Goal: Task Accomplishment & Management: Complete application form

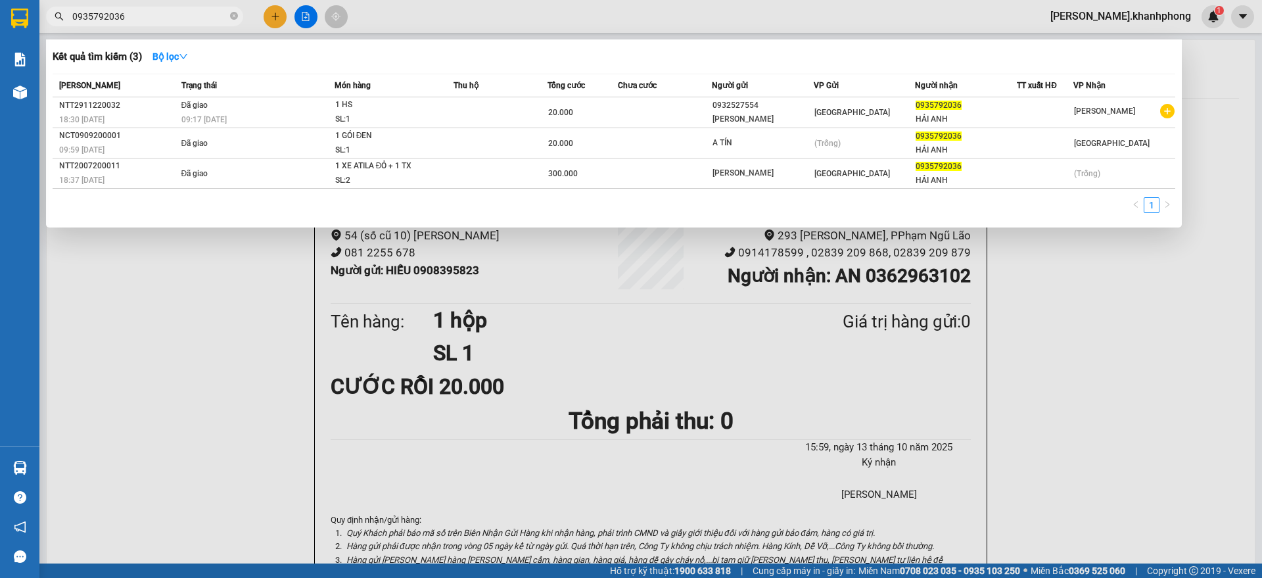
click at [153, 19] on input "0935792036" at bounding box center [149, 16] width 155 height 14
paste input "PNL1110250021"
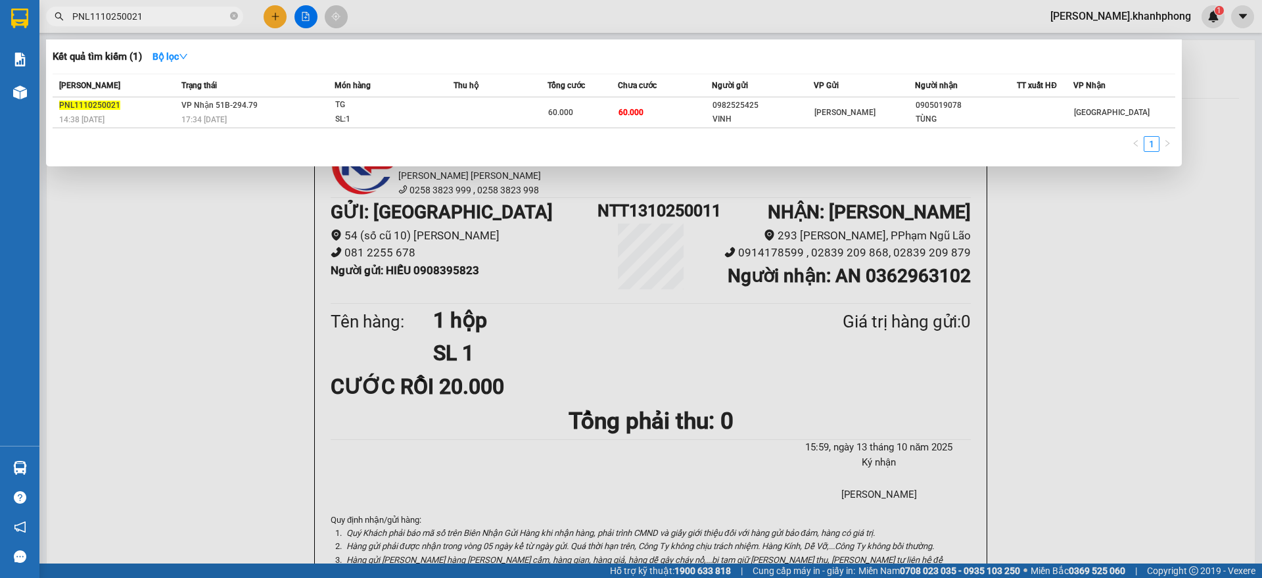
type input "PNL1110250021"
click at [1047, 302] on div at bounding box center [631, 289] width 1262 height 578
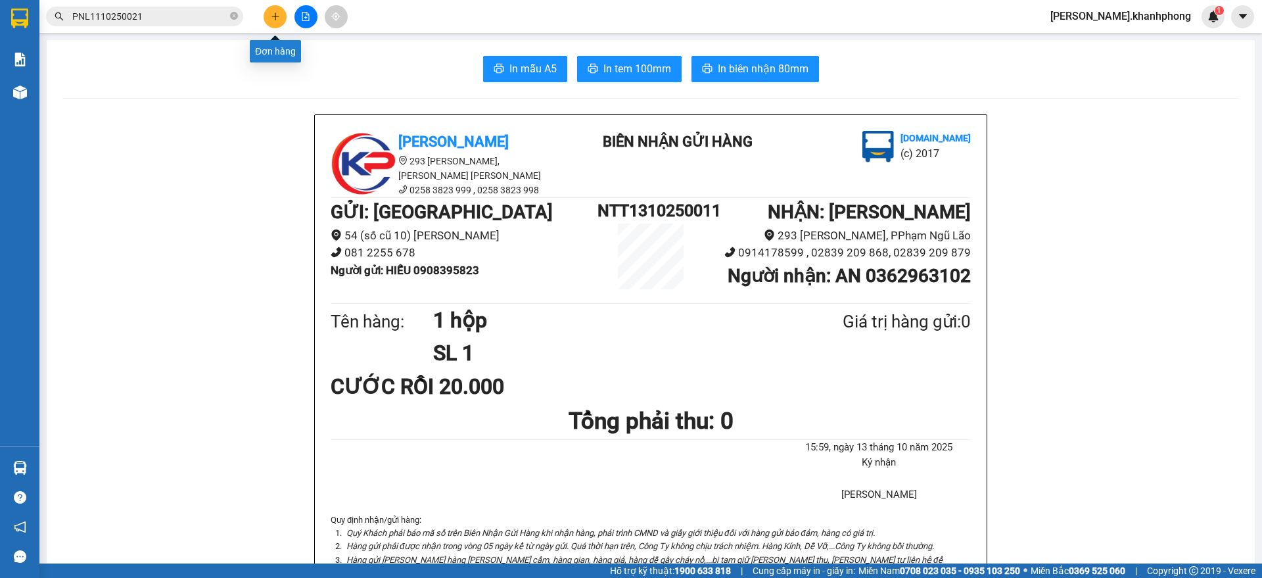
click at [275, 11] on button at bounding box center [275, 16] width 23 height 23
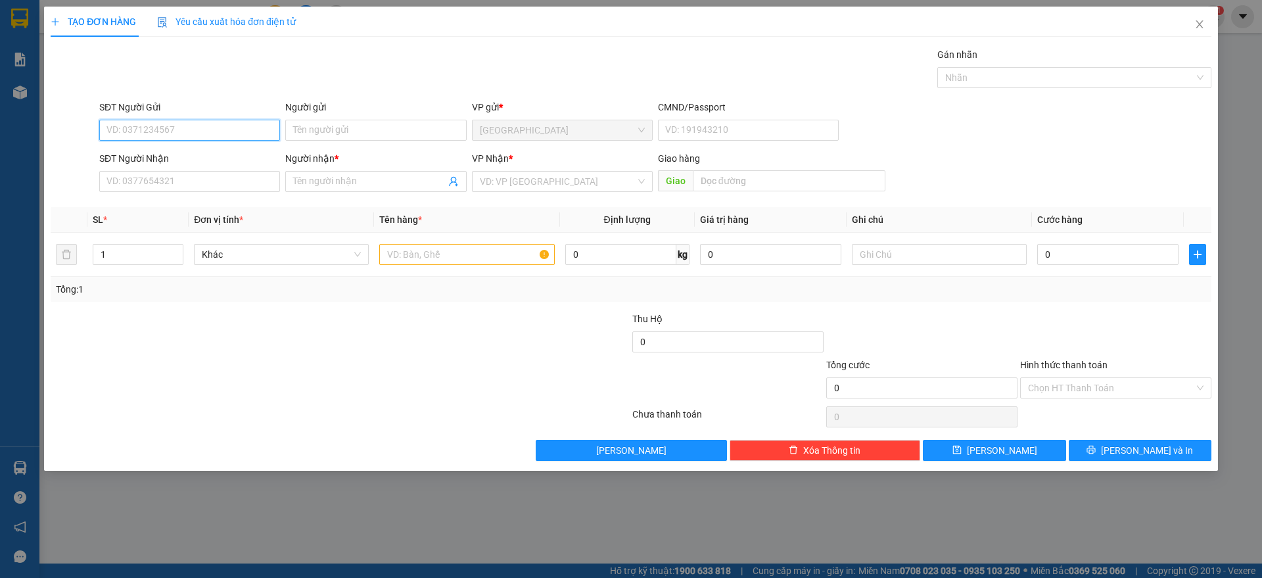
click at [185, 126] on input "SĐT Người Gửi" at bounding box center [189, 130] width 181 height 21
type input "0914047004"
click at [168, 160] on div "0914047004 - THÙY LINH" at bounding box center [189, 156] width 165 height 14
type input "[PERSON_NAME]"
type input "0914047004"
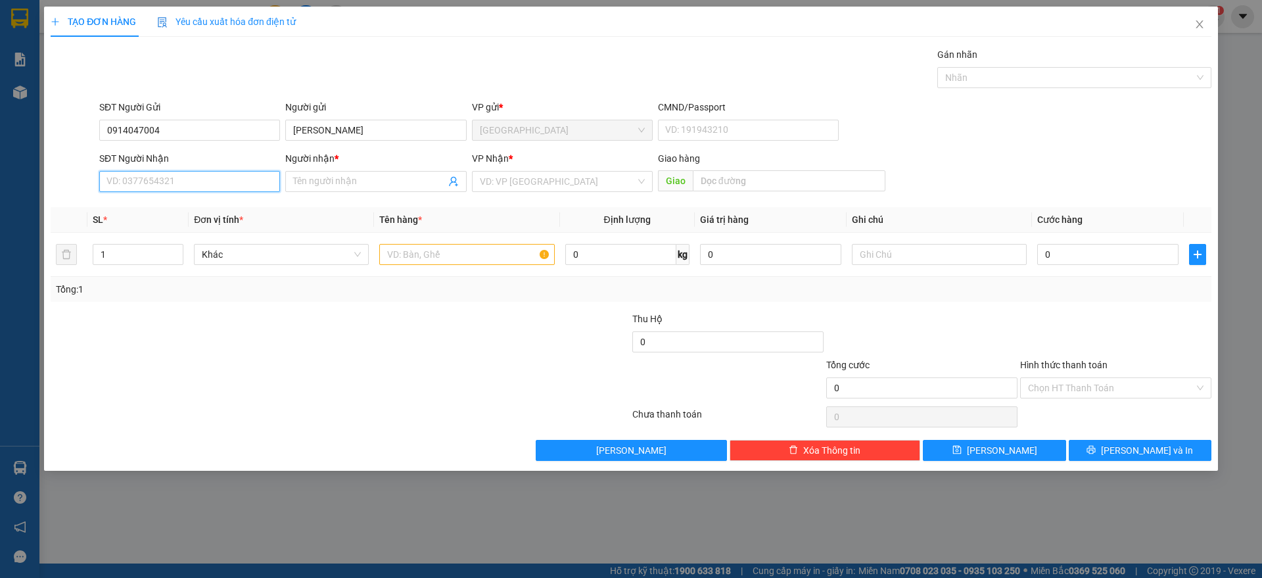
click at [164, 183] on input "SĐT Người Nhận" at bounding box center [189, 181] width 181 height 21
type input "0919494581"
click at [183, 205] on div "0919494581 - GIA KHÁNH" at bounding box center [189, 208] width 165 height 14
type input "[PERSON_NAME]"
type input "0919494581"
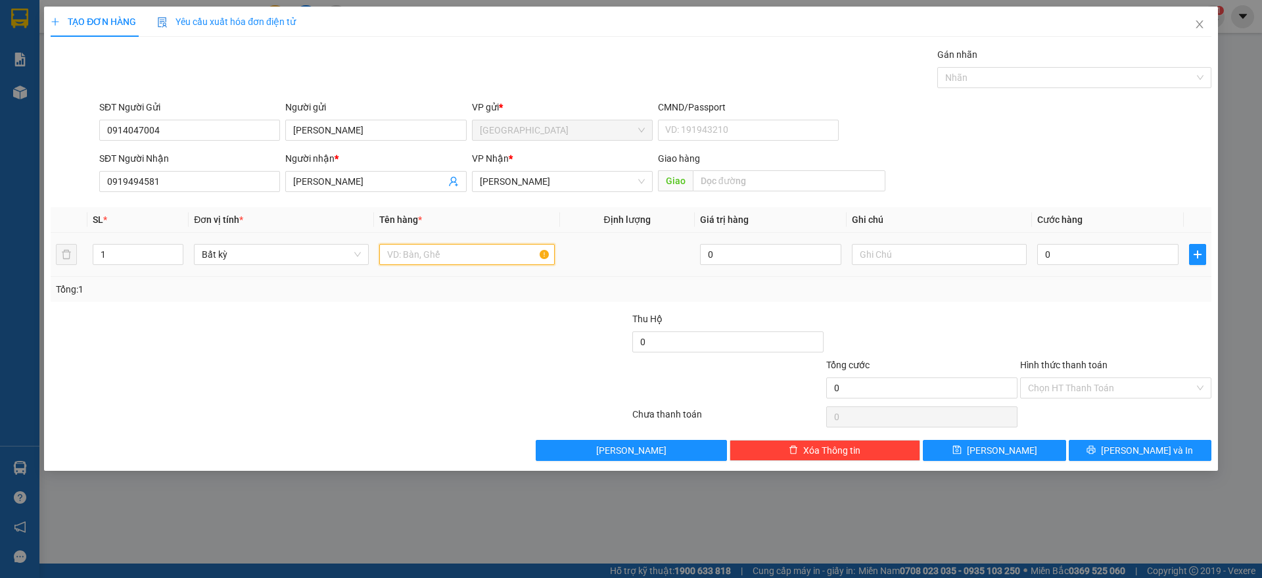
click at [463, 256] on input "text" at bounding box center [466, 254] width 175 height 21
type input "1 THÙNG"
click at [1078, 263] on input "0" at bounding box center [1107, 254] width 141 height 21
type input "3"
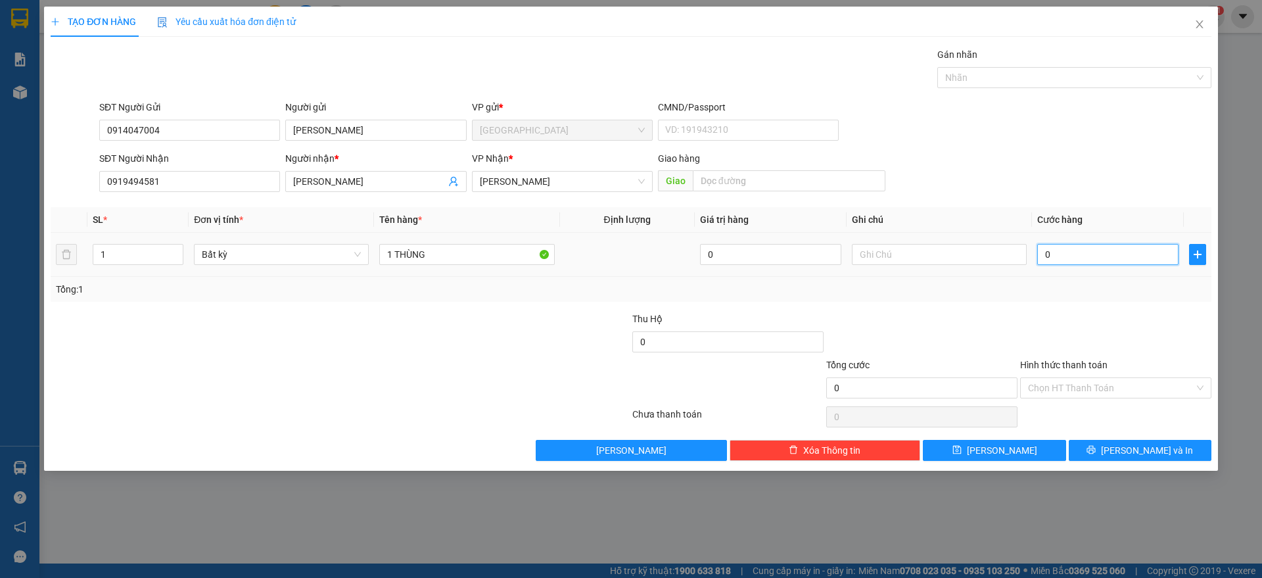
type input "3"
type input "30"
type input "30.000"
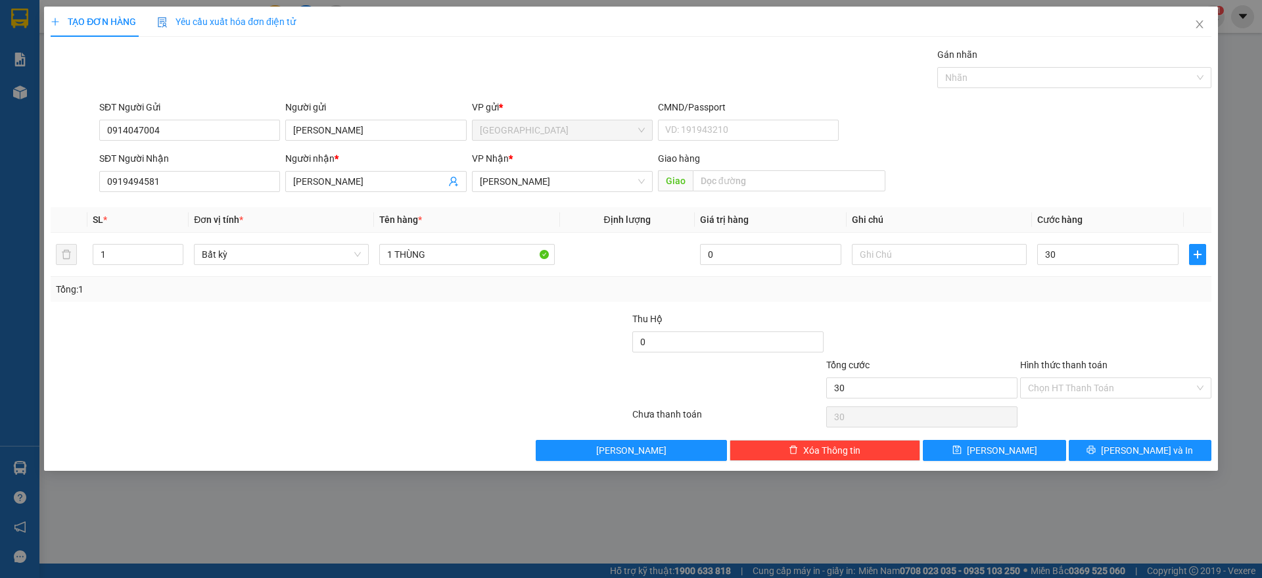
type input "30.000"
drag, startPoint x: 1085, startPoint y: 290, endPoint x: 1112, endPoint y: 389, distance: 102.9
click at [1086, 290] on div "Tổng: 1" at bounding box center [631, 289] width 1150 height 14
click at [1106, 378] on input "Hình thức thanh toán" at bounding box center [1111, 388] width 166 height 20
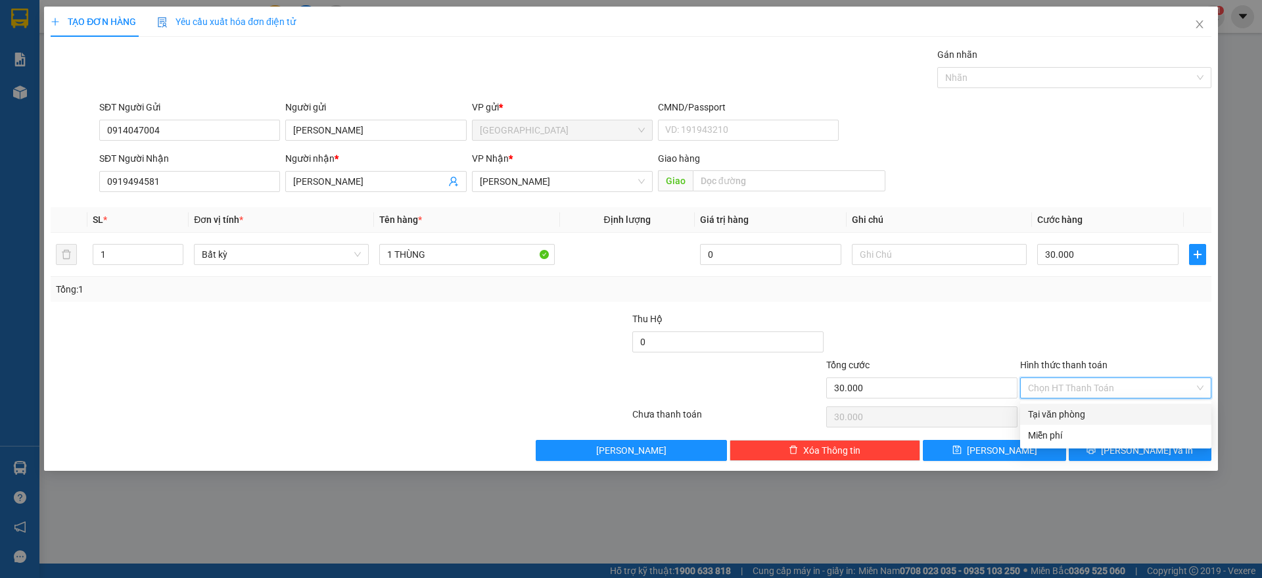
drag, startPoint x: 1052, startPoint y: 407, endPoint x: 1068, endPoint y: 429, distance: 27.7
click at [1054, 406] on div "Tại văn phòng" at bounding box center [1115, 414] width 191 height 21
type input "0"
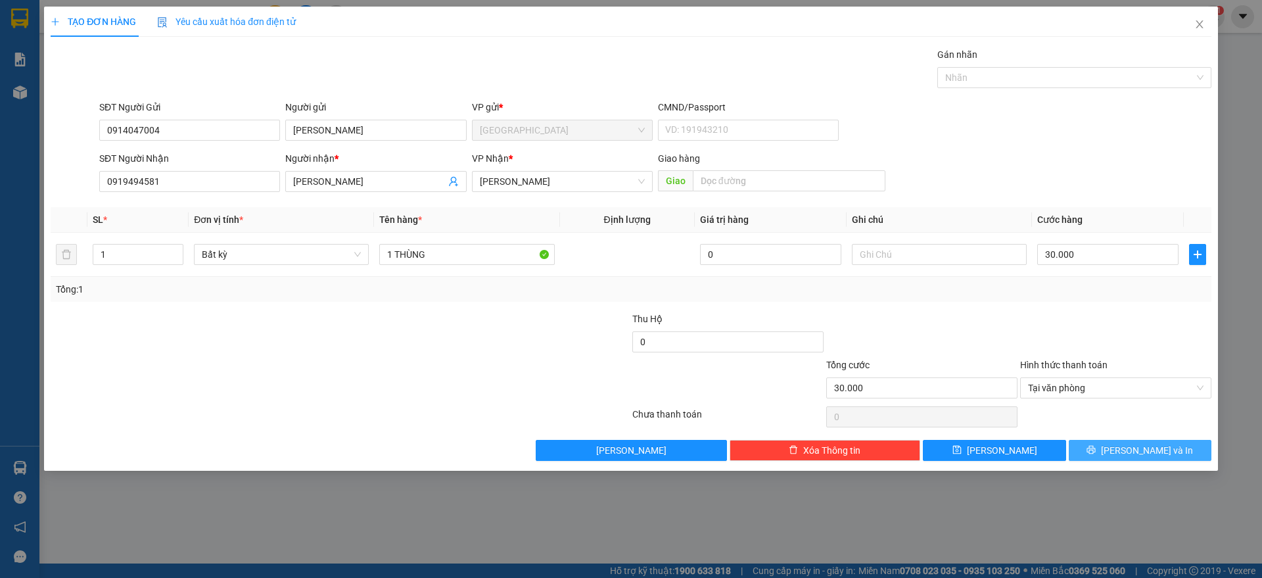
click at [1110, 447] on button "[PERSON_NAME] và In" at bounding box center [1140, 450] width 143 height 21
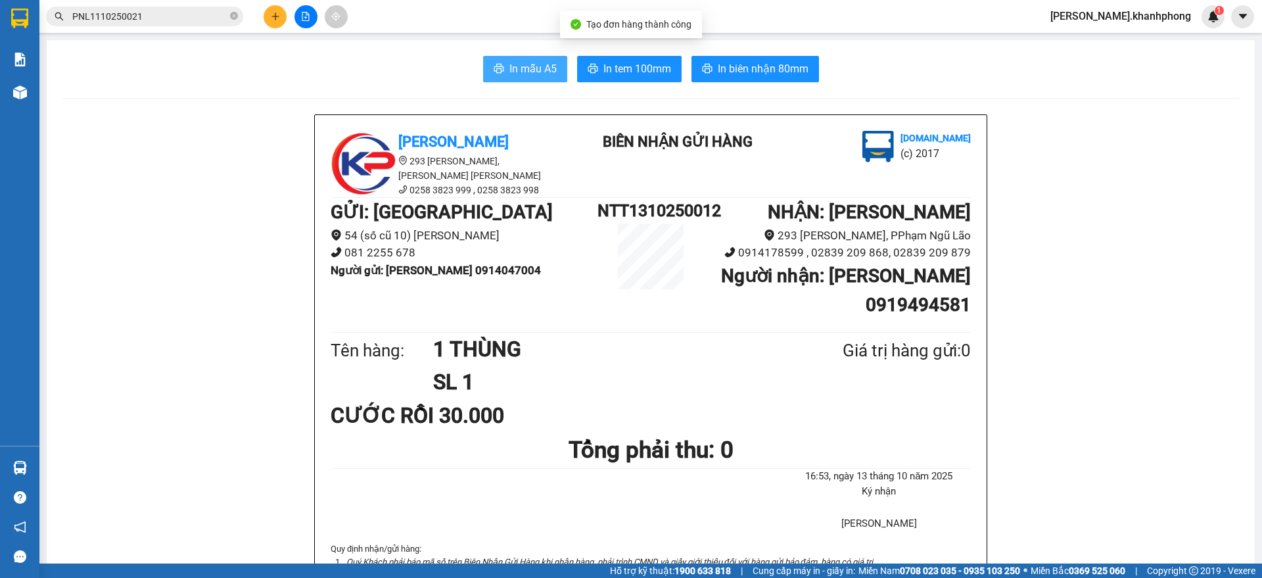
click at [518, 67] on span "In mẫu A5" at bounding box center [533, 68] width 47 height 16
click at [276, 20] on icon "plus" at bounding box center [275, 16] width 9 height 9
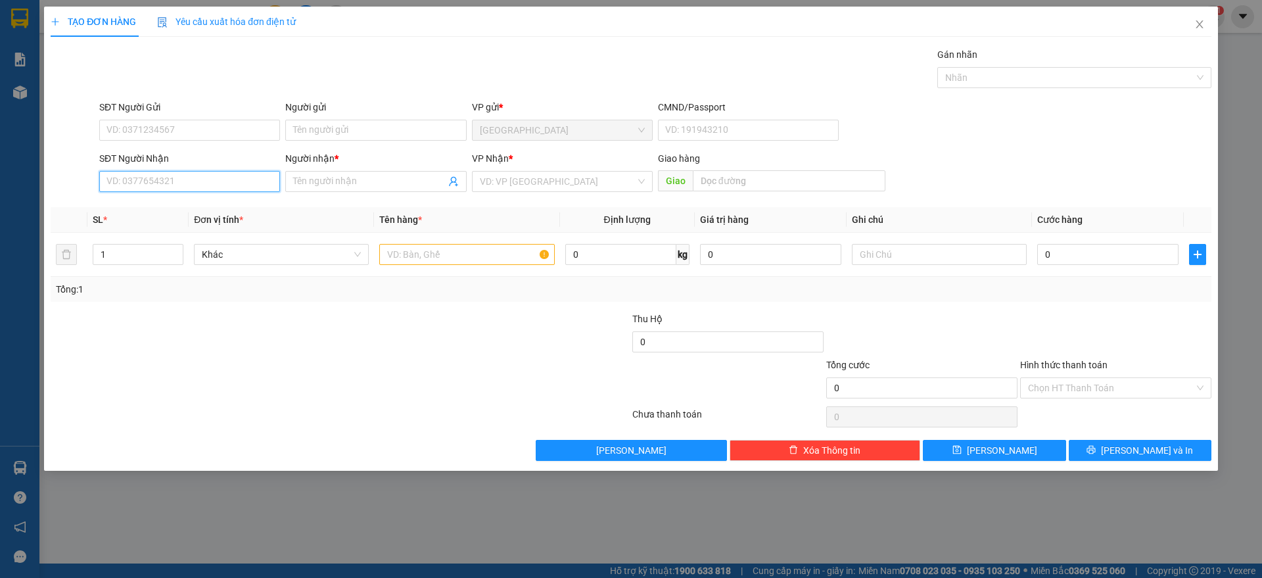
click at [161, 185] on input "SĐT Người Nhận" at bounding box center [189, 181] width 181 height 21
type input "0903052178"
click at [139, 209] on div "0903052178 - LỘC" at bounding box center [189, 208] width 165 height 14
type input "LỘC"
type input "0903052178"
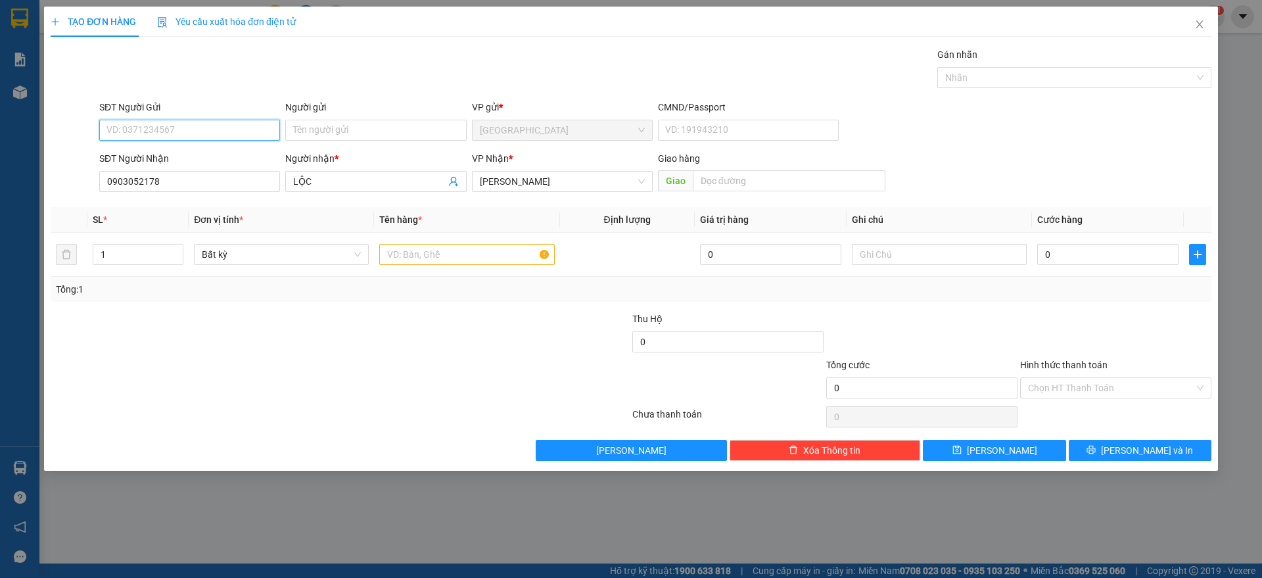
click at [197, 124] on input "SĐT Người Gửi" at bounding box center [189, 130] width 181 height 21
click at [170, 158] on div "0905115082 - HÀ" at bounding box center [189, 156] width 165 height 14
type input "0905115082"
type input "HÀ"
click at [439, 252] on input "text" at bounding box center [466, 254] width 175 height 21
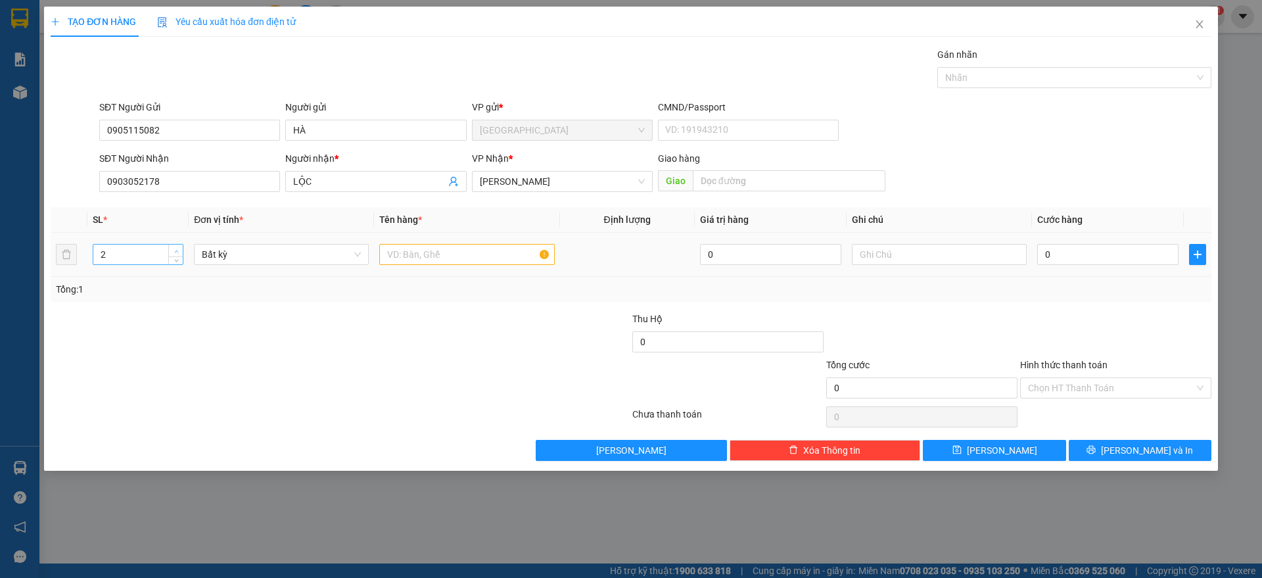
click at [178, 249] on icon "up" at bounding box center [176, 251] width 5 height 5
type input "3"
click at [178, 249] on icon "up" at bounding box center [176, 251] width 5 height 5
click at [433, 256] on input "text" at bounding box center [466, 254] width 175 height 21
type input "3 TX"
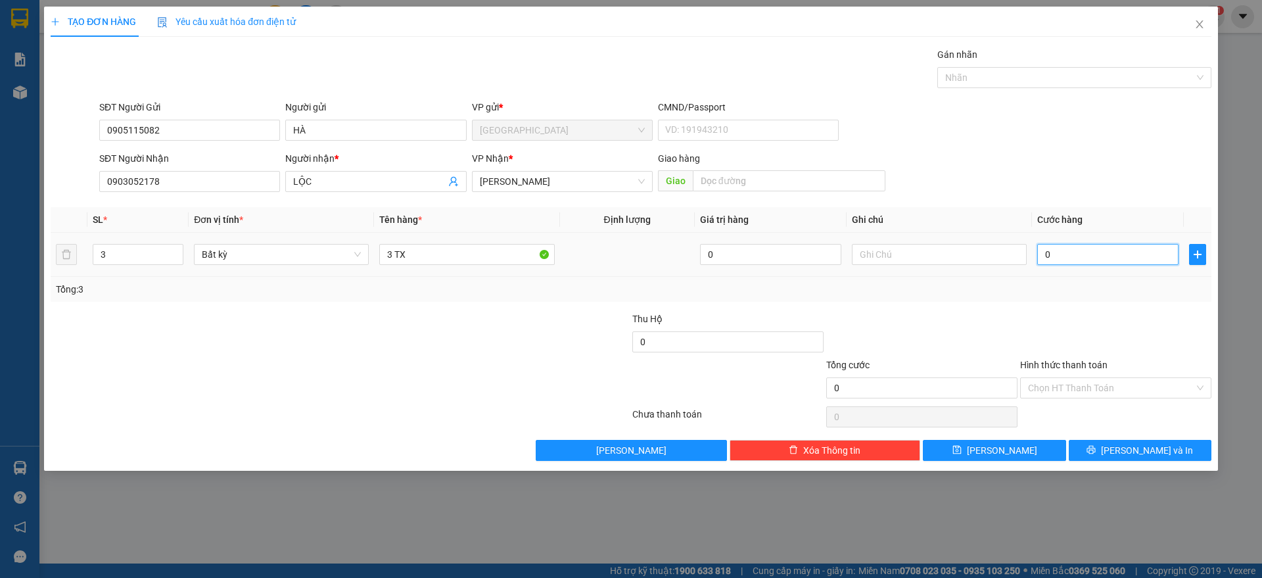
click at [1070, 256] on input "0" at bounding box center [1107, 254] width 141 height 21
type input "3"
type input "30"
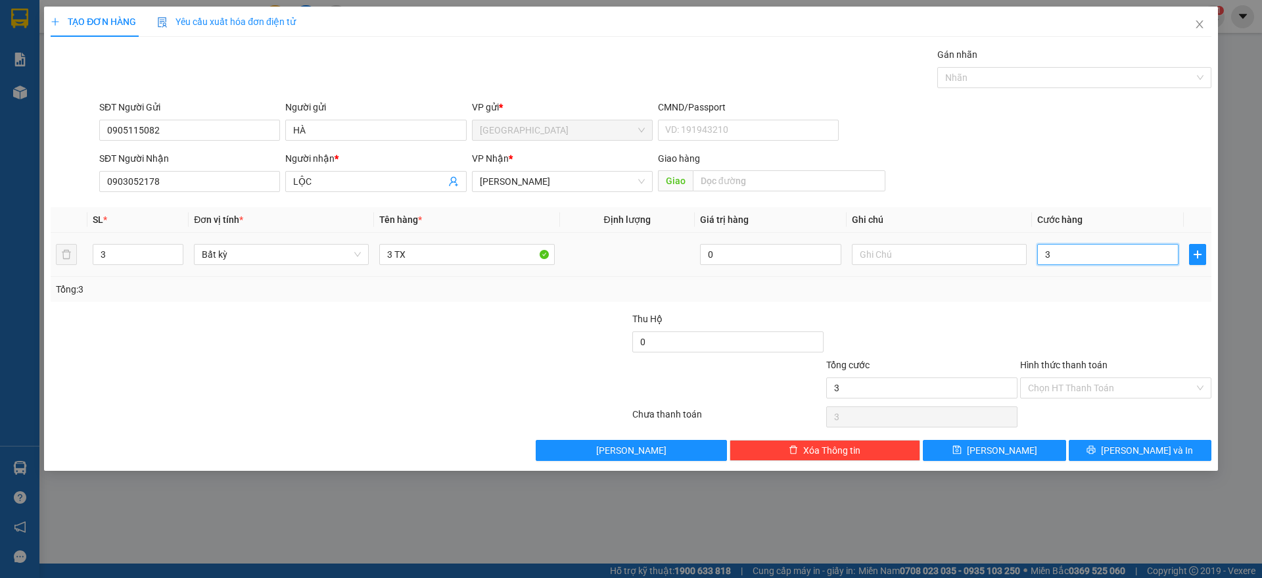
type input "30"
type input "300"
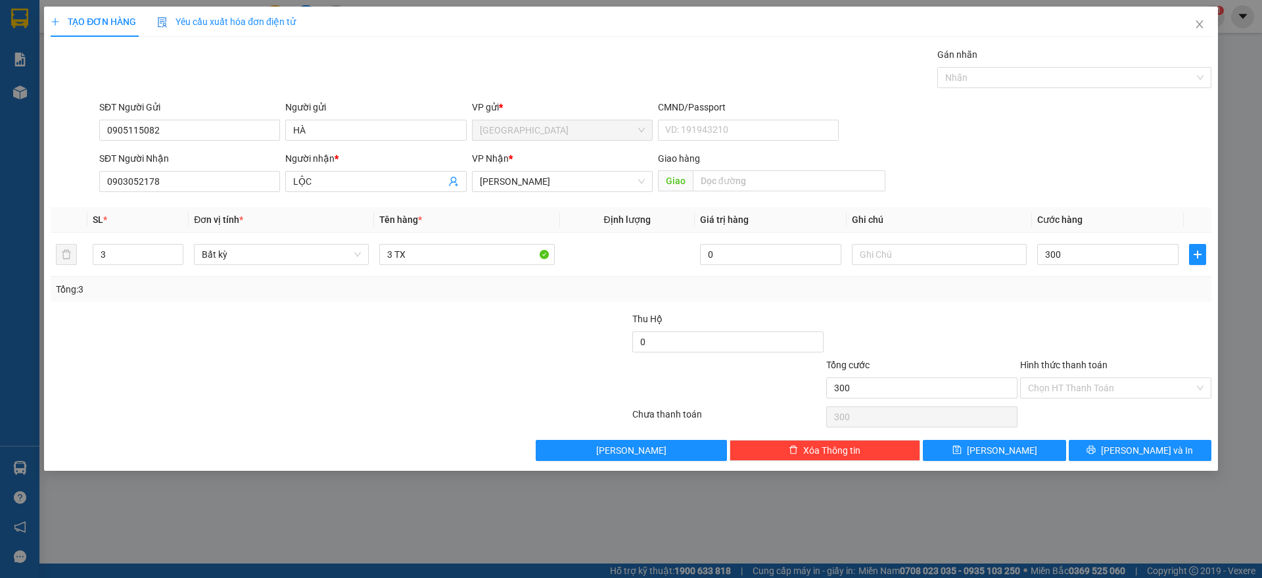
type input "300.000"
drag, startPoint x: 1050, startPoint y: 321, endPoint x: 1053, endPoint y: 348, distance: 27.8
click at [1050, 323] on div at bounding box center [1116, 335] width 194 height 46
click at [1086, 389] on input "Hình thức thanh toán" at bounding box center [1111, 388] width 166 height 20
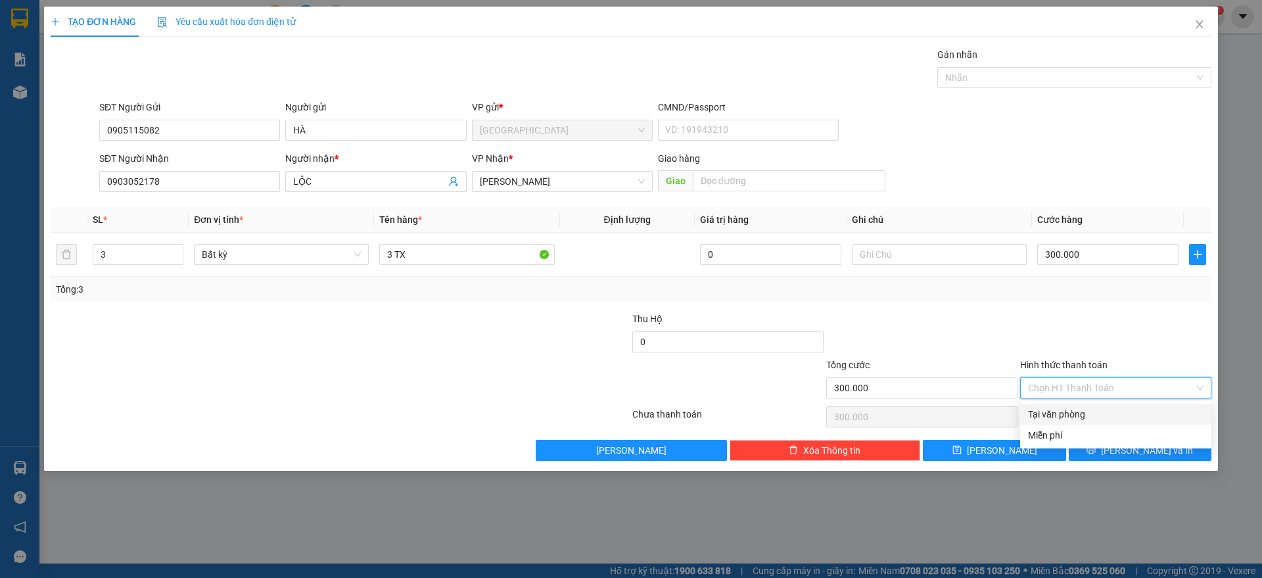
click at [1059, 418] on div "Tại văn phòng" at bounding box center [1116, 414] width 176 height 14
type input "0"
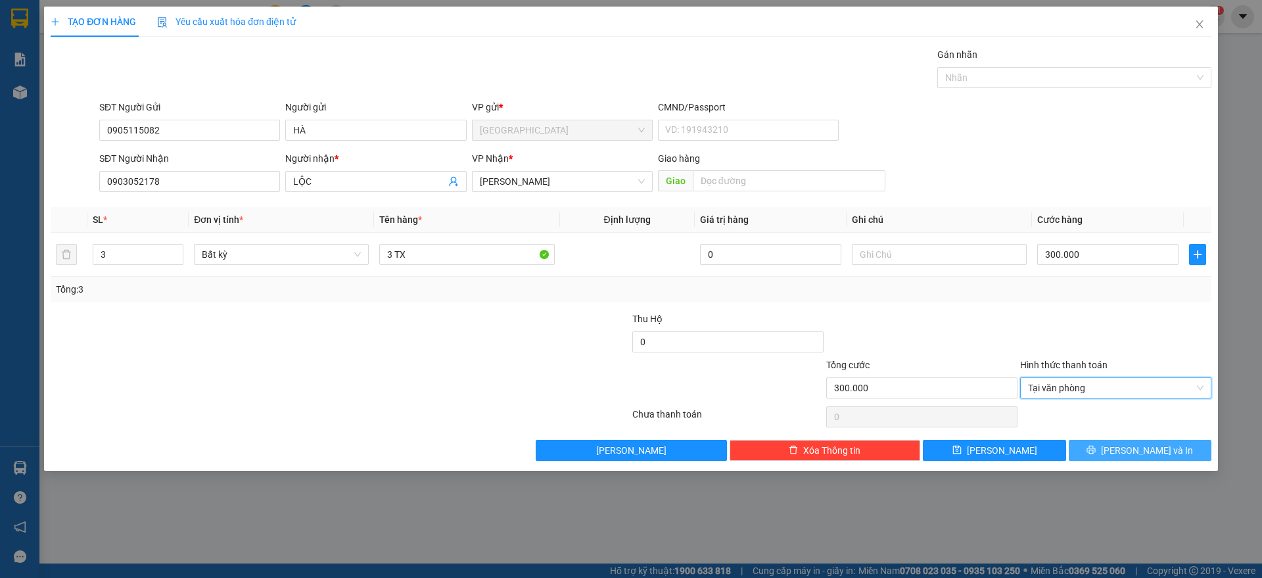
click at [1099, 454] on button "[PERSON_NAME] và In" at bounding box center [1140, 450] width 143 height 21
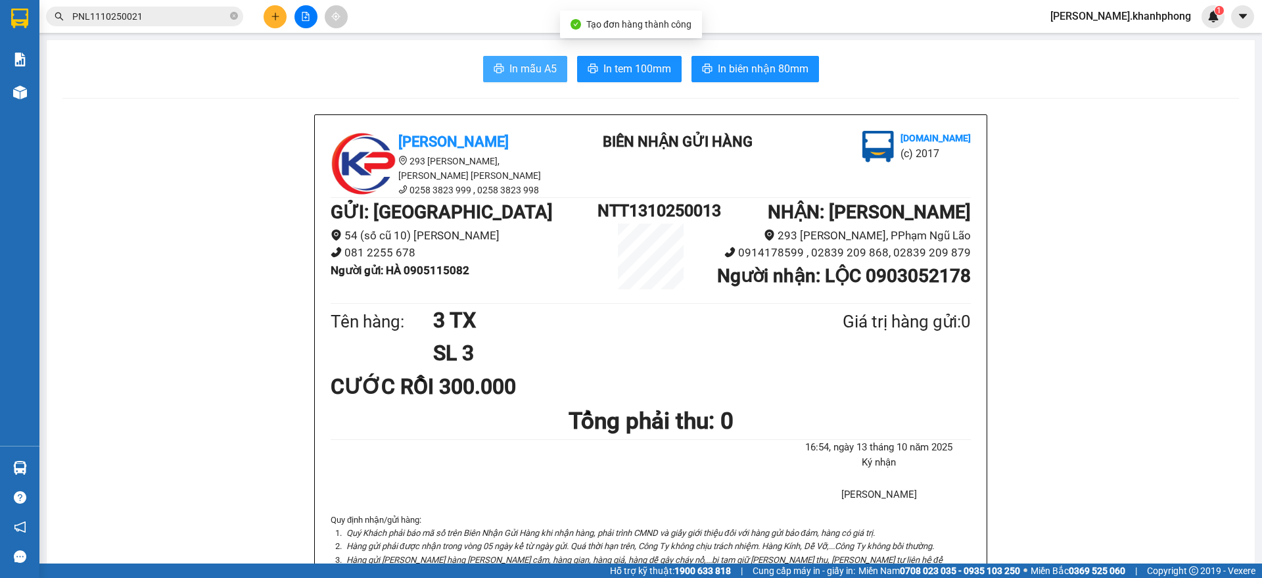
click at [498, 71] on button "In mẫu A5" at bounding box center [525, 69] width 84 height 26
click at [273, 24] on button at bounding box center [275, 16] width 23 height 23
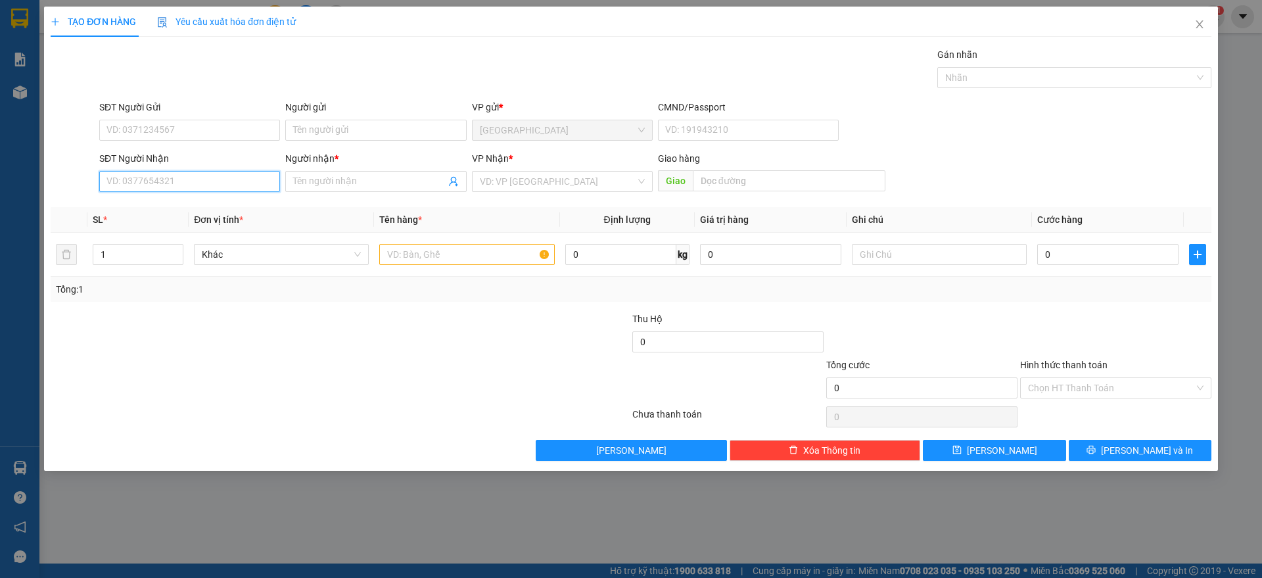
click at [165, 178] on input "SĐT Người Nhận" at bounding box center [189, 181] width 181 height 21
type input "0989784248"
click at [170, 208] on div "0989784248 - THANH THỦY" at bounding box center [189, 208] width 165 height 14
type input "[PERSON_NAME]"
type input "0989784248"
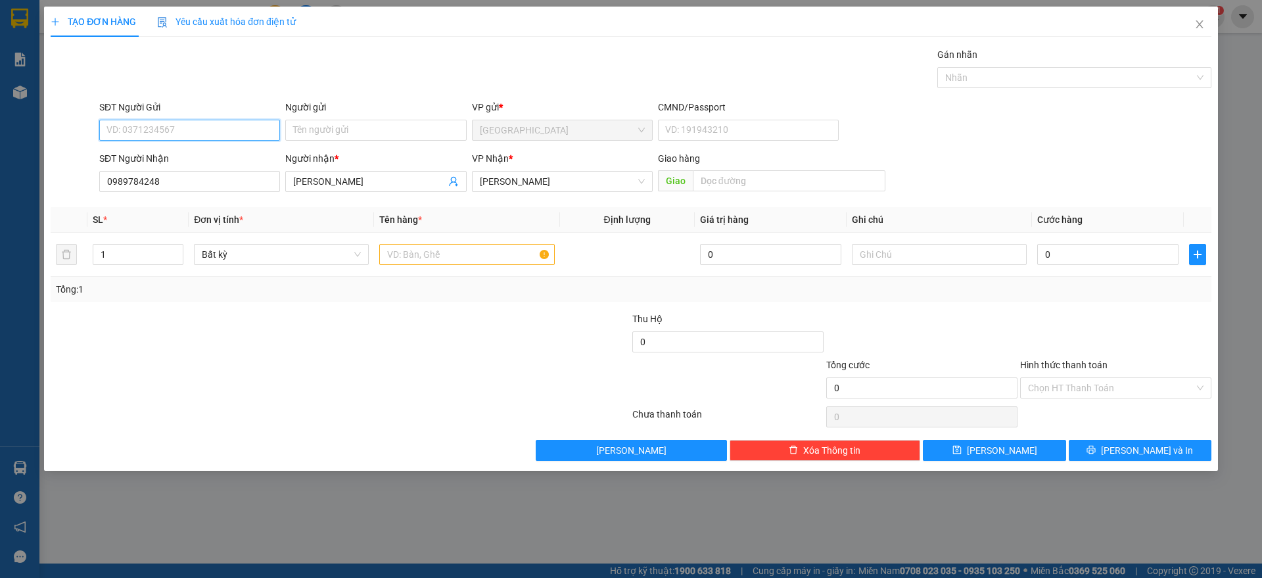
click at [190, 133] on input "SĐT Người Gửi" at bounding box center [189, 130] width 181 height 21
click at [172, 159] on div "0905115082 - HÀ" at bounding box center [189, 156] width 165 height 14
type input "0905115082"
type input "HÀ"
click at [427, 248] on input "text" at bounding box center [466, 254] width 175 height 21
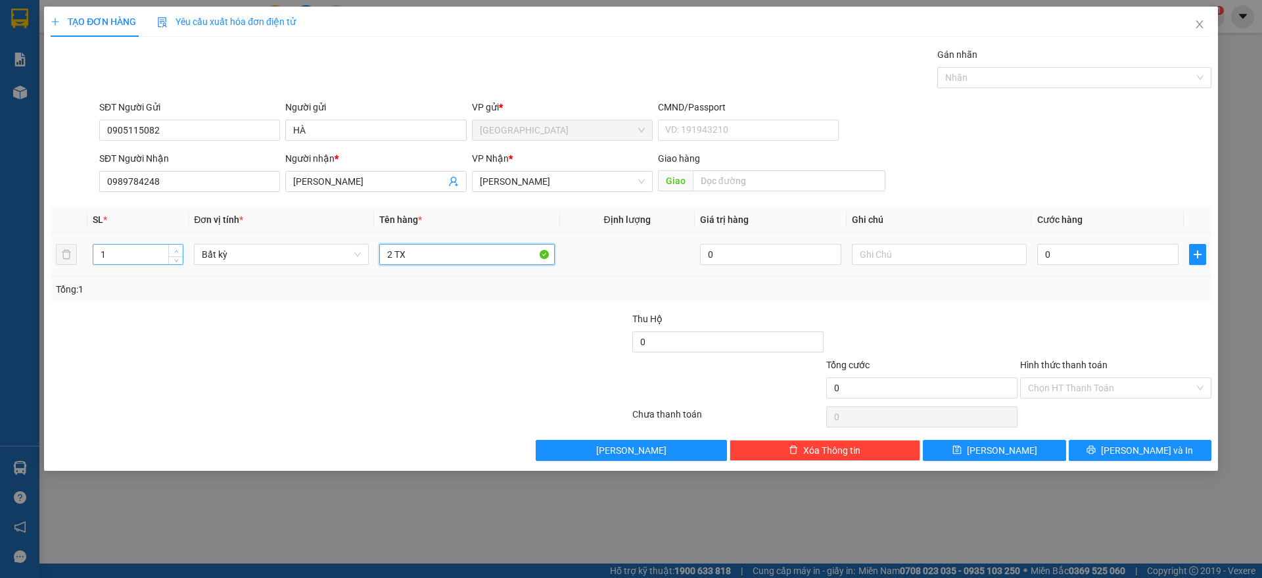
type input "2 TX"
type input "2"
click at [176, 250] on icon "up" at bounding box center [176, 251] width 5 height 5
click at [1088, 254] on input "0" at bounding box center [1107, 254] width 141 height 21
type input "2"
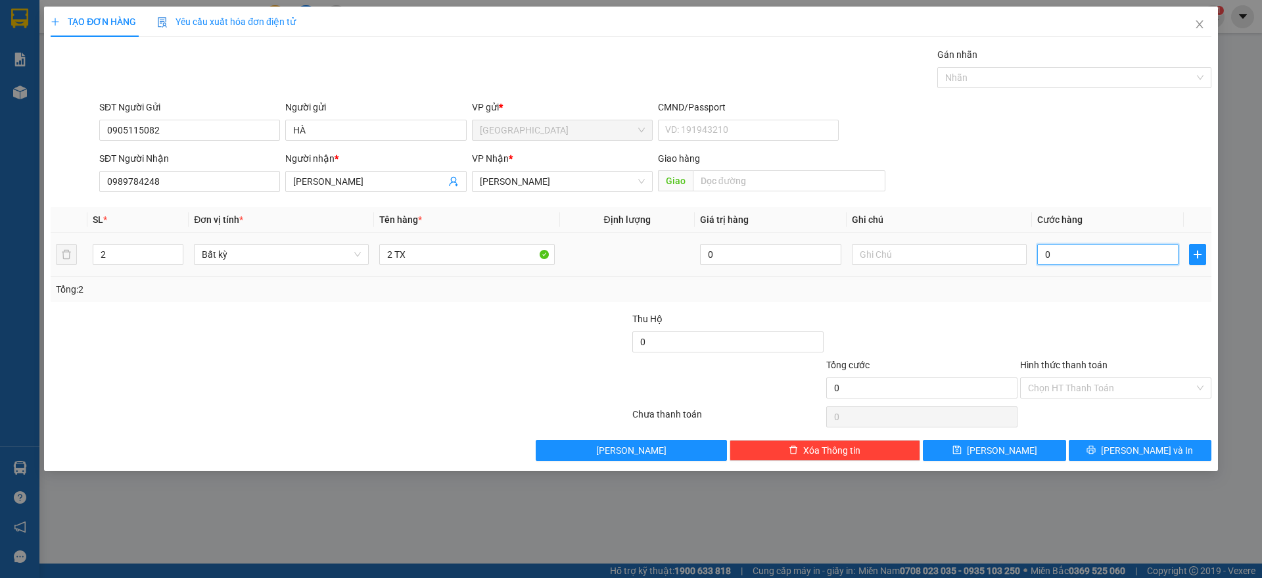
type input "2"
type input "24"
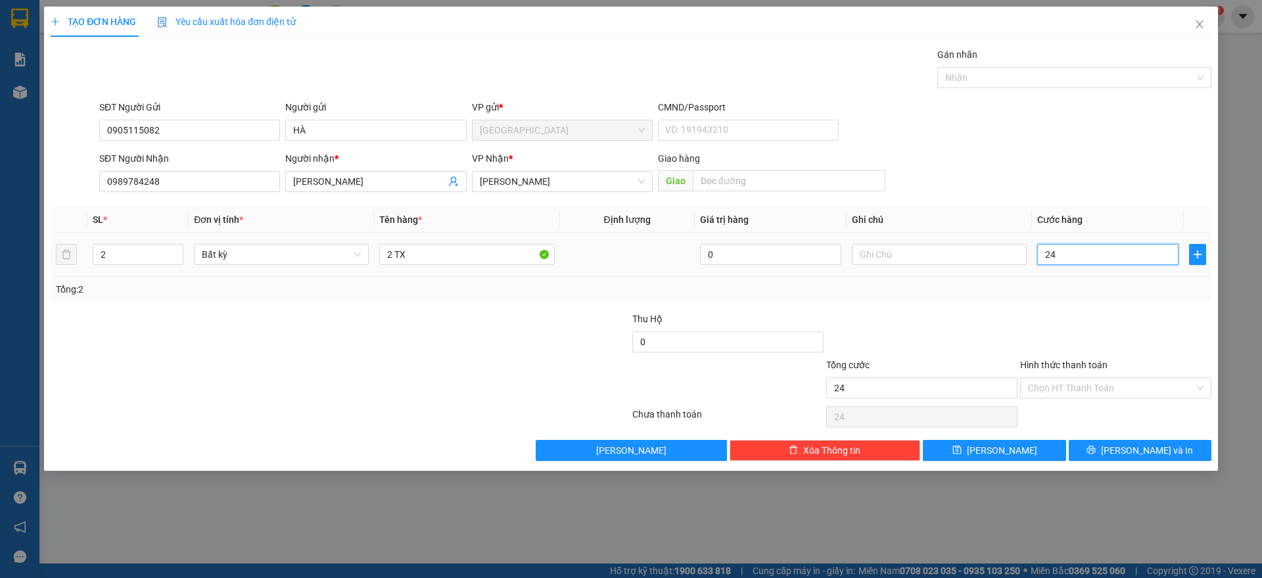
type input "240"
type input "240.000"
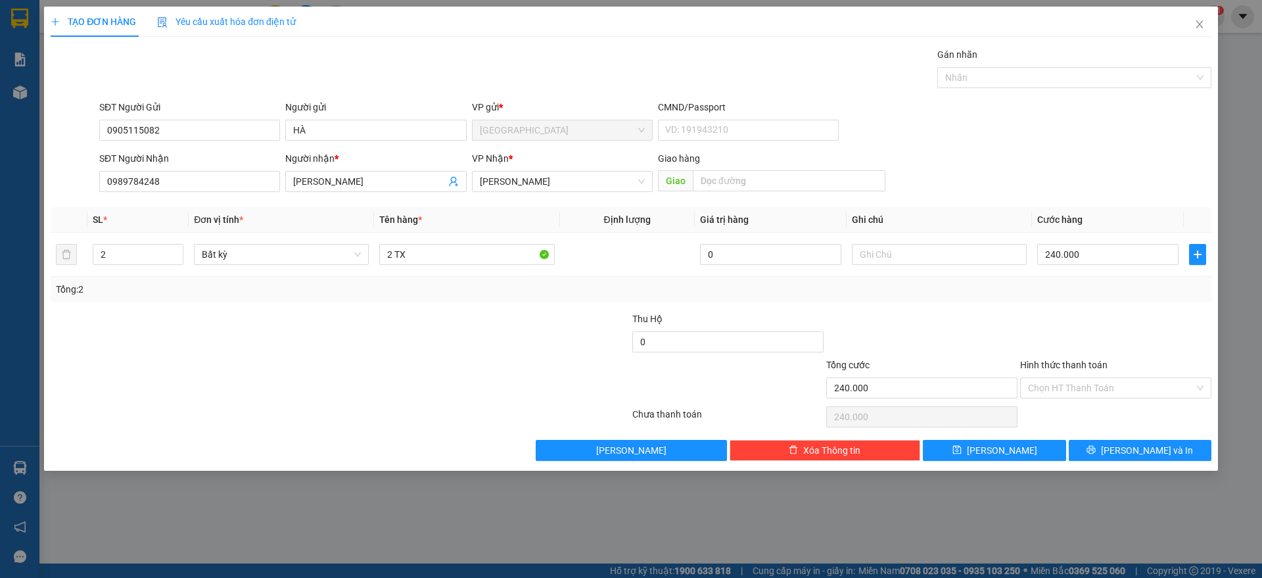
click at [1133, 320] on div at bounding box center [1116, 335] width 194 height 46
drag, startPoint x: 1129, startPoint y: 385, endPoint x: 1124, endPoint y: 398, distance: 14.8
click at [1129, 385] on input "Hình thức thanh toán" at bounding box center [1111, 388] width 166 height 20
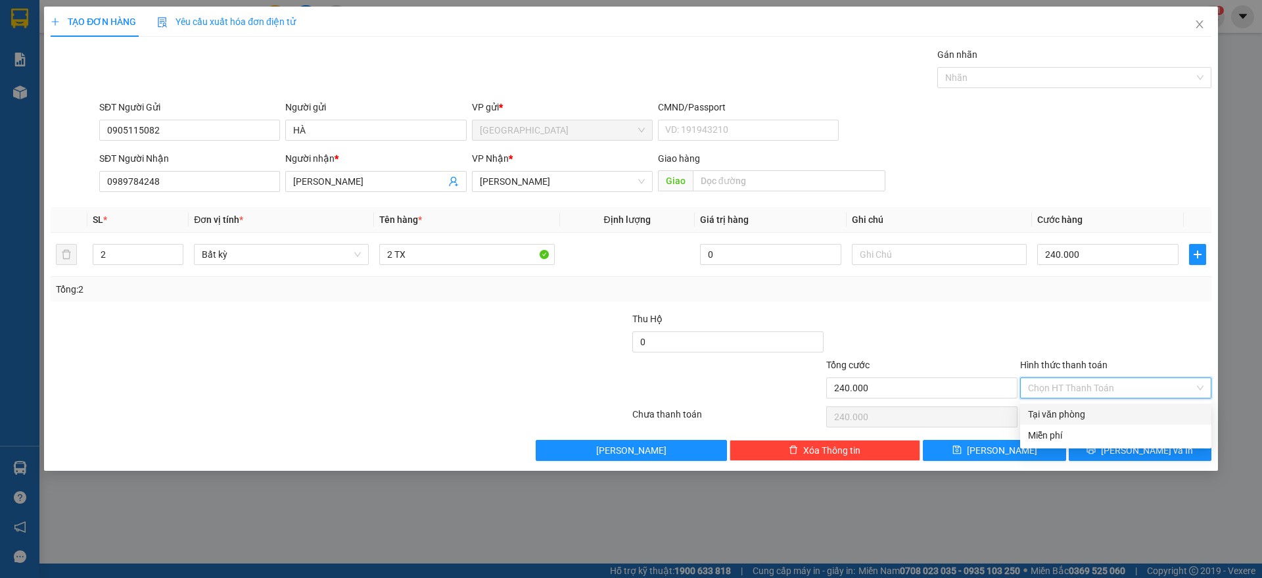
click at [1106, 414] on div "Tại văn phòng" at bounding box center [1116, 414] width 176 height 14
type input "0"
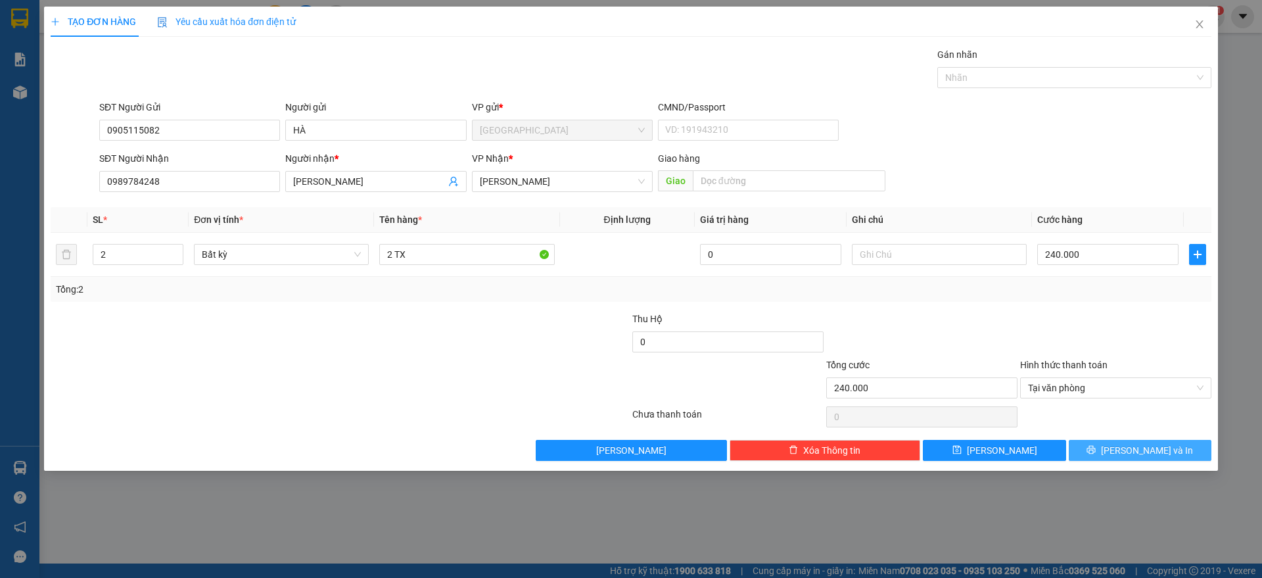
click at [1096, 446] on icon "printer" at bounding box center [1091, 449] width 9 height 9
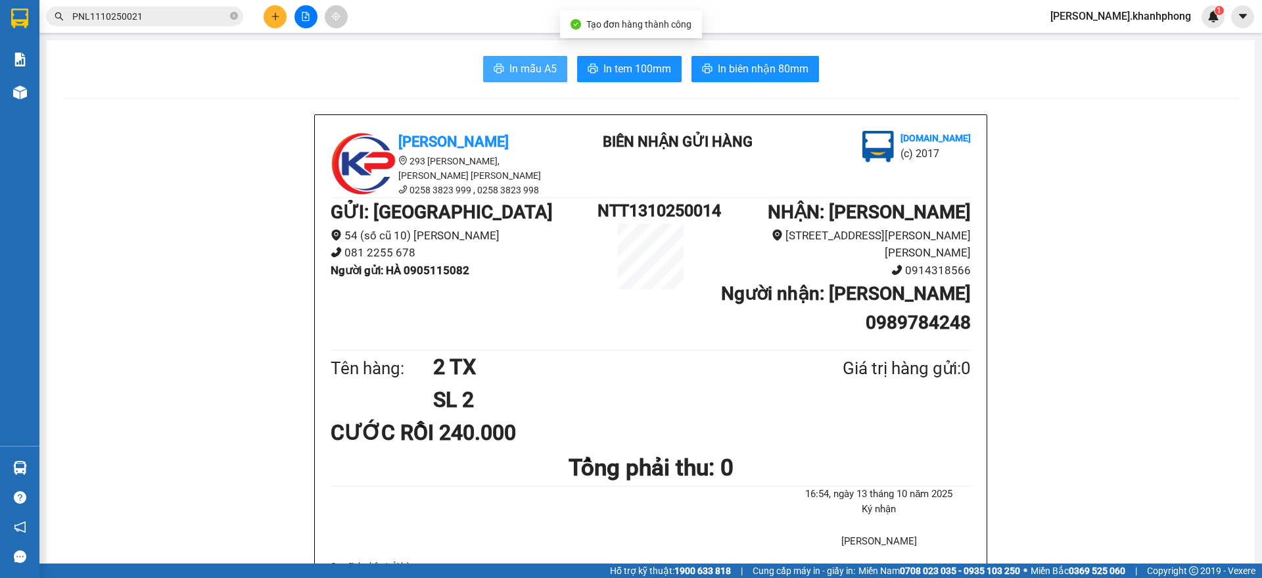
click at [510, 69] on span "In mẫu A5" at bounding box center [533, 68] width 47 height 16
click at [143, 16] on input "PNL1110250021" at bounding box center [149, 16] width 155 height 14
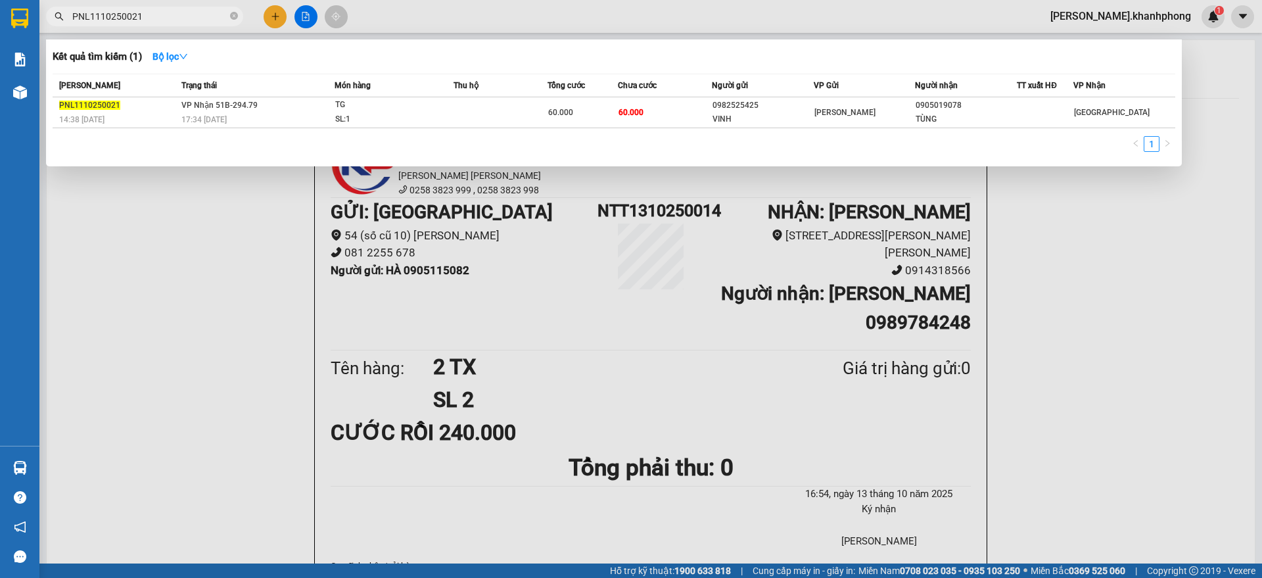
click at [143, 16] on input "PNL1110250021" at bounding box center [149, 16] width 155 height 14
paste input "210250010 PNL1210250001 PNL1210250005"
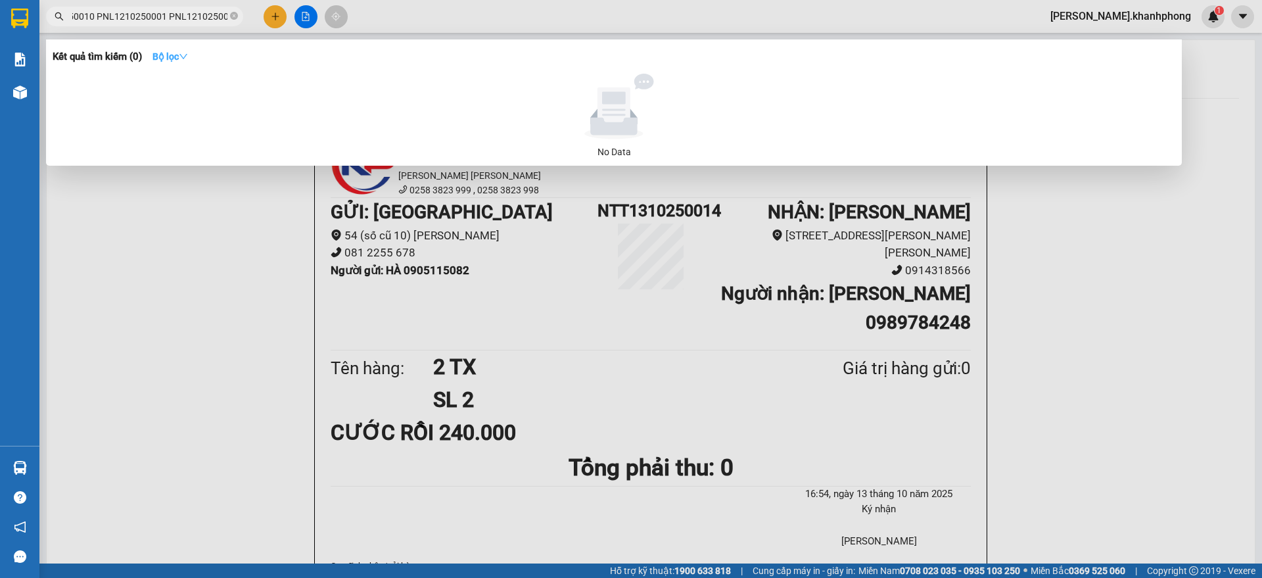
type input "PNL1210250010 PNL1210250001 PNL1210250005"
click at [188, 53] on icon "down" at bounding box center [183, 56] width 9 height 9
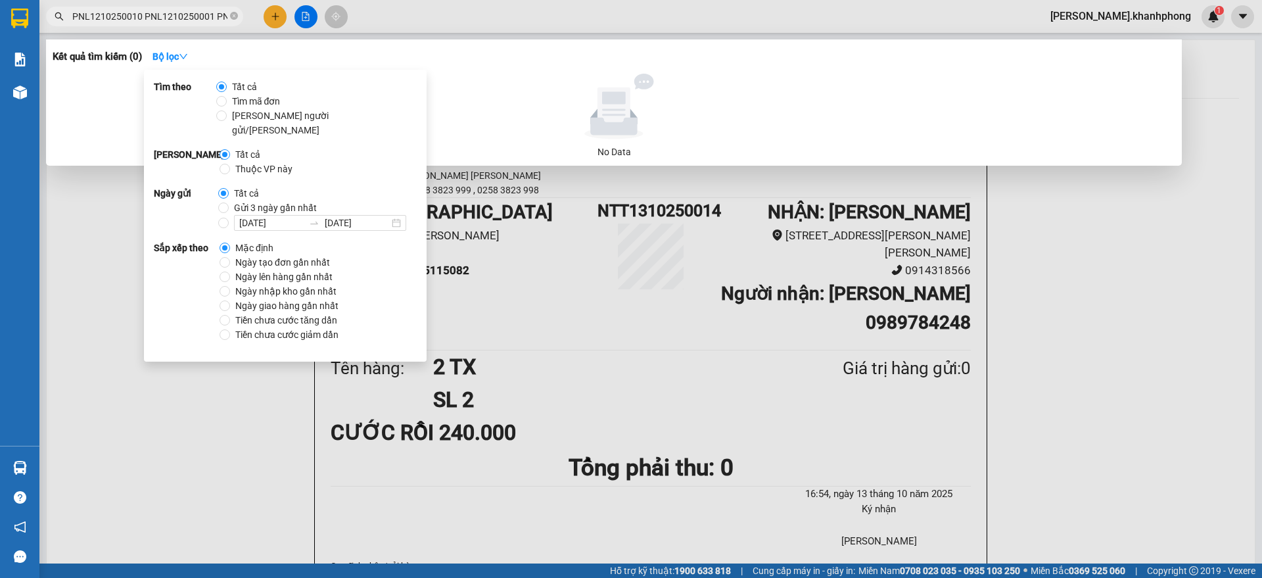
click at [239, 100] on span "Tìm mã đơn" at bounding box center [256, 101] width 59 height 14
click at [227, 100] on input "Tìm mã đơn" at bounding box center [221, 101] width 11 height 11
radio input "true"
radio input "false"
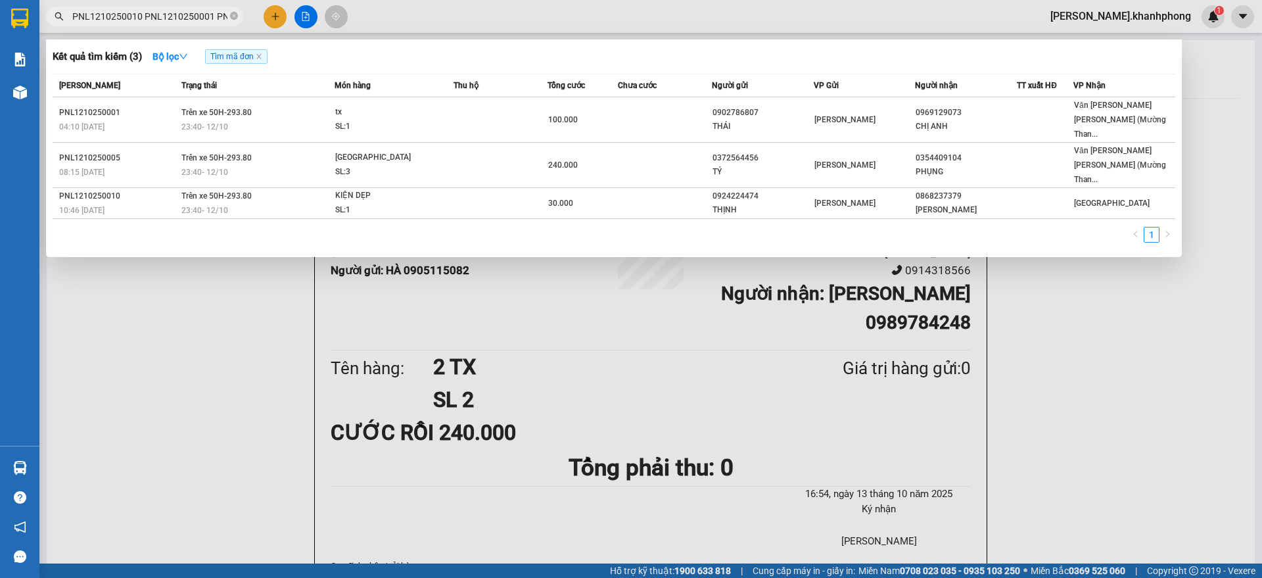
click at [1087, 306] on div at bounding box center [631, 289] width 1262 height 578
click at [157, 16] on input "PNL1210250010 PNL1210250001 PNL1210250005" at bounding box center [149, 16] width 155 height 14
click at [235, 15] on icon "close-circle" at bounding box center [234, 16] width 8 height 8
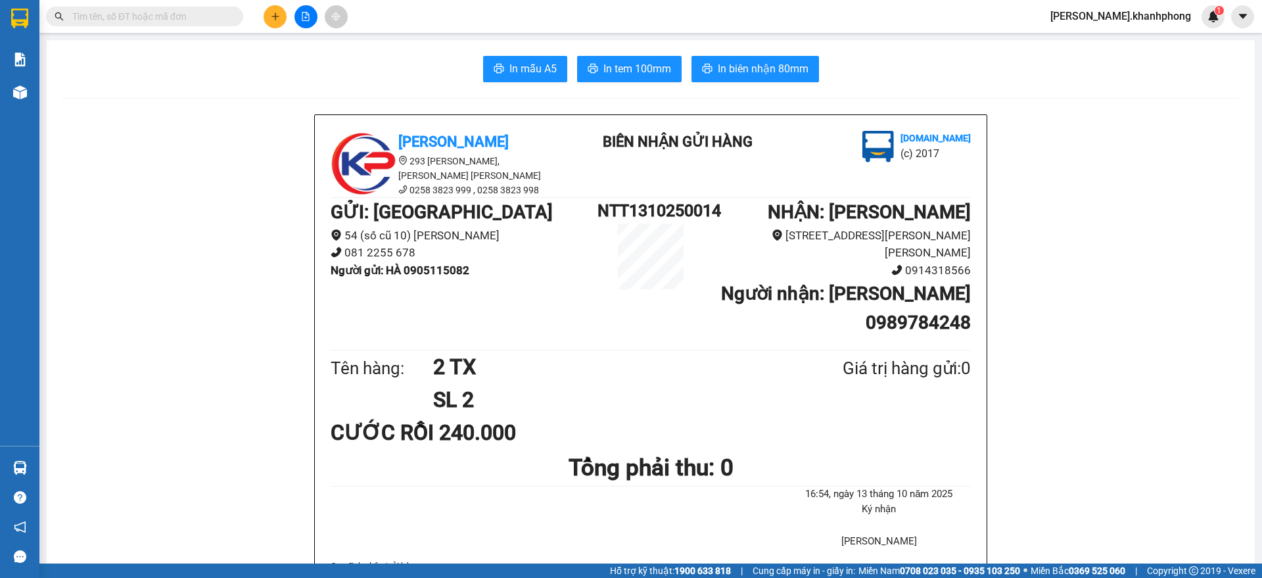
click at [202, 19] on input "text" at bounding box center [149, 16] width 155 height 14
paste input "PNL1210250008 PNL1210250011 PNL1210250012"
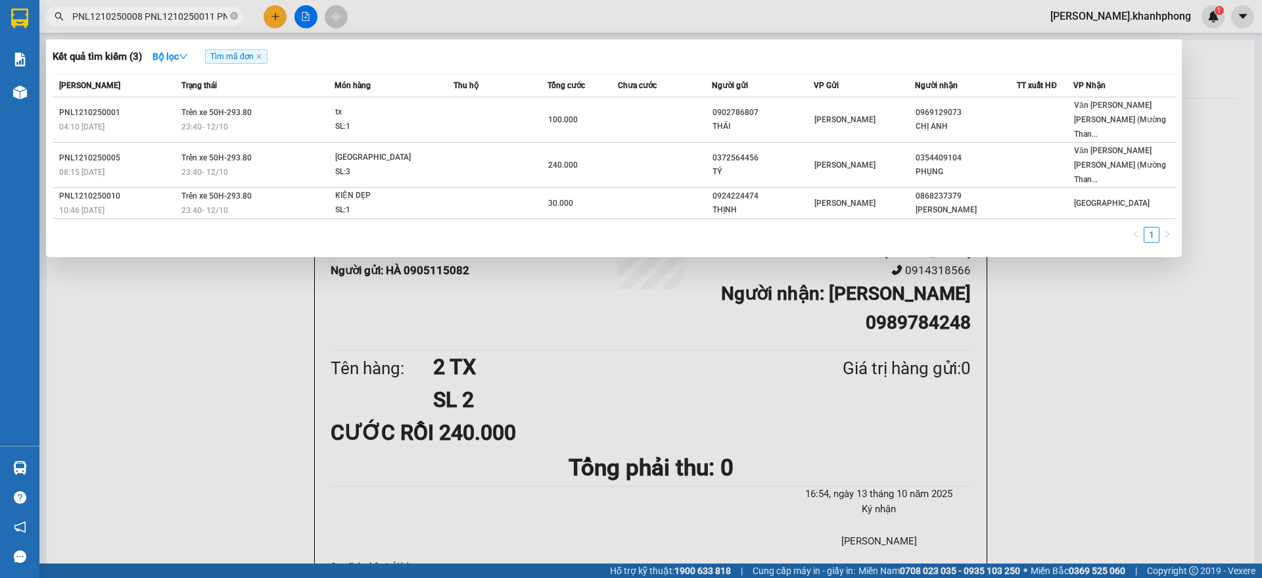
scroll to position [0, 48]
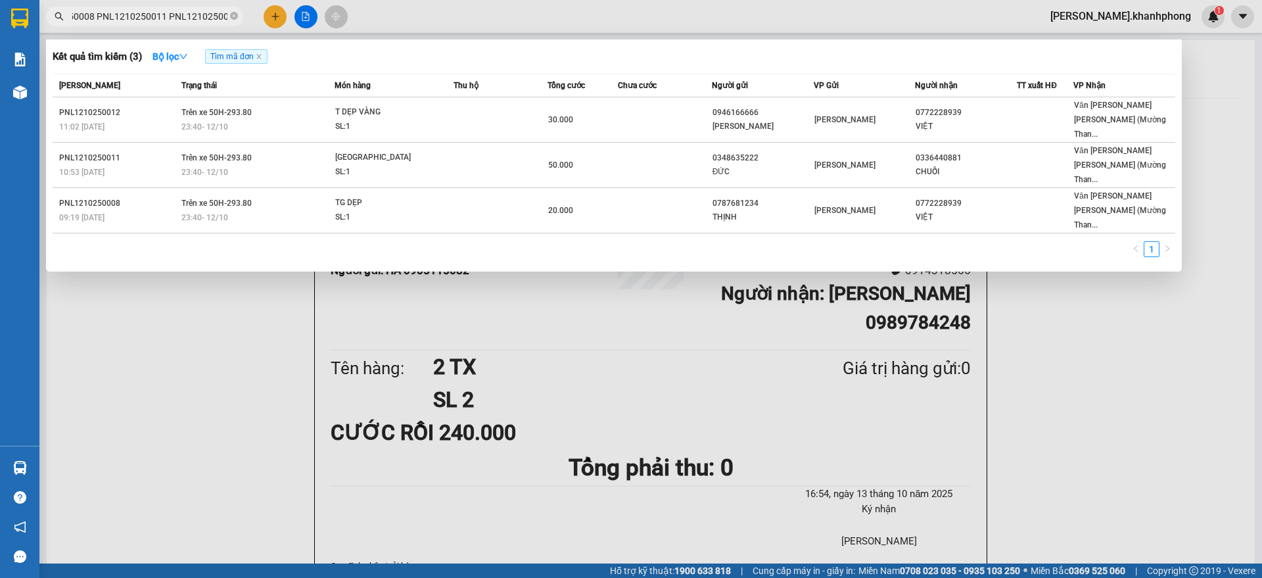
type input "PNL1210250008 PNL1210250011 PNL1210250012"
click at [234, 11] on span at bounding box center [234, 17] width 8 height 12
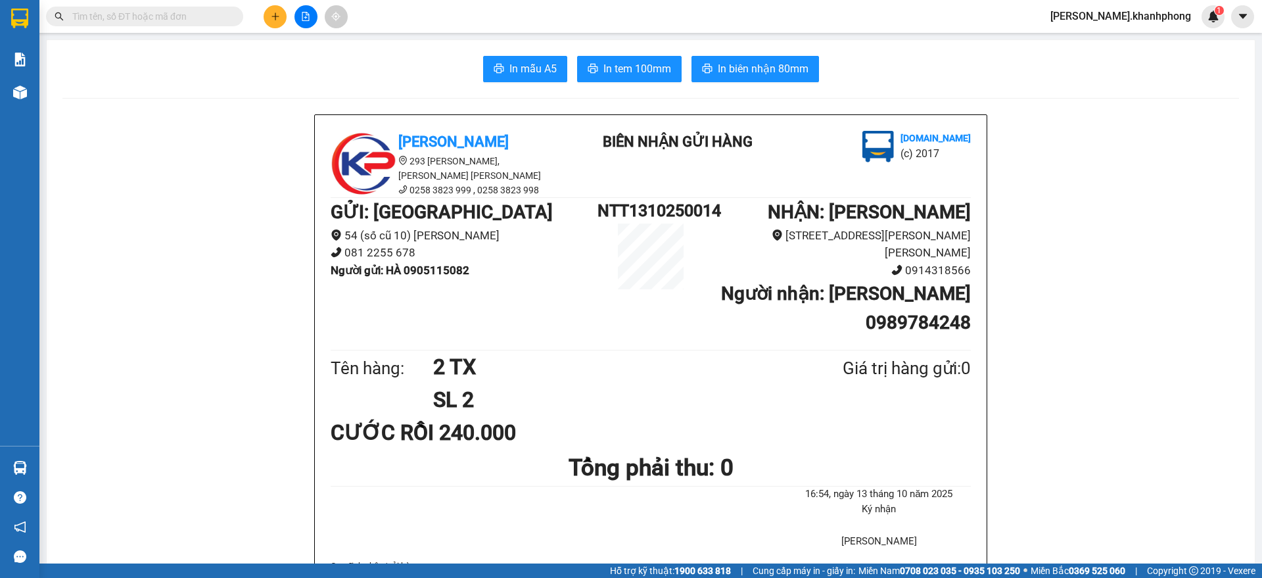
click at [196, 11] on input "text" at bounding box center [149, 16] width 155 height 14
paste input "PNL1210250014 PNL1210250019 PNL1110250003"
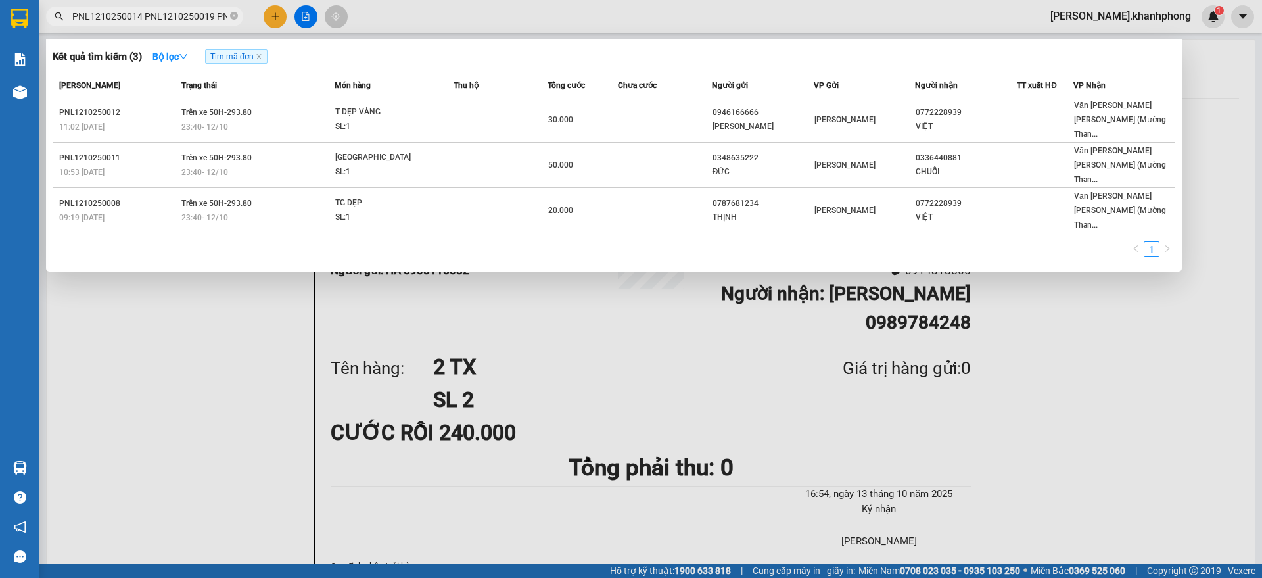
scroll to position [0, 48]
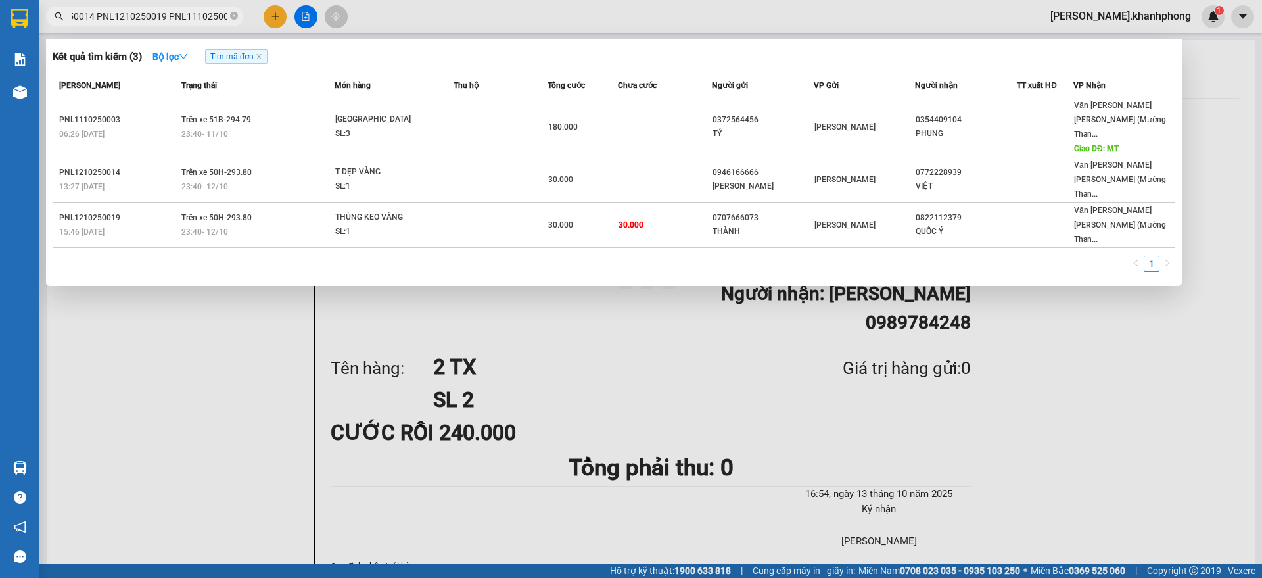
type input "PNL1210250014 PNL1210250019 PNL1110250003"
click at [236, 16] on icon "close-circle" at bounding box center [234, 16] width 8 height 8
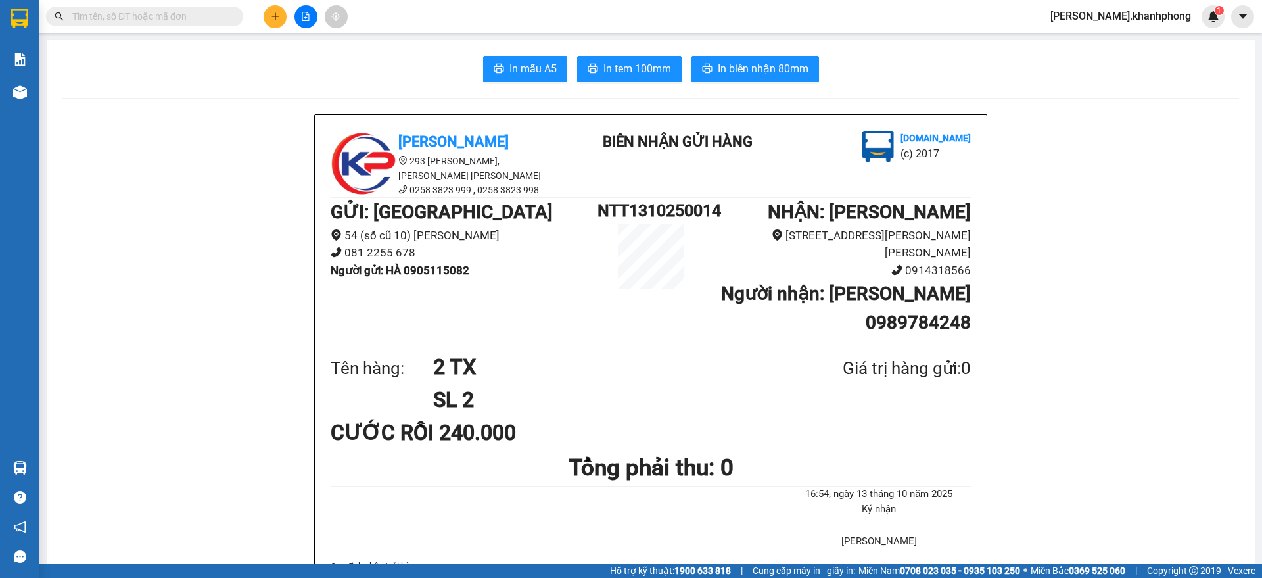
click at [191, 20] on input "text" at bounding box center [149, 16] width 155 height 14
paste input "PNL1110250008 PNL1110250012 LHP1110250005"
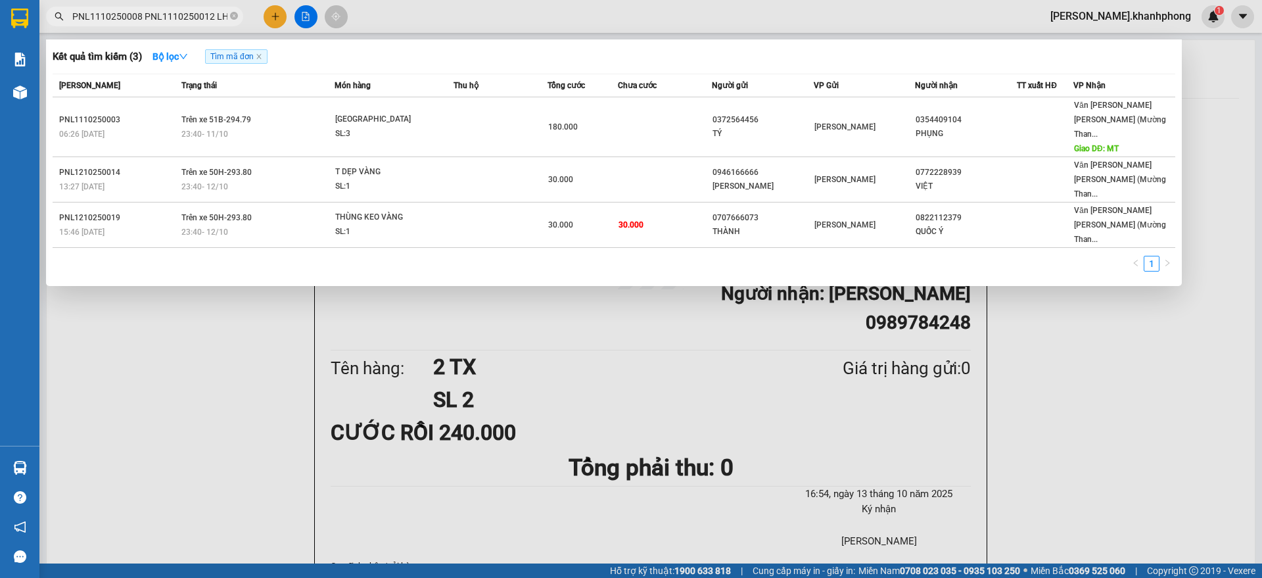
scroll to position [0, 47]
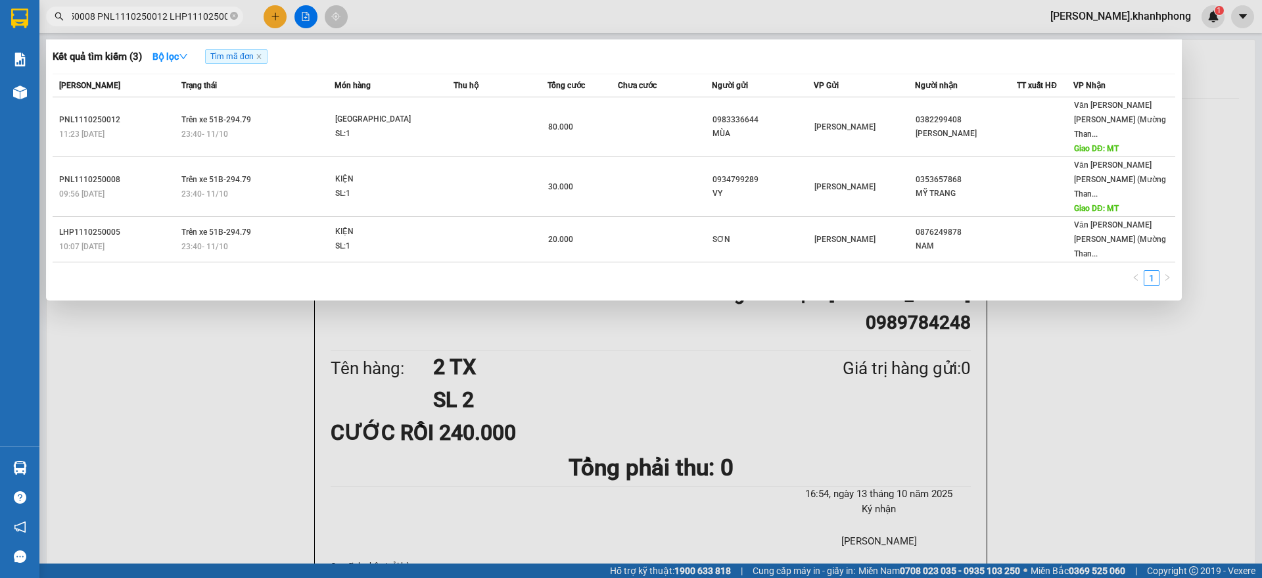
type input "PNL1110250008 PNL1110250012 LHP1110250005"
click at [233, 16] on icon "close-circle" at bounding box center [234, 16] width 8 height 8
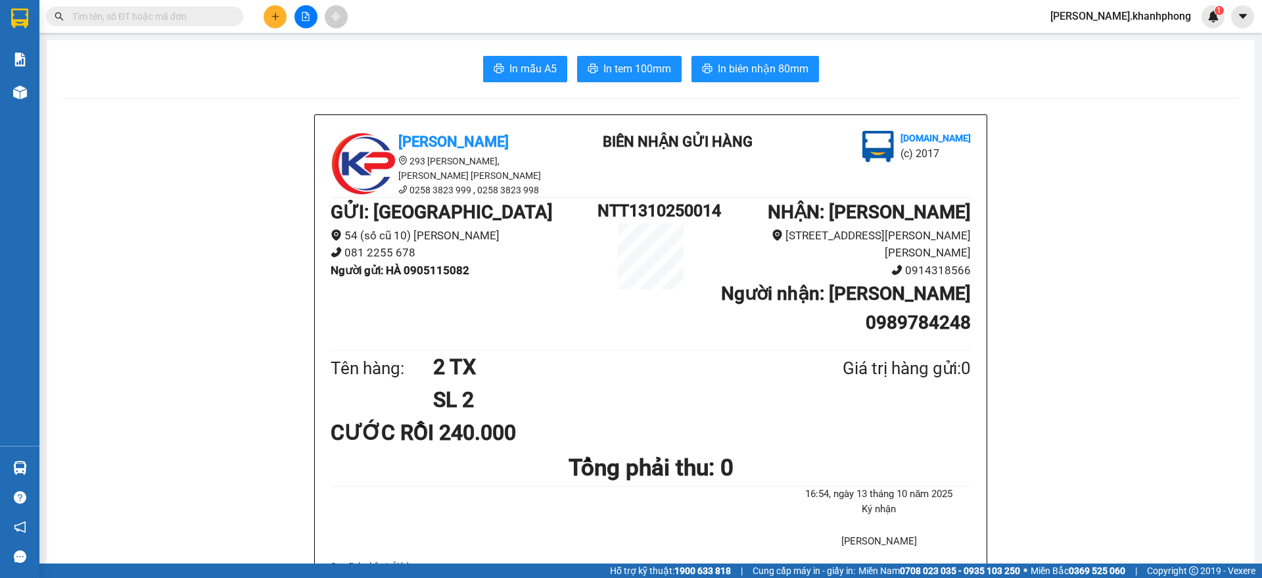
click at [195, 17] on input "text" at bounding box center [149, 16] width 155 height 14
paste input "PNL1110250001 PNL1110250015 PNL1110250025"
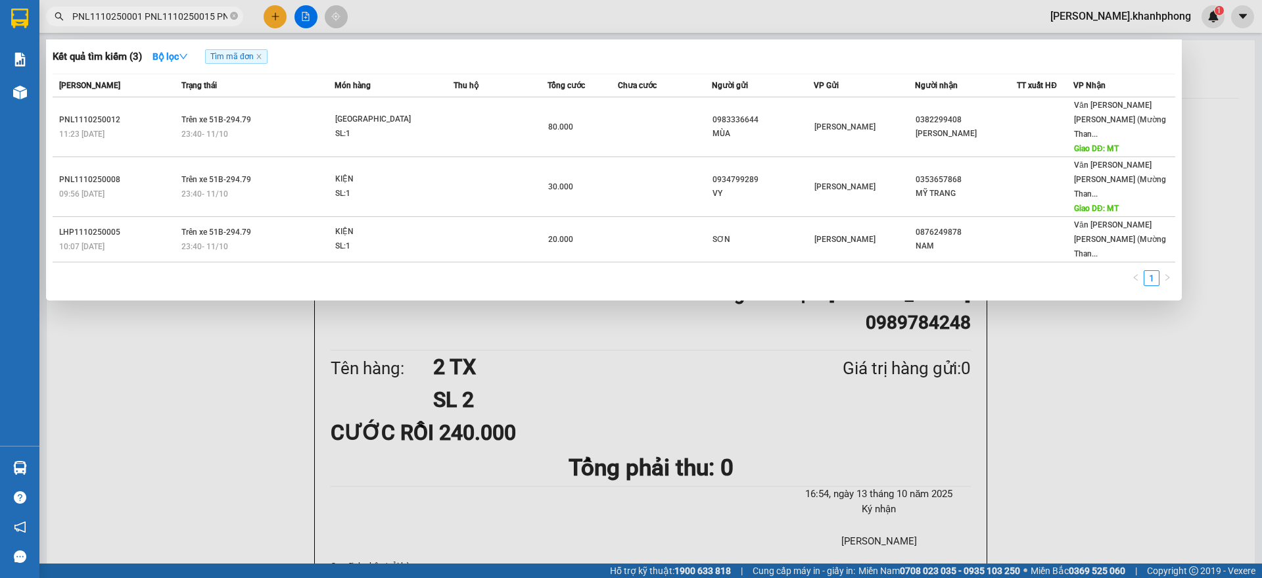
scroll to position [0, 48]
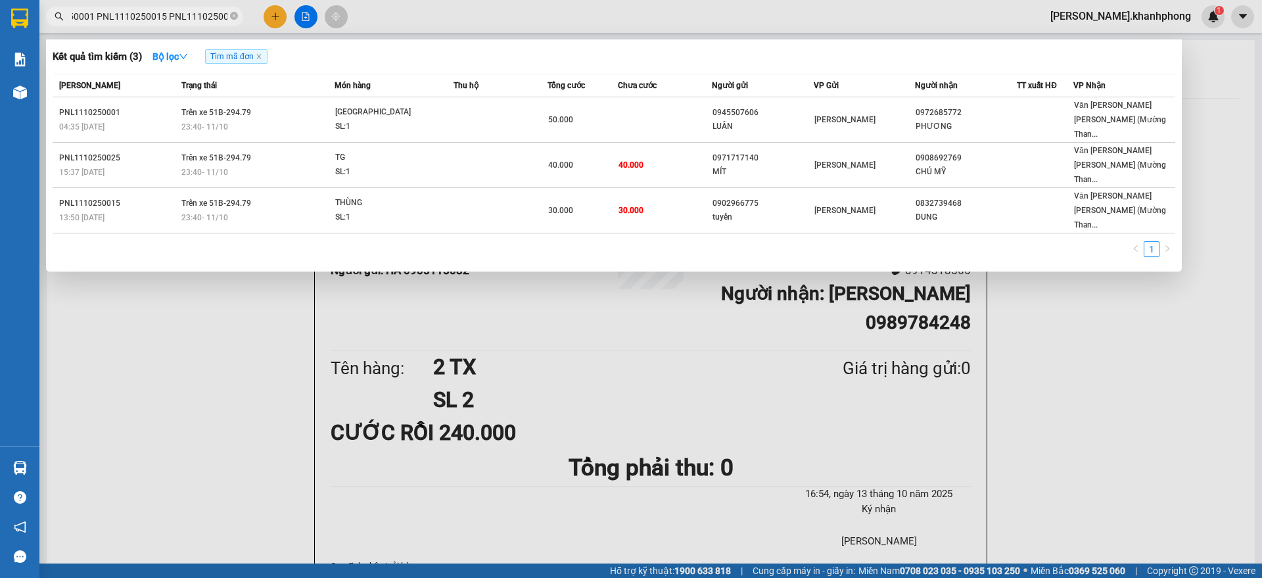
type input "PNL1110250001 PNL1110250015 PNL1110250025"
click at [234, 14] on icon "close-circle" at bounding box center [234, 16] width 8 height 8
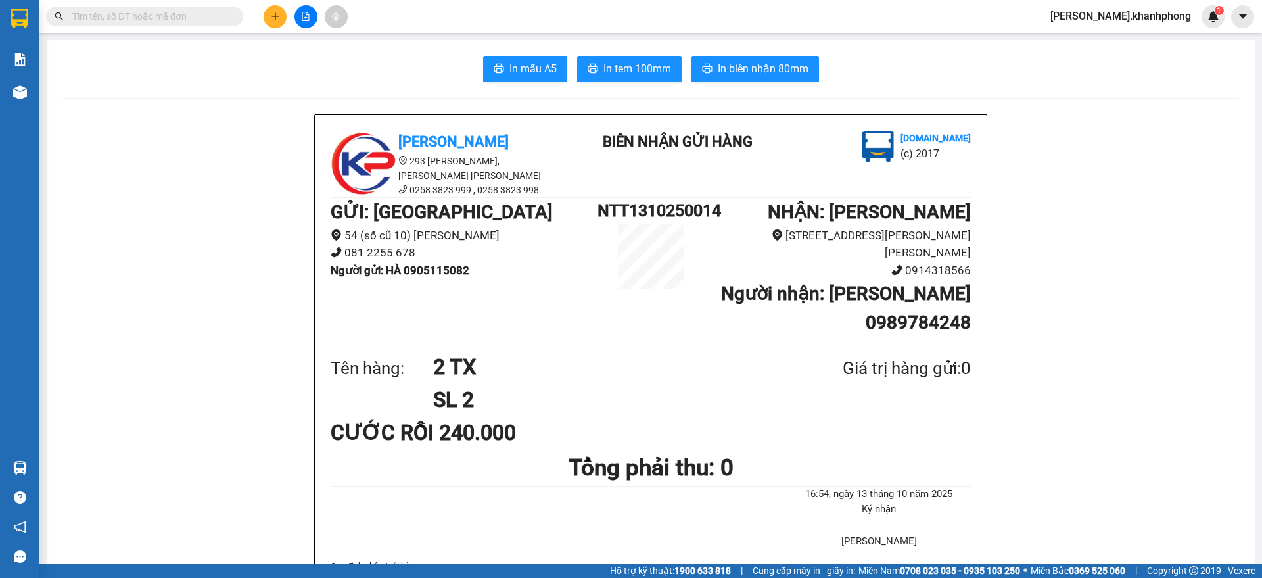
click at [183, 18] on input "text" at bounding box center [149, 16] width 155 height 14
paste input "PNL1110250033 PNL1110250044 PNL1010250081"
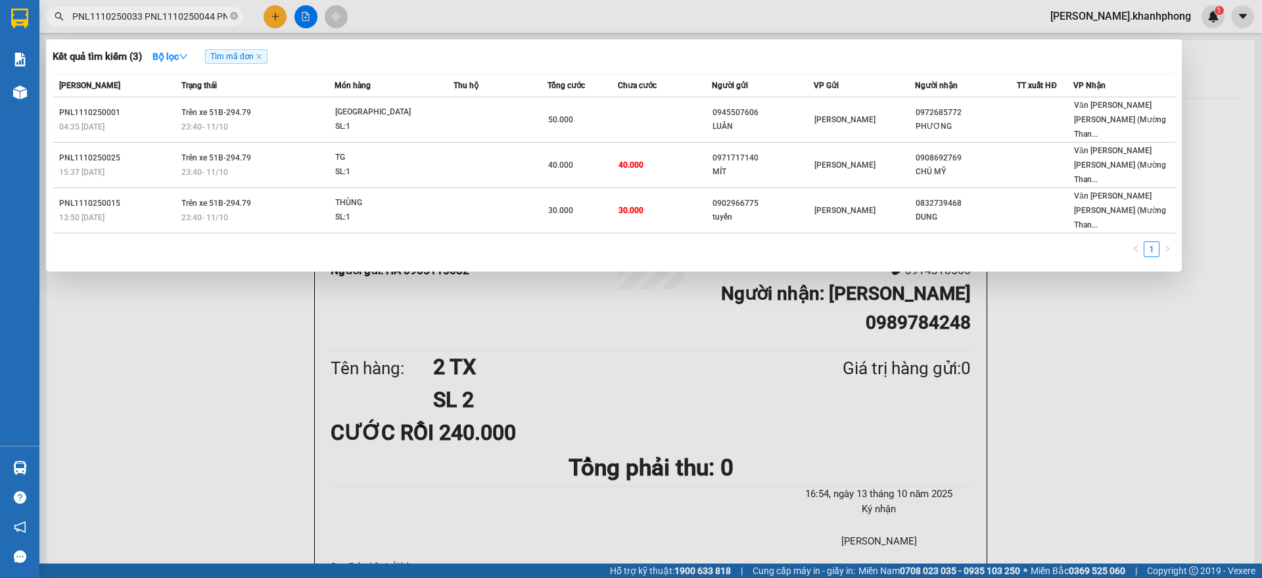
scroll to position [0, 48]
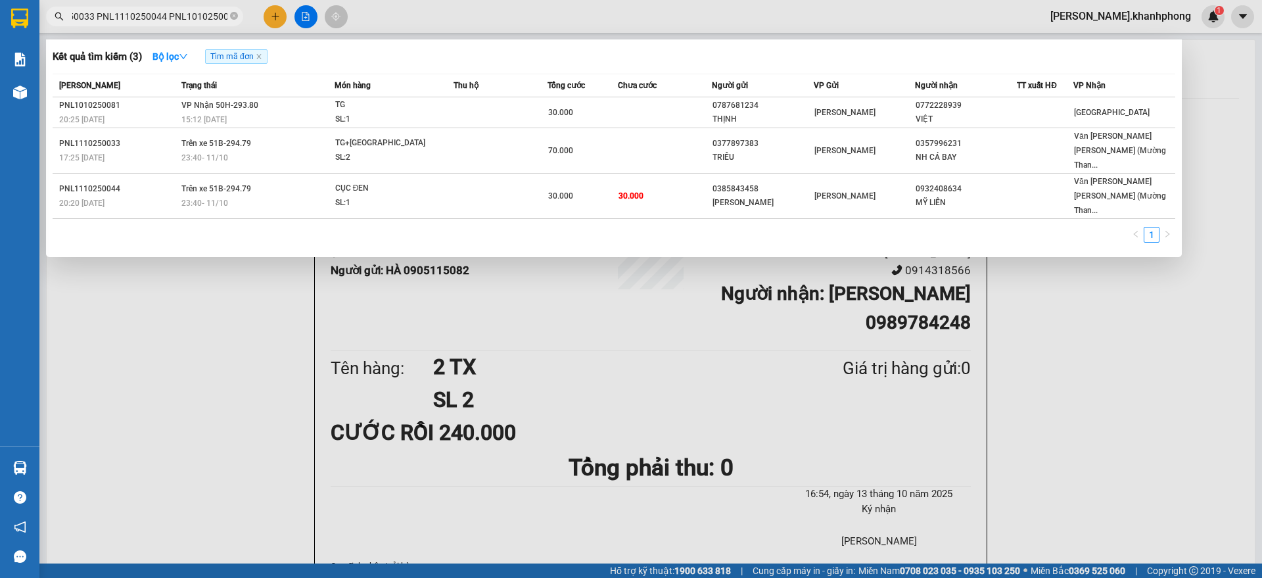
type input "PNL1110250033 PNL1110250044 PNL1010250081"
click at [236, 15] on icon "close-circle" at bounding box center [234, 16] width 8 height 8
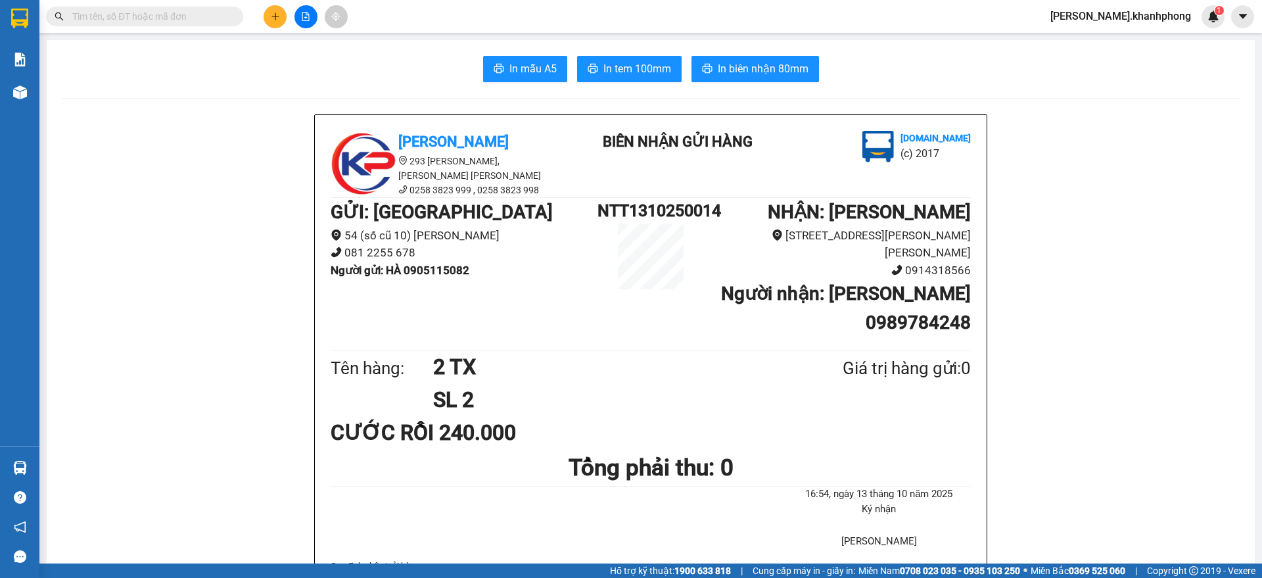
click at [200, 15] on input "text" at bounding box center [149, 16] width 155 height 14
paste input "PNL1010250002 PNL1010250011 PNL1010250012"
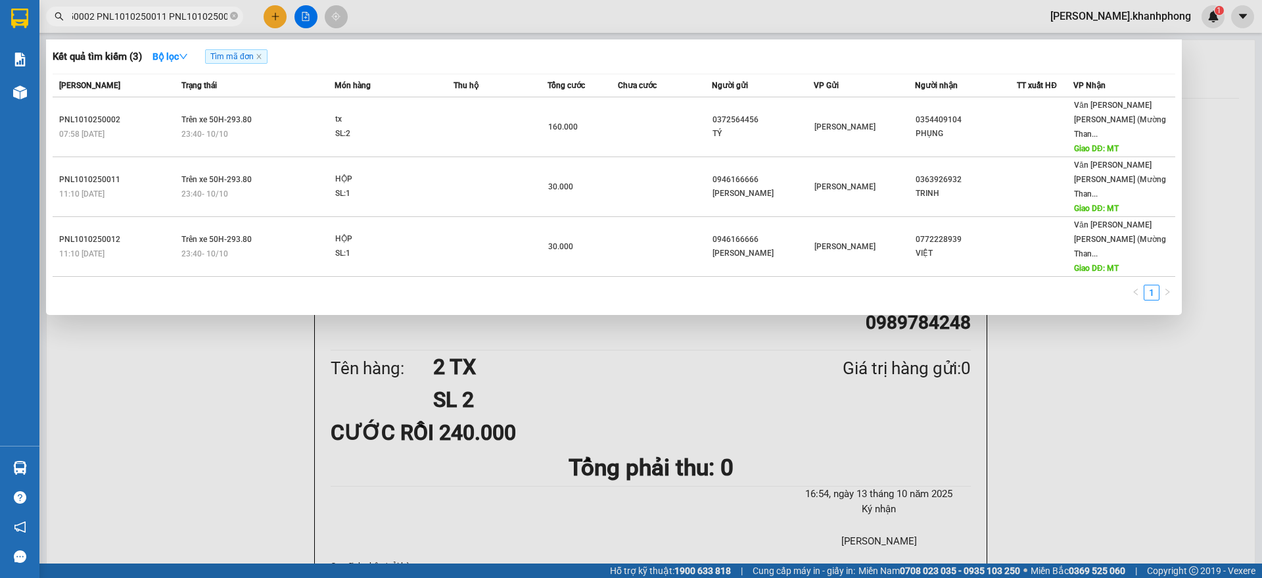
type input "PNL1010250002 PNL1010250011 PNL1010250012"
click at [233, 14] on icon "close-circle" at bounding box center [234, 16] width 8 height 8
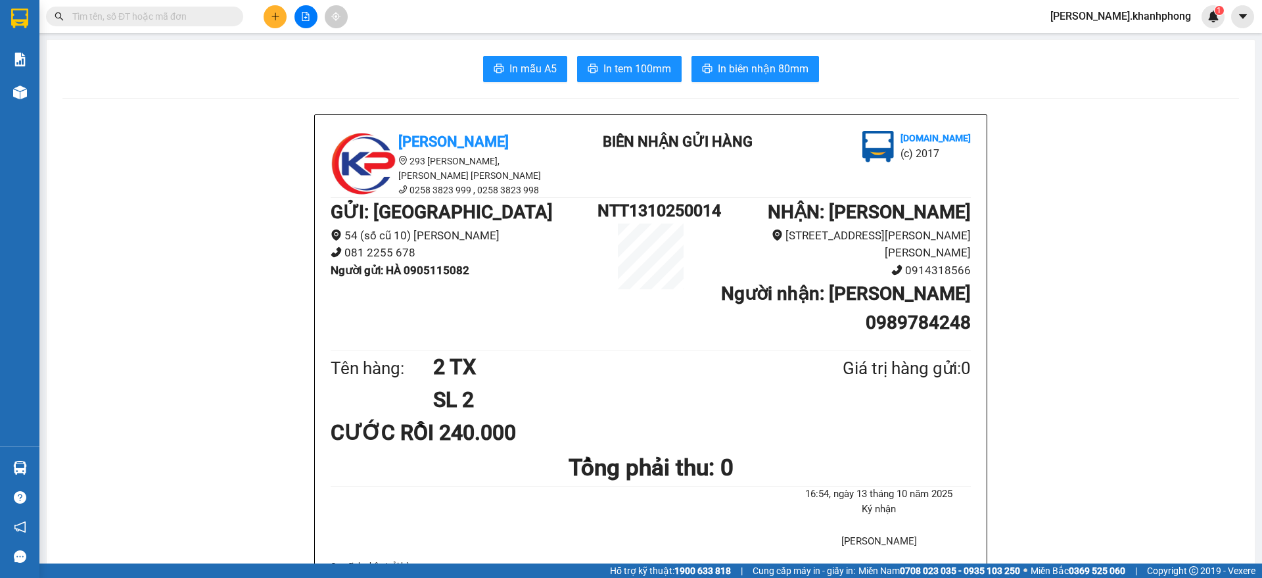
click at [188, 15] on input "text" at bounding box center [149, 16] width 155 height 14
paste input "PNL1010250014 PNL1010250019 PNL1010250020"
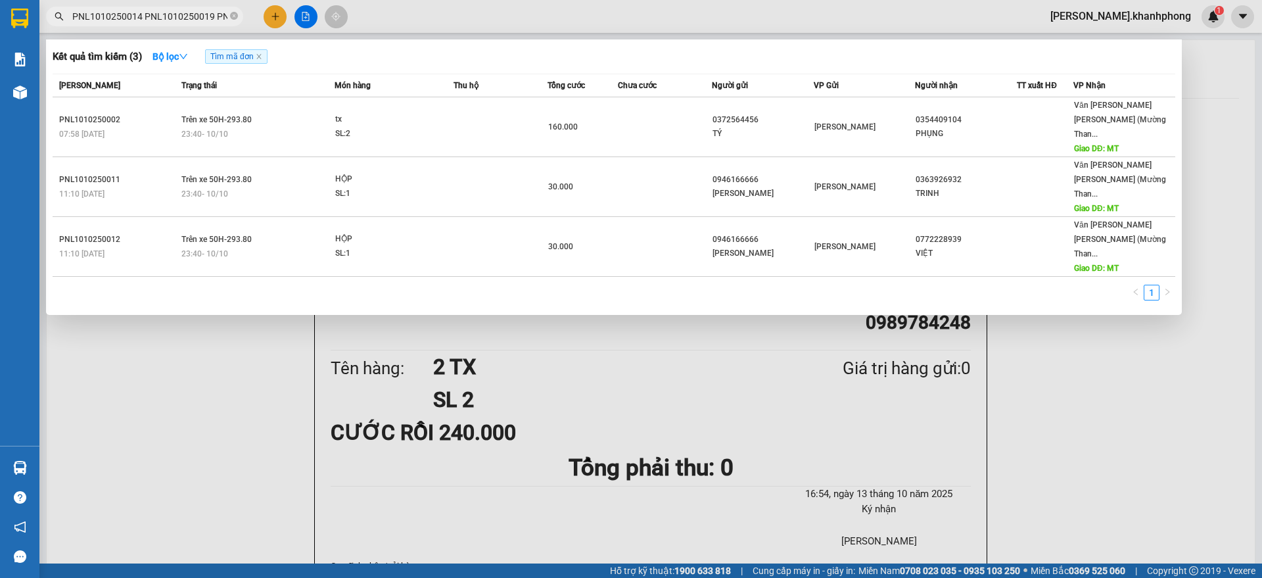
scroll to position [0, 48]
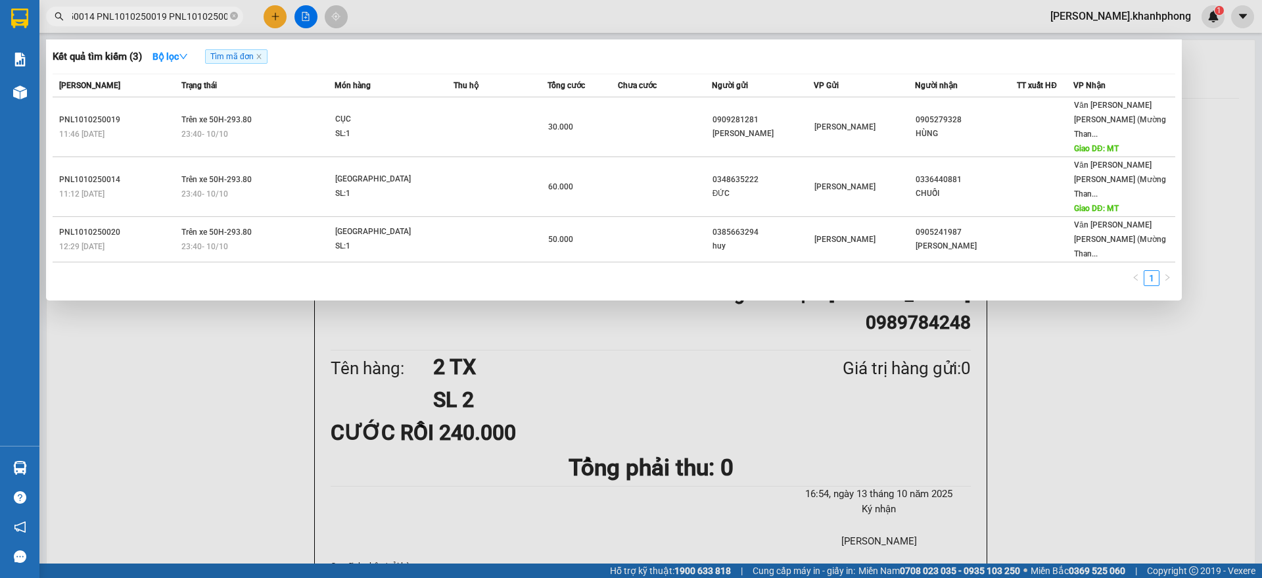
type input "PNL1010250014 PNL1010250019 PNL1010250020"
click at [234, 12] on icon "close-circle" at bounding box center [234, 16] width 8 height 8
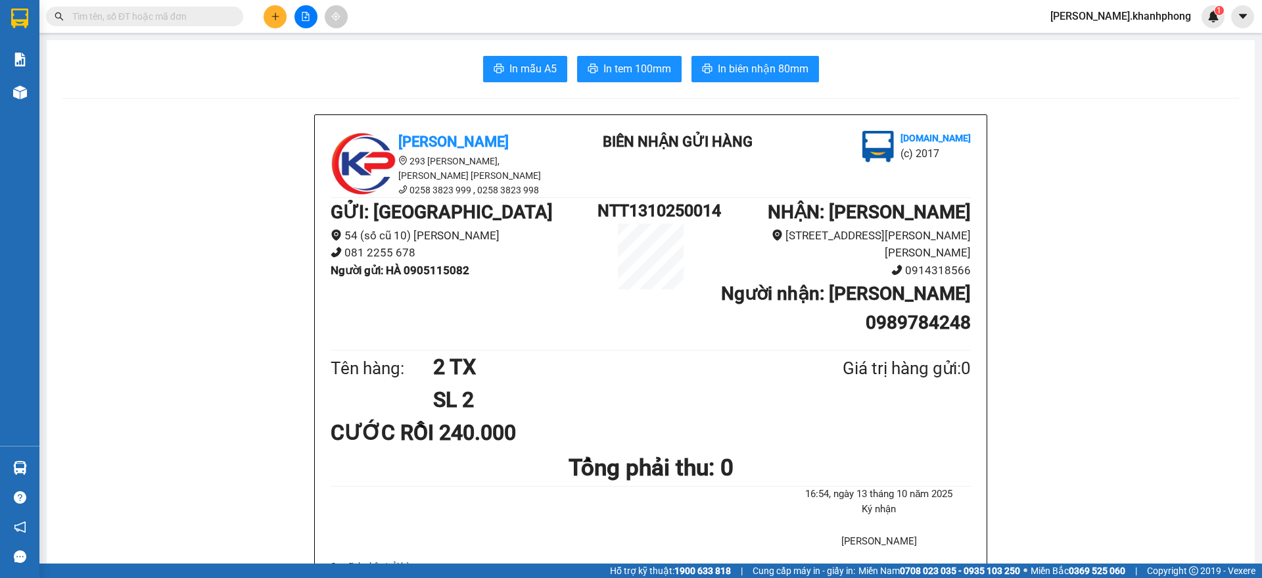
click at [204, 17] on input "text" at bounding box center [149, 16] width 155 height 14
paste input "PNL0910250011 LHP0910250039 PNL0910250007"
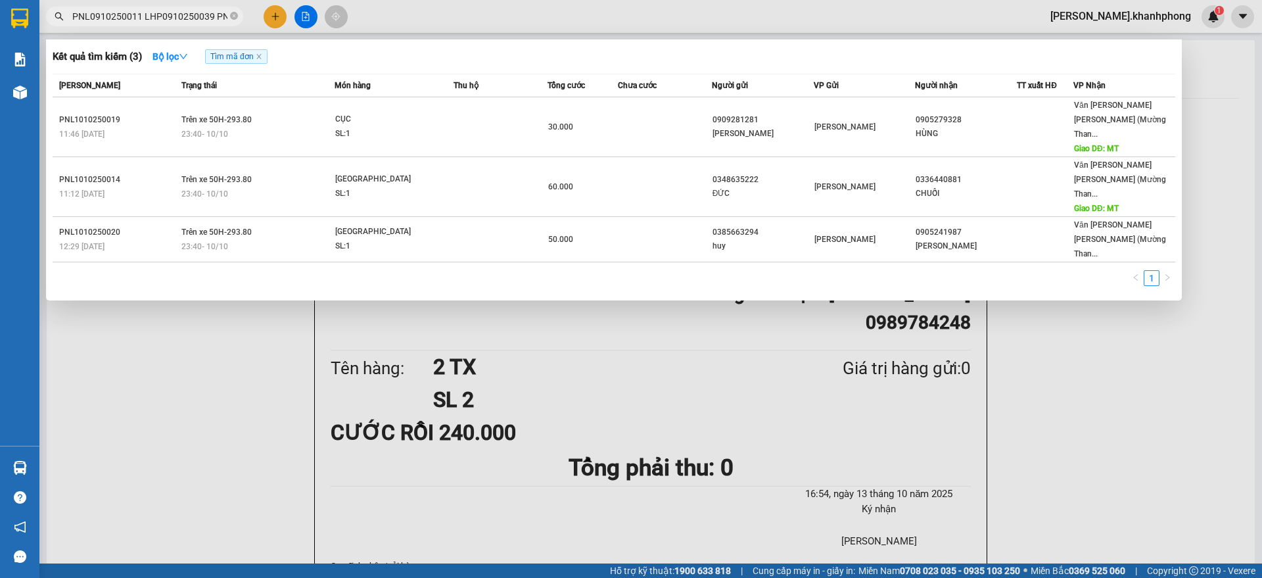
scroll to position [0, 47]
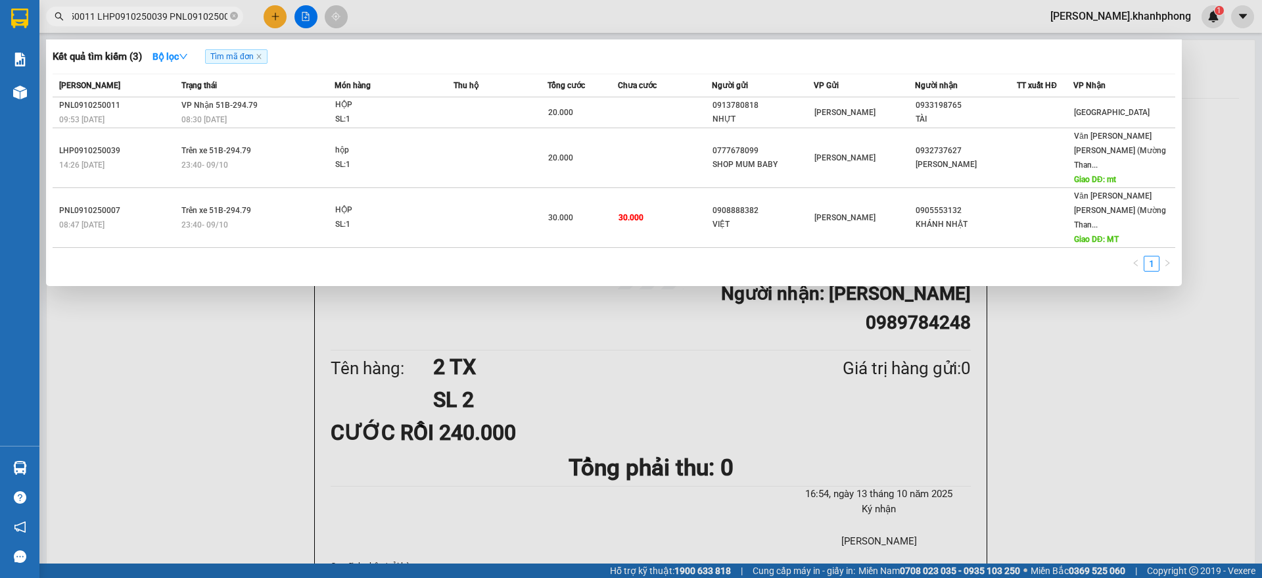
type input "PNL0910250011 LHP0910250039 PNL0910250007"
click at [233, 13] on icon "close-circle" at bounding box center [234, 16] width 8 height 8
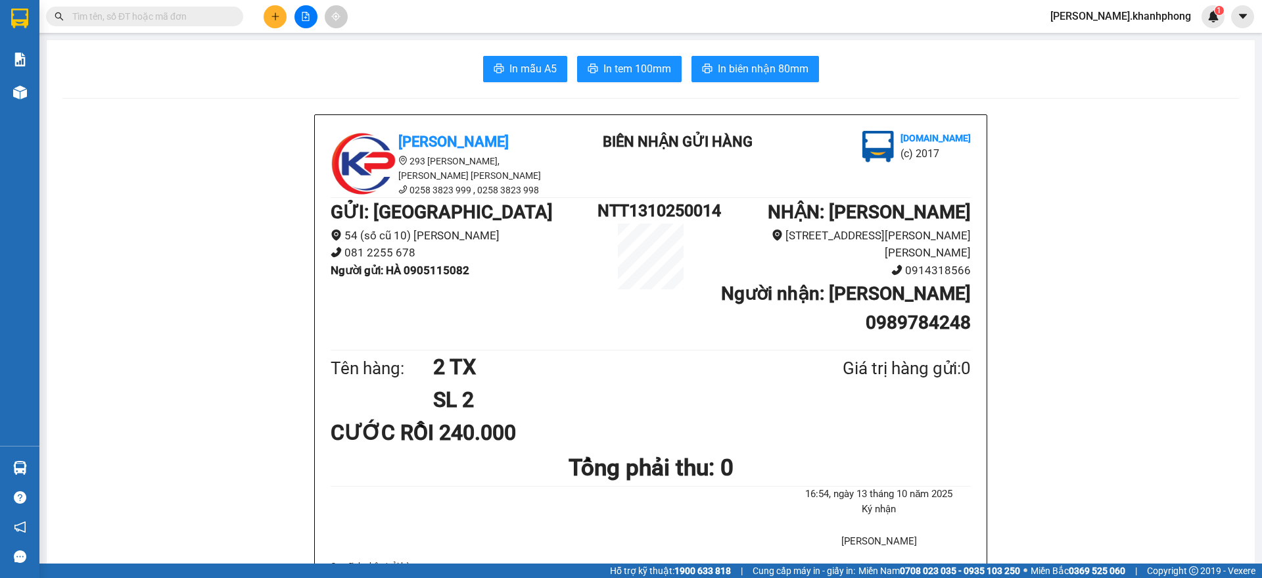
click at [191, 14] on input "text" at bounding box center [149, 16] width 155 height 14
paste input "PNL0910250014 LHP0910250019 PNL0910250001"
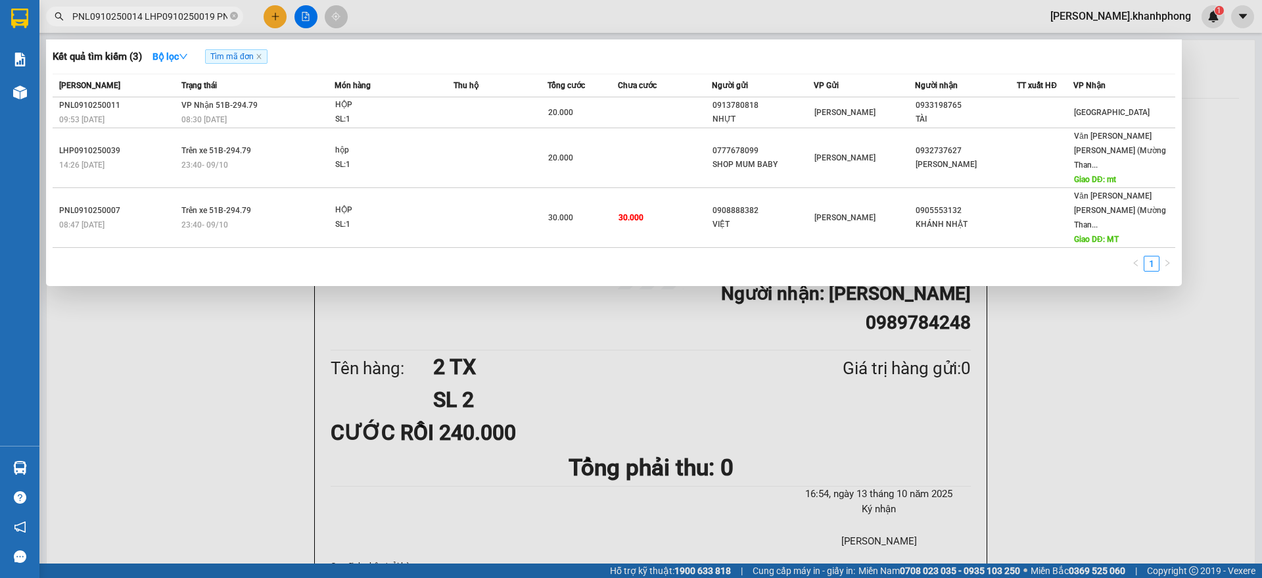
scroll to position [0, 47]
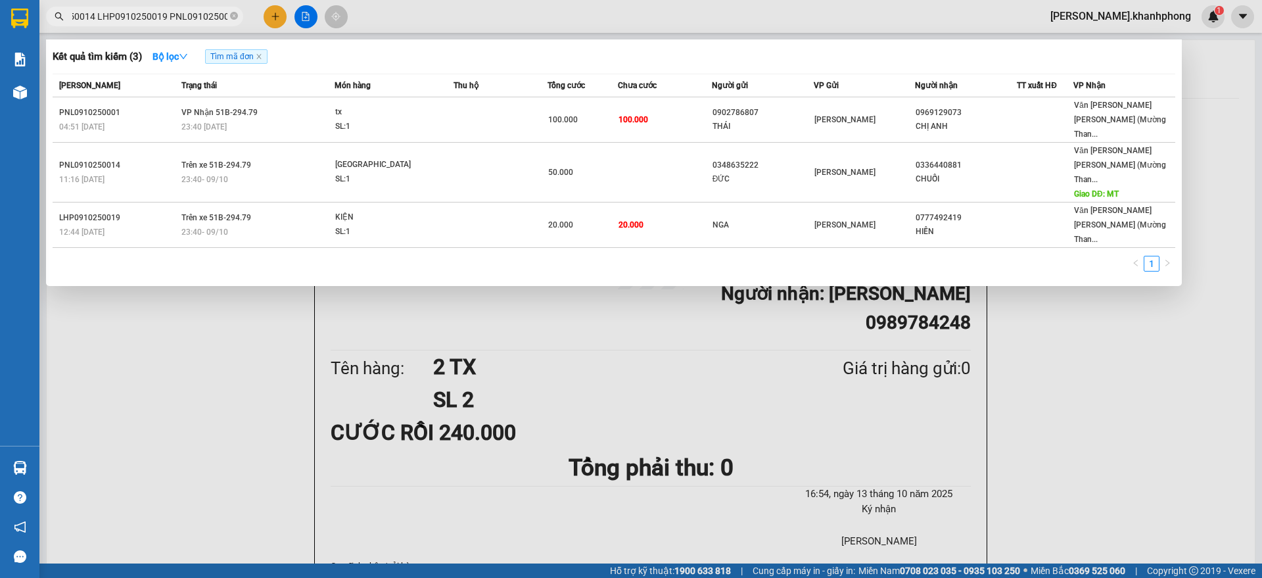
type input "PNL0910250014 LHP0910250019 PNL0910250001"
click at [233, 12] on icon "close-circle" at bounding box center [234, 16] width 8 height 8
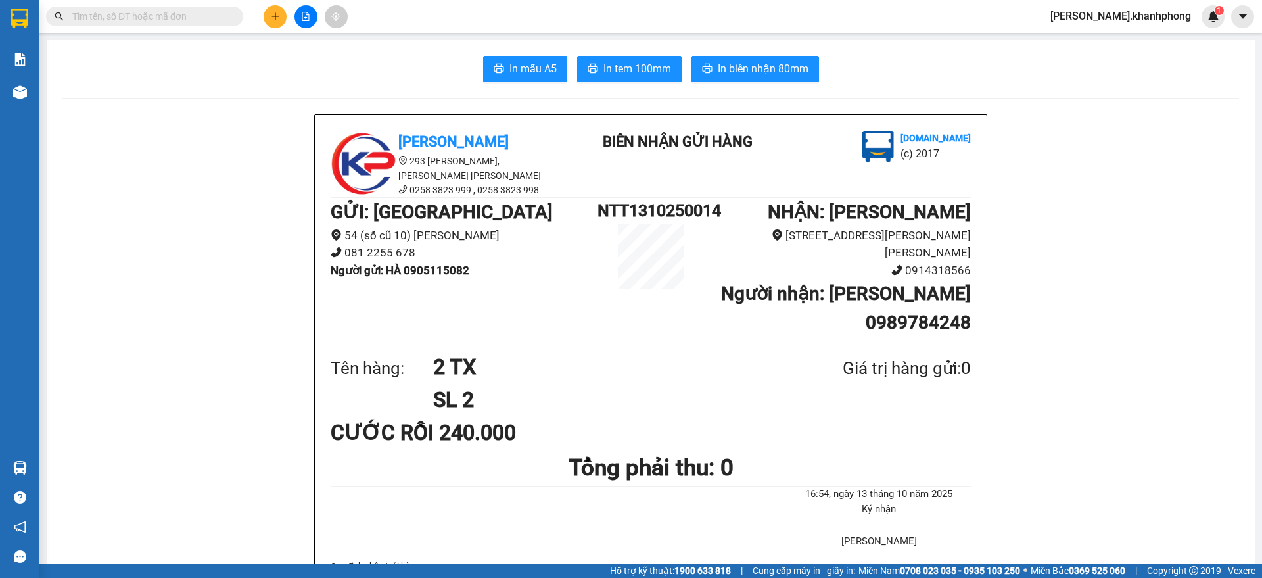
click at [193, 16] on input "text" at bounding box center [149, 16] width 155 height 14
paste input "PNL0910250003 PNL0910250019 LHP0810250017"
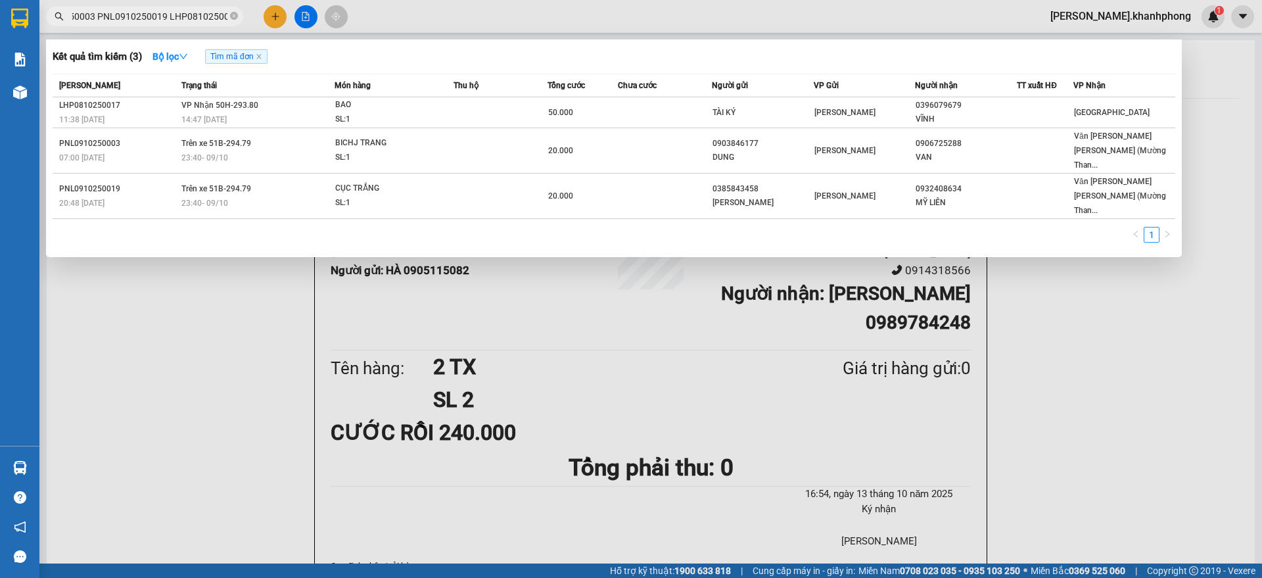
type input "PNL0910250003 PNL0910250019 LHP0810250017"
click at [233, 13] on icon "close-circle" at bounding box center [234, 16] width 8 height 8
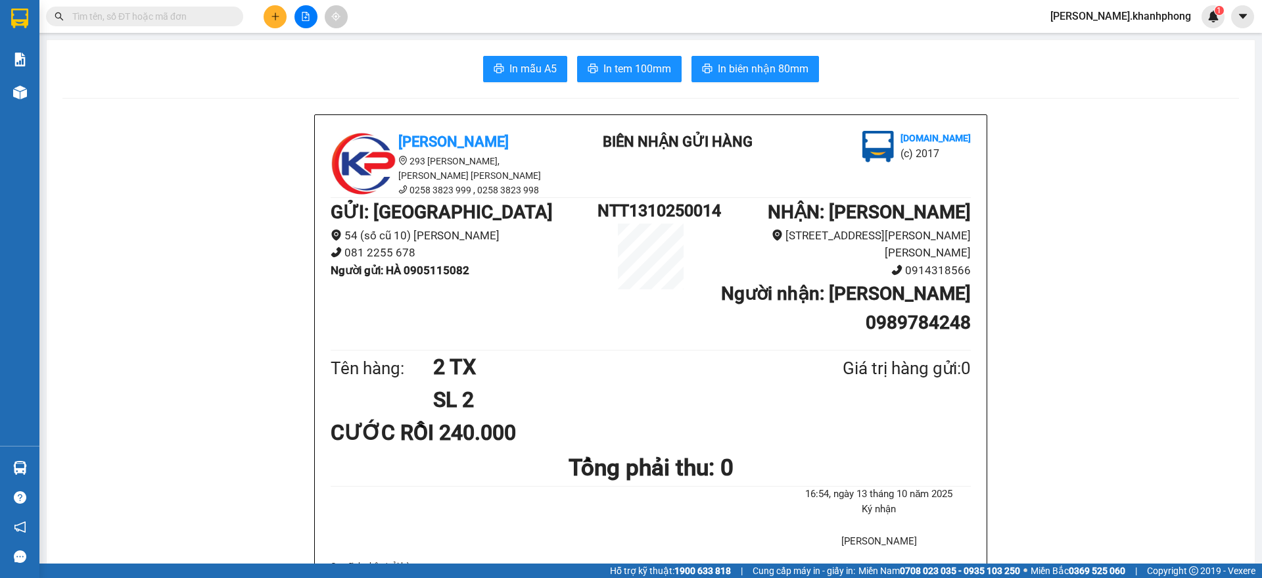
click at [178, 18] on input "text" at bounding box center [149, 16] width 155 height 14
paste input "LHP0810250019 LHP0810250054 PNL0810250002"
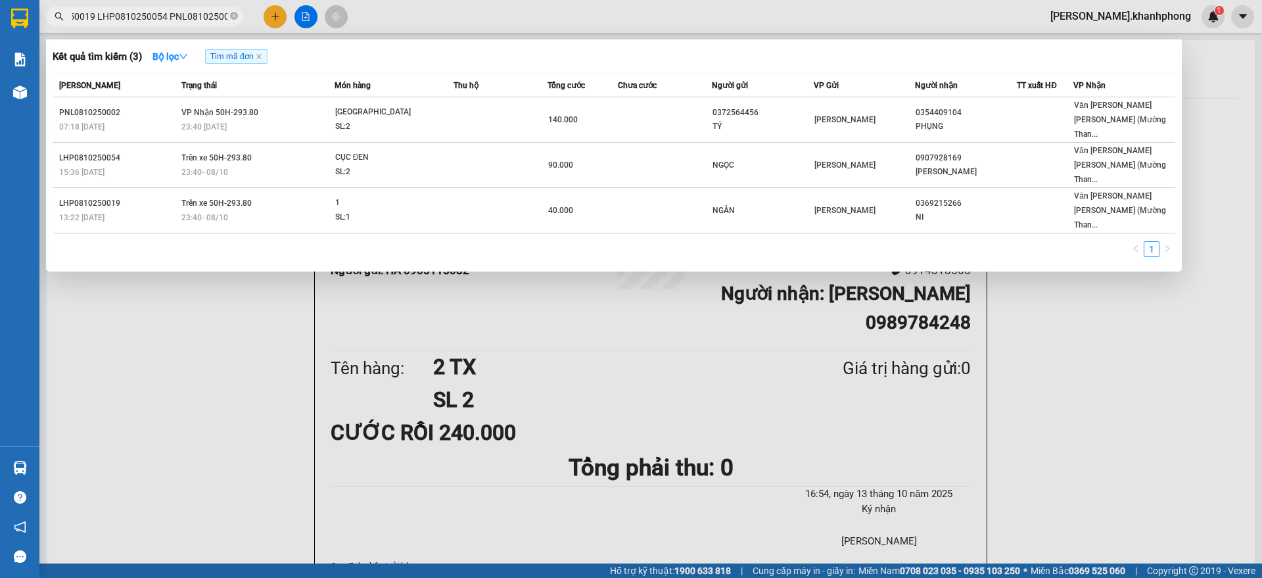
type input "LHP0810250019 LHP0810250054 PNL0810250002"
click at [237, 12] on icon "close-circle" at bounding box center [234, 16] width 8 height 8
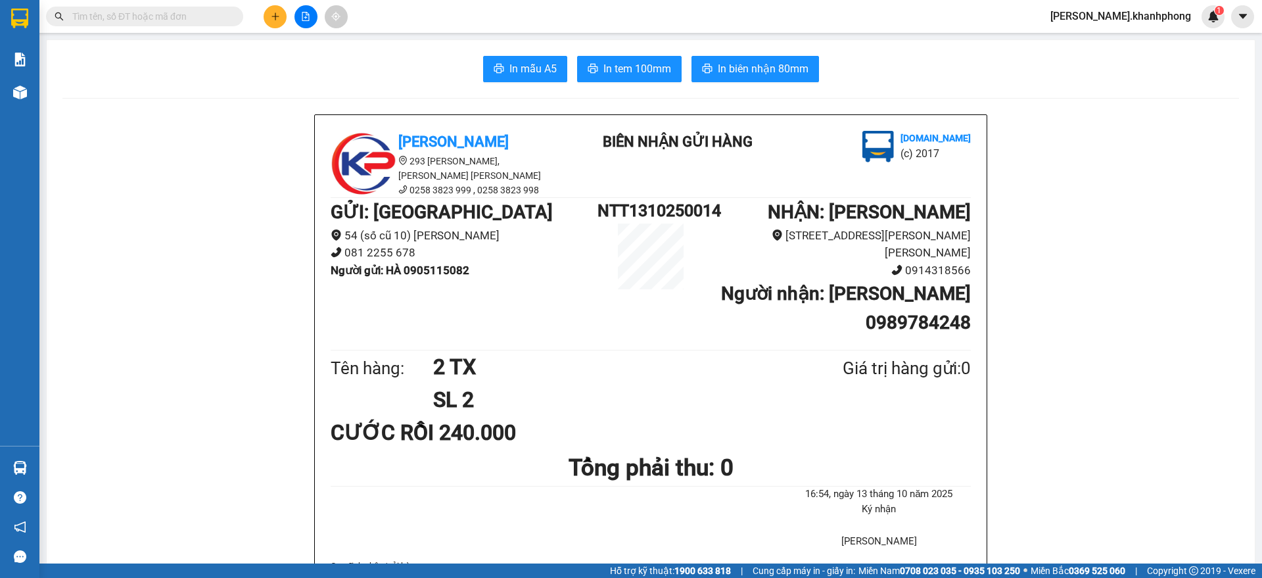
click at [195, 12] on input "text" at bounding box center [149, 16] width 155 height 14
paste input "PNL0810250008 PNL0810250009 PNL0810250010"
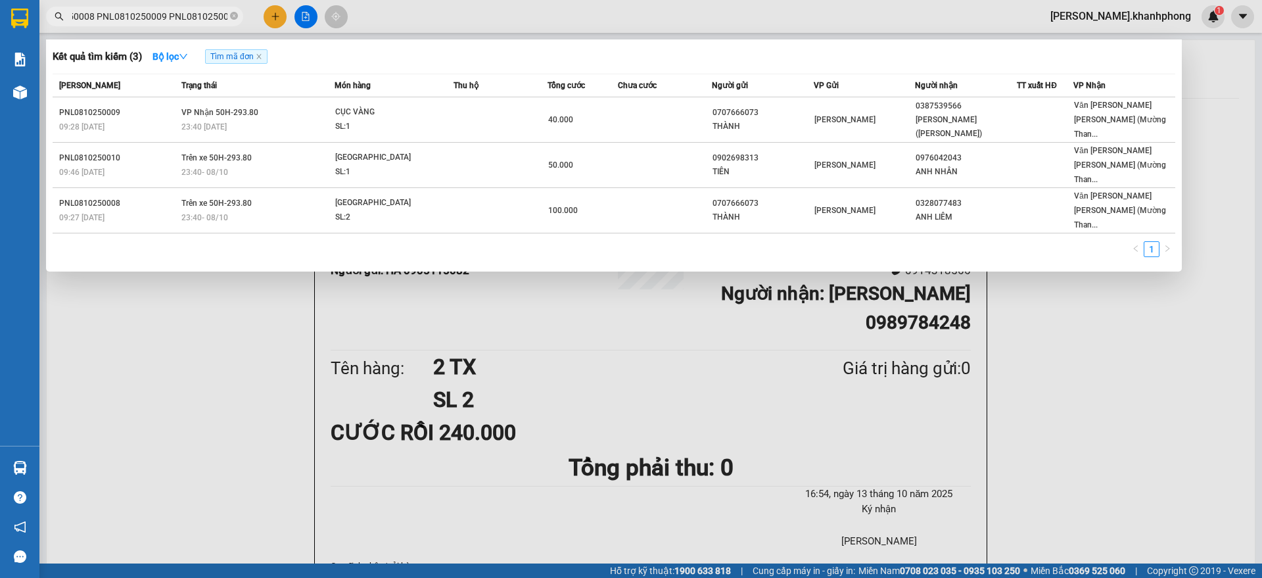
type input "PNL0810250008 PNL0810250009 PNL0810250010"
click at [234, 12] on icon "close-circle" at bounding box center [234, 16] width 8 height 8
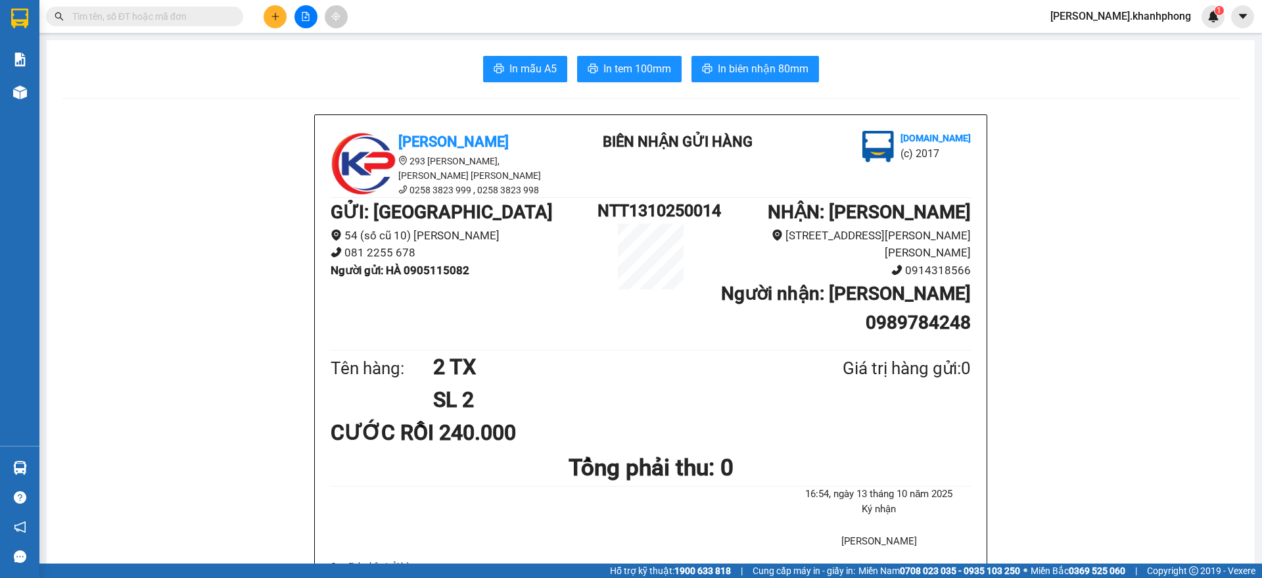
click at [185, 16] on input "text" at bounding box center [149, 16] width 155 height 14
paste input "PNL0810250012 PNL0810250018 PNL0810250024"
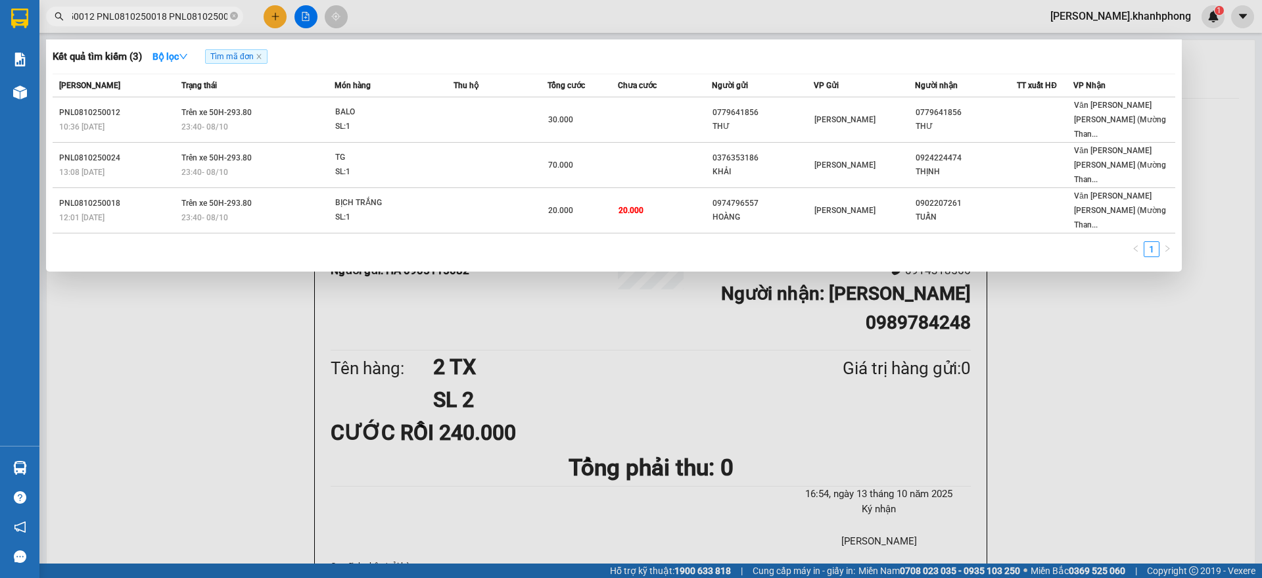
type input "PNL0810250012 PNL0810250018 PNL0810250024"
click at [235, 11] on span at bounding box center [234, 17] width 8 height 12
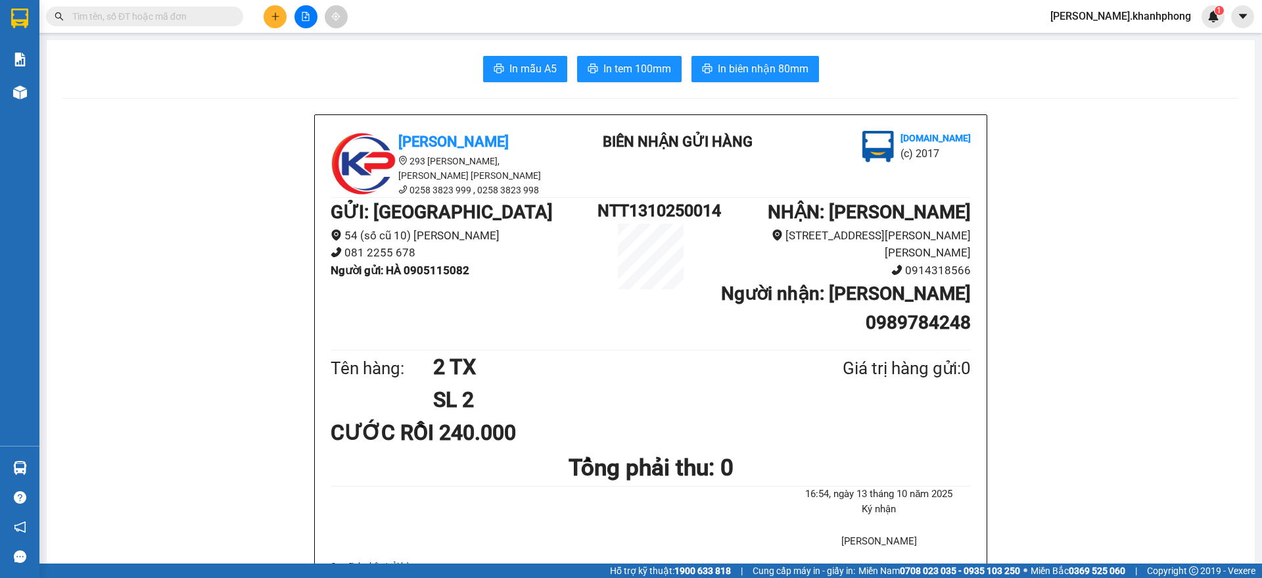
click at [192, 14] on input "text" at bounding box center [149, 16] width 155 height 14
paste input "PNL0810250056 PNL0810250061 PNL0710250019"
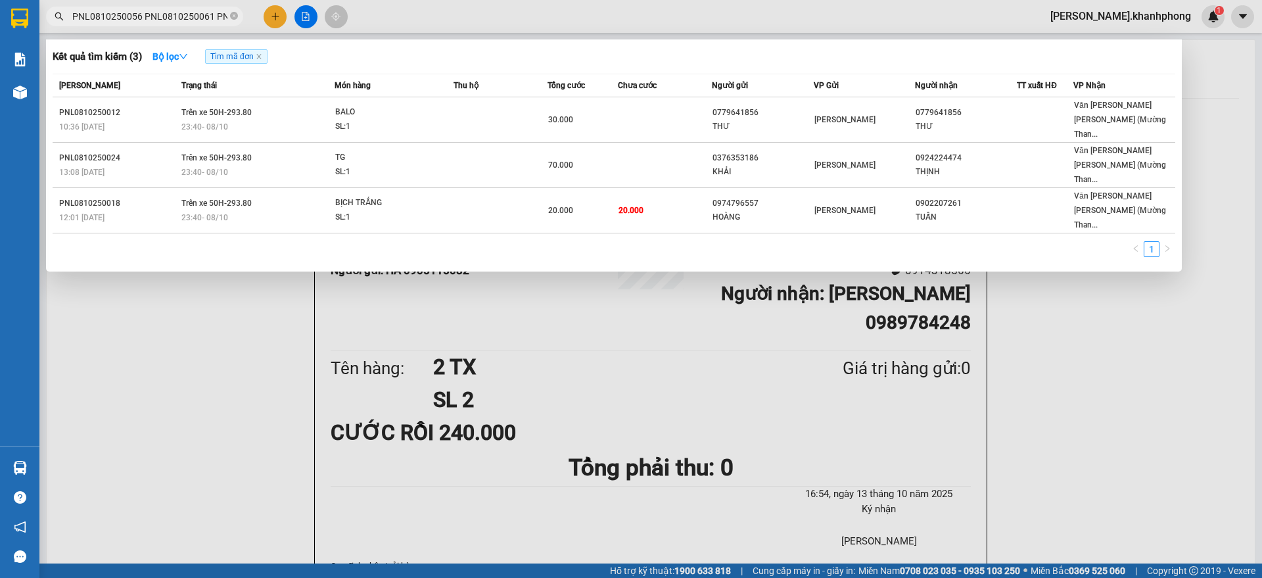
scroll to position [0, 48]
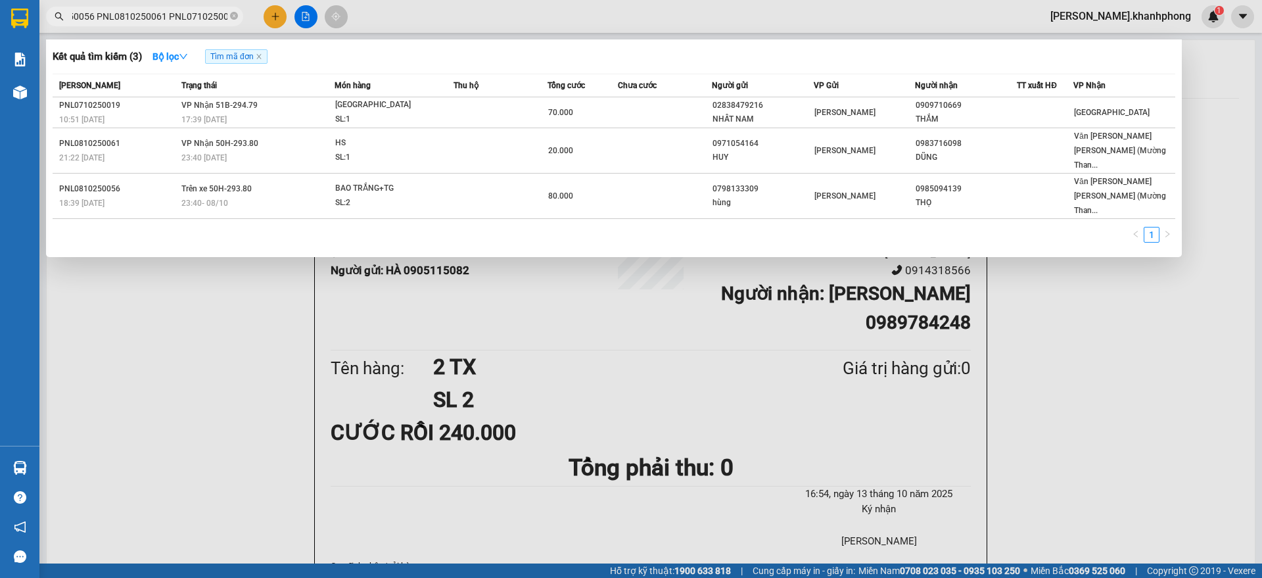
type input "PNL0810250056 PNL0810250061 PNL0710250019"
click at [234, 12] on icon "close-circle" at bounding box center [234, 16] width 8 height 8
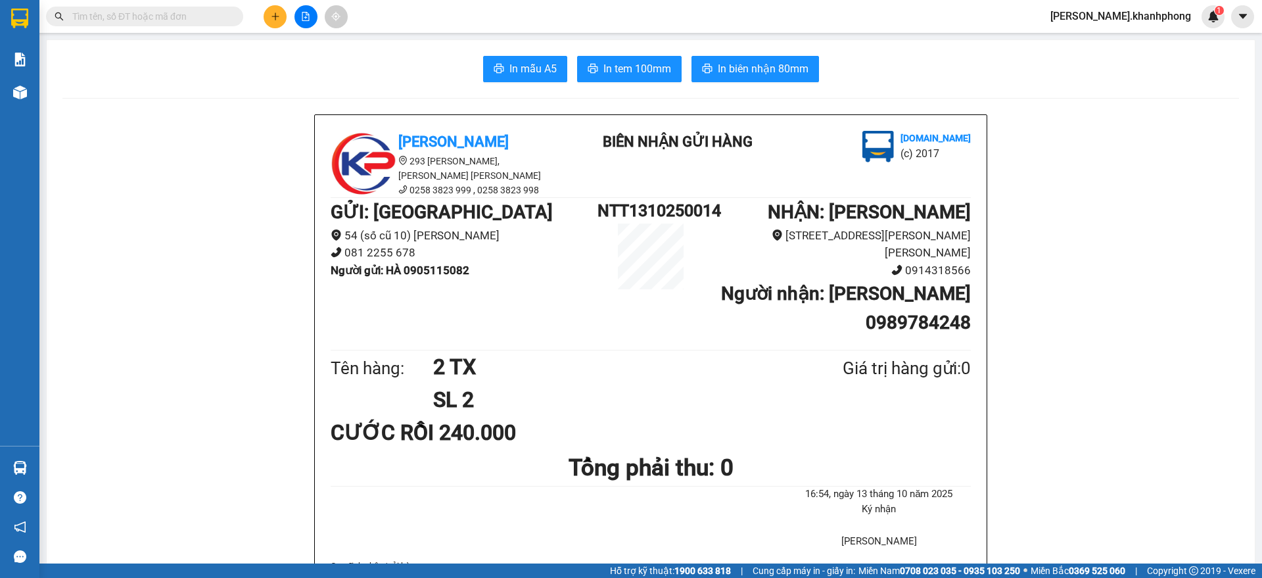
click at [197, 15] on input "text" at bounding box center [149, 16] width 155 height 14
paste input "PNL0710250002 PNL0710250004 PNL0710250007"
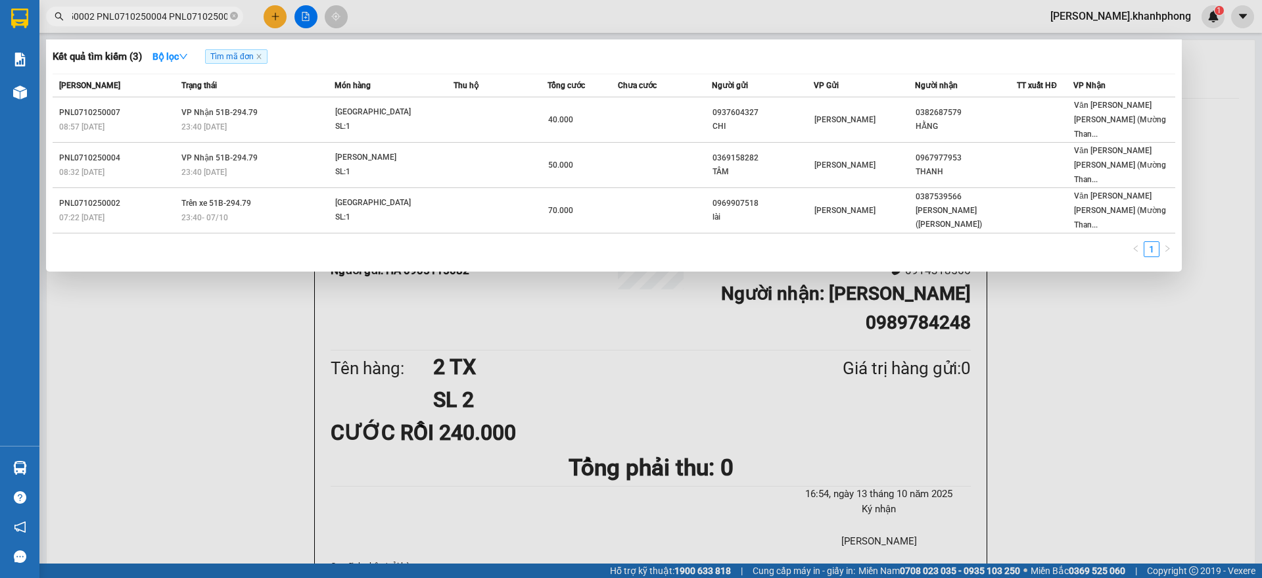
type input "PNL0710250002 PNL0710250004 PNL0710250007"
click at [234, 14] on icon "close-circle" at bounding box center [234, 16] width 8 height 8
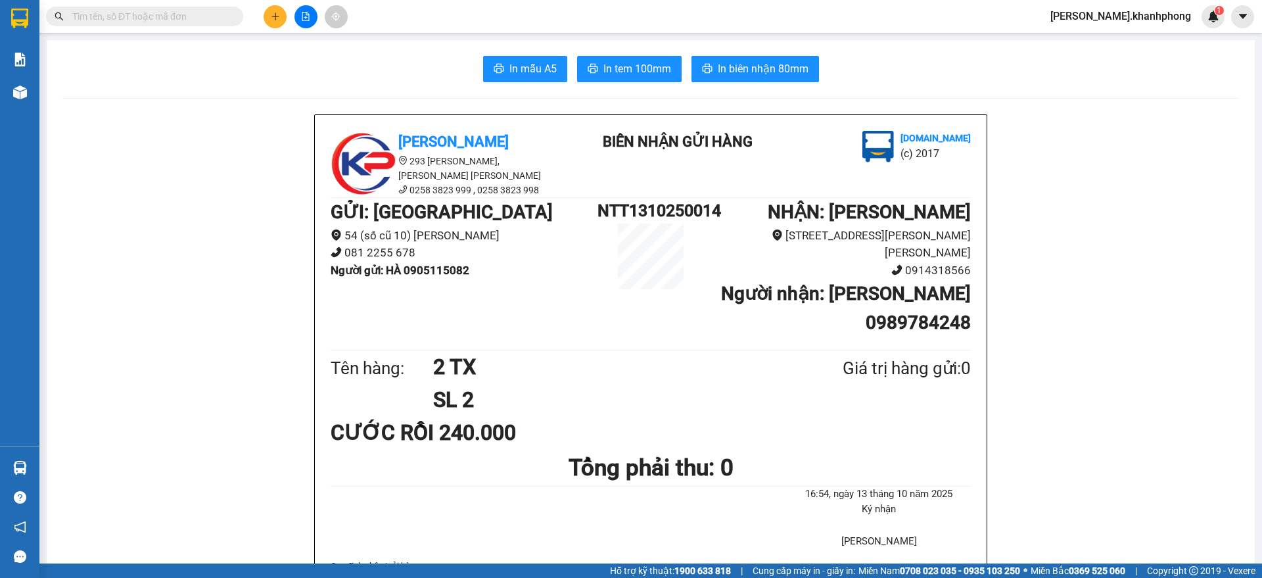
click at [197, 13] on input "text" at bounding box center [149, 16] width 155 height 14
paste input "PNL0710250008 PNL0710250010 PNL0710250018"
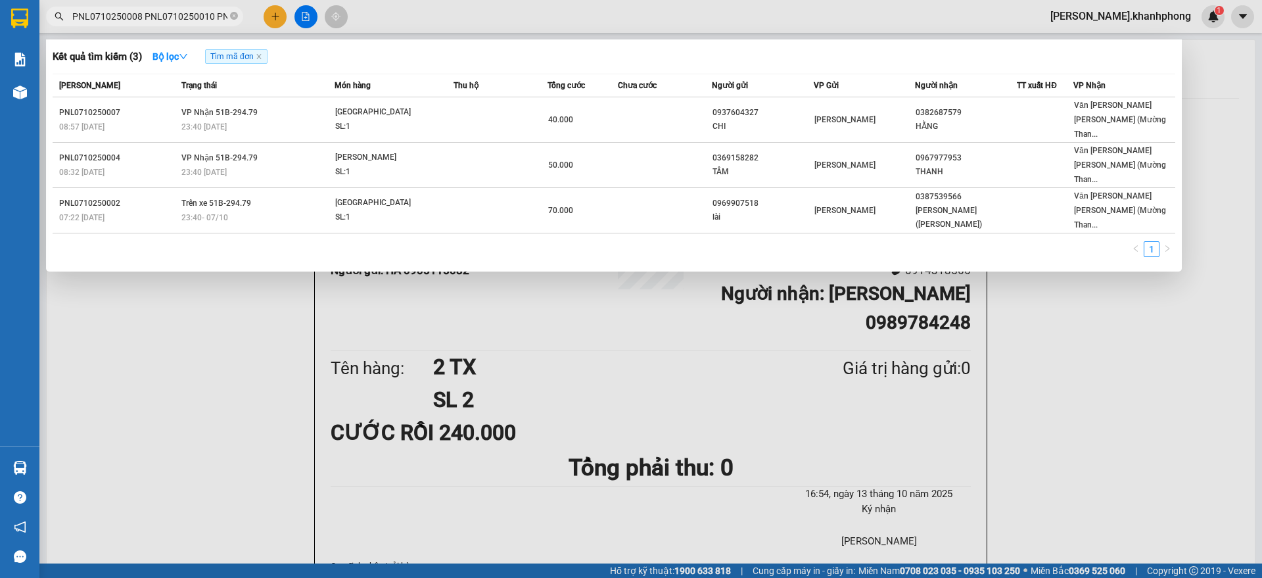
scroll to position [0, 48]
type input "PNL0710250008 PNL0710250010 PNL0710250018"
click at [235, 14] on icon "close-circle" at bounding box center [234, 16] width 8 height 8
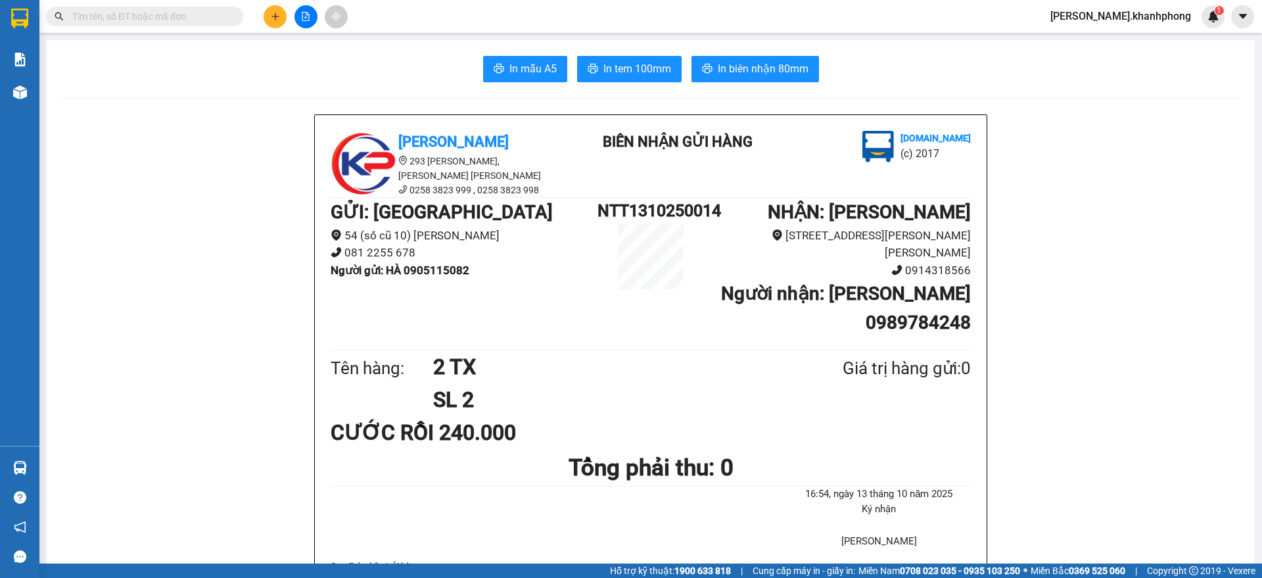
click at [174, 18] on input "text" at bounding box center [149, 16] width 155 height 14
paste input "PNL0710250026 PNL0710250028 PNL0710250038"
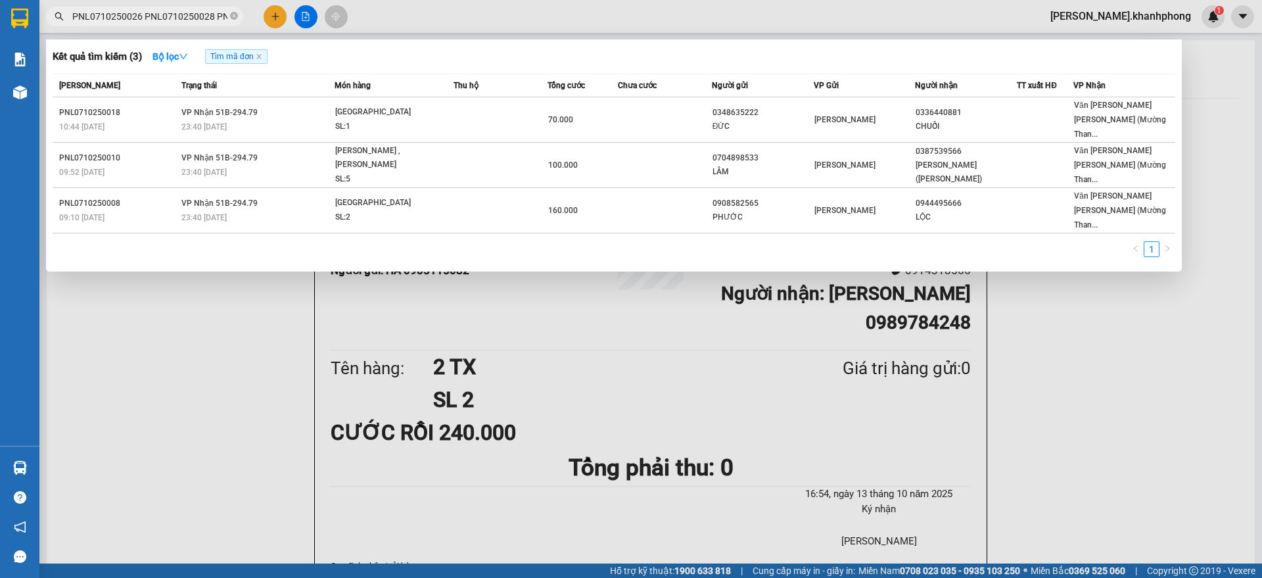
scroll to position [0, 48]
type input "PNL0710250026 PNL0710250028 PNL0710250038"
click at [235, 13] on icon "close-circle" at bounding box center [234, 16] width 8 height 8
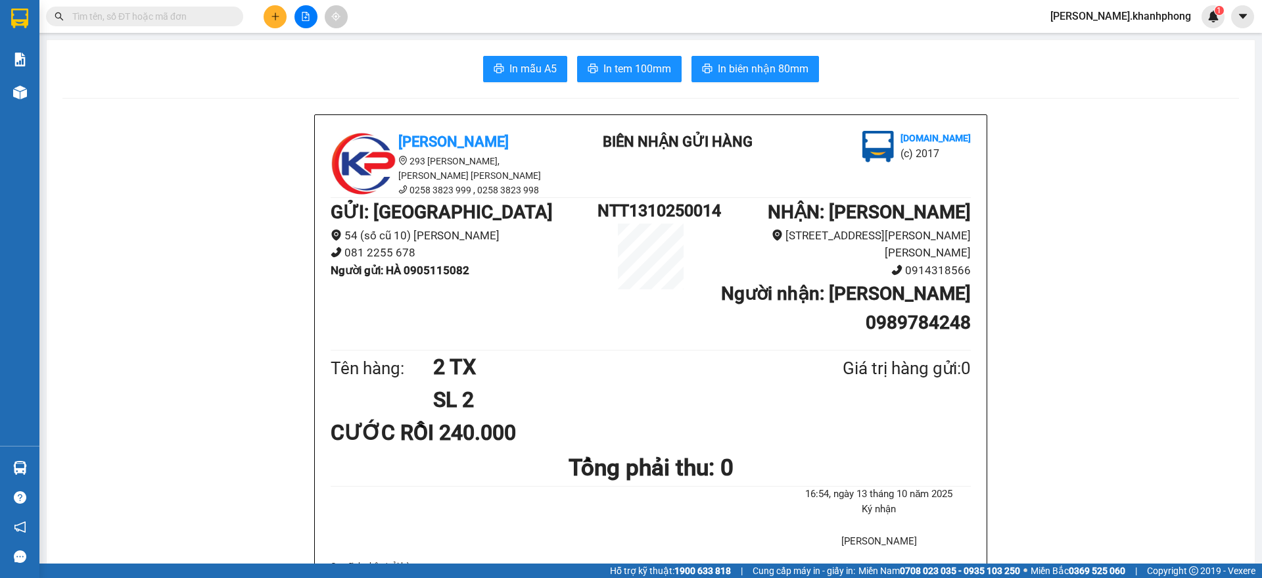
click at [183, 21] on input "text" at bounding box center [149, 16] width 155 height 14
paste input "PNL0710250063 PNL0710250066 PNL0610250028"
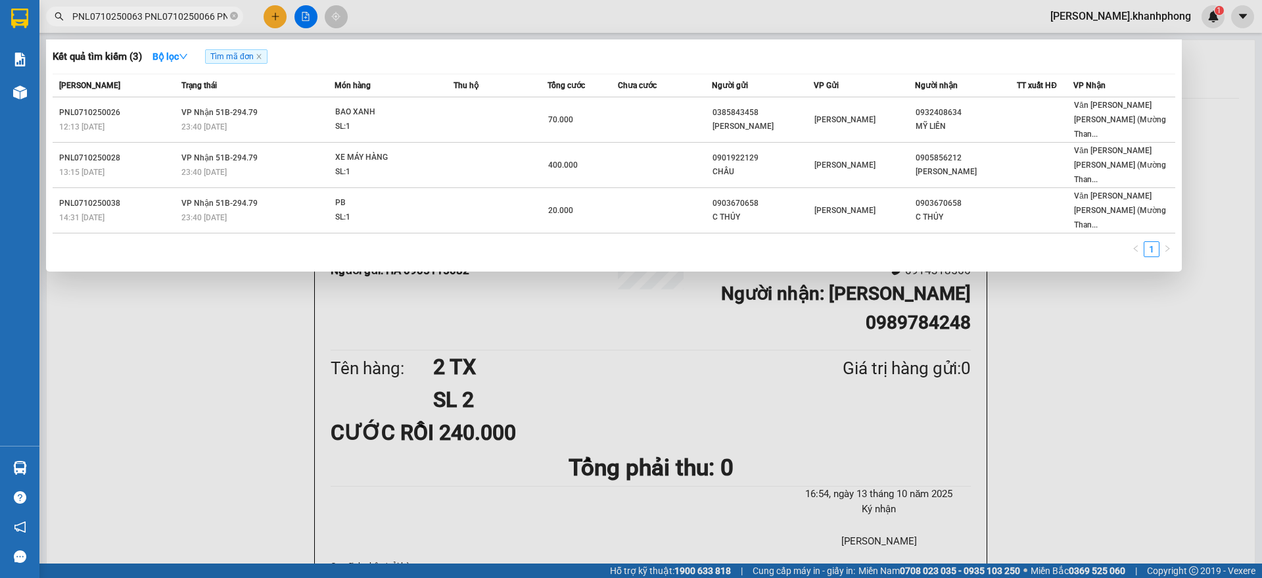
scroll to position [0, 48]
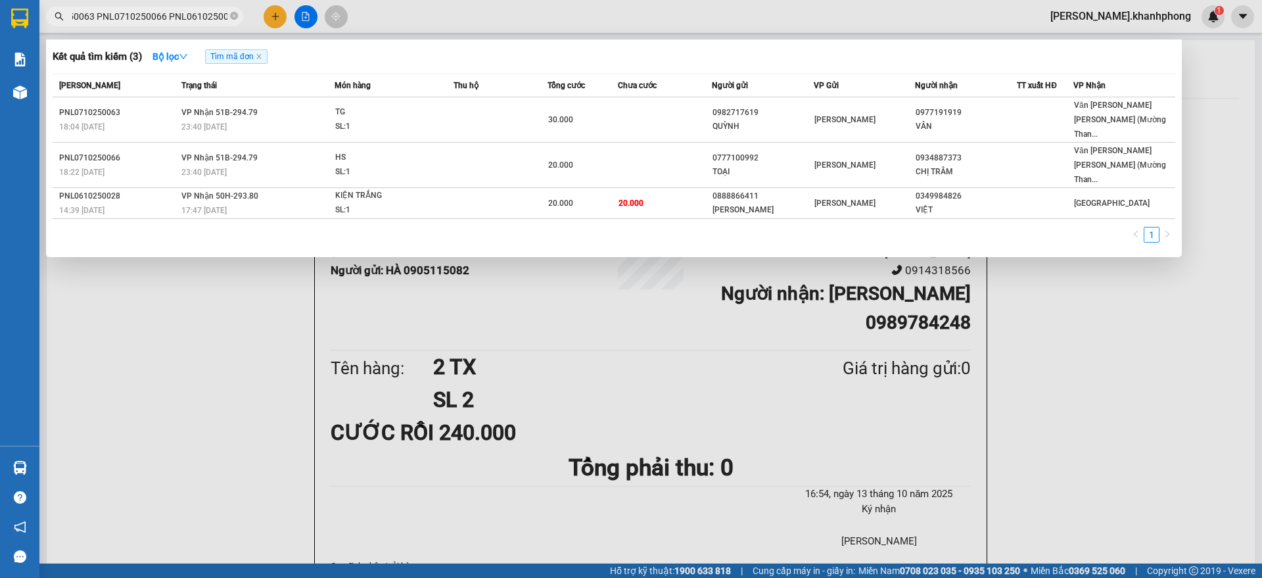
type input "PNL0710250063 PNL0710250066 PNL0610250028"
click at [234, 14] on icon "close-circle" at bounding box center [234, 16] width 8 height 8
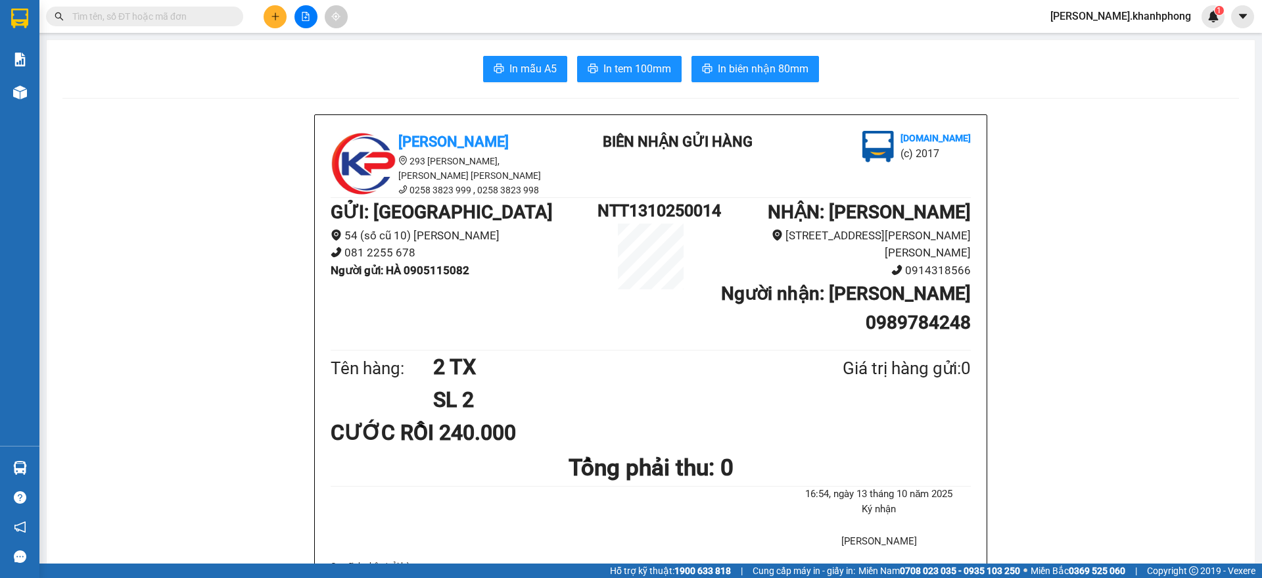
click at [183, 19] on input "text" at bounding box center [149, 16] width 155 height 14
paste input "PNL0610250006 PNL0610250041 PNL0610250054"
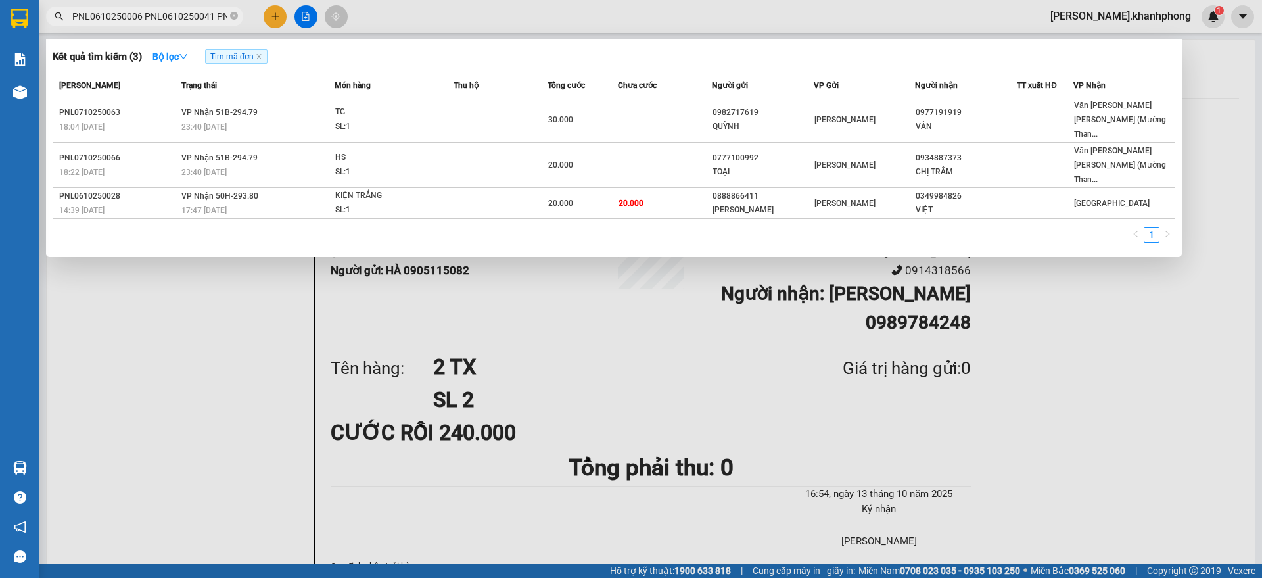
scroll to position [0, 48]
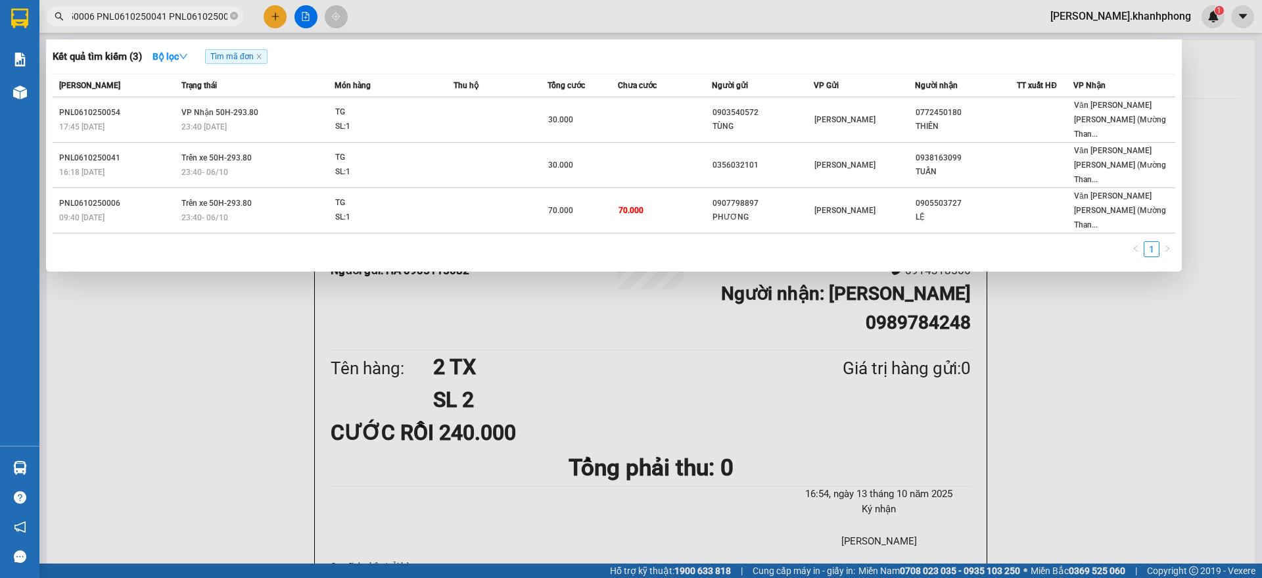
type input "PNL0610250006 PNL0610250041 PNL0610250054"
click at [231, 13] on icon "close-circle" at bounding box center [234, 16] width 8 height 8
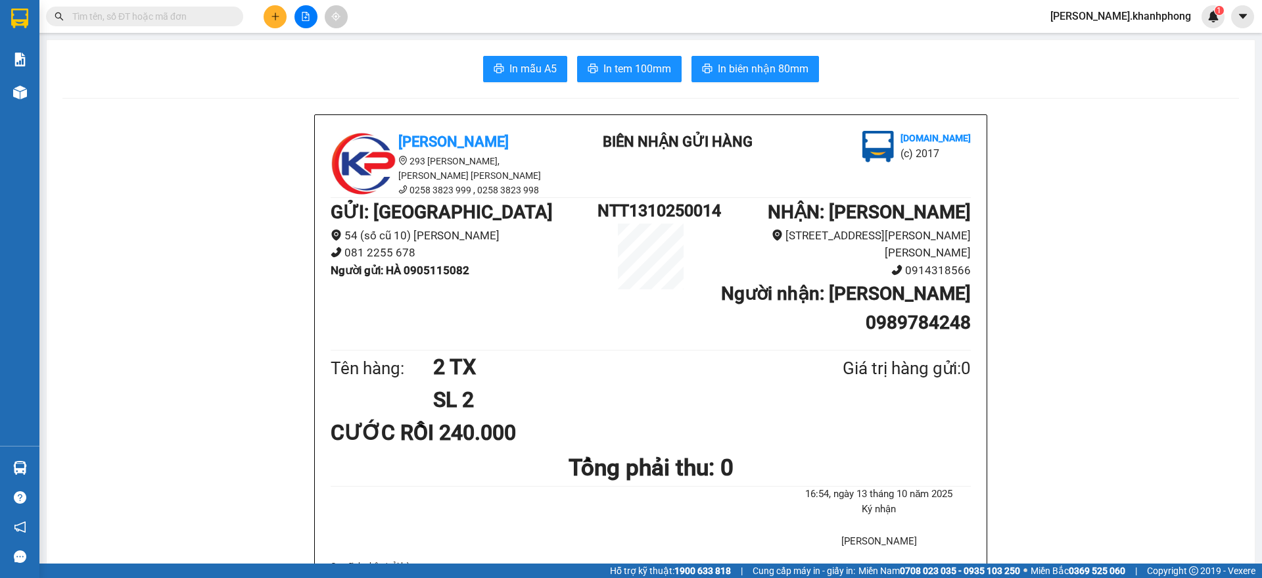
click at [192, 18] on input "text" at bounding box center [149, 16] width 155 height 14
paste input "PNL0610250064 PNL0610250067 PNL0610250070"
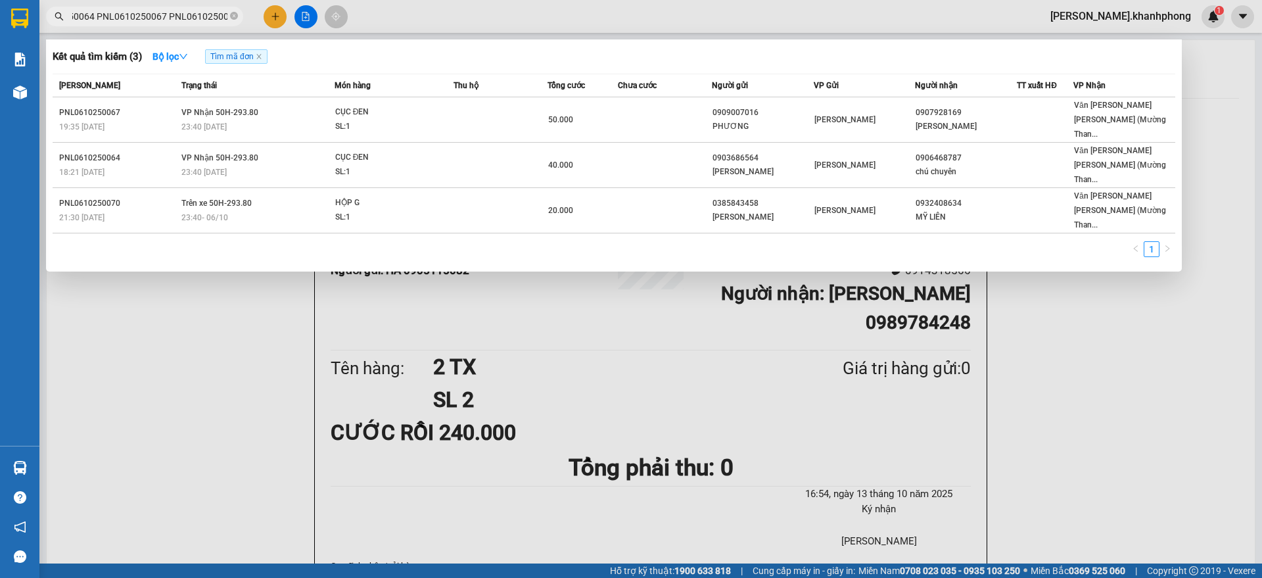
type input "PNL0610250064 PNL0610250067 PNL0610250070"
click at [233, 14] on icon "close-circle" at bounding box center [234, 16] width 8 height 8
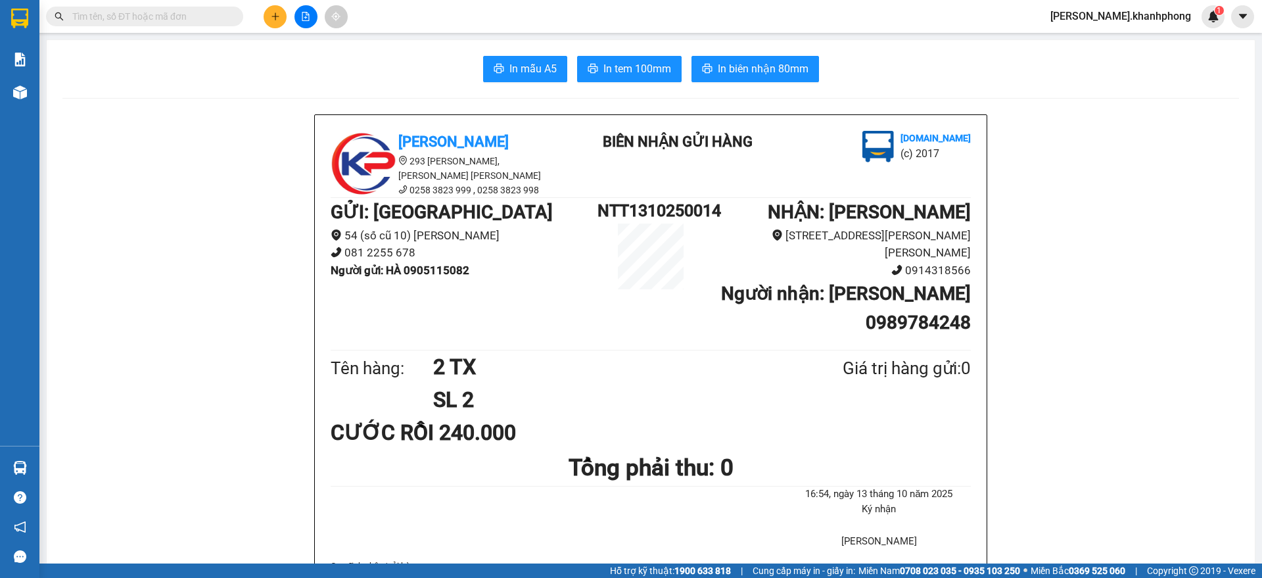
click at [206, 17] on input "text" at bounding box center [149, 16] width 155 height 14
paste input "LHP0310250059 PNL0210250046 PNL0110250003"
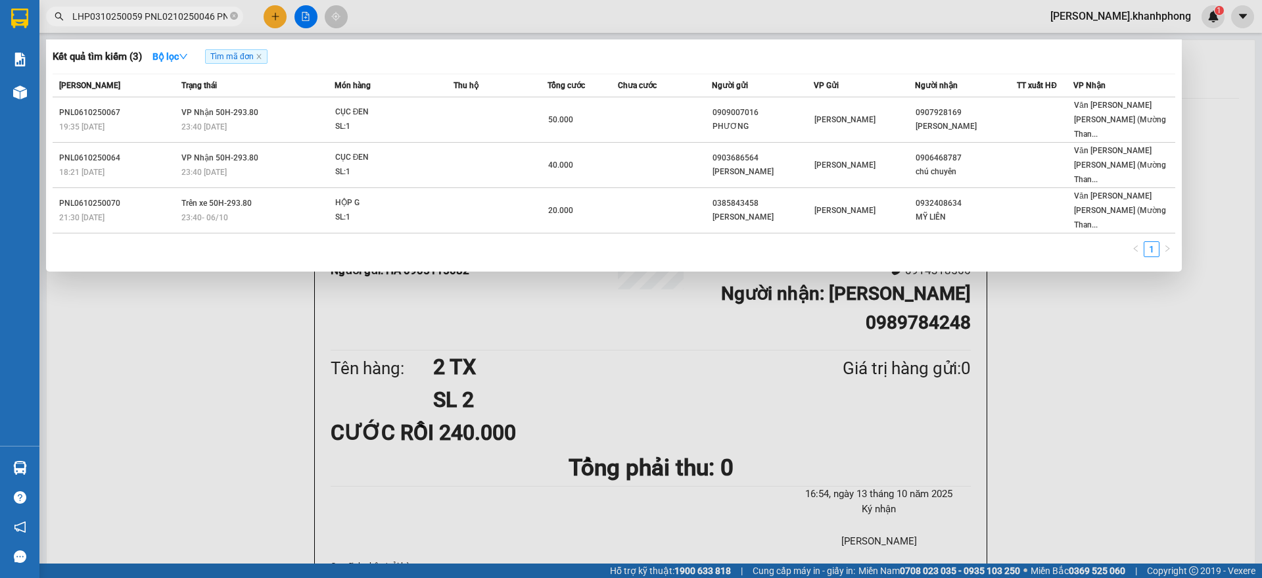
scroll to position [0, 47]
type input "LHP0310250059 PNL0210250046 PNL0110250003"
click at [233, 14] on icon "close-circle" at bounding box center [234, 16] width 8 height 8
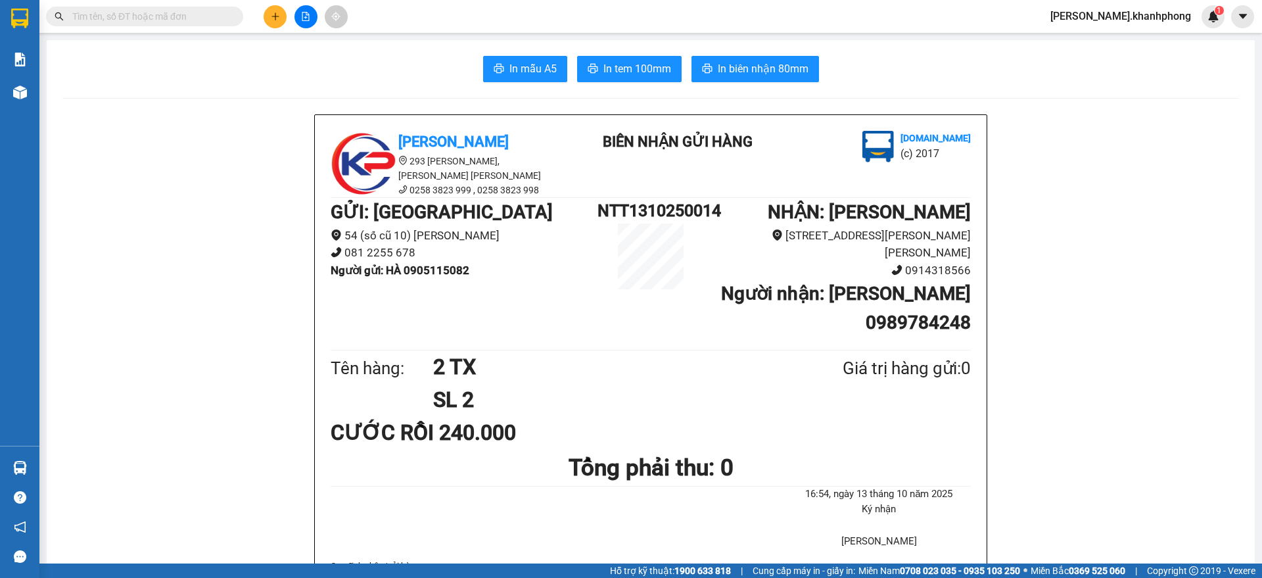
click at [208, 14] on input "text" at bounding box center [149, 16] width 155 height 14
paste input "PNL3009250015 PNL2909250012 PNL2909250048"
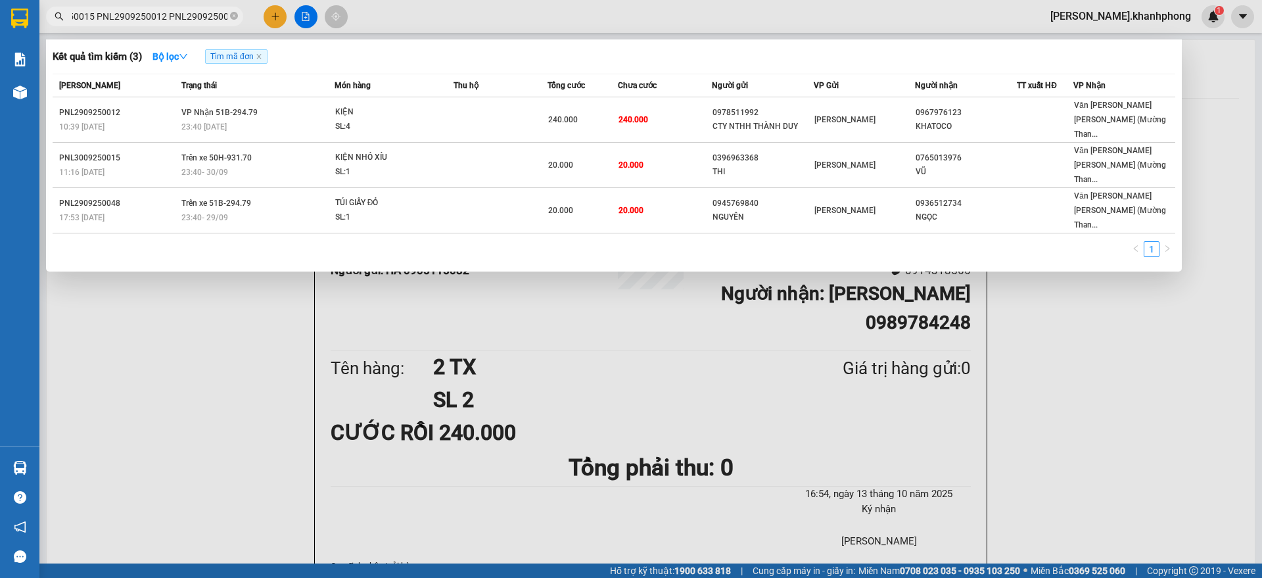
type input "PNL3009250015 PNL2909250012 PNL2909250048"
click at [231, 15] on span "PNL3009250015 PNL2909250012 PNL2909250048" at bounding box center [144, 17] width 197 height 20
click at [233, 15] on icon "close-circle" at bounding box center [234, 16] width 8 height 8
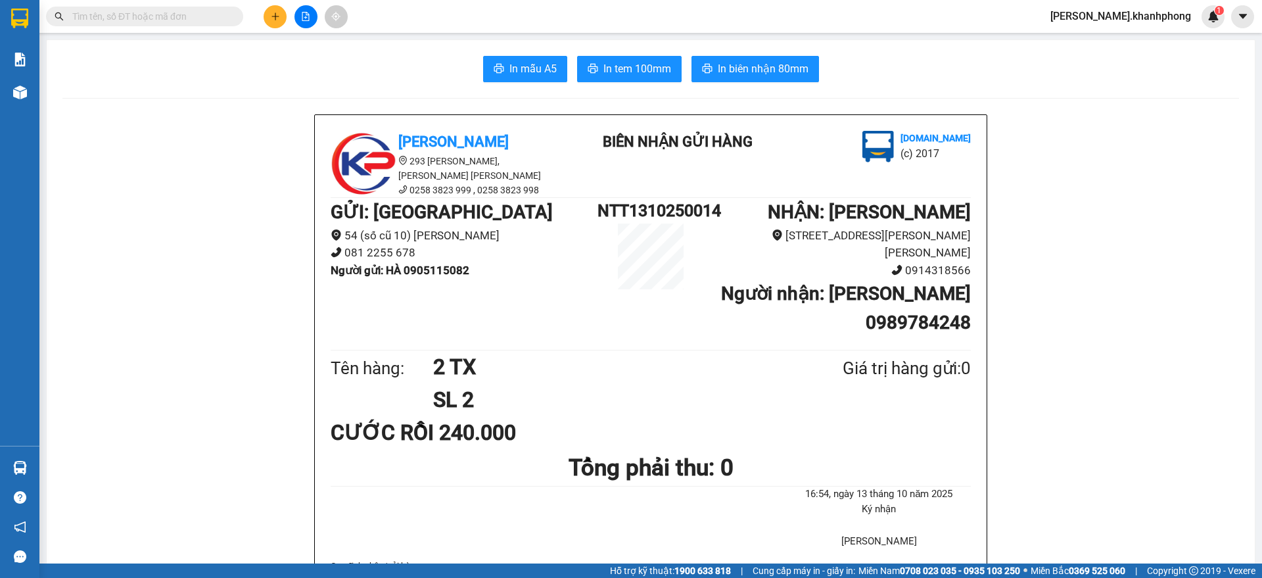
scroll to position [0, 0]
click at [199, 11] on input "text" at bounding box center [149, 16] width 155 height 14
paste input "PNL2709250033 PNL2609250017 LHP2509250120"
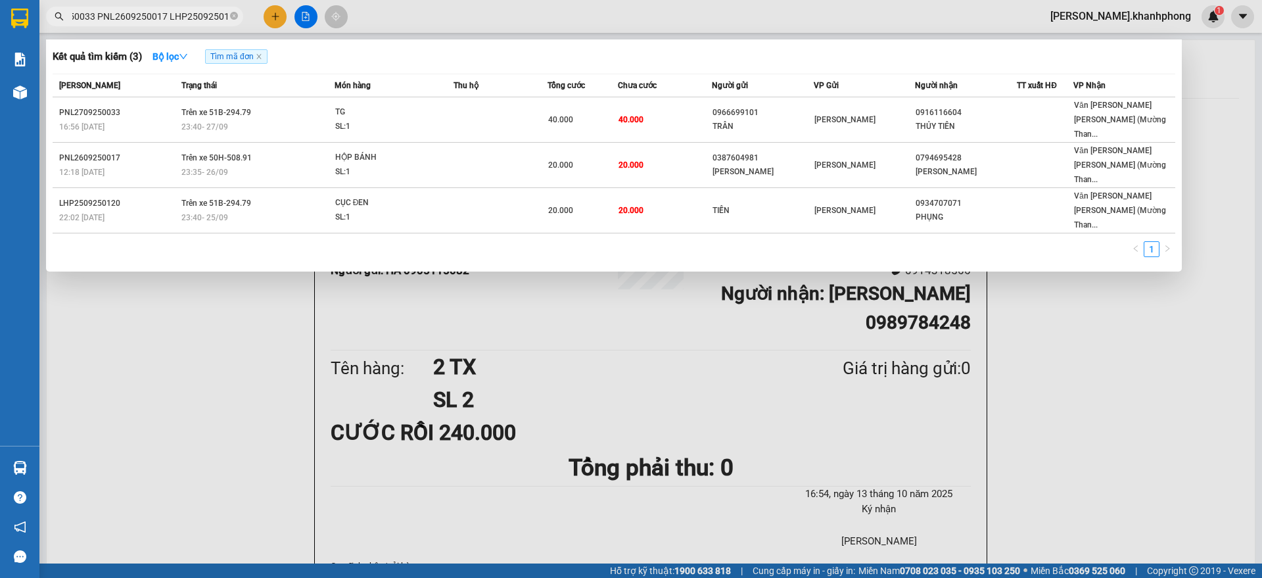
type input "PNL2709250033 PNL2609250017 LHP2509250120"
click at [235, 11] on span at bounding box center [234, 17] width 8 height 12
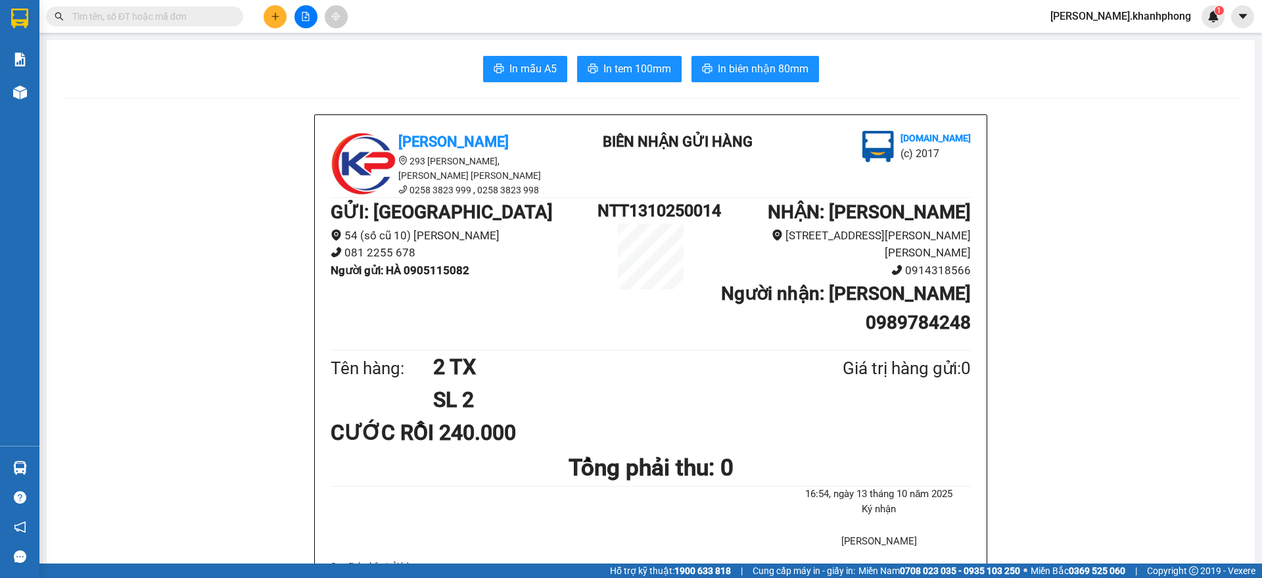
click at [219, 14] on input "text" at bounding box center [149, 16] width 155 height 14
paste input "PNL2509250052 PNL2409250076 LHP2209250093"
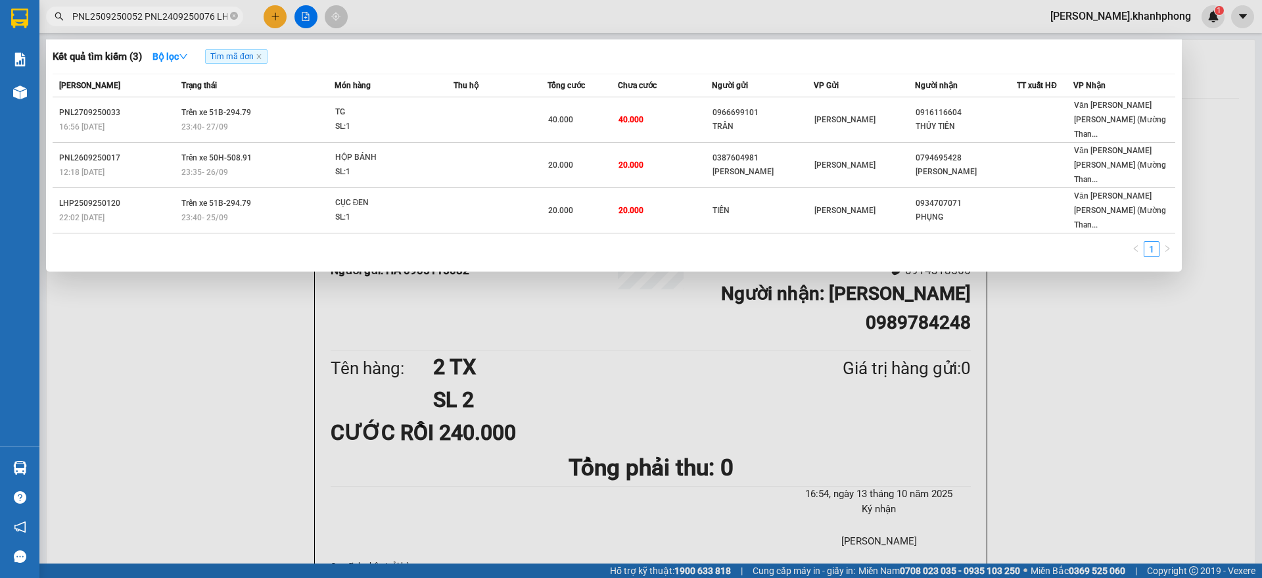
scroll to position [0, 47]
type input "PNL2509250052 PNL2409250076 LHP2209250093"
click at [236, 13] on icon "close-circle" at bounding box center [234, 16] width 8 height 8
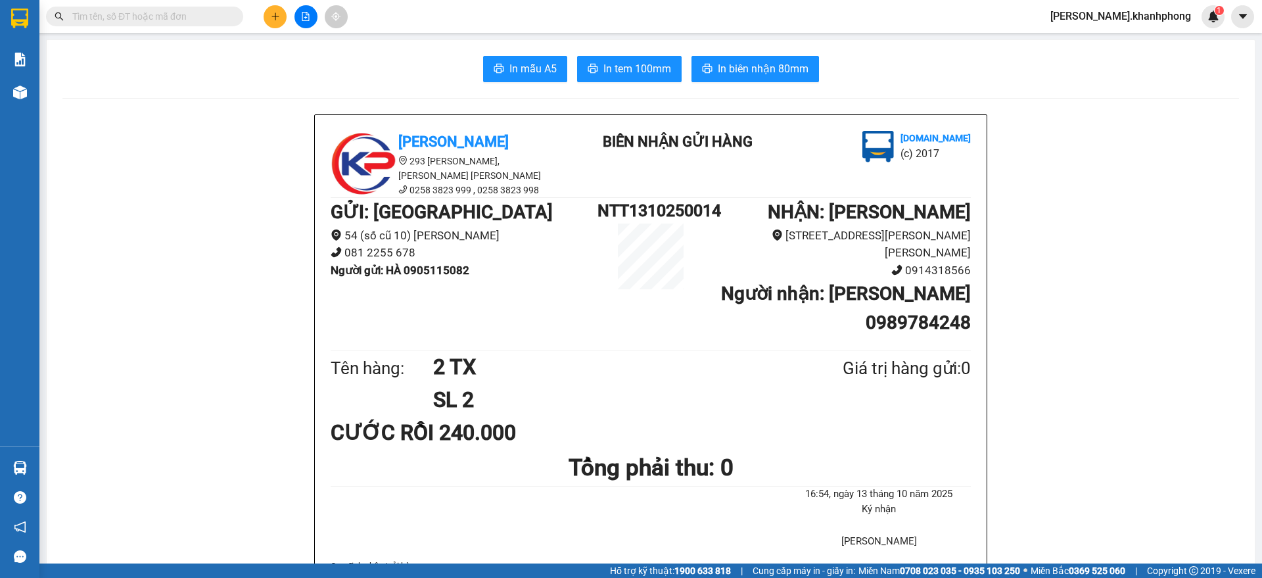
click at [173, 12] on input "text" at bounding box center [149, 16] width 155 height 14
paste input "PNL2009250002 PNL2009250015 PNL1909250054"
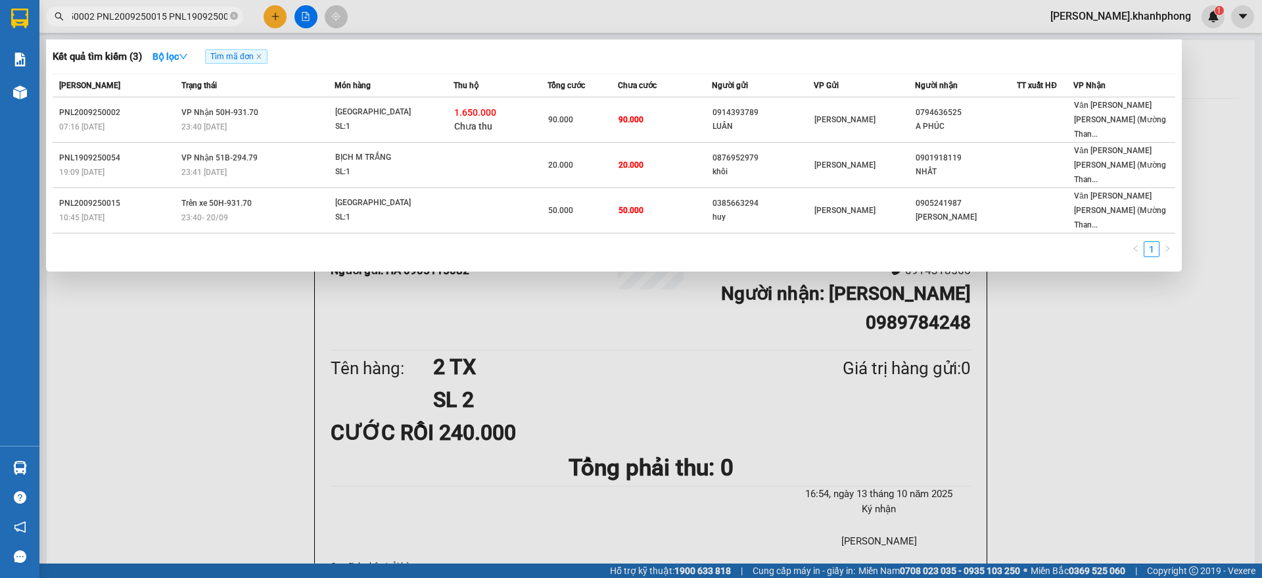
type input "PNL2009250002 PNL2009250015 PNL1909250054"
click at [231, 15] on icon "close-circle" at bounding box center [234, 16] width 8 height 8
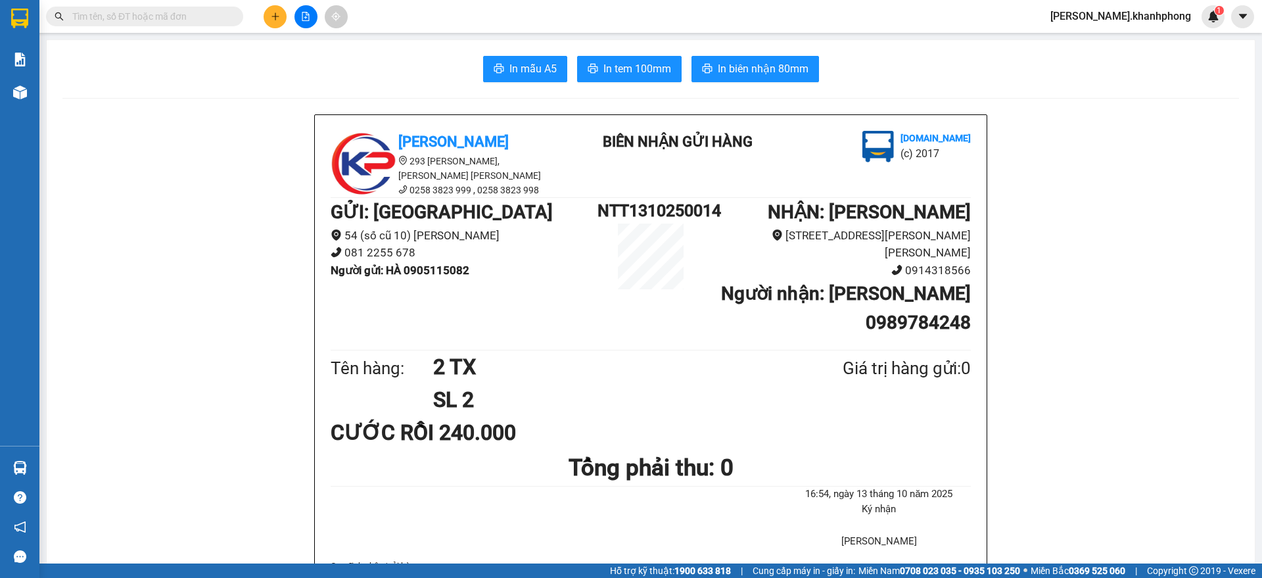
click at [216, 17] on input "text" at bounding box center [149, 16] width 155 height 14
paste input "PNL1809250001 PNL1809250010 PNL1509250062"
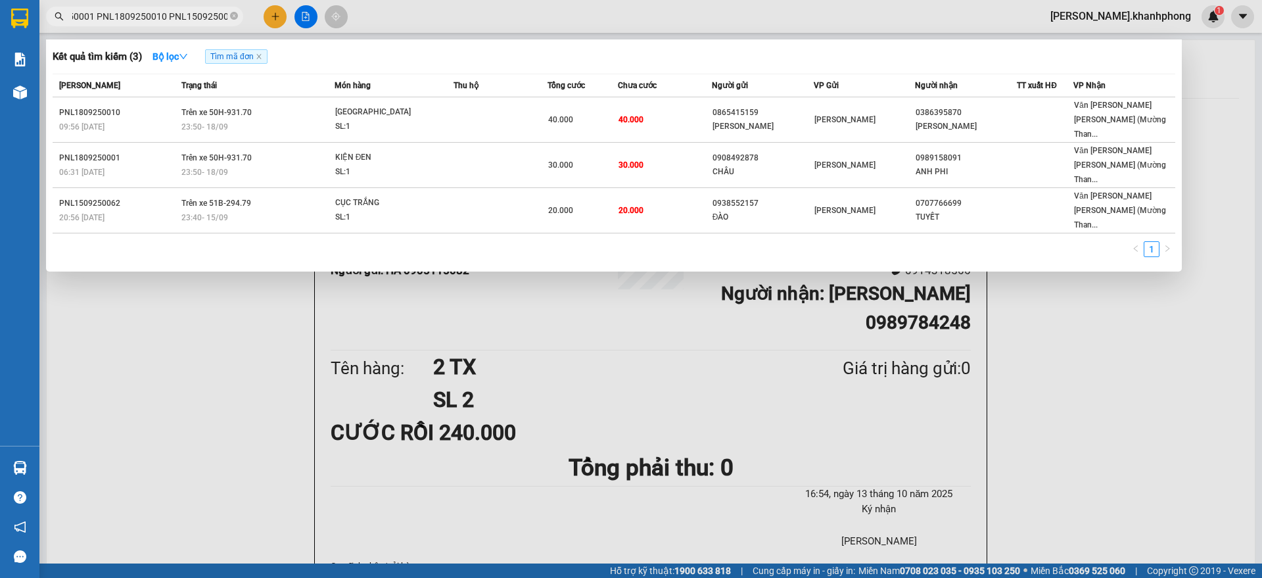
type input "PNL1809250001 PNL1809250010 PNL1509250062"
click at [231, 16] on icon "close-circle" at bounding box center [234, 16] width 8 height 8
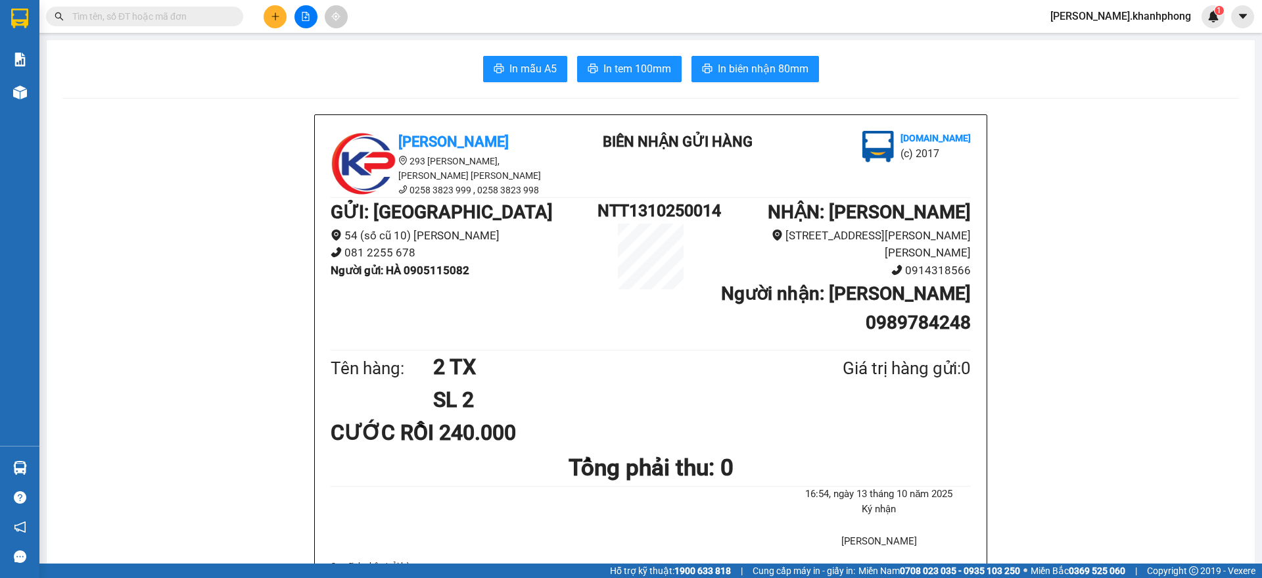
click at [204, 19] on input "text" at bounding box center [149, 16] width 155 height 14
paste input "PNL1010250023 PNL1010250032 LHP0910250142"
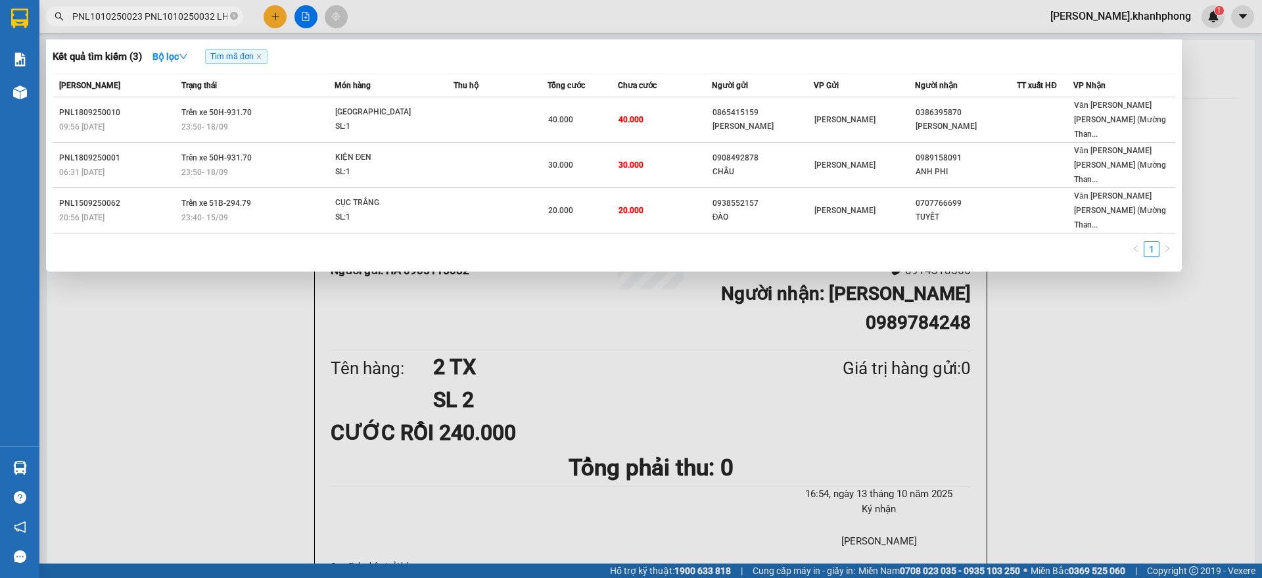
scroll to position [0, 47]
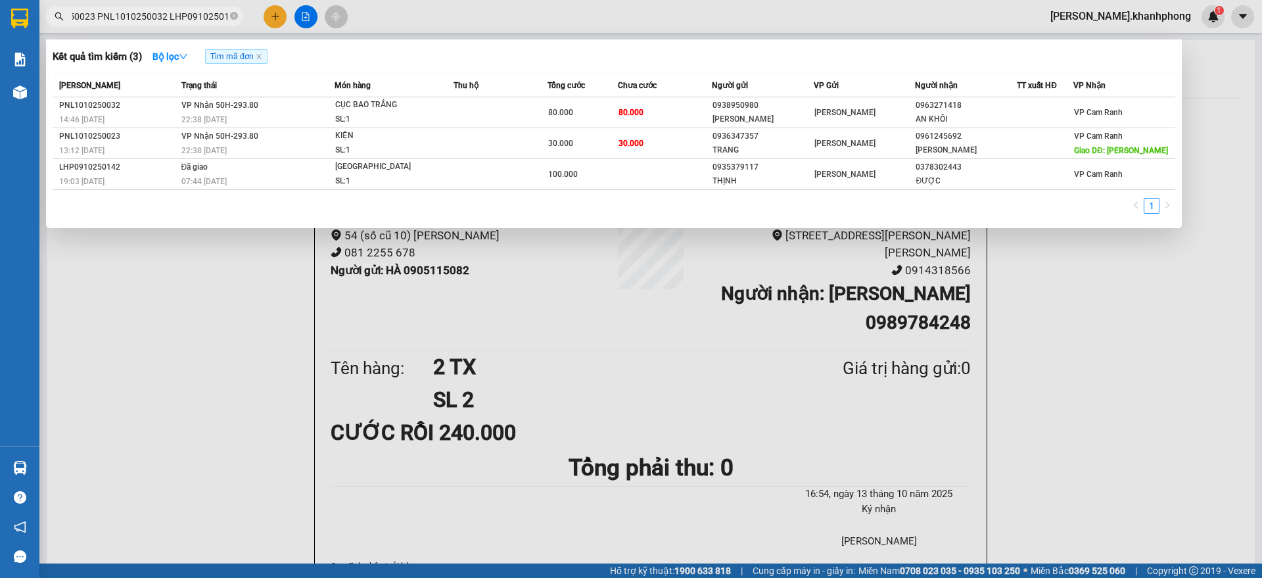
type input "PNL1010250023 PNL1010250032 LHP0910250142"
click at [233, 13] on icon "close-circle" at bounding box center [234, 16] width 8 height 8
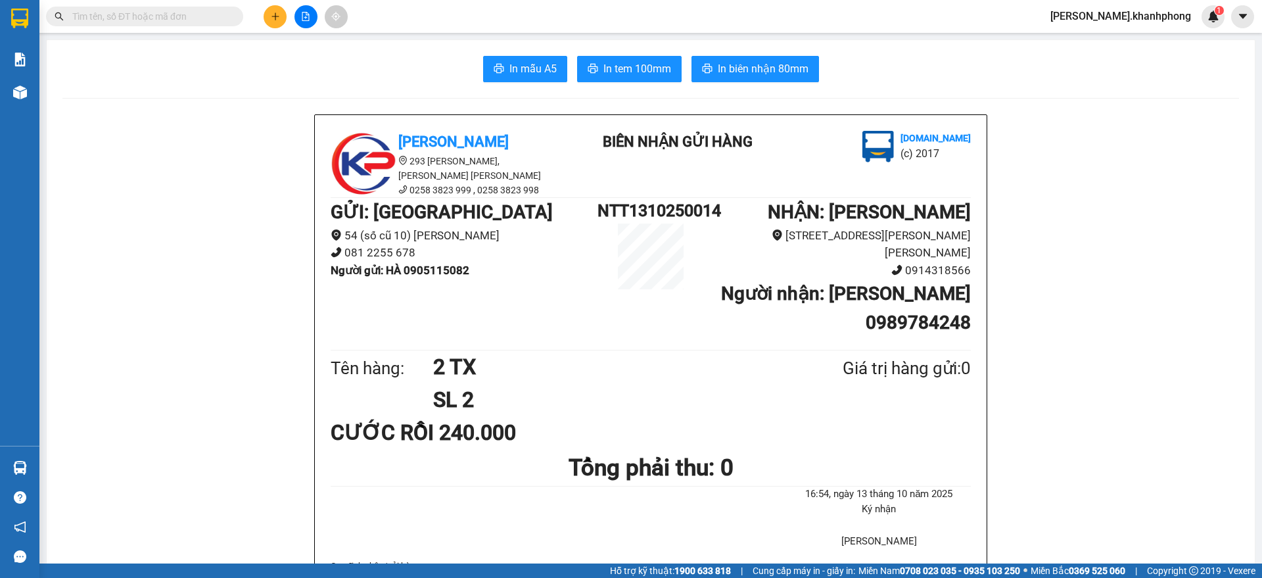
click at [193, 13] on input "text" at bounding box center [149, 16] width 155 height 14
paste input "PNL0910250018 PNL0910250020 PNL0810250006 PNL0909250004"
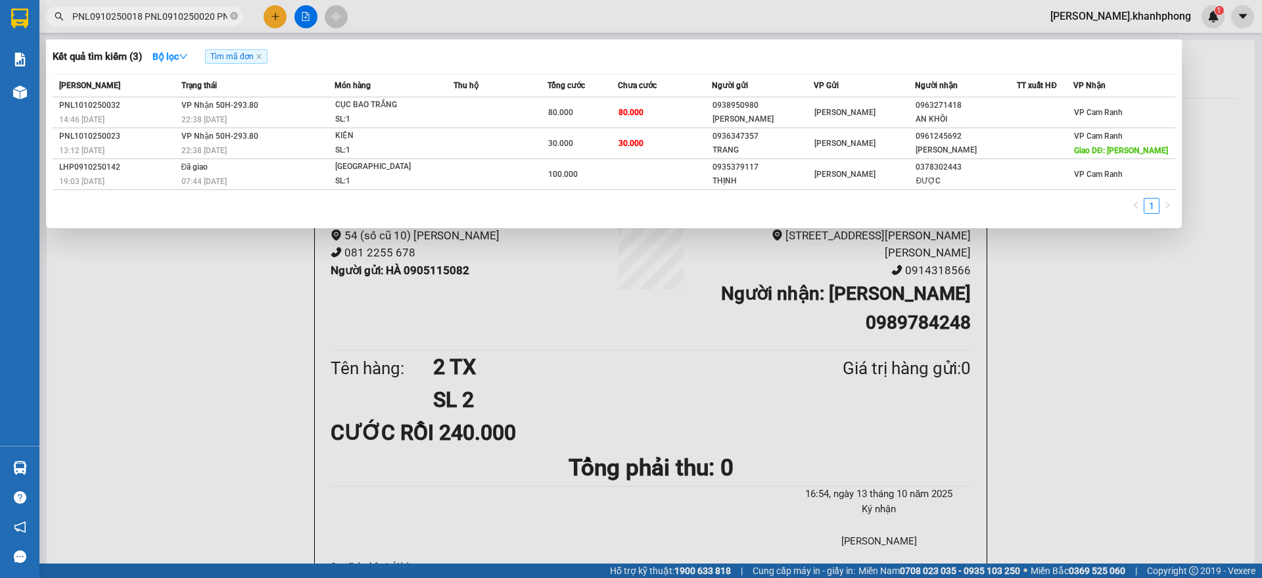
scroll to position [0, 116]
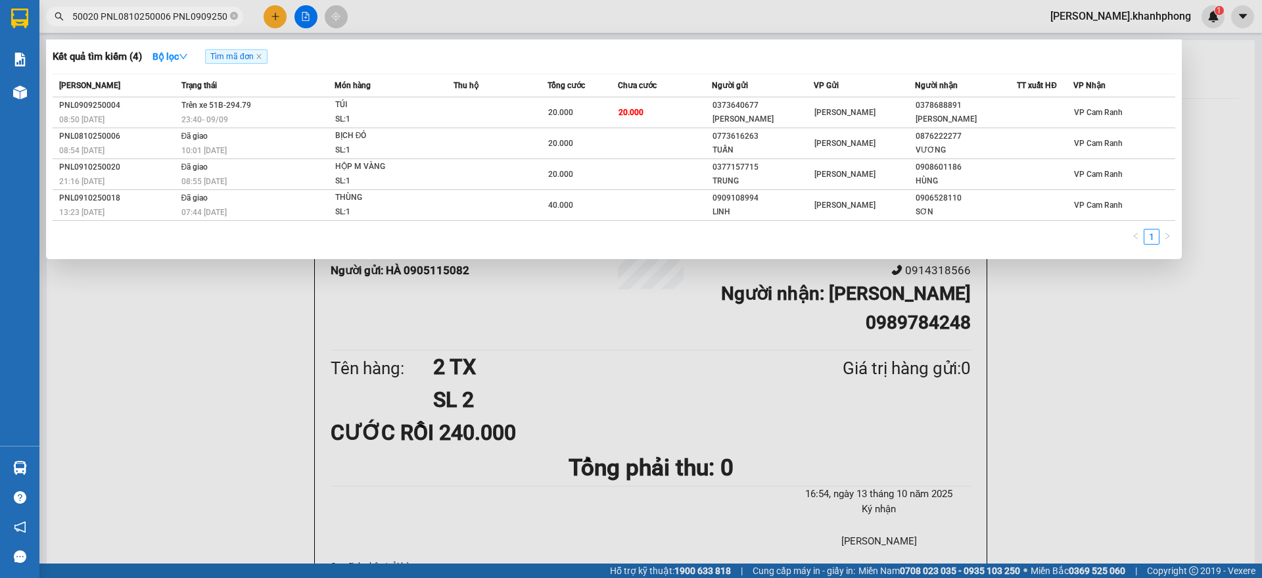
type input "PNL0910250018 PNL0910250020 PNL0810250006 PNL0909250004"
click at [233, 14] on icon "close-circle" at bounding box center [234, 16] width 8 height 8
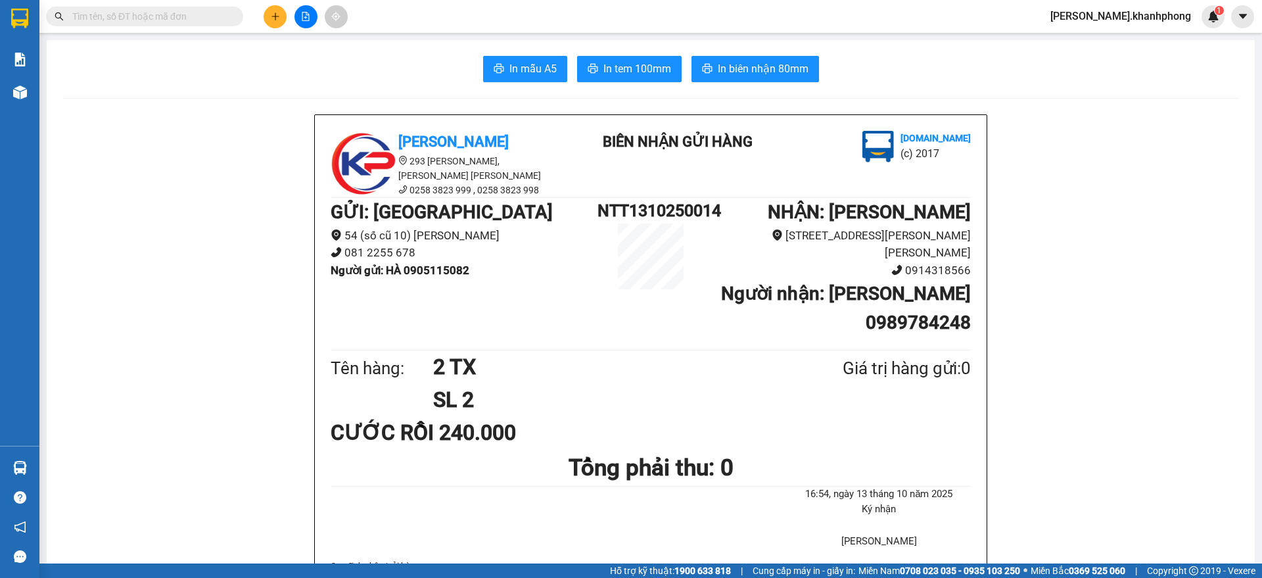
click at [210, 18] on input "text" at bounding box center [149, 16] width 155 height 14
paste input "LHP1210250016 PNL0910250015"
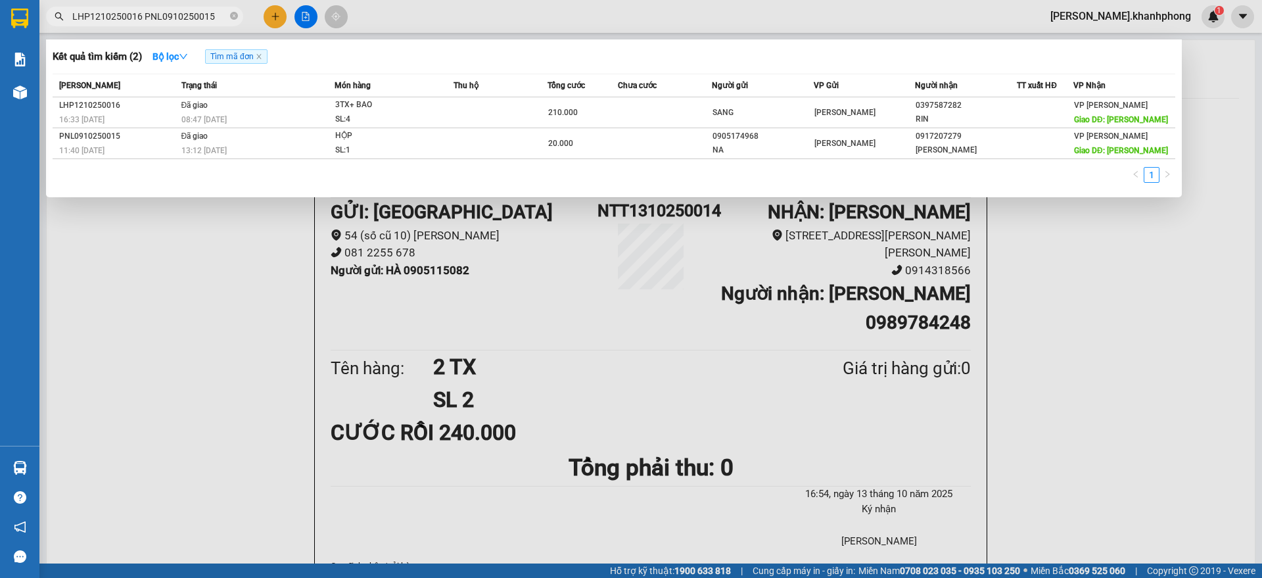
type input "LHP1210250016 PNL0910250015"
click at [72, 396] on div at bounding box center [631, 289] width 1262 height 578
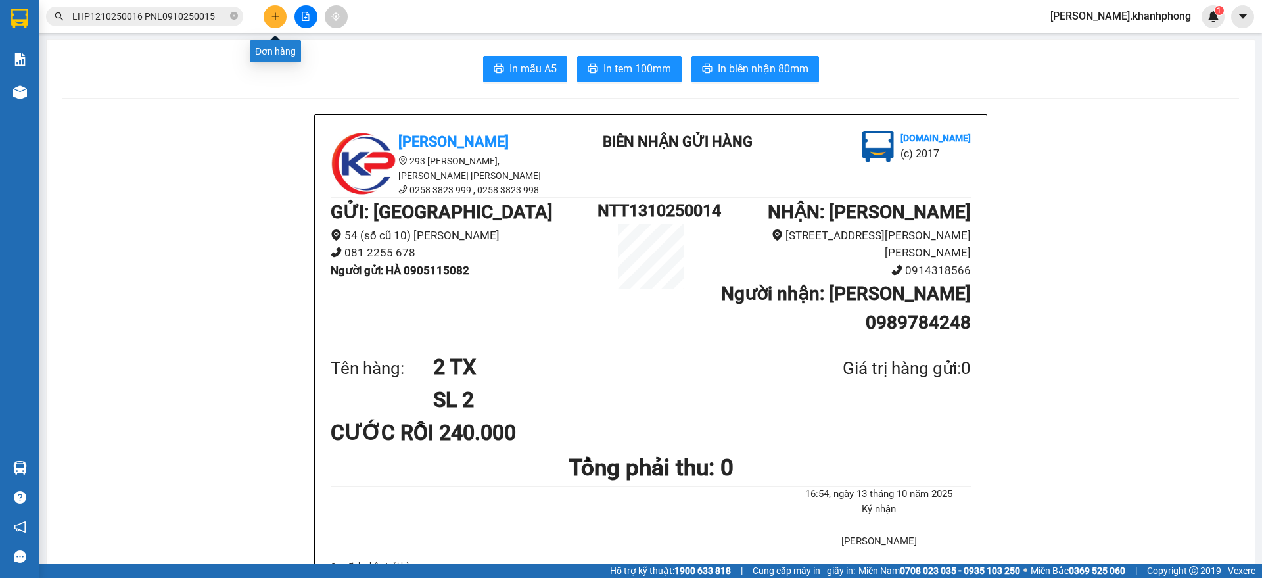
click at [272, 17] on icon "plus" at bounding box center [275, 16] width 9 height 9
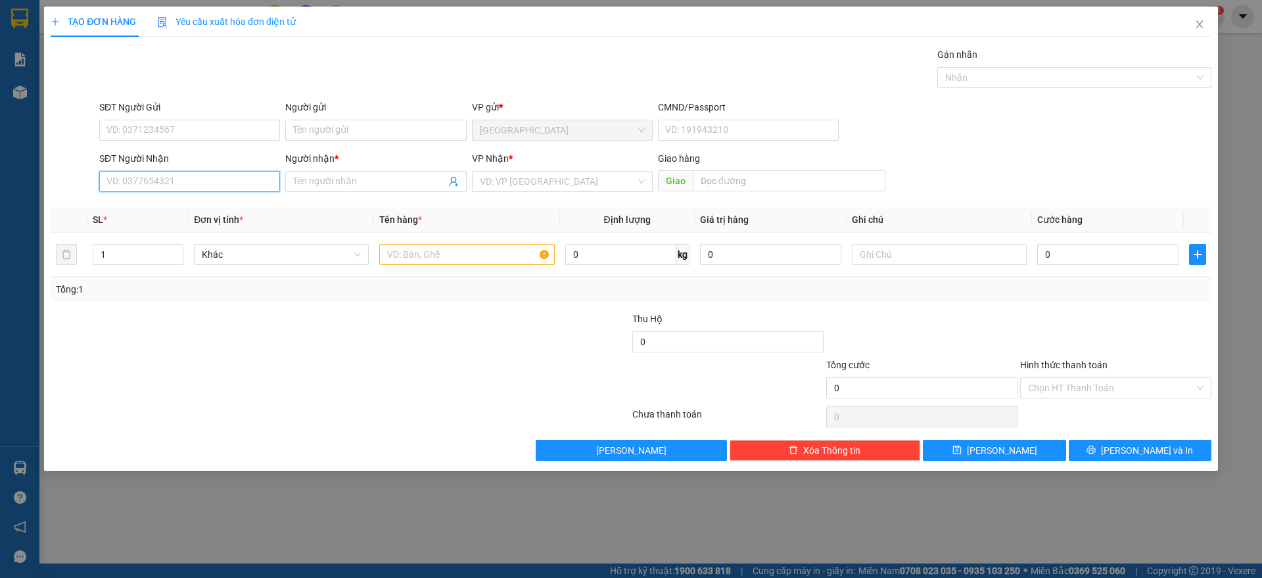
click at [122, 179] on input "SĐT Người Nhận" at bounding box center [189, 181] width 181 height 21
type input "0339195279"
click at [139, 209] on div "0339195279 - TÙNG" at bounding box center [189, 208] width 165 height 14
type input "TÙNG"
type input "0339195279"
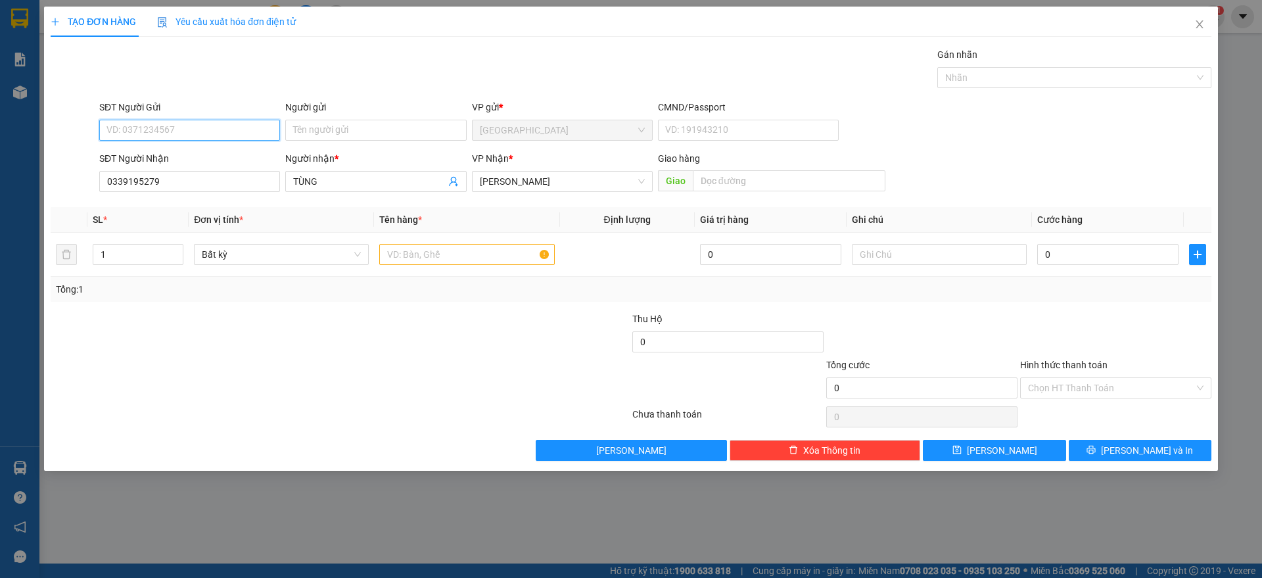
click at [206, 124] on input "SĐT Người Gửi" at bounding box center [189, 130] width 181 height 21
click at [181, 154] on div "0911264676 - LIVIN (NHƯ)" at bounding box center [189, 156] width 165 height 14
type input "0911264676"
type input "LIVIN (NHƯ)"
click at [448, 252] on input "text" at bounding box center [466, 254] width 175 height 21
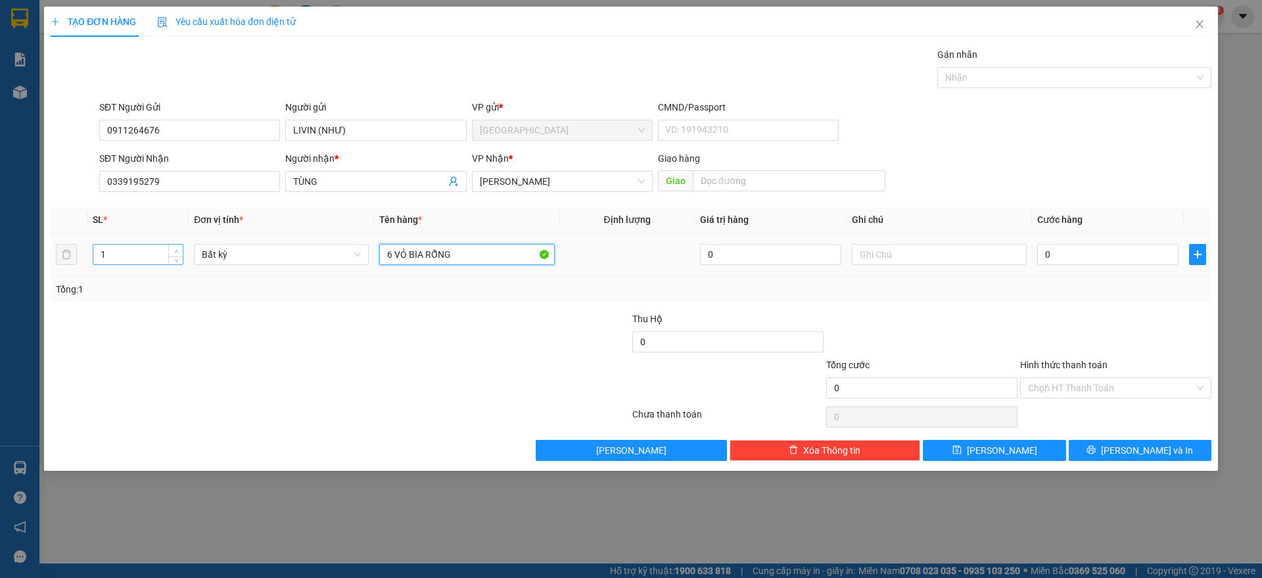
type input "6 VỎ BIA RỖNG"
click at [174, 247] on span "up" at bounding box center [176, 251] width 8 height 8
click at [174, 245] on span "Increase Value" at bounding box center [175, 251] width 14 height 12
click at [173, 249] on span "up" at bounding box center [176, 251] width 8 height 8
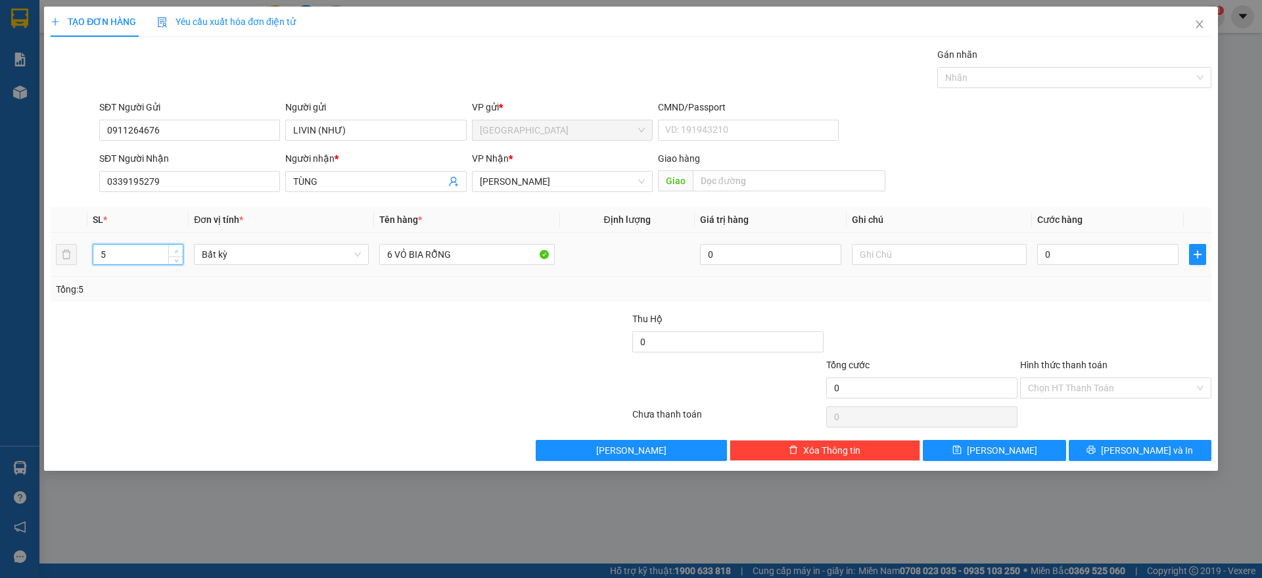
type input "6"
click at [173, 249] on span "up" at bounding box center [176, 251] width 8 height 8
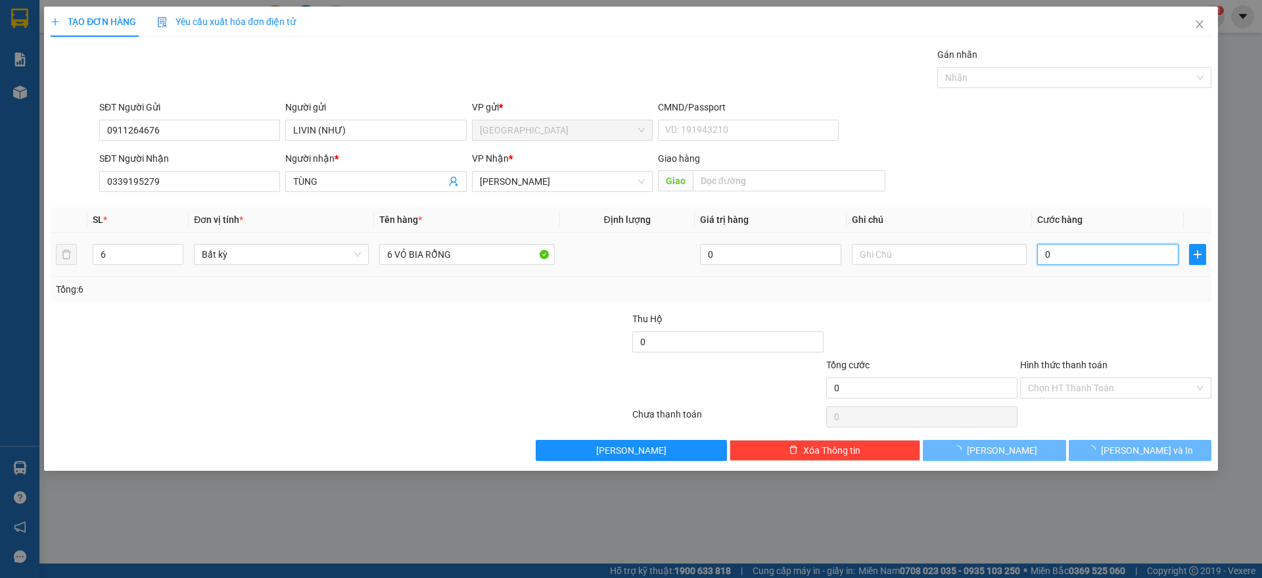
click at [1083, 256] on input "0" at bounding box center [1107, 254] width 141 height 21
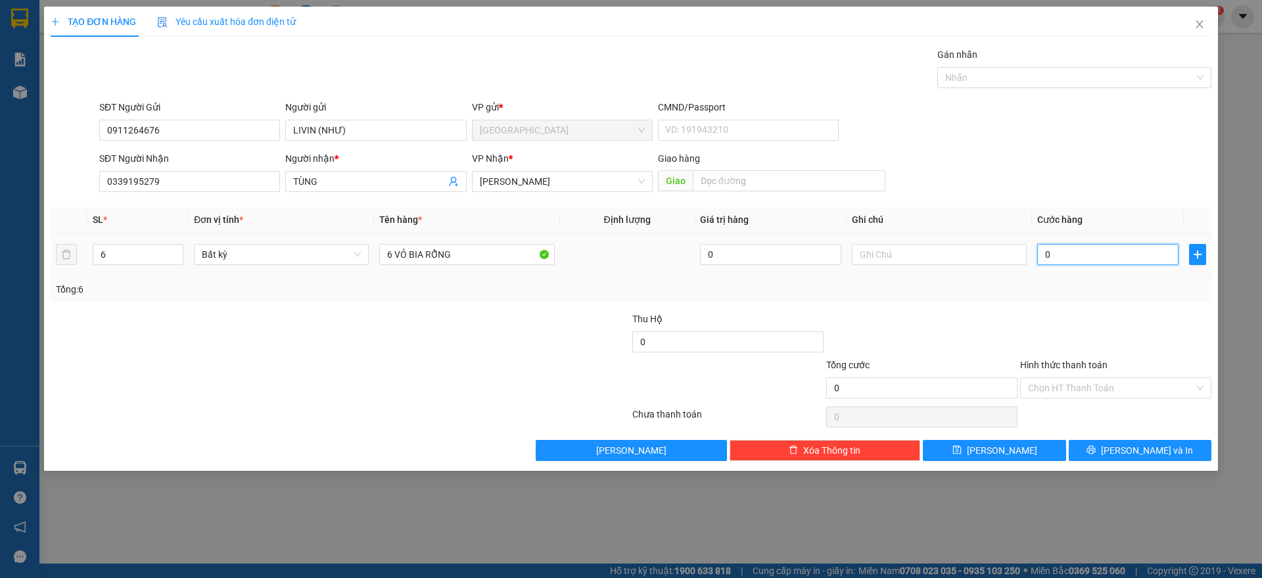
type input "1"
type input "18"
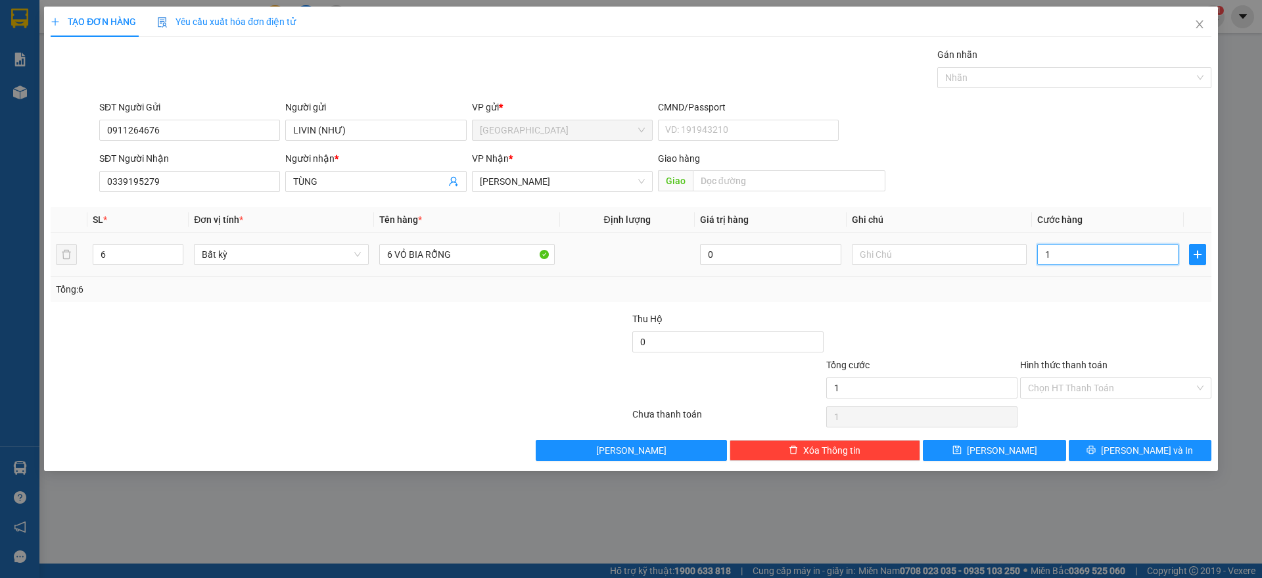
type input "18"
type input "180"
type input "180.000"
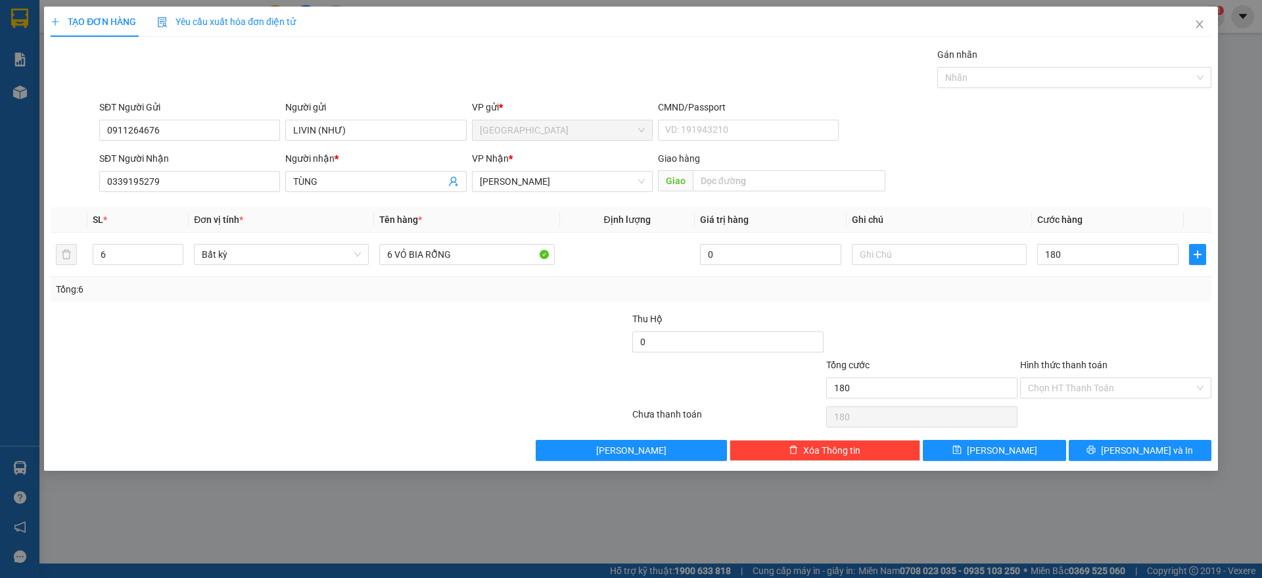
type input "180.000"
click at [1108, 302] on div "Transit Pickup Surcharge Ids Transit Deliver Surcharge Ids Transit Deliver Surc…" at bounding box center [631, 254] width 1161 height 414
click at [1118, 390] on input "Hình thức thanh toán" at bounding box center [1111, 388] width 166 height 20
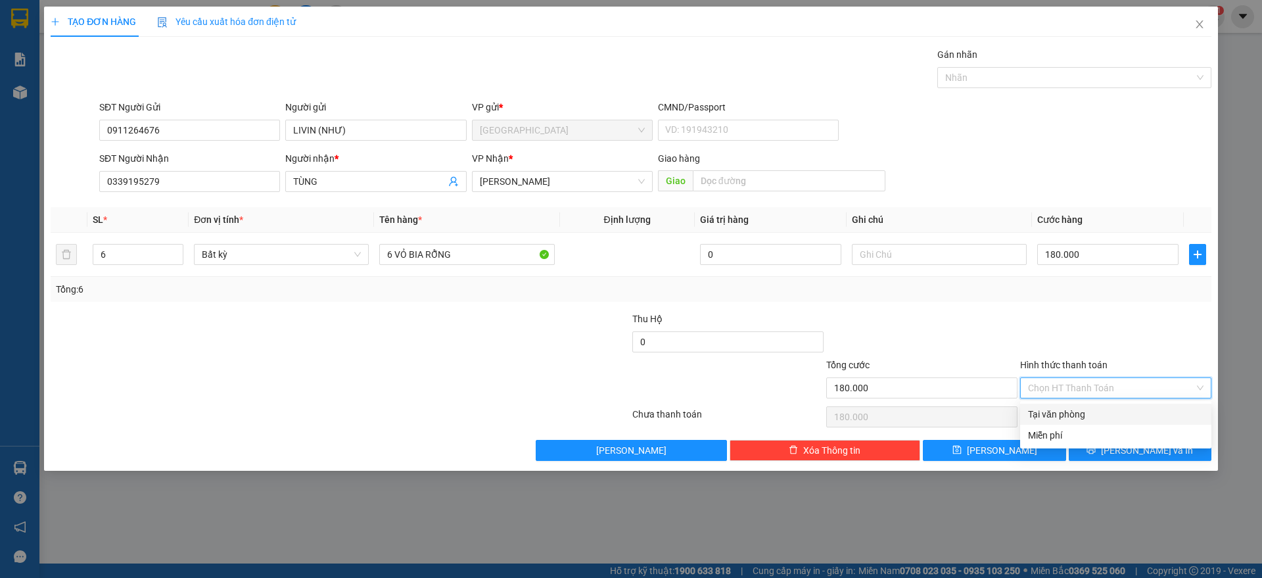
click at [1072, 410] on div "Tại văn phòng" at bounding box center [1116, 414] width 176 height 14
type input "180.000"
drag, startPoint x: 1150, startPoint y: 448, endPoint x: 1160, endPoint y: 451, distance: 11.0
click at [1151, 450] on span "[PERSON_NAME] và In" at bounding box center [1147, 450] width 92 height 14
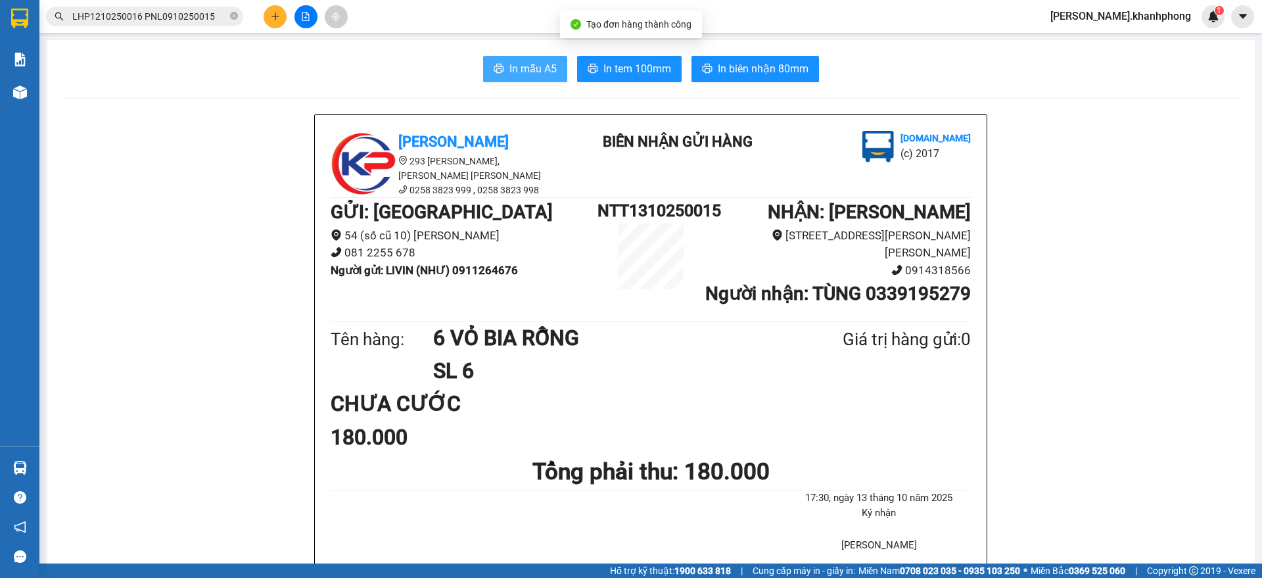
click at [508, 79] on button "In mẫu A5" at bounding box center [525, 69] width 84 height 26
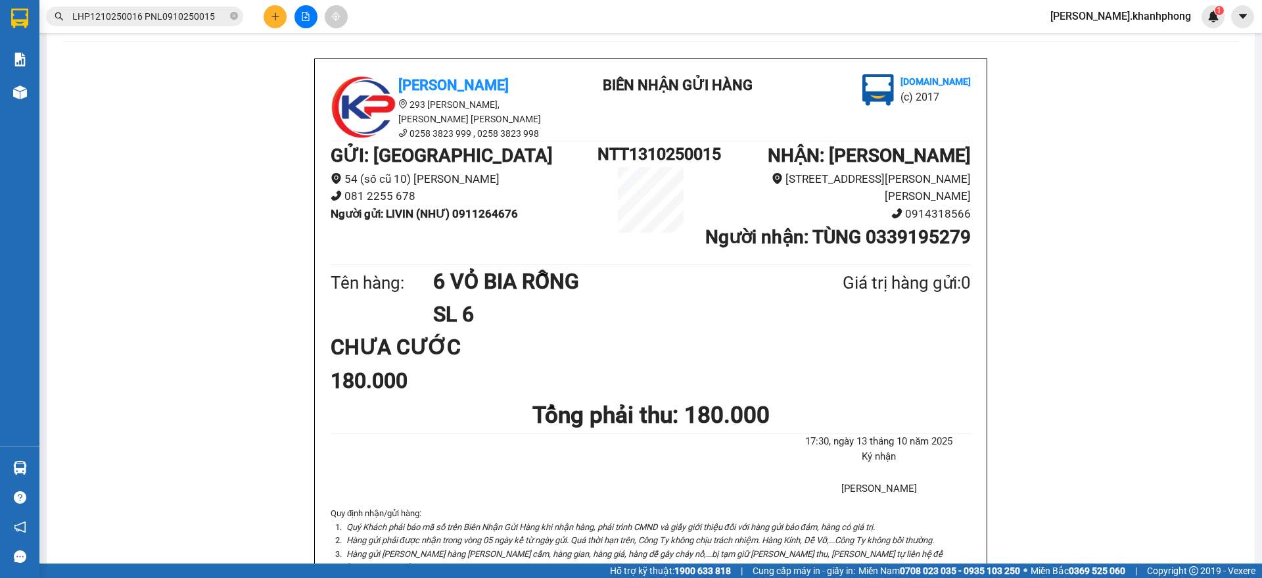
scroll to position [82, 0]
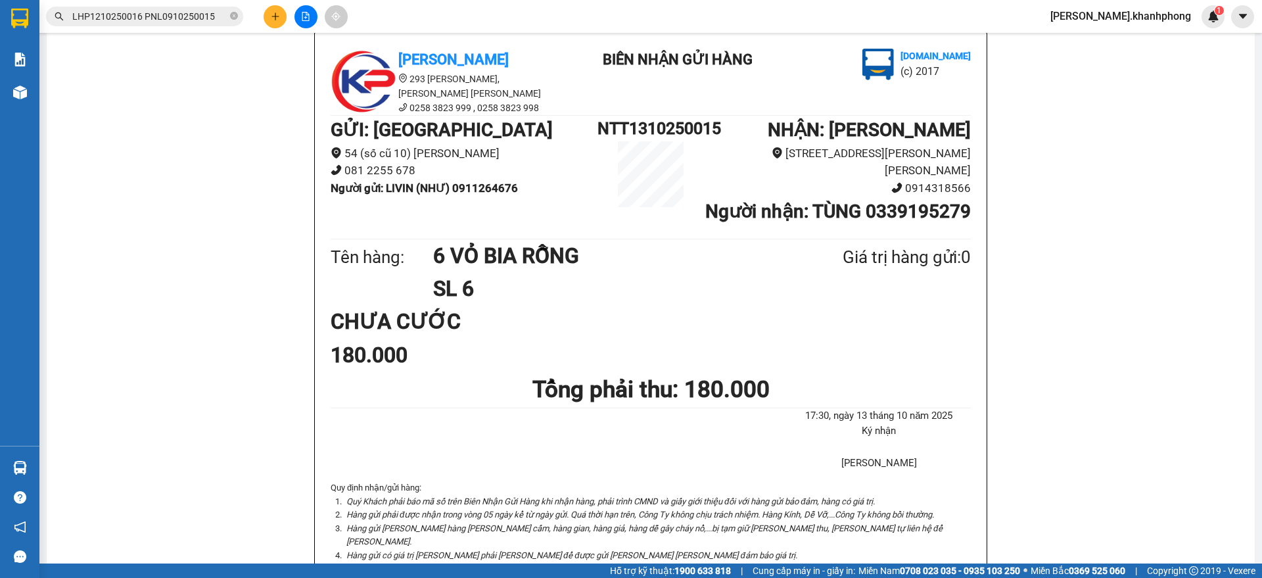
click at [271, 12] on icon "plus" at bounding box center [275, 16] width 9 height 9
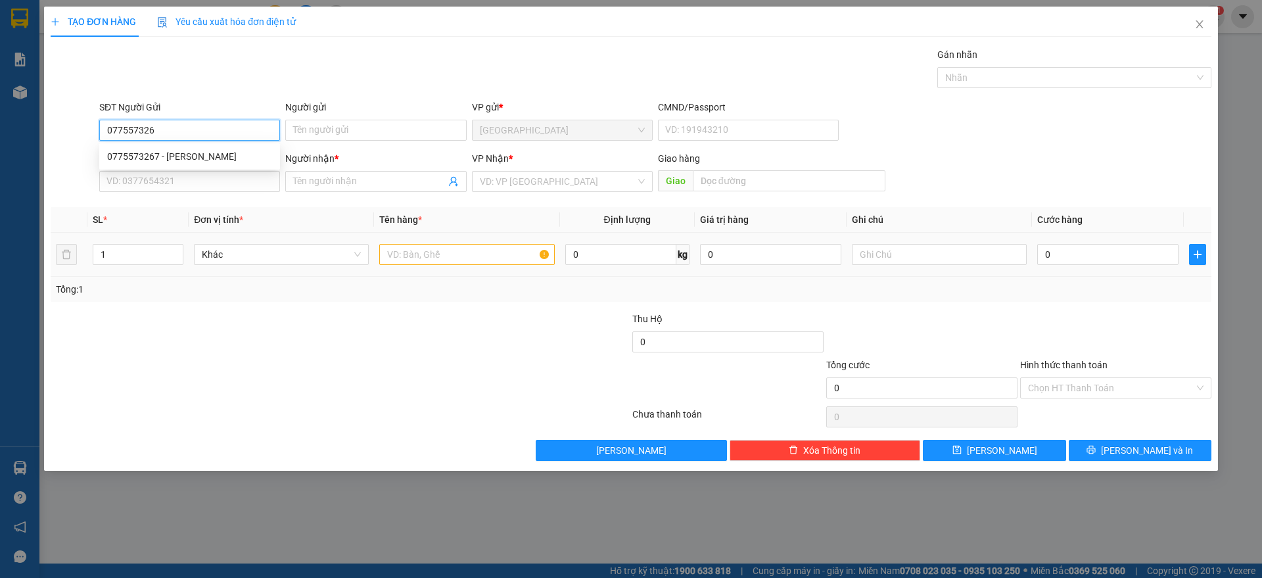
type input "0775573267"
click at [178, 151] on div "0775573267 - trâm anh" at bounding box center [189, 156] width 165 height 14
type input "trâm anh"
type input "0775573267"
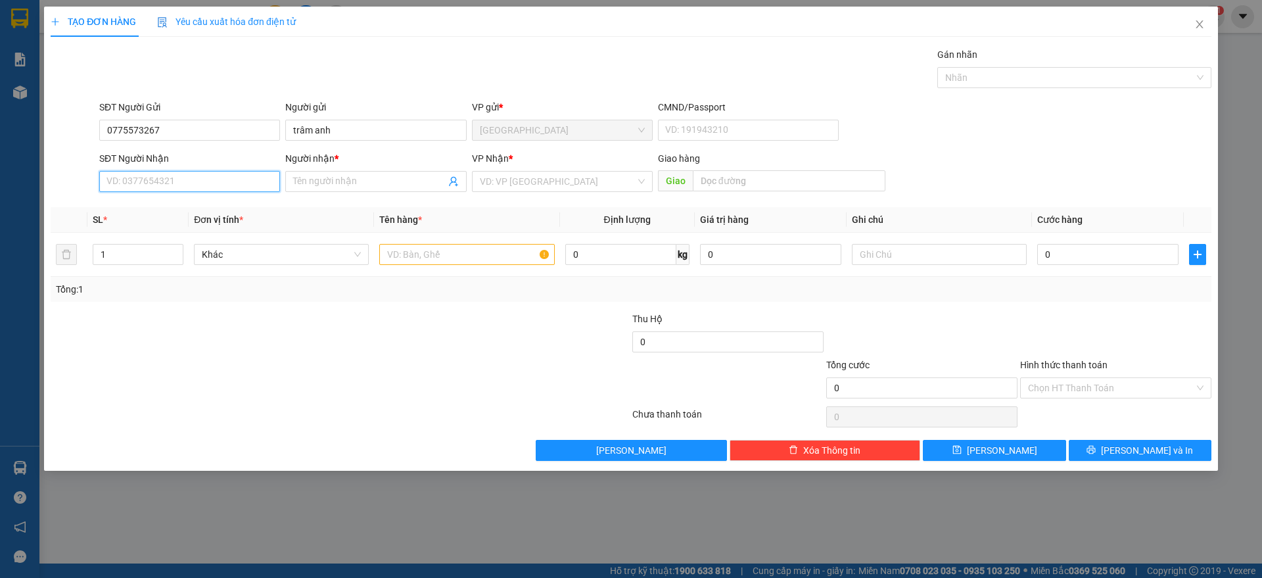
click at [205, 183] on input "SĐT Người Nhận" at bounding box center [189, 181] width 181 height 21
type input "0706209146"
click at [392, 178] on input "Người nhận *" at bounding box center [369, 181] width 152 height 14
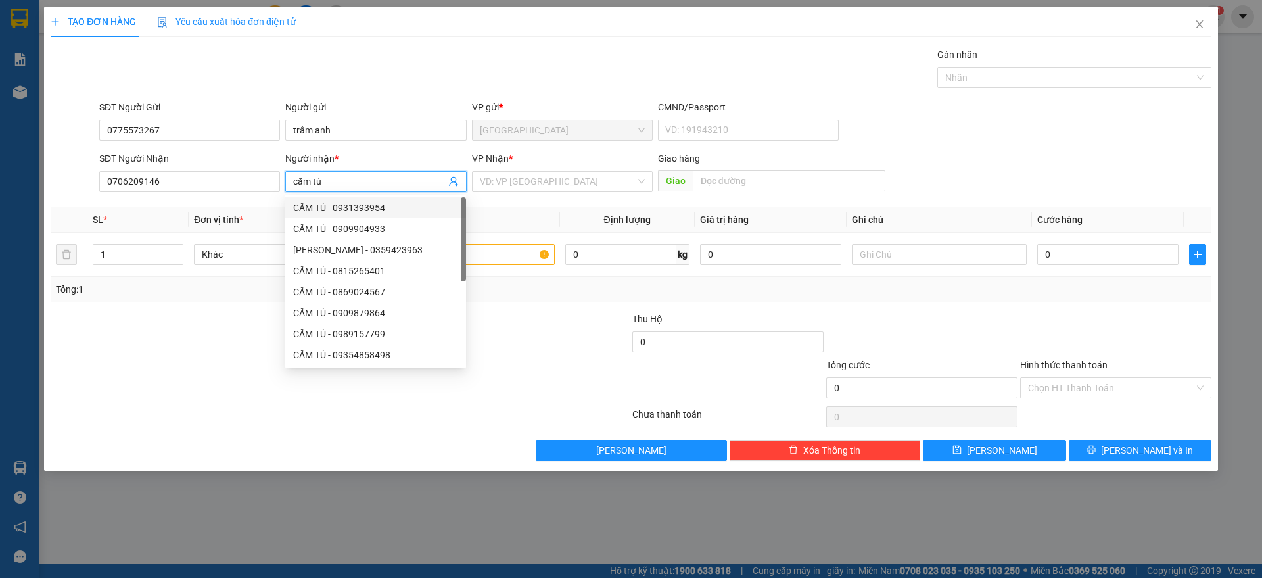
click at [332, 178] on input "cẩm tú" at bounding box center [369, 181] width 152 height 14
type input "CẨM TÚ"
click at [496, 182] on input "search" at bounding box center [558, 182] width 156 height 20
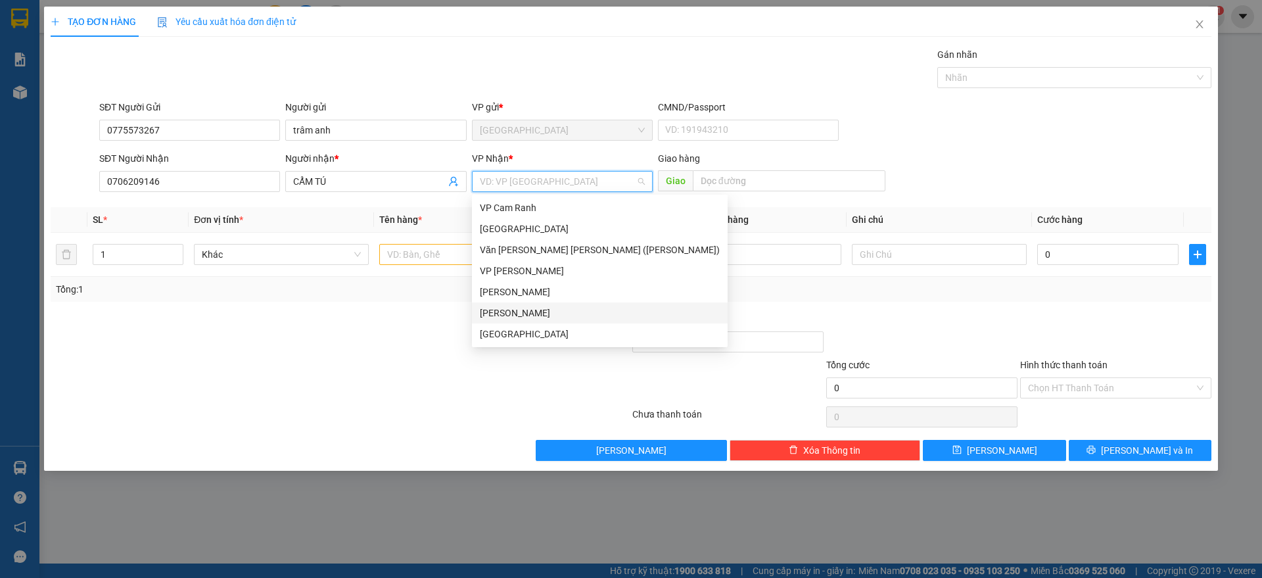
click at [531, 308] on div "[PERSON_NAME]" at bounding box center [600, 313] width 240 height 14
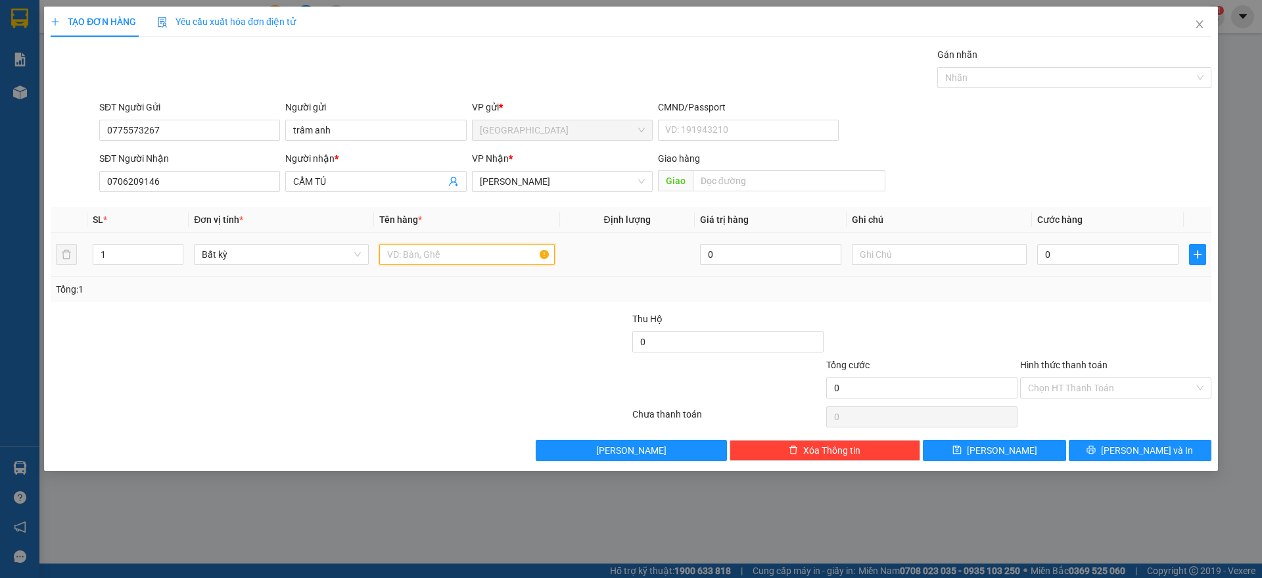
click at [421, 251] on input "text" at bounding box center [466, 254] width 175 height 21
type input "1 HỘP"
click at [1129, 254] on input "0" at bounding box center [1107, 254] width 141 height 21
type input "2"
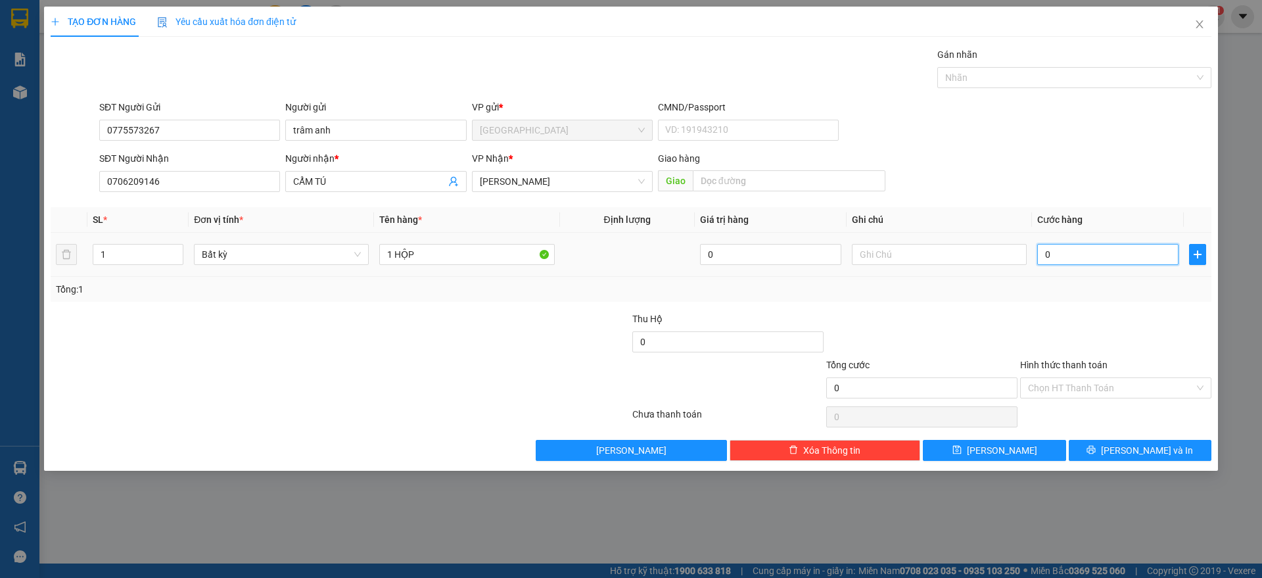
type input "2"
type input "20"
type input "20.000"
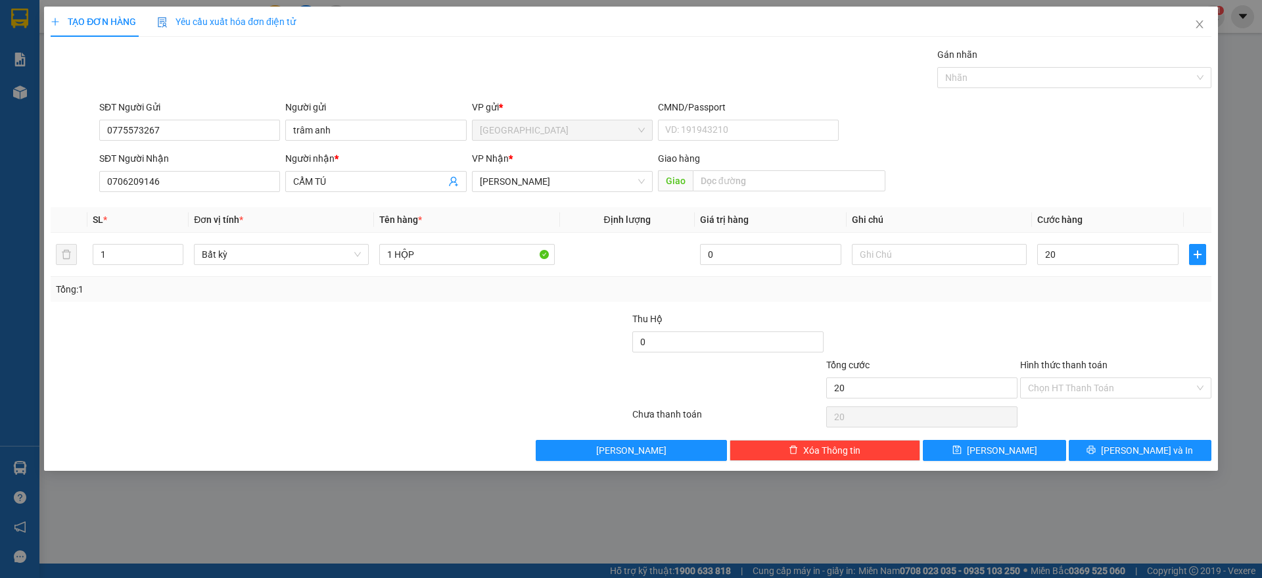
type input "20.000"
click at [1105, 321] on div at bounding box center [1116, 335] width 194 height 46
click at [1110, 385] on input "Hình thức thanh toán" at bounding box center [1111, 388] width 166 height 20
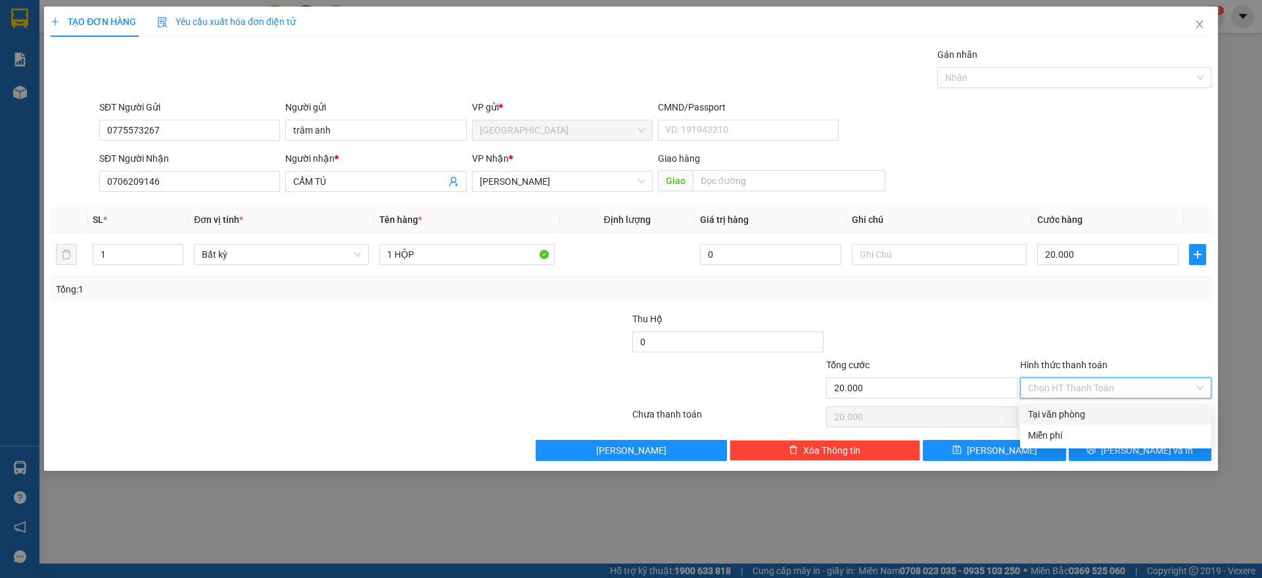
click at [1072, 412] on div "Tại văn phòng" at bounding box center [1116, 414] width 176 height 14
type input "0"
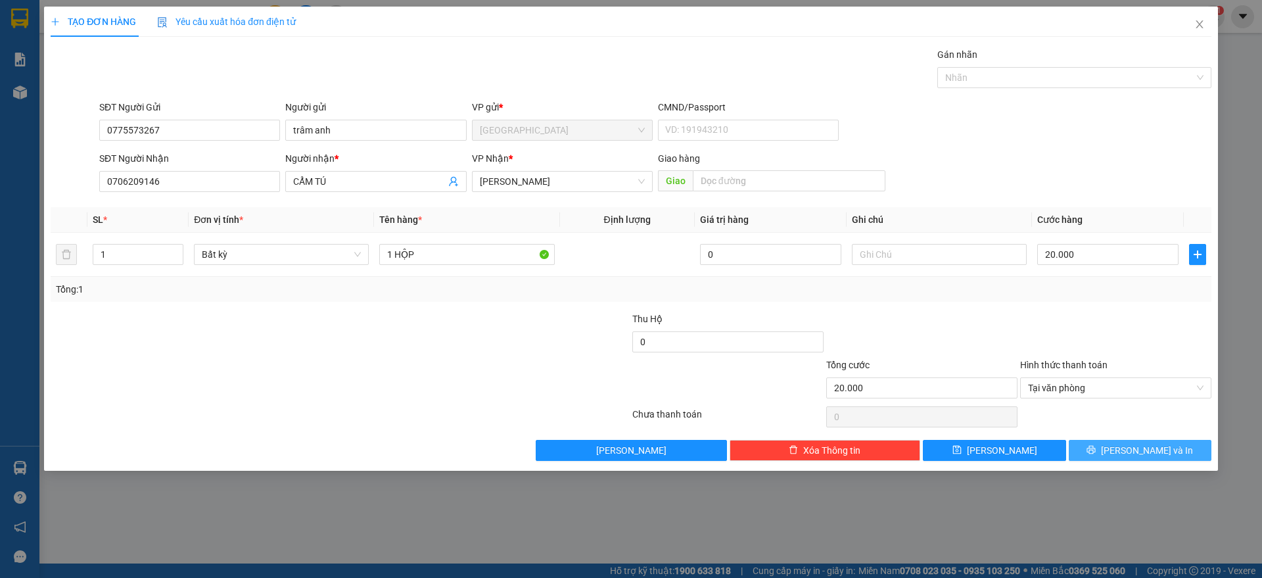
click at [1096, 455] on span "printer" at bounding box center [1091, 450] width 9 height 11
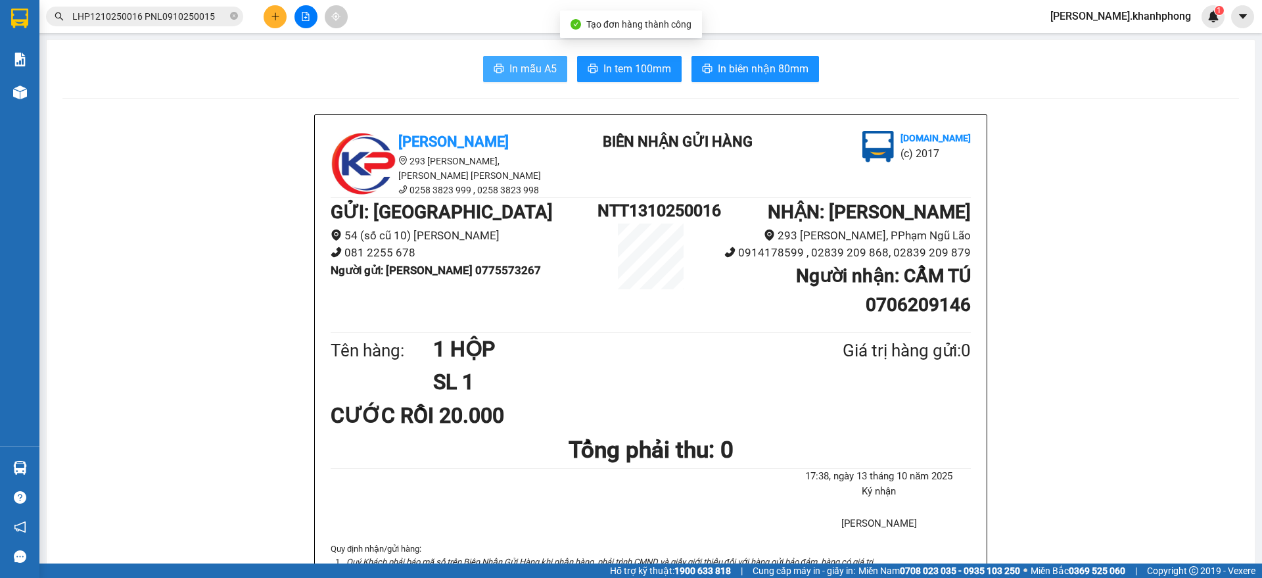
click at [536, 59] on button "In mẫu A5" at bounding box center [525, 69] width 84 height 26
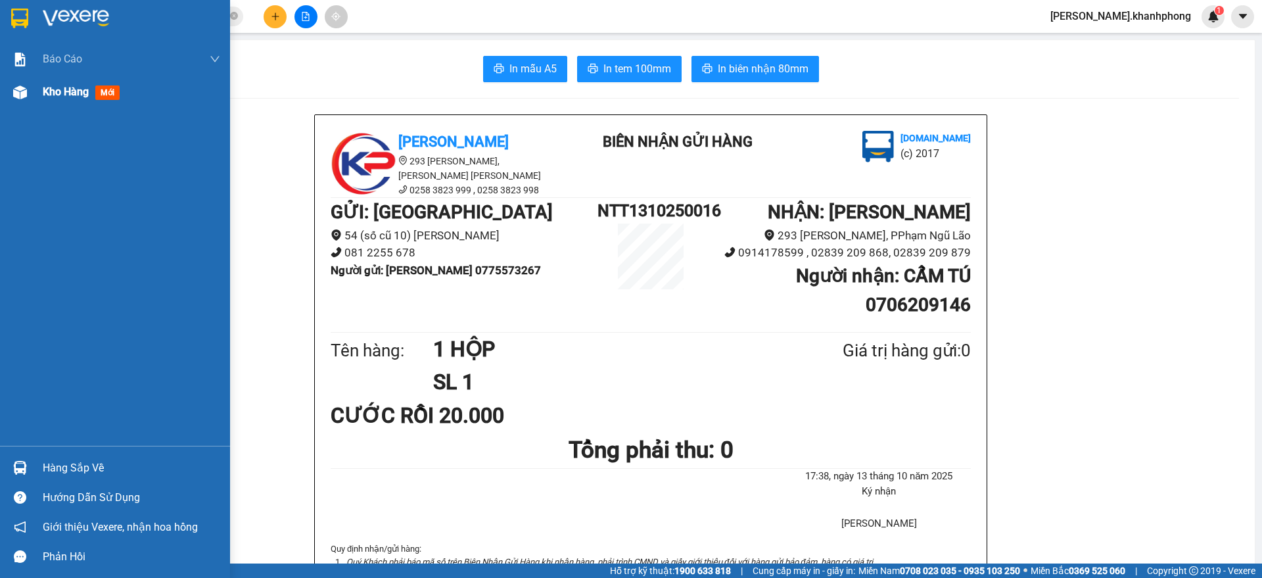
click at [49, 91] on span "Kho hàng" at bounding box center [66, 91] width 46 height 12
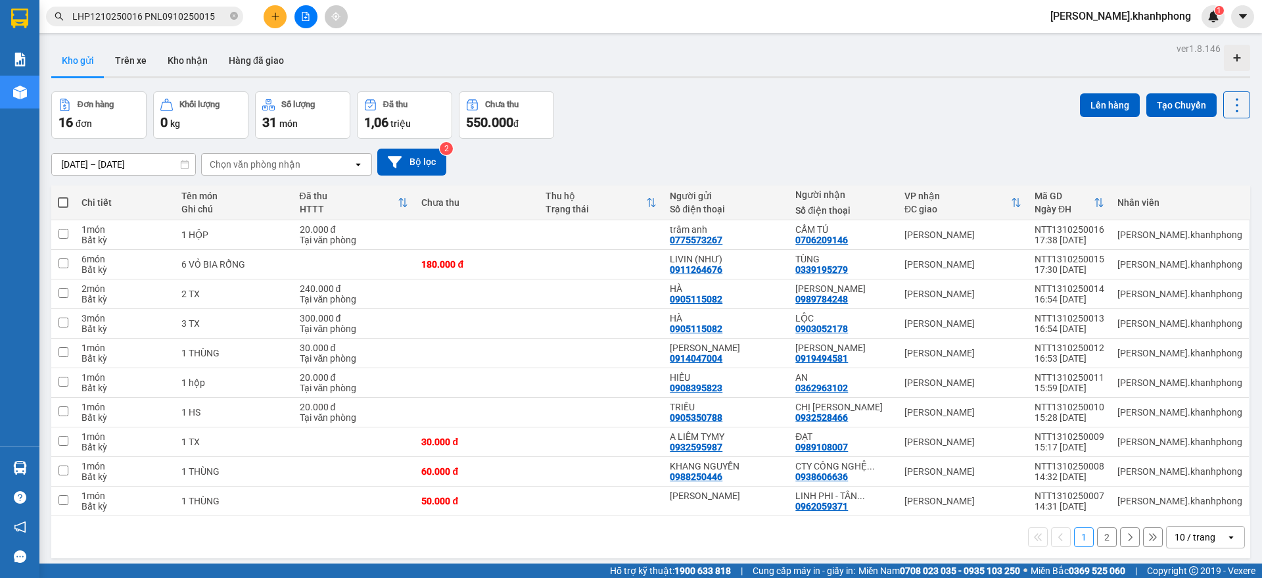
click at [1195, 544] on div "10 / trang" at bounding box center [1196, 537] width 59 height 21
click at [1202, 510] on span "100 / trang" at bounding box center [1187, 508] width 47 height 13
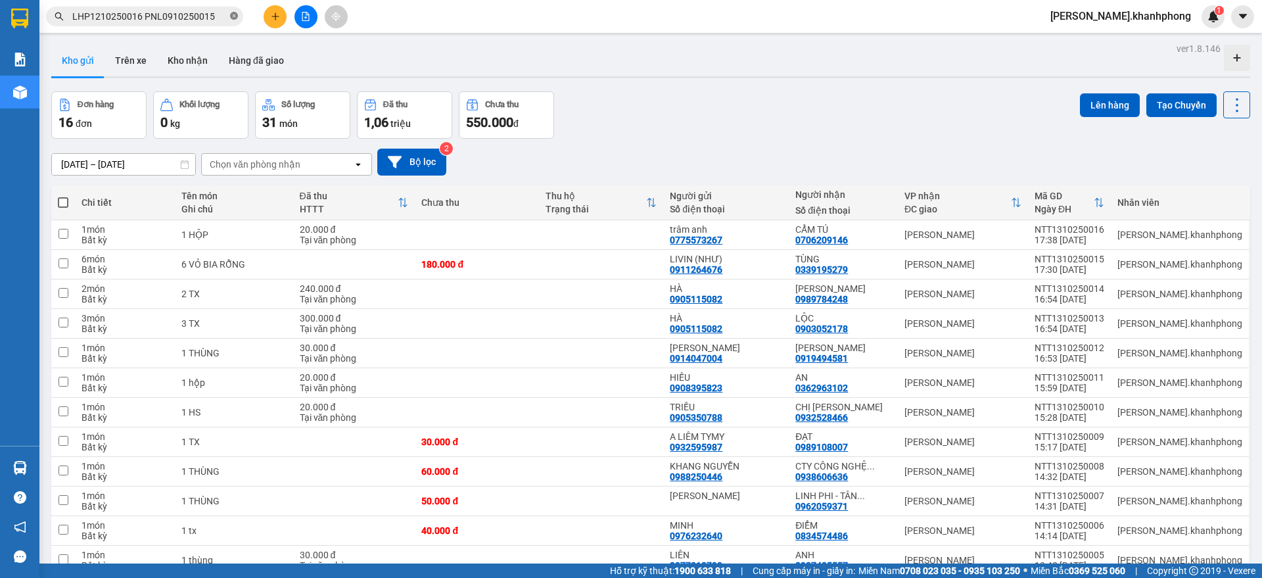
click at [233, 12] on icon "close-circle" at bounding box center [234, 16] width 8 height 8
click at [1168, 233] on icon at bounding box center [1172, 234] width 9 height 9
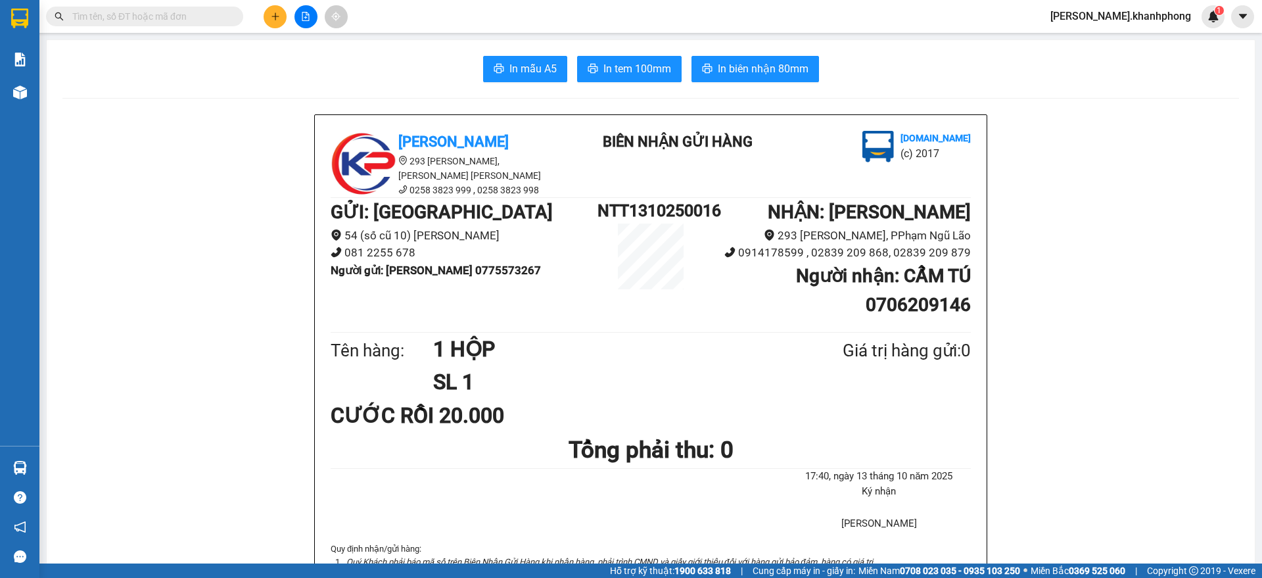
click at [173, 18] on input "text" at bounding box center [149, 16] width 155 height 14
paste input "PNL1210250007 PNL1210250009 PNL1210250013 PNL1210250017 PNL1210250022 PNL121025…"
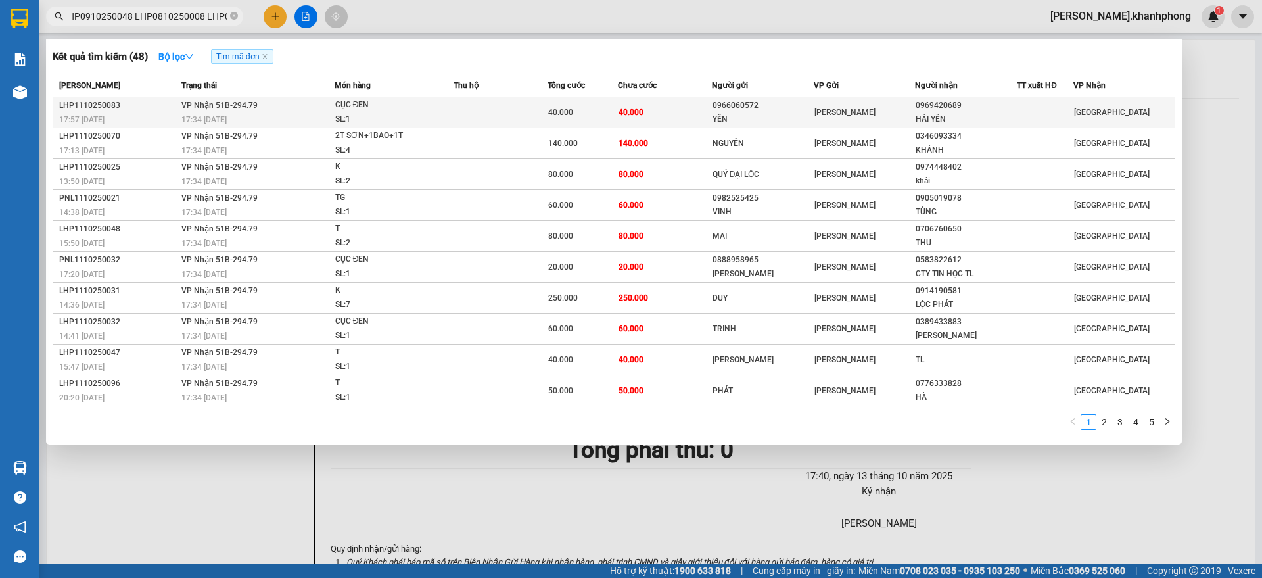
type input "PNL1210250007 PNL1210250009 PNL1210250013 PNL1210250017 PNL1210250022 PNL121025…"
click at [686, 110] on td "40.000" at bounding box center [665, 112] width 94 height 31
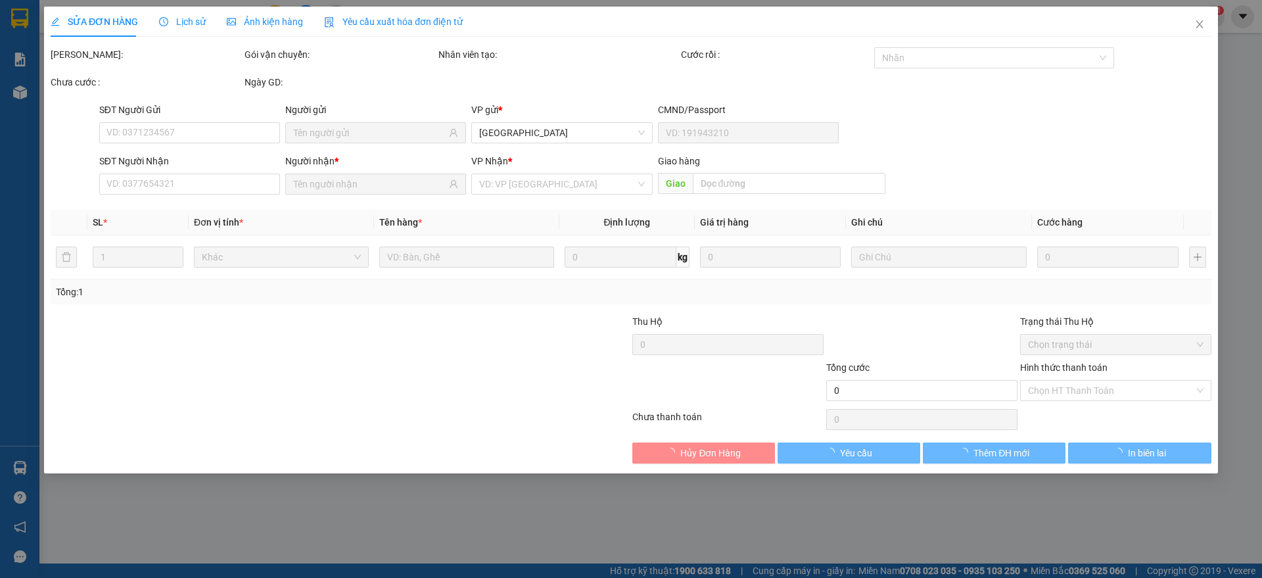
type input "0966060572"
type input "YẾN"
type input "0969420689"
type input "HẢI YẾN"
type input "40.000"
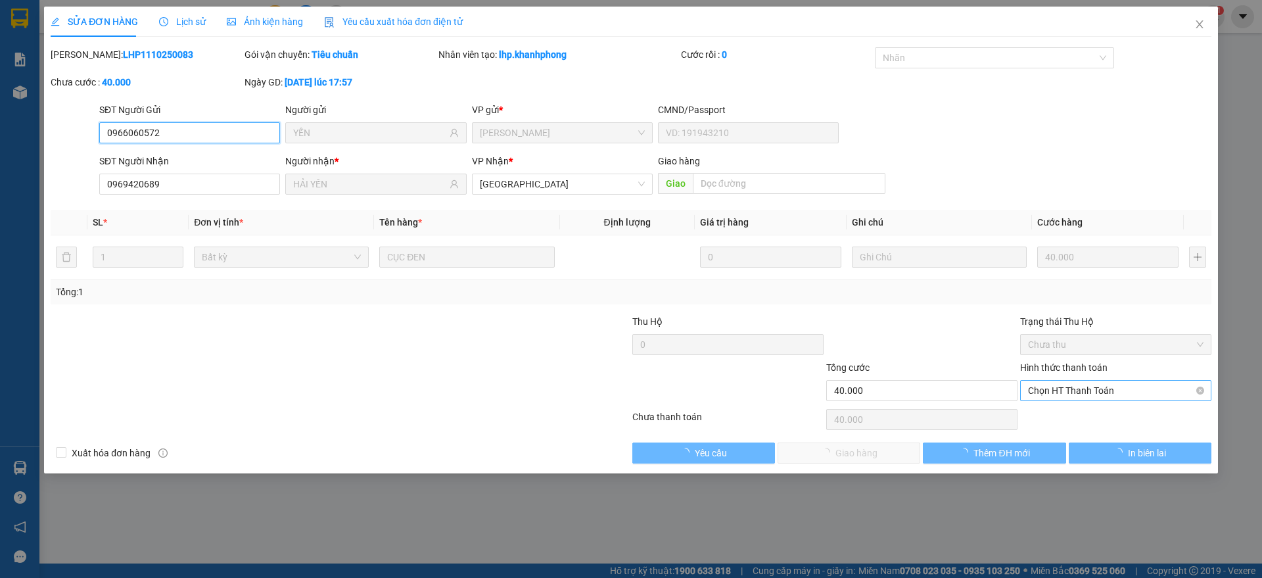
drag, startPoint x: 1068, startPoint y: 387, endPoint x: 1056, endPoint y: 454, distance: 68.7
click at [1068, 412] on div "Total Paid Fee 0 Total UnPaid Fee 40.000 Cash Collection Total Fee Mã ĐH: LHP11…" at bounding box center [631, 255] width 1161 height 416
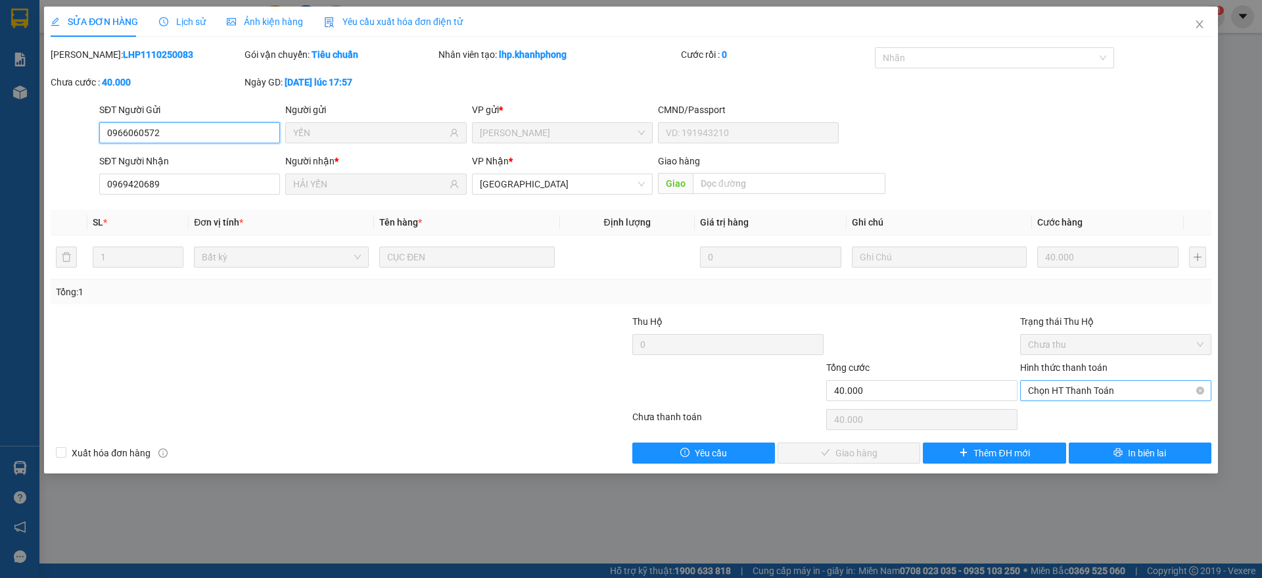
click at [1061, 395] on span "Chọn HT Thanh Toán" at bounding box center [1116, 391] width 176 height 20
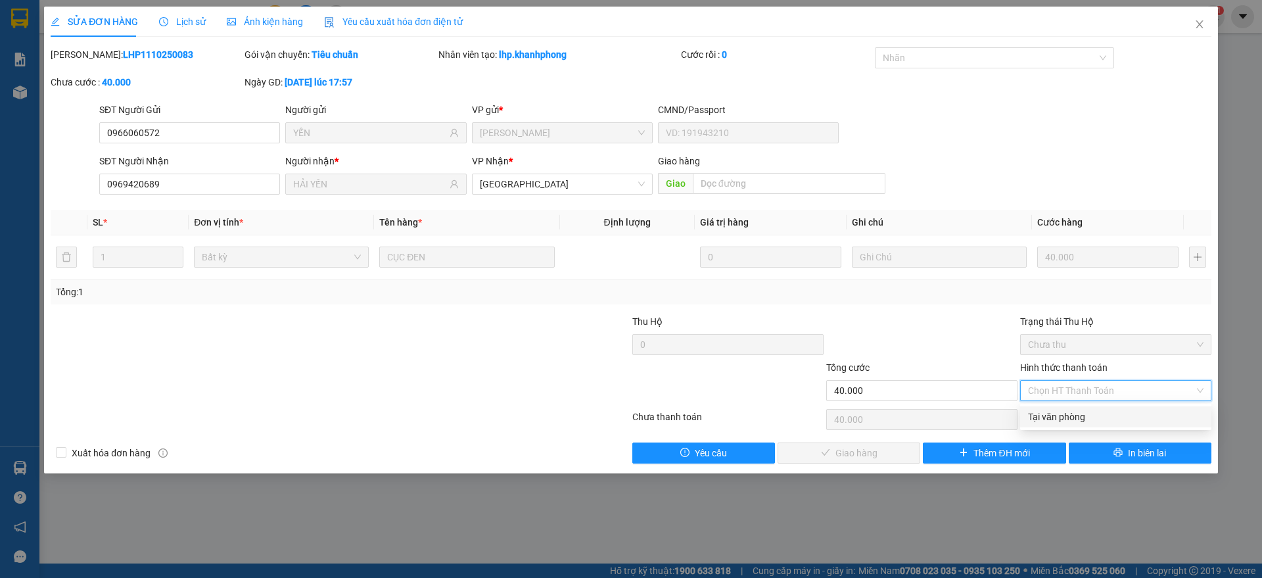
click at [1046, 411] on div "Tại văn phòng" at bounding box center [1116, 417] width 176 height 14
type input "0"
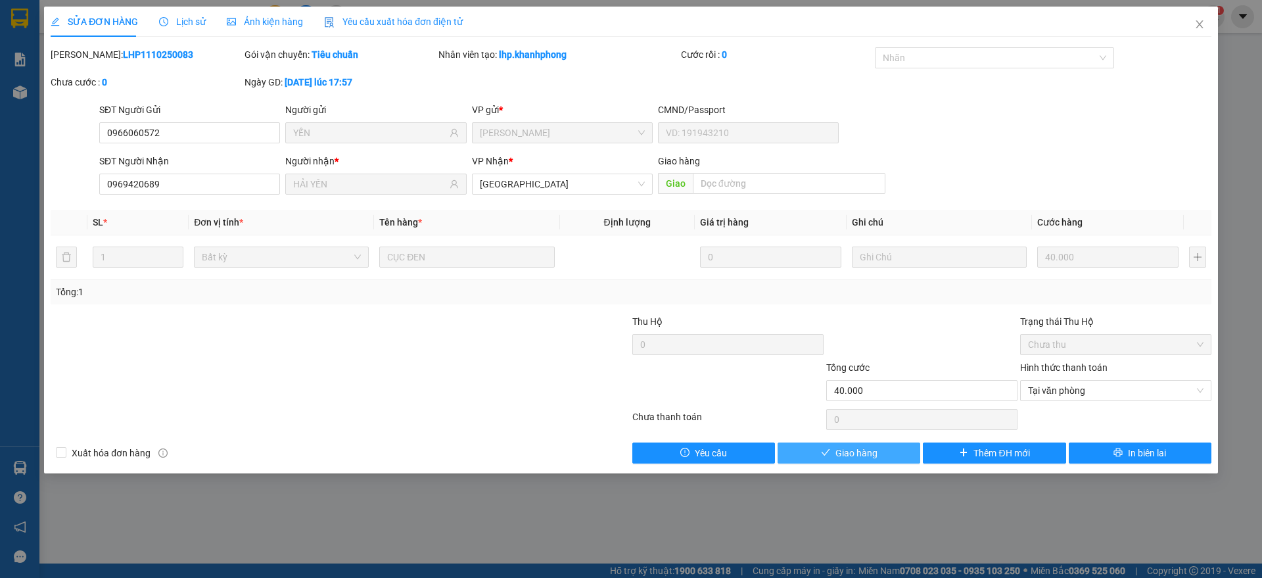
click at [868, 452] on span "Giao hàng" at bounding box center [857, 453] width 42 height 14
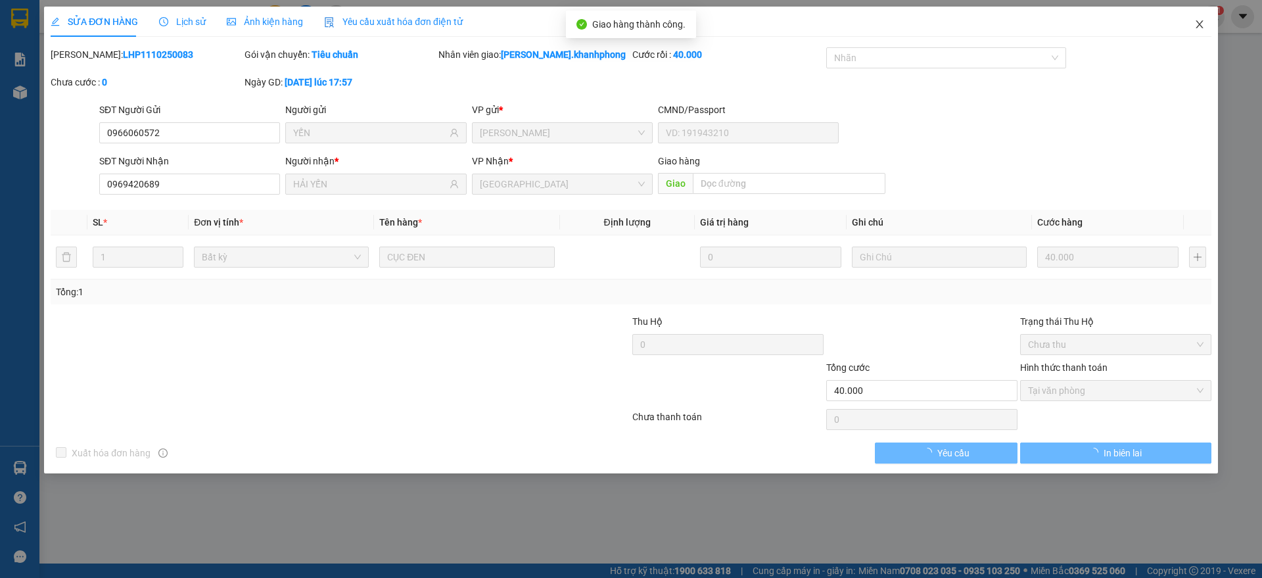
click at [1203, 20] on icon "close" at bounding box center [1200, 24] width 11 height 11
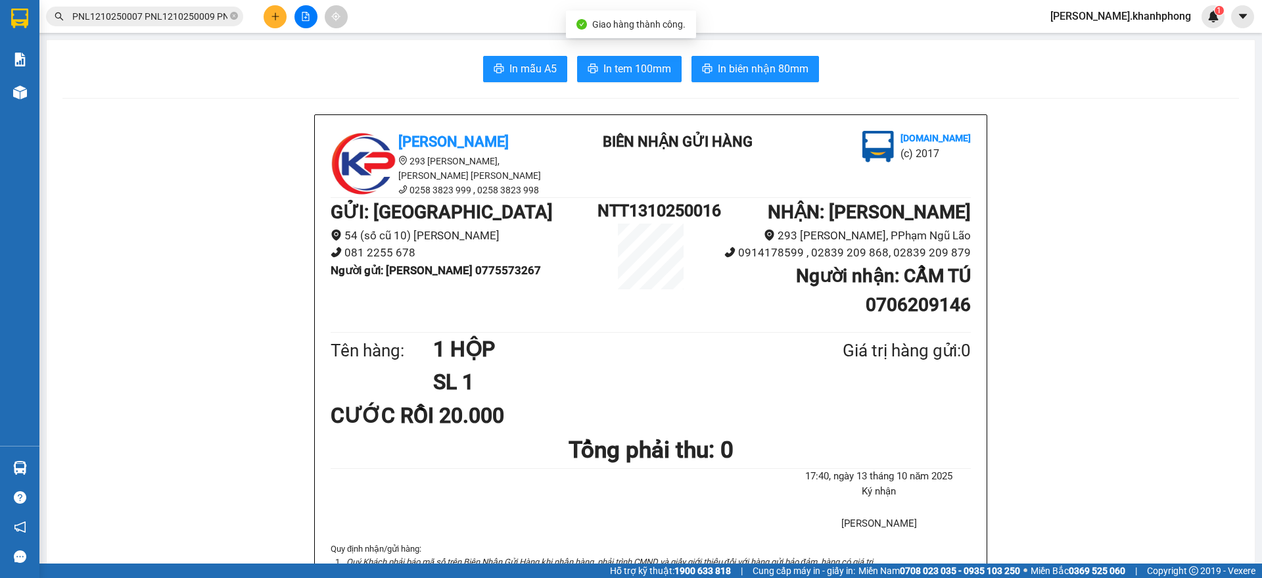
scroll to position [0, 3119]
click at [178, 12] on input "PNL1210250007 PNL1210250009 PNL1210250013 PNL1210250017 PNL1210250022 PNL121025…" at bounding box center [149, 16] width 155 height 14
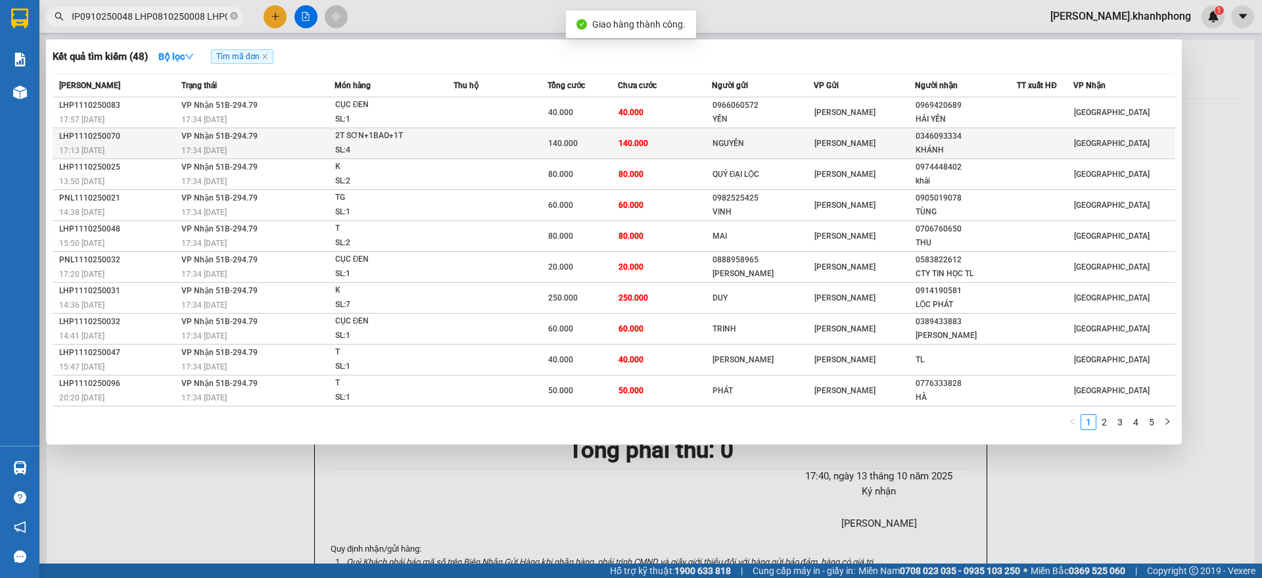
click at [409, 142] on div "2T SƠN+1BAO+1T" at bounding box center [384, 136] width 99 height 14
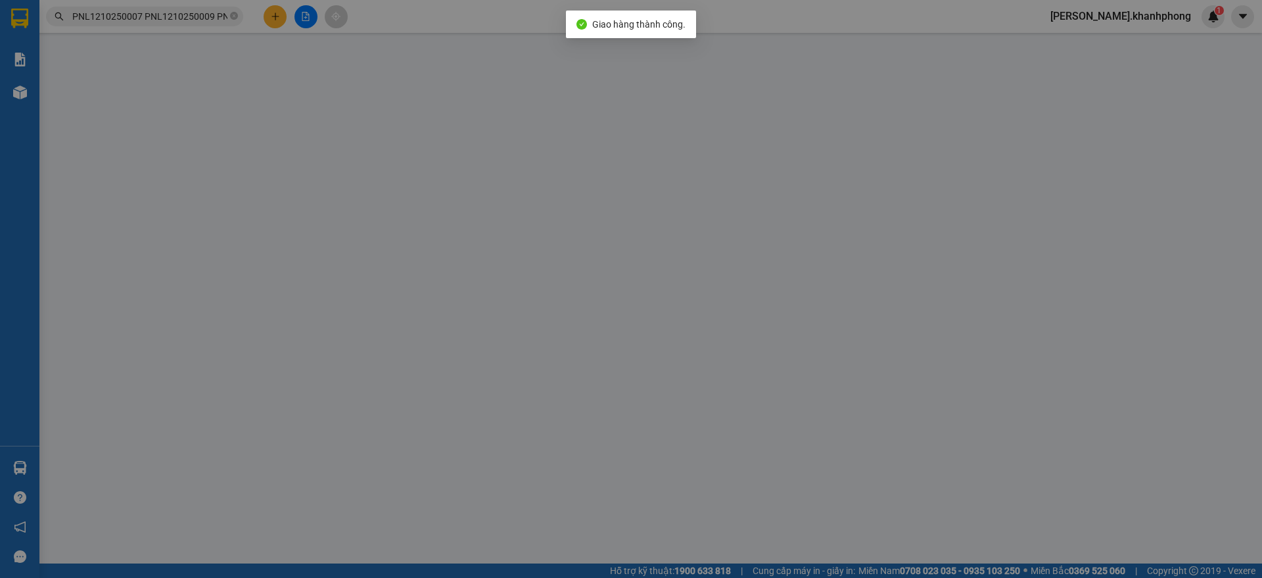
type input "NGUYÊN"
type input "0346093334"
type input "KHÁNH"
type input "140.000"
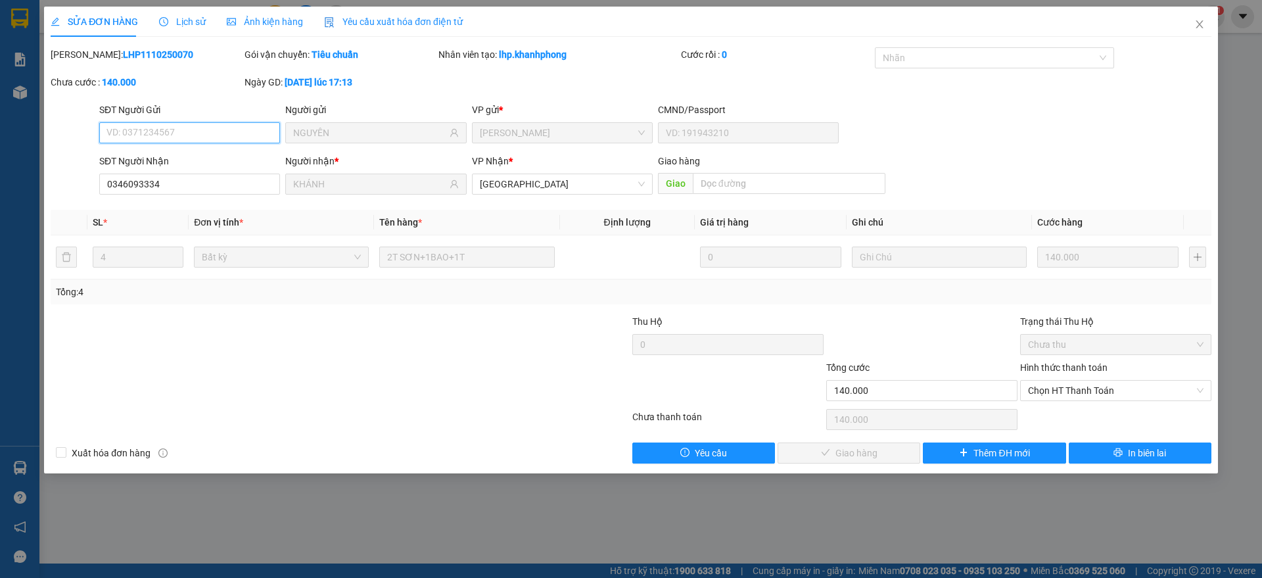
click at [1055, 391] on span "Chọn HT Thanh Toán" at bounding box center [1116, 391] width 176 height 20
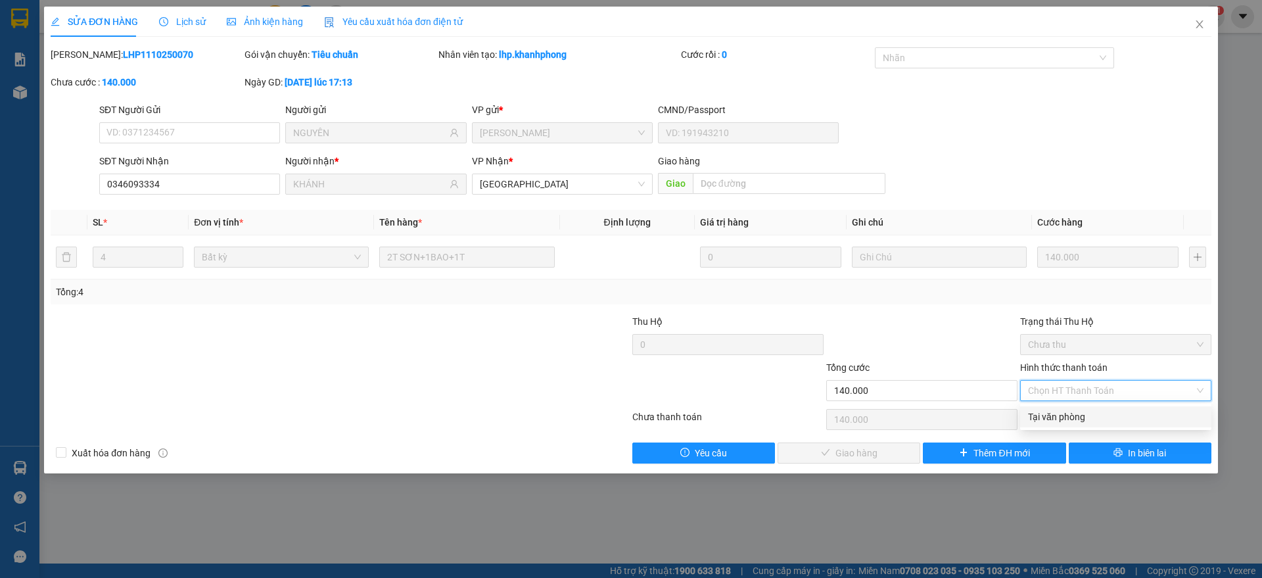
drag, startPoint x: 1056, startPoint y: 410, endPoint x: 1045, endPoint y: 415, distance: 12.9
click at [1058, 412] on div "Tại văn phòng" at bounding box center [1116, 417] width 176 height 14
type input "0"
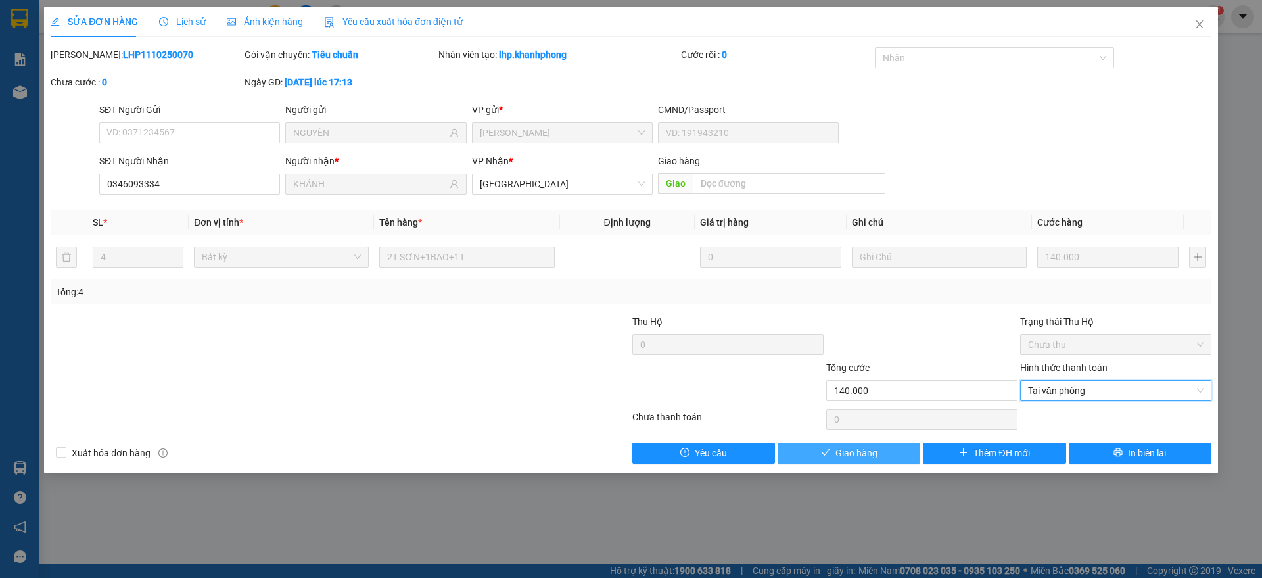
click at [853, 450] on span "Giao hàng" at bounding box center [857, 453] width 42 height 14
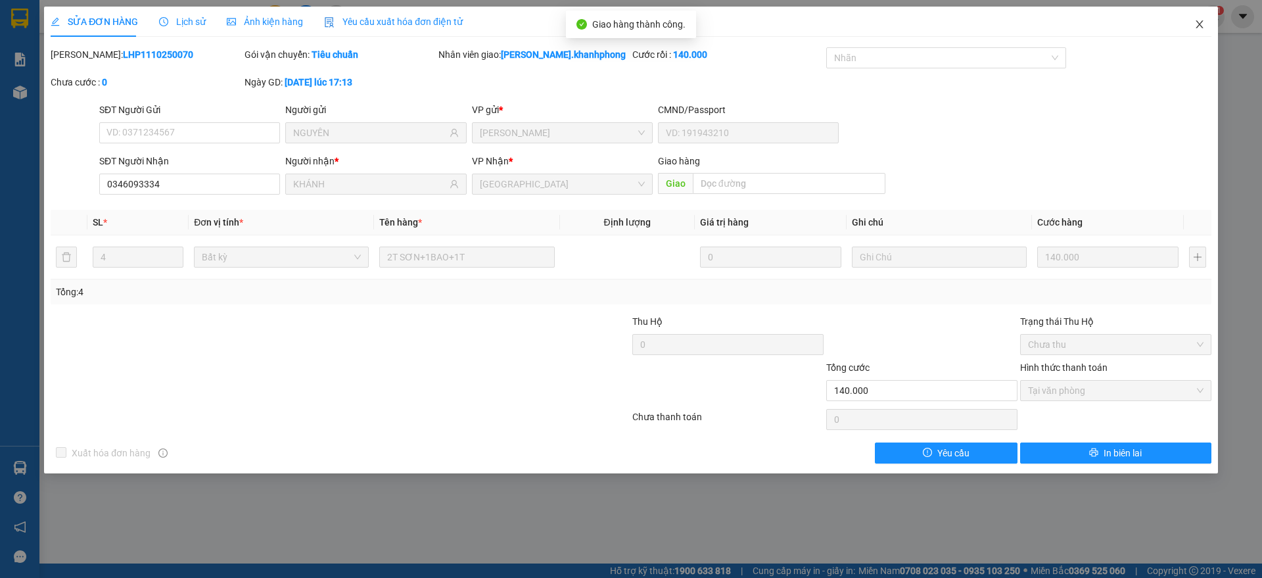
click at [1204, 20] on icon "close" at bounding box center [1200, 24] width 11 height 11
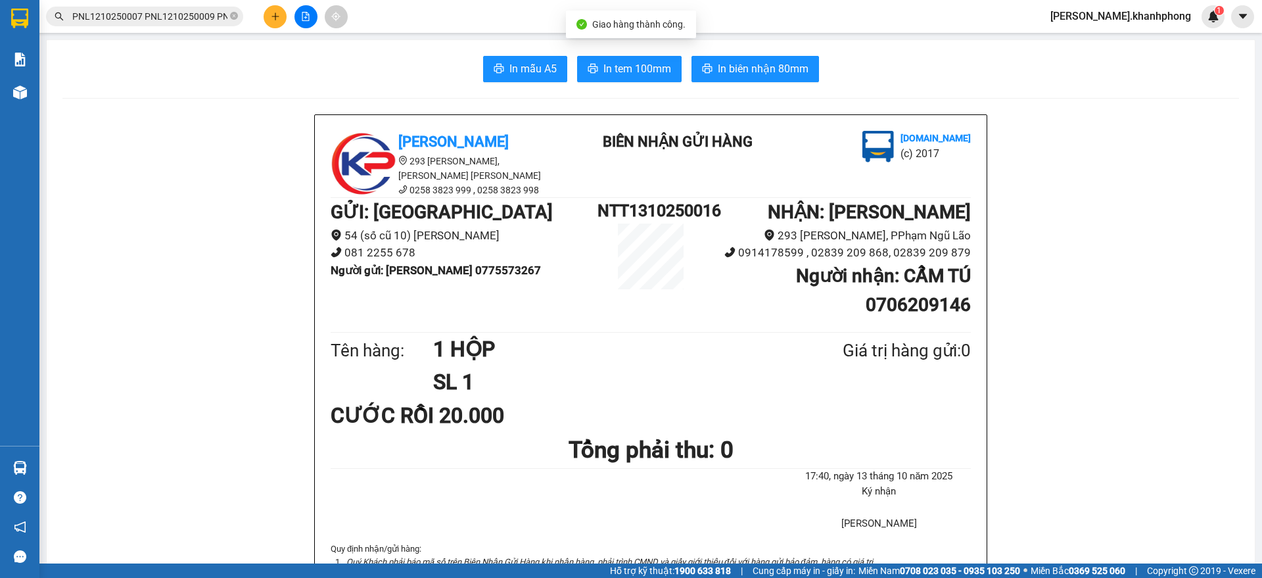
scroll to position [0, 3119]
click at [145, 20] on input "PNL1210250007 PNL1210250009 PNL1210250013 PNL1210250017 PNL1210250022 PNL121025…" at bounding box center [149, 16] width 155 height 14
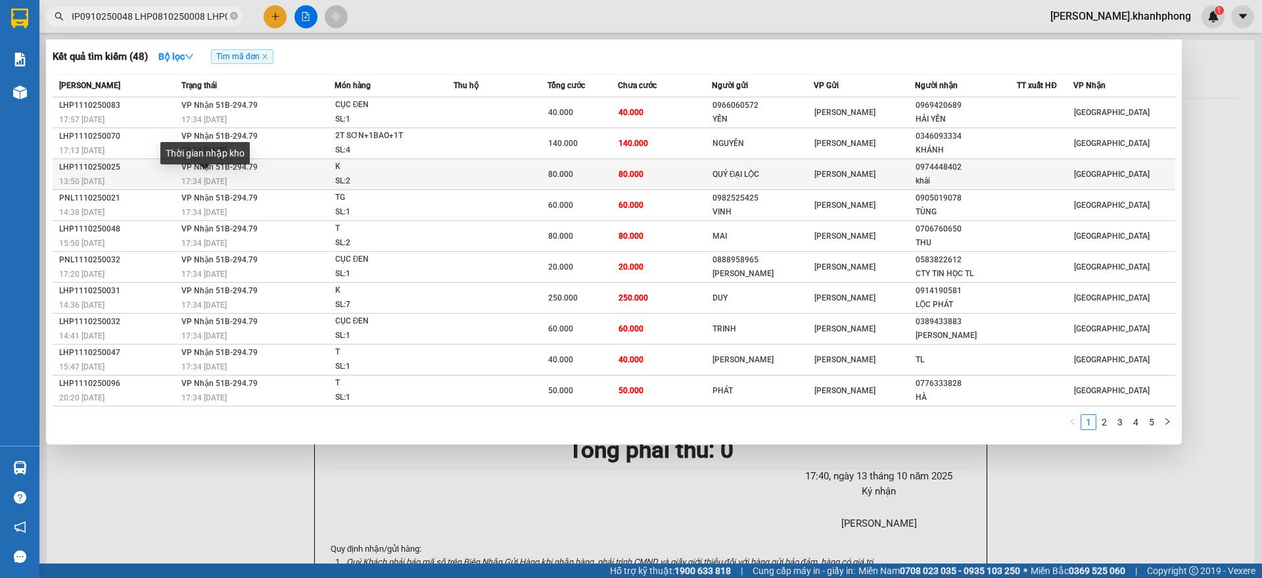
scroll to position [0, 0]
click at [195, 174] on div "17:34 - 12/10" at bounding box center [257, 181] width 153 height 14
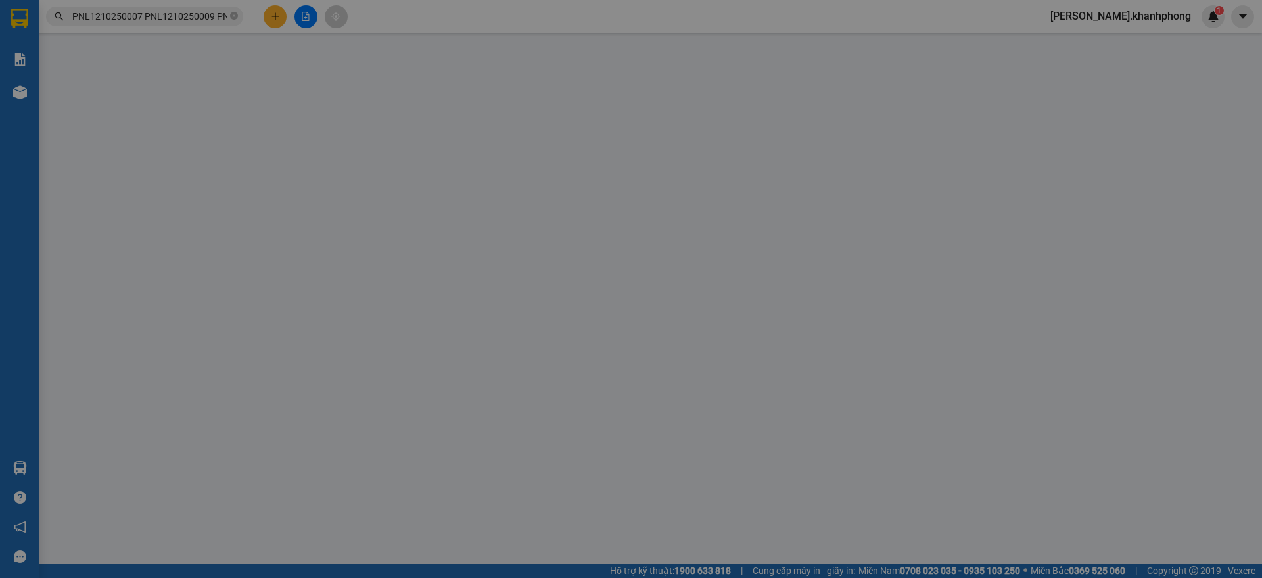
type input "QUÝ ĐẠI LỘC"
type input "0974448402"
type input "khải"
type input "80.000"
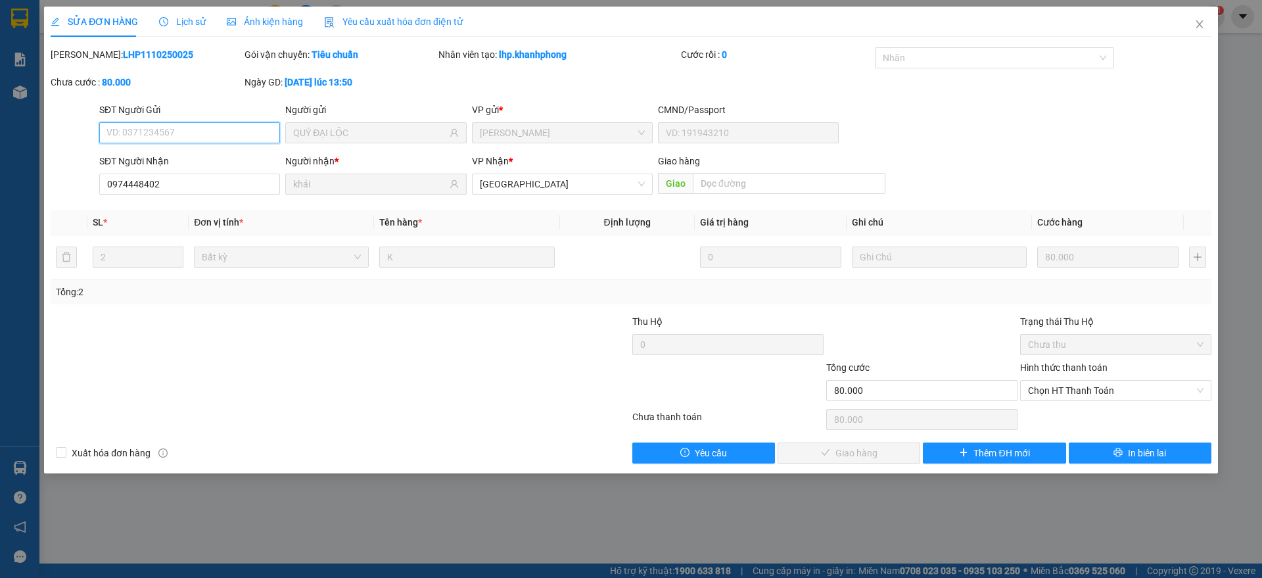
drag, startPoint x: 1074, startPoint y: 390, endPoint x: 1069, endPoint y: 440, distance: 50.2
click at [1075, 398] on span "Chọn HT Thanh Toán" at bounding box center [1116, 391] width 176 height 20
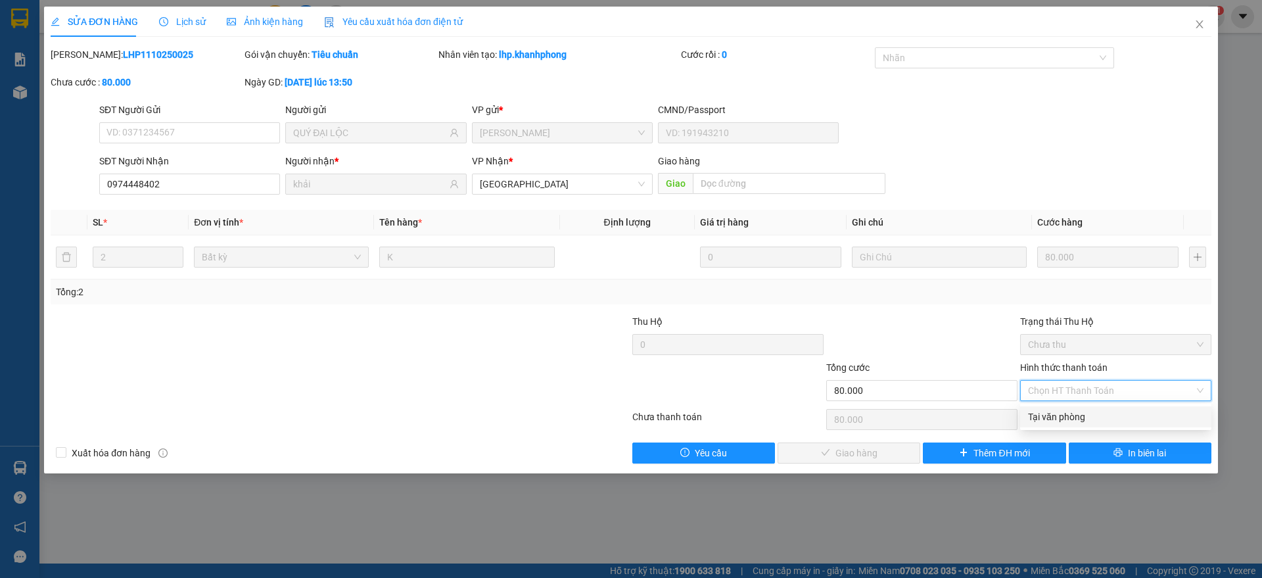
drag, startPoint x: 1074, startPoint y: 419, endPoint x: 902, endPoint y: 443, distance: 173.3
click at [1074, 418] on div "Tại văn phòng" at bounding box center [1116, 417] width 176 height 14
type input "0"
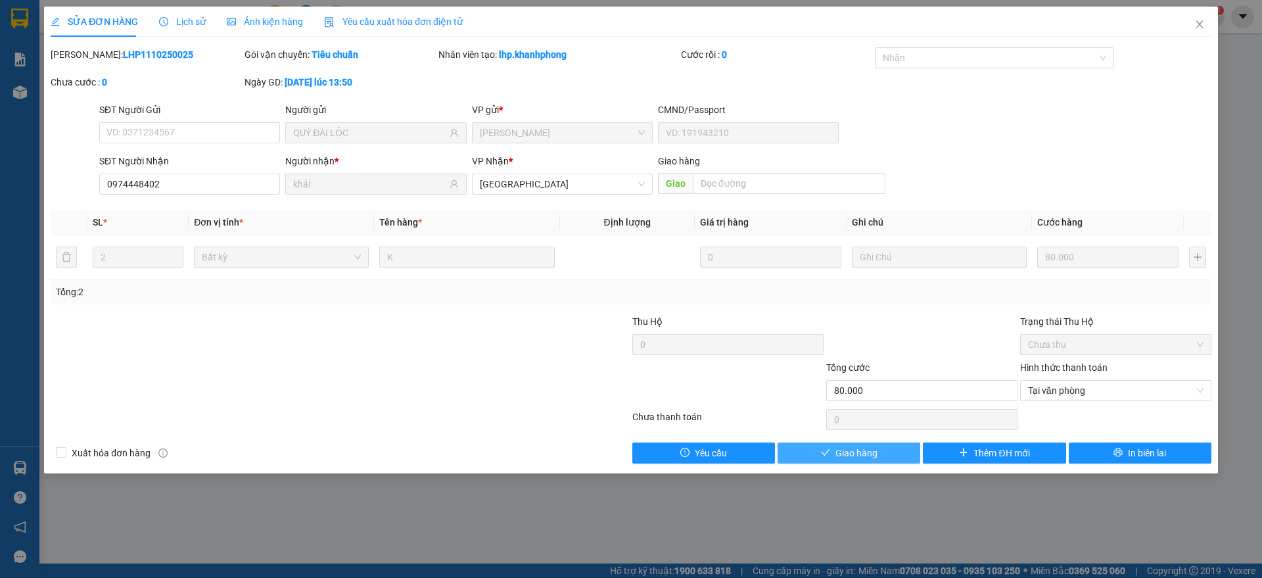
click at [841, 446] on span "Giao hàng" at bounding box center [857, 453] width 42 height 14
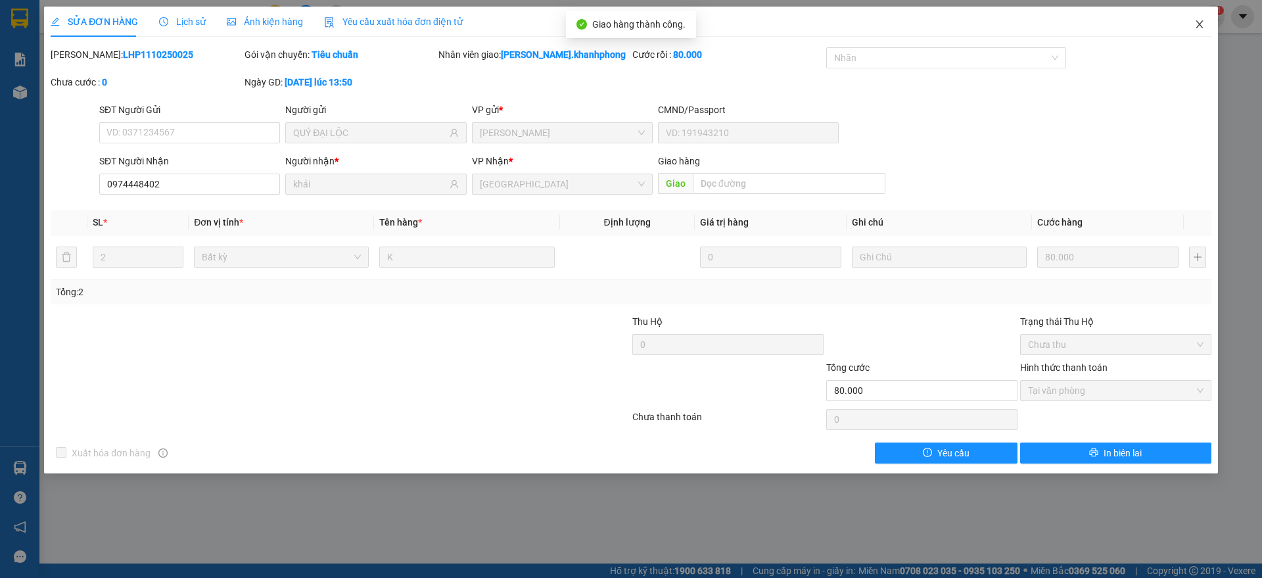
click at [1202, 21] on icon "close" at bounding box center [1200, 24] width 11 height 11
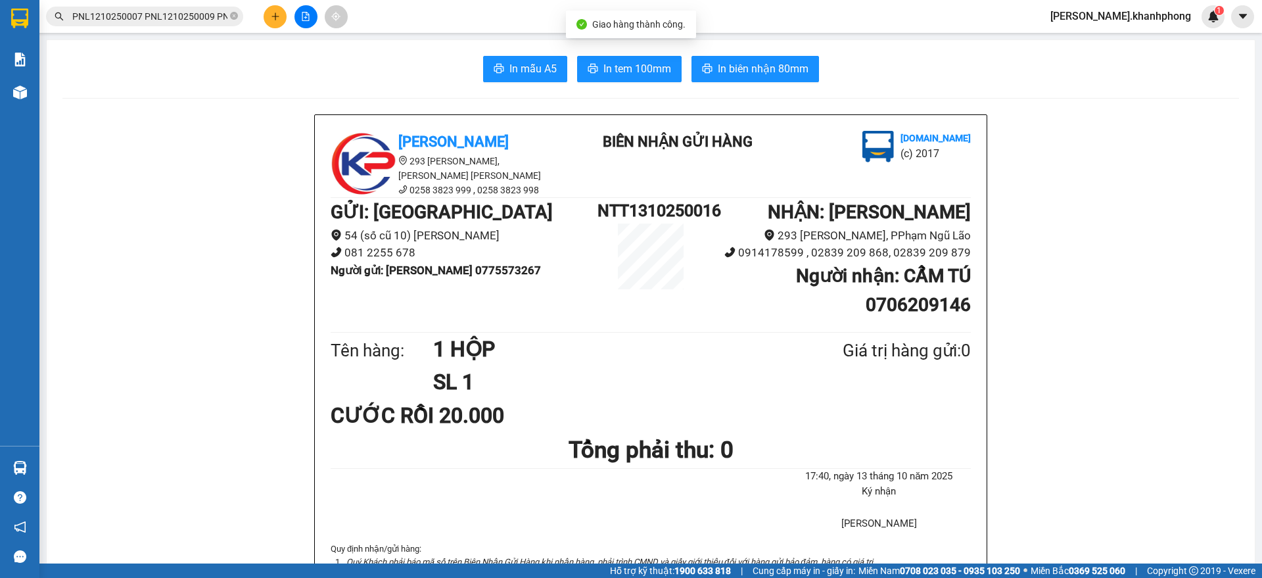
scroll to position [0, 3114]
click at [161, 16] on input "PNL1210250007 PNL1210250009 PNL1210250013 PNL1210250017 PNL1210250022 PNL121025…" at bounding box center [149, 16] width 155 height 14
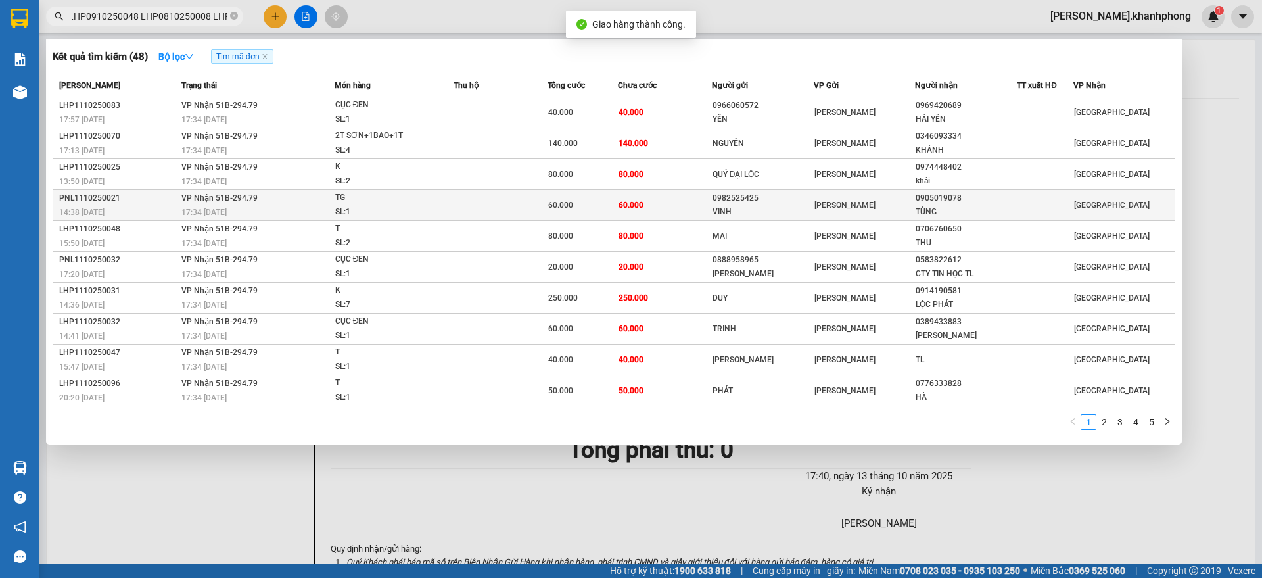
scroll to position [0, 0]
click at [129, 193] on div "PNL1110250021" at bounding box center [118, 198] width 118 height 14
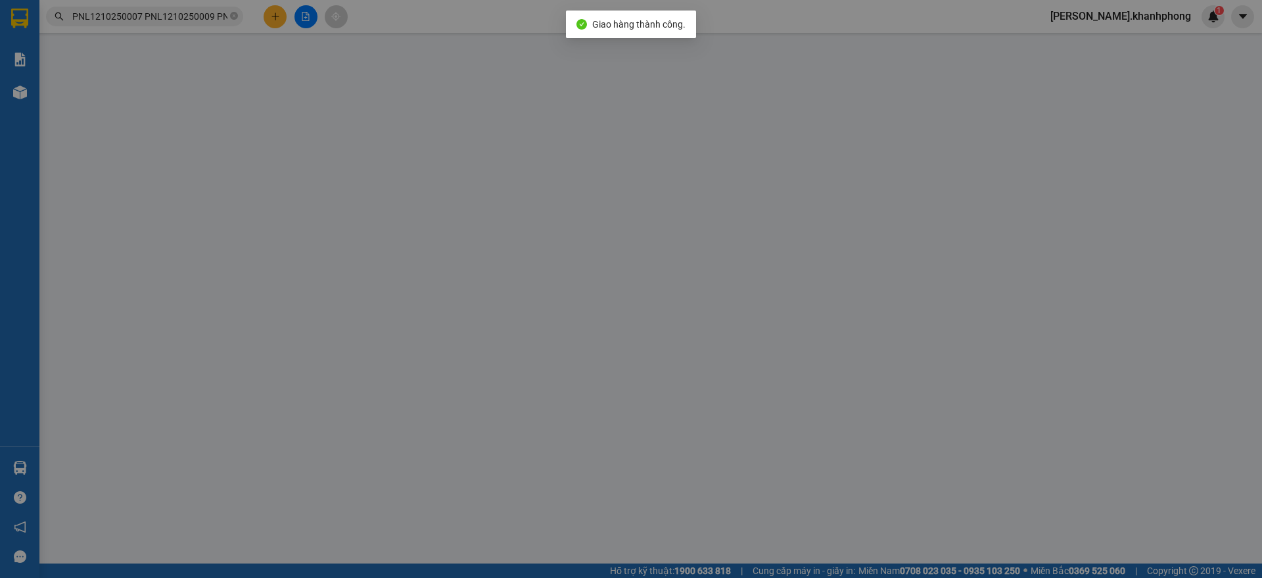
type input "0982525425"
type input "VINH"
type input "0905019078"
type input "TÙNG"
type input "60.000"
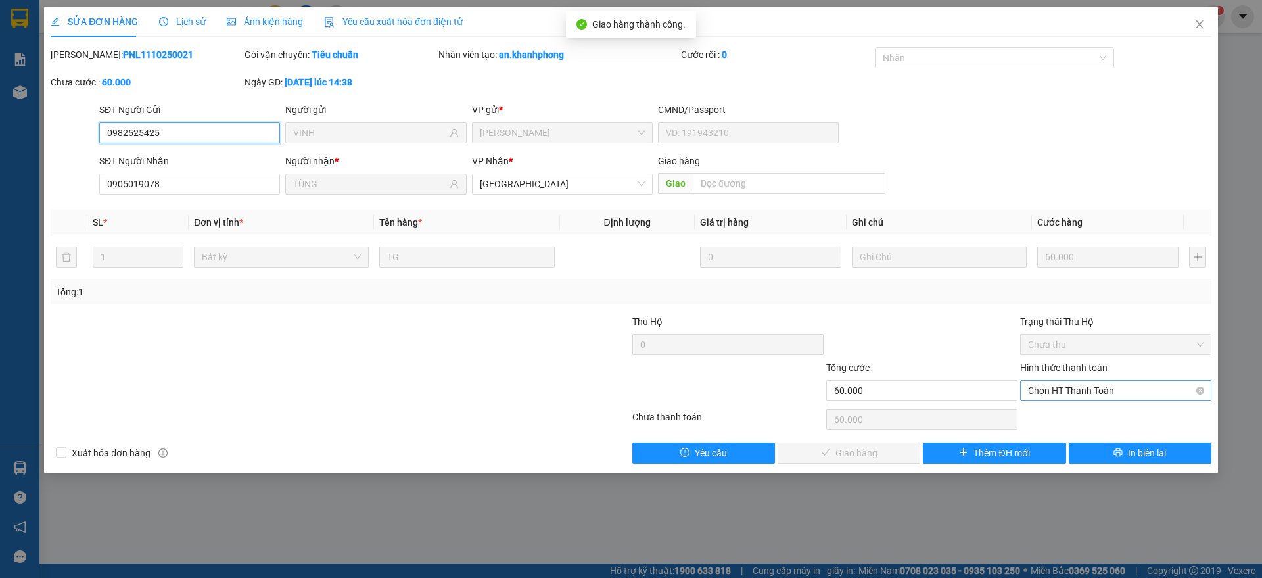
click at [1072, 387] on span "Chọn HT Thanh Toán" at bounding box center [1116, 391] width 176 height 20
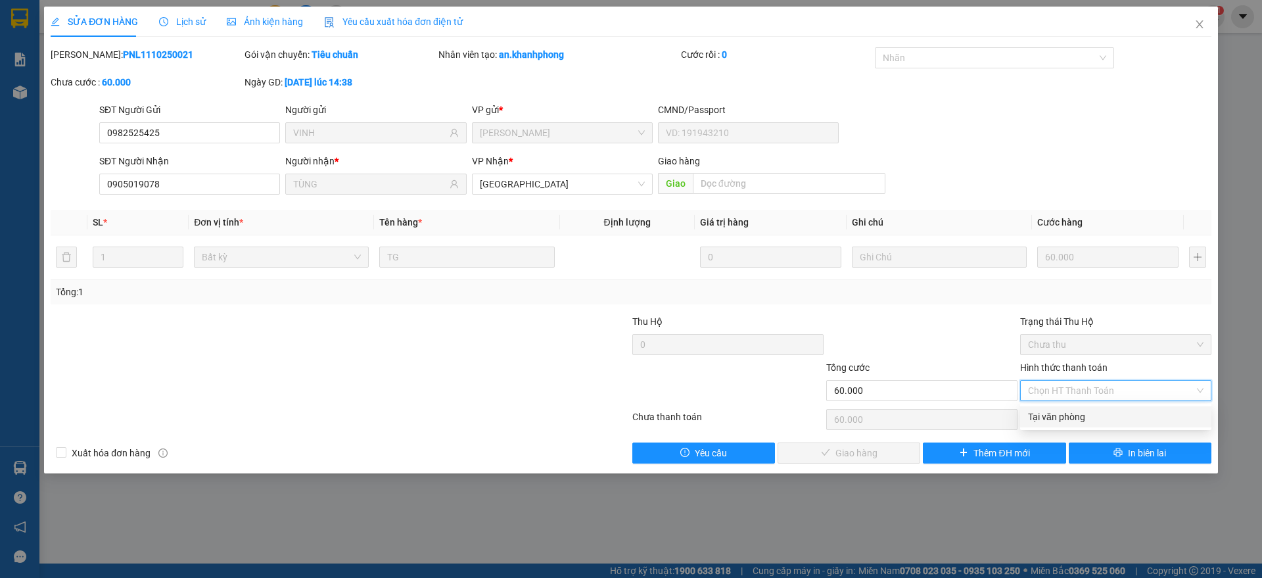
click at [1058, 419] on div "Tại văn phòng" at bounding box center [1116, 417] width 176 height 14
type input "0"
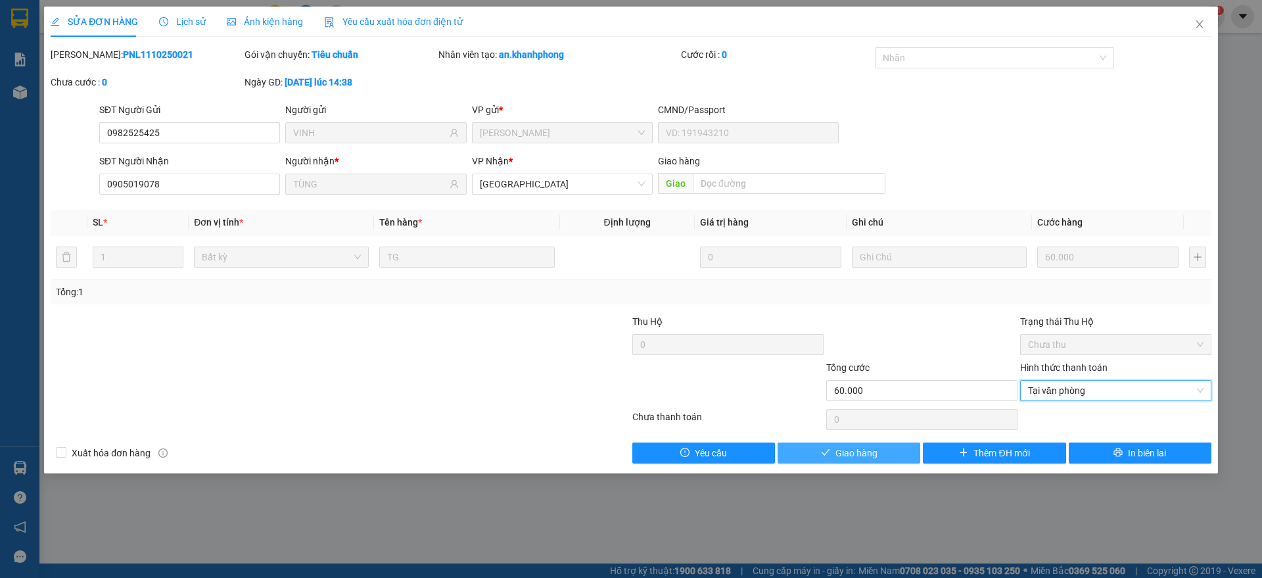
click at [857, 454] on span "Giao hàng" at bounding box center [857, 453] width 42 height 14
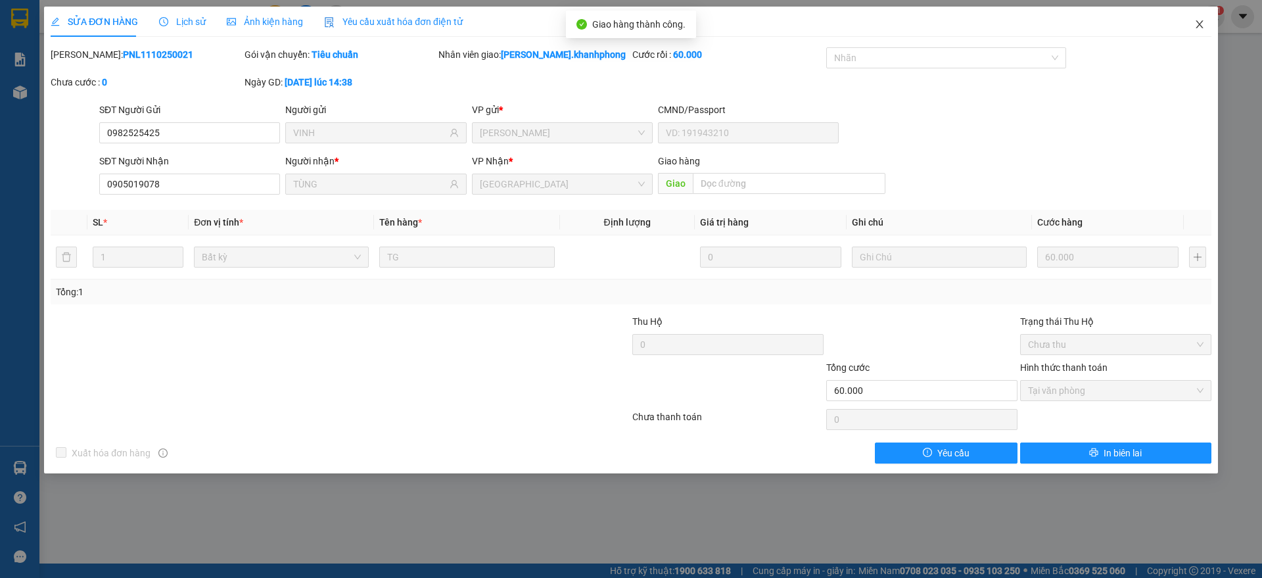
click at [1199, 20] on icon "close" at bounding box center [1200, 24] width 11 height 11
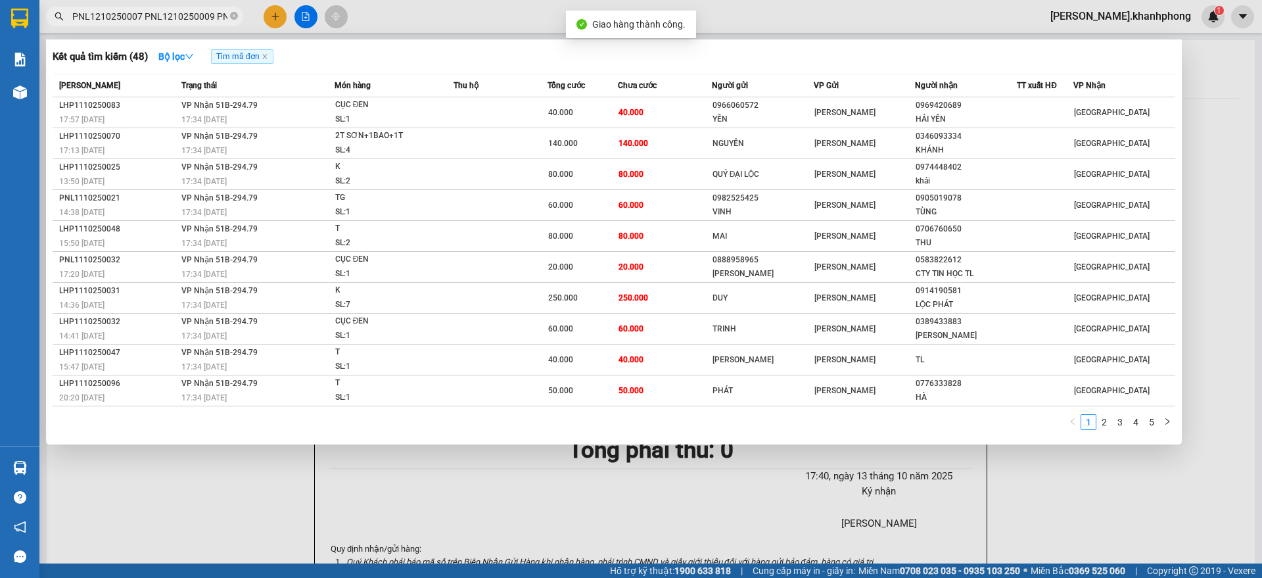
click at [156, 16] on input "PNL1210250007 PNL1210250009 PNL1210250013 PNL1210250017 PNL1210250022 PNL121025…" at bounding box center [149, 16] width 155 height 14
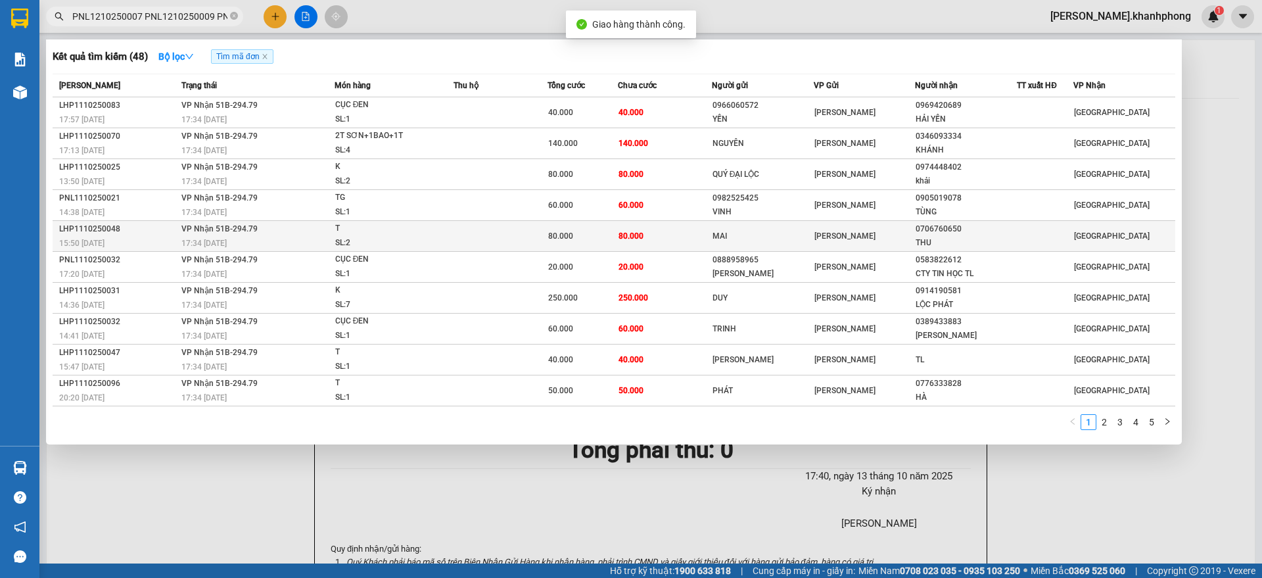
click at [135, 236] on div "15:50 - 11/10" at bounding box center [118, 243] width 118 height 14
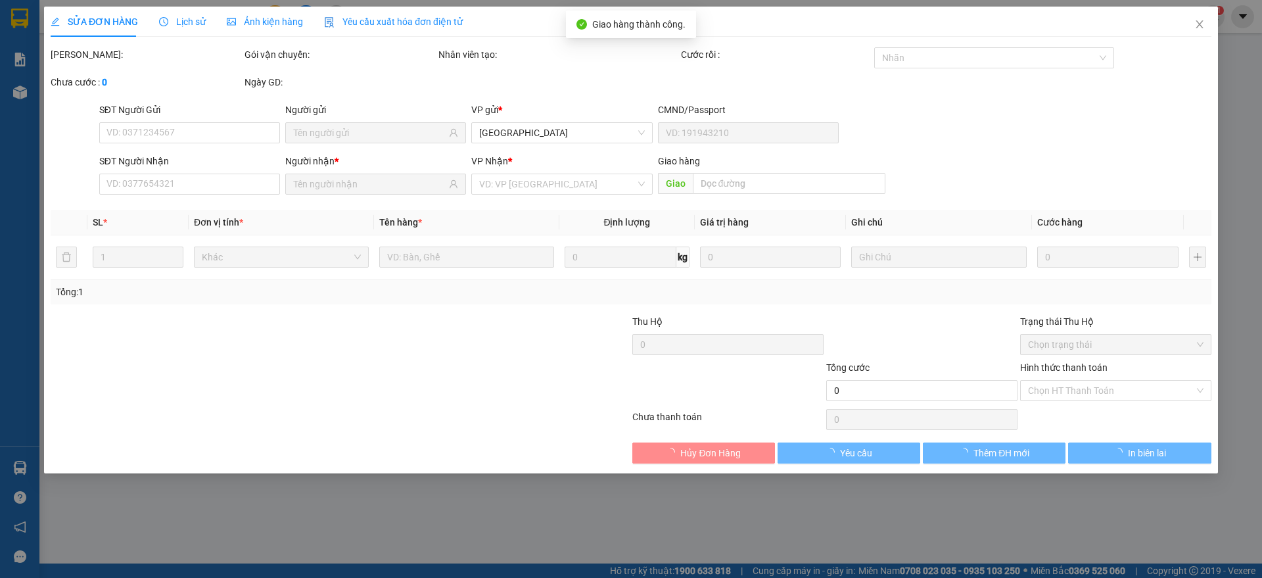
type input "MAI"
type input "0706760650"
type input "THU"
type input "80.000"
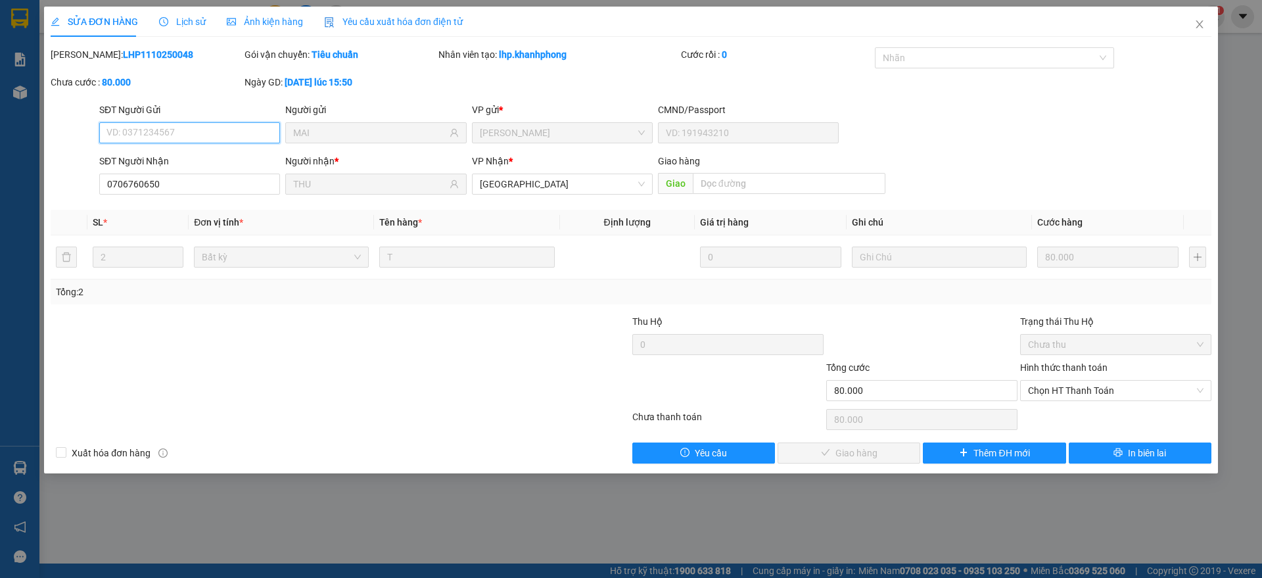
drag, startPoint x: 1084, startPoint y: 389, endPoint x: 1076, endPoint y: 416, distance: 28.7
click at [1084, 394] on span "Chọn HT Thanh Toán" at bounding box center [1116, 391] width 176 height 20
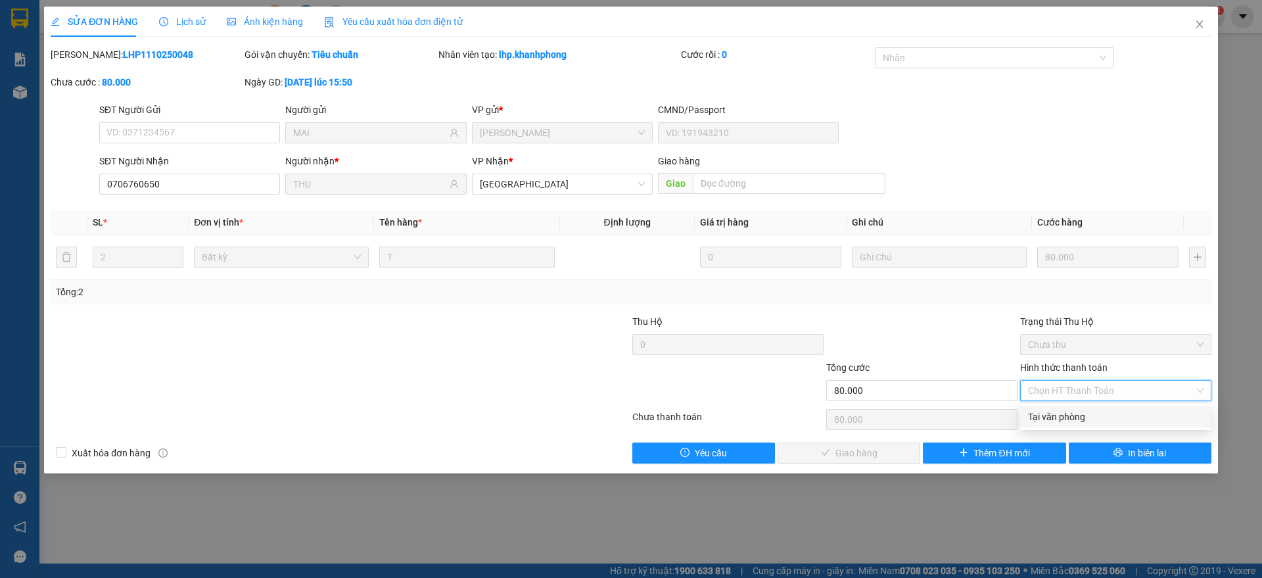
click at [1068, 414] on div "Tại văn phòng" at bounding box center [1116, 417] width 176 height 14
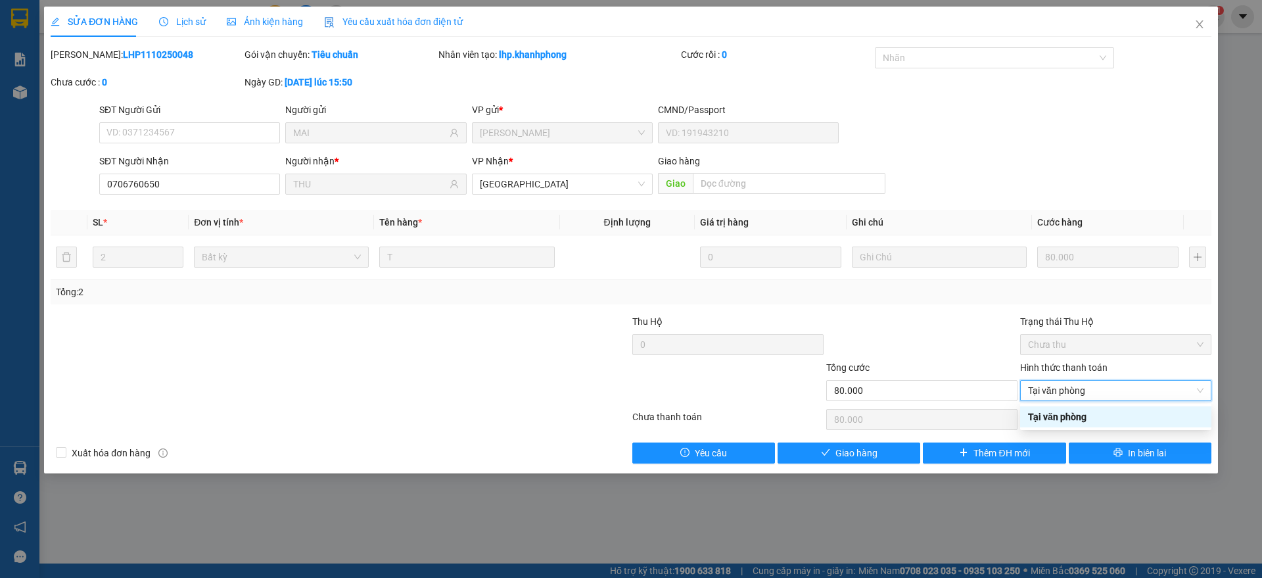
type input "0"
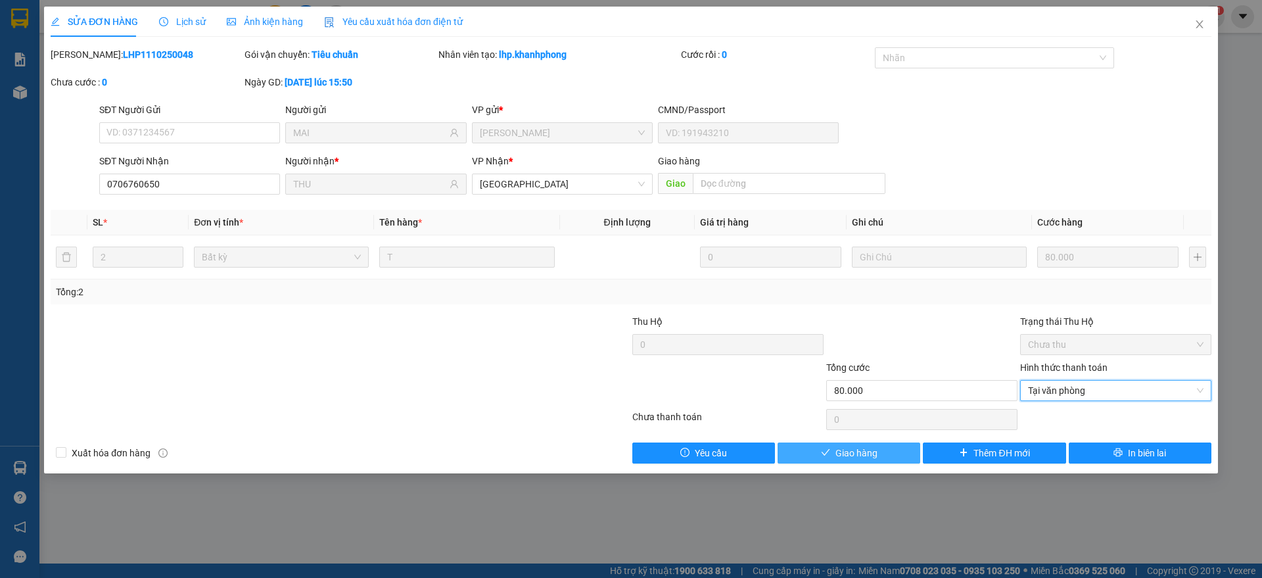
click at [861, 450] on span "Giao hàng" at bounding box center [857, 453] width 42 height 14
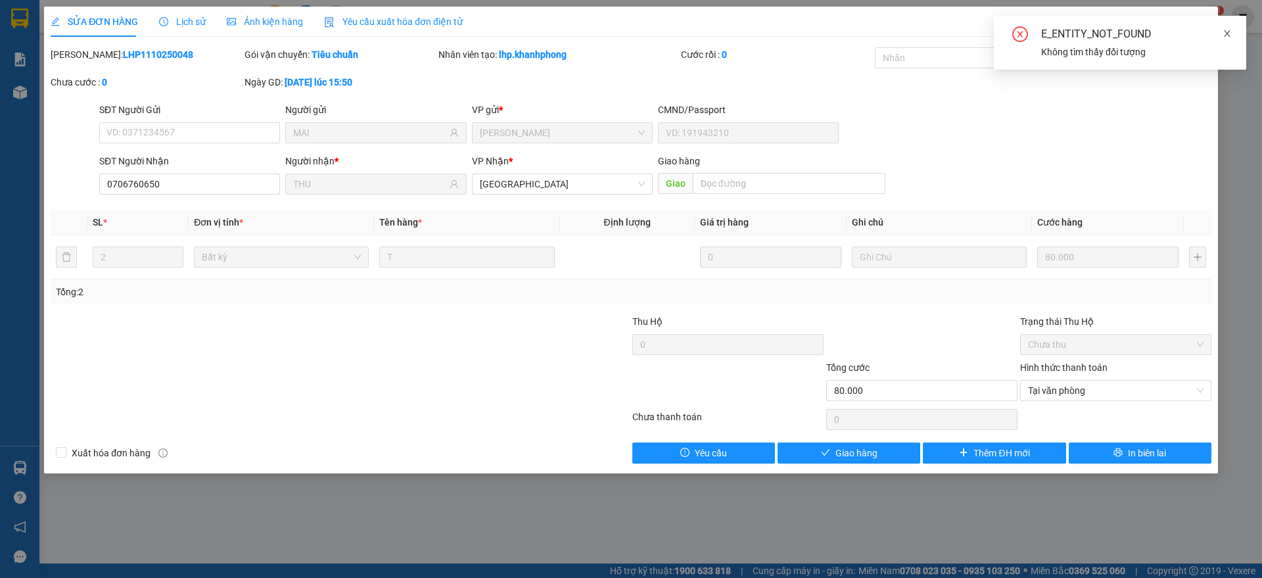
click at [1231, 26] on link at bounding box center [1227, 33] width 9 height 14
click at [1203, 24] on icon "close" at bounding box center [1200, 24] width 11 height 11
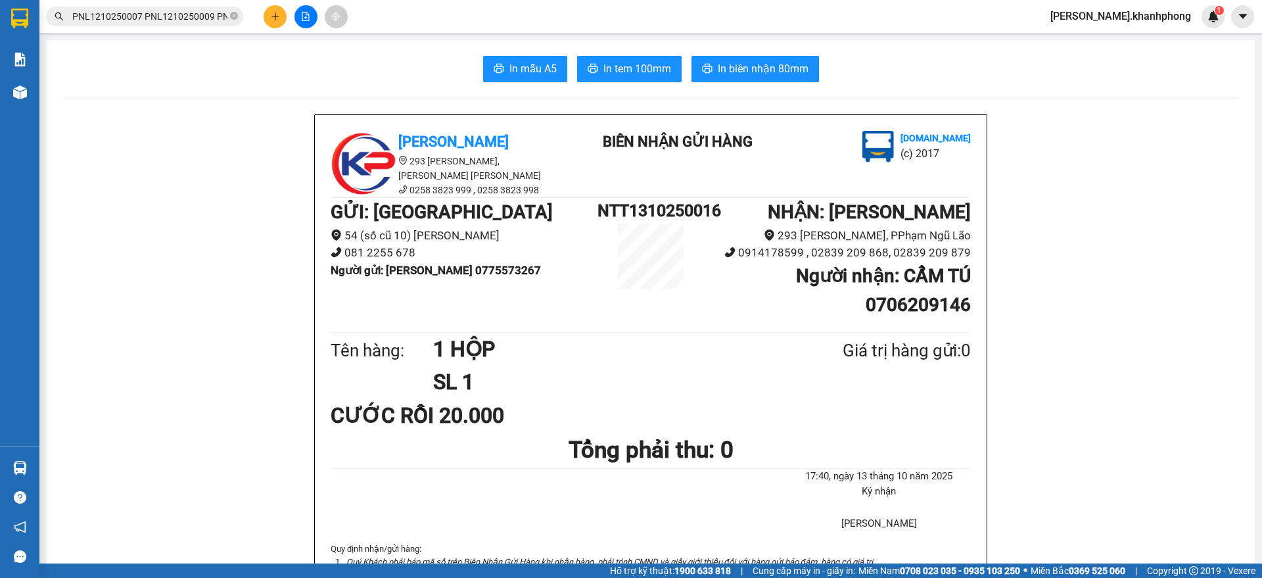
scroll to position [0, 3119]
drag, startPoint x: 193, startPoint y: 12, endPoint x: 192, endPoint y: 4, distance: 8.6
click at [192, 12] on input "PNL1210250007 PNL1210250009 PNL1210250013 PNL1210250017 PNL1210250022 PNL121025…" at bounding box center [149, 16] width 155 height 14
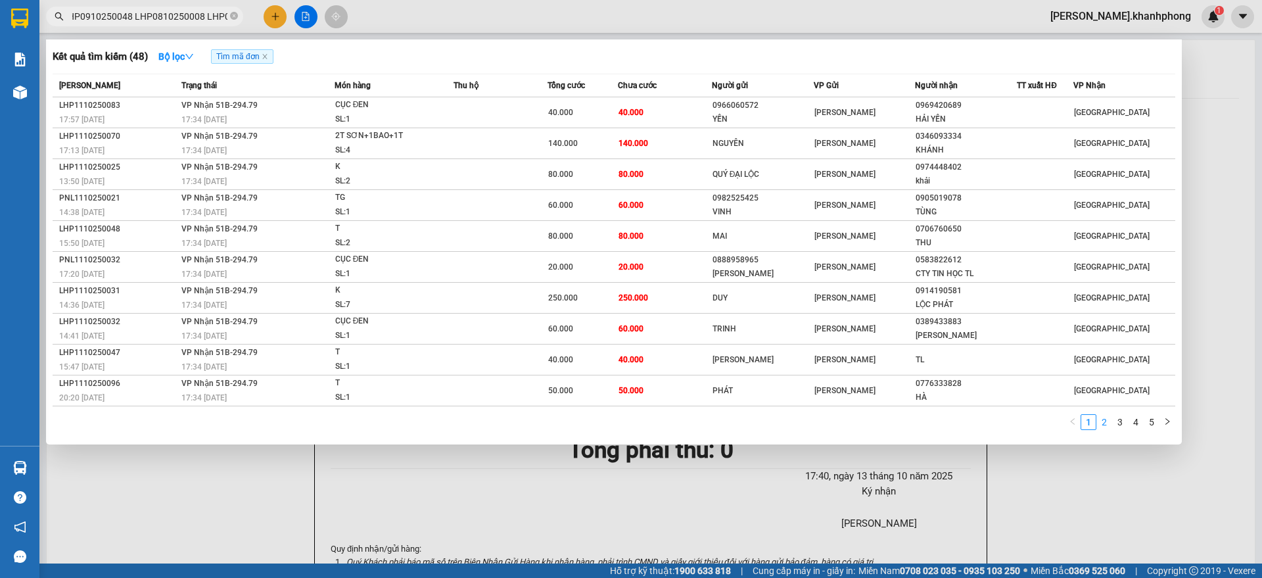
scroll to position [0, 0]
click at [1099, 425] on link "2" at bounding box center [1104, 422] width 14 height 14
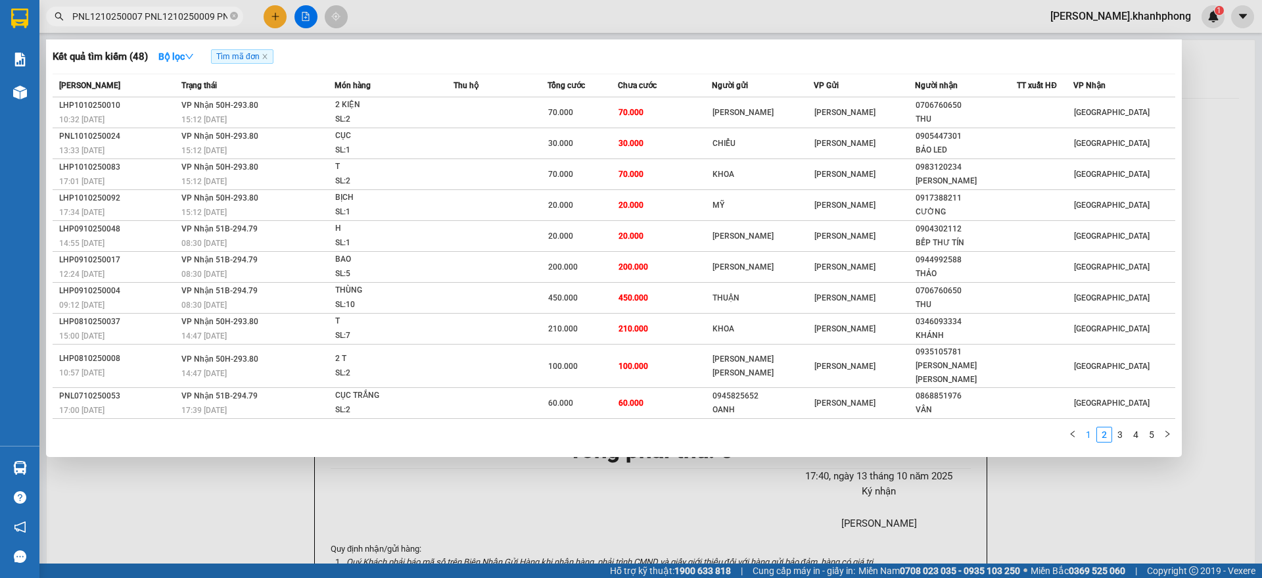
click at [1091, 427] on link "1" at bounding box center [1088, 434] width 14 height 14
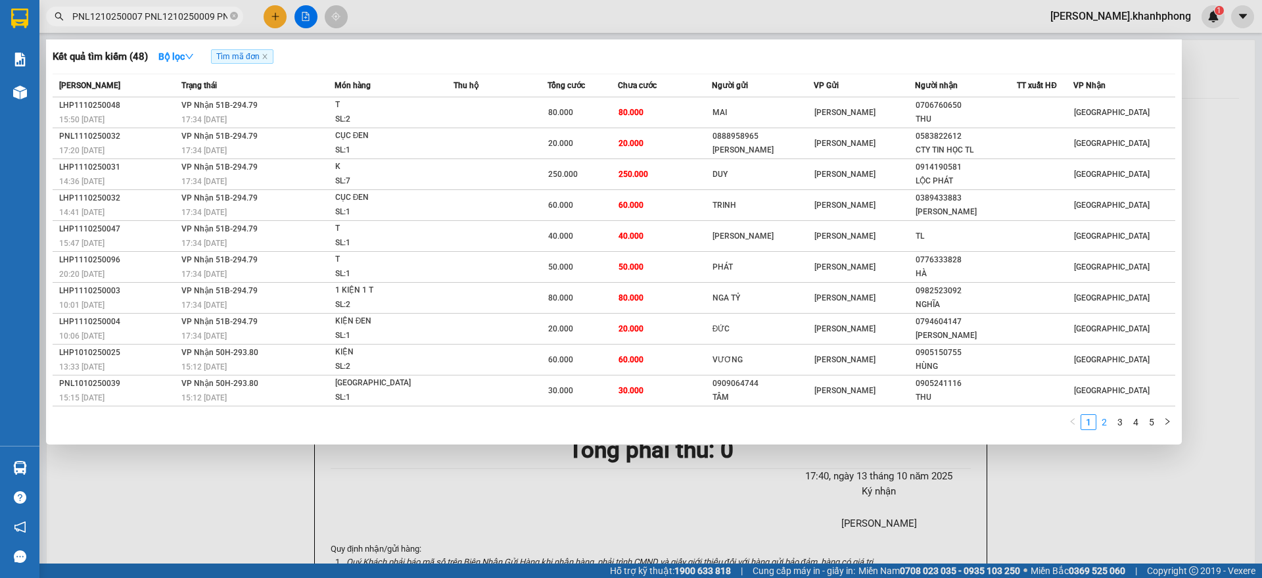
click at [1109, 423] on link "2" at bounding box center [1104, 422] width 14 height 14
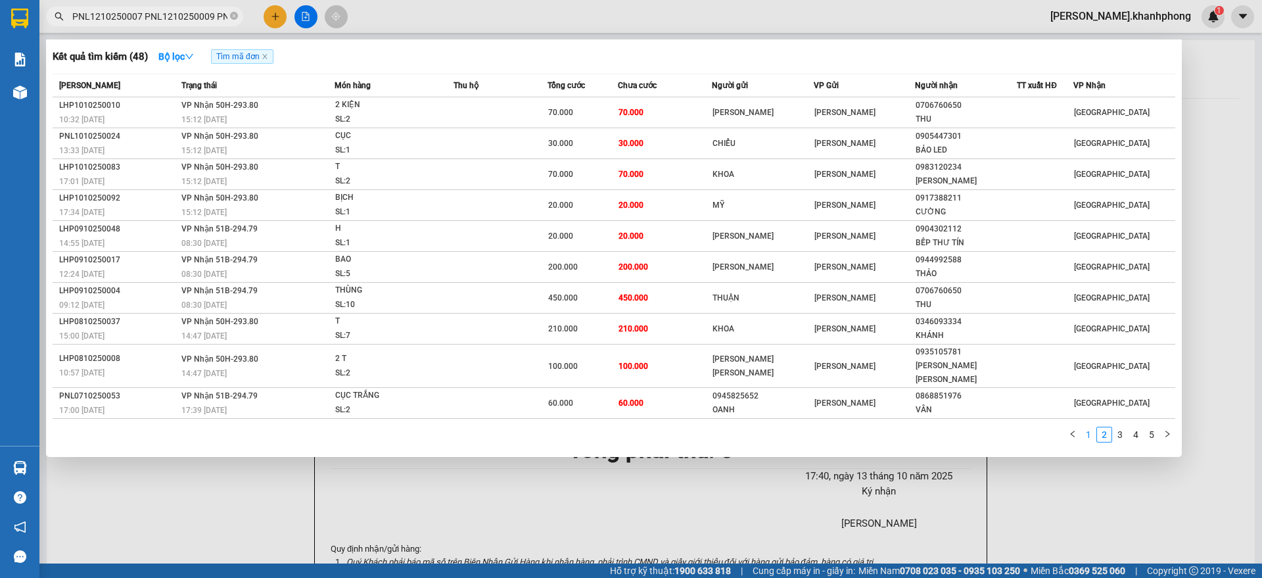
click at [1087, 427] on link "1" at bounding box center [1088, 434] width 14 height 14
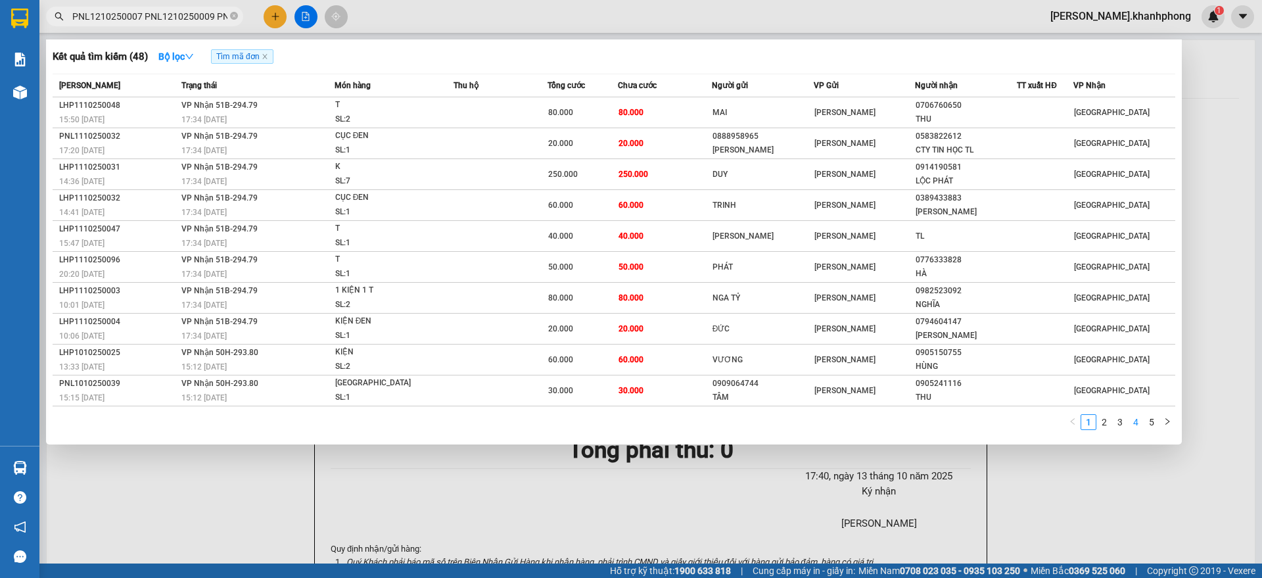
click at [1137, 423] on link "4" at bounding box center [1136, 422] width 14 height 14
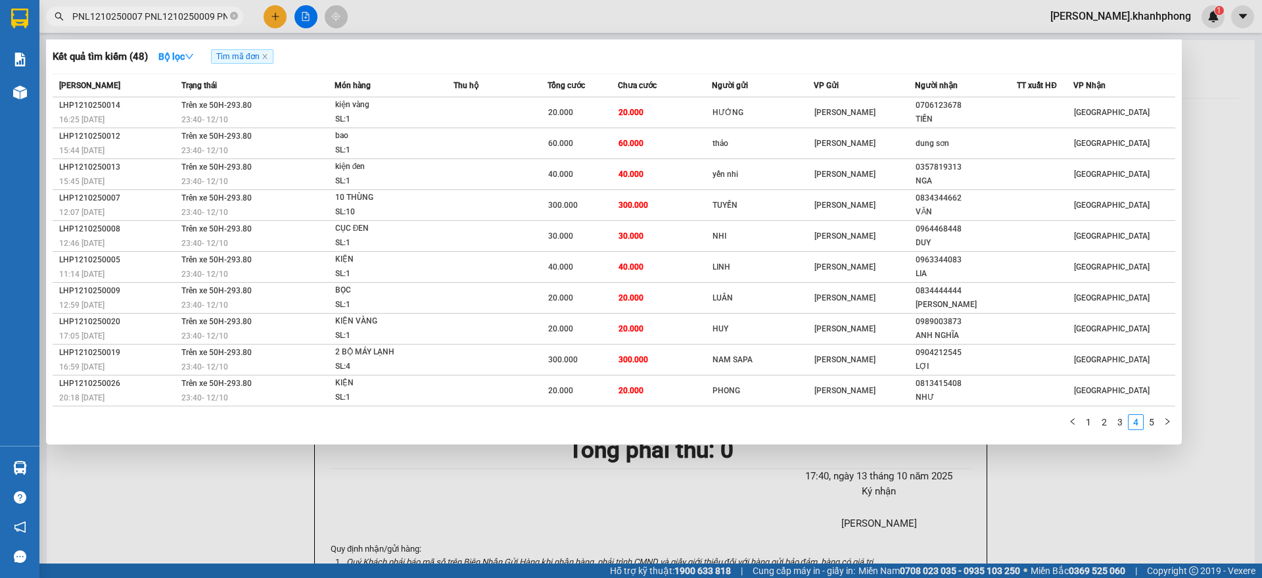
click at [303, 14] on div at bounding box center [631, 289] width 1262 height 578
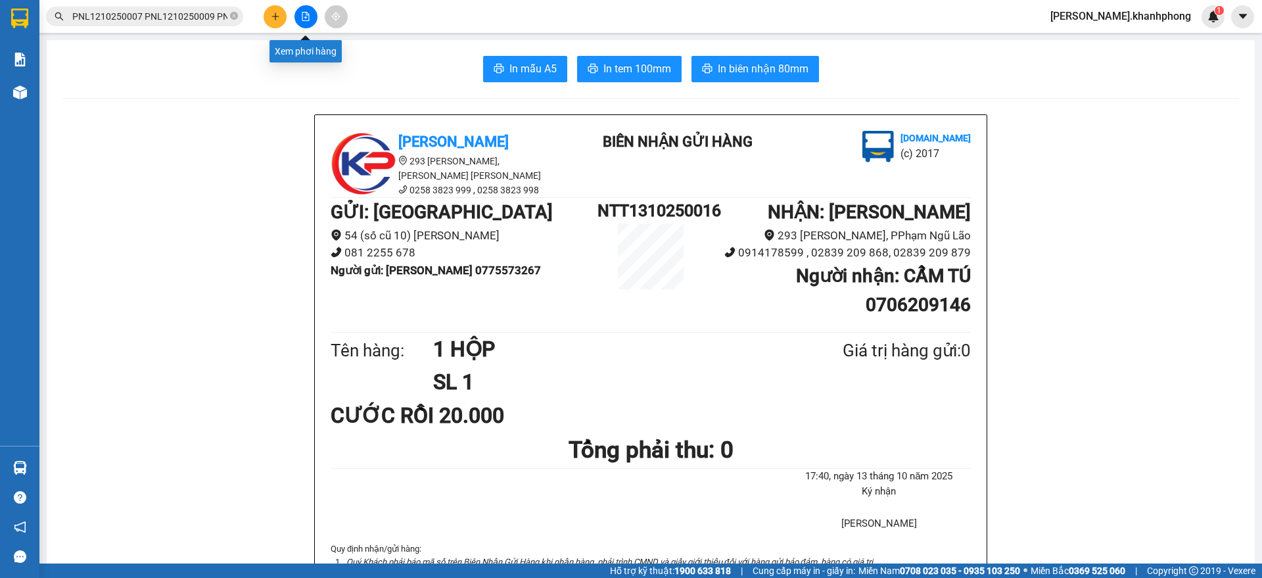
click at [303, 14] on icon "file-add" at bounding box center [305, 16] width 9 height 9
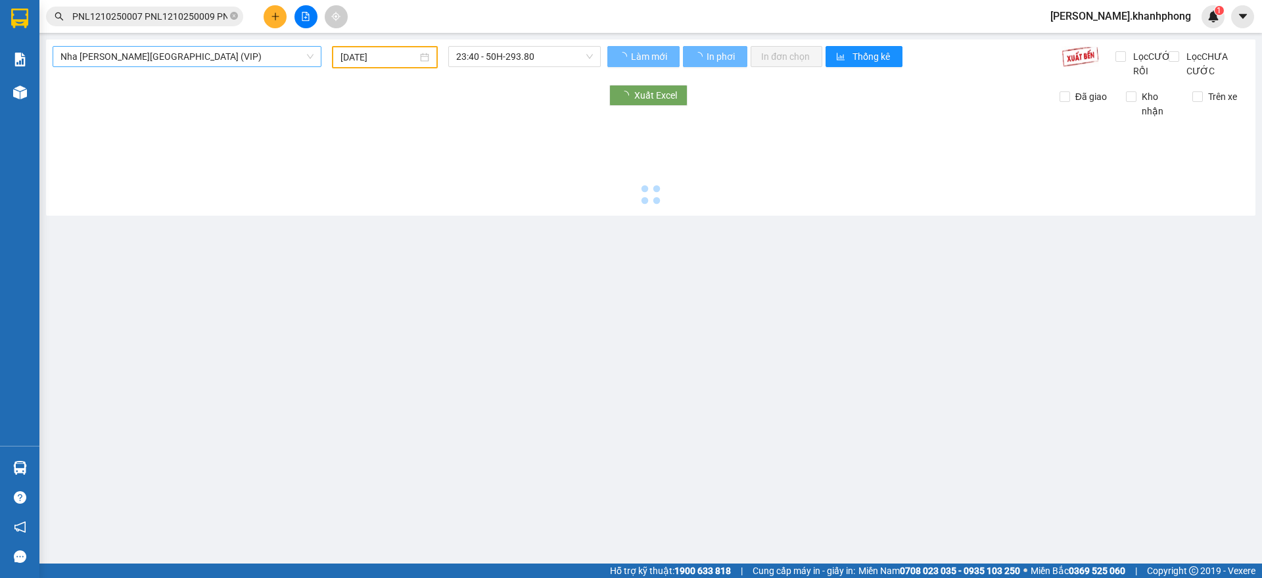
click at [190, 58] on span "Nha Trang - Sài Gòn (VIP)" at bounding box center [186, 57] width 253 height 20
type input "[DATE]"
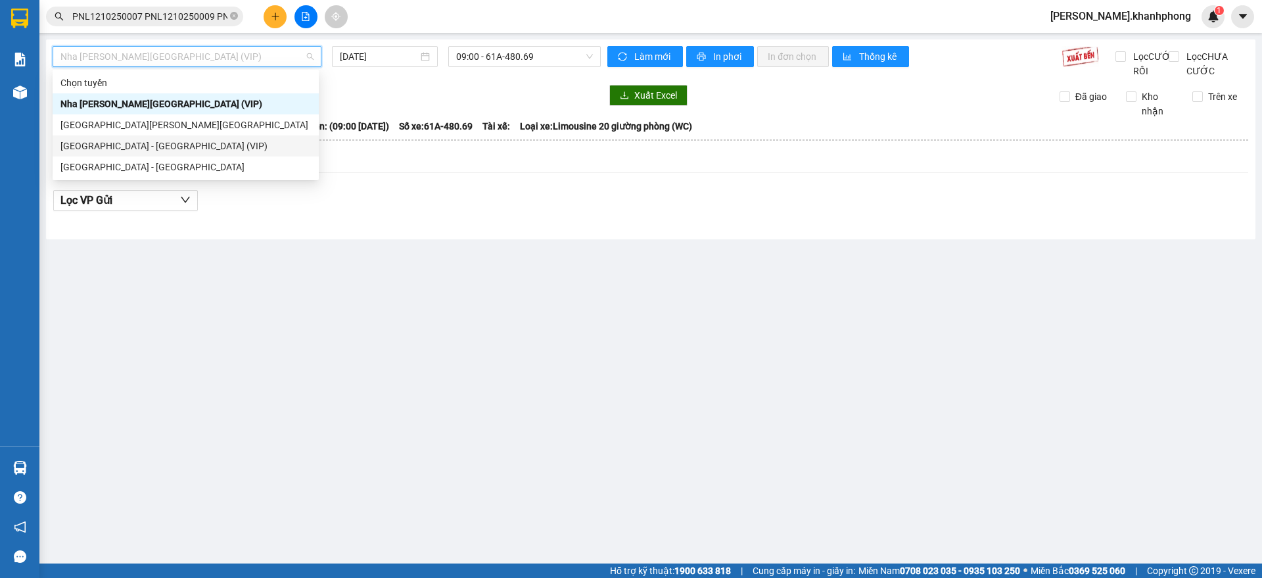
click at [139, 143] on div "Sài Gòn - Nha Trang (VIP)" at bounding box center [185, 146] width 250 height 14
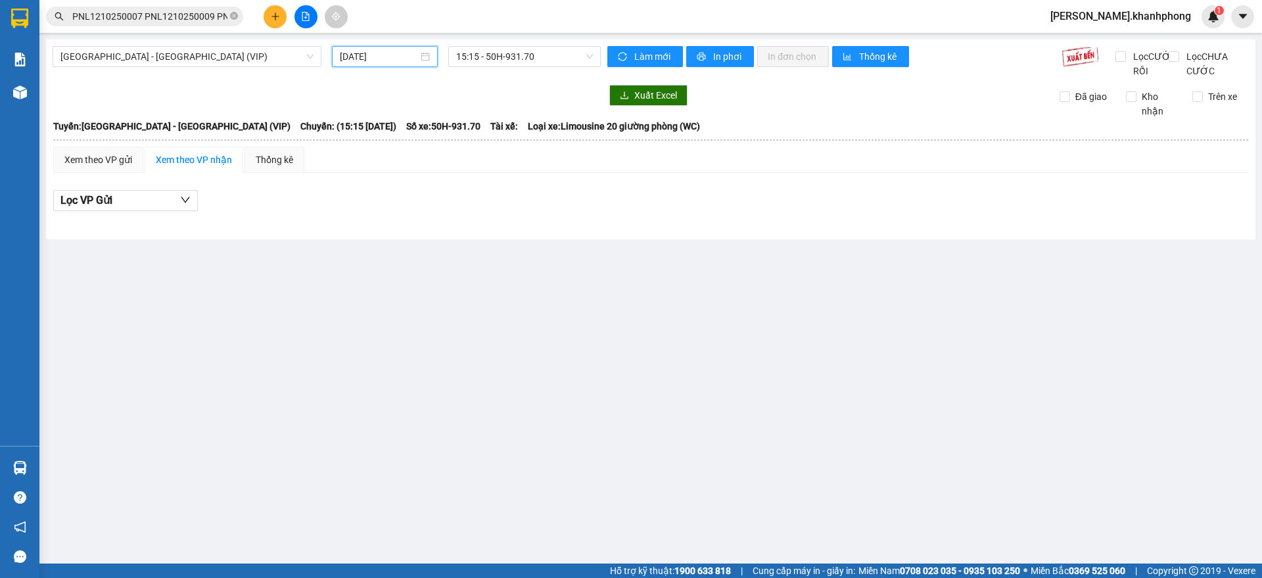
click at [393, 62] on input "[DATE]" at bounding box center [379, 56] width 78 height 14
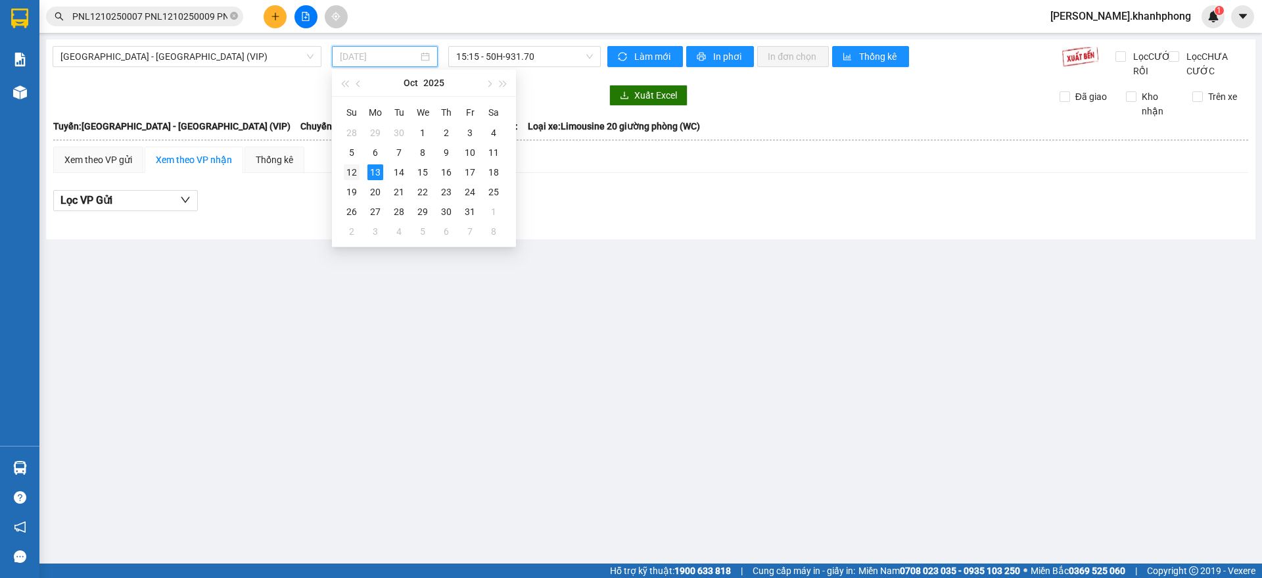
click at [360, 174] on td "12" at bounding box center [352, 172] width 24 height 20
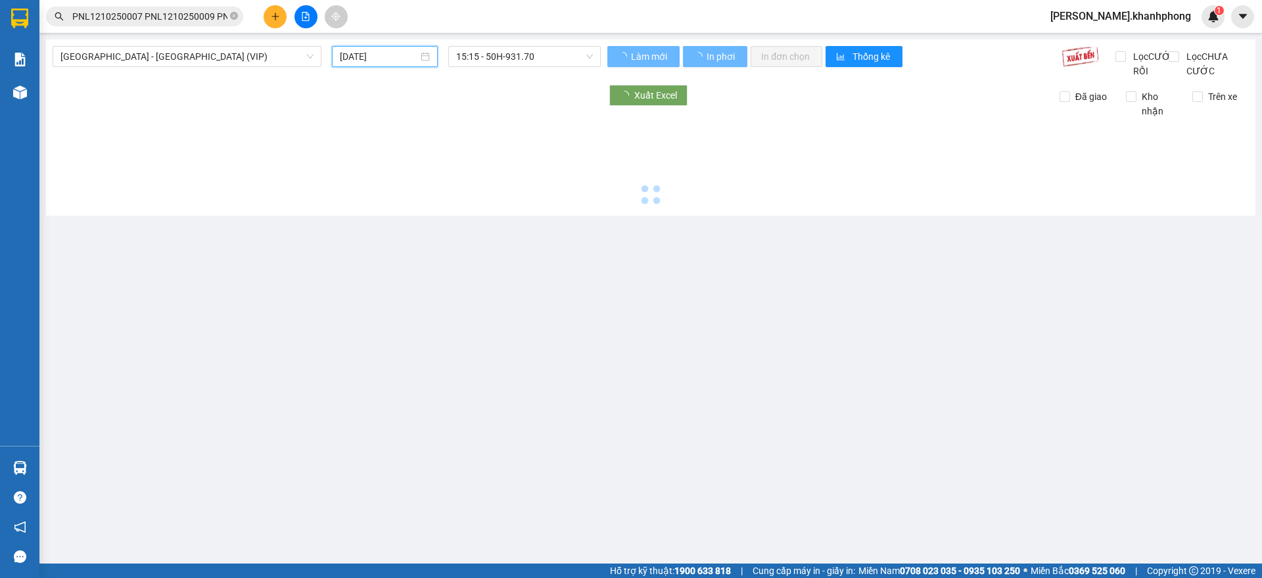
type input "12/10/2025"
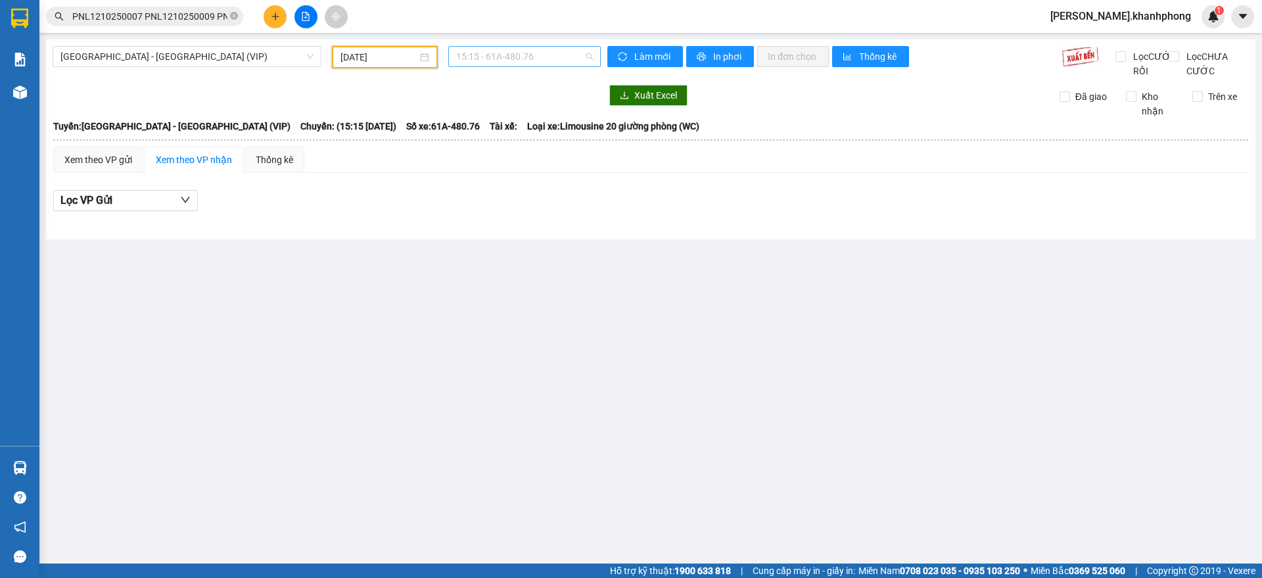
click at [550, 53] on span "15:15 - 61A-480.76" at bounding box center [524, 57] width 137 height 20
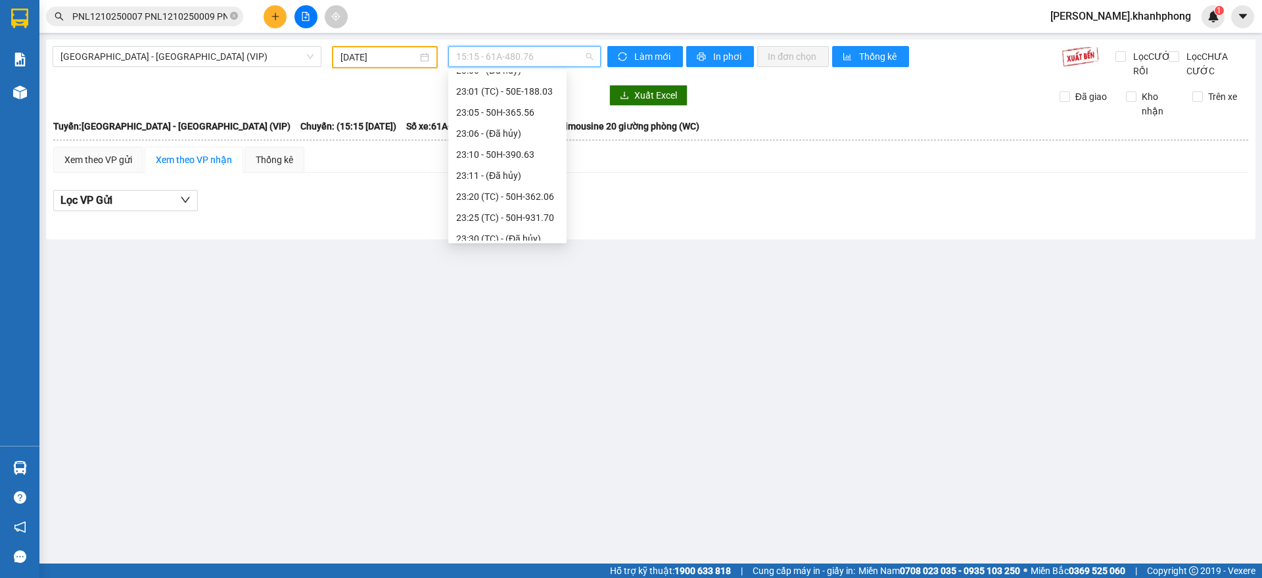
scroll to position [358, 0]
click at [531, 210] on div "23:40 - 50H-293.80" at bounding box center [507, 209] width 103 height 14
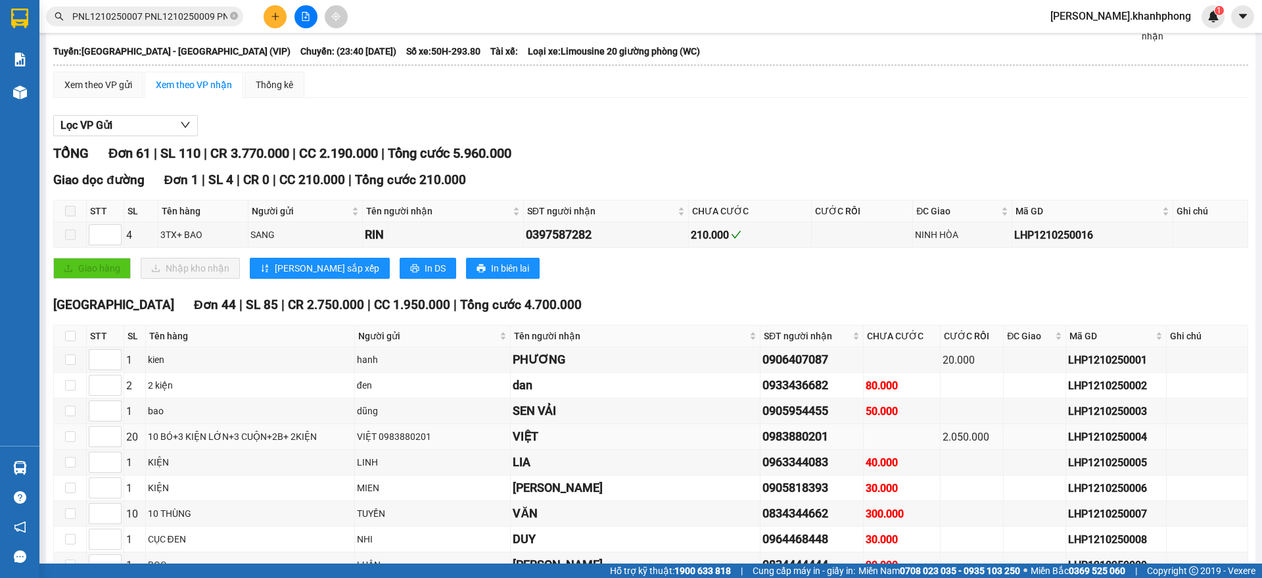
scroll to position [164, 0]
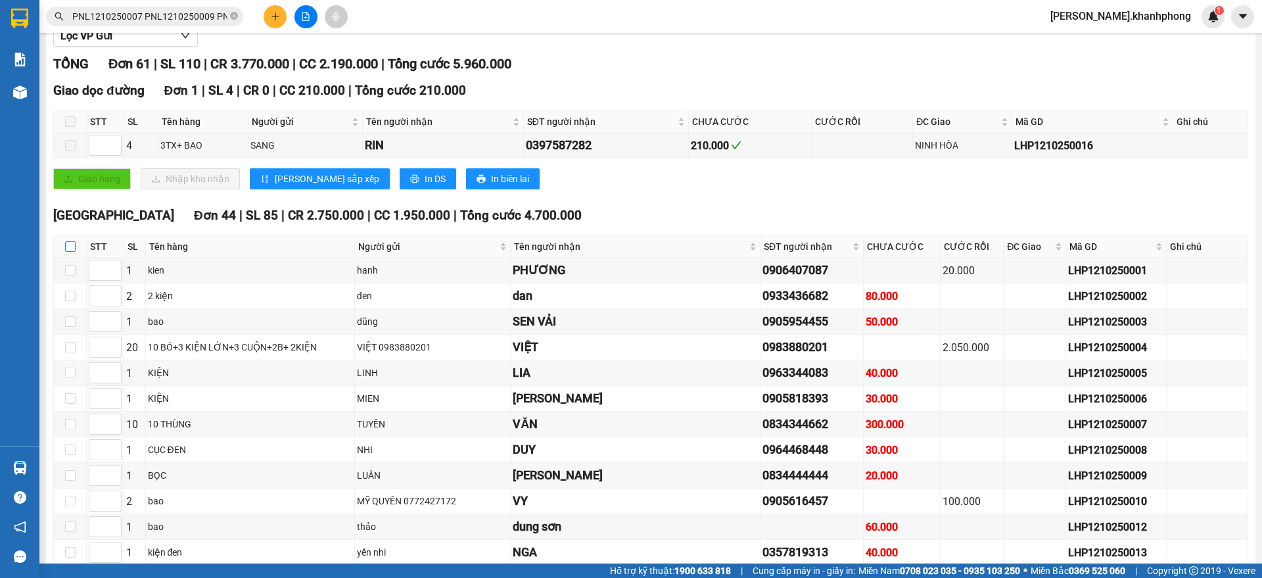
click at [72, 252] on input "checkbox" at bounding box center [70, 246] width 11 height 11
checkbox input "true"
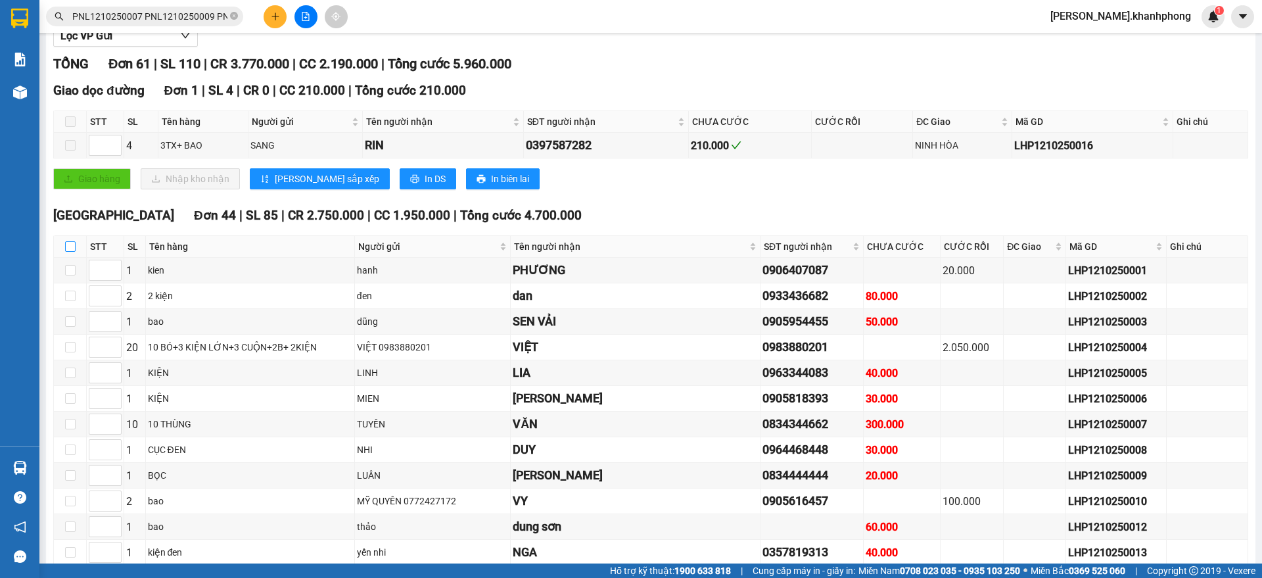
checkbox input "true"
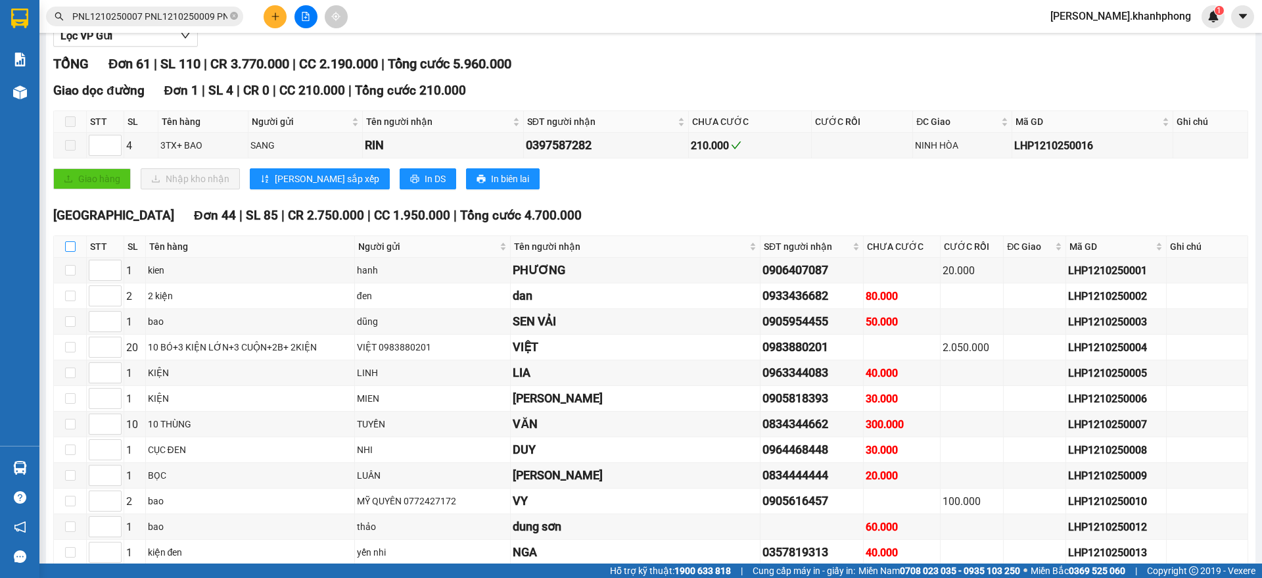
checkbox input "true"
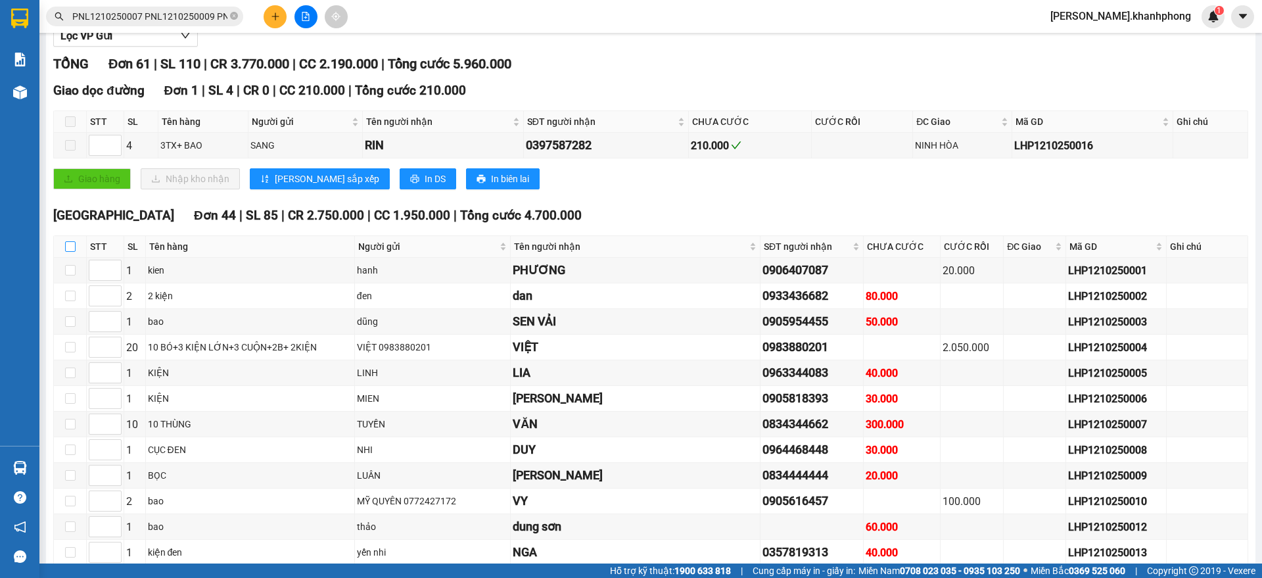
checkbox input "true"
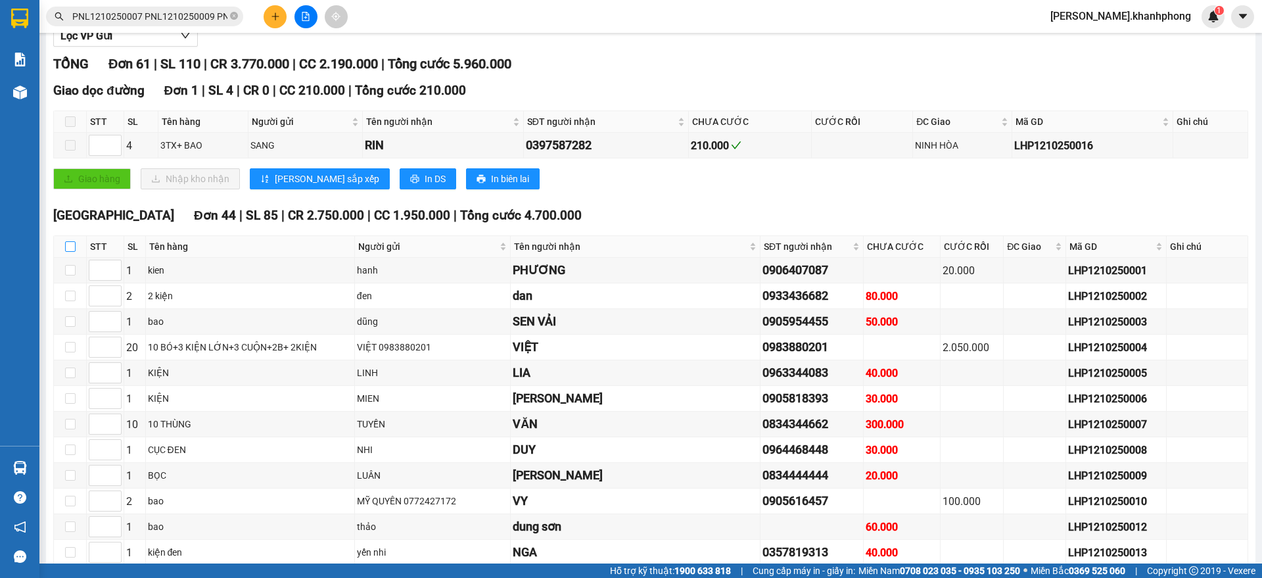
checkbox input "true"
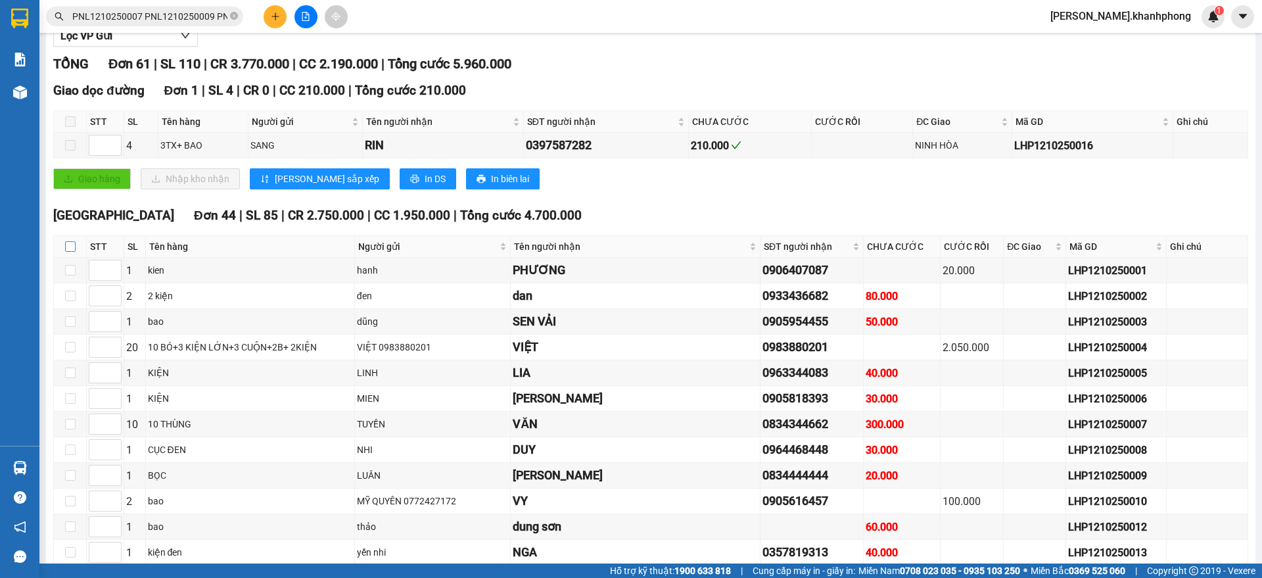
checkbox input "true"
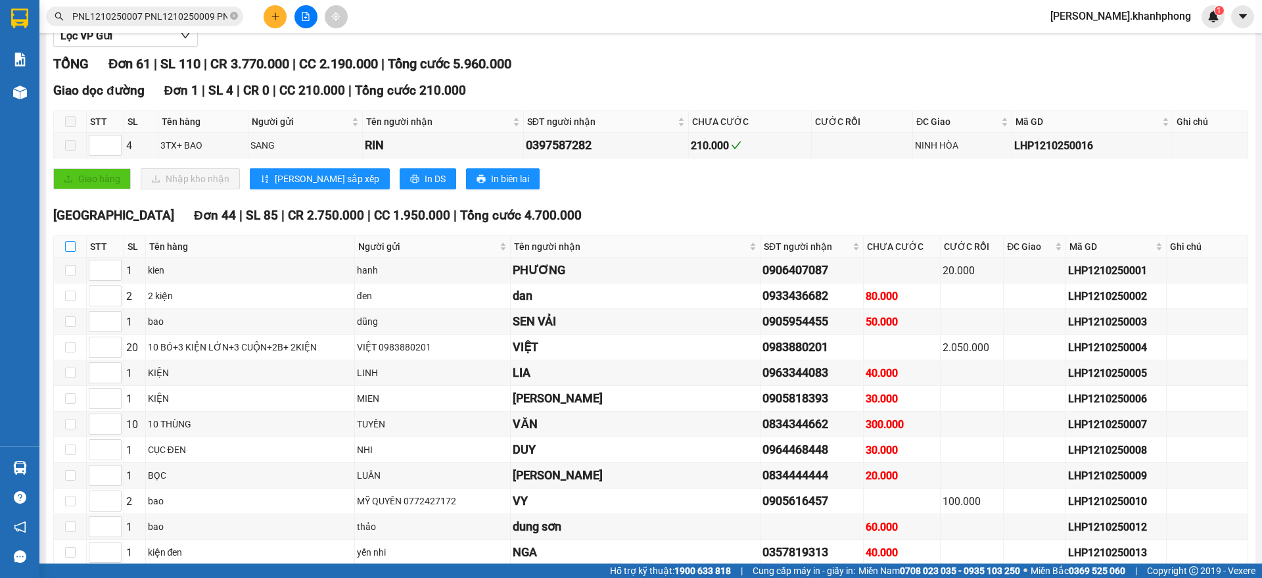
checkbox input "true"
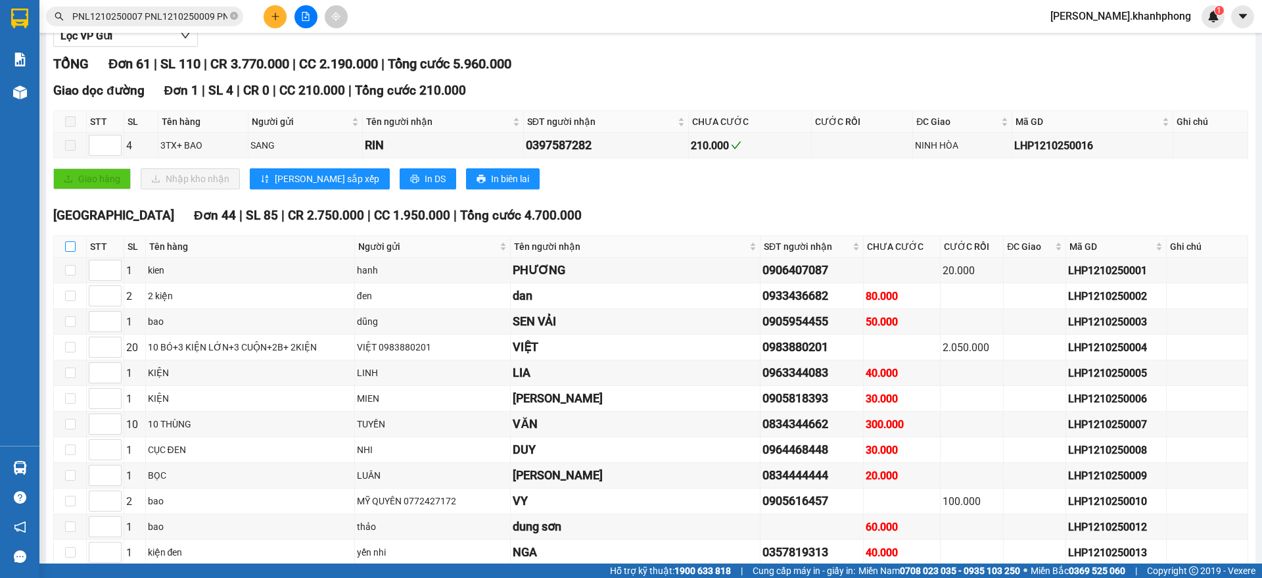
checkbox input "true"
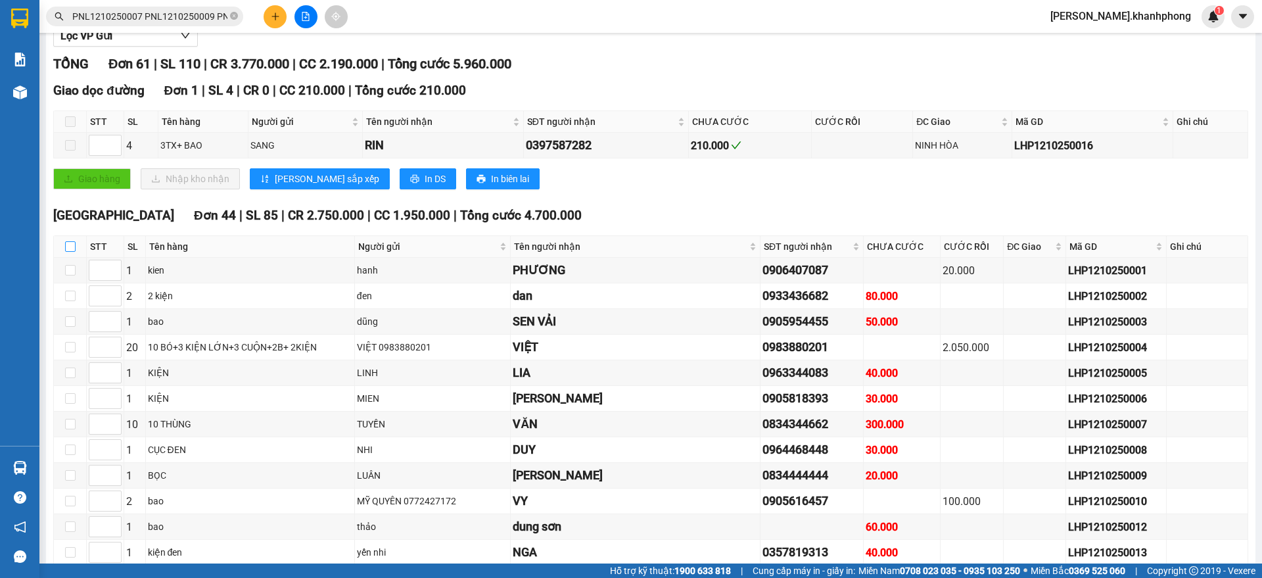
checkbox input "true"
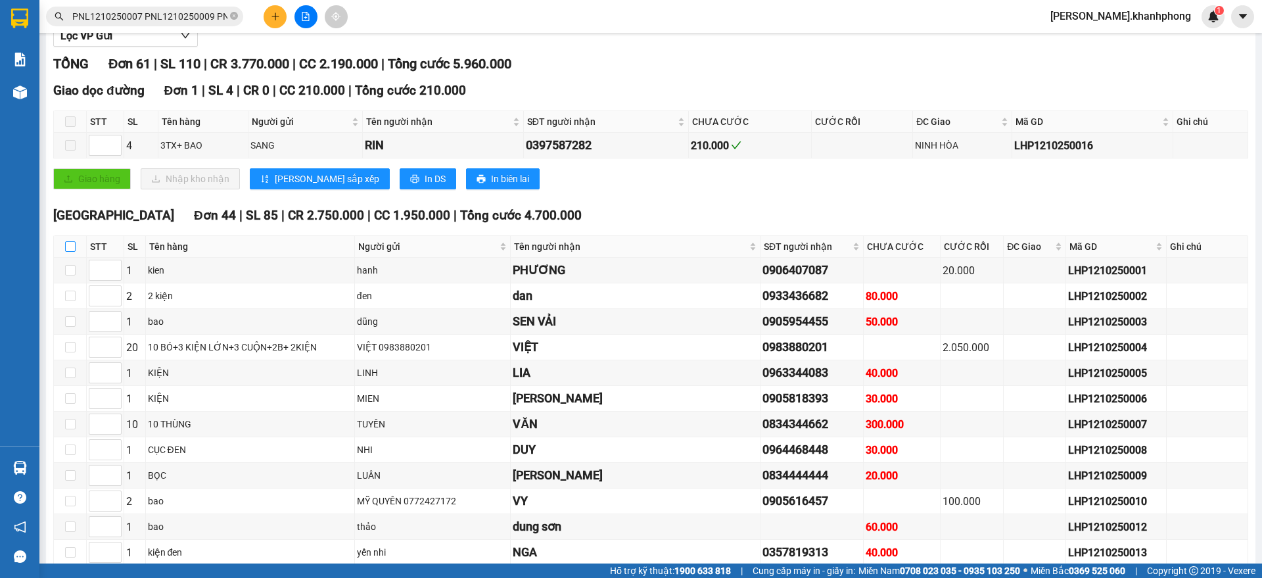
checkbox input "true"
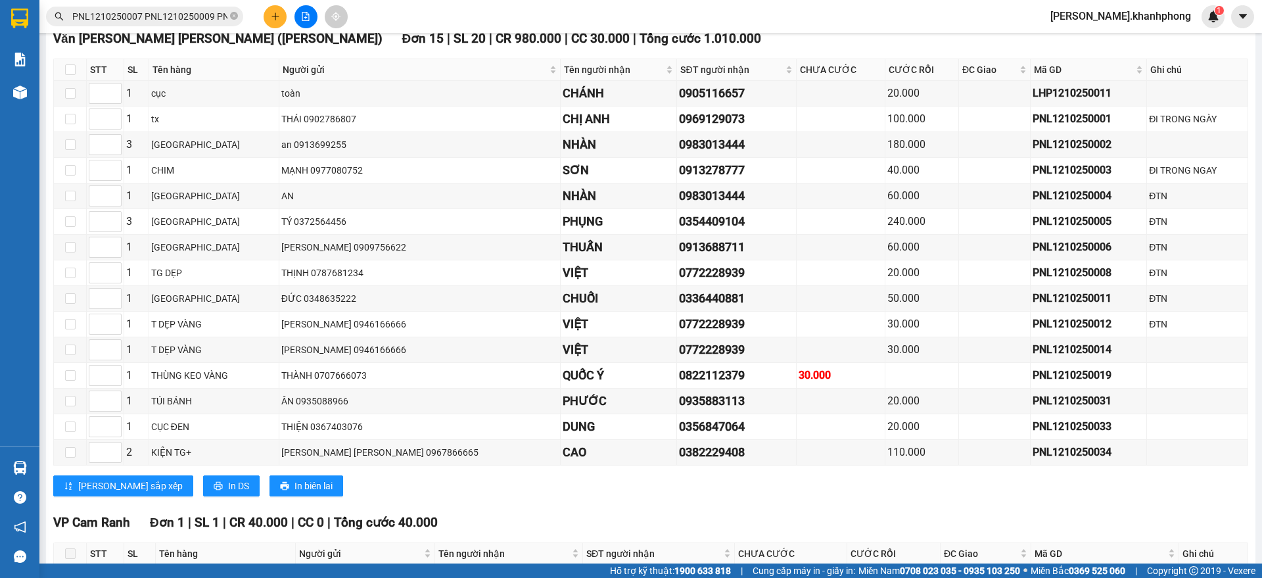
scroll to position [1349, 0]
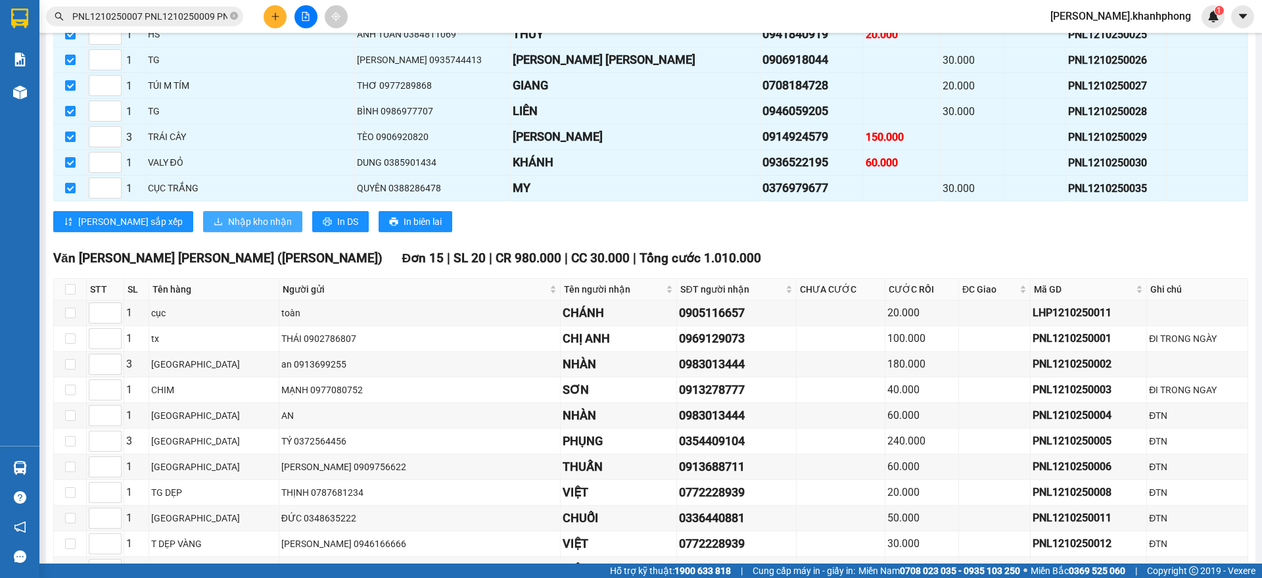
click at [228, 229] on span "Nhập kho nhận" at bounding box center [260, 221] width 64 height 14
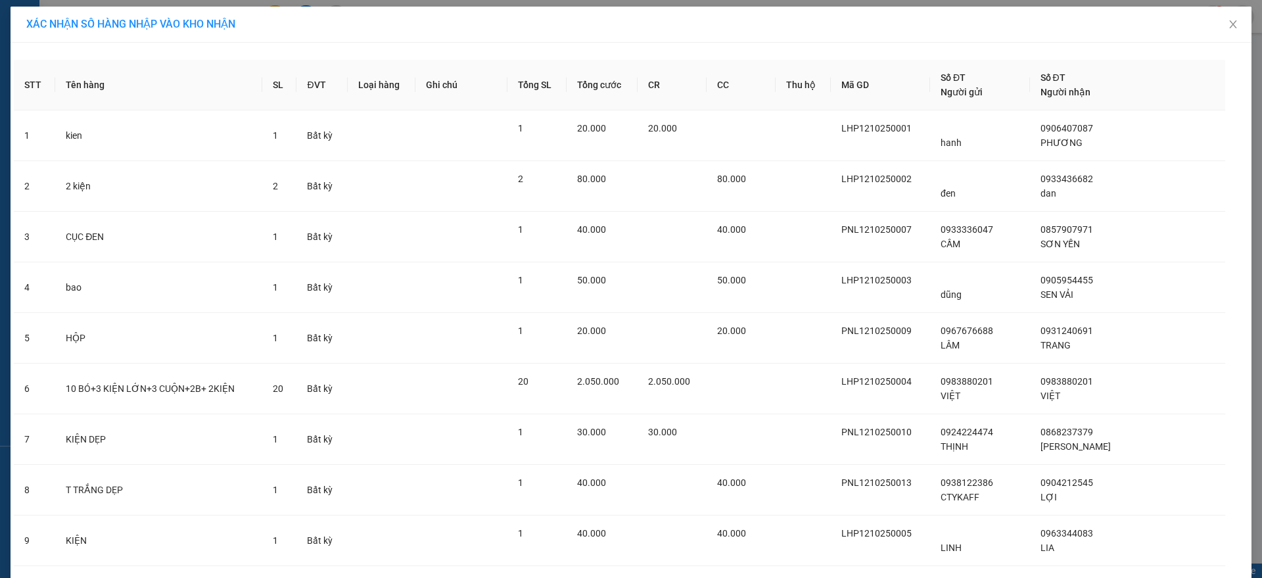
scroll to position [1856, 0]
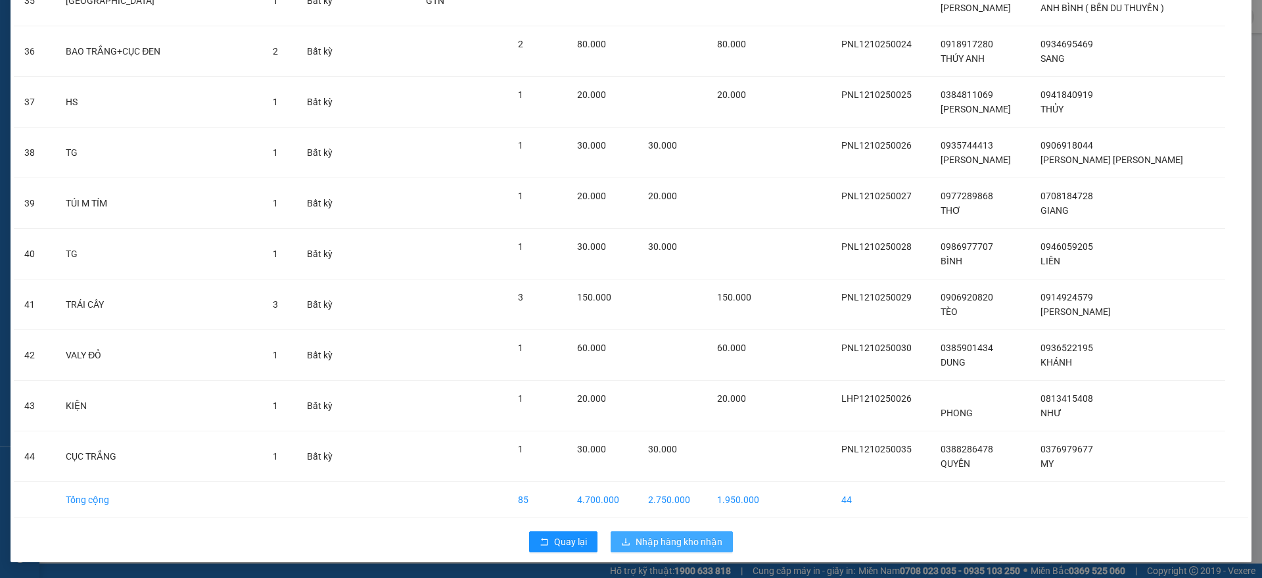
click at [650, 540] on span "Nhập hàng kho nhận" at bounding box center [679, 541] width 87 height 14
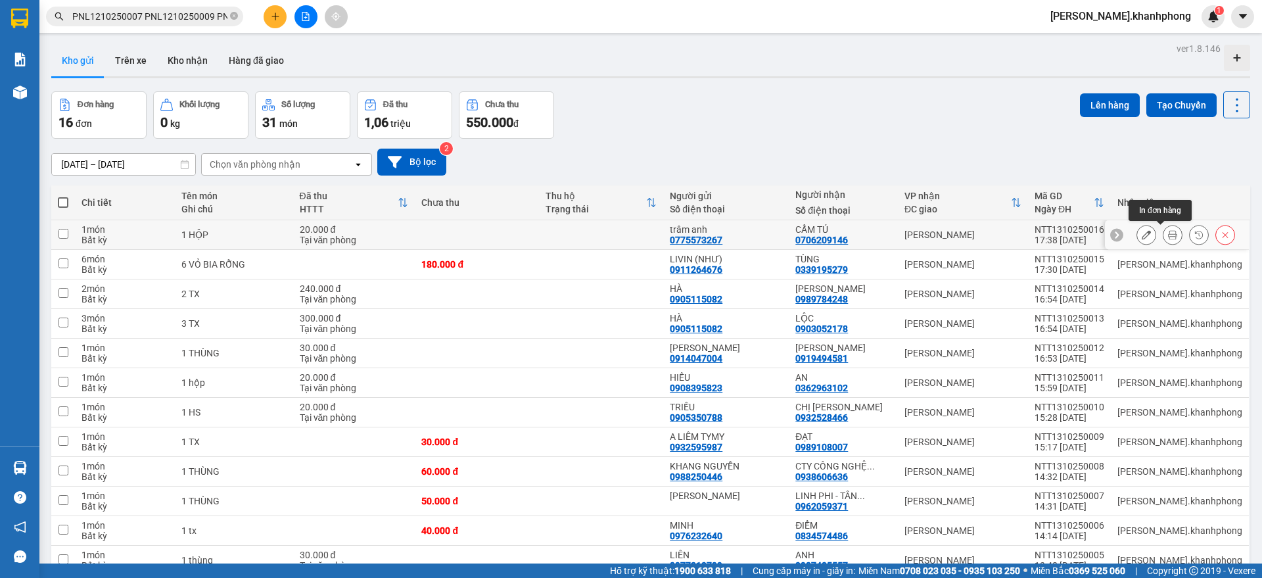
click at [1168, 237] on icon at bounding box center [1172, 234] width 9 height 9
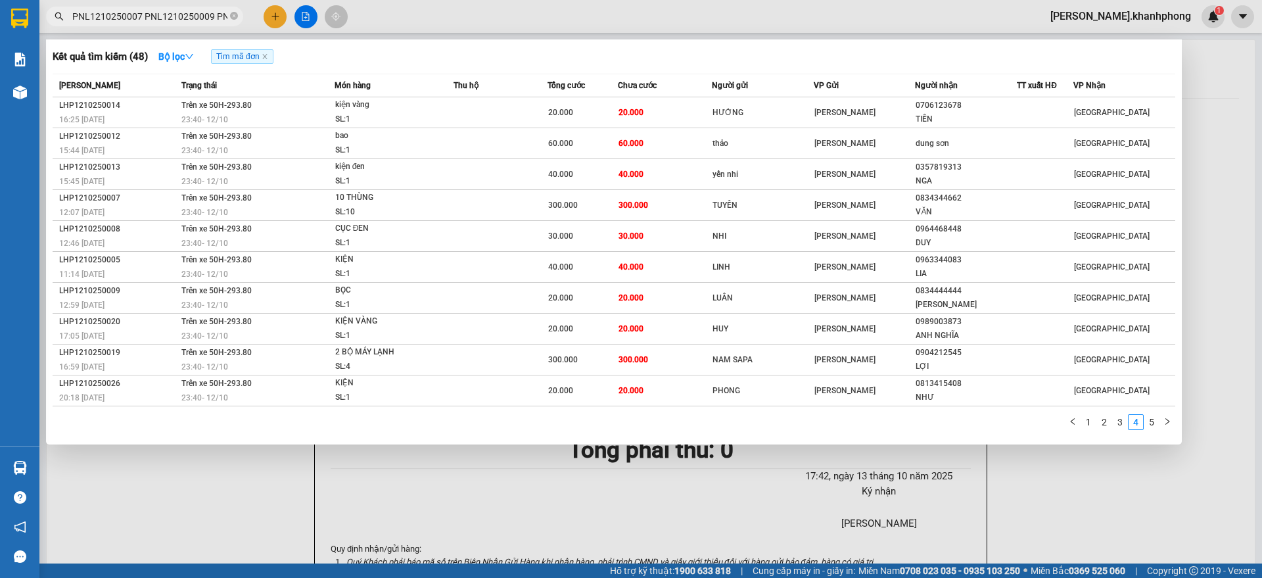
scroll to position [0, 3119]
click at [183, 18] on input "PNL1210250007 PNL1210250009 PNL1210250013 PNL1210250017 PNL1210250022 PNL121025…" at bounding box center [149, 16] width 155 height 14
click at [1087, 423] on link "1" at bounding box center [1088, 422] width 14 height 14
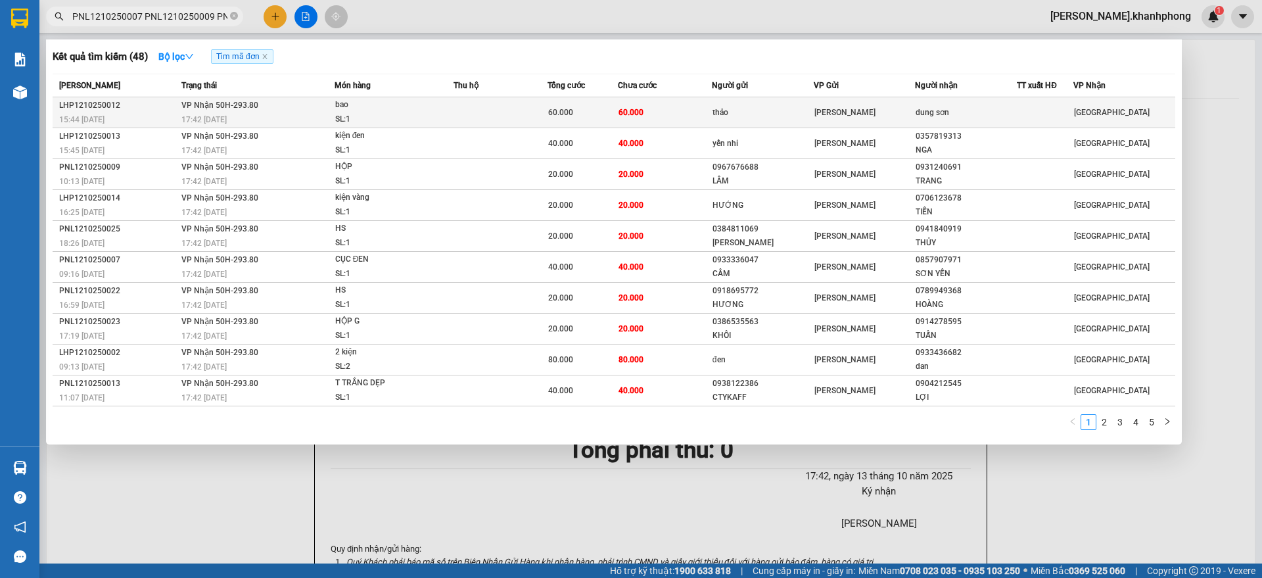
click at [698, 112] on td "60.000" at bounding box center [665, 112] width 94 height 31
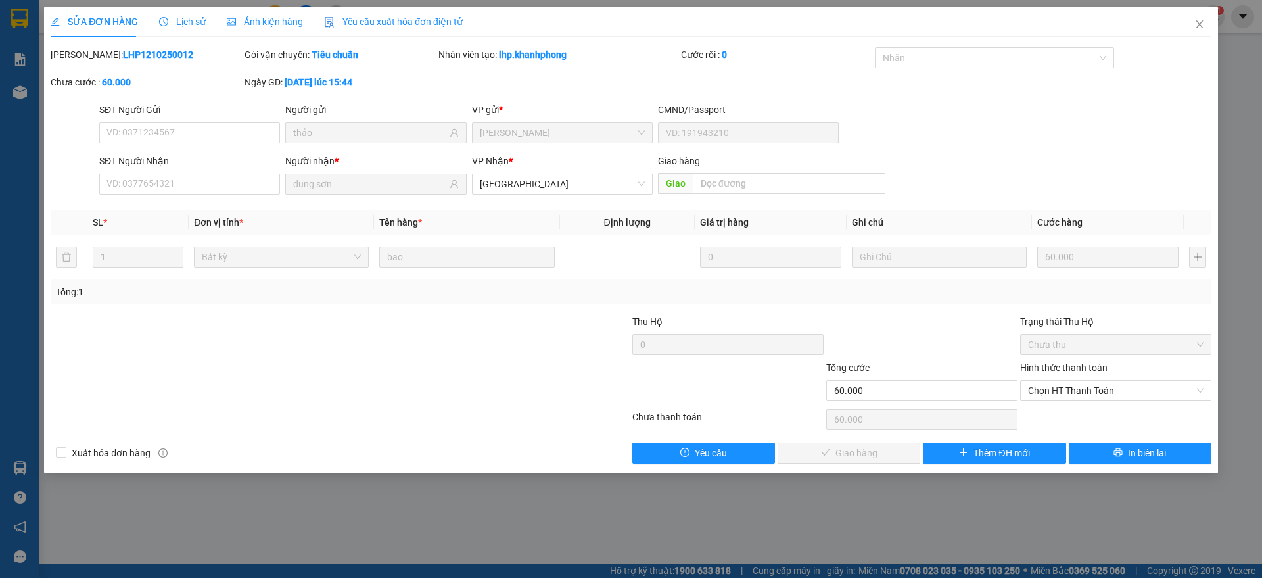
click at [1067, 402] on div "Hình thức thanh toán Chọn HT Thanh Toán" at bounding box center [1115, 383] width 191 height 46
click at [1064, 396] on span "Chọn HT Thanh Toán" at bounding box center [1116, 391] width 176 height 20
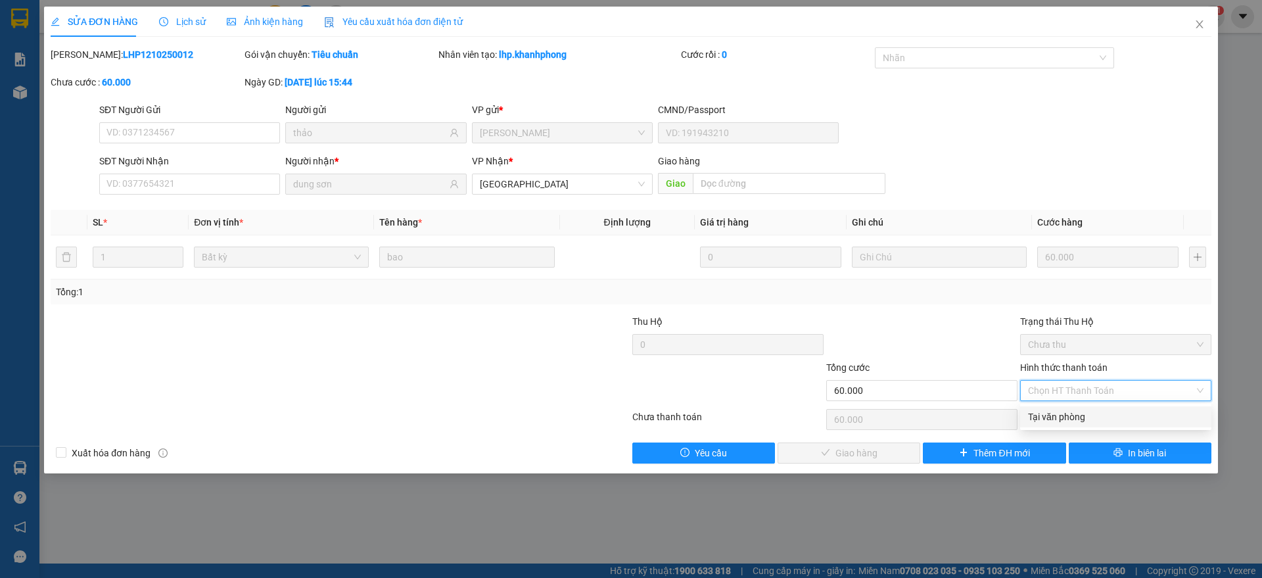
click at [1070, 417] on div "Tại văn phòng" at bounding box center [1116, 417] width 176 height 14
type input "0"
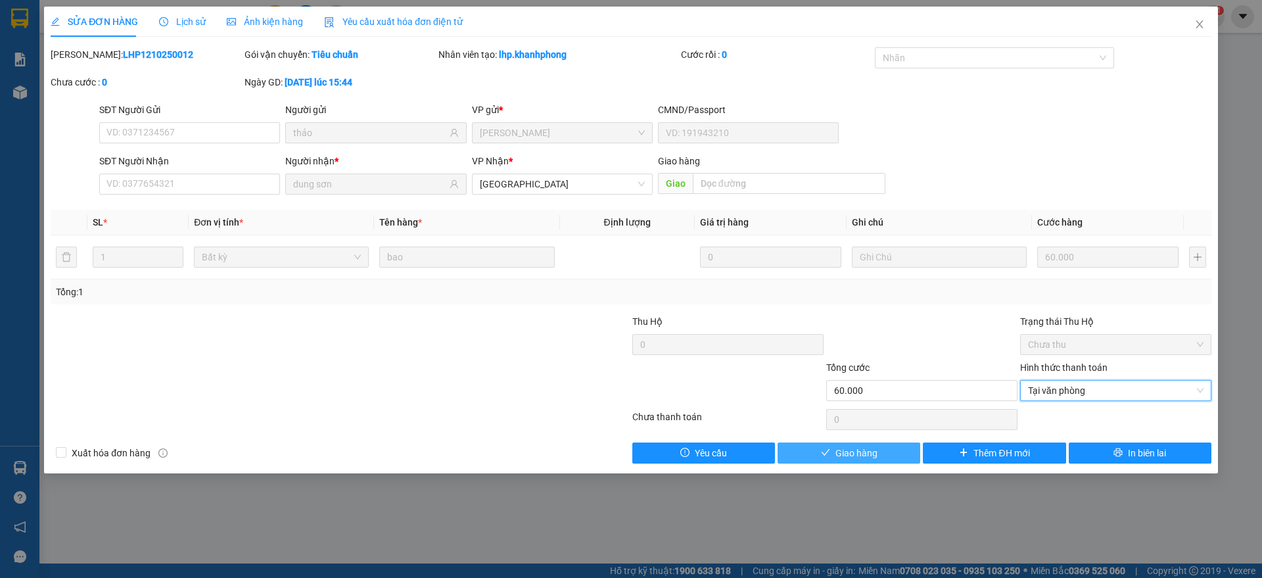
click at [847, 449] on span "Giao hàng" at bounding box center [857, 453] width 42 height 14
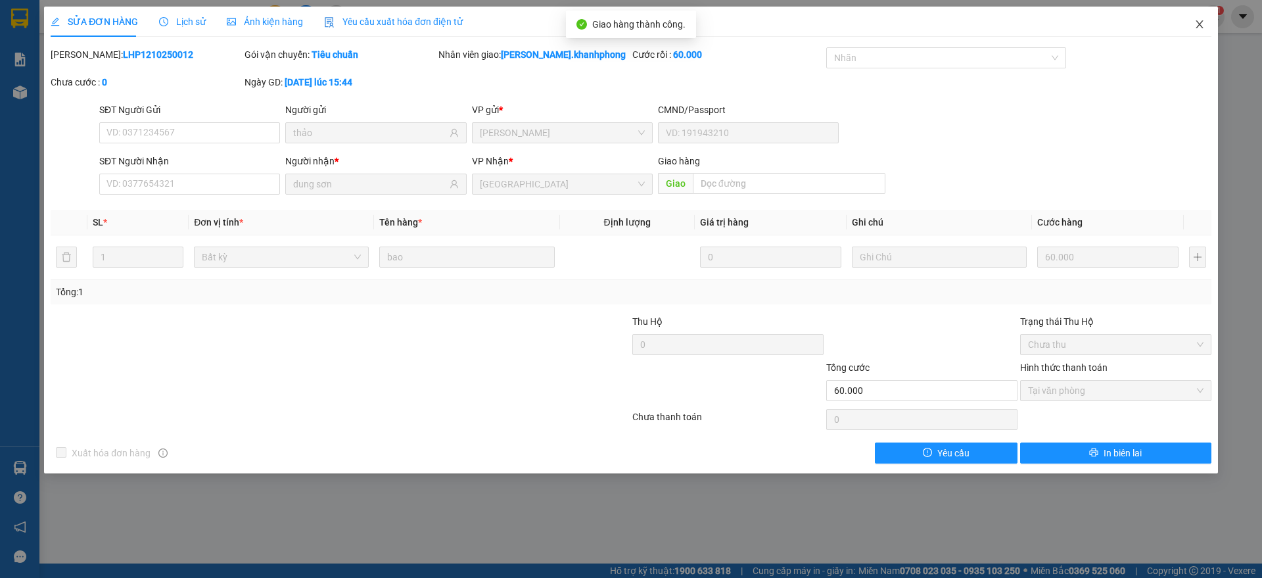
drag, startPoint x: 1204, startPoint y: 23, endPoint x: 1100, endPoint y: 37, distance: 104.8
click at [1202, 23] on icon "close" at bounding box center [1200, 24] width 11 height 11
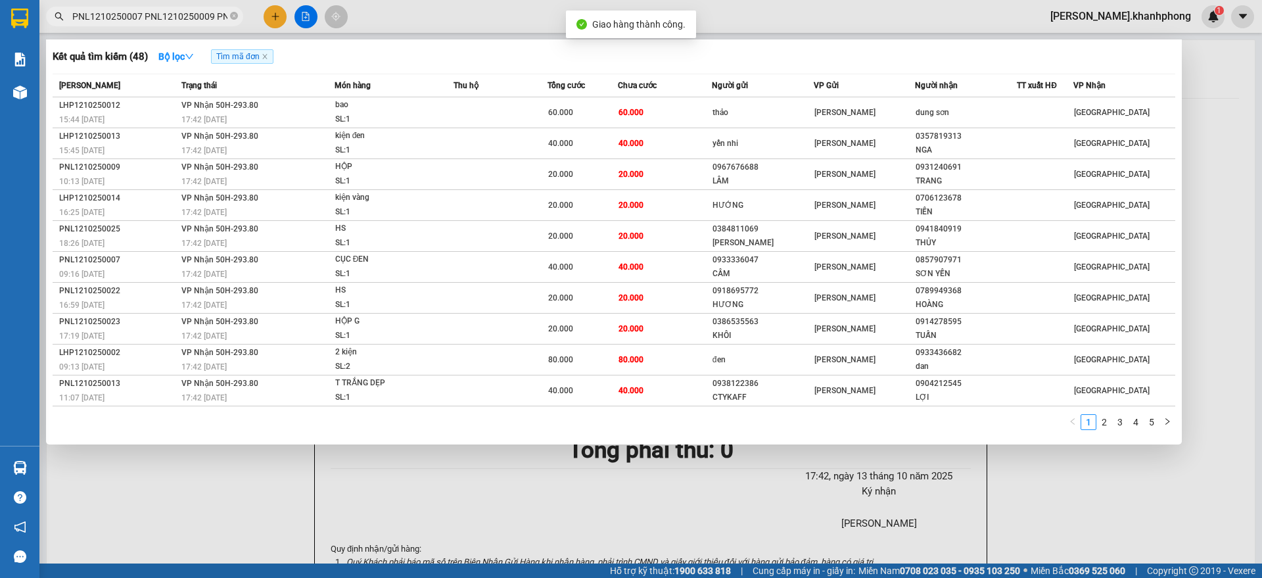
click at [182, 16] on input "PNL1210250007 PNL1210250009 PNL1210250013 PNL1210250017 PNL1210250022 PNL121025…" at bounding box center [149, 16] width 155 height 14
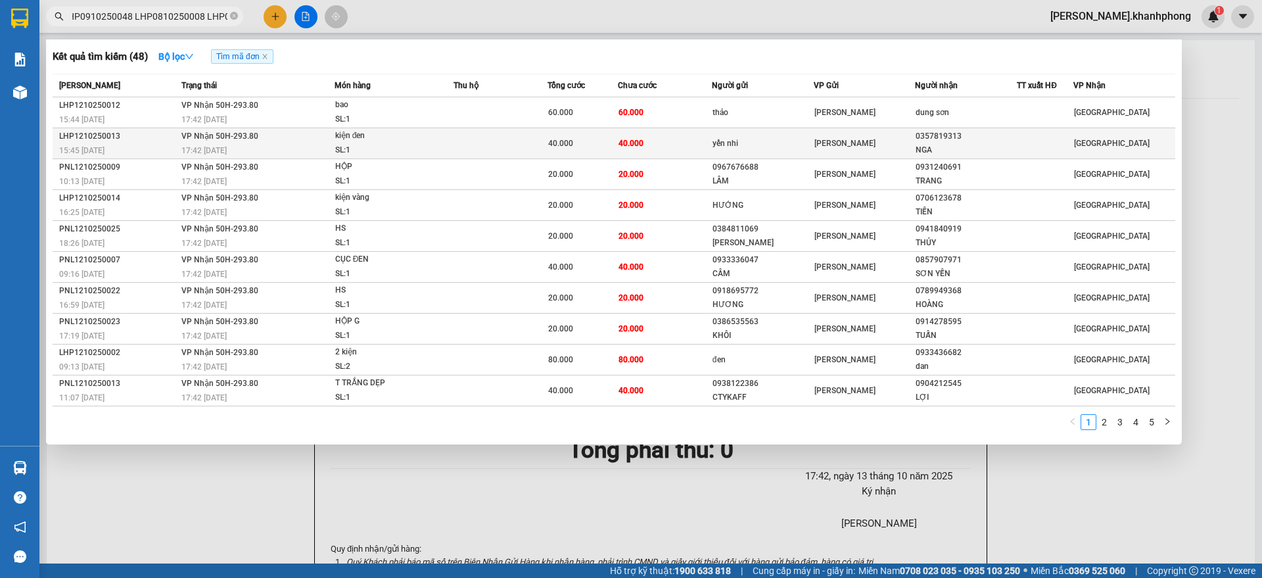
click at [561, 139] on span "40.000" at bounding box center [560, 143] width 25 height 9
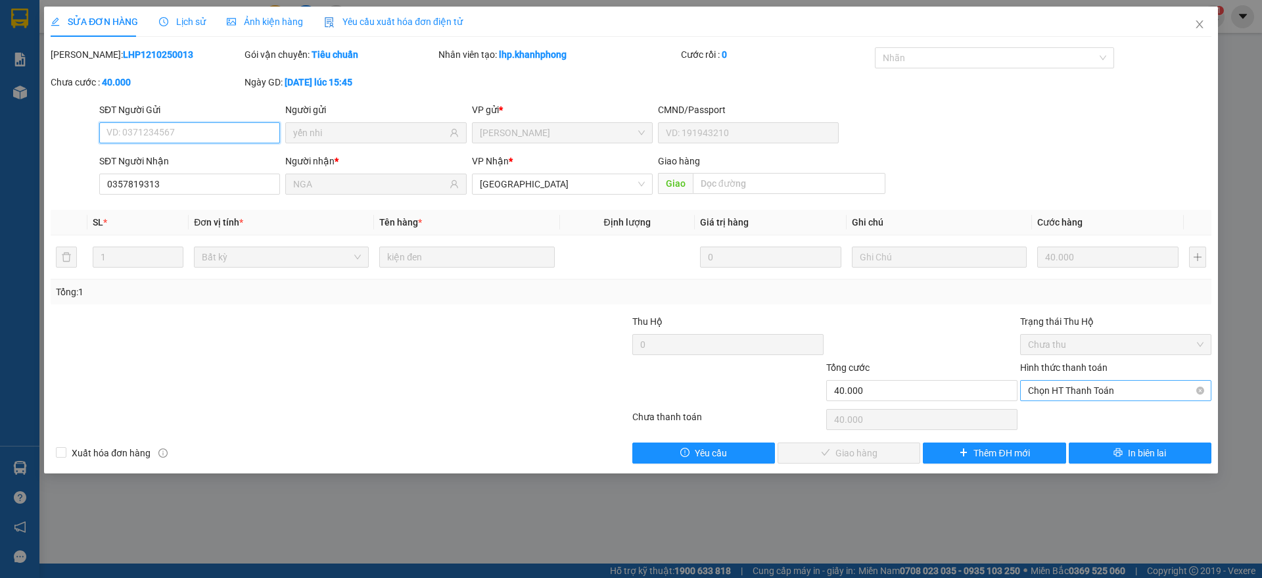
click at [1115, 395] on span "Chọn HT Thanh Toán" at bounding box center [1116, 391] width 176 height 20
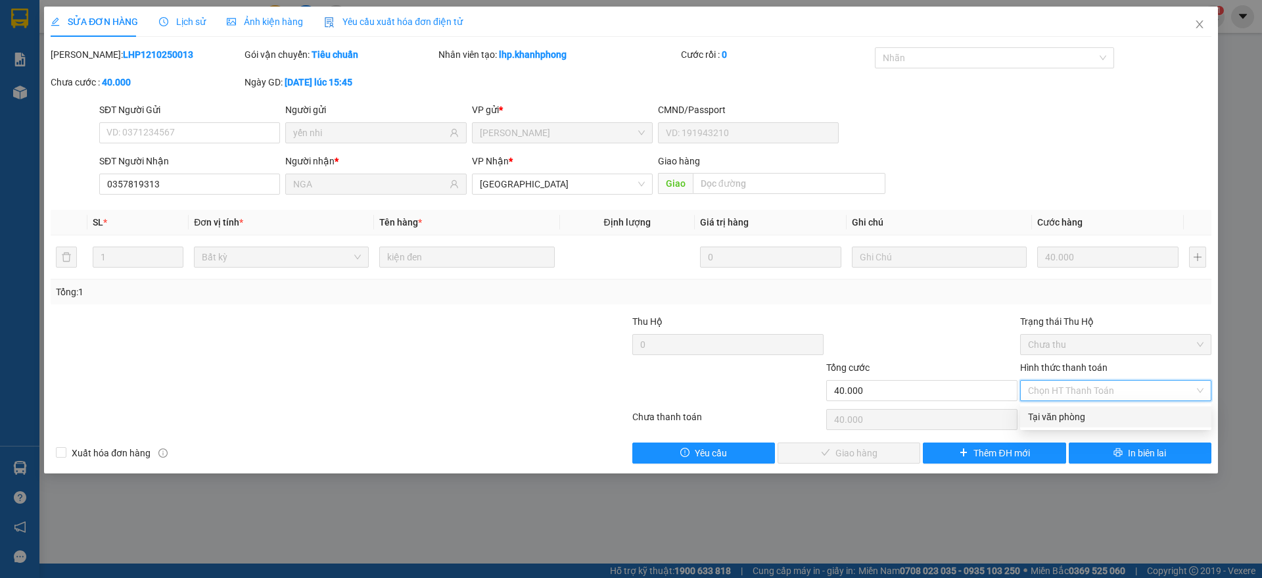
drag, startPoint x: 1074, startPoint y: 417, endPoint x: 977, endPoint y: 418, distance: 97.3
click at [1053, 415] on div "Tại văn phòng" at bounding box center [1116, 417] width 176 height 14
type input "0"
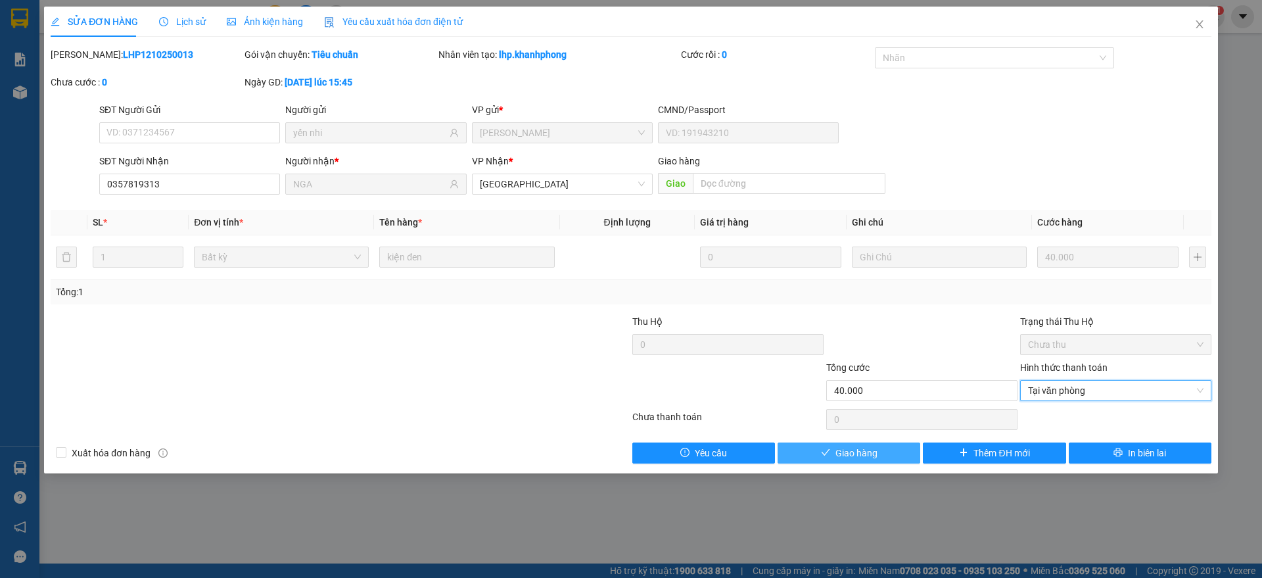
drag, startPoint x: 826, startPoint y: 447, endPoint x: 843, endPoint y: 445, distance: 17.2
click at [829, 448] on icon "check" at bounding box center [825, 452] width 9 height 9
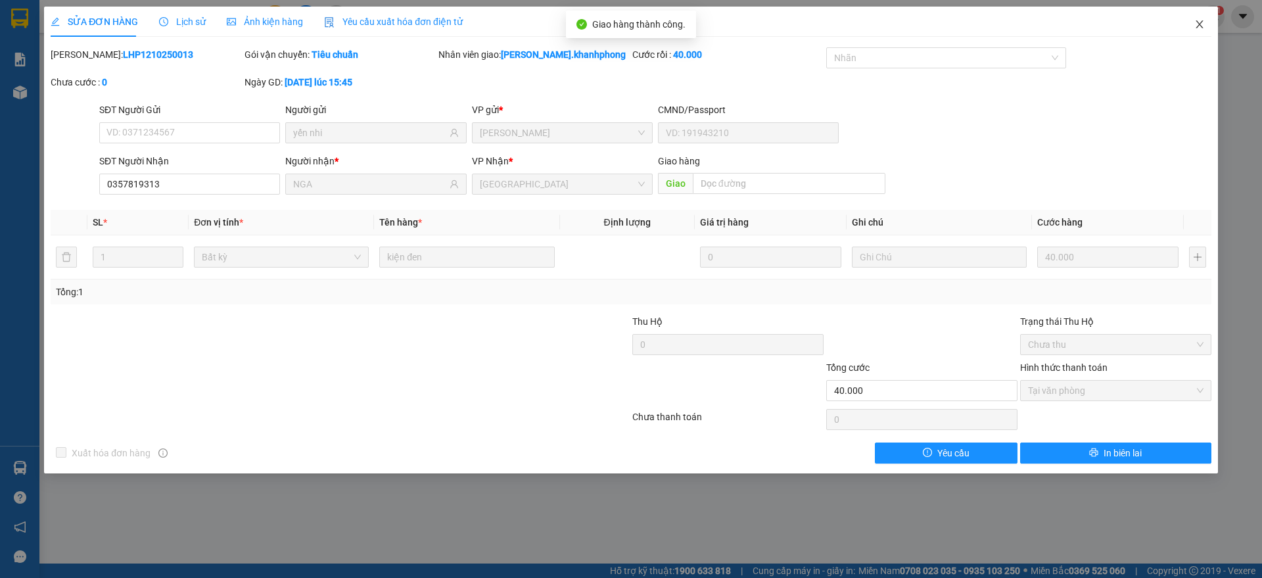
click at [1200, 23] on icon "close" at bounding box center [1199, 24] width 7 height 8
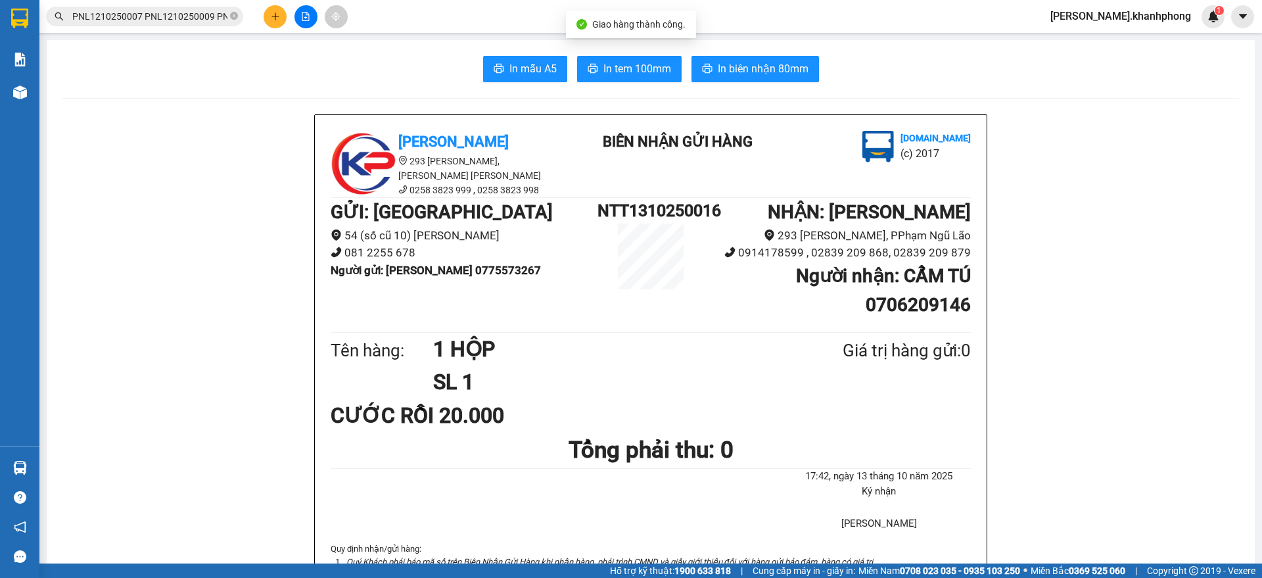
click at [178, 12] on input "PNL1210250007 PNL1210250009 PNL1210250013 PNL1210250017 PNL1210250022 PNL121025…" at bounding box center [149, 16] width 155 height 14
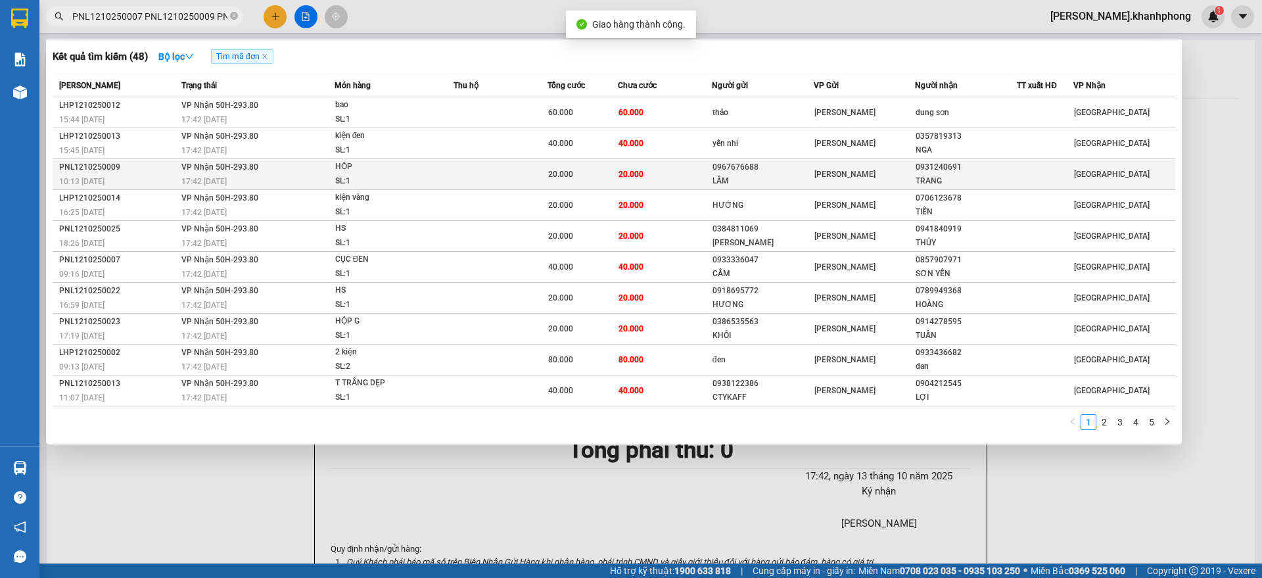
click at [327, 164] on td "VP Nhận 50H-293.80 17:42 - 13/10" at bounding box center [256, 174] width 156 height 31
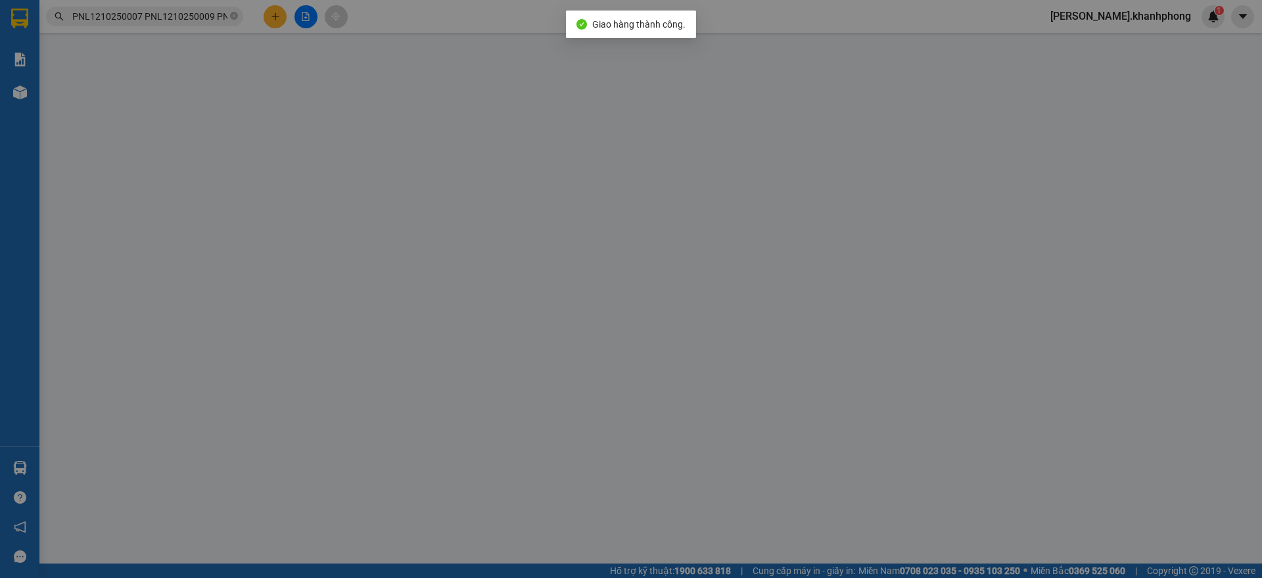
type input "0967676688"
type input "LÂM"
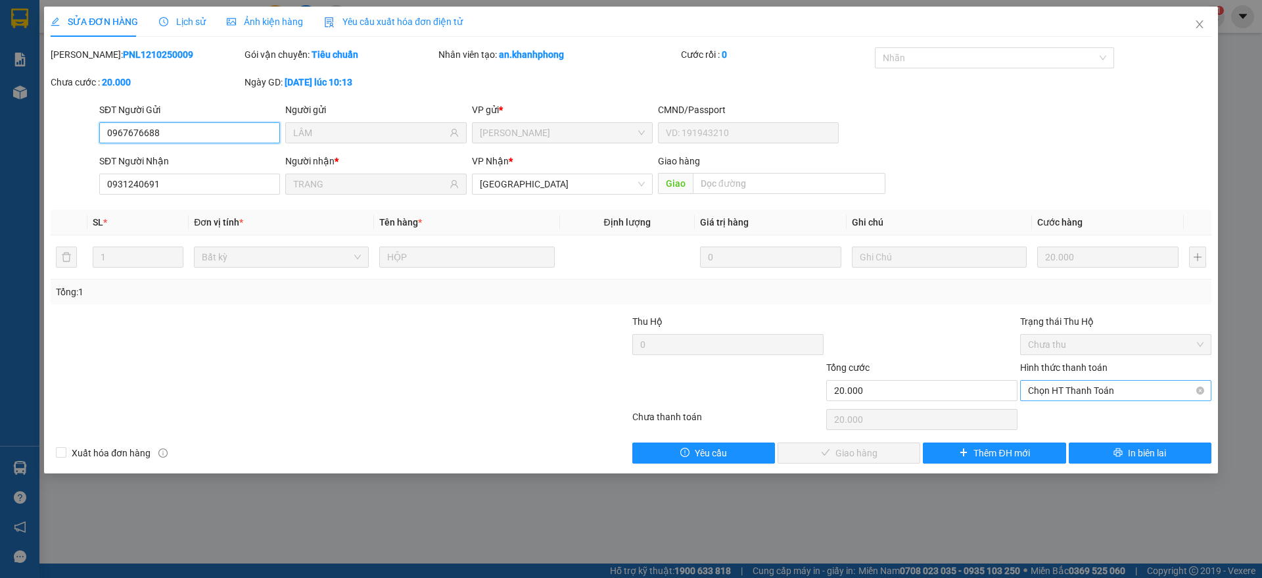
click at [1057, 391] on span "Chọn HT Thanh Toán" at bounding box center [1116, 391] width 176 height 20
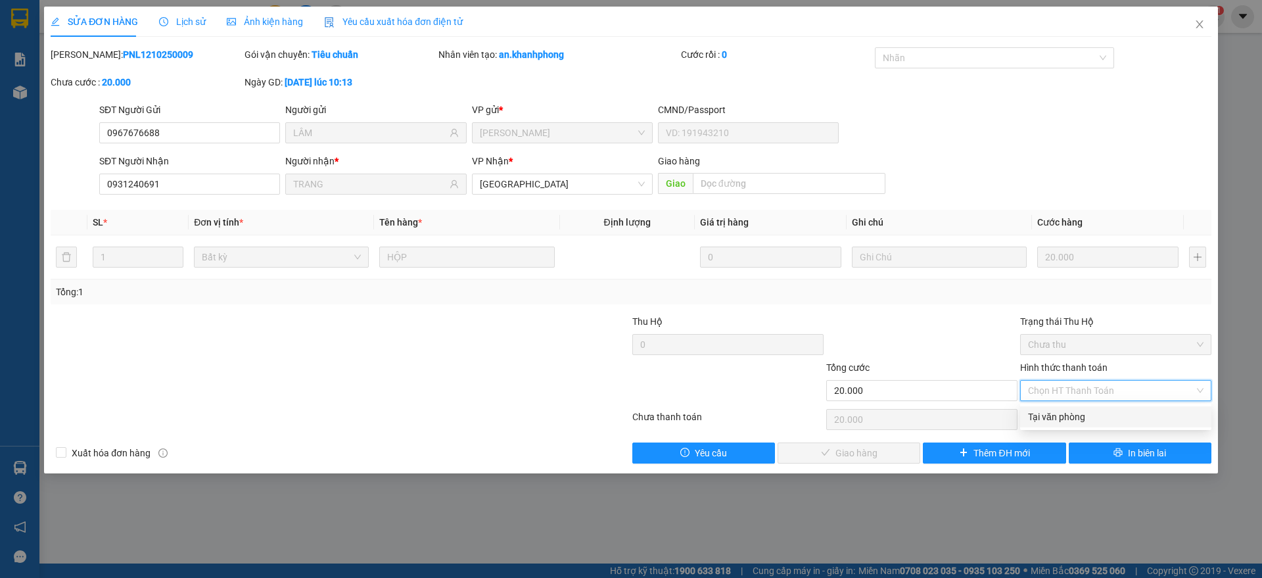
drag, startPoint x: 1052, startPoint y: 418, endPoint x: 1041, endPoint y: 420, distance: 10.7
click at [1050, 418] on div "Tại văn phòng" at bounding box center [1116, 417] width 176 height 14
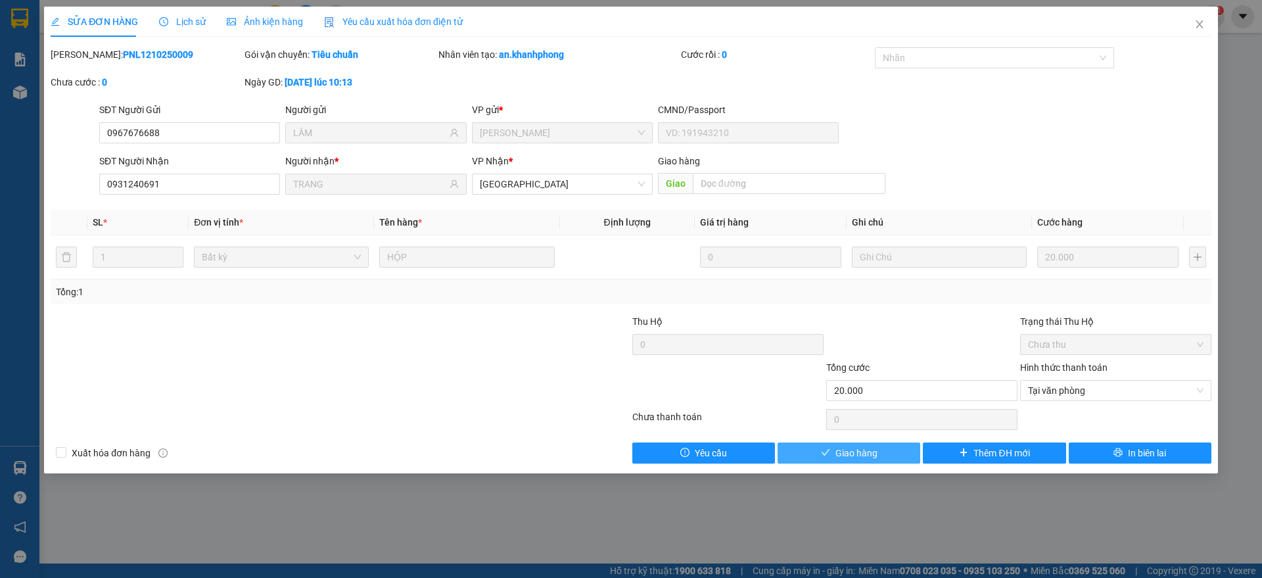
click at [859, 454] on span "Giao hàng" at bounding box center [857, 453] width 42 height 14
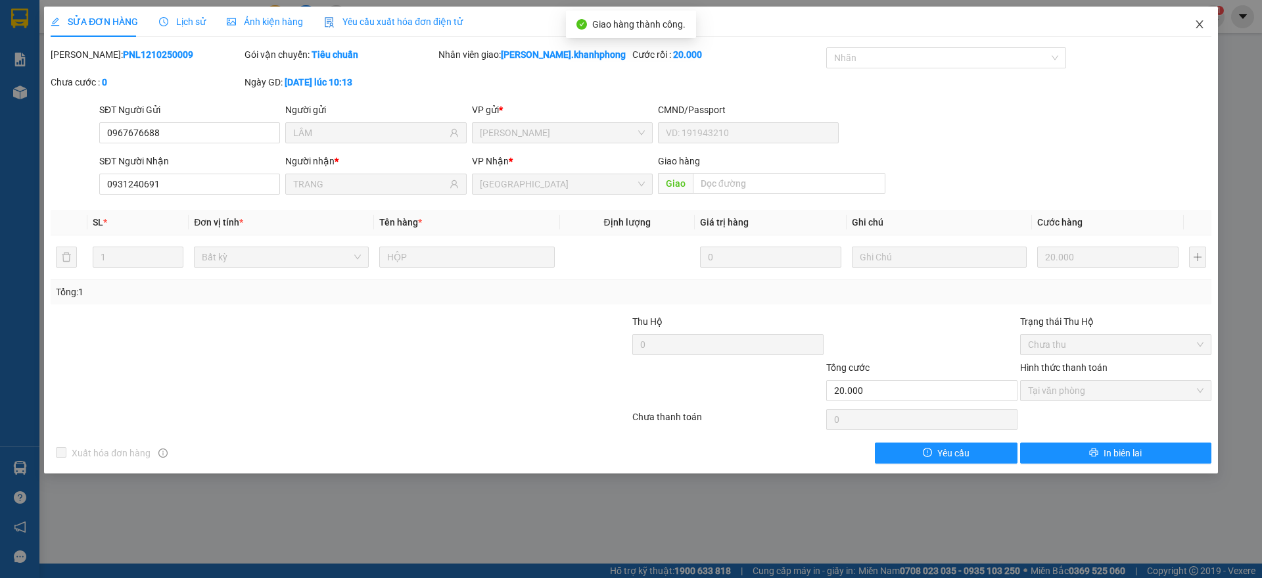
click at [1202, 22] on icon "close" at bounding box center [1199, 24] width 7 height 8
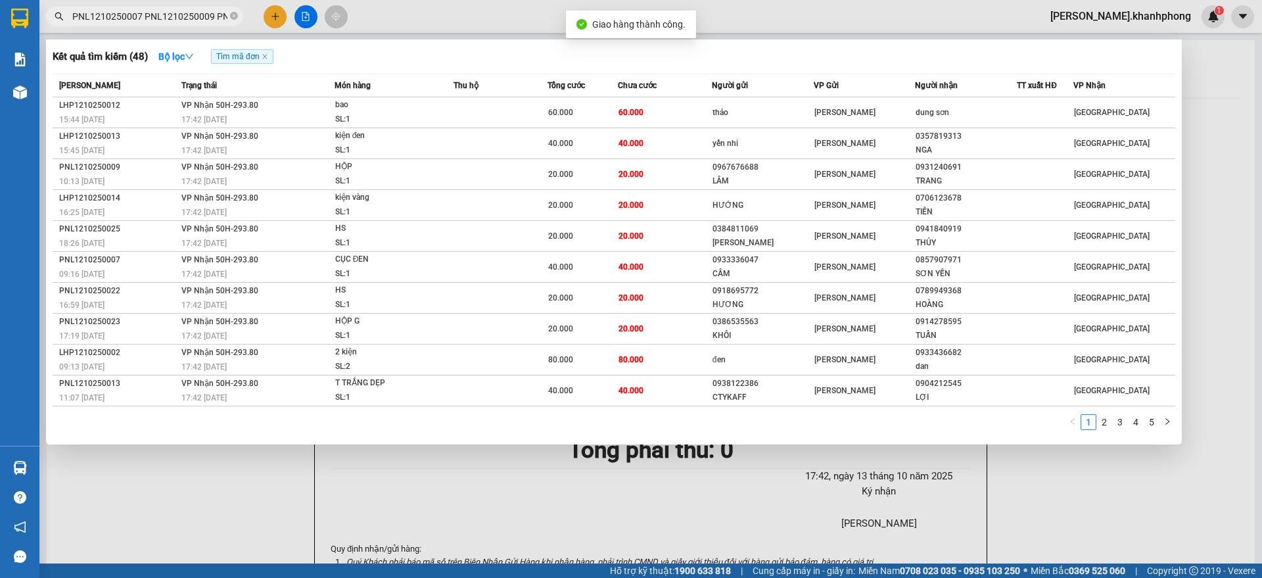
click at [164, 7] on span "PNL1210250007 PNL1210250009 PNL1210250013 PNL1210250017 PNL1210250022 PNL121025…" at bounding box center [144, 17] width 197 height 20
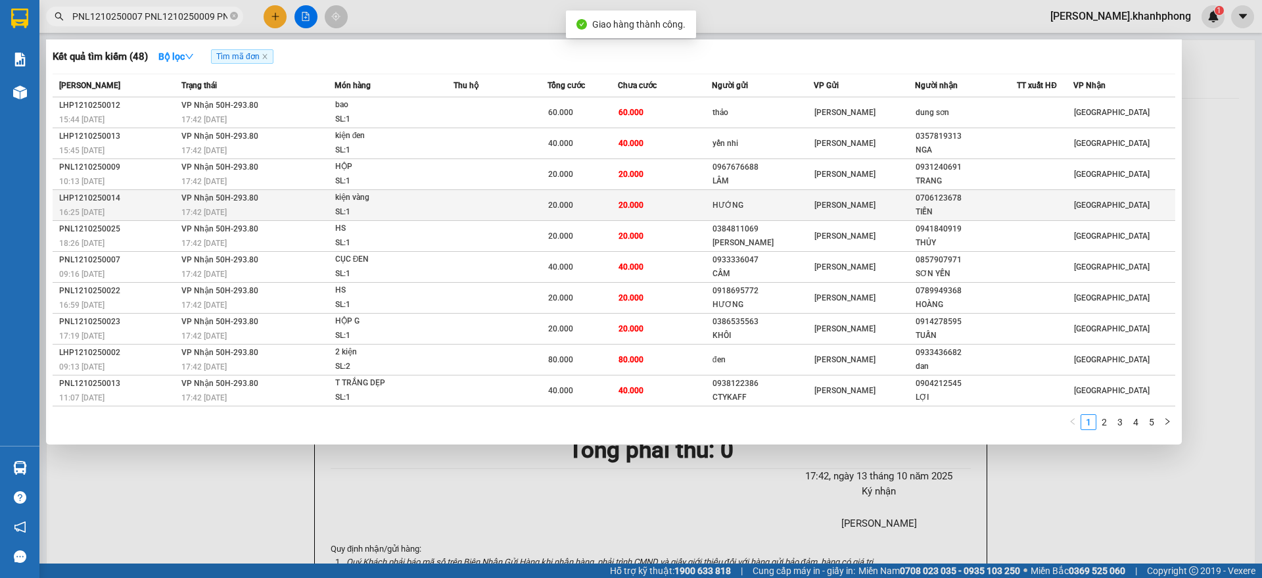
click at [138, 205] on div "16:25 - 12/10" at bounding box center [118, 212] width 118 height 14
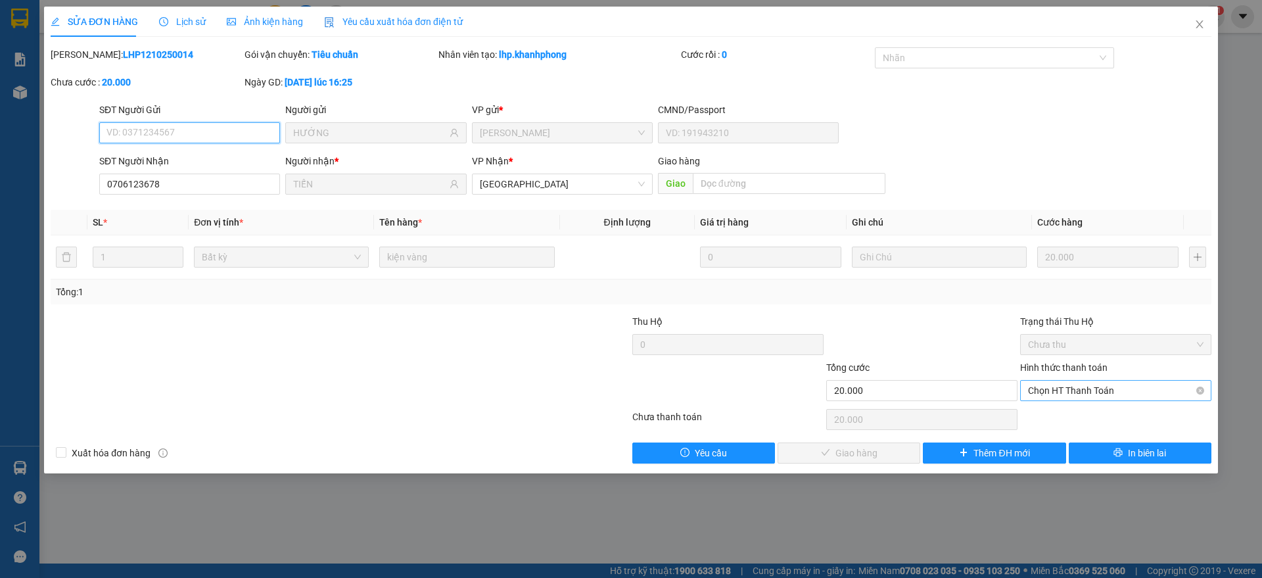
click at [1082, 394] on span "Chọn HT Thanh Toán" at bounding box center [1116, 391] width 176 height 20
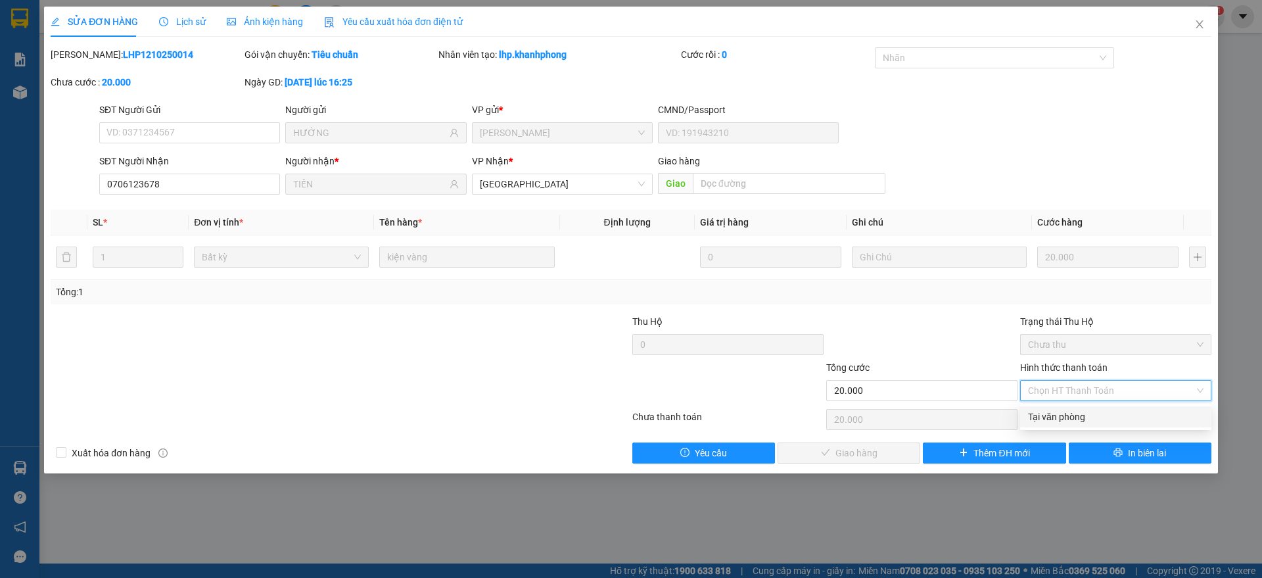
click at [1064, 418] on div "Tại văn phòng" at bounding box center [1116, 417] width 176 height 14
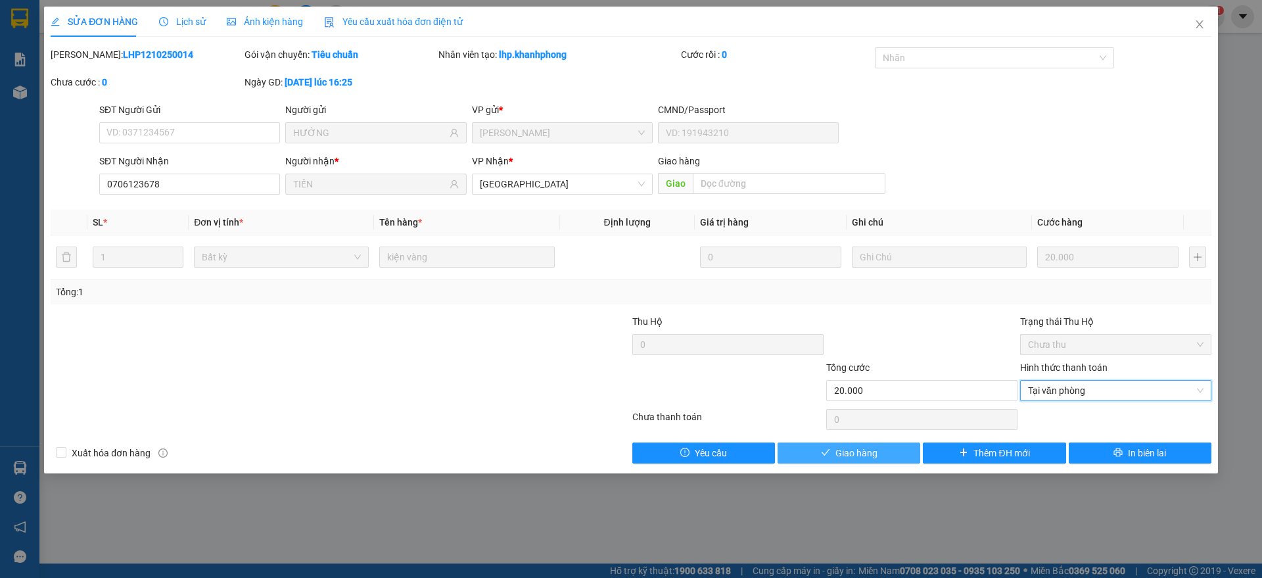
click at [863, 456] on span "Giao hàng" at bounding box center [857, 453] width 42 height 14
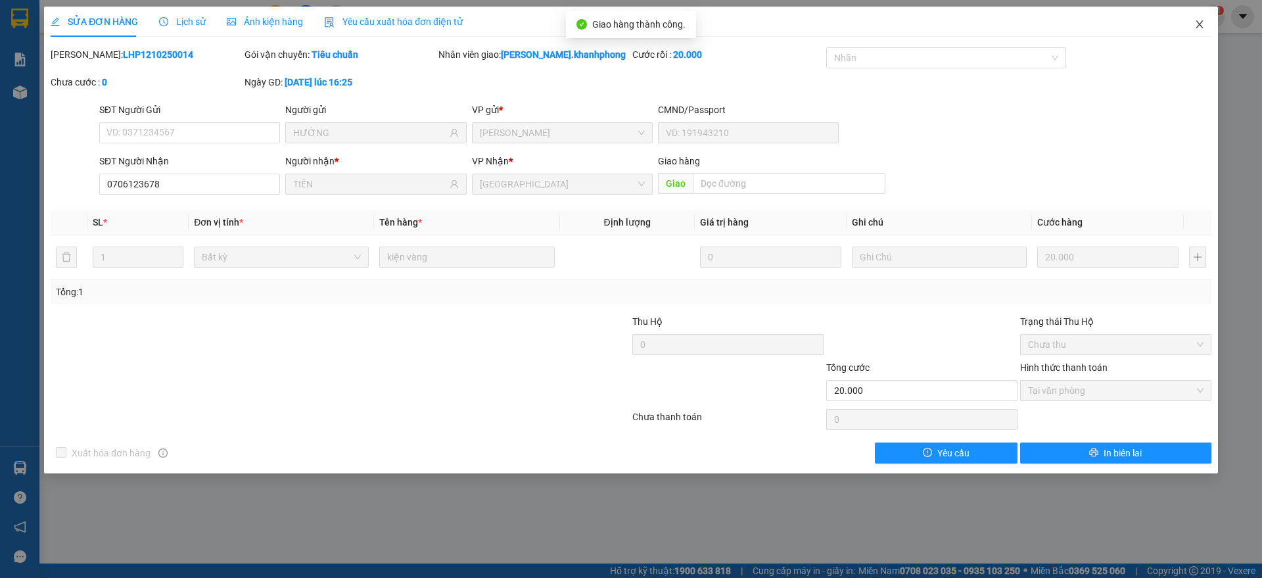
drag, startPoint x: 1198, startPoint y: 19, endPoint x: 1148, endPoint y: 36, distance: 52.8
click at [1197, 19] on icon "close" at bounding box center [1200, 24] width 11 height 11
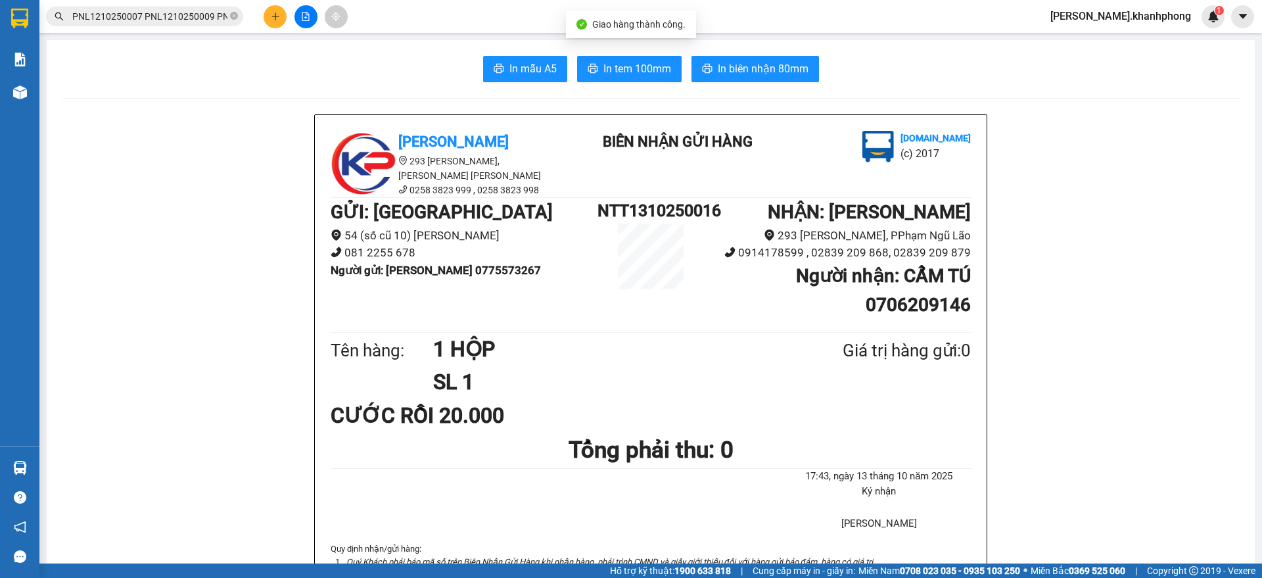
click at [144, 20] on input "PNL1210250007 PNL1210250009 PNL1210250013 PNL1210250017 PNL1210250022 PNL121025…" at bounding box center [149, 16] width 155 height 14
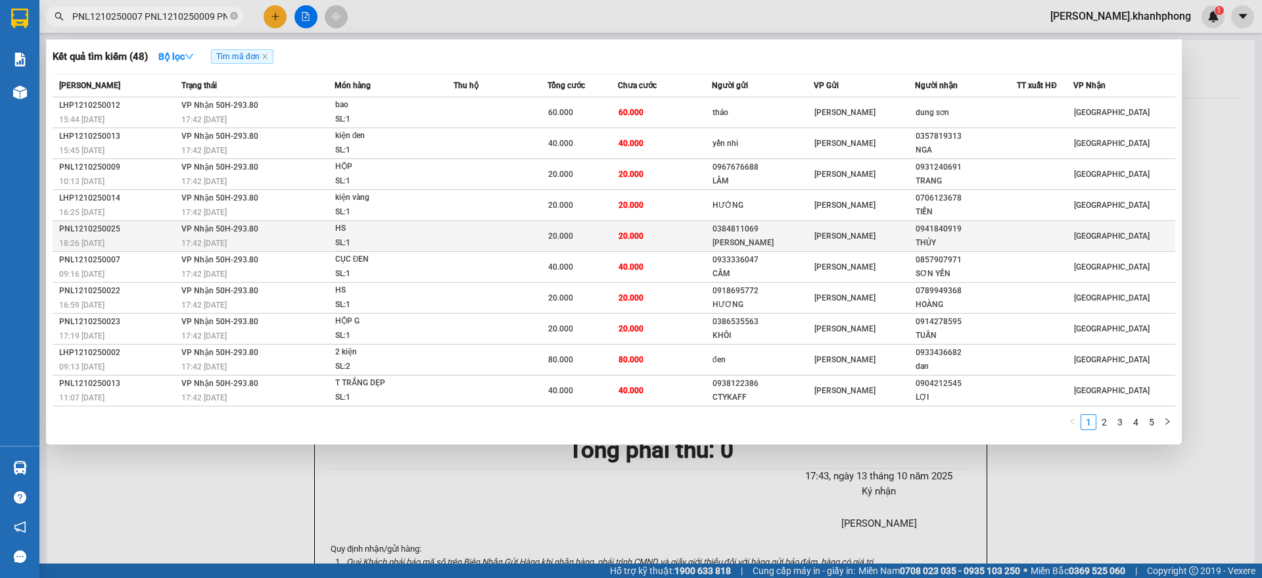
click at [118, 236] on div "18:26 - 12/10" at bounding box center [118, 243] width 118 height 14
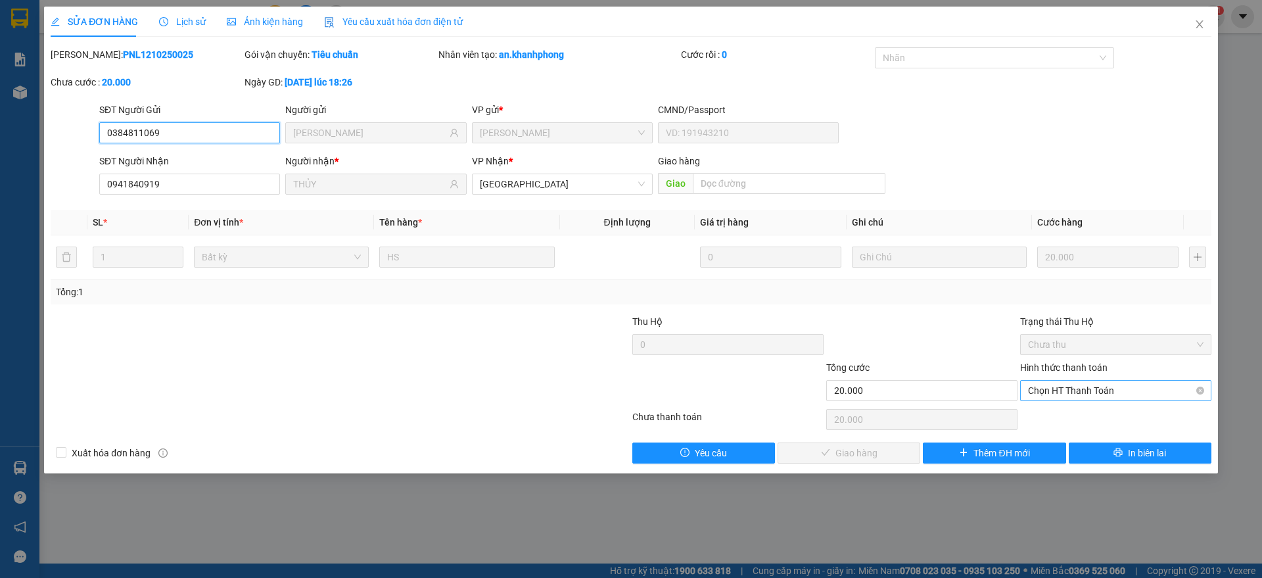
click at [1081, 385] on span "Chọn HT Thanh Toán" at bounding box center [1116, 391] width 176 height 20
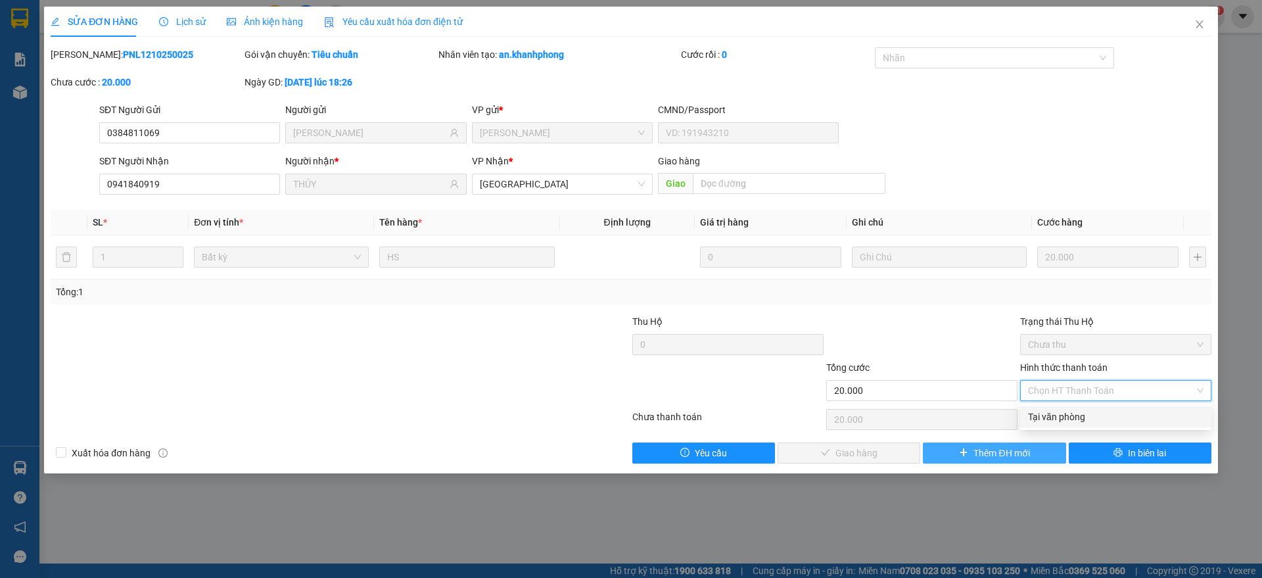
drag, startPoint x: 1045, startPoint y: 415, endPoint x: 929, endPoint y: 442, distance: 119.4
click at [1043, 417] on div "Tại văn phòng" at bounding box center [1116, 417] width 176 height 14
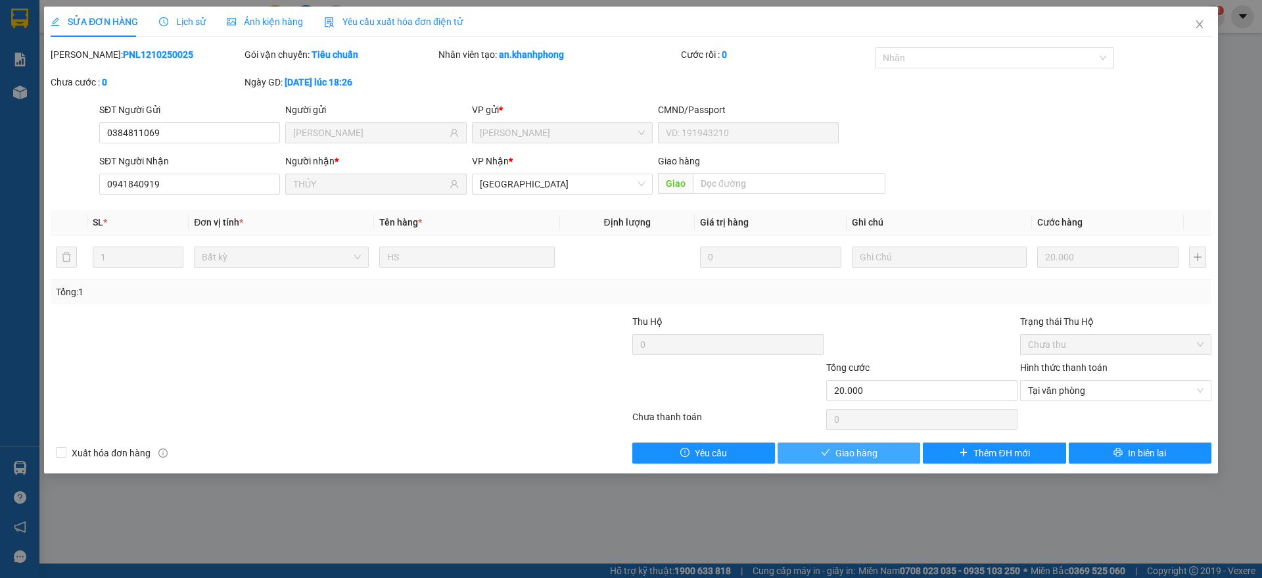
click at [859, 455] on span "Giao hàng" at bounding box center [857, 453] width 42 height 14
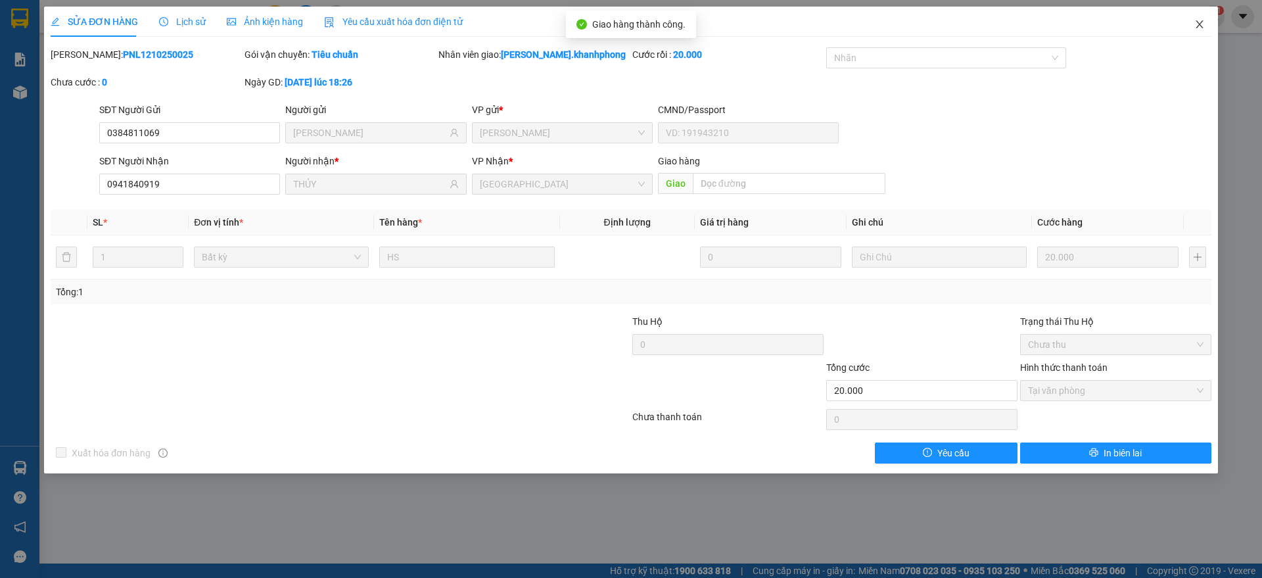
drag, startPoint x: 1204, startPoint y: 18, endPoint x: 1177, endPoint y: 30, distance: 29.4
click at [1204, 18] on span "Close" at bounding box center [1199, 25] width 37 height 37
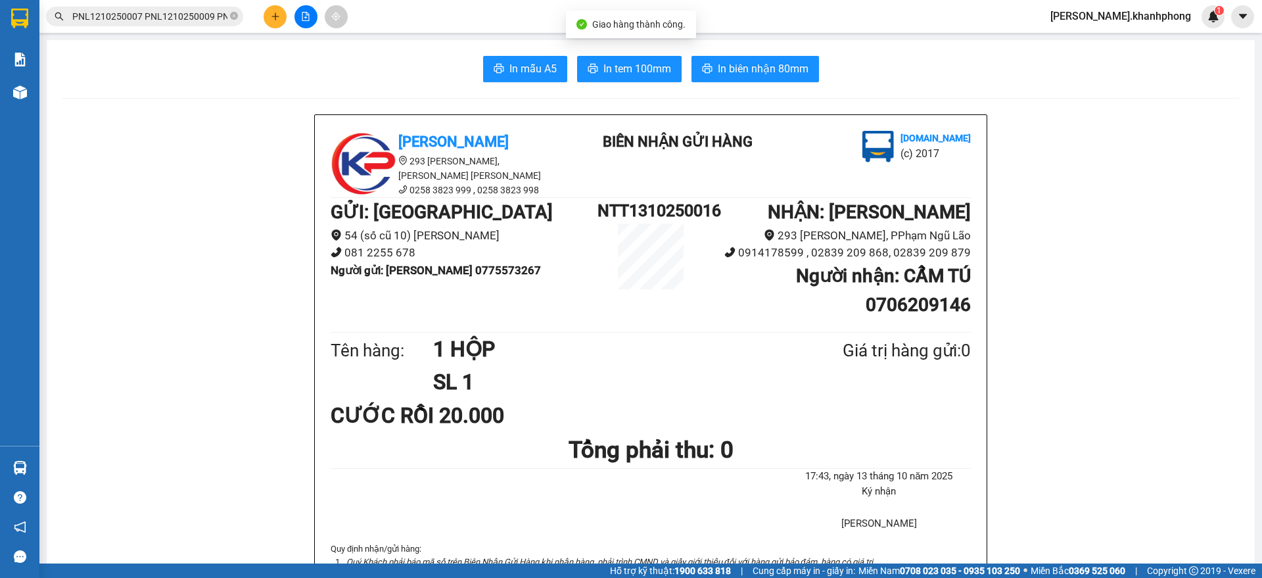
scroll to position [0, 3114]
click at [143, 16] on input "PNL1210250007 PNL1210250009 PNL1210250013 PNL1210250017 PNL1210250022 PNL121025…" at bounding box center [149, 16] width 155 height 14
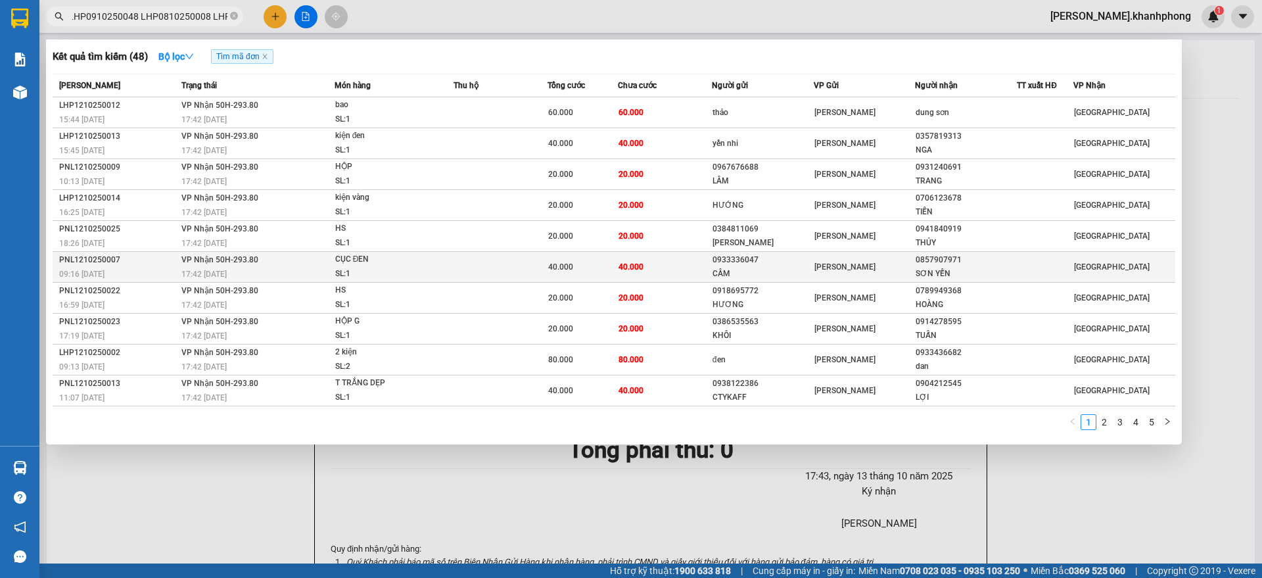
scroll to position [0, 0]
click at [186, 266] on td "VP Nhận 50H-293.80 17:42 - 13/10" at bounding box center [256, 267] width 156 height 31
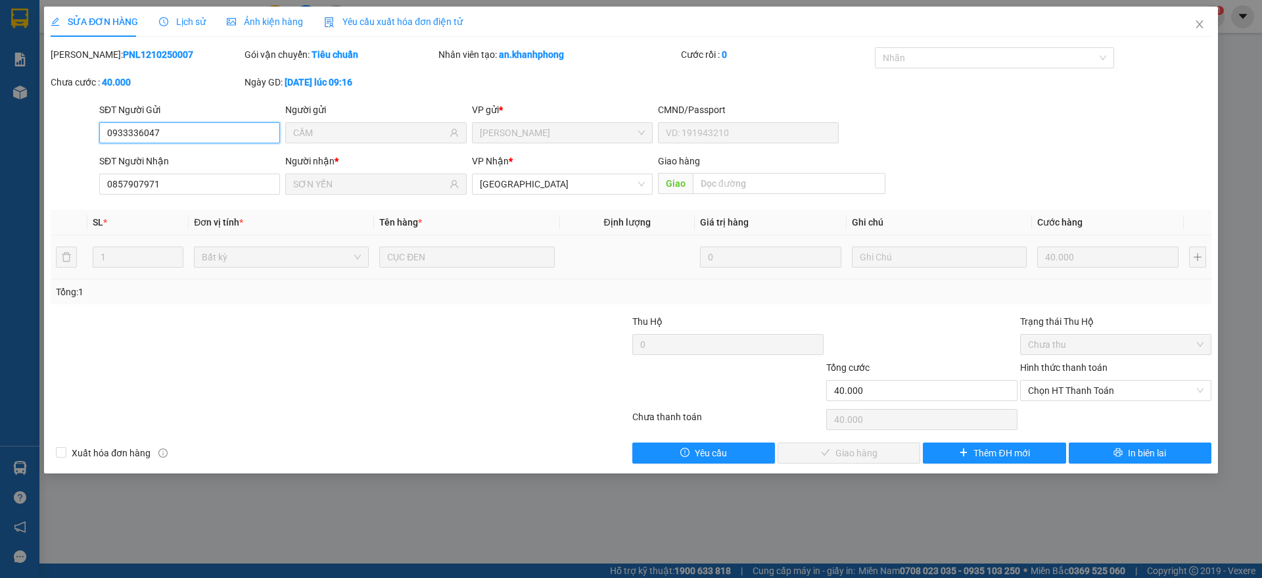
drag, startPoint x: 1064, startPoint y: 394, endPoint x: 1066, endPoint y: 400, distance: 6.9
click at [1066, 394] on span "Chọn HT Thanh Toán" at bounding box center [1116, 391] width 176 height 20
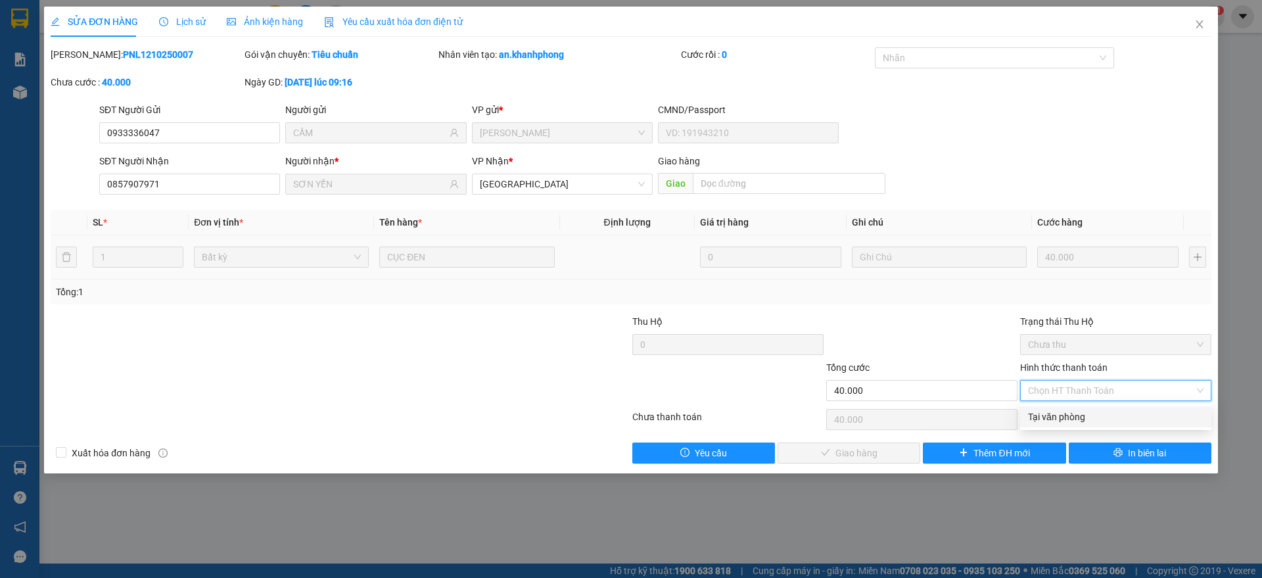
click at [1066, 415] on div "Tại văn phòng" at bounding box center [1116, 417] width 176 height 14
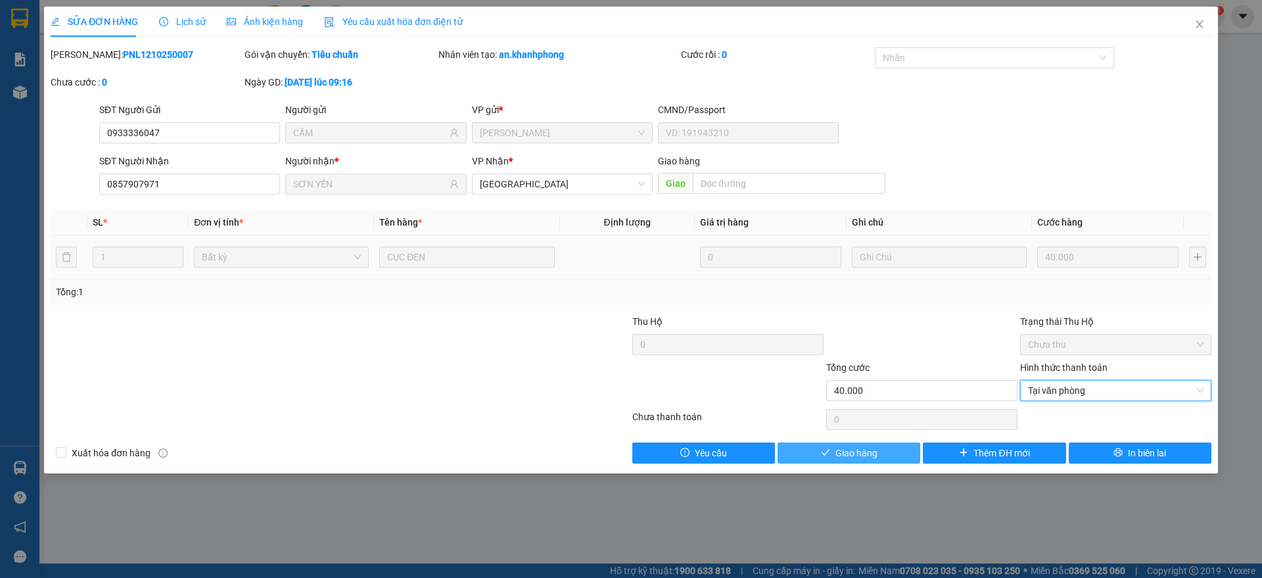
click at [874, 451] on span "Giao hàng" at bounding box center [857, 453] width 42 height 14
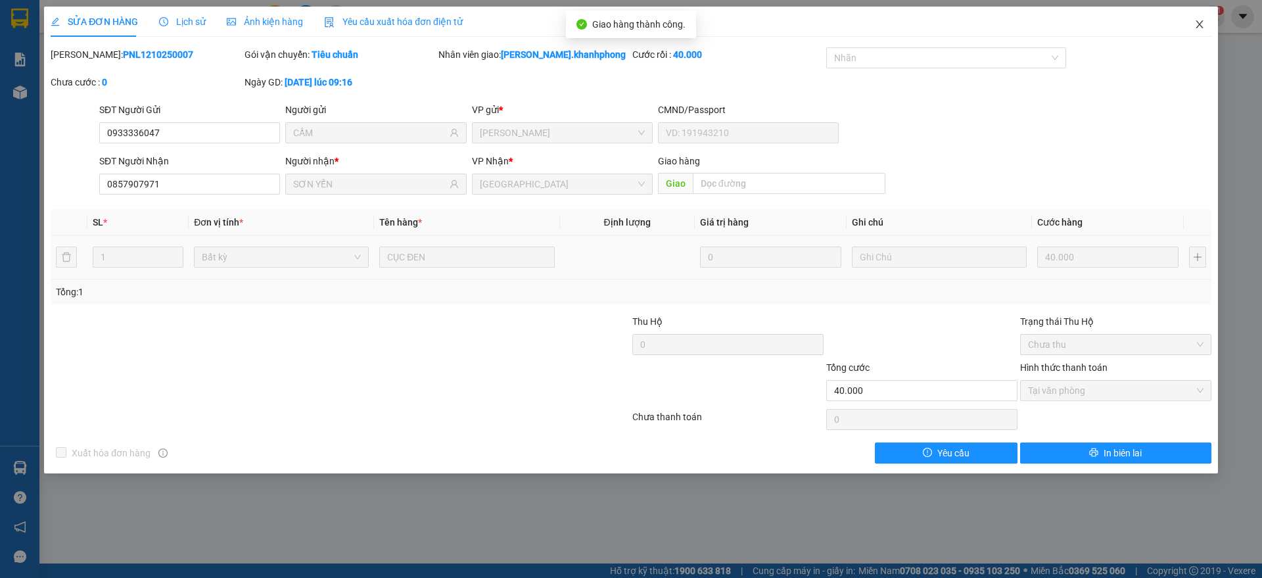
click at [1197, 18] on span "Close" at bounding box center [1199, 25] width 37 height 37
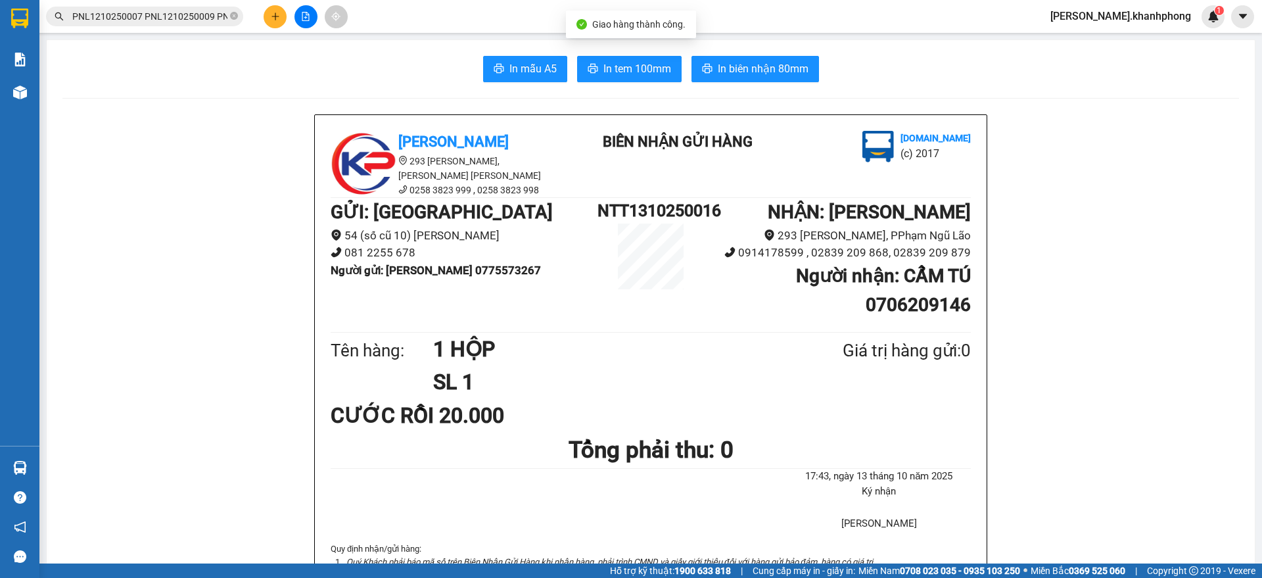
scroll to position [0, 3108]
click at [156, 16] on input "PNL1210250007 PNL1210250009 PNL1210250013 PNL1210250017 PNL1210250022 PNL121025…" at bounding box center [149, 16] width 155 height 14
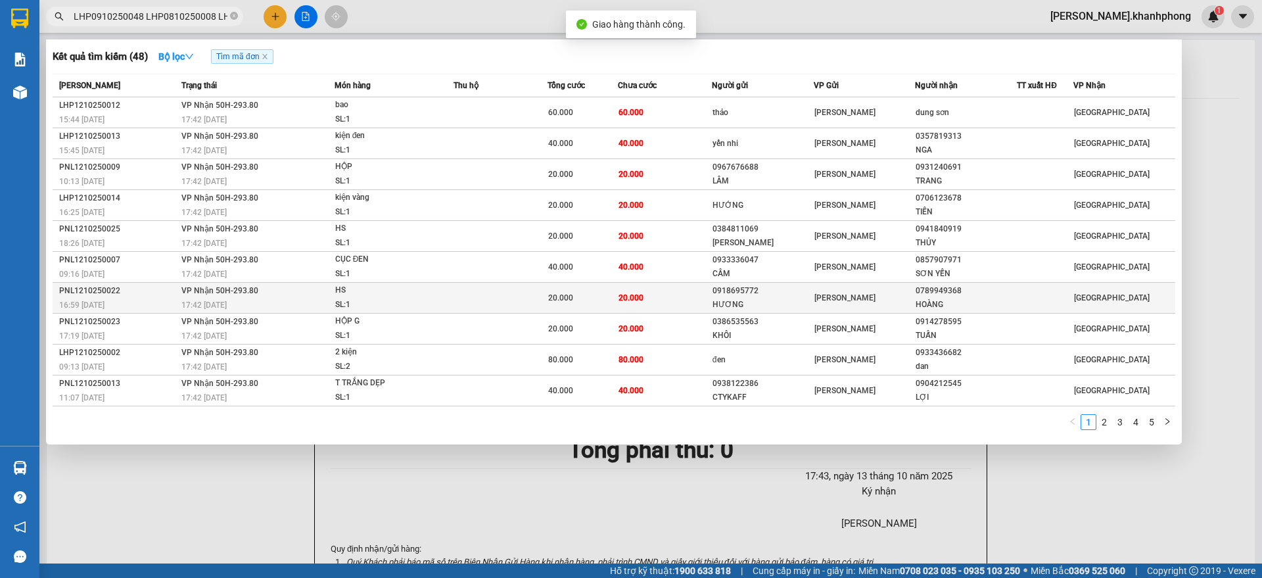
click at [162, 299] on div "16:59 - 12/10" at bounding box center [118, 305] width 118 height 14
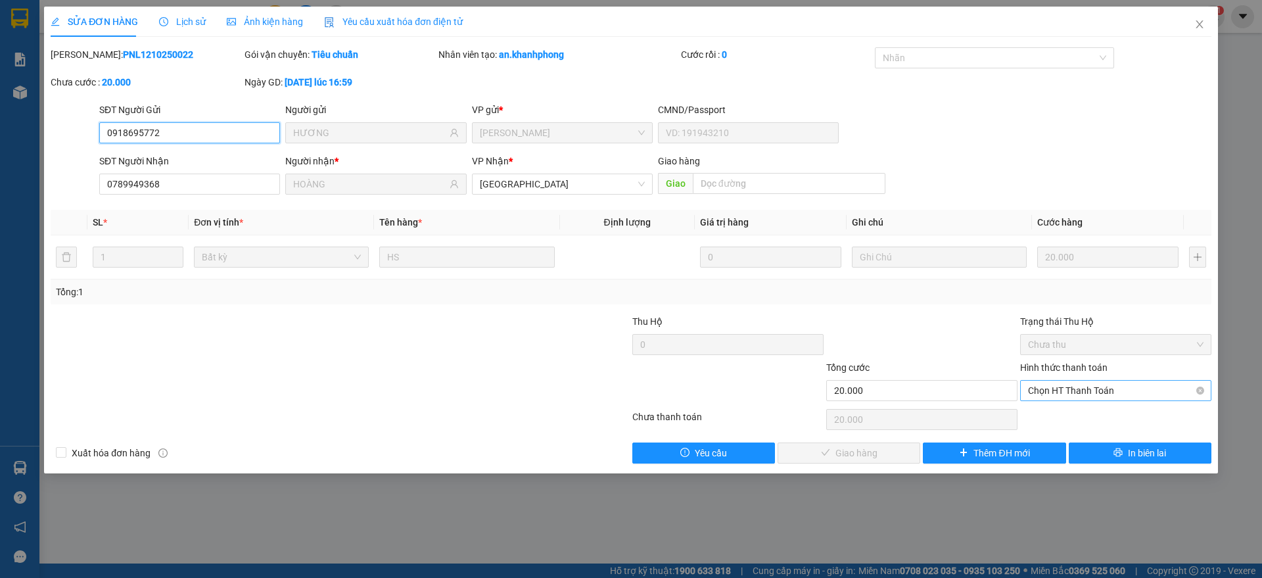
click at [1098, 391] on span "Chọn HT Thanh Toán" at bounding box center [1116, 391] width 176 height 20
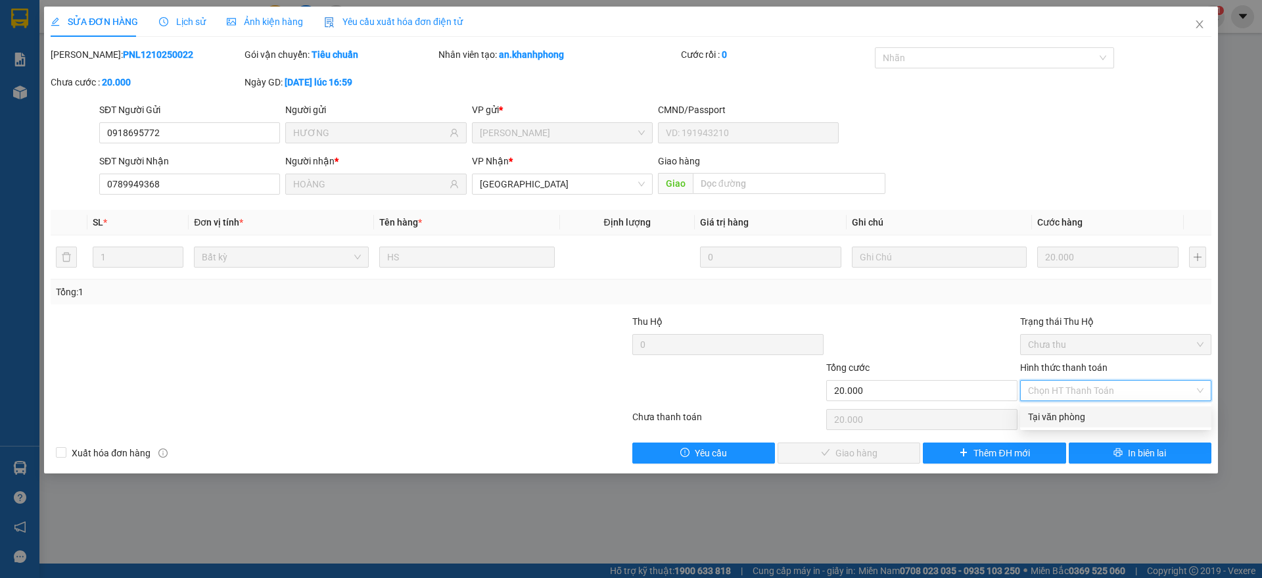
drag, startPoint x: 1081, startPoint y: 417, endPoint x: 955, endPoint y: 483, distance: 141.7
click at [1073, 425] on div "Tại văn phòng" at bounding box center [1115, 416] width 191 height 21
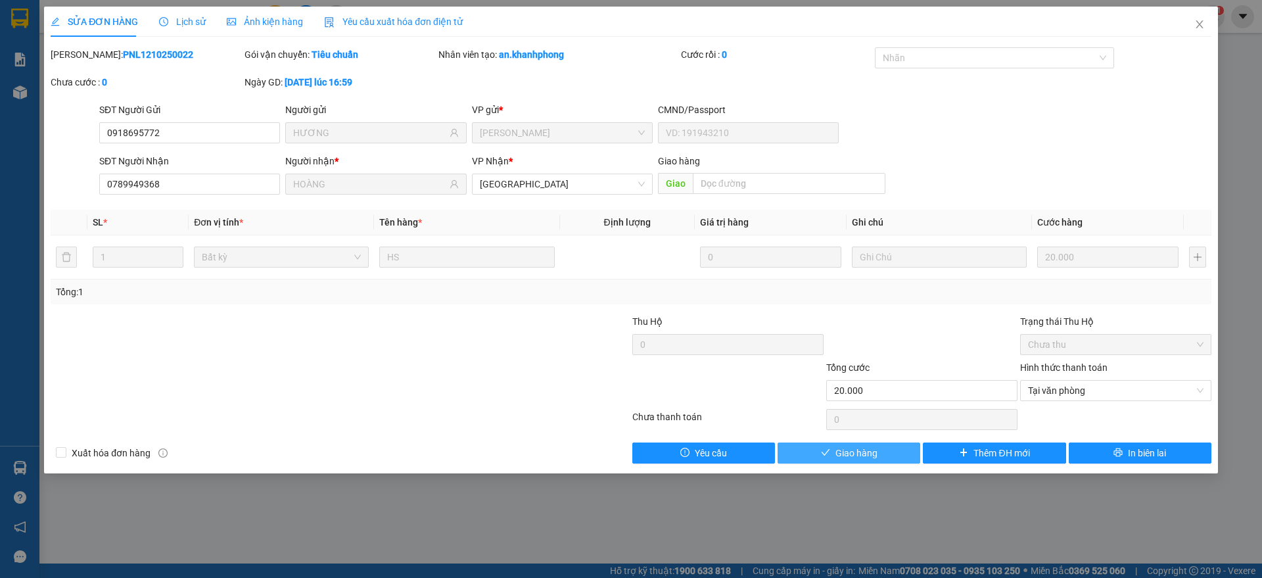
click at [852, 454] on span "Giao hàng" at bounding box center [857, 453] width 42 height 14
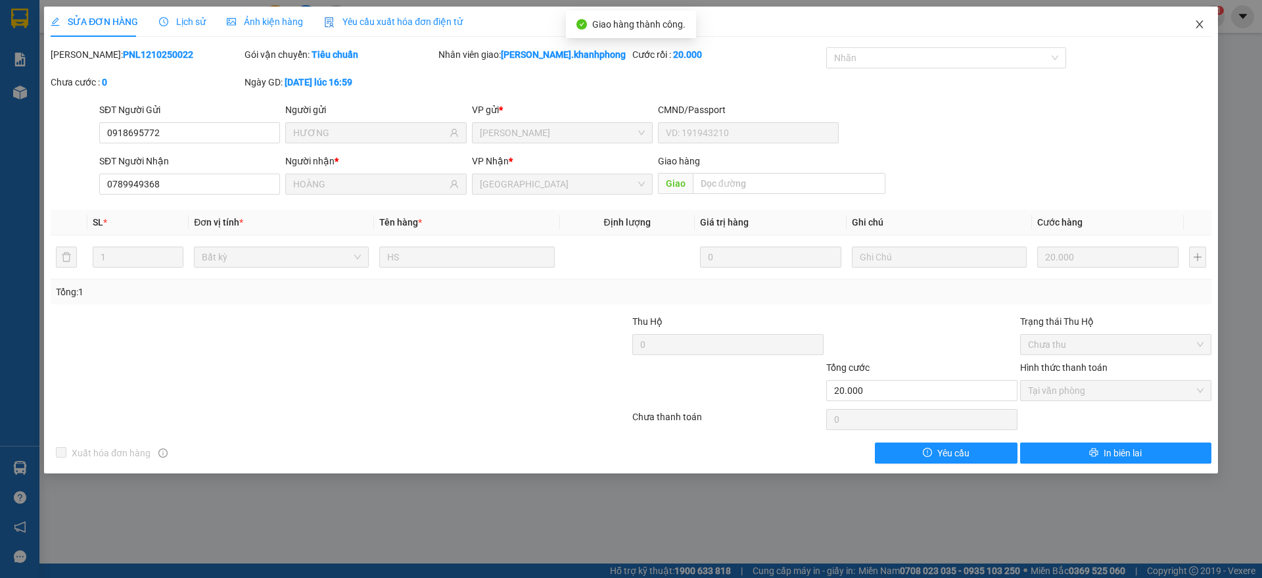
click at [1193, 17] on span "Close" at bounding box center [1199, 25] width 37 height 37
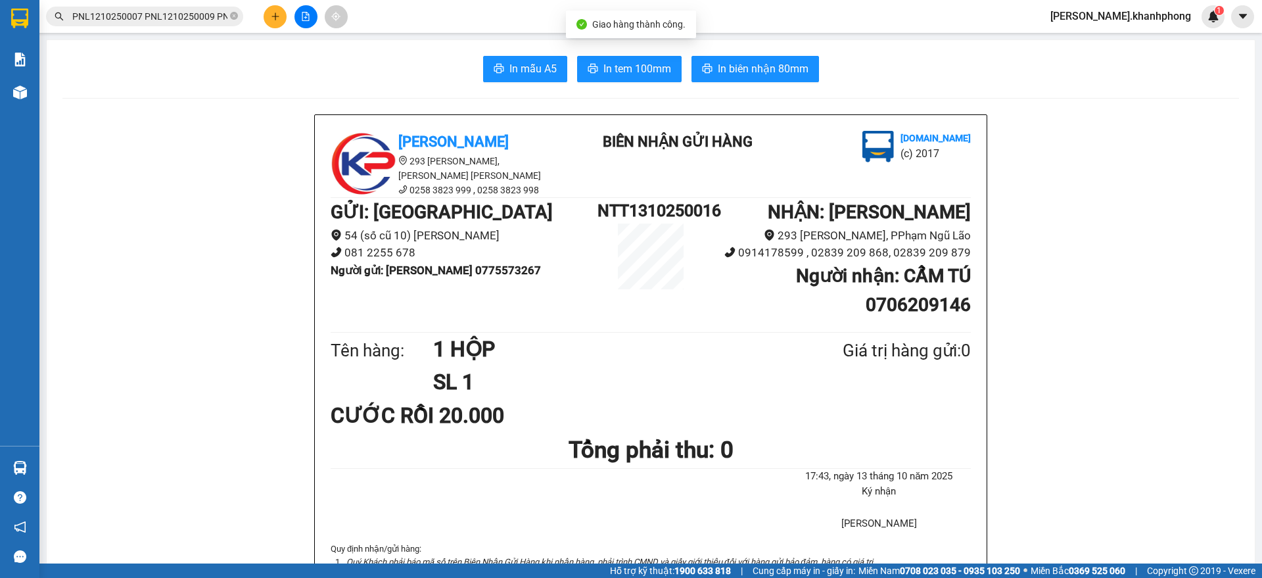
scroll to position [0, 3114]
click at [163, 19] on input "PNL1210250007 PNL1210250009 PNL1210250013 PNL1210250017 PNL1210250022 PNL121025…" at bounding box center [149, 16] width 155 height 14
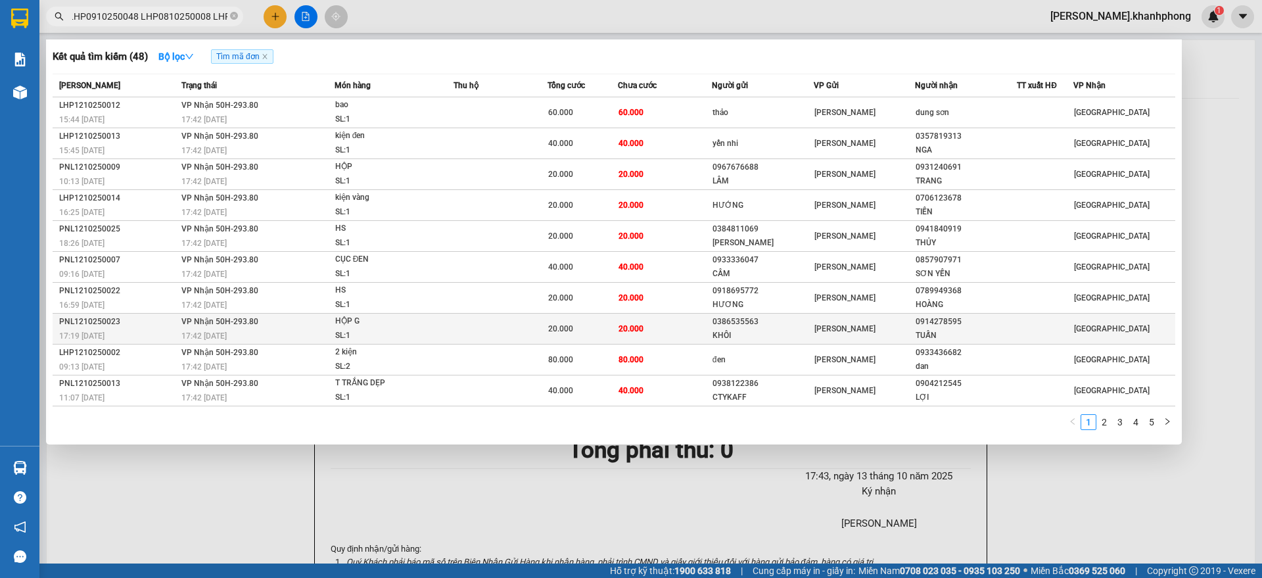
click at [153, 330] on div "17:19 - 12/10" at bounding box center [118, 336] width 118 height 14
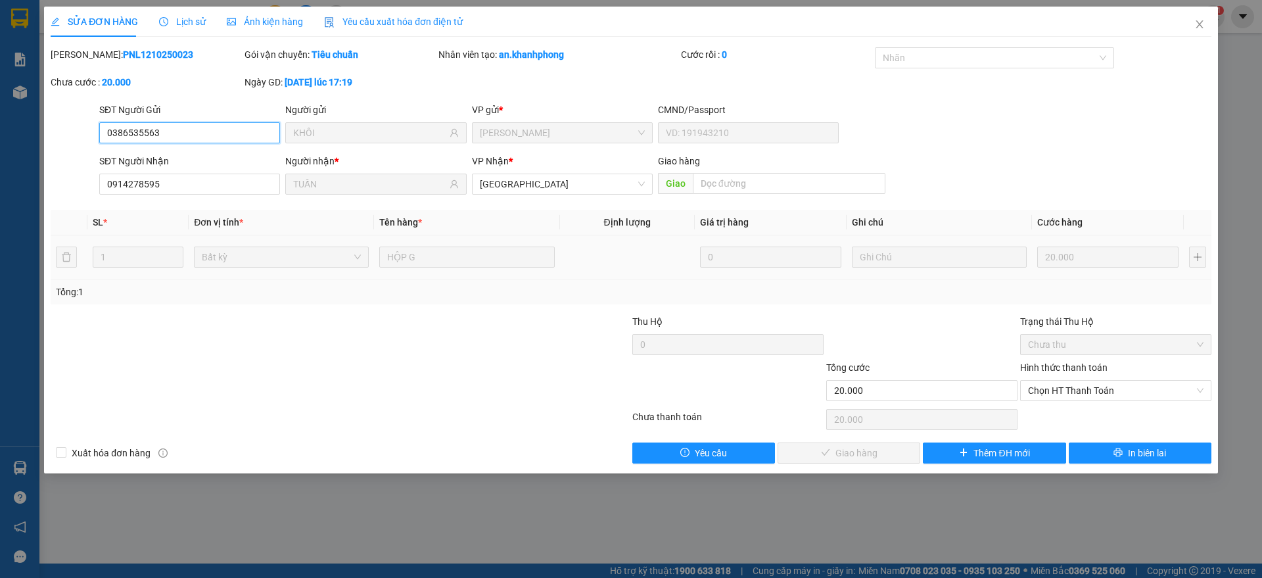
drag, startPoint x: 1063, startPoint y: 387, endPoint x: 1059, endPoint y: 408, distance: 20.8
click at [1063, 389] on span "Chọn HT Thanh Toán" at bounding box center [1116, 391] width 176 height 20
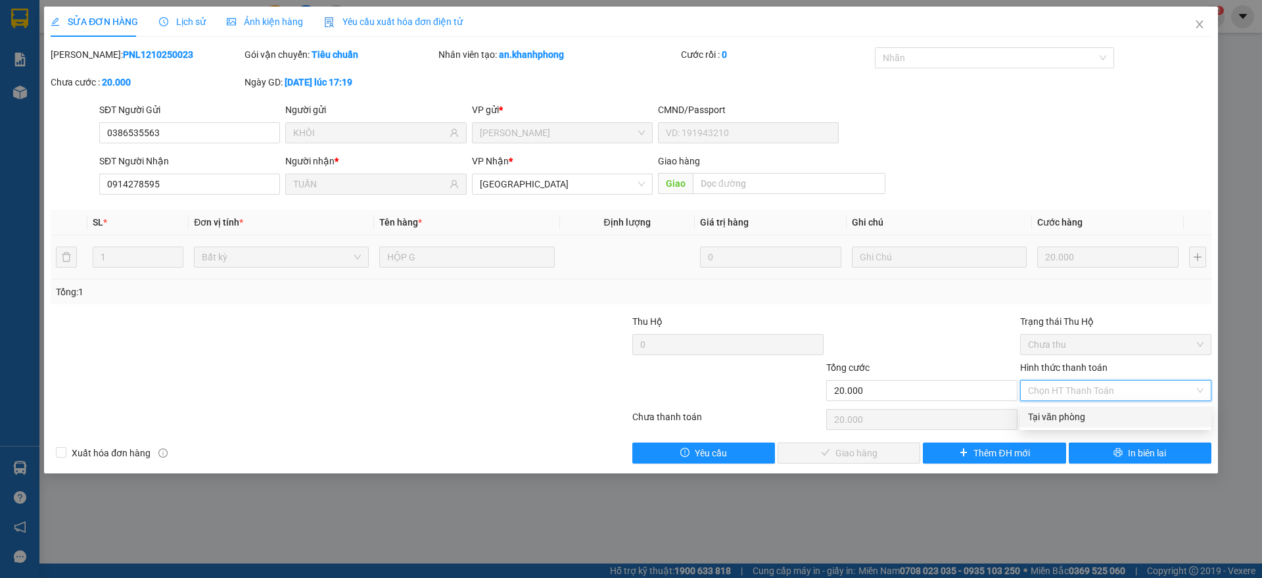
click at [1059, 415] on div "Tại văn phòng" at bounding box center [1116, 417] width 176 height 14
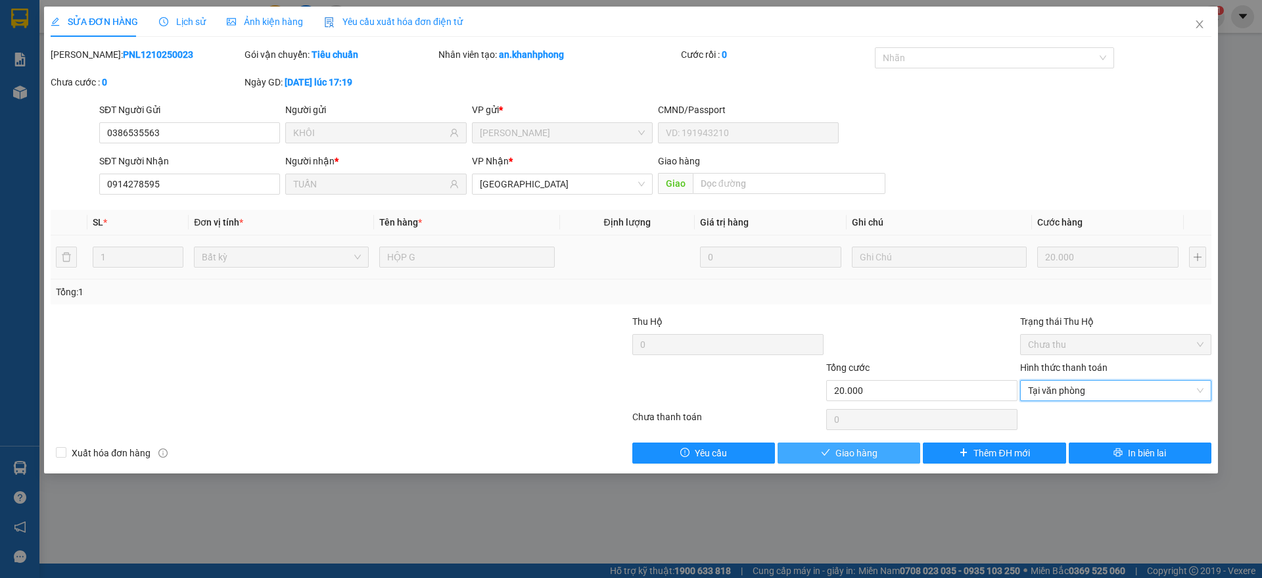
click at [849, 448] on span "Giao hàng" at bounding box center [857, 453] width 42 height 14
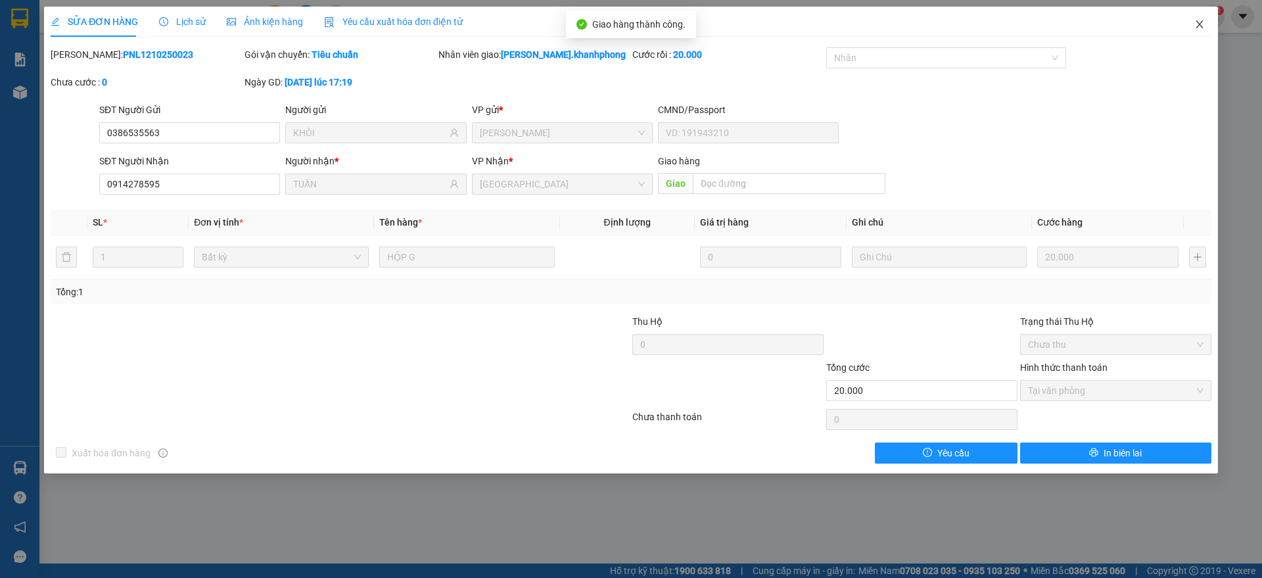
click at [1198, 20] on icon "close" at bounding box center [1200, 24] width 11 height 11
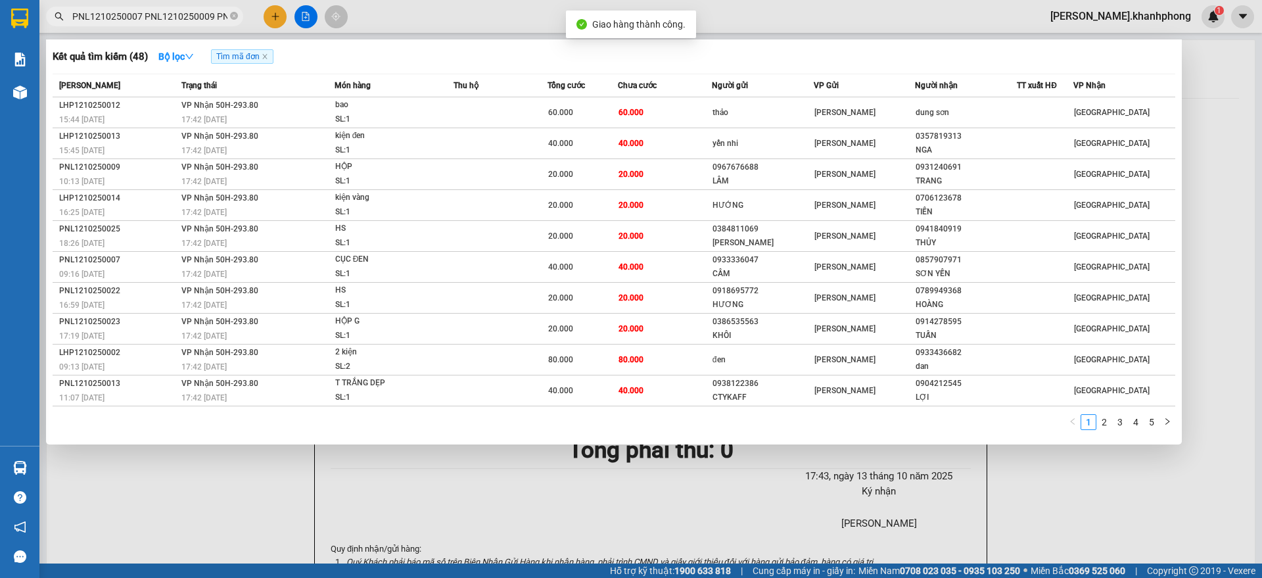
scroll to position [0, 3119]
click at [184, 21] on input "PNL1210250007 PNL1210250009 PNL1210250013 PNL1210250017 PNL1210250022 PNL121025…" at bounding box center [149, 16] width 155 height 14
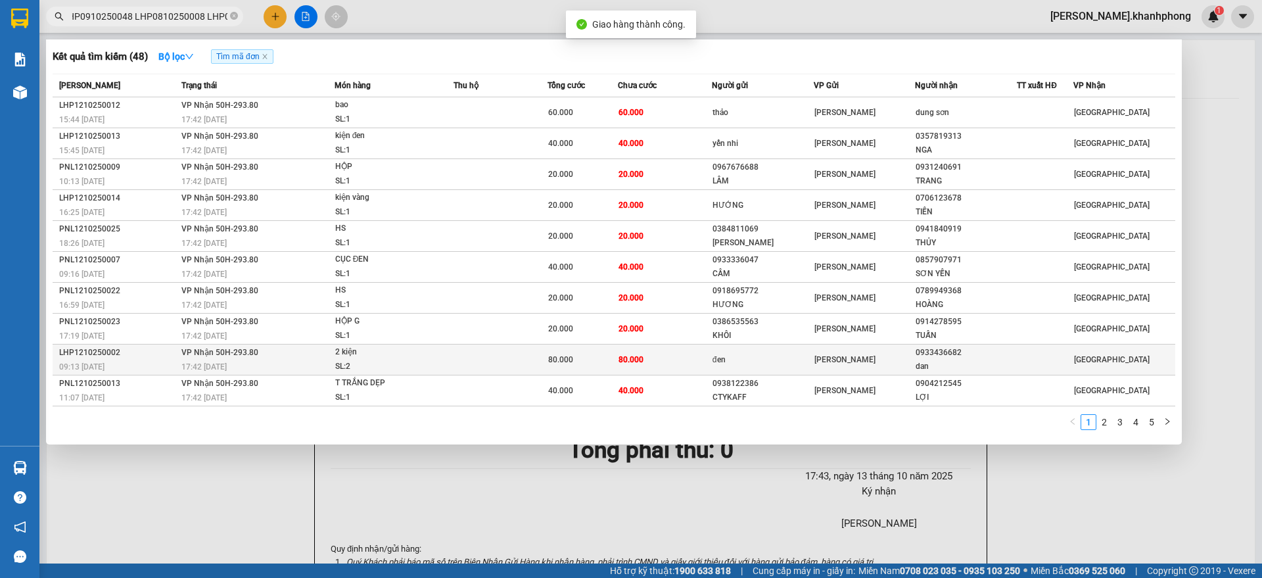
click at [136, 361] on div "09:13 - 12/10" at bounding box center [118, 367] width 118 height 14
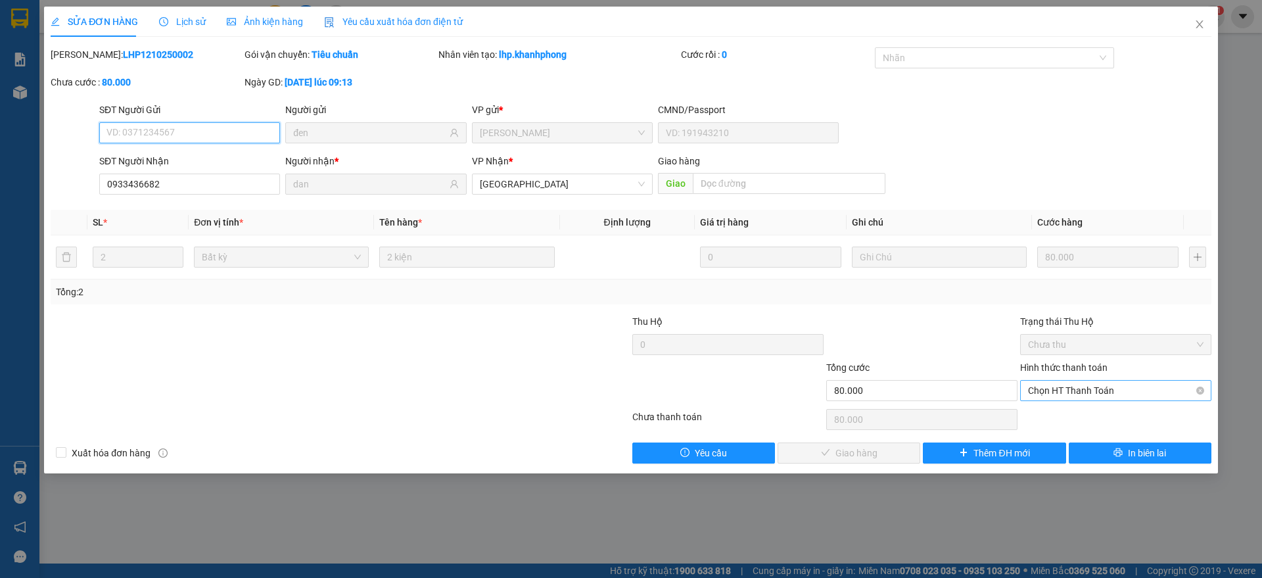
drag, startPoint x: 1070, startPoint y: 389, endPoint x: 1070, endPoint y: 399, distance: 9.9
click at [1071, 392] on span "Chọn HT Thanh Toán" at bounding box center [1116, 391] width 176 height 20
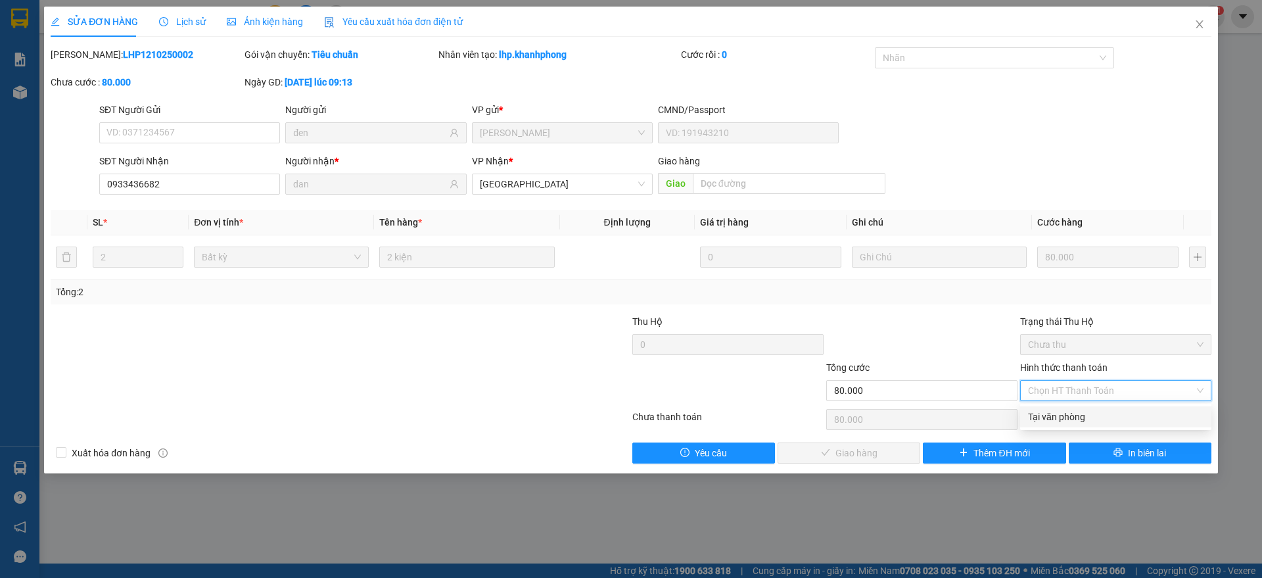
drag, startPoint x: 1076, startPoint y: 413, endPoint x: 987, endPoint y: 454, distance: 97.3
click at [1075, 413] on div "Tại văn phòng" at bounding box center [1116, 417] width 176 height 14
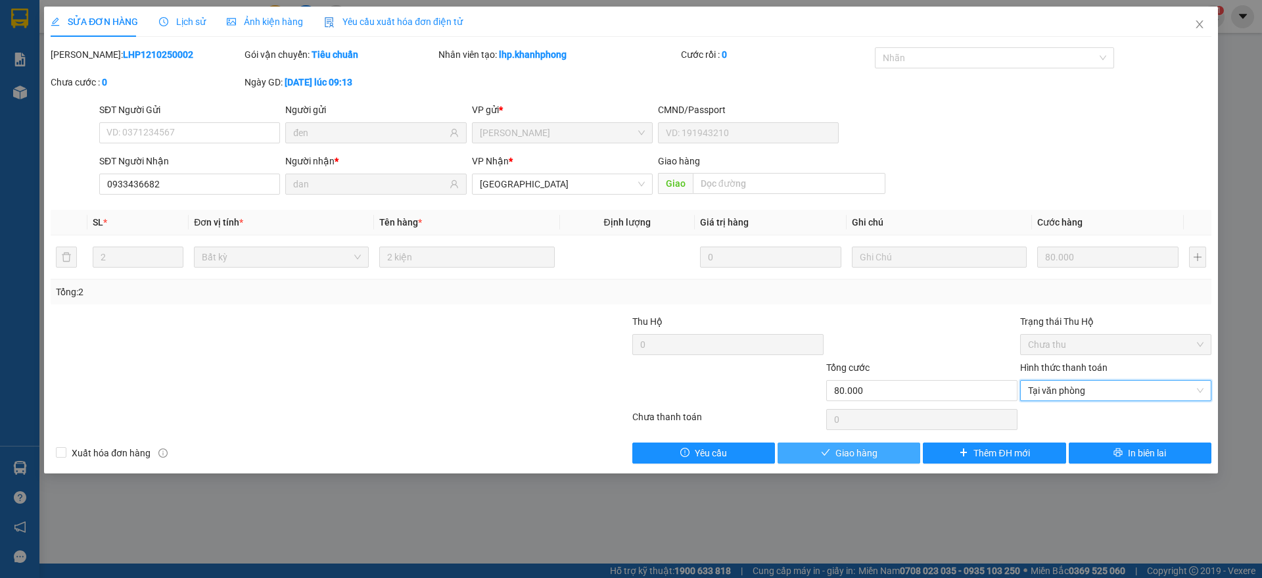
click at [841, 454] on span "Giao hàng" at bounding box center [857, 453] width 42 height 14
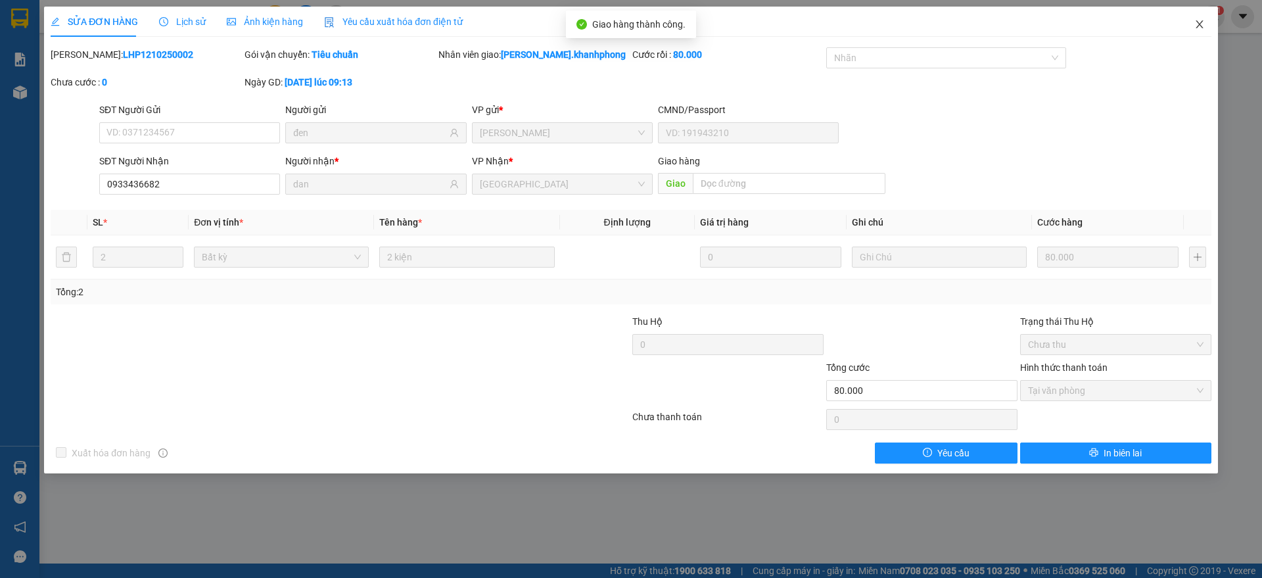
click at [1206, 16] on span "Close" at bounding box center [1199, 25] width 37 height 37
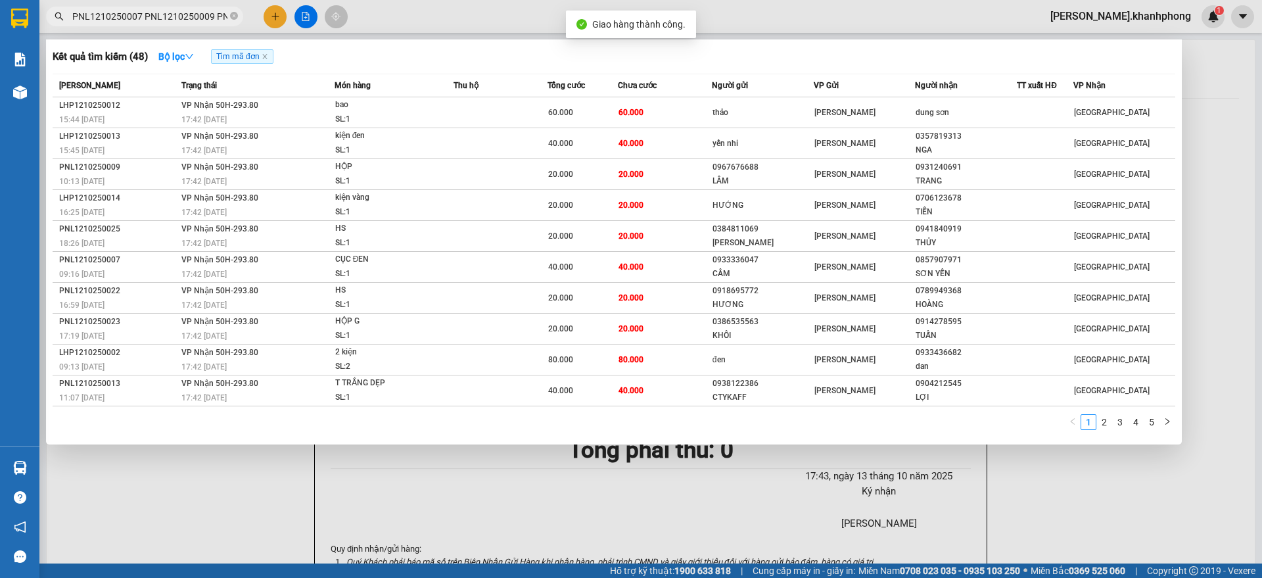
click at [158, 13] on input "PNL1210250007 PNL1210250009 PNL1210250013 PNL1210250017 PNL1210250022 PNL121025…" at bounding box center [149, 16] width 155 height 14
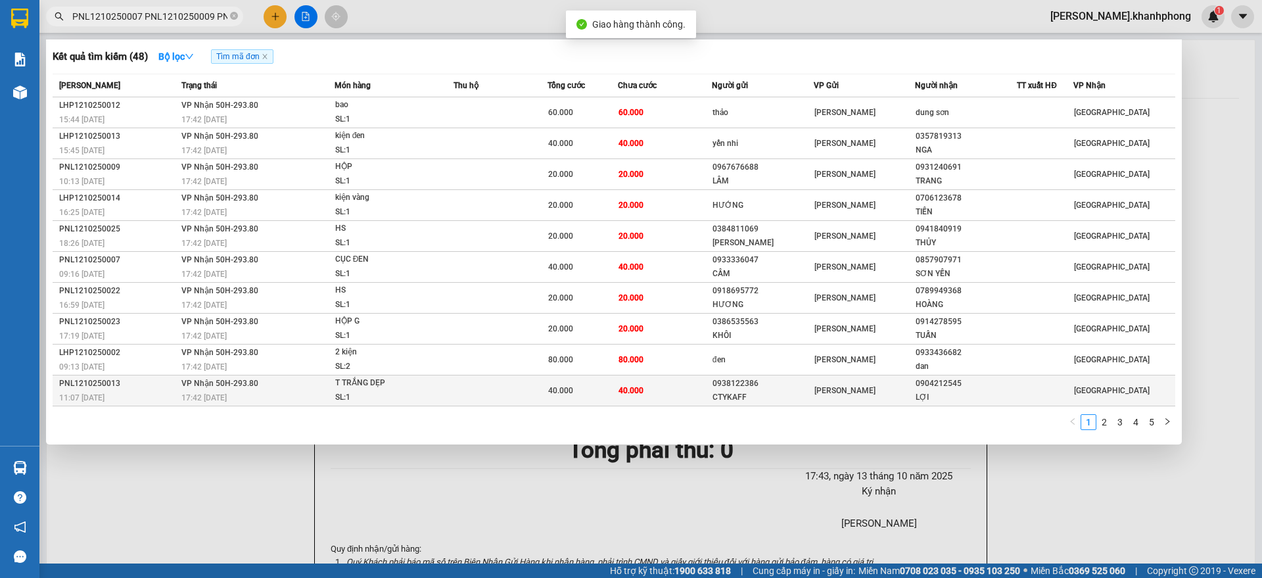
click at [218, 389] on td "VP Nhận 50H-293.80 17:42 - 13/10" at bounding box center [256, 390] width 156 height 31
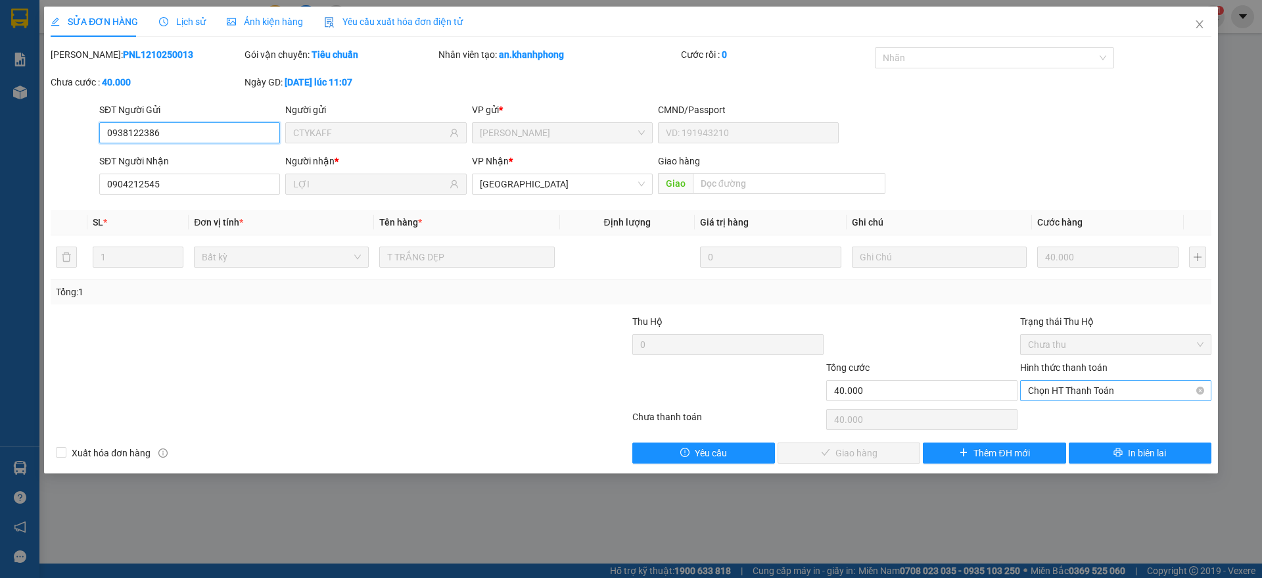
click at [1078, 394] on span "Chọn HT Thanh Toán" at bounding box center [1116, 391] width 176 height 20
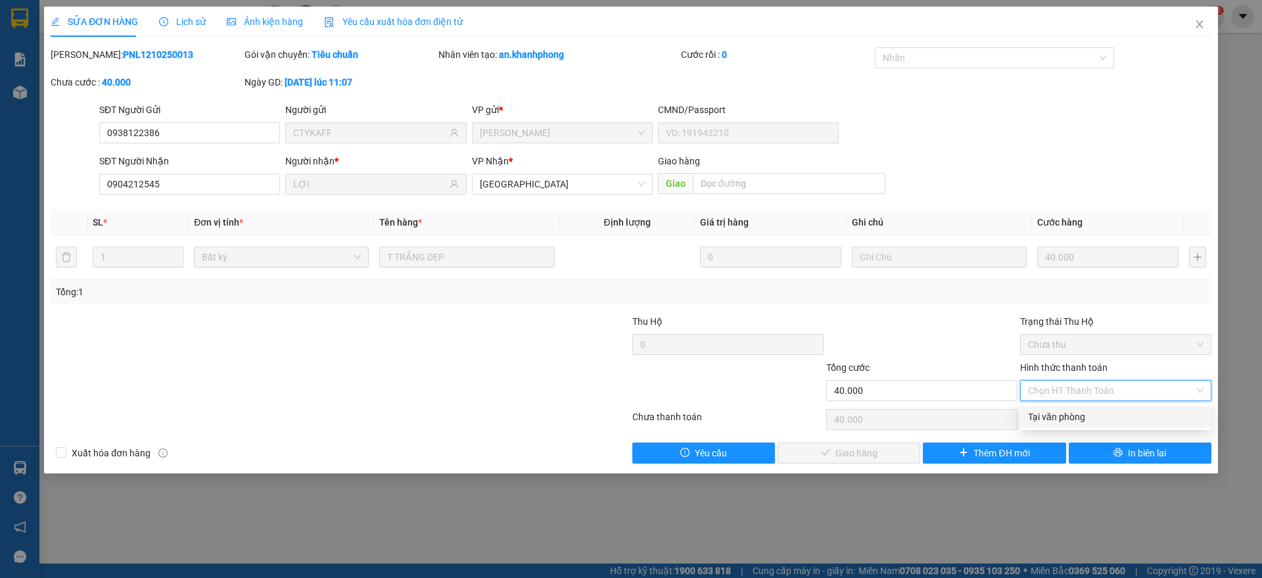
drag, startPoint x: 1075, startPoint y: 417, endPoint x: 920, endPoint y: 459, distance: 160.1
click at [1074, 417] on div "Tại văn phòng" at bounding box center [1116, 417] width 176 height 14
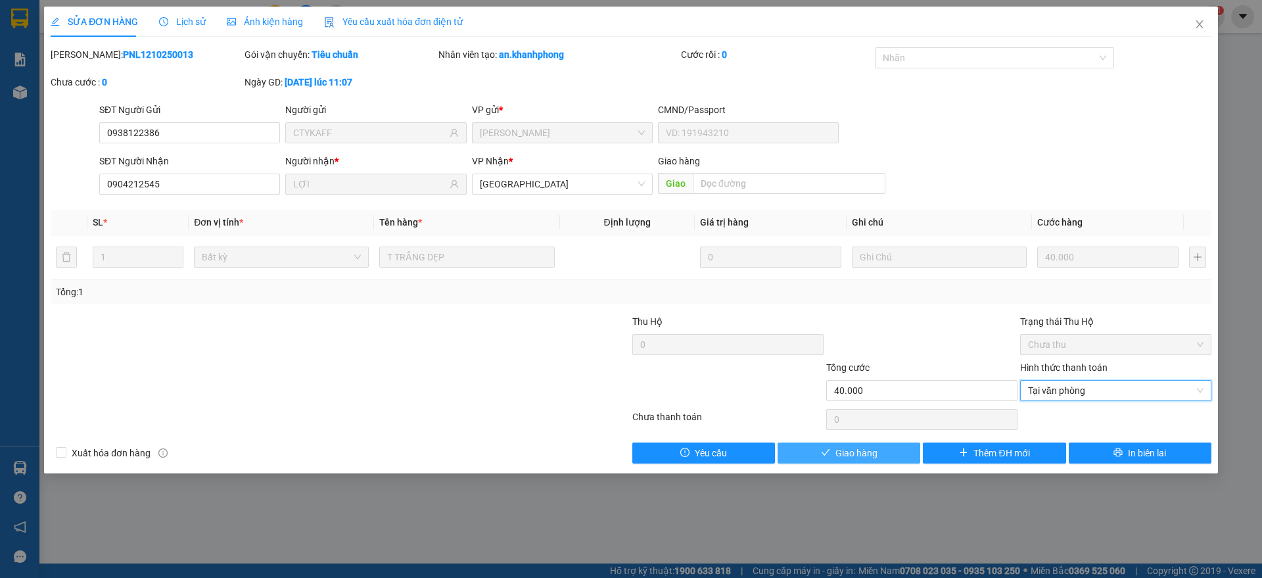
click at [870, 451] on span "Giao hàng" at bounding box center [857, 453] width 42 height 14
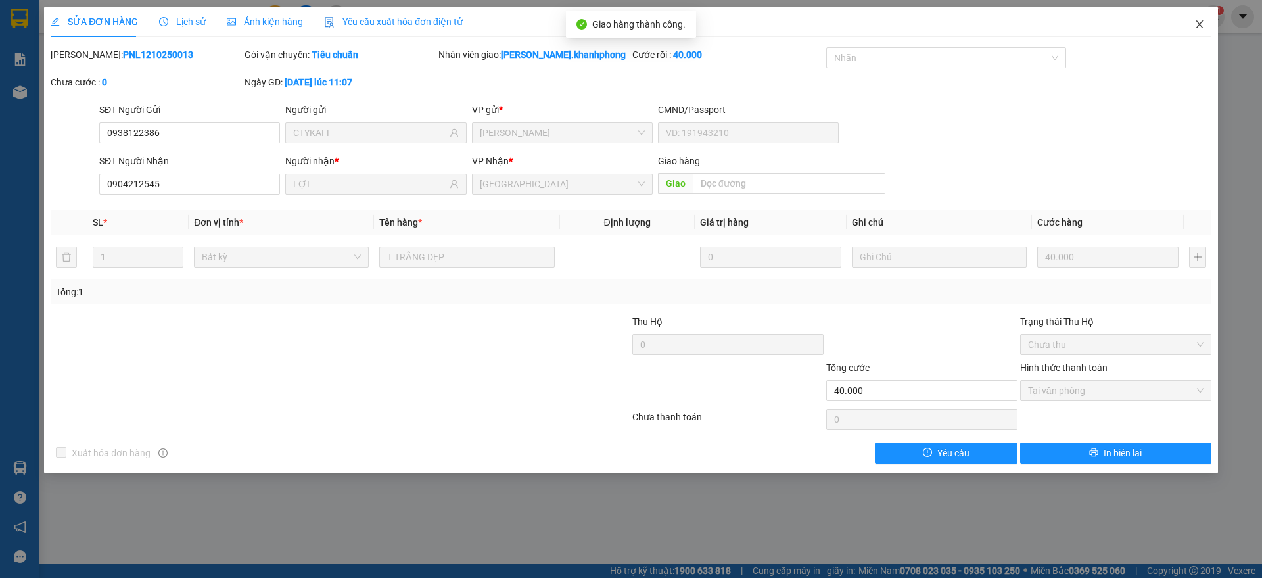
click at [1200, 22] on icon "close" at bounding box center [1200, 24] width 11 height 11
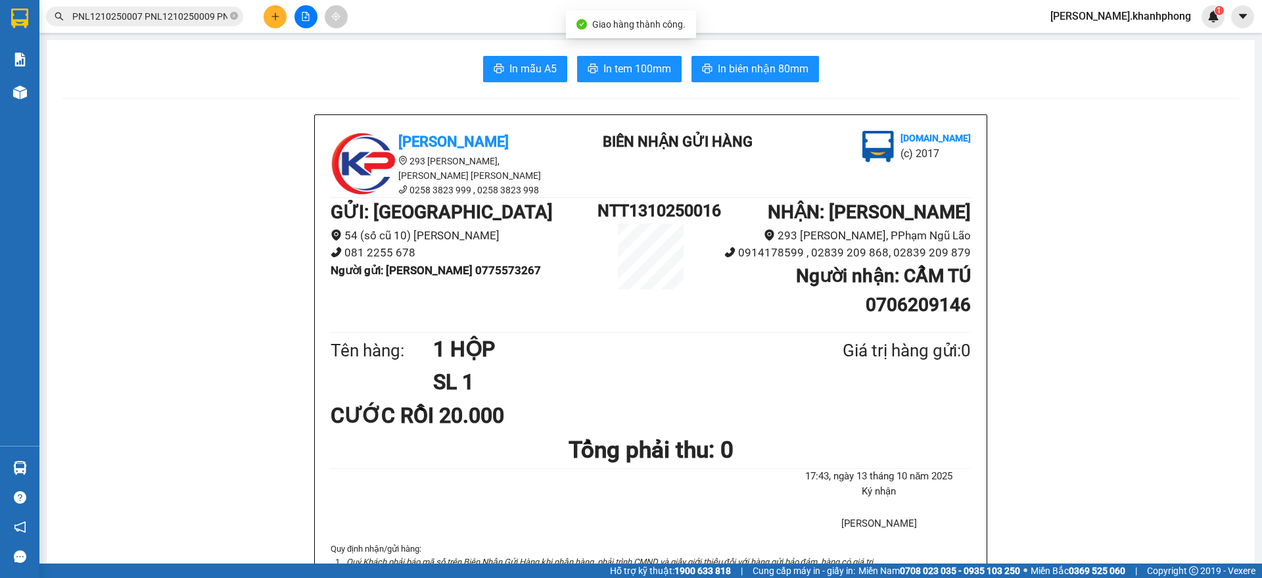
scroll to position [0, 3119]
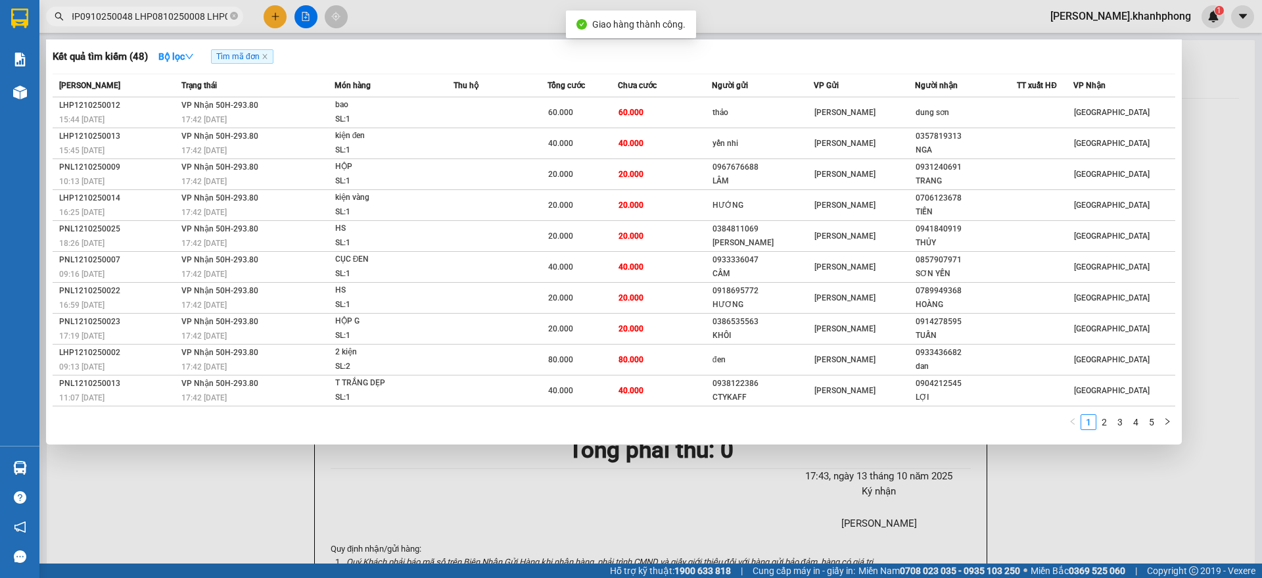
click at [158, 20] on input "PNL1210250007 PNL1210250009 PNL1210250013 PNL1210250017 PNL1210250022 PNL121025…" at bounding box center [149, 16] width 155 height 14
click at [1106, 421] on link "2" at bounding box center [1104, 422] width 14 height 14
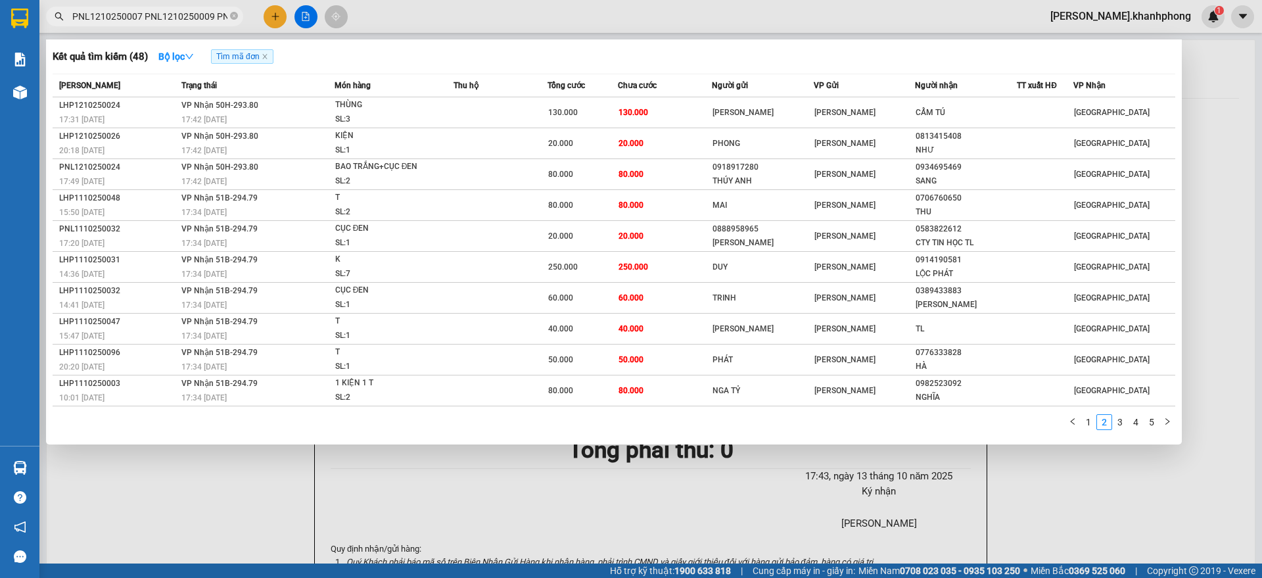
click at [1091, 421] on link "1" at bounding box center [1088, 422] width 14 height 14
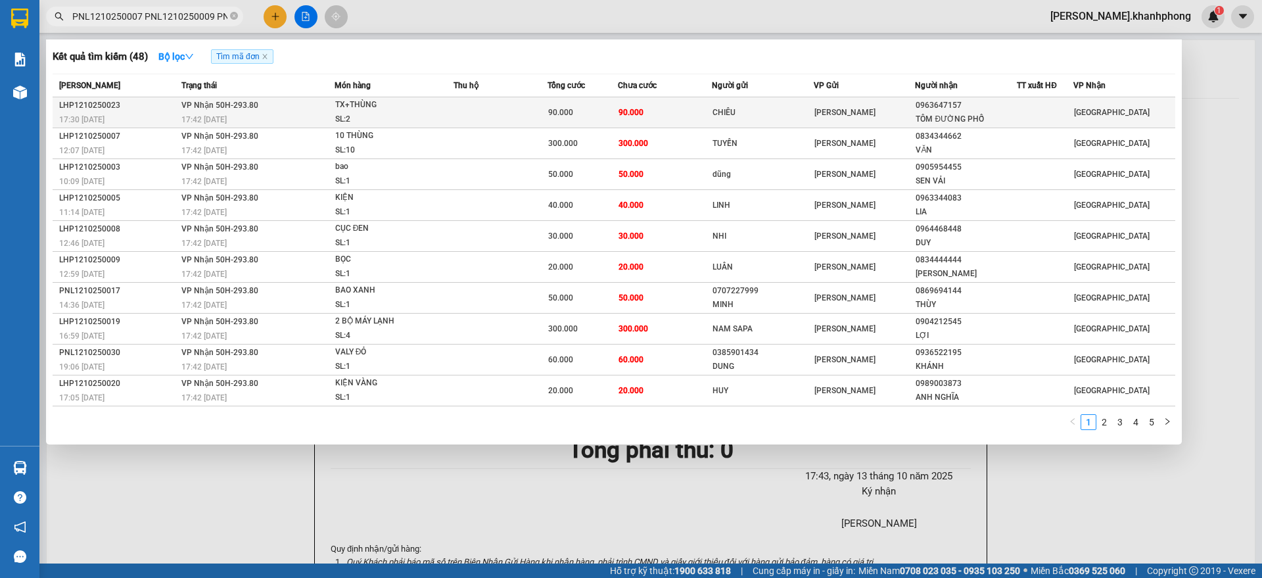
click at [681, 110] on td "90.000" at bounding box center [665, 112] width 94 height 31
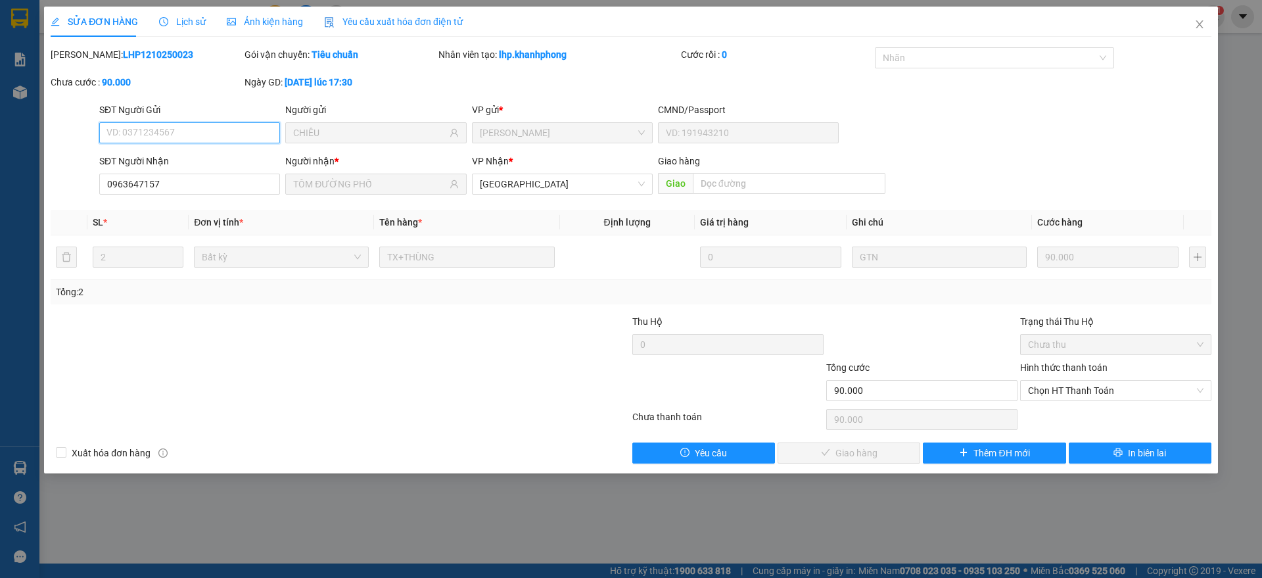
drag, startPoint x: 1044, startPoint y: 388, endPoint x: 1058, endPoint y: 439, distance: 53.3
click at [1045, 390] on span "Chọn HT Thanh Toán" at bounding box center [1116, 391] width 176 height 20
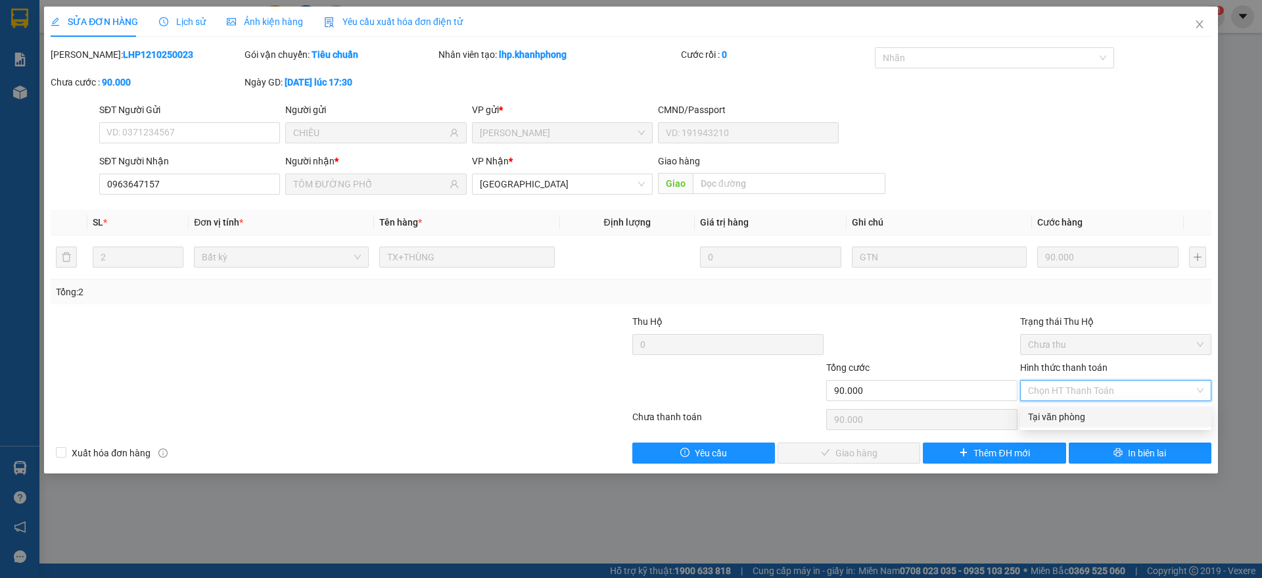
click at [1064, 423] on div "Tại văn phòng" at bounding box center [1116, 417] width 176 height 14
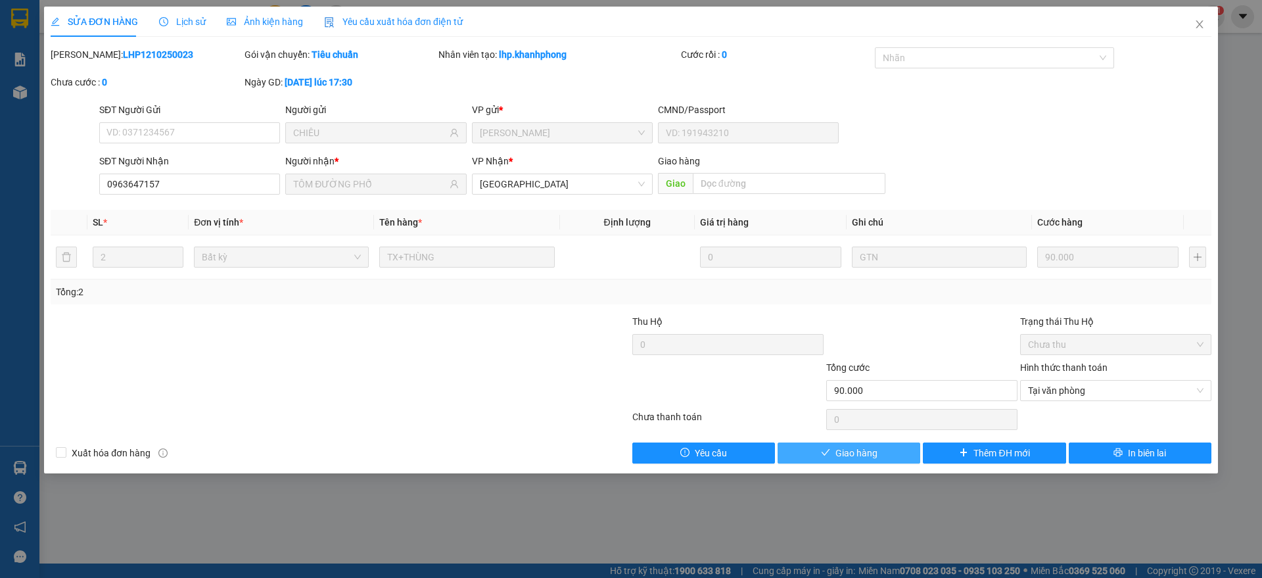
click at [873, 453] on span "Giao hàng" at bounding box center [857, 453] width 42 height 14
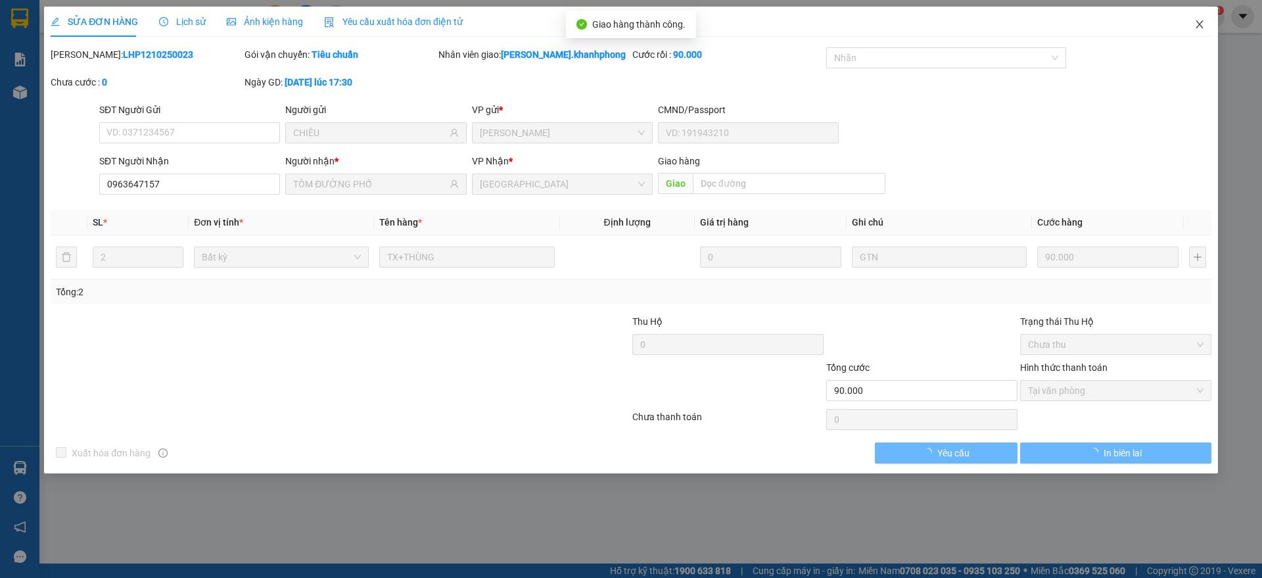
click at [1200, 28] on icon "close" at bounding box center [1200, 24] width 11 height 11
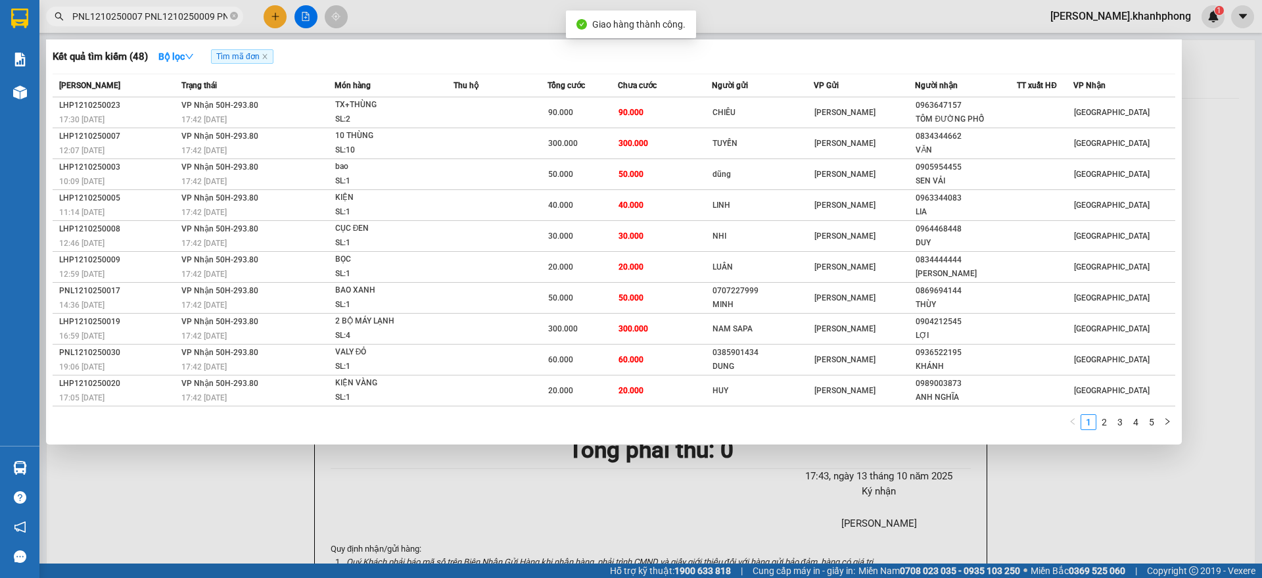
drag, startPoint x: 168, startPoint y: 17, endPoint x: 272, endPoint y: 87, distance: 124.9
click at [169, 18] on input "PNL1210250007 PNL1210250009 PNL1210250013 PNL1210250017 PNL1210250022 PNL121025…" at bounding box center [149, 16] width 155 height 14
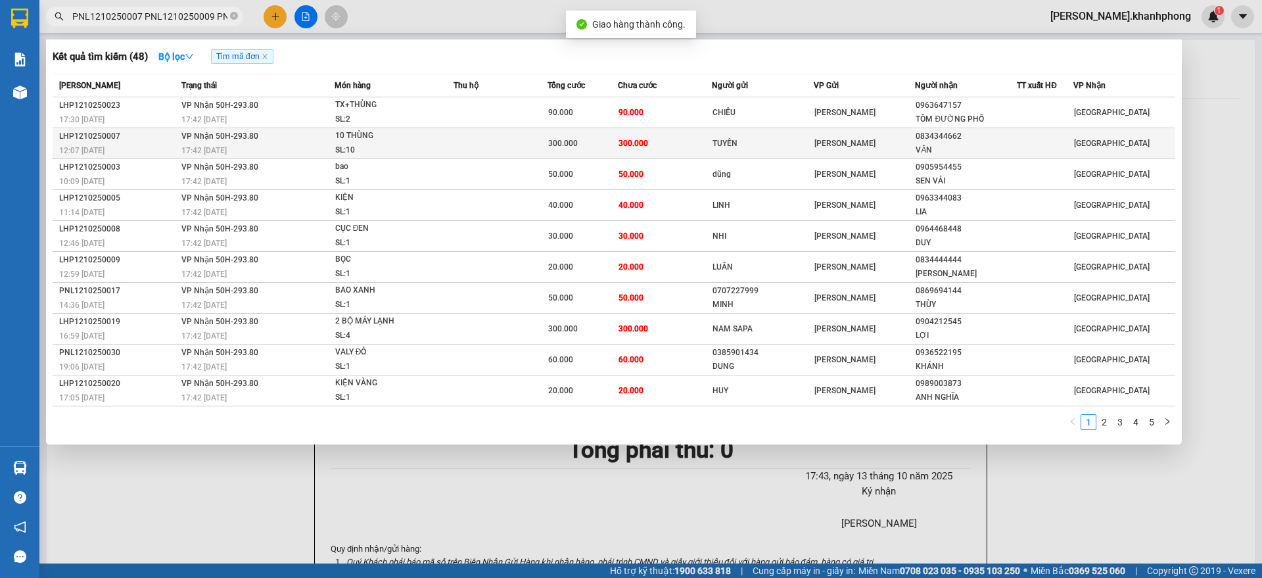
click at [402, 140] on div "10 THÙNG" at bounding box center [384, 136] width 99 height 14
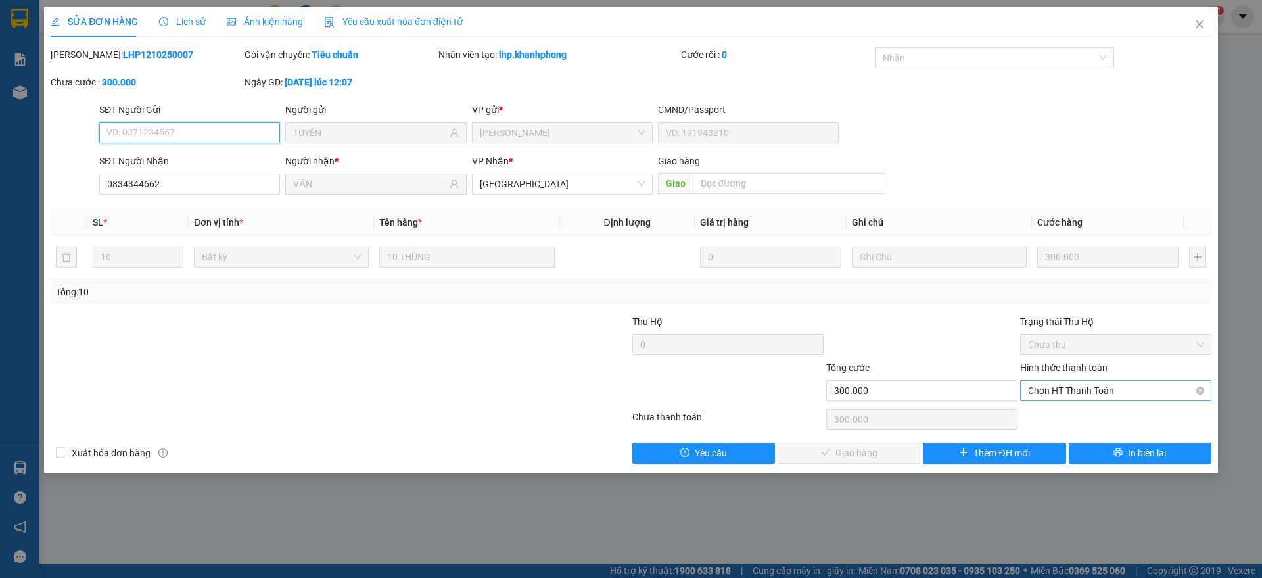
click at [1060, 389] on span "Chọn HT Thanh Toán" at bounding box center [1116, 391] width 176 height 20
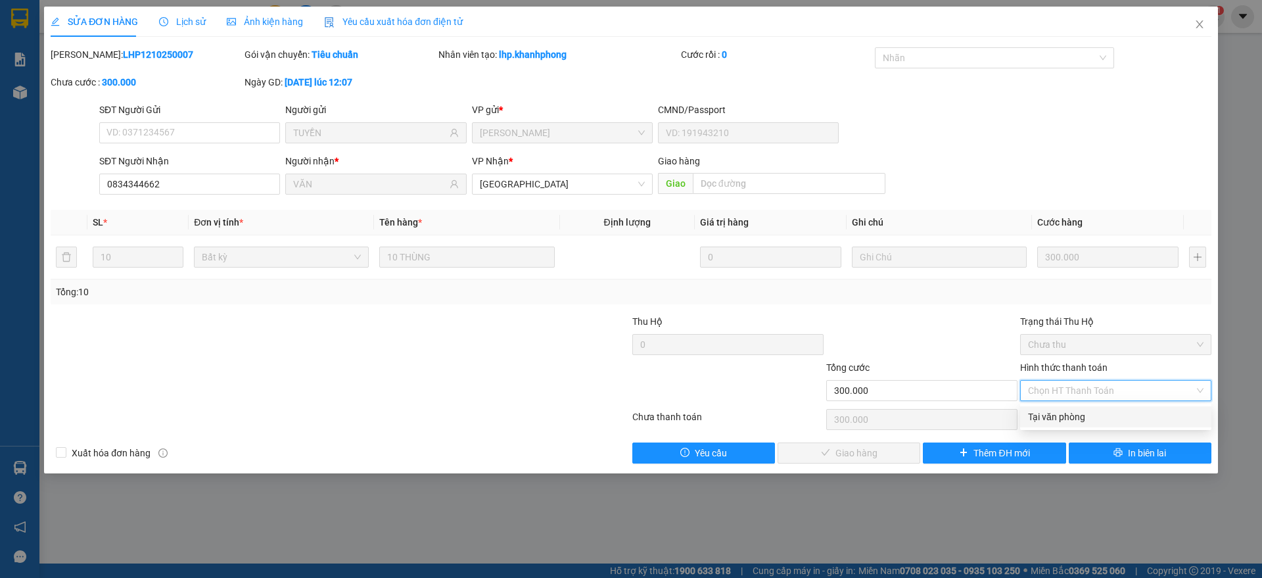
drag, startPoint x: 1058, startPoint y: 412, endPoint x: 1016, endPoint y: 420, distance: 42.8
click at [1059, 412] on div "Tại văn phòng" at bounding box center [1116, 417] width 176 height 14
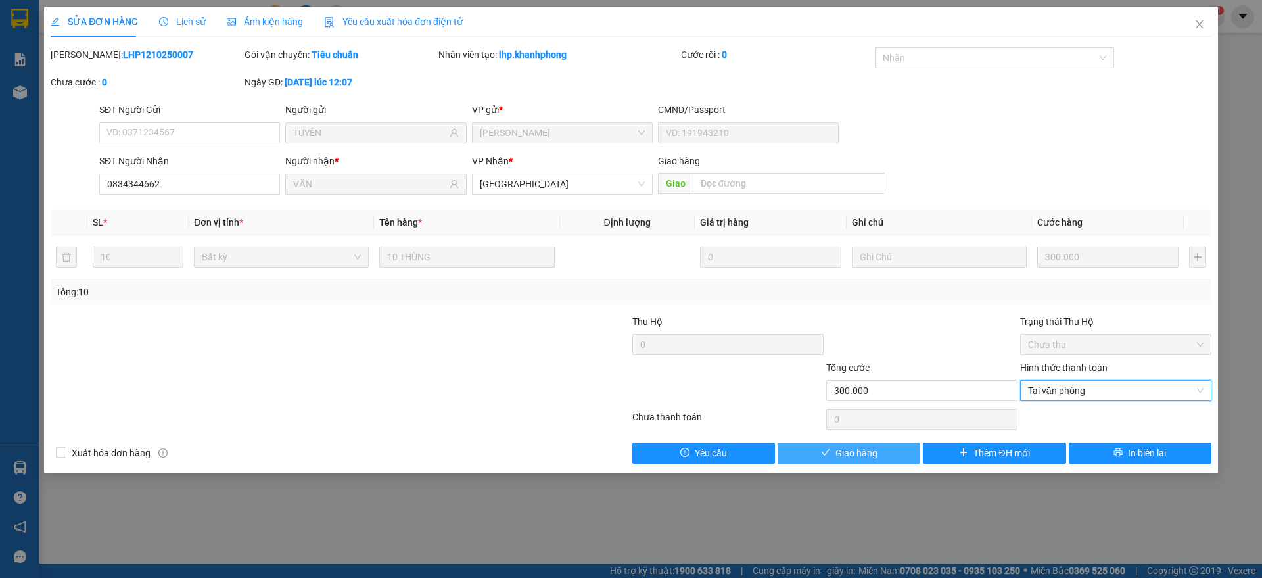
click at [861, 450] on span "Giao hàng" at bounding box center [857, 453] width 42 height 14
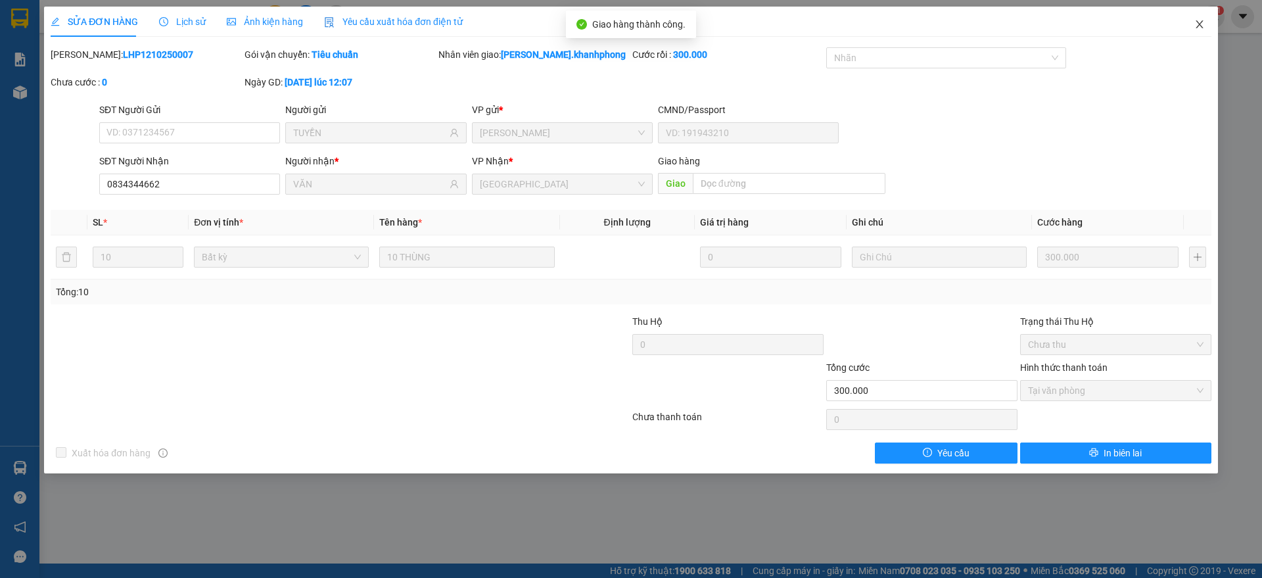
drag, startPoint x: 1198, startPoint y: 20, endPoint x: 1184, endPoint y: 22, distance: 13.9
click at [1198, 20] on icon "close" at bounding box center [1200, 24] width 11 height 11
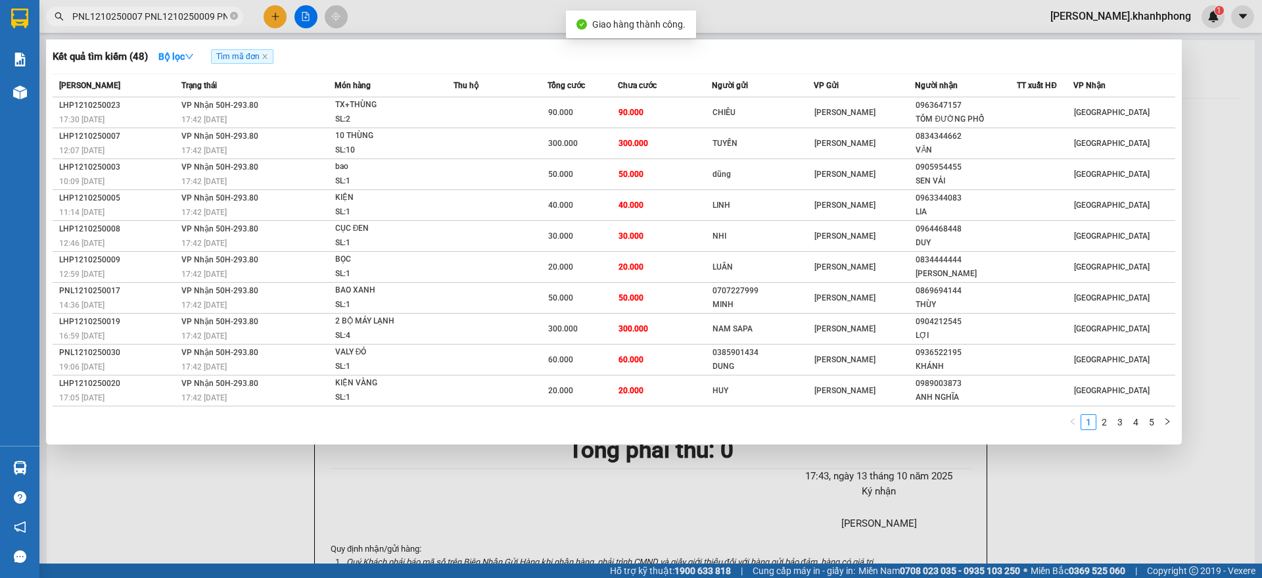
scroll to position [0, 3119]
click at [168, 13] on input "PNL1210250007 PNL1210250009 PNL1210250013 PNL1210250017 PNL1210250022 PNL121025…" at bounding box center [149, 16] width 155 height 14
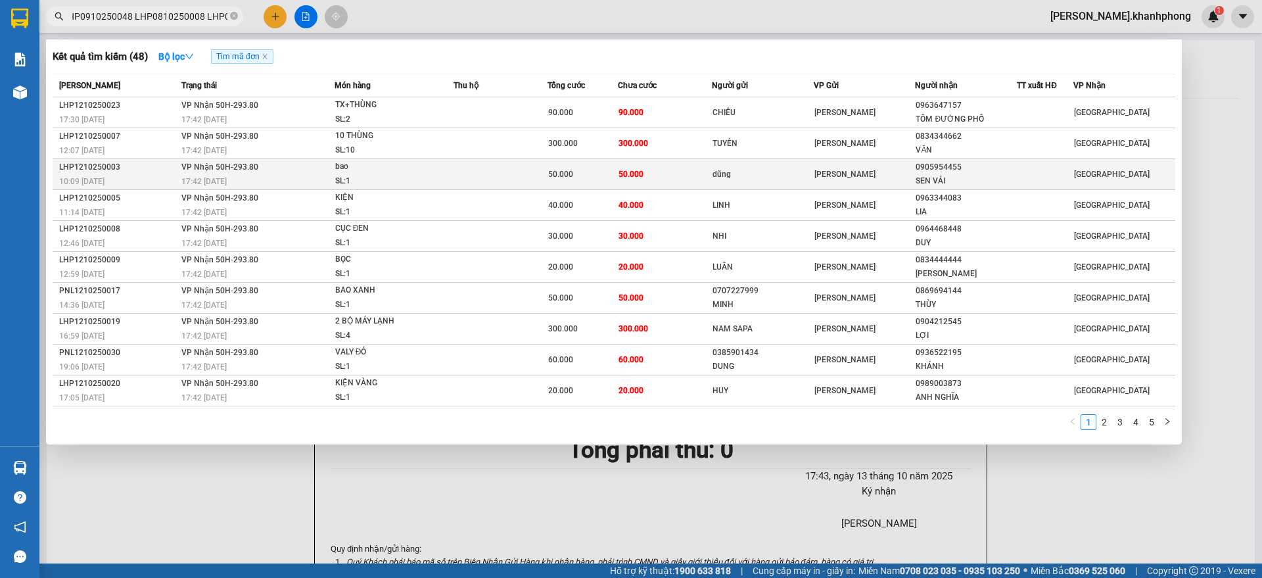
click at [118, 174] on div "10:09 - 12/10" at bounding box center [118, 181] width 118 height 14
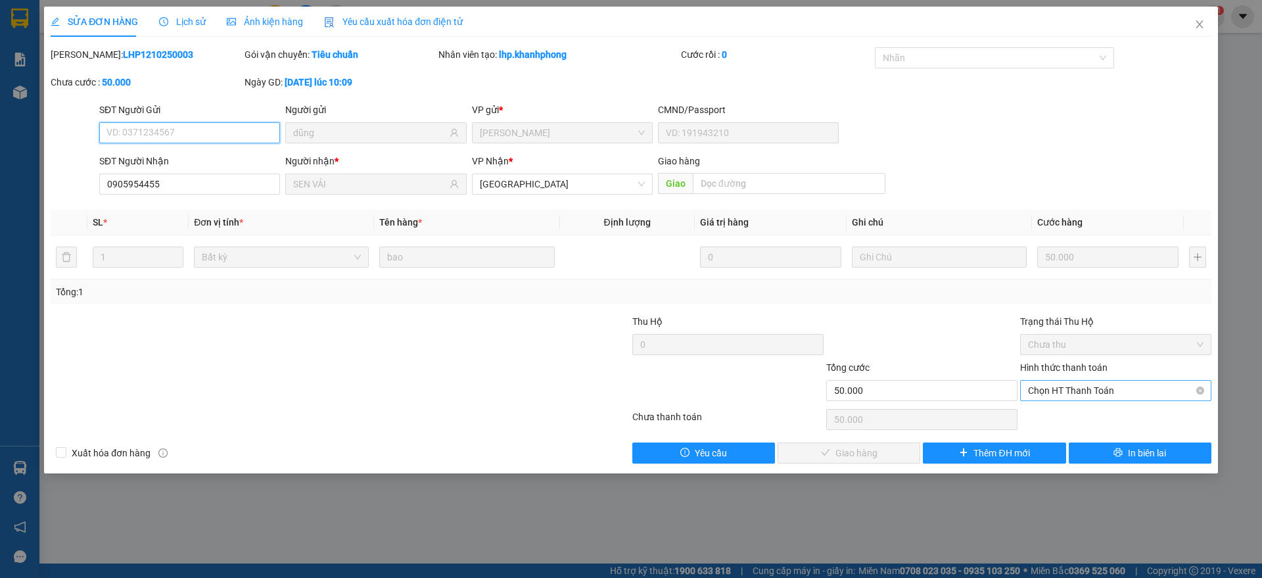
drag, startPoint x: 1065, startPoint y: 389, endPoint x: 1062, endPoint y: 398, distance: 9.6
click at [1065, 388] on span "Chọn HT Thanh Toán" at bounding box center [1116, 391] width 176 height 20
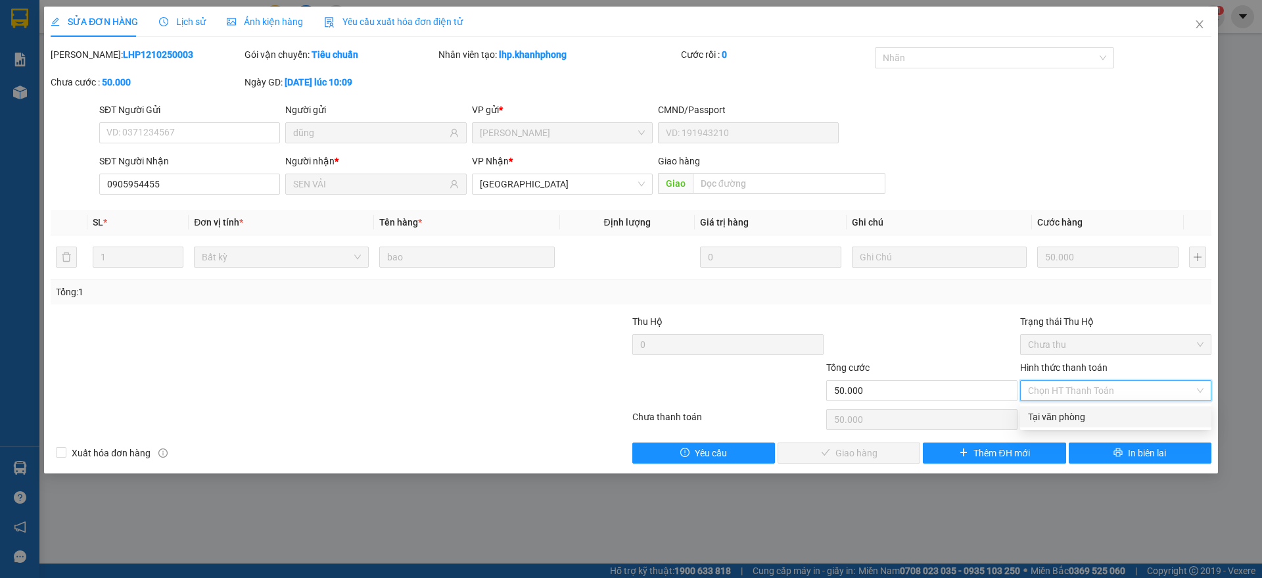
drag, startPoint x: 1072, startPoint y: 412, endPoint x: 1061, endPoint y: 421, distance: 14.1
click at [1072, 414] on div "Tại văn phòng" at bounding box center [1116, 417] width 176 height 14
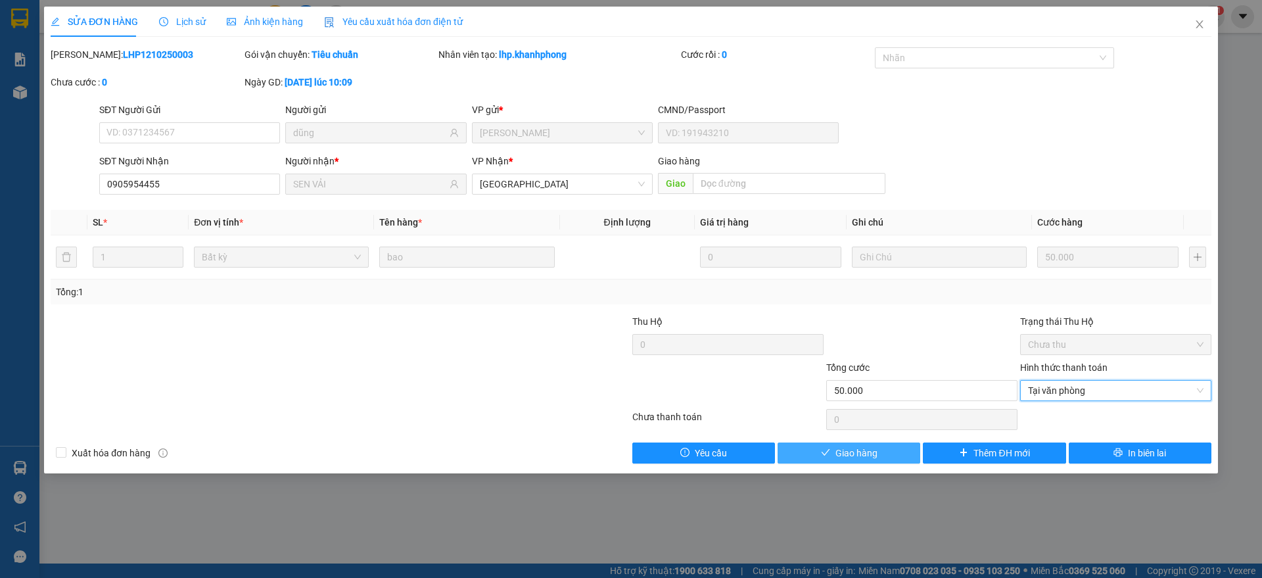
click at [842, 450] on span "Giao hàng" at bounding box center [857, 453] width 42 height 14
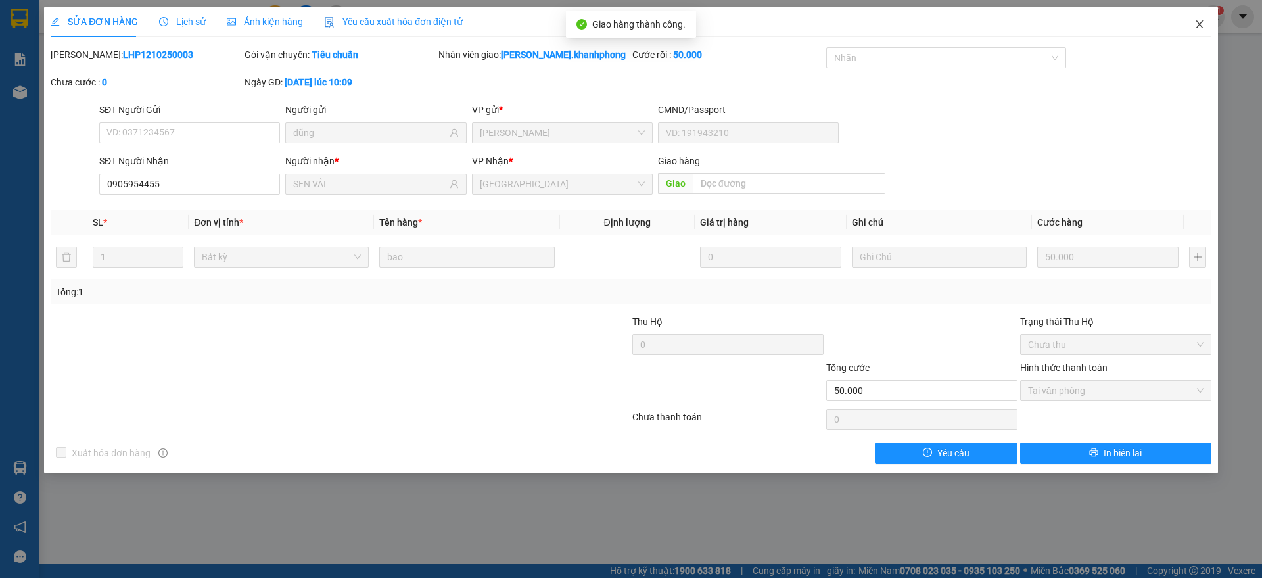
click at [1202, 20] on icon "close" at bounding box center [1200, 24] width 11 height 11
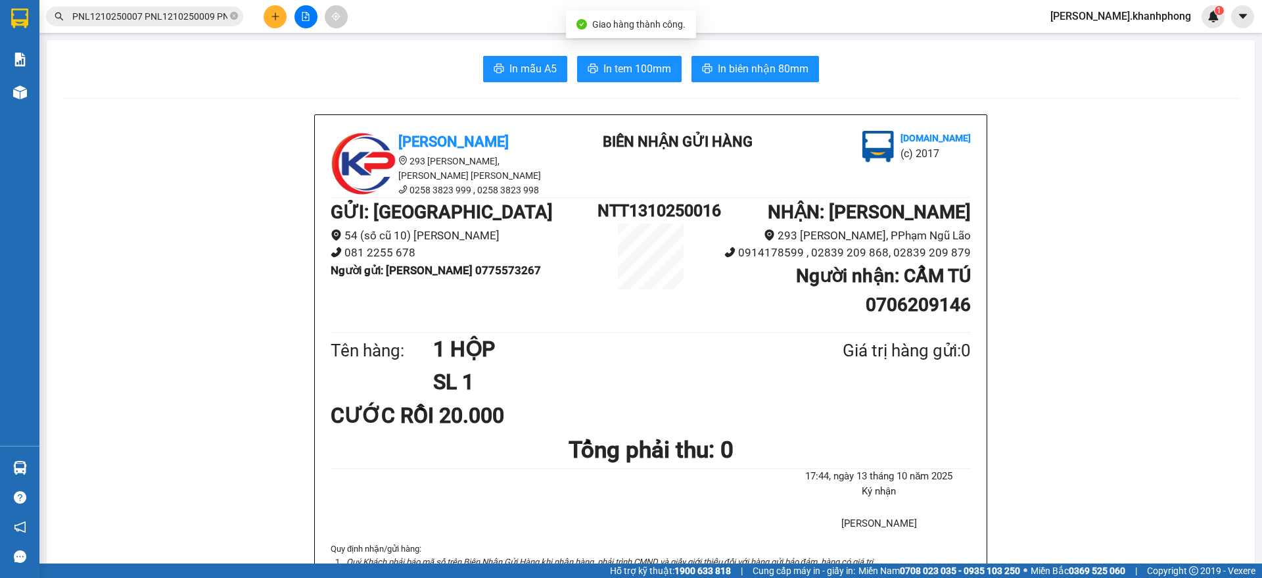
click at [153, 16] on input "PNL1210250007 PNL1210250009 PNL1210250013 PNL1210250017 PNL1210250022 PNL121025…" at bounding box center [149, 16] width 155 height 14
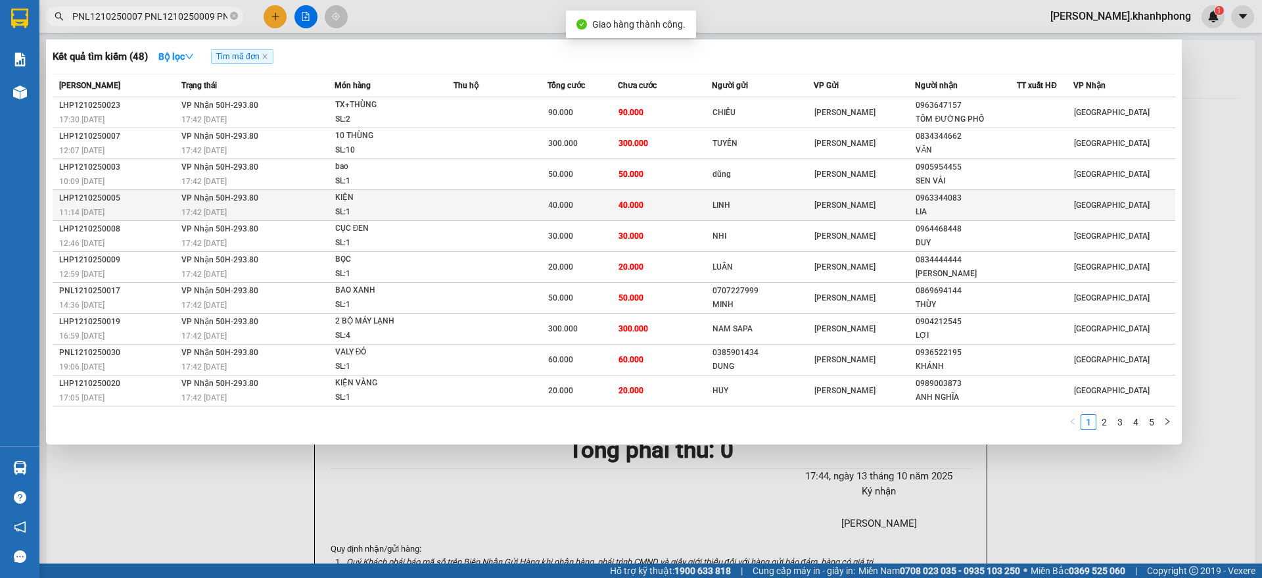
click at [126, 210] on div "11:14 - 12/10" at bounding box center [118, 212] width 118 height 14
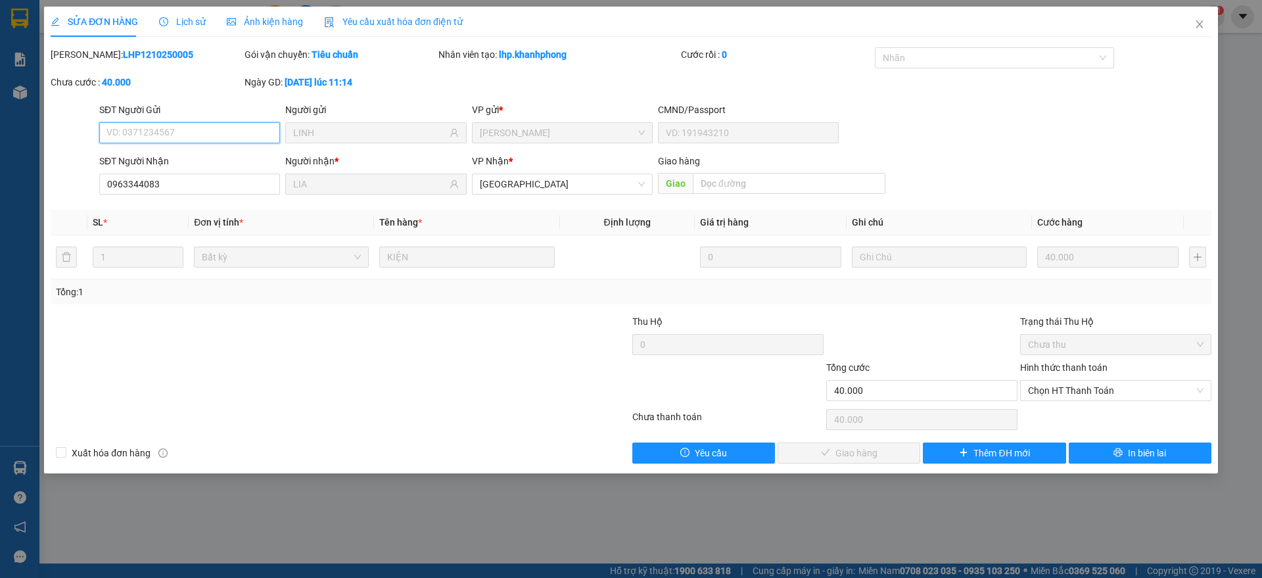
drag, startPoint x: 1072, startPoint y: 394, endPoint x: 1073, endPoint y: 415, distance: 20.4
click at [1073, 398] on span "Chọn HT Thanh Toán" at bounding box center [1116, 391] width 176 height 20
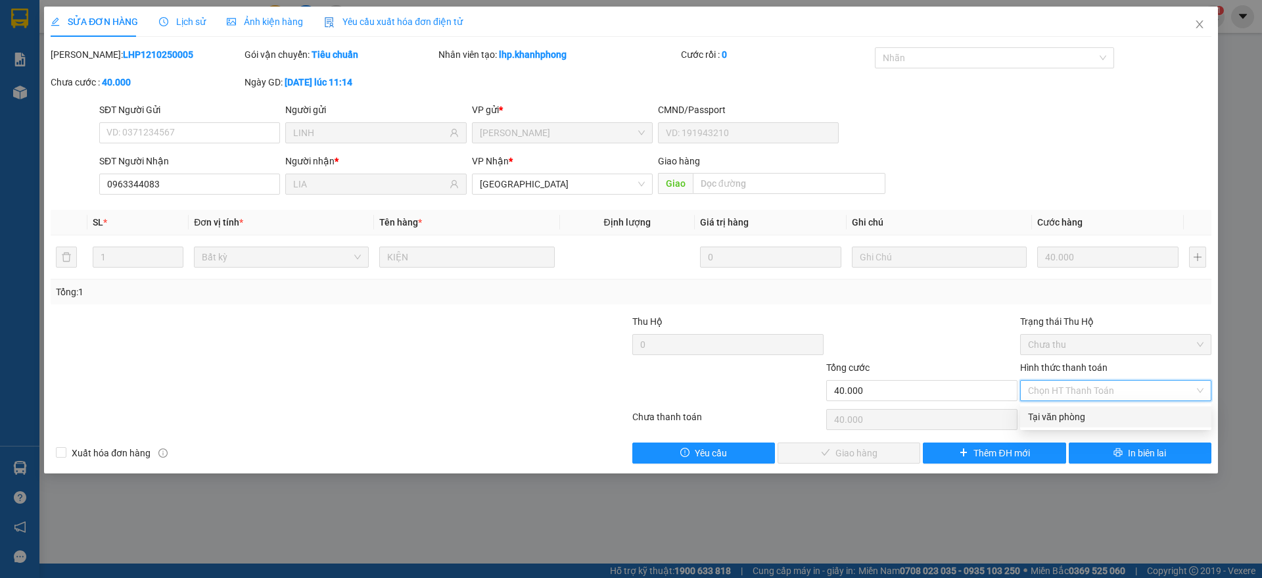
drag, startPoint x: 1068, startPoint y: 415, endPoint x: 1053, endPoint y: 423, distance: 17.9
click at [1066, 415] on div "Tại văn phòng" at bounding box center [1116, 417] width 176 height 14
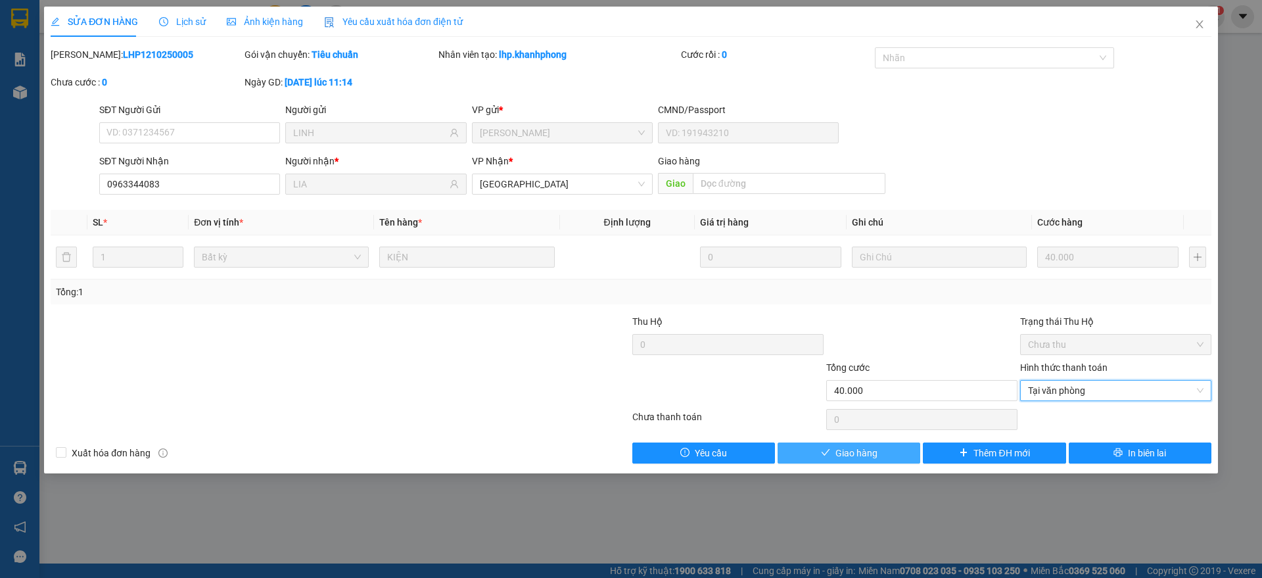
click at [857, 452] on span "Giao hàng" at bounding box center [857, 453] width 42 height 14
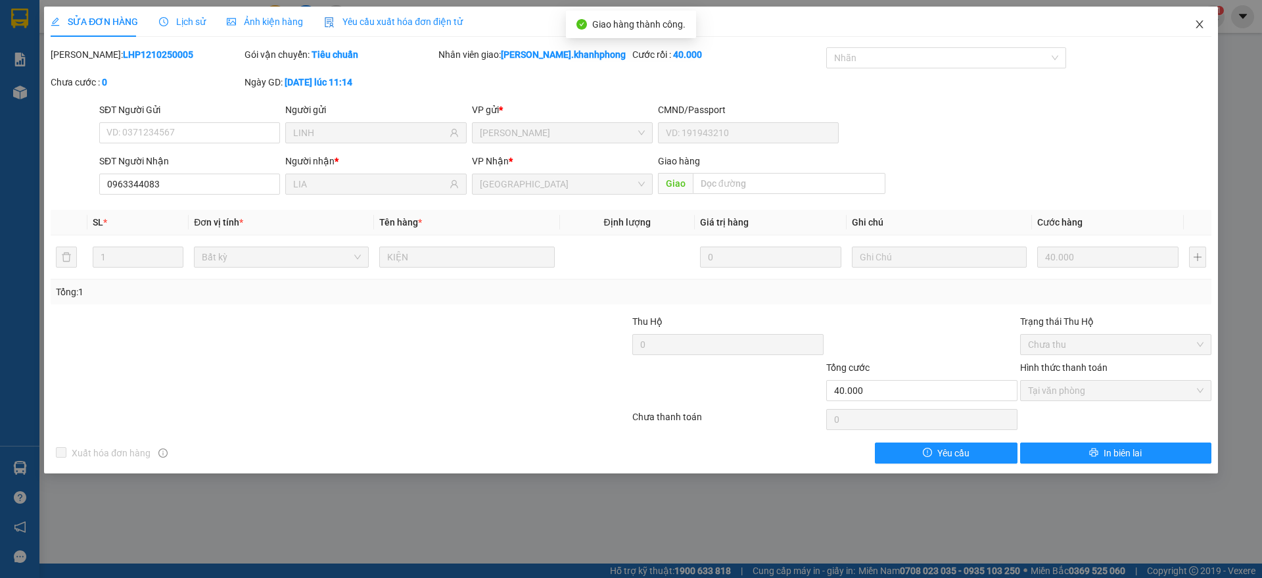
click at [1194, 18] on span "Close" at bounding box center [1199, 25] width 37 height 37
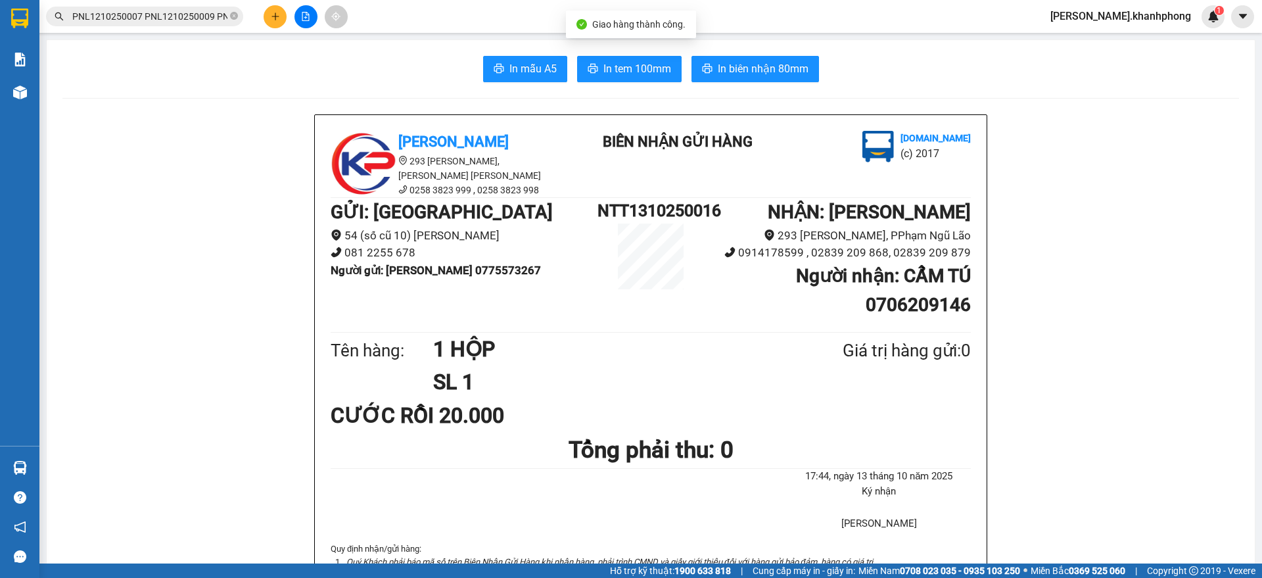
scroll to position [0, 3119]
click at [145, 12] on input "PNL1210250007 PNL1210250009 PNL1210250013 PNL1210250017 PNL1210250022 PNL121025…" at bounding box center [149, 16] width 155 height 14
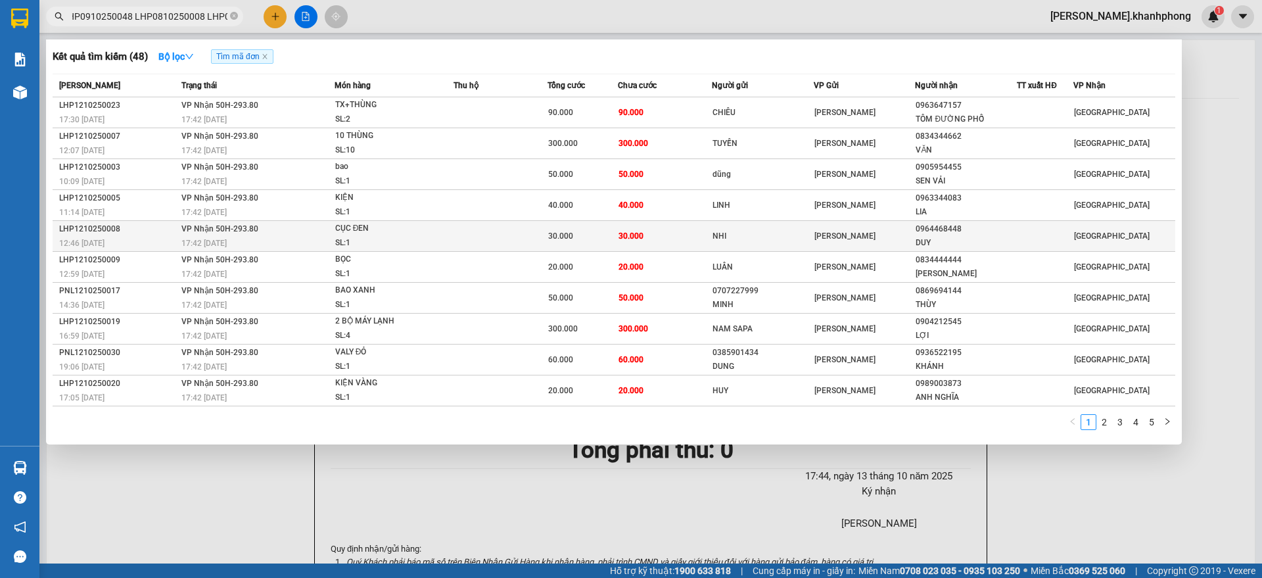
scroll to position [0, 0]
click at [175, 234] on div "LHP1210250008" at bounding box center [118, 229] width 118 height 14
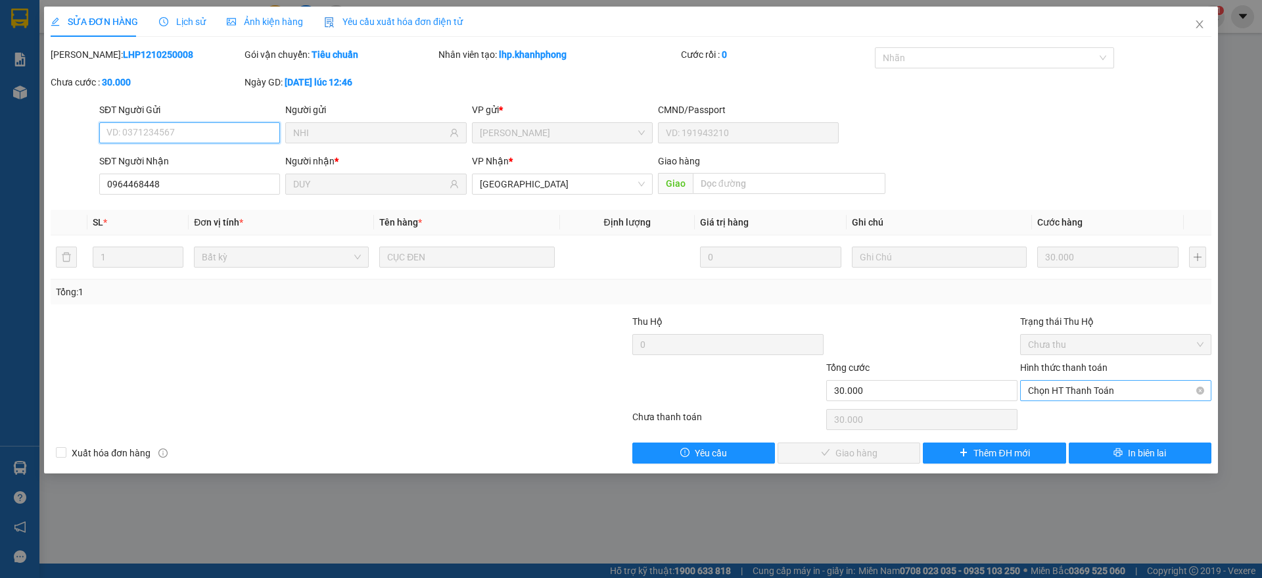
drag, startPoint x: 1072, startPoint y: 385, endPoint x: 1076, endPoint y: 398, distance: 12.9
click at [1073, 385] on span "Chọn HT Thanh Toán" at bounding box center [1116, 391] width 176 height 20
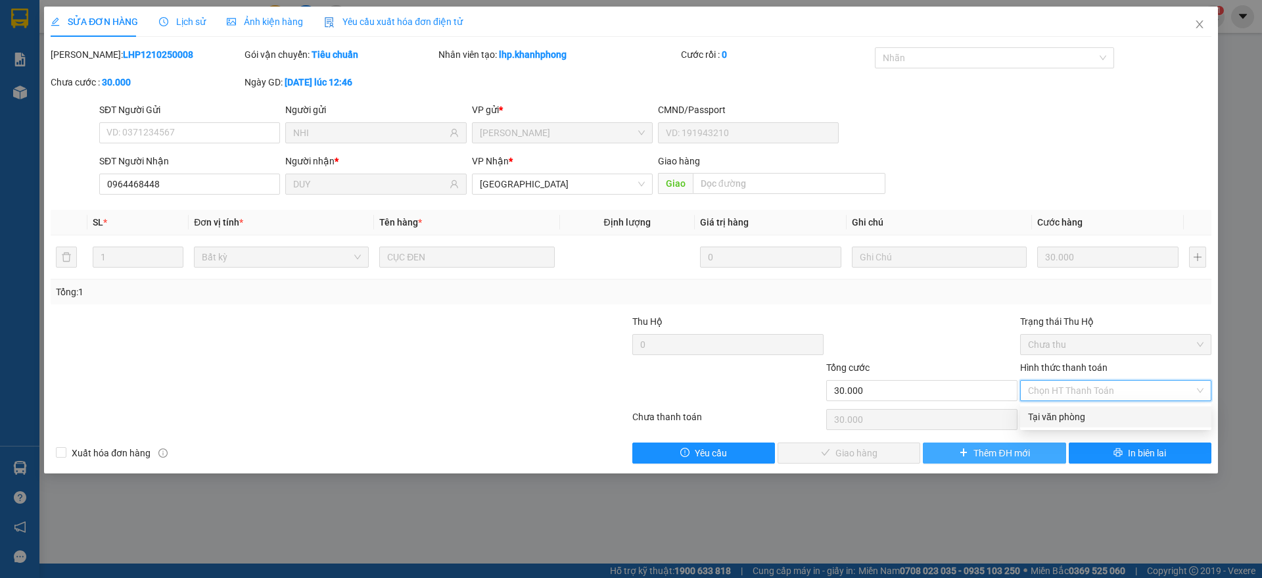
drag, startPoint x: 1072, startPoint y: 415, endPoint x: 960, endPoint y: 448, distance: 116.3
click at [1064, 419] on div "Tại văn phòng" at bounding box center [1116, 417] width 176 height 14
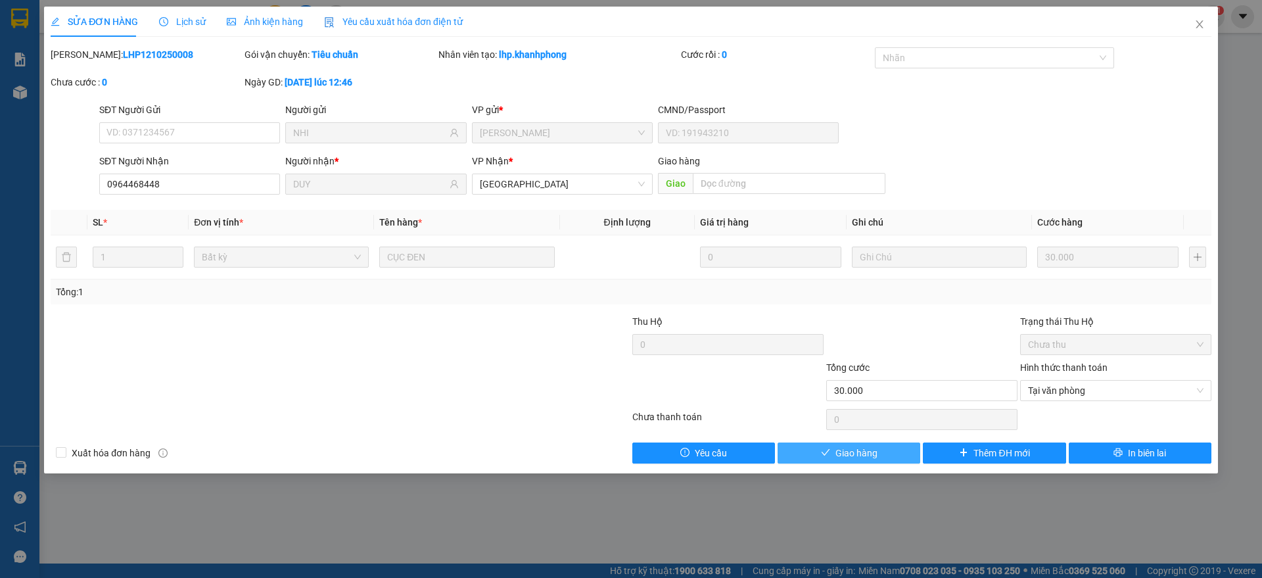
click at [861, 450] on span "Giao hàng" at bounding box center [857, 453] width 42 height 14
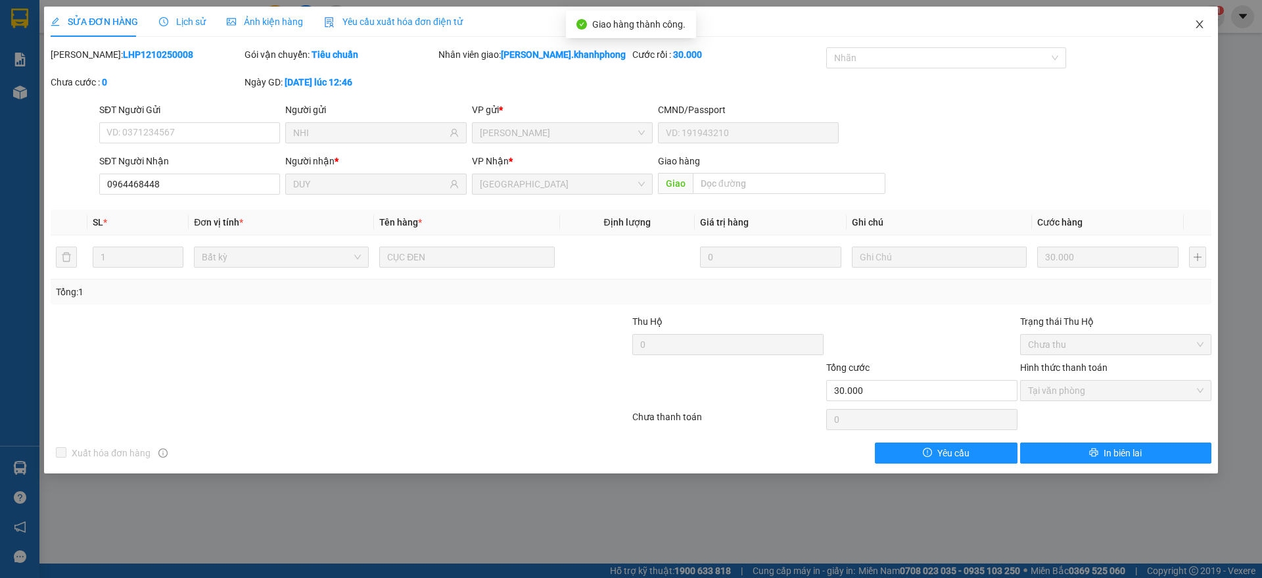
click at [1202, 24] on icon "close" at bounding box center [1200, 24] width 11 height 11
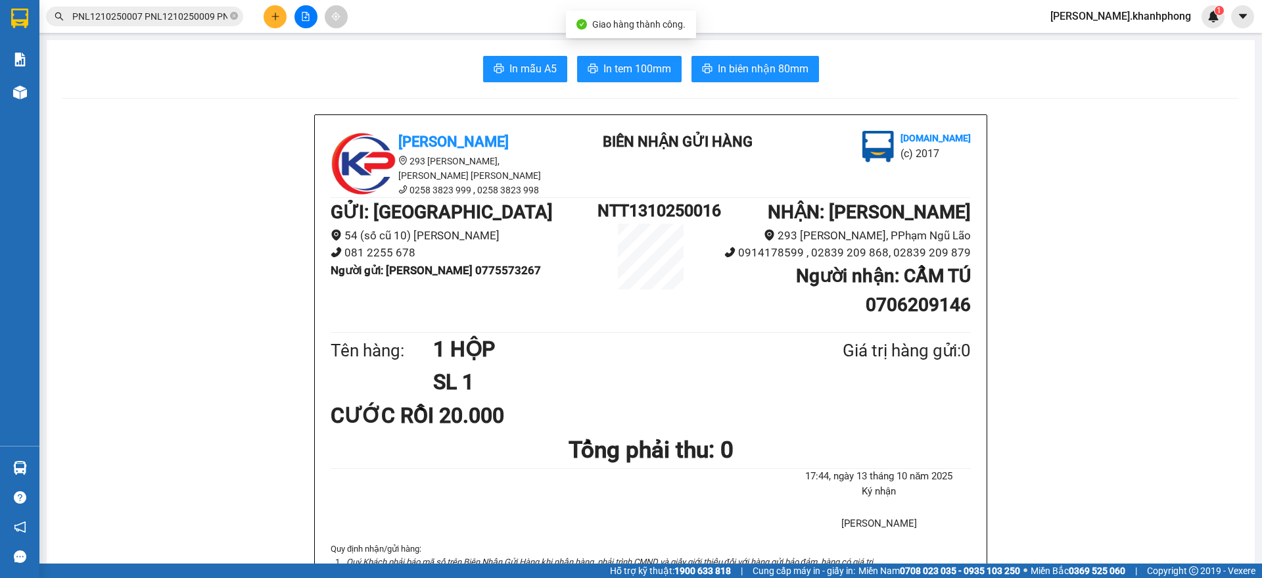
scroll to position [0, 3114]
click at [146, 13] on input "PNL1210250007 PNL1210250009 PNL1210250013 PNL1210250017 PNL1210250022 PNL121025…" at bounding box center [149, 16] width 155 height 14
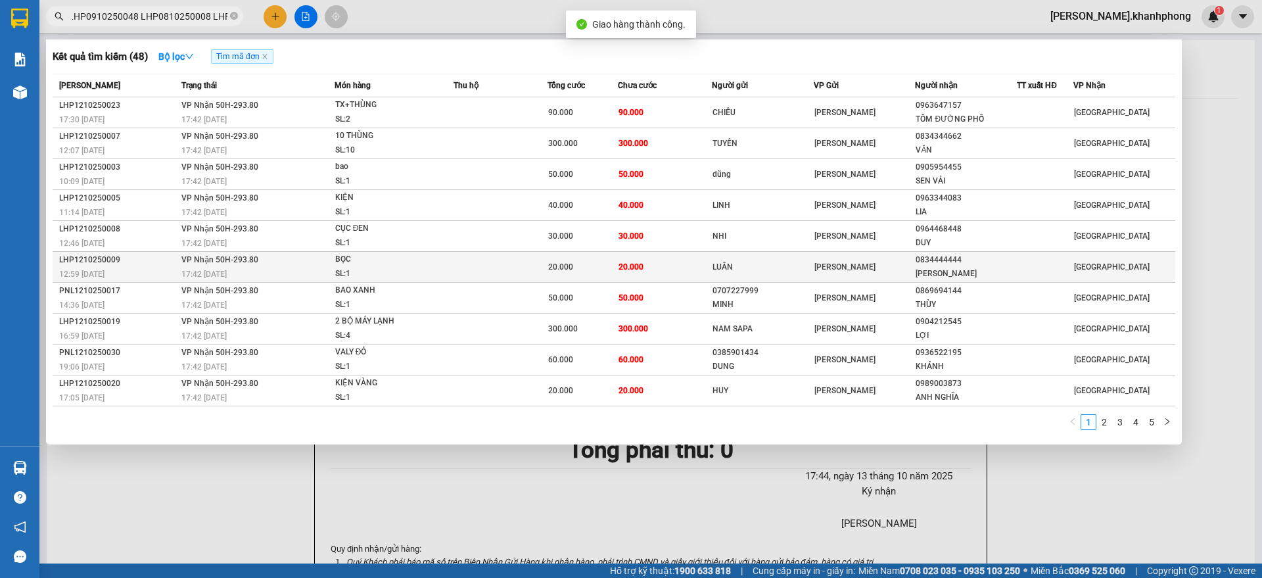
click at [130, 267] on div "12:59 - 12/10" at bounding box center [118, 274] width 118 height 14
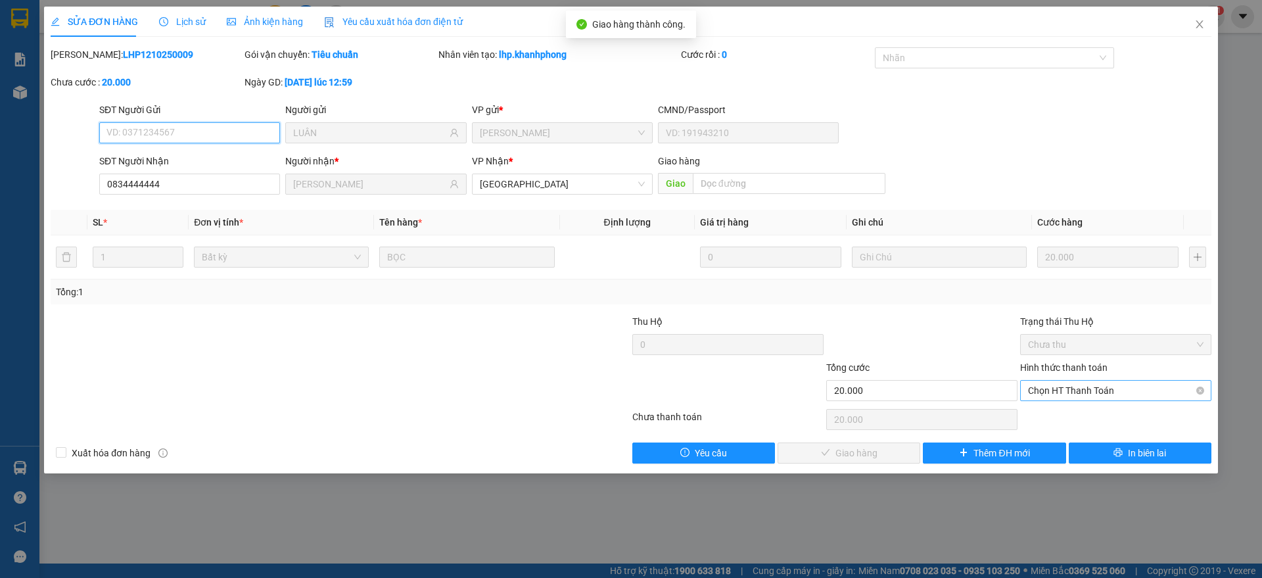
click at [1094, 389] on span "Chọn HT Thanh Toán" at bounding box center [1116, 391] width 176 height 20
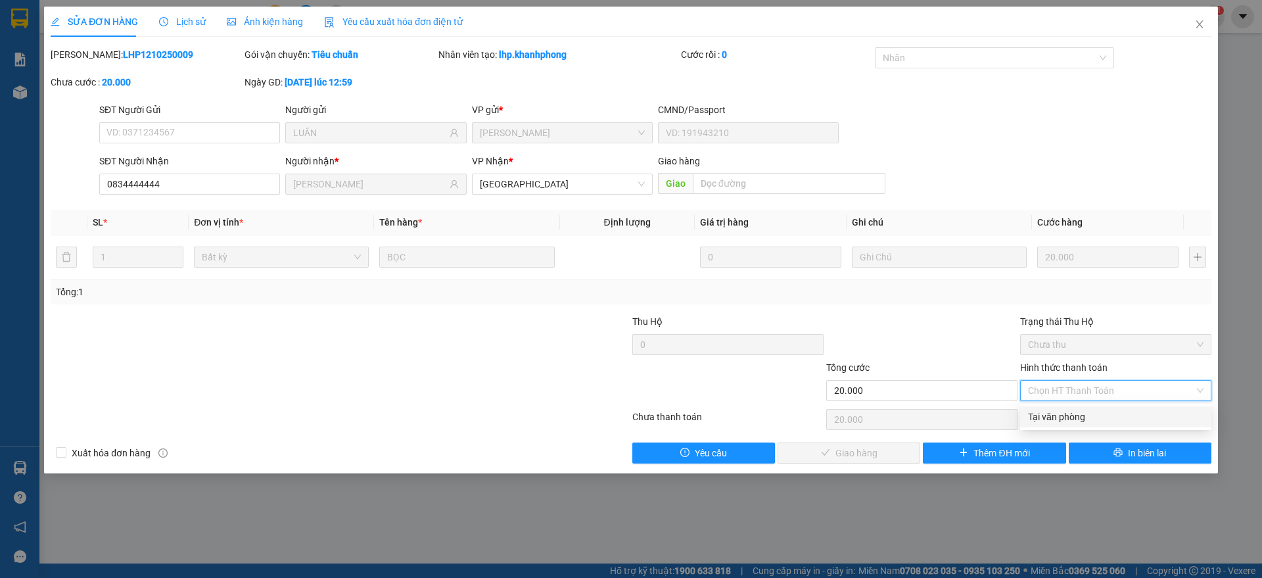
click at [1079, 415] on div "Tại văn phòng" at bounding box center [1116, 417] width 176 height 14
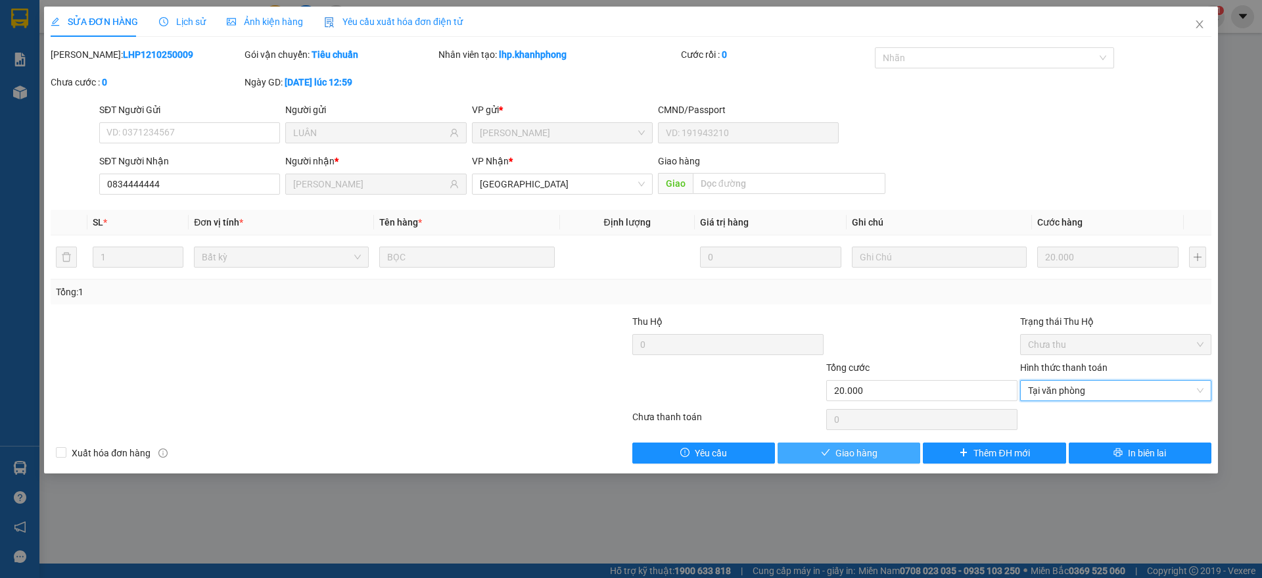
drag, startPoint x: 858, startPoint y: 458, endPoint x: 873, endPoint y: 463, distance: 16.0
click at [861, 460] on button "Giao hàng" at bounding box center [849, 452] width 143 height 21
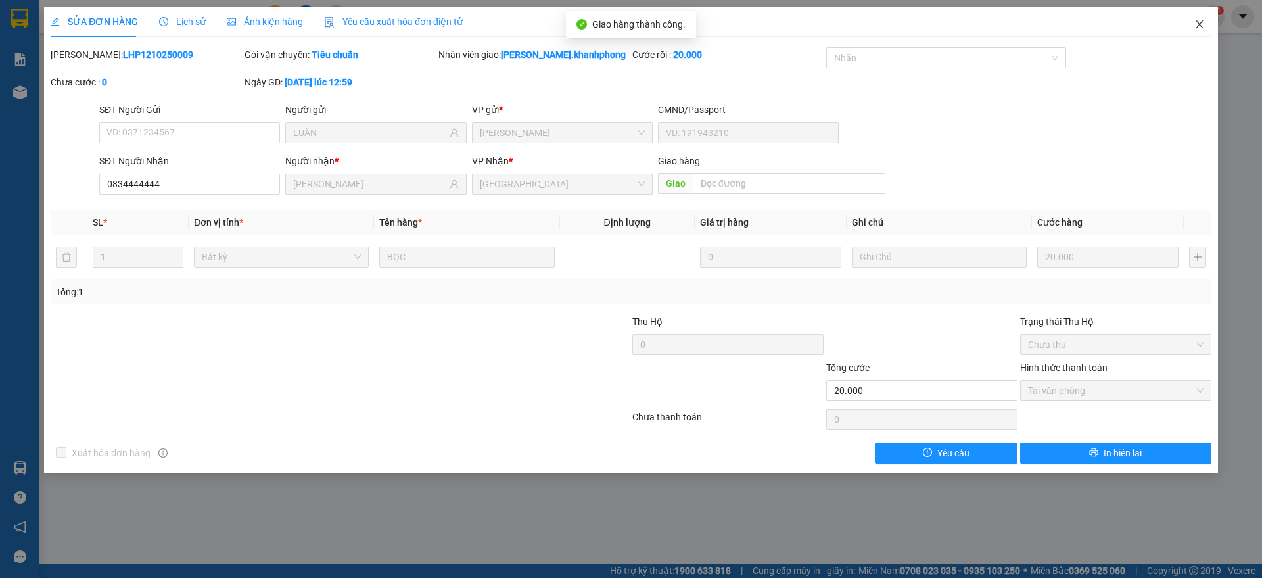
click at [1195, 14] on span "Close" at bounding box center [1199, 25] width 37 height 37
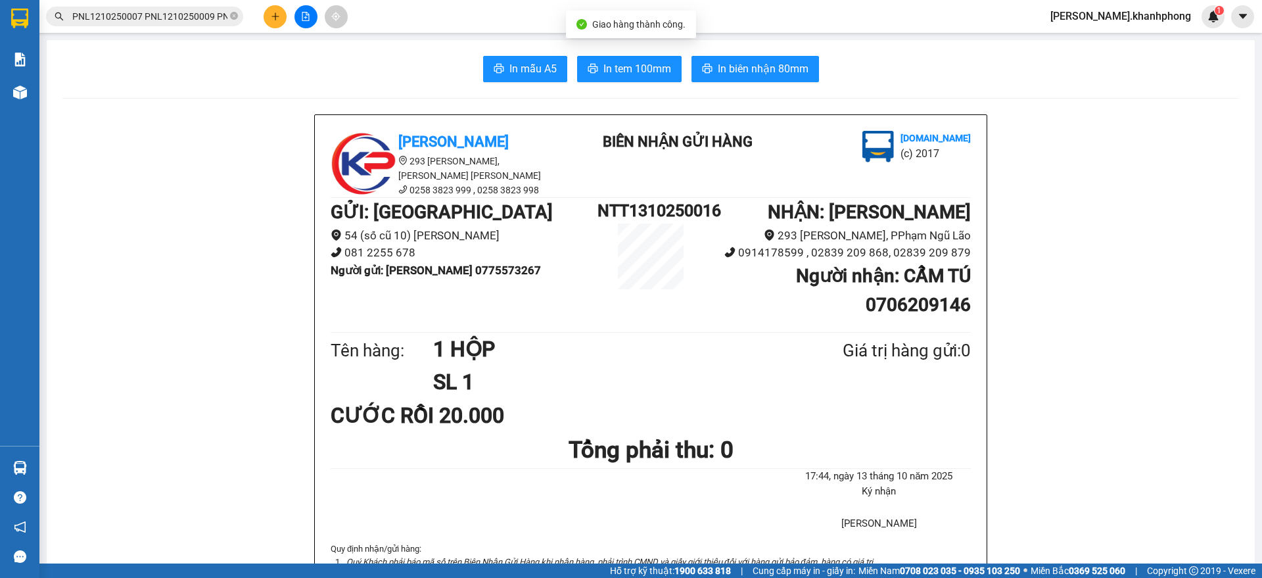
scroll to position [0, 3108]
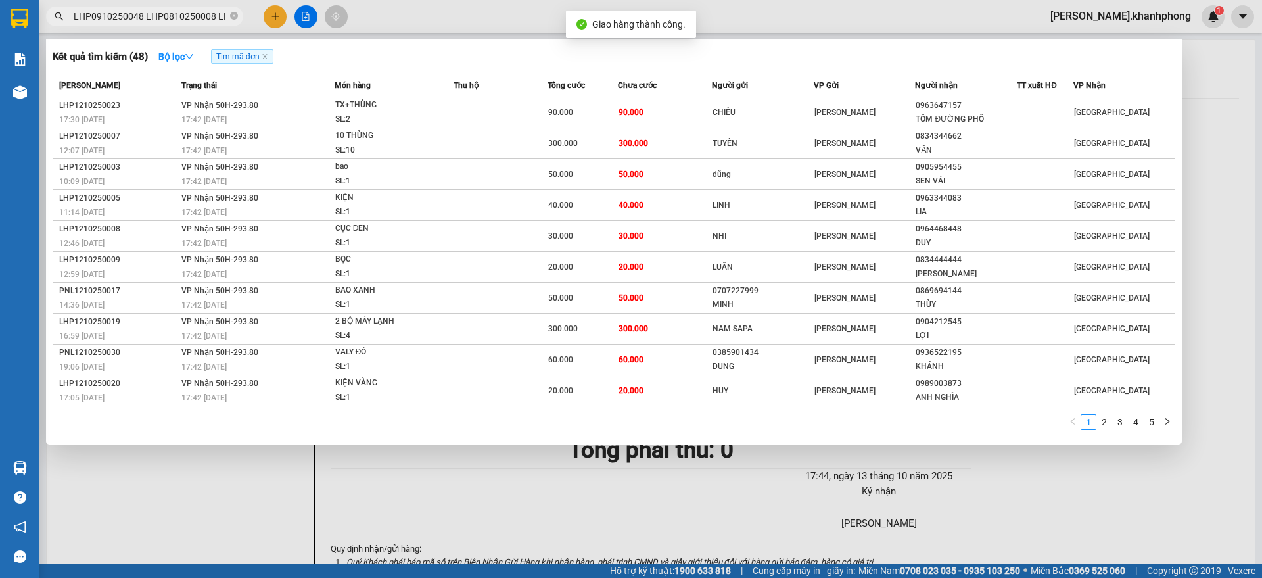
click at [164, 17] on input "PNL1210250007 PNL1210250009 PNL1210250013 PNL1210250017 PNL1210250022 PNL121025…" at bounding box center [149, 16] width 155 height 14
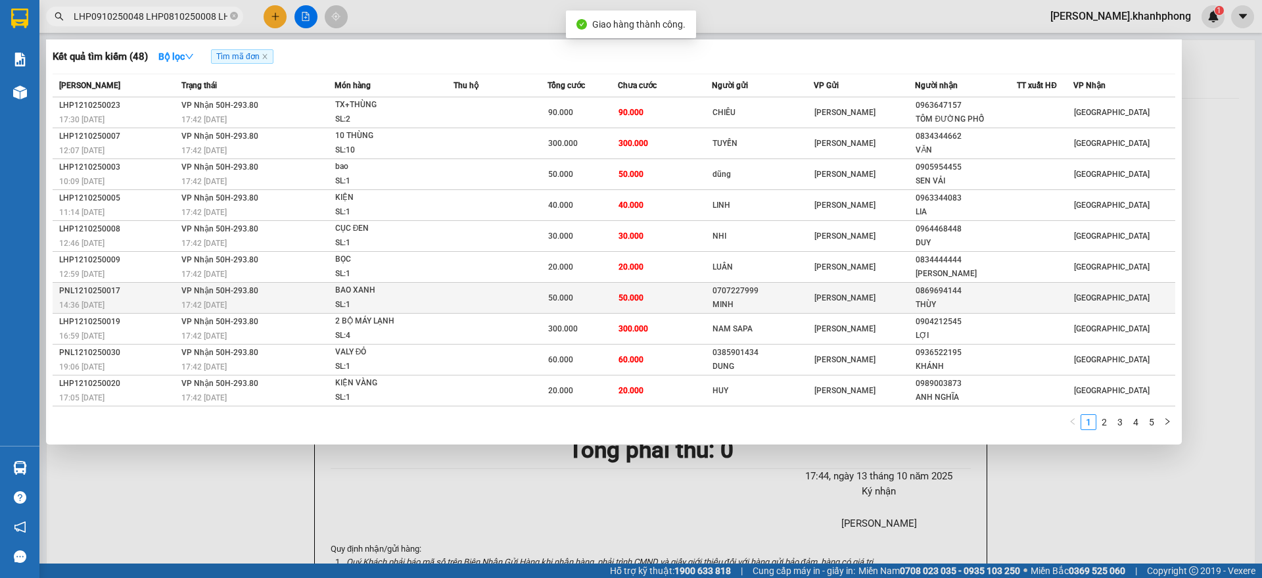
click at [158, 298] on div "14:36 - 12/10" at bounding box center [118, 305] width 118 height 14
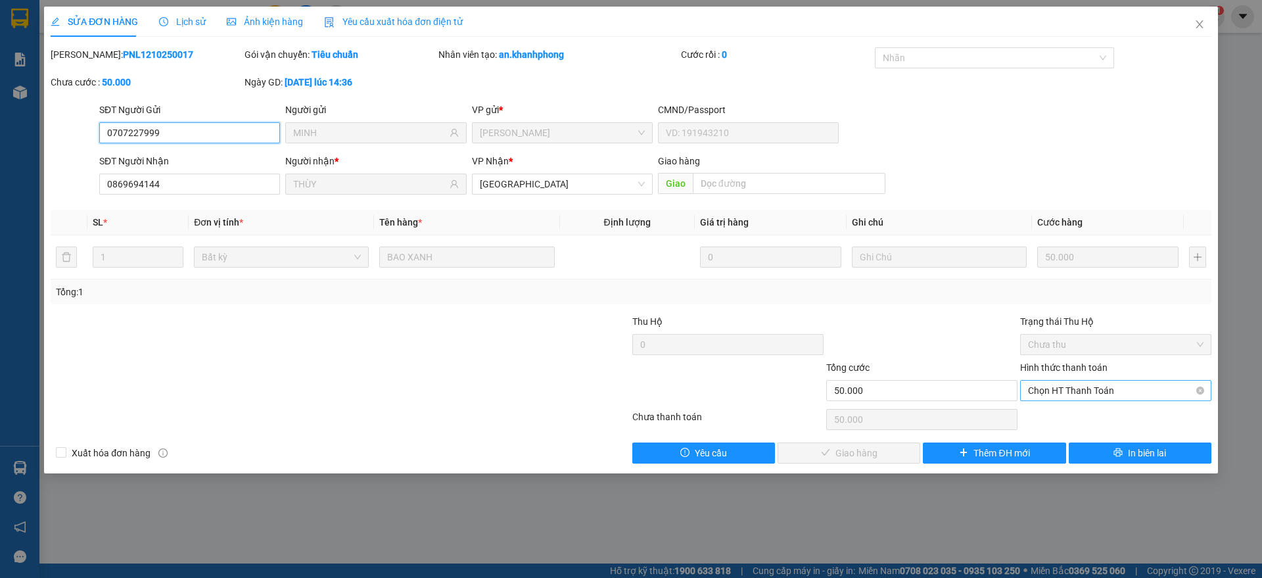
click at [1054, 385] on span "Chọn HT Thanh Toán" at bounding box center [1116, 391] width 176 height 20
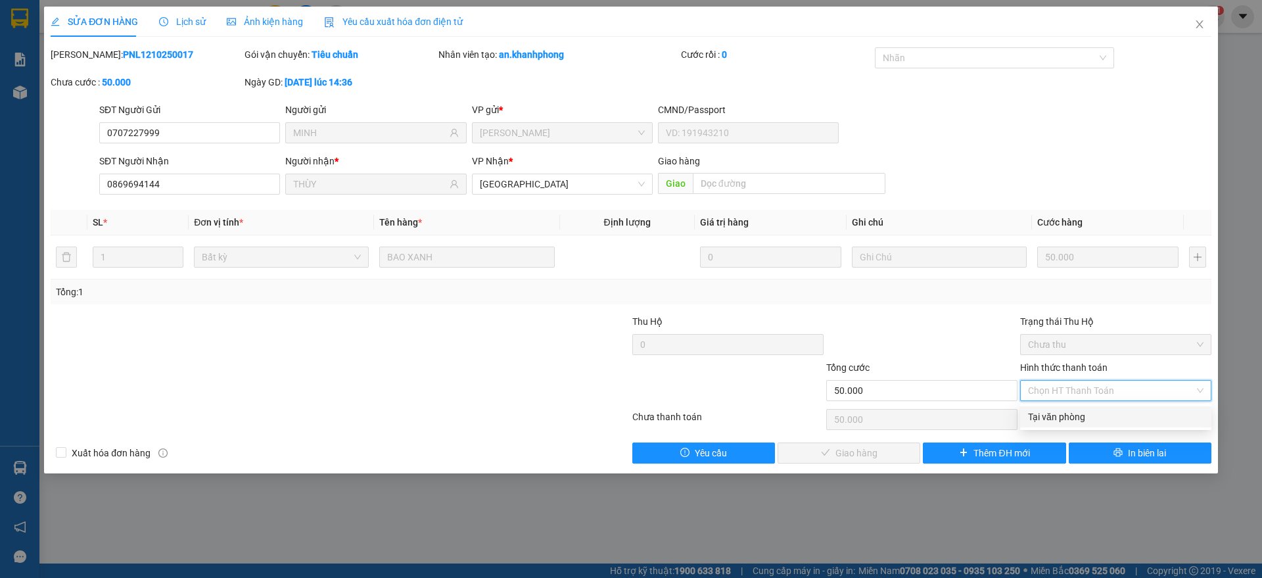
drag, startPoint x: 1053, startPoint y: 413, endPoint x: 1033, endPoint y: 425, distance: 22.8
click at [1053, 415] on div "Tại văn phòng" at bounding box center [1116, 417] width 176 height 14
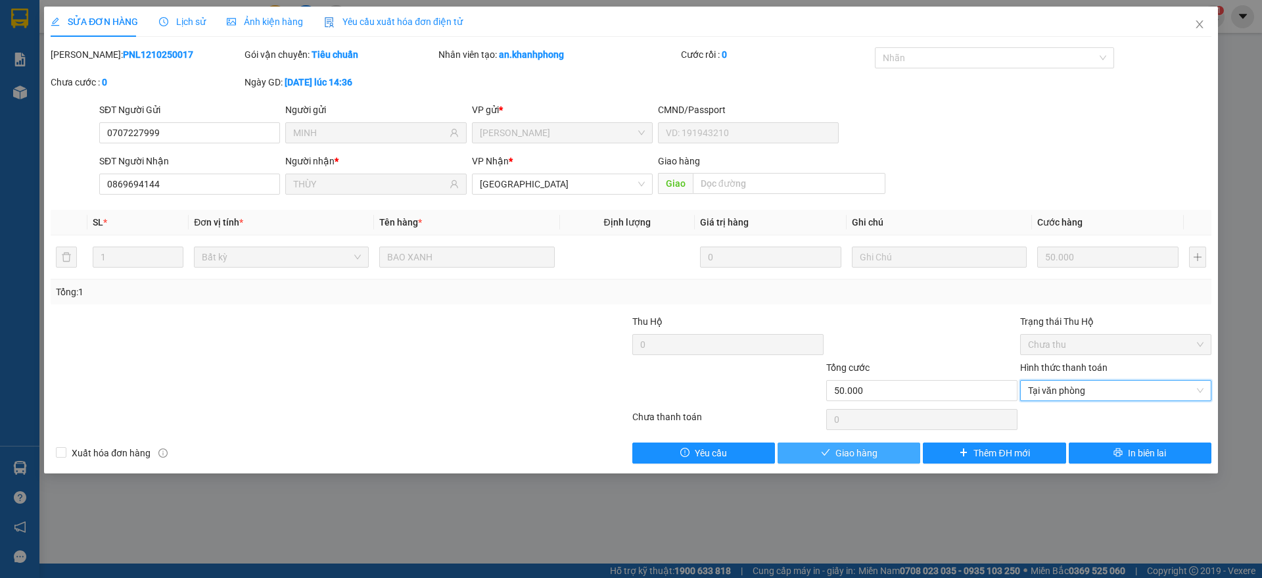
click at [874, 455] on span "Giao hàng" at bounding box center [857, 453] width 42 height 14
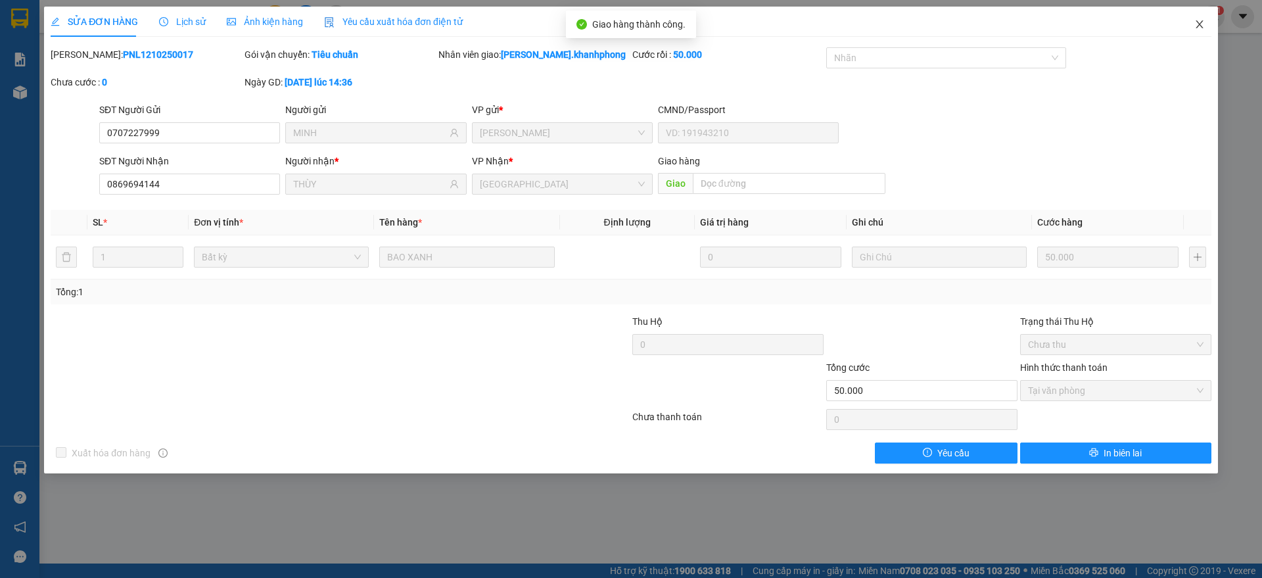
drag, startPoint x: 1203, startPoint y: 16, endPoint x: 1176, endPoint y: 22, distance: 27.6
click at [1203, 17] on span "Close" at bounding box center [1199, 25] width 37 height 37
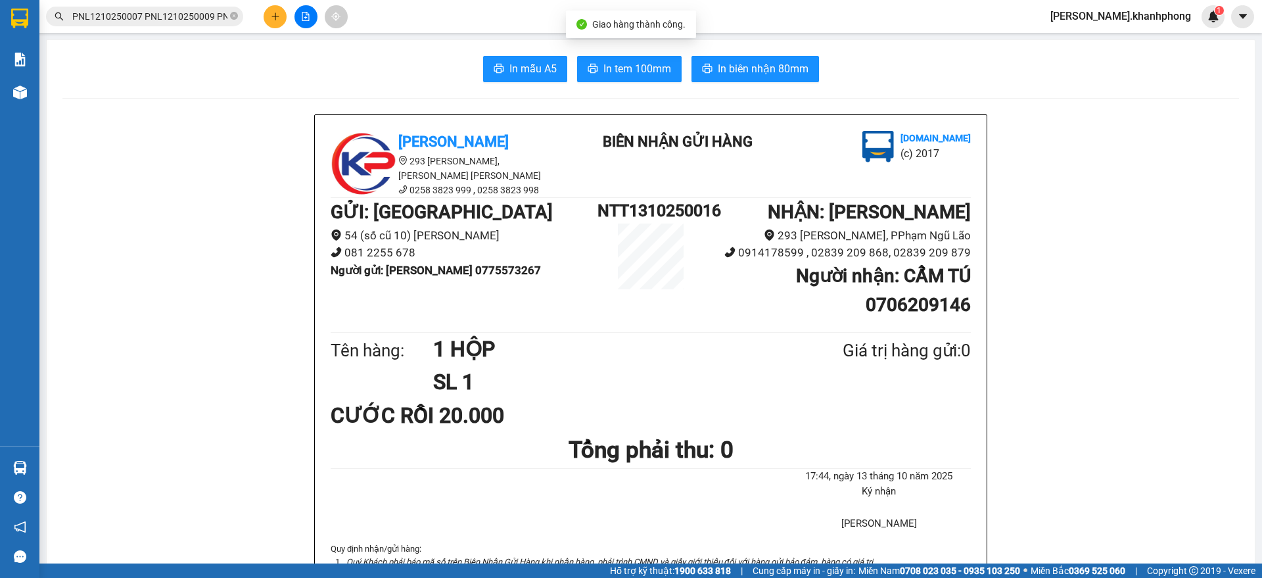
scroll to position [0, 3119]
click at [158, 16] on input "PNL1210250007 PNL1210250009 PNL1210250013 PNL1210250017 PNL1210250022 PNL121025…" at bounding box center [149, 16] width 155 height 14
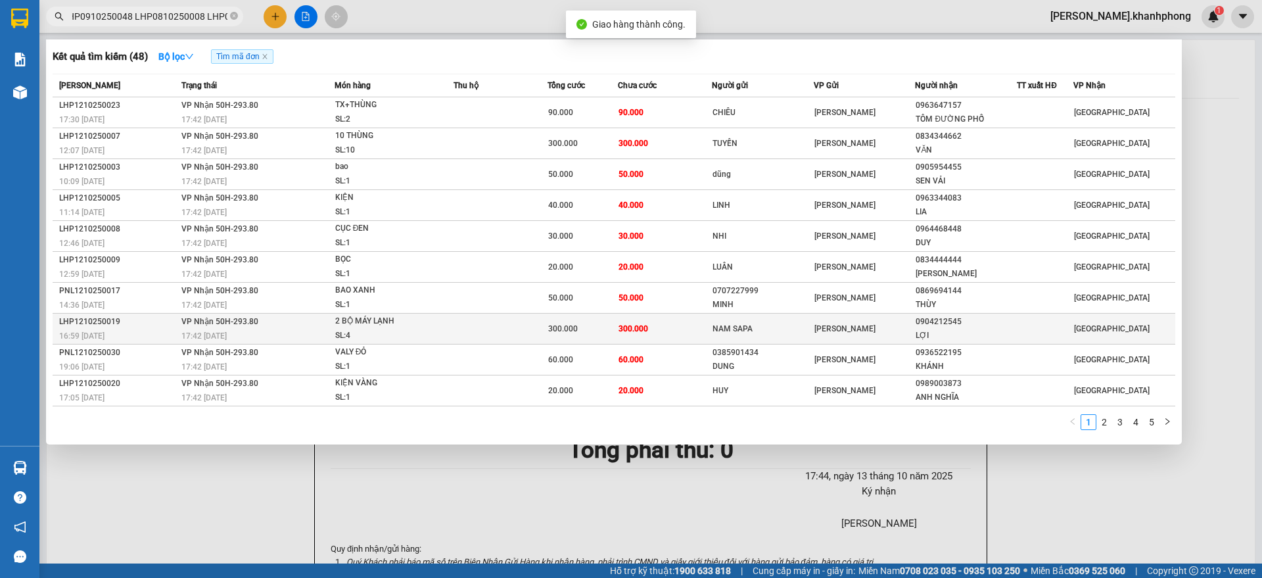
scroll to position [0, 0]
click at [130, 333] on div "16:59 - 12/10" at bounding box center [118, 336] width 118 height 14
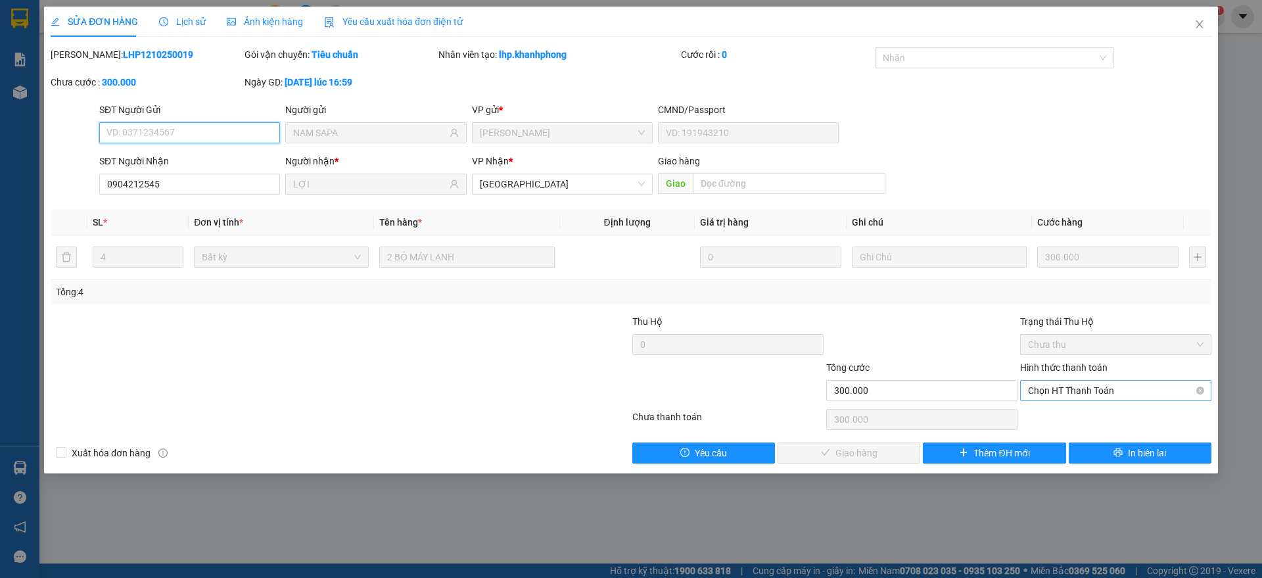
drag, startPoint x: 1070, startPoint y: 391, endPoint x: 1070, endPoint y: 401, distance: 10.5
click at [1070, 391] on span "Chọn HT Thanh Toán" at bounding box center [1116, 391] width 176 height 20
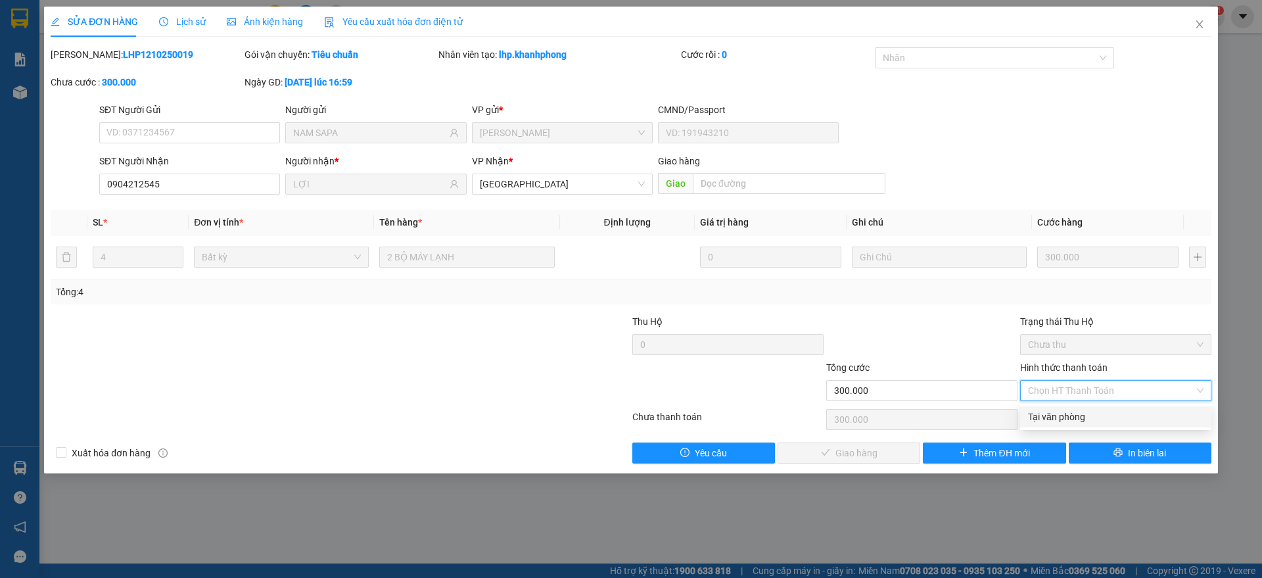
click at [1060, 418] on div "Tại văn phòng" at bounding box center [1116, 417] width 176 height 14
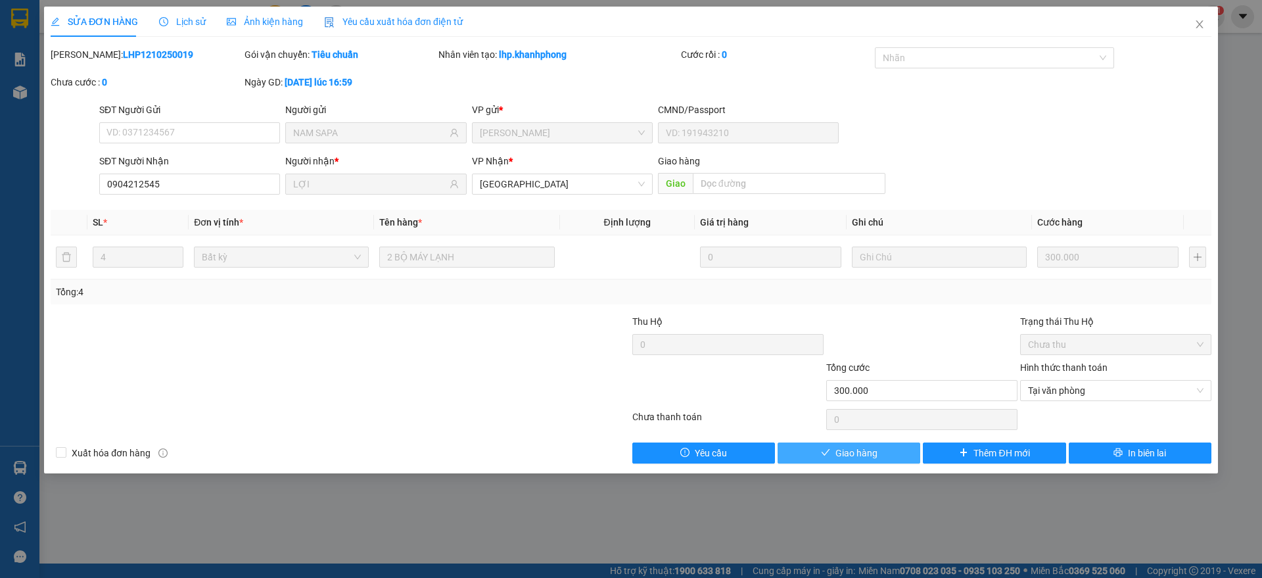
drag, startPoint x: 859, startPoint y: 457, endPoint x: 881, endPoint y: 437, distance: 29.8
click at [859, 456] on span "Giao hàng" at bounding box center [857, 453] width 42 height 14
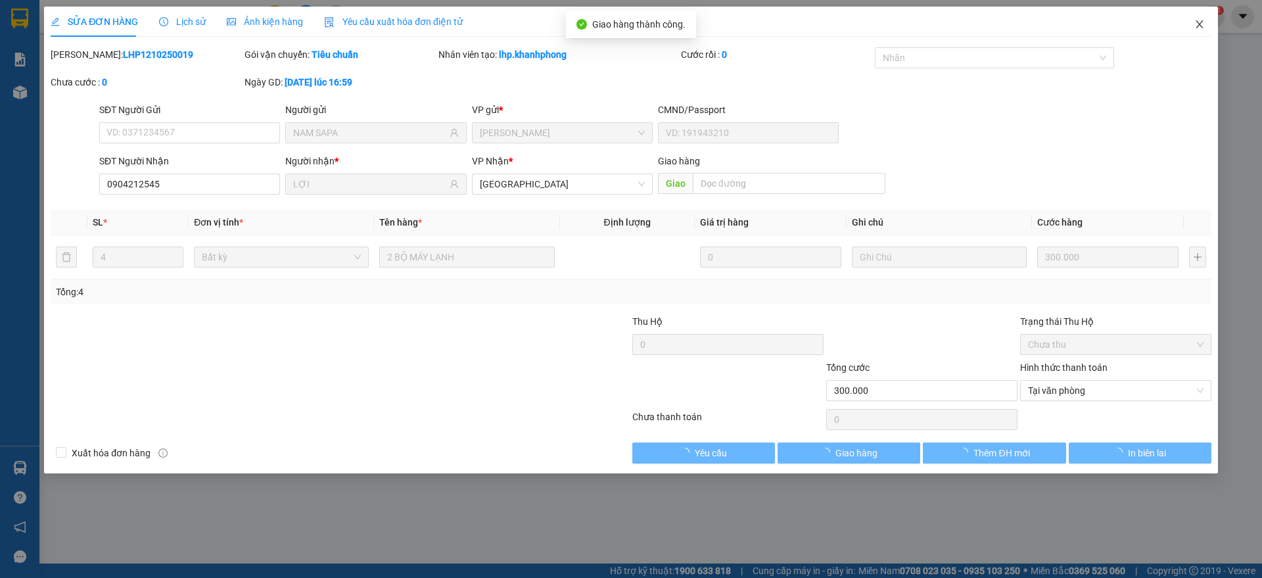
click at [1195, 19] on icon "close" at bounding box center [1200, 24] width 11 height 11
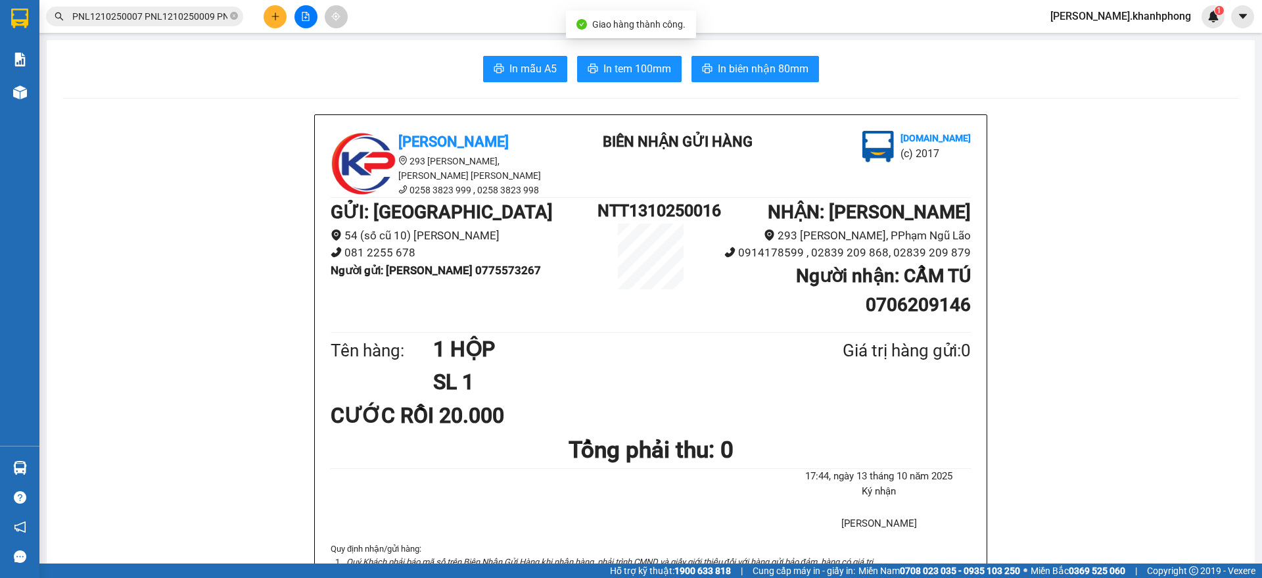
click at [156, 14] on input "PNL1210250007 PNL1210250009 PNL1210250013 PNL1210250017 PNL1210250022 PNL121025…" at bounding box center [149, 16] width 155 height 14
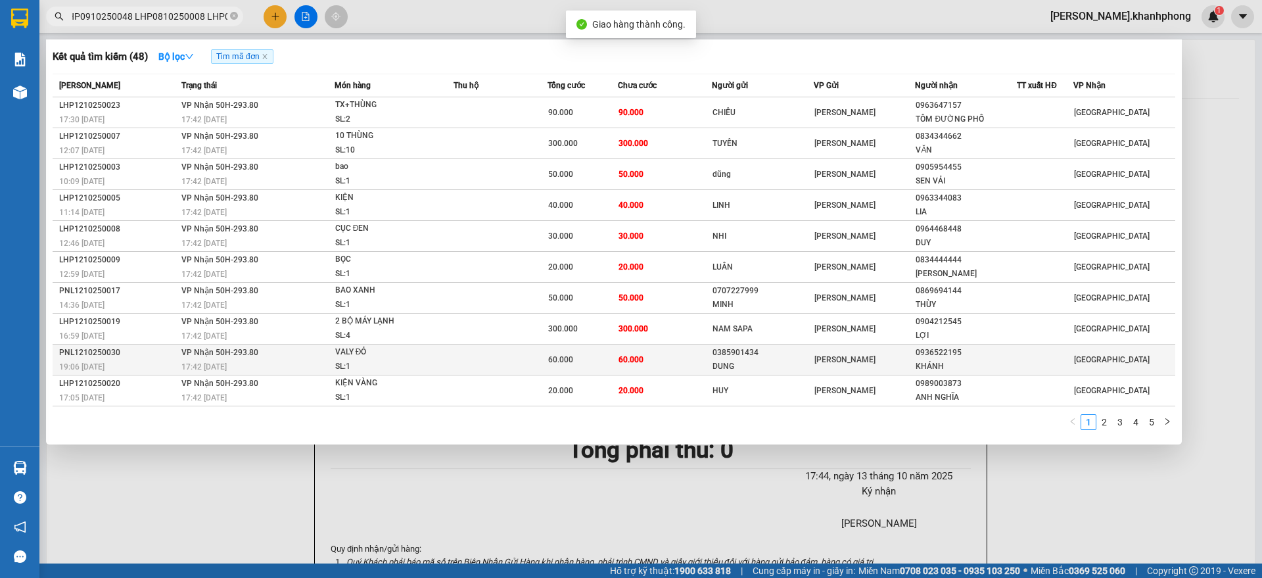
click at [127, 356] on div "PNL1210250030" at bounding box center [118, 353] width 118 height 14
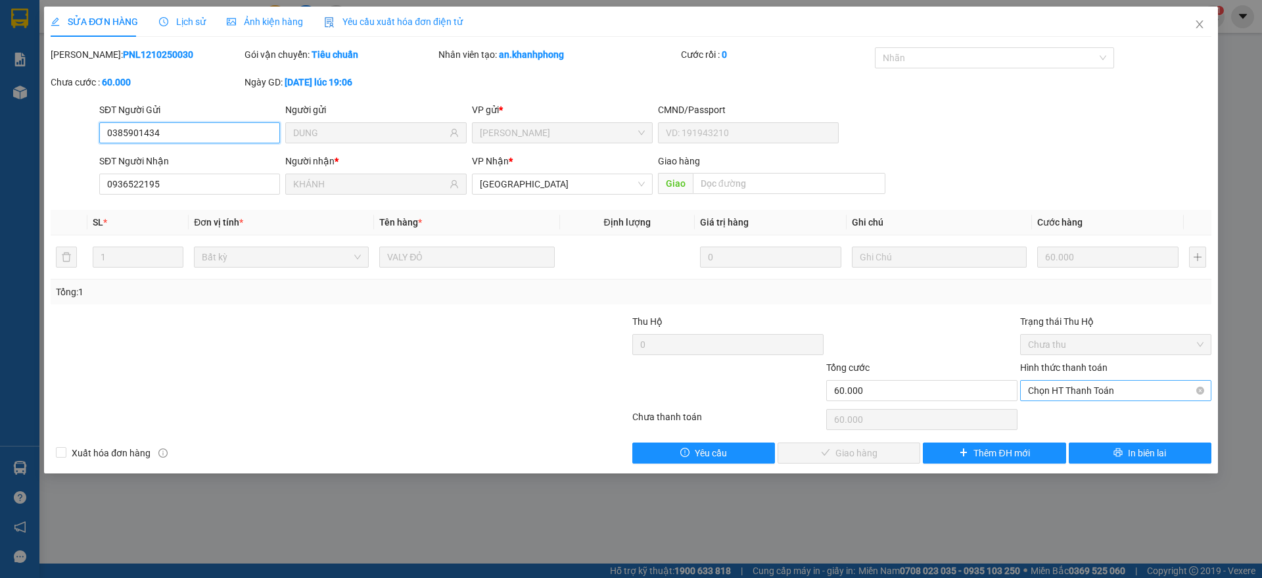
click at [1044, 394] on span "Chọn HT Thanh Toán" at bounding box center [1116, 391] width 176 height 20
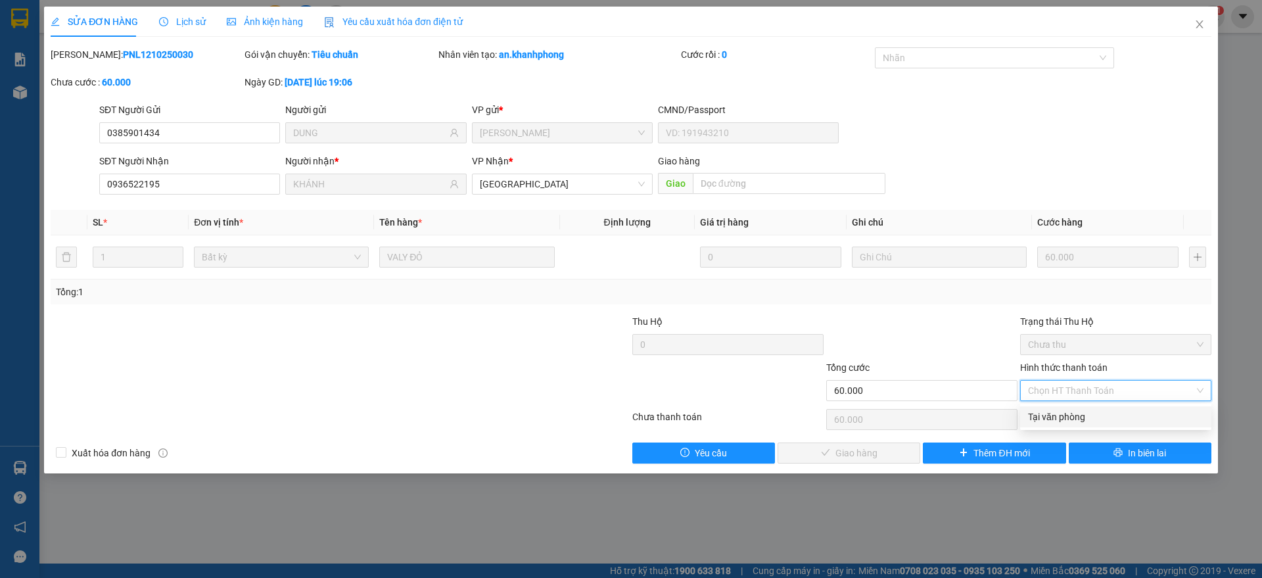
drag, startPoint x: 1048, startPoint y: 414, endPoint x: 905, endPoint y: 466, distance: 152.4
click at [1048, 415] on div "Tại văn phòng" at bounding box center [1116, 417] width 176 height 14
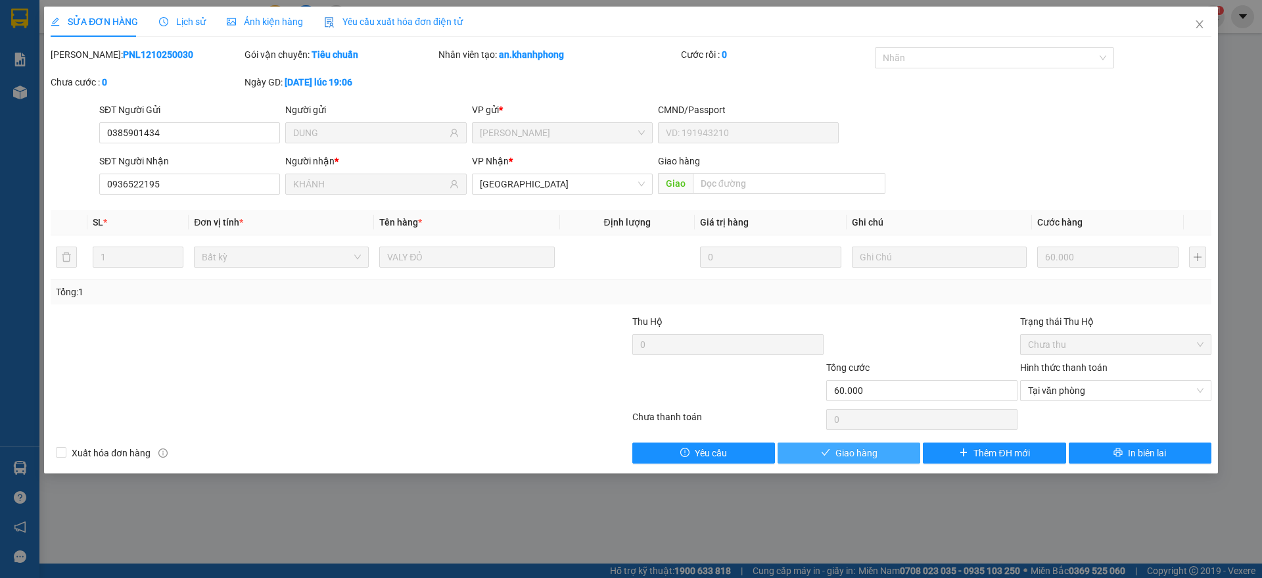
drag, startPoint x: 845, startPoint y: 452, endPoint x: 895, endPoint y: 437, distance: 51.6
click at [850, 453] on span "Giao hàng" at bounding box center [857, 453] width 42 height 14
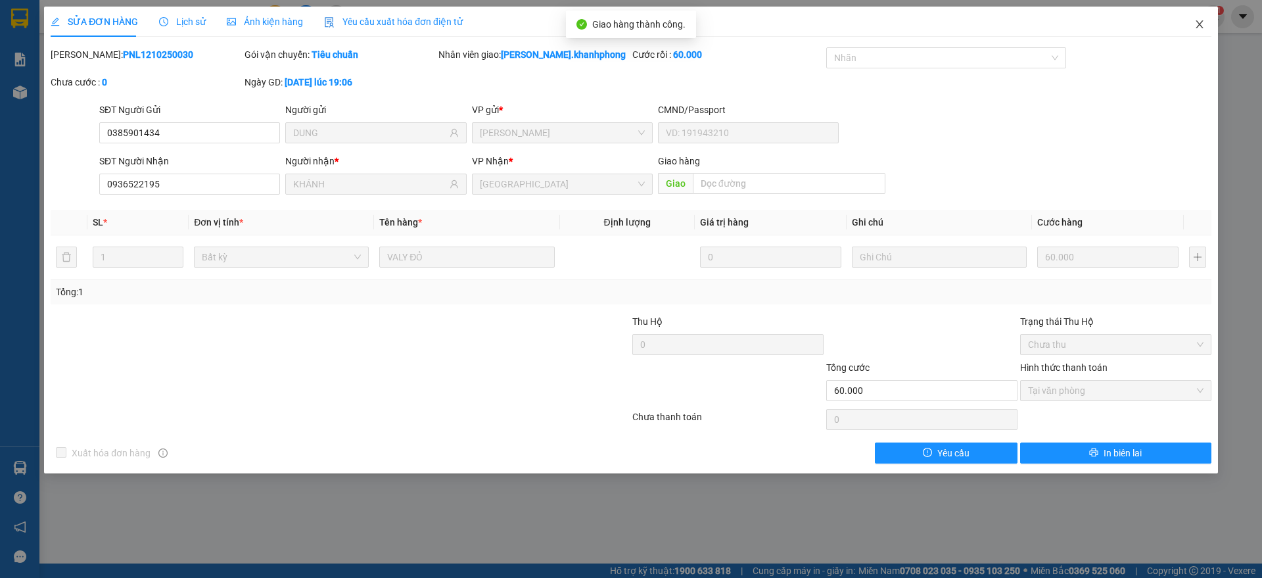
click at [1199, 21] on icon "close" at bounding box center [1200, 24] width 11 height 11
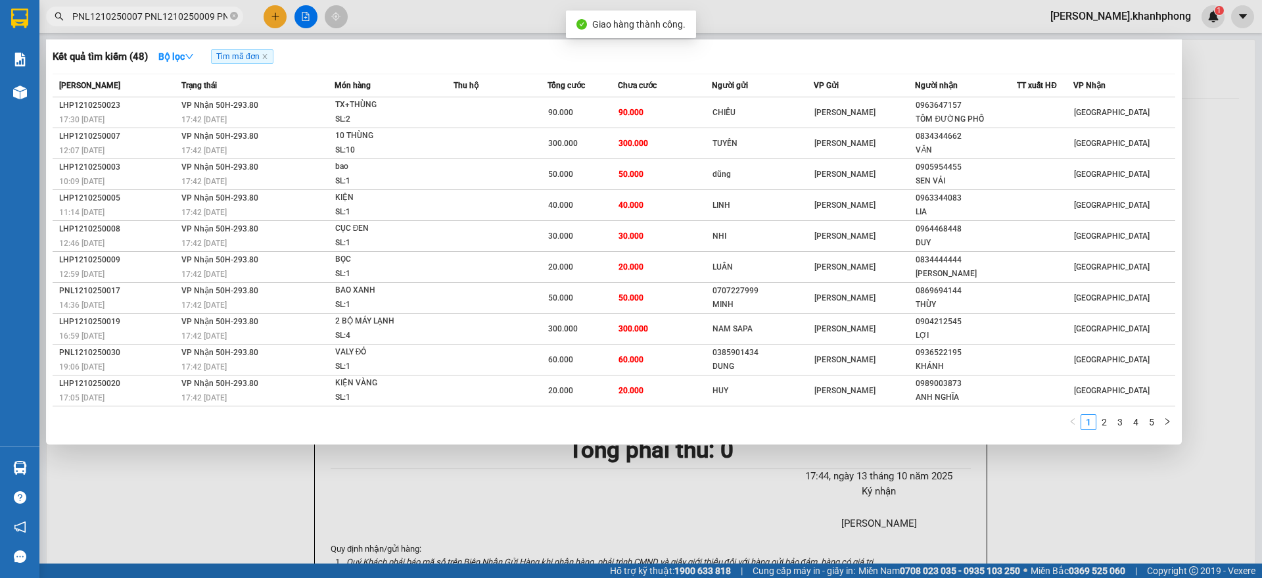
click at [180, 19] on input "PNL1210250007 PNL1210250009 PNL1210250013 PNL1210250017 PNL1210250022 PNL121025…" at bounding box center [149, 16] width 155 height 14
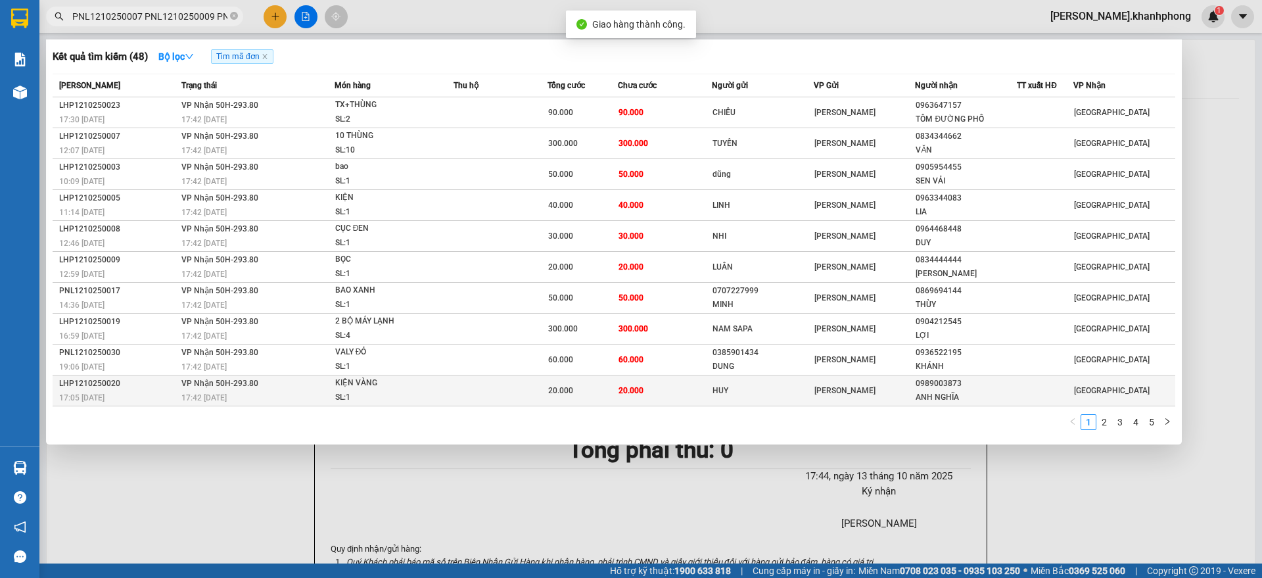
click at [133, 389] on div "LHP1210250020" at bounding box center [118, 384] width 118 height 14
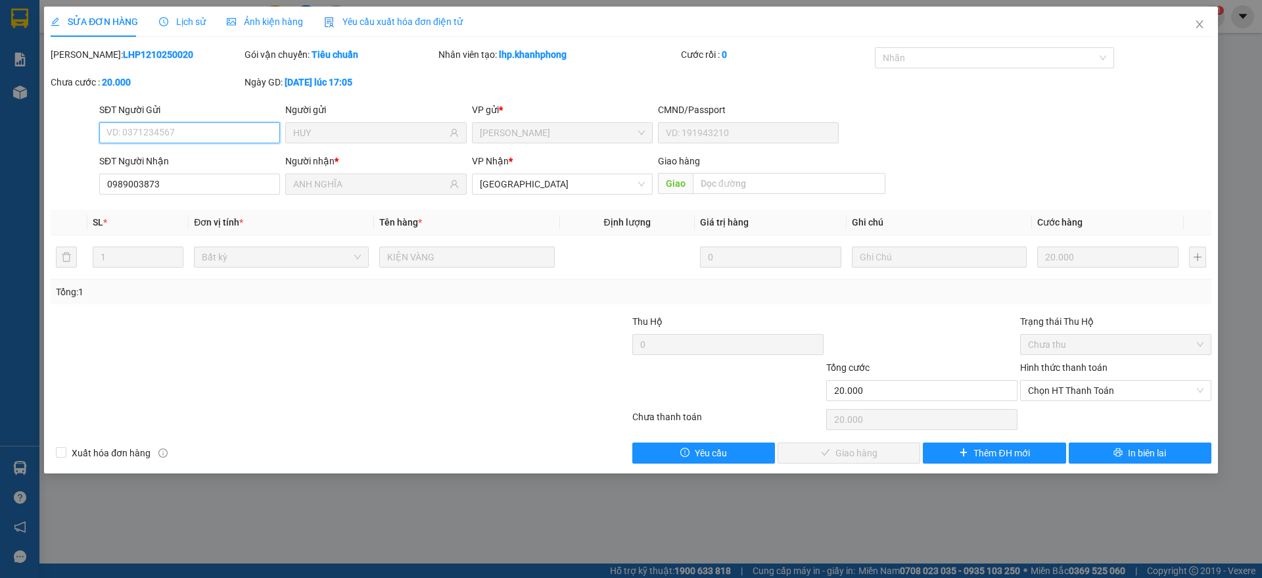
drag, startPoint x: 1058, startPoint y: 387, endPoint x: 1054, endPoint y: 435, distance: 48.2
click at [1058, 391] on span "Chọn HT Thanh Toán" at bounding box center [1116, 391] width 176 height 20
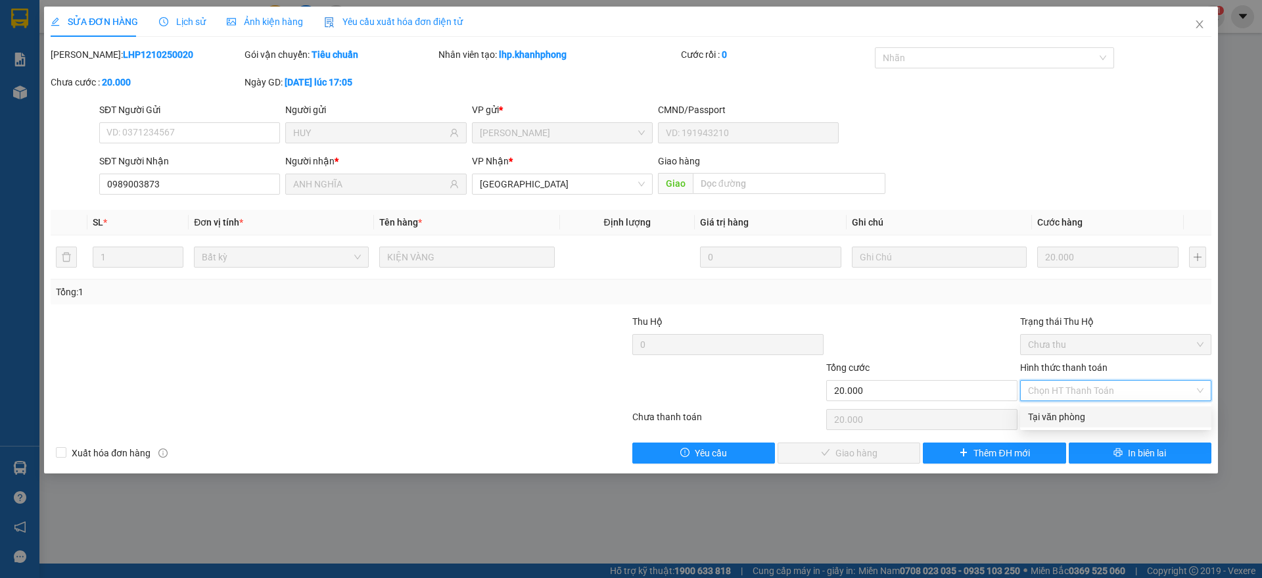
click at [1061, 412] on div "Tại văn phòng" at bounding box center [1116, 417] width 176 height 14
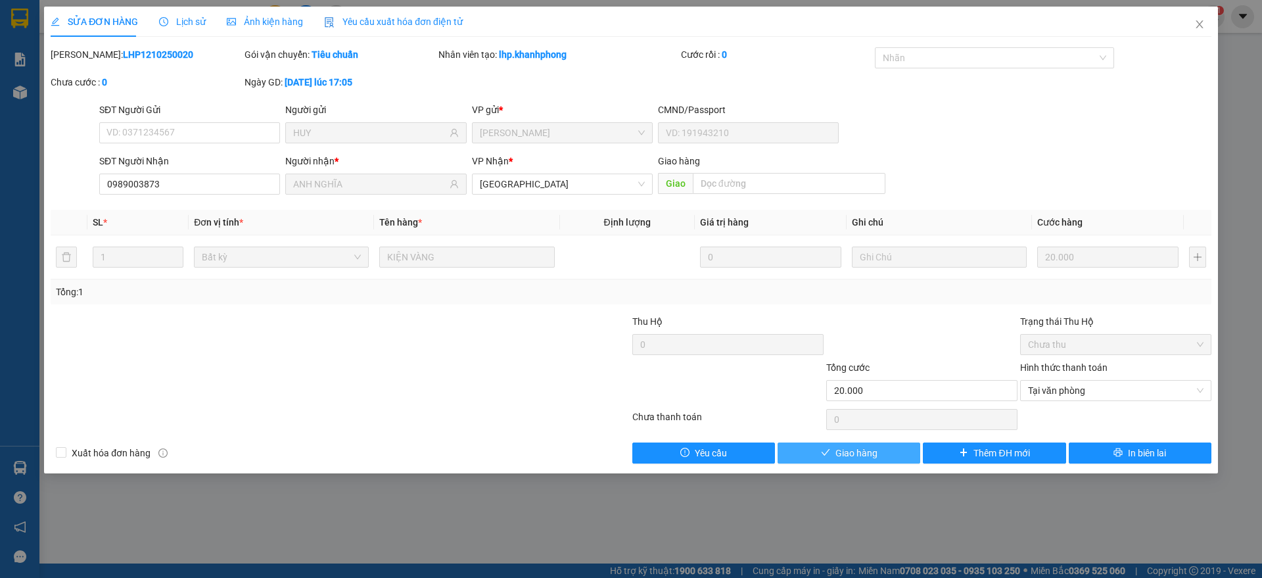
click at [858, 452] on span "Giao hàng" at bounding box center [857, 453] width 42 height 14
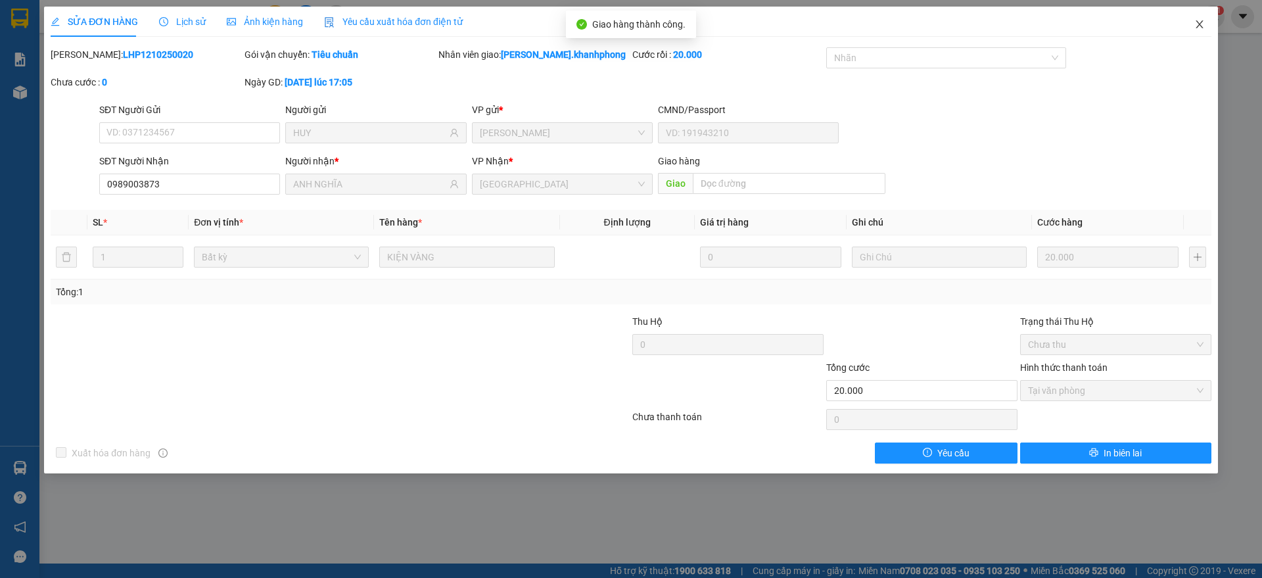
drag, startPoint x: 1195, startPoint y: 24, endPoint x: 1164, endPoint y: 38, distance: 33.8
click at [1196, 24] on icon "close" at bounding box center [1200, 24] width 11 height 11
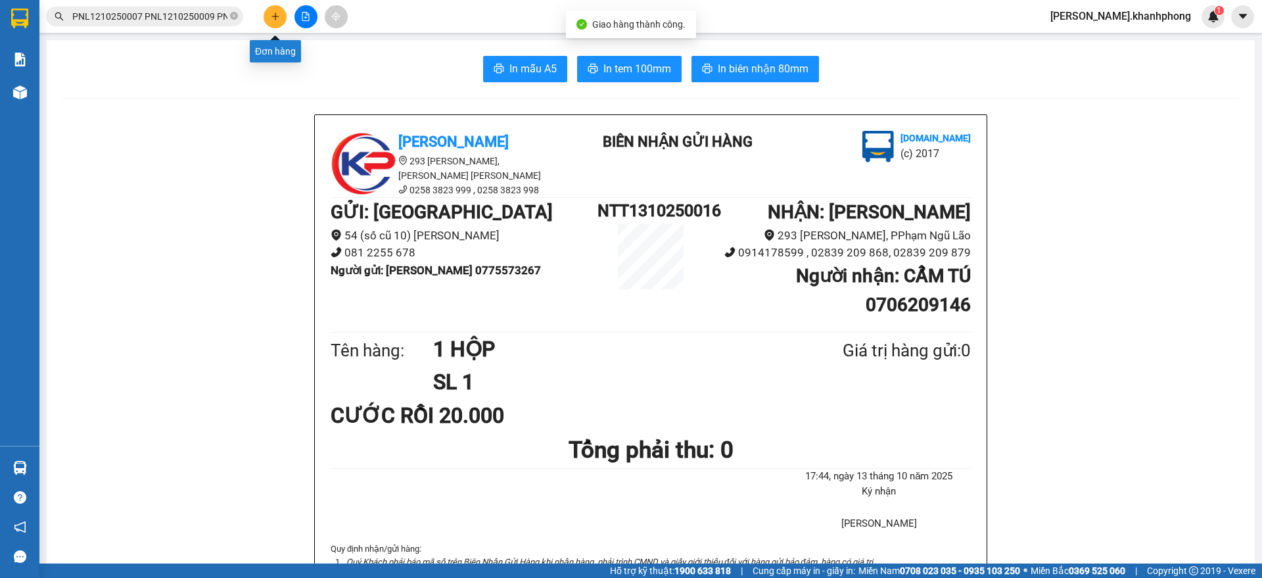
click at [275, 15] on icon "plus" at bounding box center [275, 16] width 9 height 9
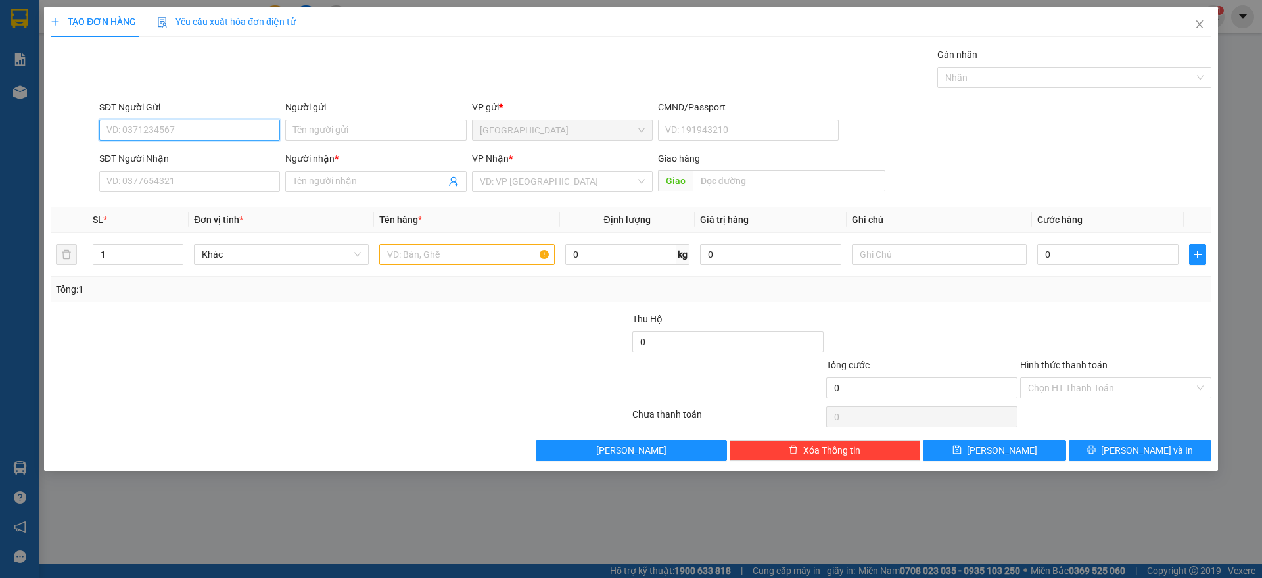
click at [176, 130] on input "SĐT Người Gửi" at bounding box center [189, 130] width 181 height 21
click at [184, 156] on div "0962508844 - TÂM" at bounding box center [189, 156] width 165 height 14
click at [181, 180] on input "SĐT Người Nhận" at bounding box center [189, 181] width 181 height 21
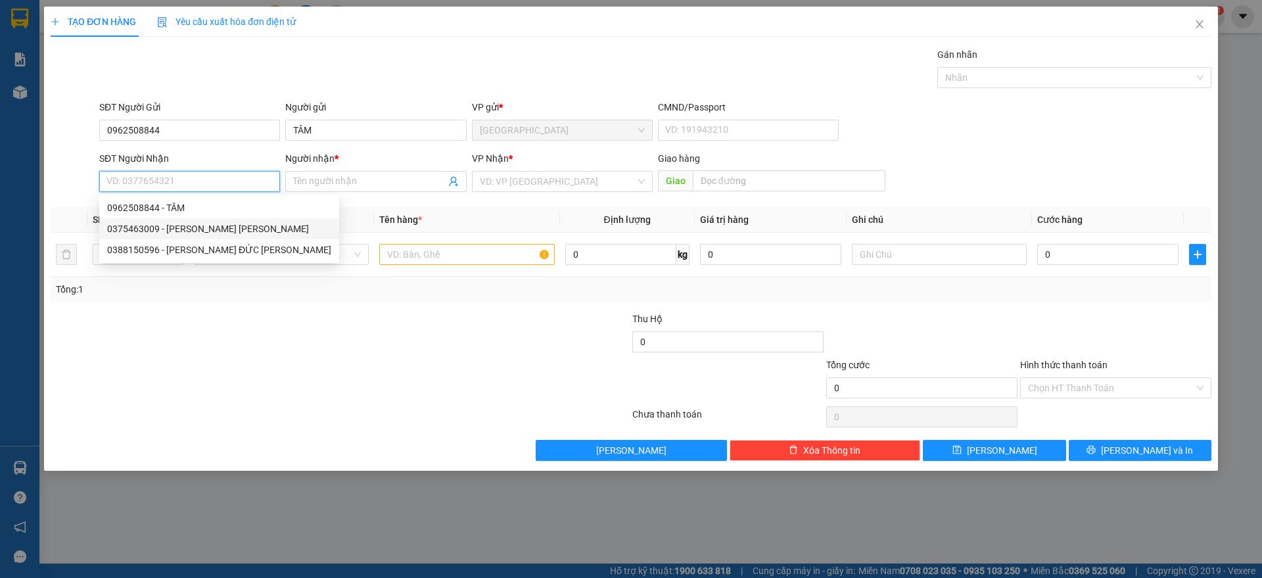
click at [210, 224] on div "0375463009 - NGUYỄN KHÁNH HUYỀN" at bounding box center [219, 229] width 224 height 14
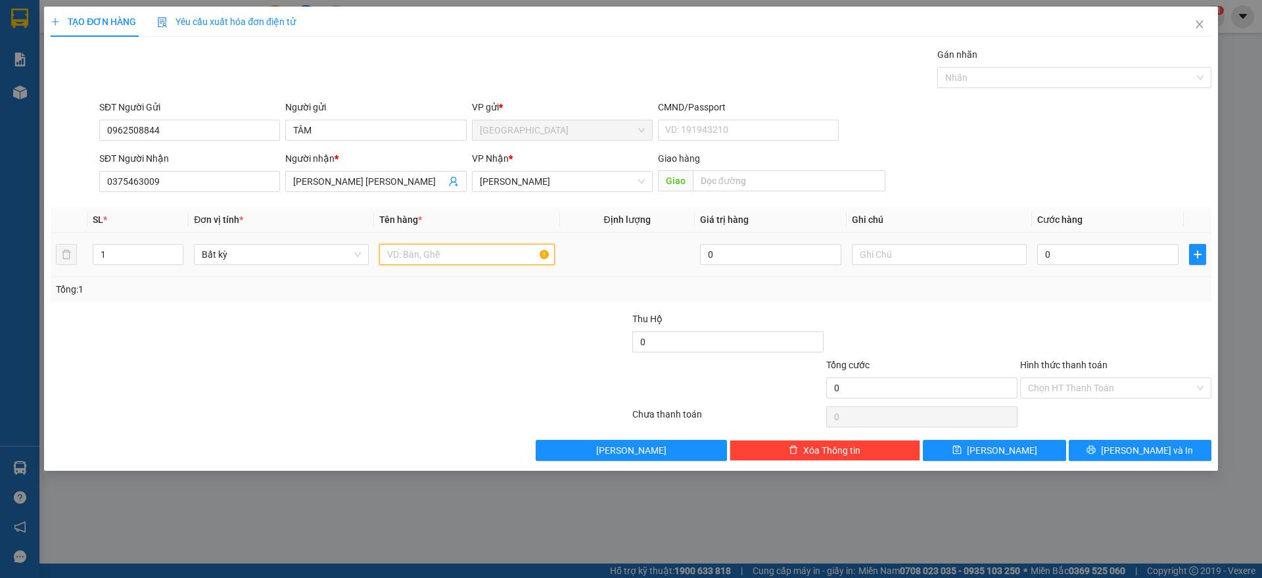
click at [439, 255] on input "text" at bounding box center [466, 254] width 175 height 21
click at [1126, 257] on input "0" at bounding box center [1107, 254] width 141 height 21
click at [1126, 302] on div "Transit Pickup Surcharge Ids Transit Deliver Surcharge Ids Transit Deliver Surc…" at bounding box center [631, 254] width 1161 height 414
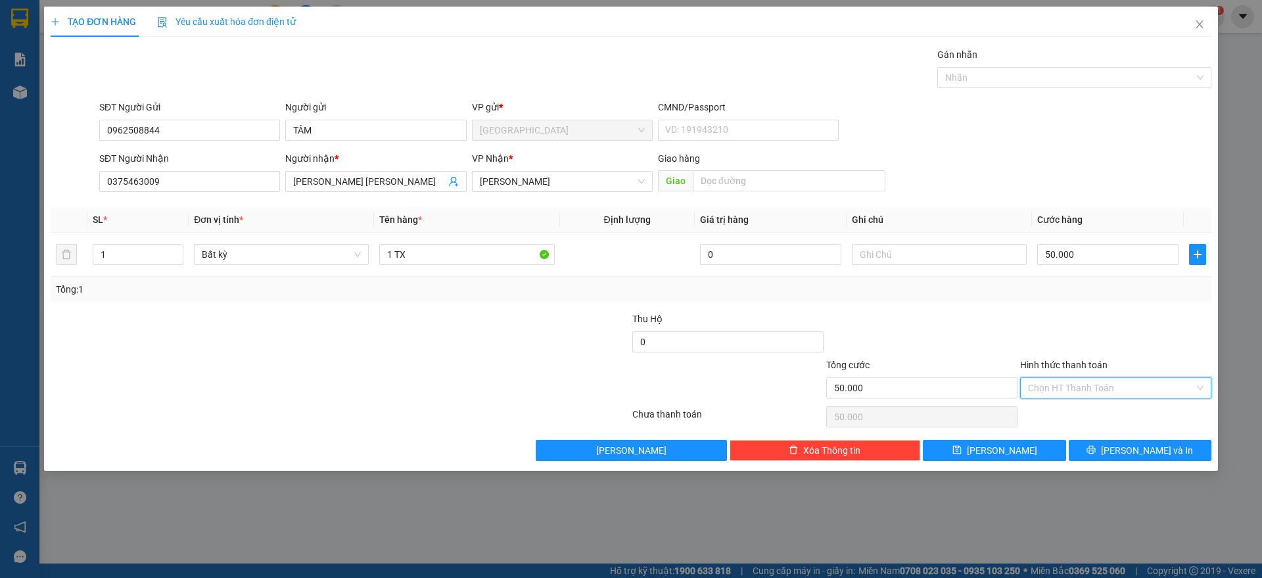
click at [1129, 380] on input "Hình thức thanh toán" at bounding box center [1111, 388] width 166 height 20
drag, startPoint x: 1079, startPoint y: 414, endPoint x: 1090, endPoint y: 423, distance: 14.9
click at [1081, 413] on div "Tại văn phòng" at bounding box center [1116, 414] width 176 height 14
click at [1106, 444] on button "[PERSON_NAME] và In" at bounding box center [1140, 450] width 143 height 21
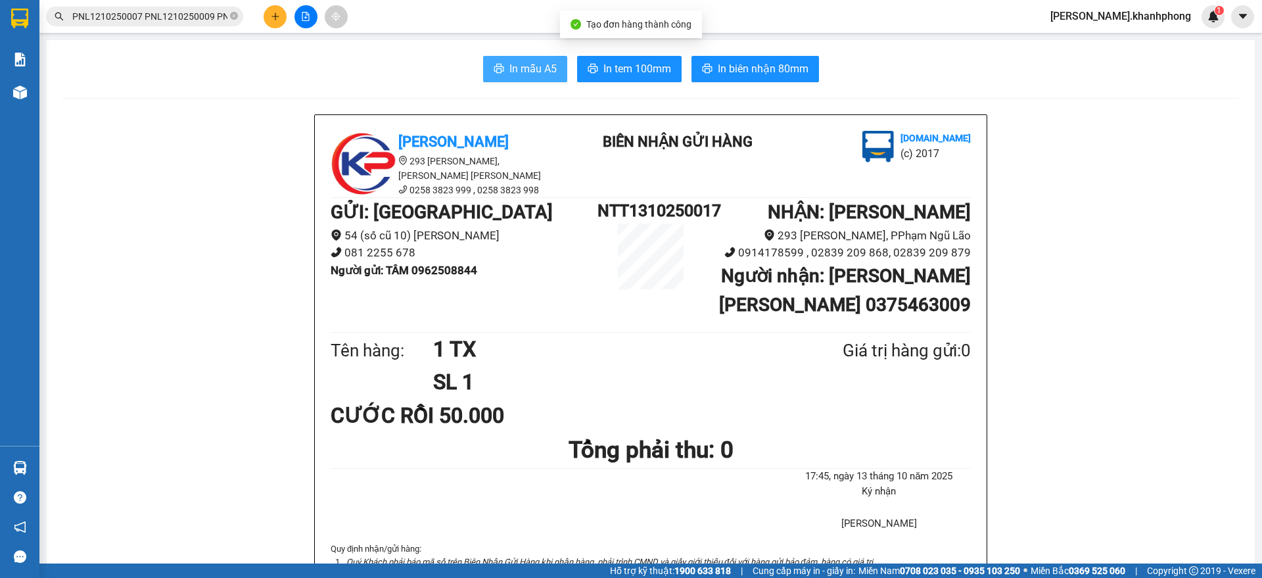
click at [524, 73] on span "In mẫu A5" at bounding box center [533, 68] width 47 height 16
click at [157, 13] on input "PNL1210250007 PNL1210250009 PNL1210250013 PNL1210250017 PNL1210250022 PNL121025…" at bounding box center [149, 16] width 155 height 14
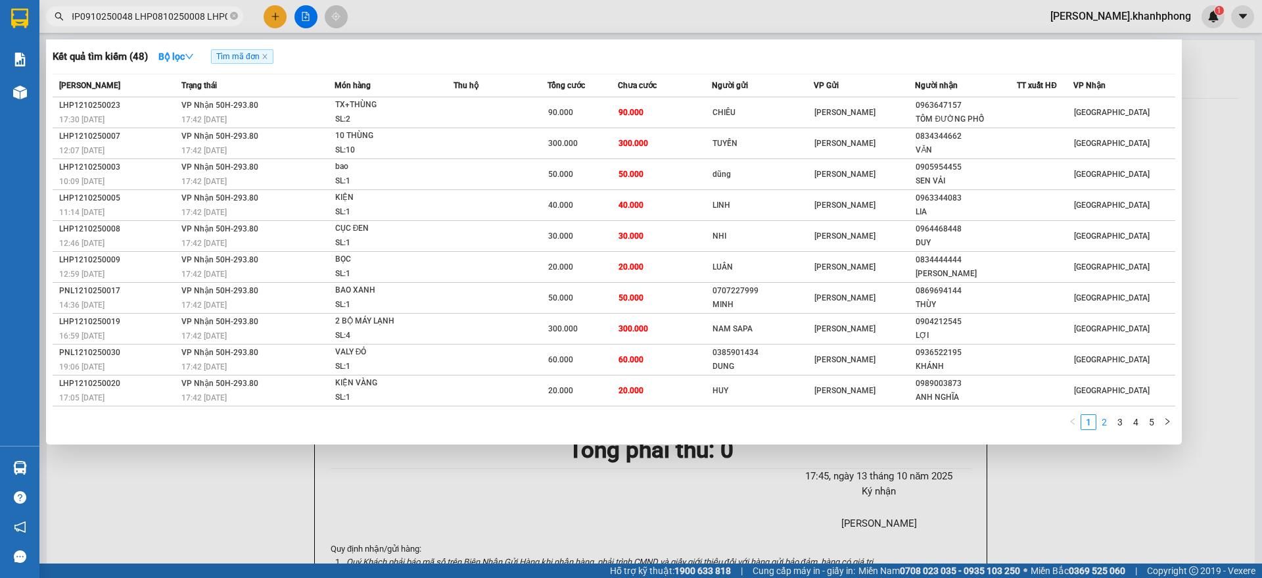
click at [1107, 419] on link "2" at bounding box center [1104, 422] width 14 height 14
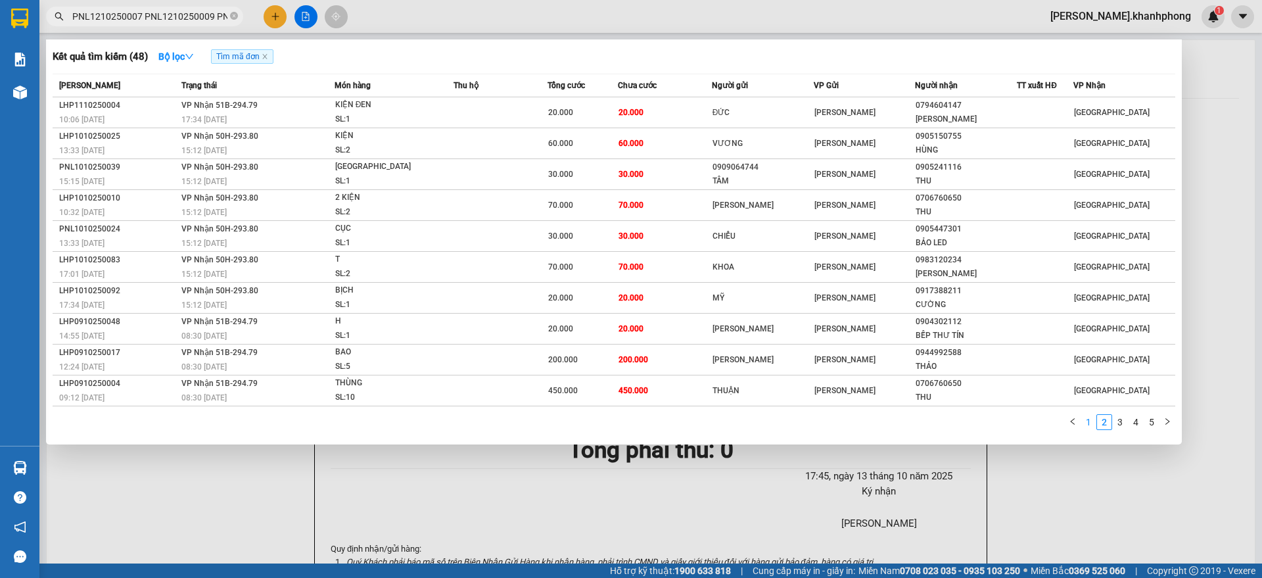
click at [1088, 421] on link "1" at bounding box center [1088, 422] width 14 height 14
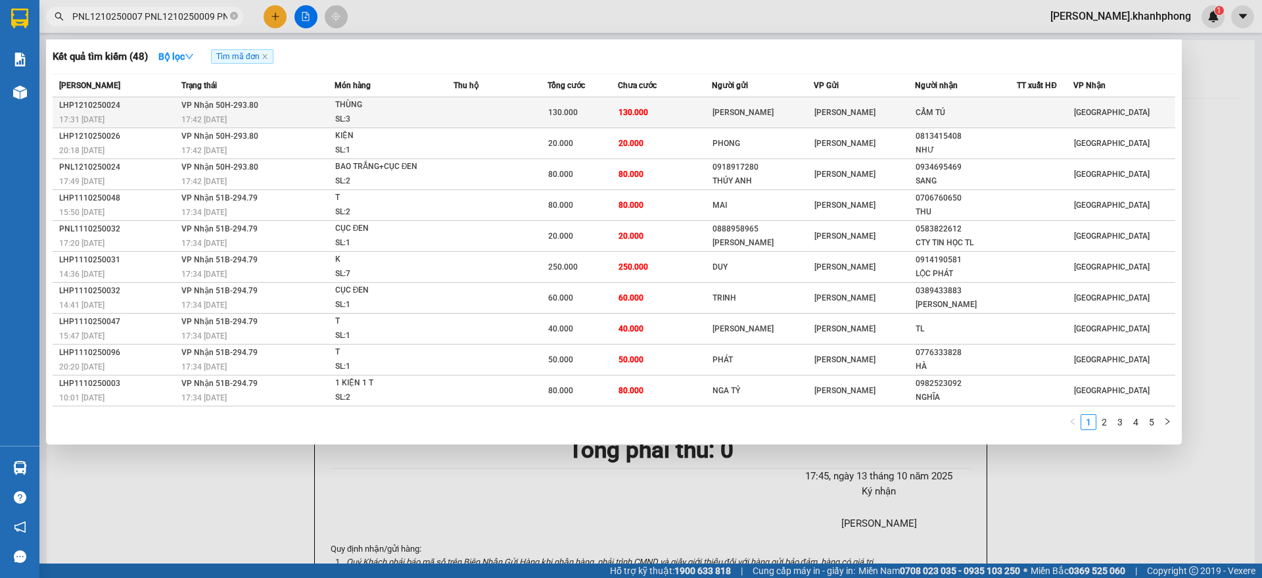
click at [711, 114] on td "130.000" at bounding box center [665, 112] width 94 height 31
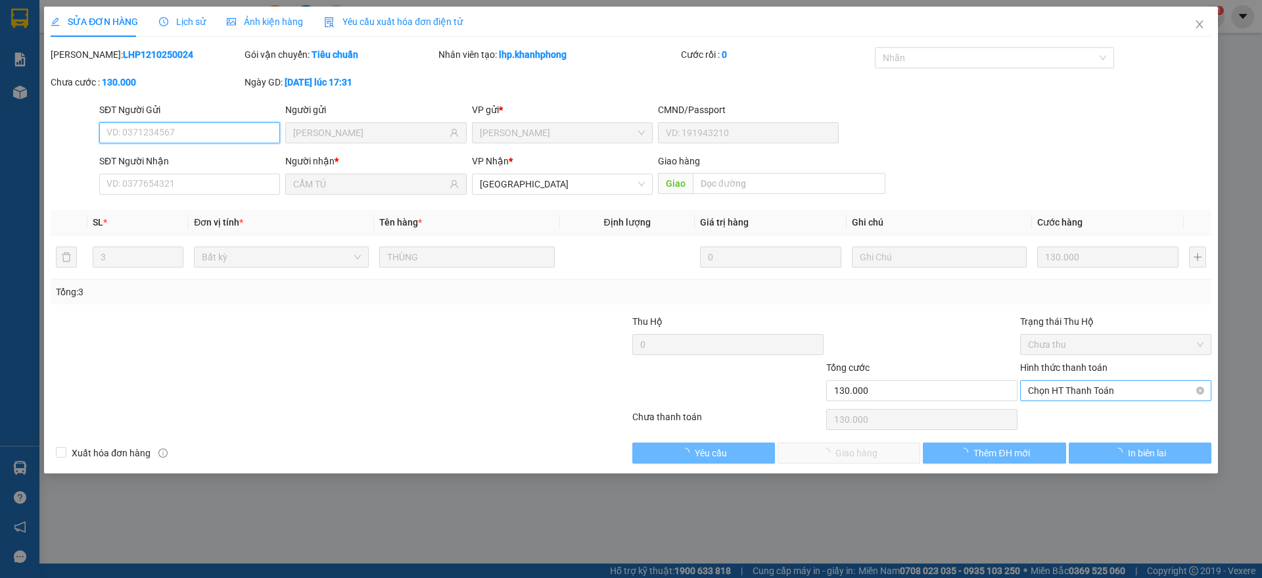
click at [1070, 394] on span "Chọn HT Thanh Toán" at bounding box center [1116, 391] width 176 height 20
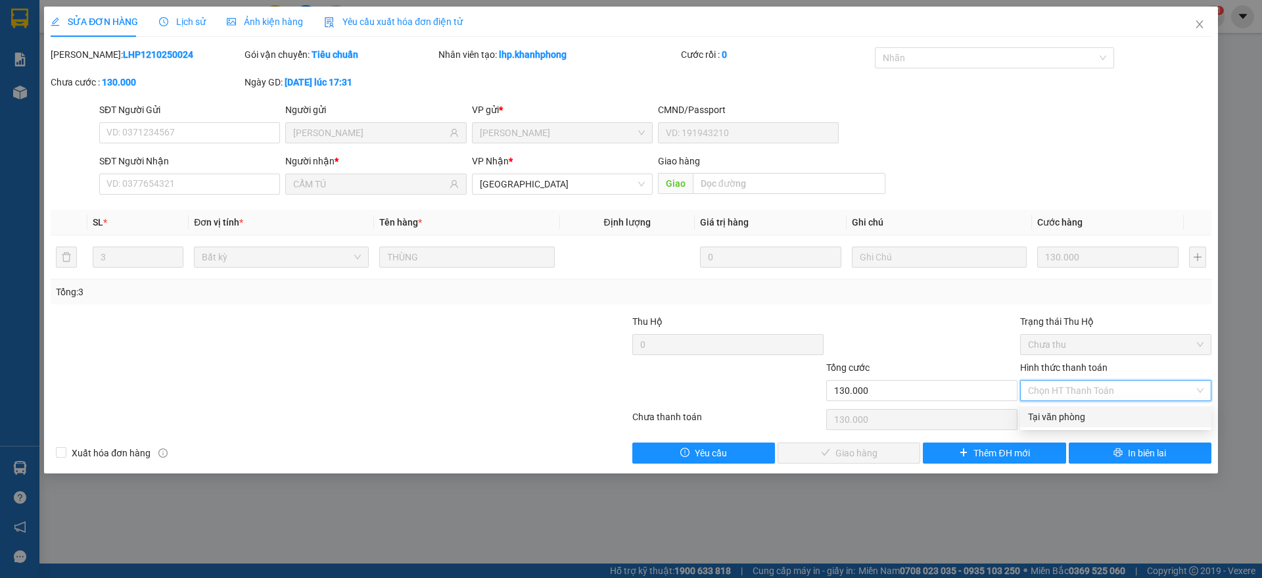
click at [1066, 415] on div "Tại văn phòng" at bounding box center [1116, 417] width 176 height 14
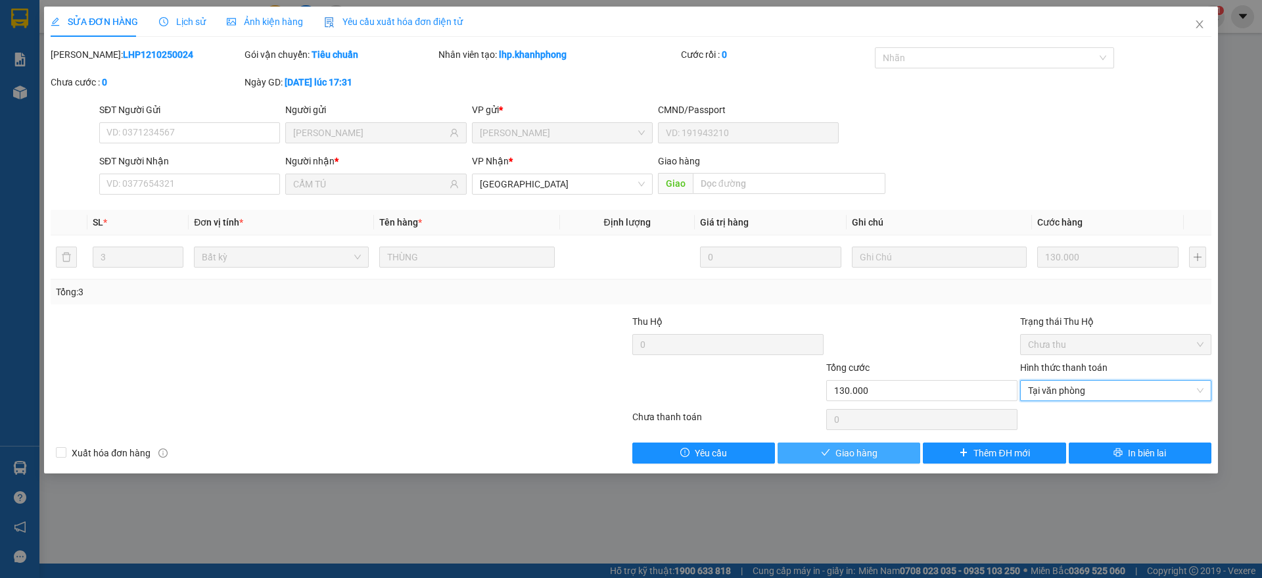
click at [872, 456] on span "Giao hàng" at bounding box center [857, 453] width 42 height 14
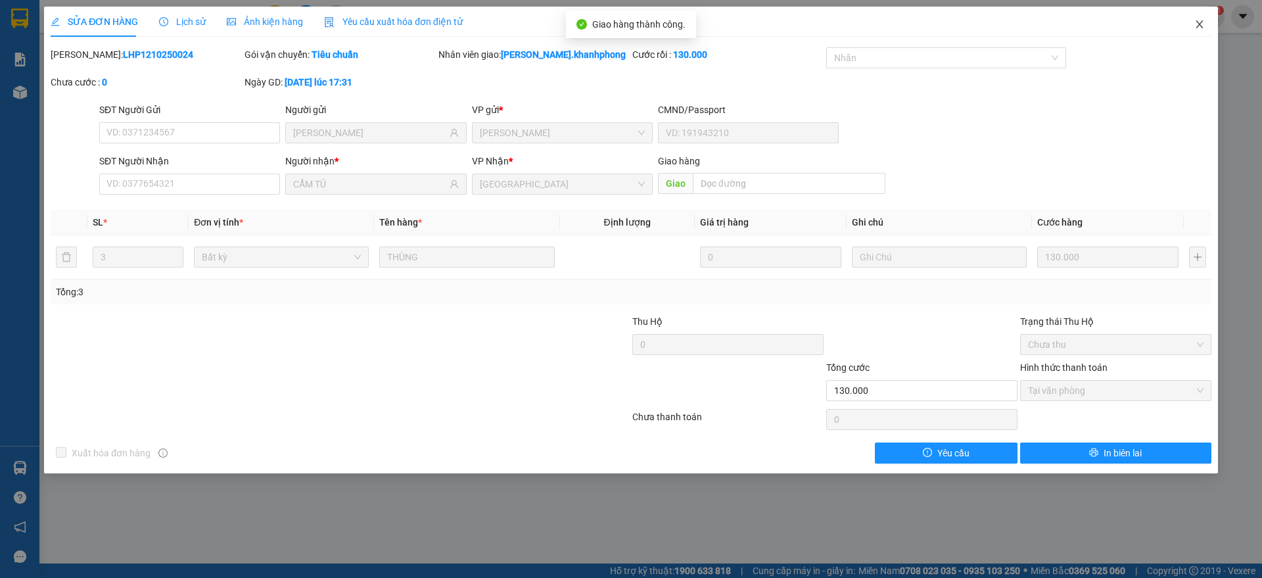
click at [1206, 16] on span "Close" at bounding box center [1199, 25] width 37 height 37
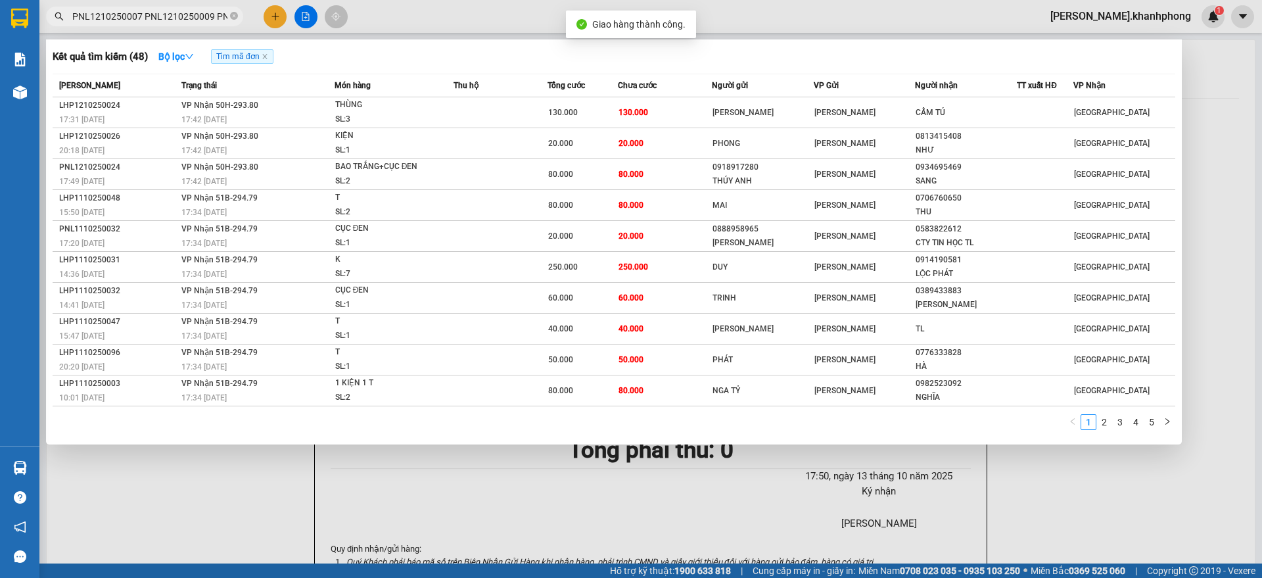
scroll to position [0, 3119]
click at [177, 16] on input "PNL1210250007 PNL1210250009 PNL1210250013 PNL1210250017 PNL1210250022 PNL121025…" at bounding box center [149, 16] width 155 height 14
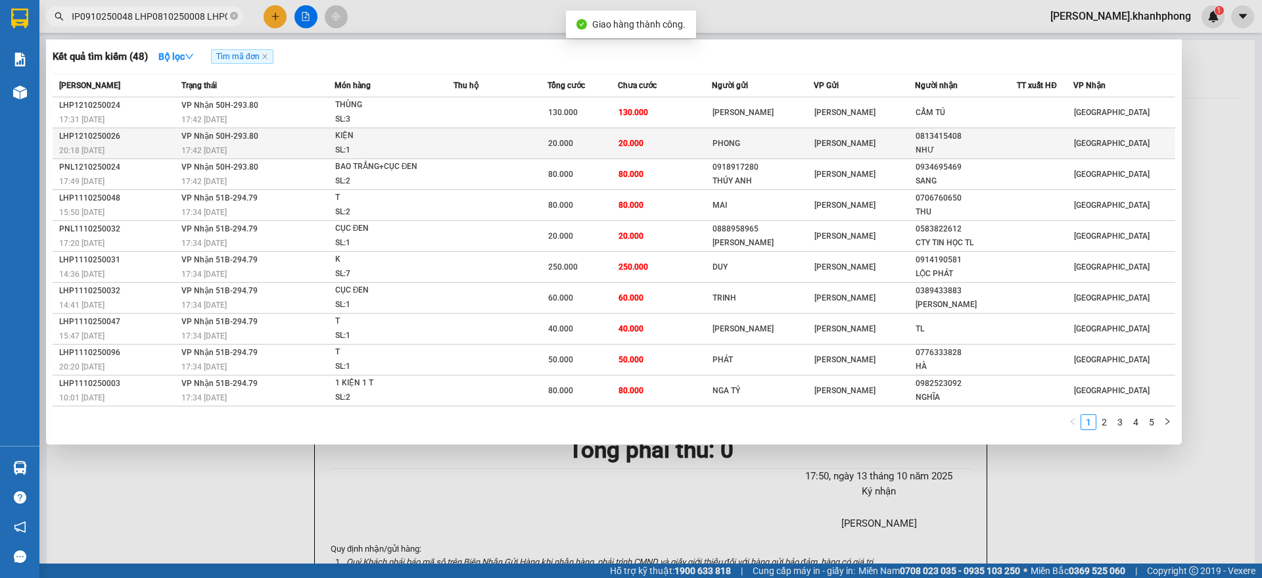
scroll to position [0, 0]
click at [154, 145] on div "20:18 - 12/10" at bounding box center [118, 150] width 118 height 14
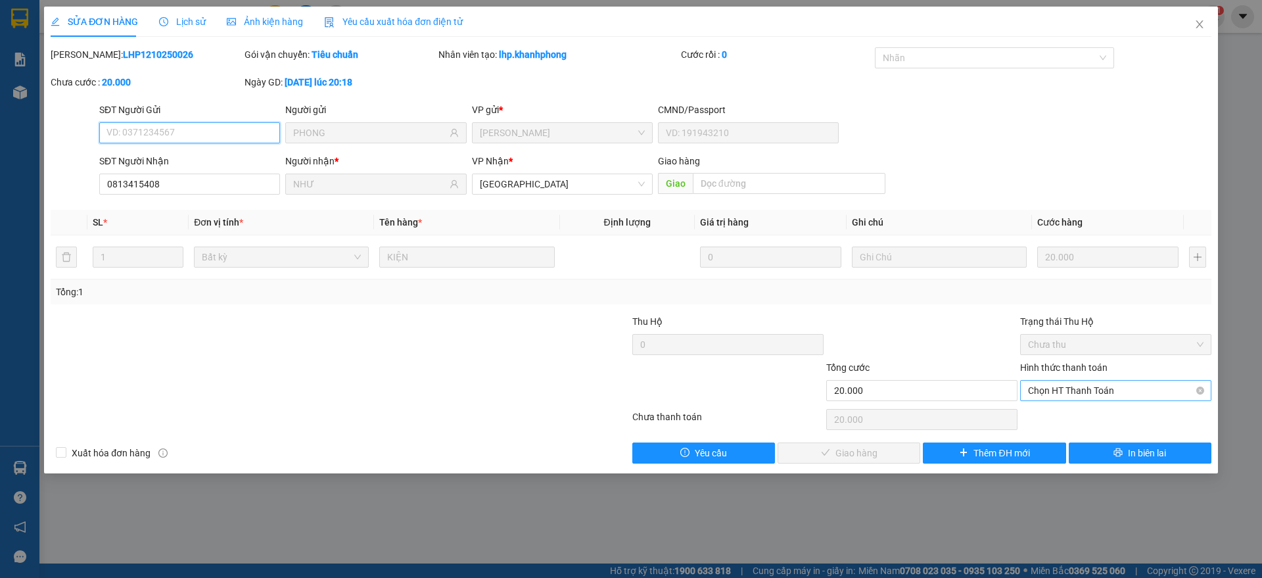
drag, startPoint x: 1052, startPoint y: 388, endPoint x: 1051, endPoint y: 399, distance: 11.3
click at [1054, 389] on span "Chọn HT Thanh Toán" at bounding box center [1116, 391] width 176 height 20
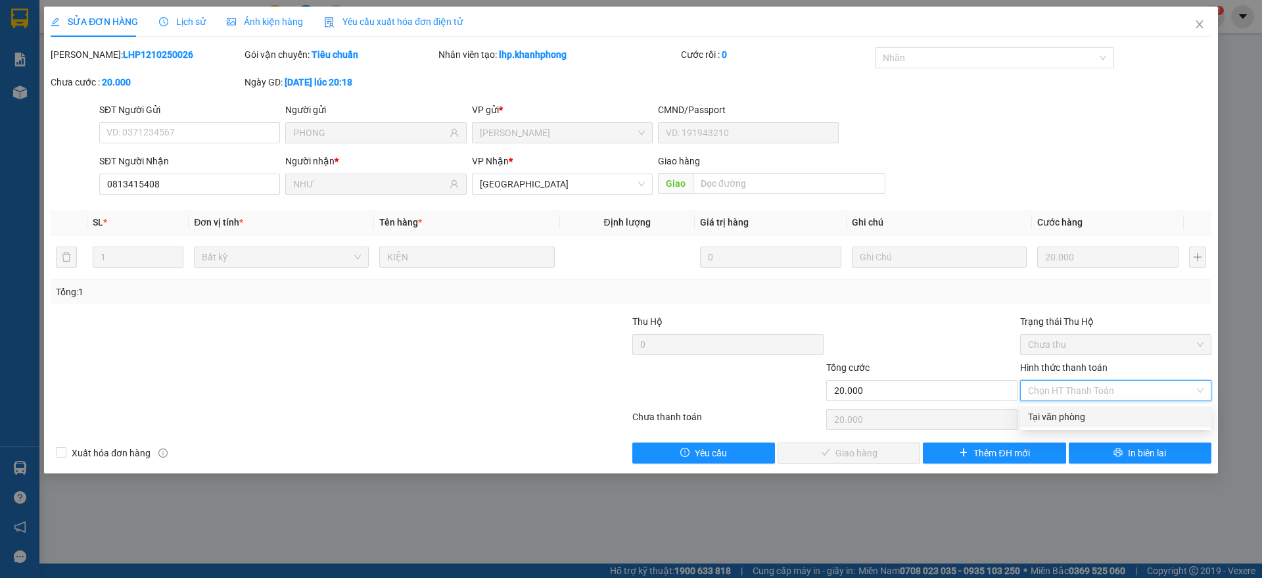
click at [1050, 417] on div "Tại văn phòng" at bounding box center [1116, 417] width 176 height 14
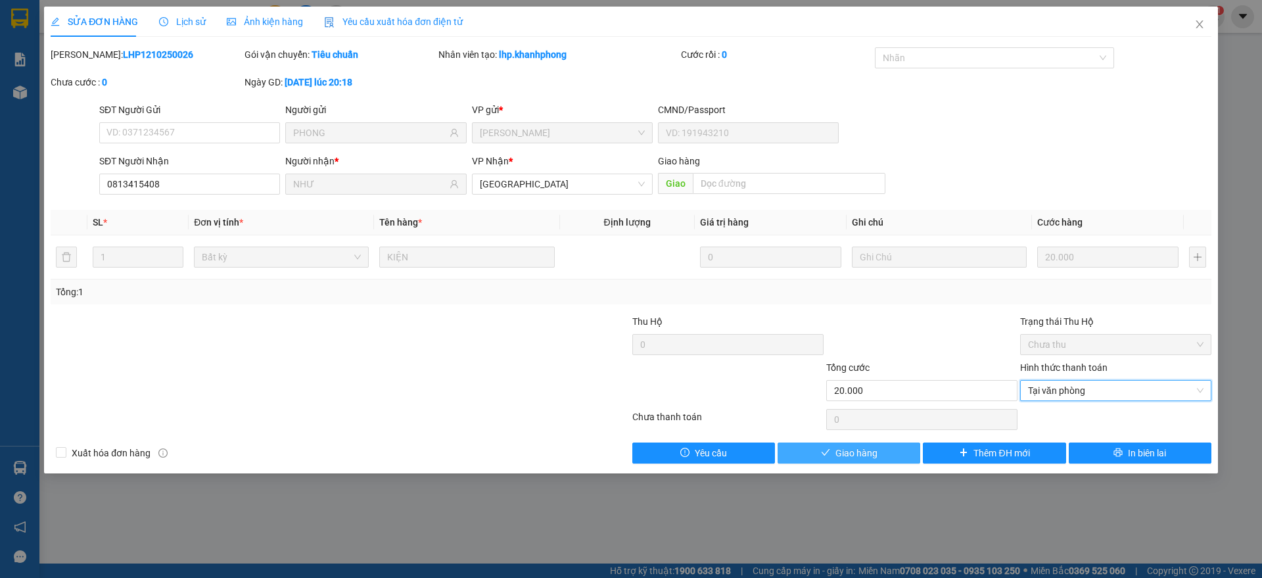
click at [861, 451] on span "Giao hàng" at bounding box center [857, 453] width 42 height 14
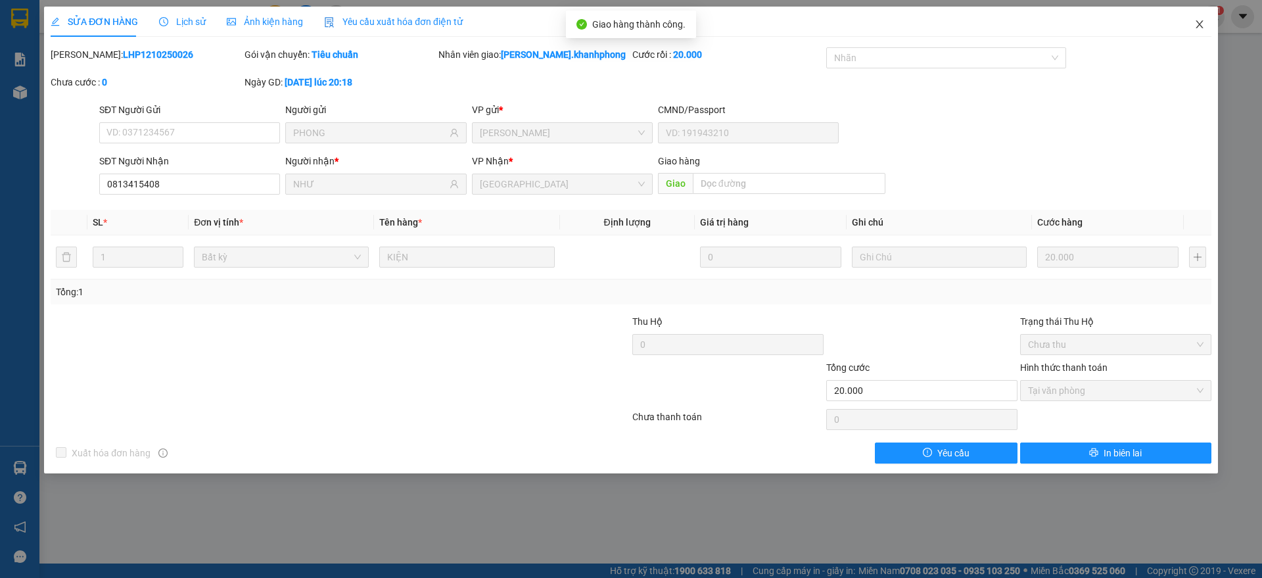
click at [1199, 21] on icon "close" at bounding box center [1200, 24] width 11 height 11
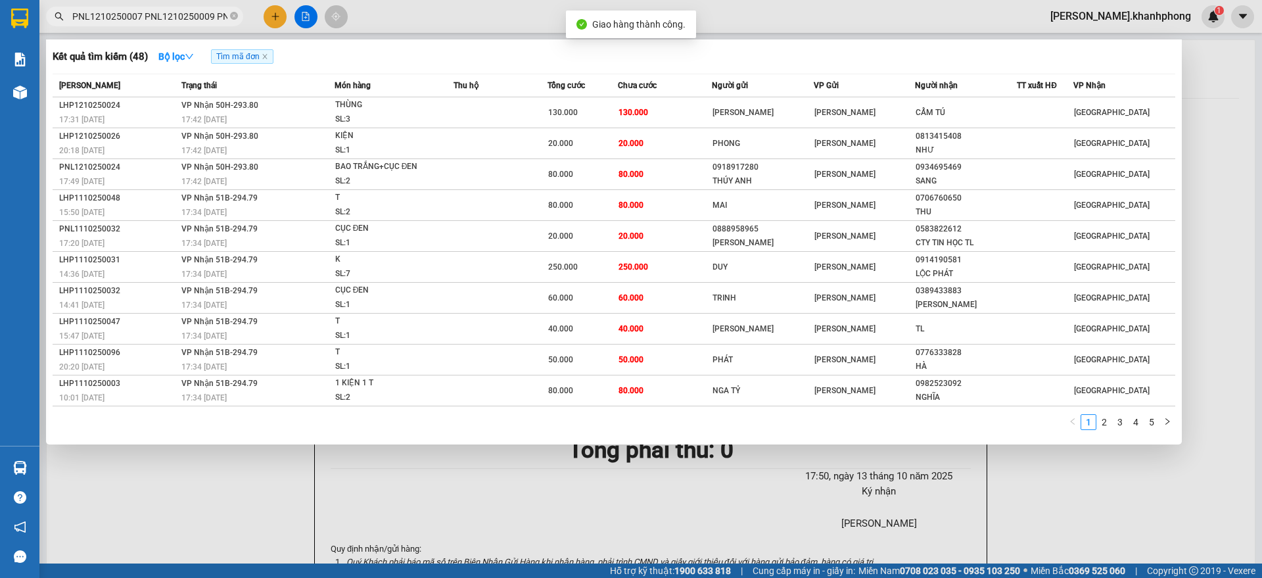
scroll to position [0, 3119]
click at [162, 20] on input "PNL1210250007 PNL1210250009 PNL1210250013 PNL1210250017 PNL1210250022 PNL121025…" at bounding box center [149, 16] width 155 height 14
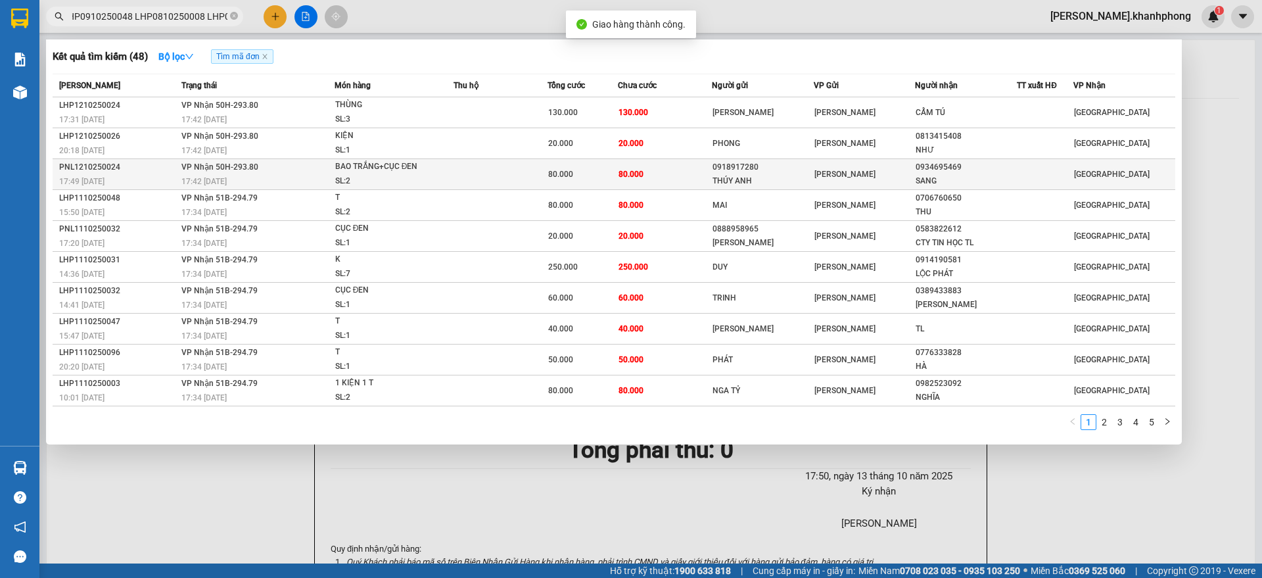
scroll to position [0, 0]
click at [134, 176] on div "17:49 - 12/10" at bounding box center [118, 181] width 118 height 14
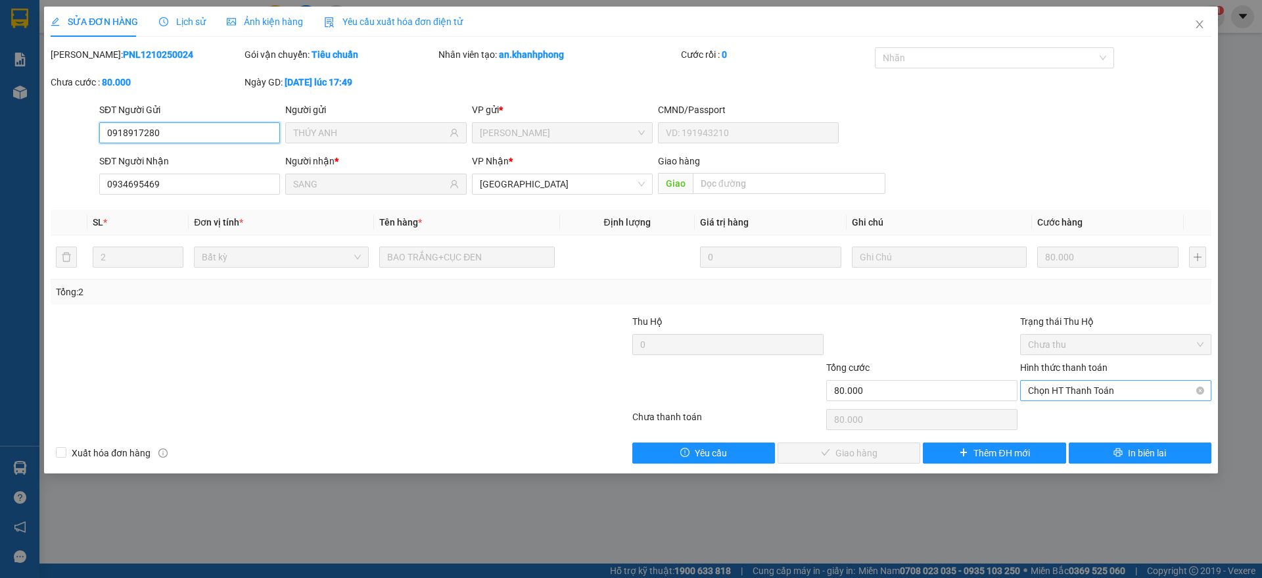
click at [1071, 383] on span "Chọn HT Thanh Toán" at bounding box center [1116, 391] width 176 height 20
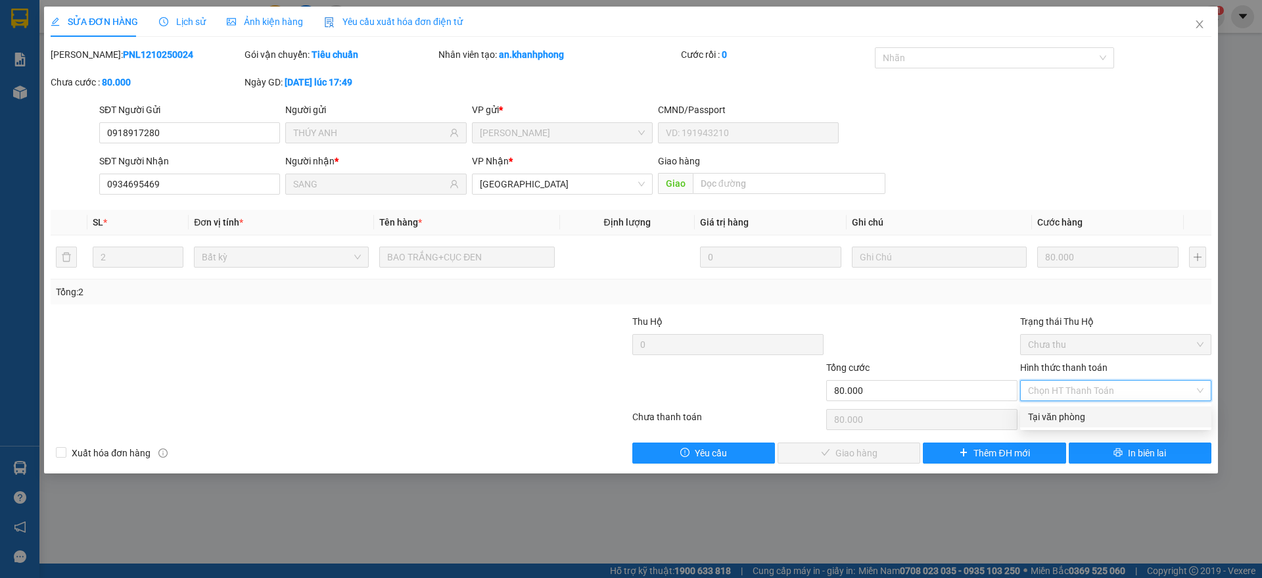
click at [1055, 419] on div "Tại văn phòng" at bounding box center [1116, 417] width 176 height 14
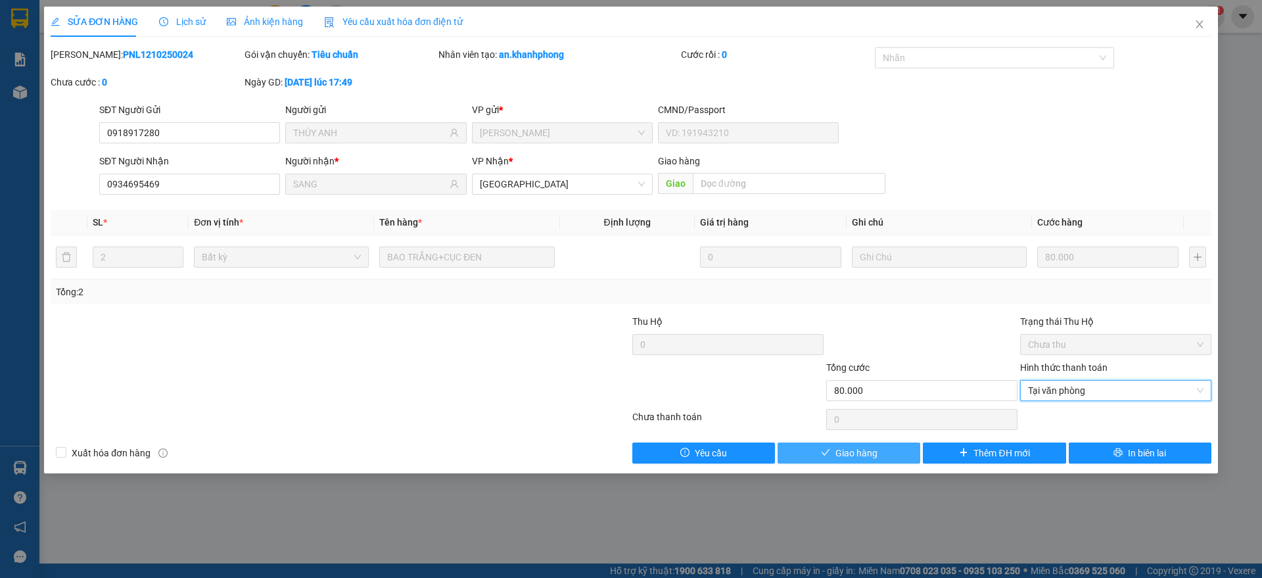
click at [834, 454] on button "Giao hàng" at bounding box center [849, 452] width 143 height 21
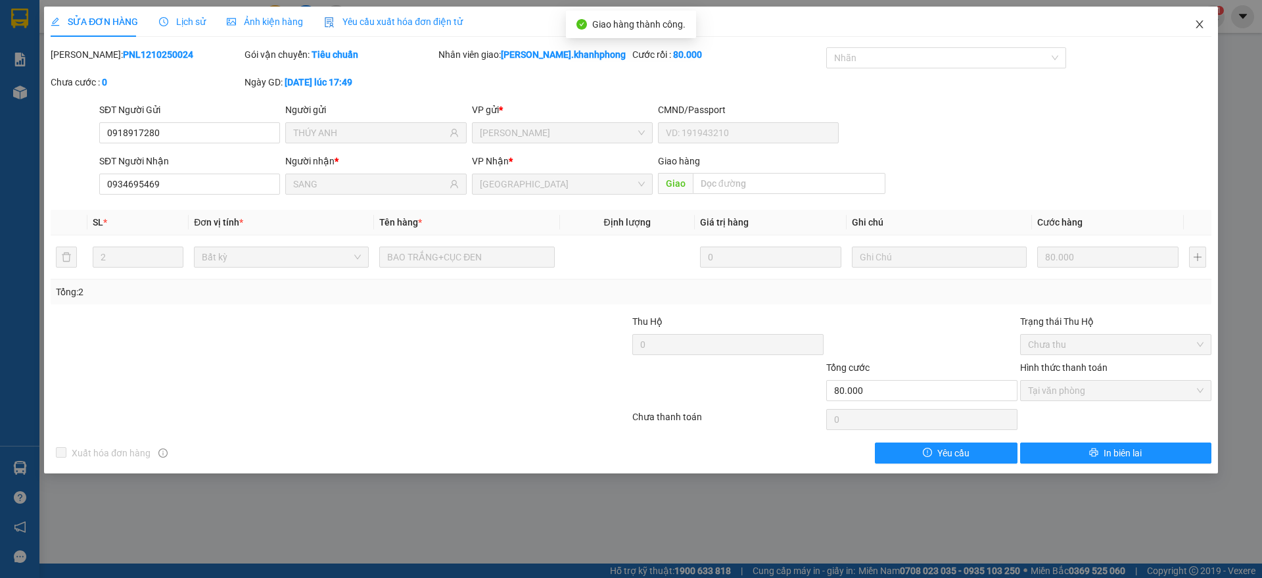
drag, startPoint x: 1201, startPoint y: 23, endPoint x: 1181, endPoint y: 36, distance: 23.3
click at [1201, 26] on icon "close" at bounding box center [1199, 24] width 7 height 8
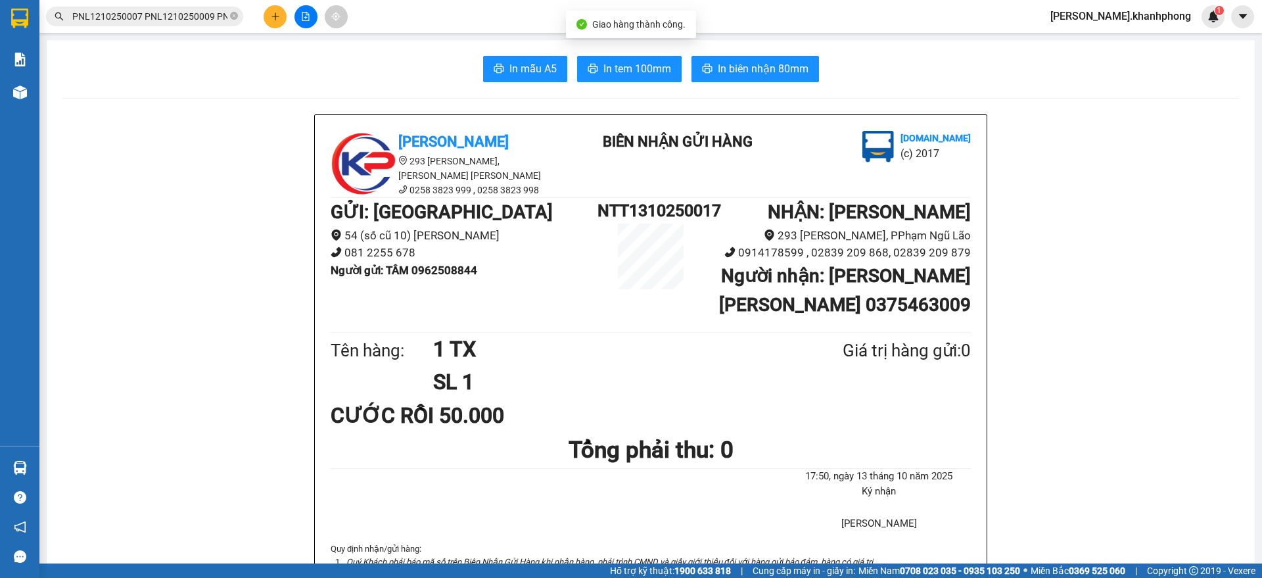
scroll to position [0, 3119]
click at [187, 18] on input "PNL1210250007 PNL1210250009 PNL1210250013 PNL1210250017 PNL1210250022 PNL121025…" at bounding box center [149, 16] width 155 height 14
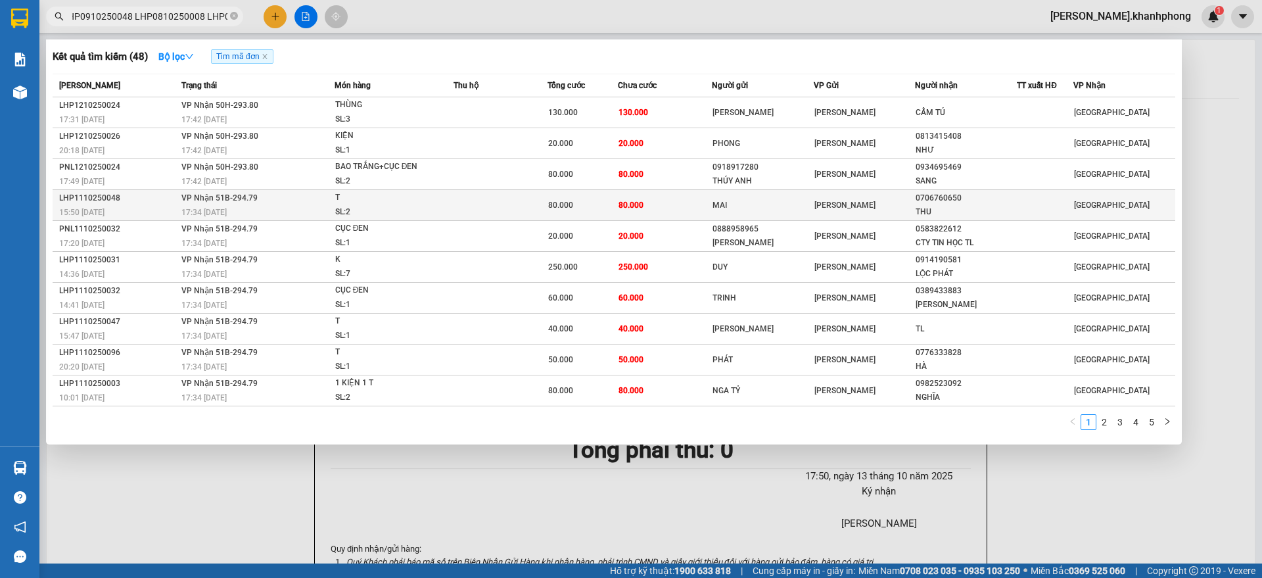
click at [142, 197] on div "LHP1110250048" at bounding box center [118, 198] width 118 height 14
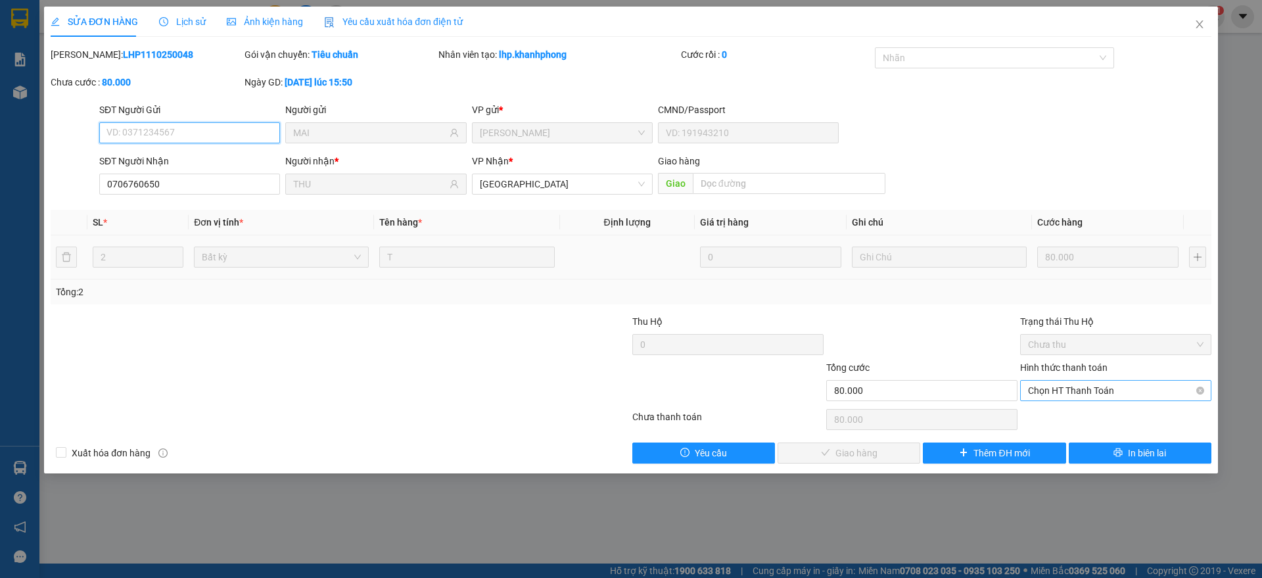
click at [1079, 392] on span "Chọn HT Thanh Toán" at bounding box center [1116, 391] width 176 height 20
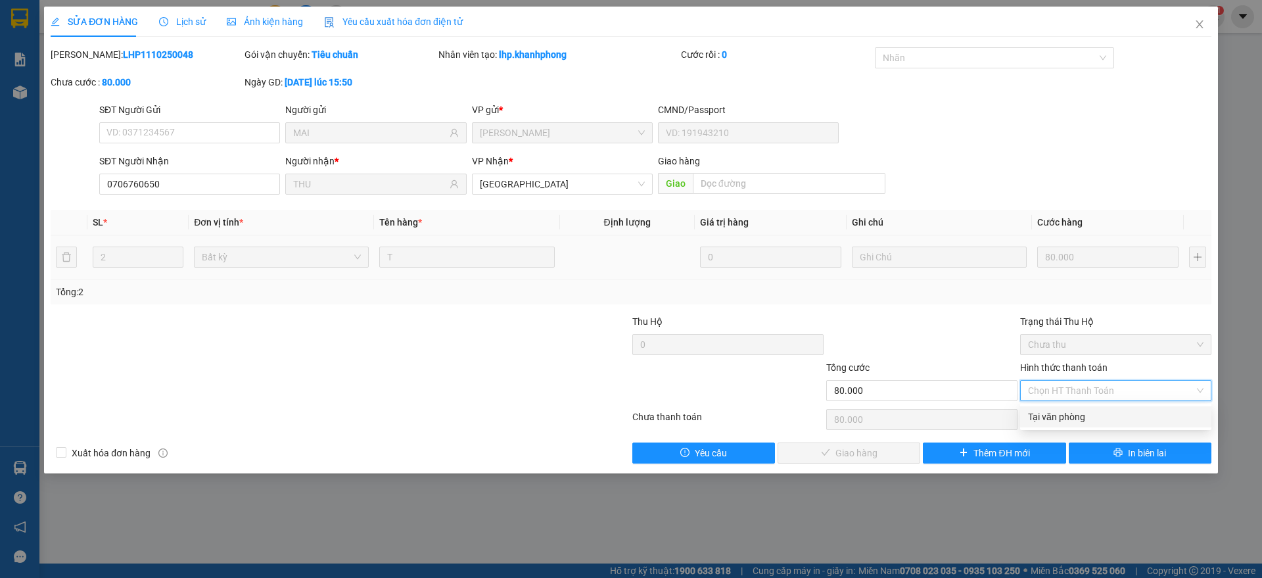
click at [1045, 418] on div "Tại văn phòng" at bounding box center [1116, 417] width 176 height 14
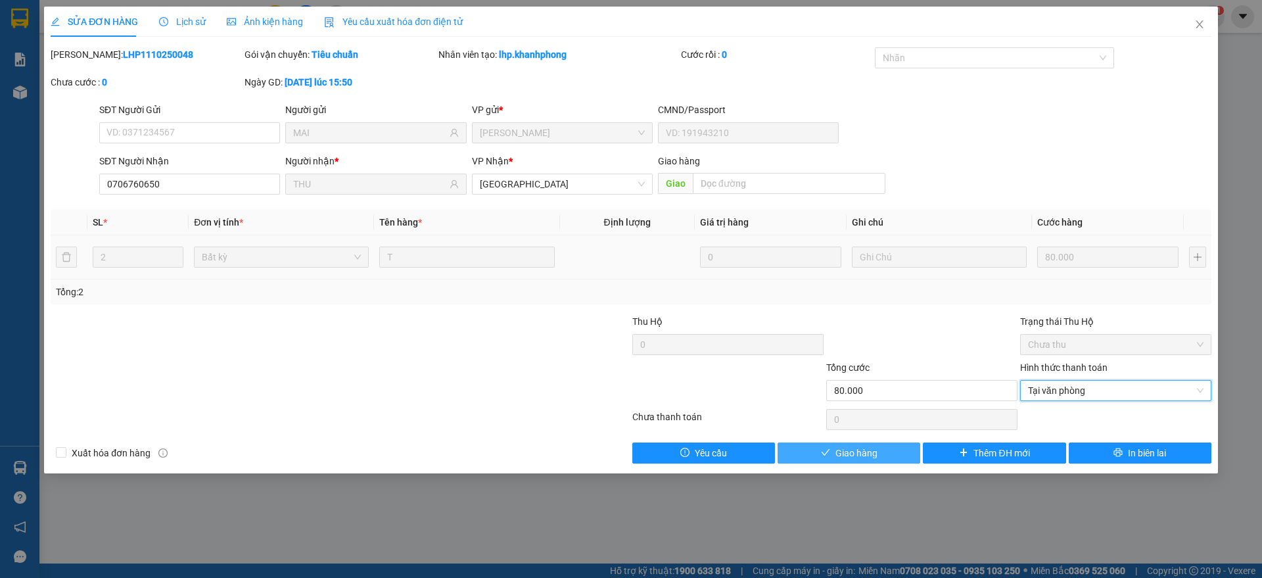
click at [855, 450] on span "Giao hàng" at bounding box center [857, 453] width 42 height 14
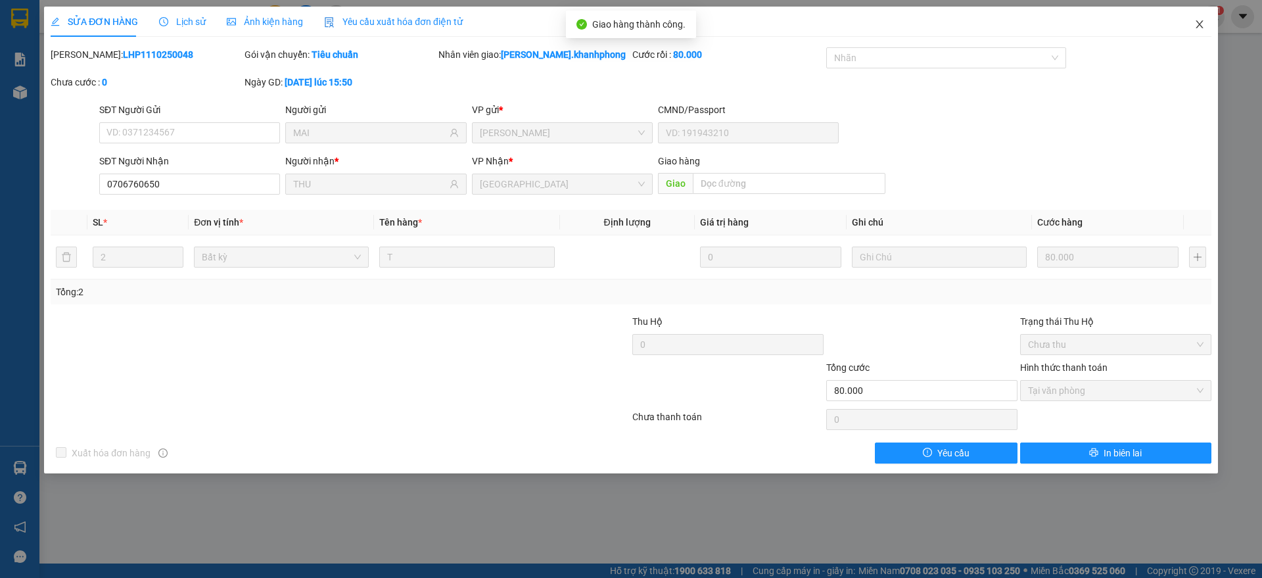
click at [1203, 21] on icon "close" at bounding box center [1199, 24] width 7 height 8
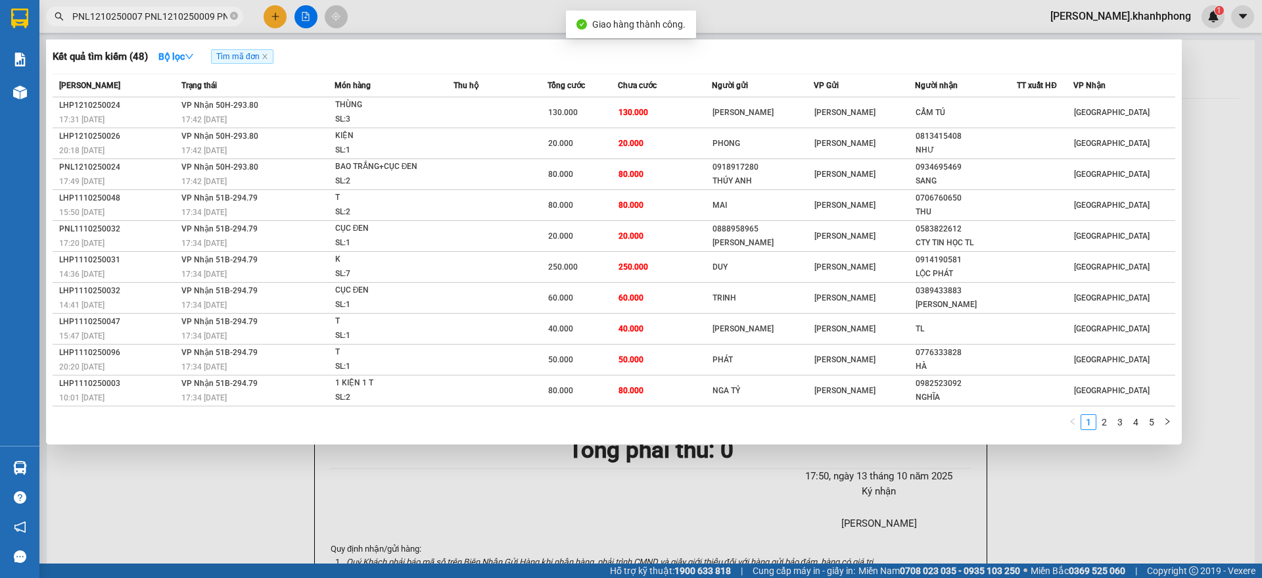
scroll to position [0, 3119]
click at [193, 13] on input "PNL1210250007 PNL1210250009 PNL1210250013 PNL1210250017 PNL1210250022 PNL121025…" at bounding box center [149, 16] width 155 height 14
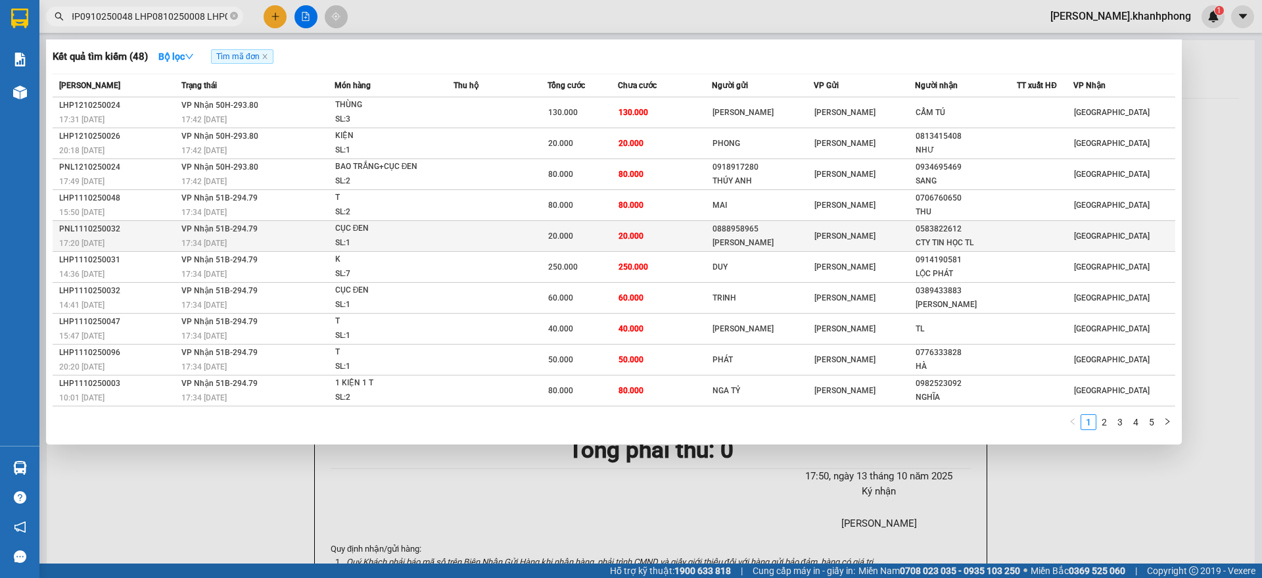
click at [144, 236] on div "17:20 - 11/10" at bounding box center [118, 243] width 118 height 14
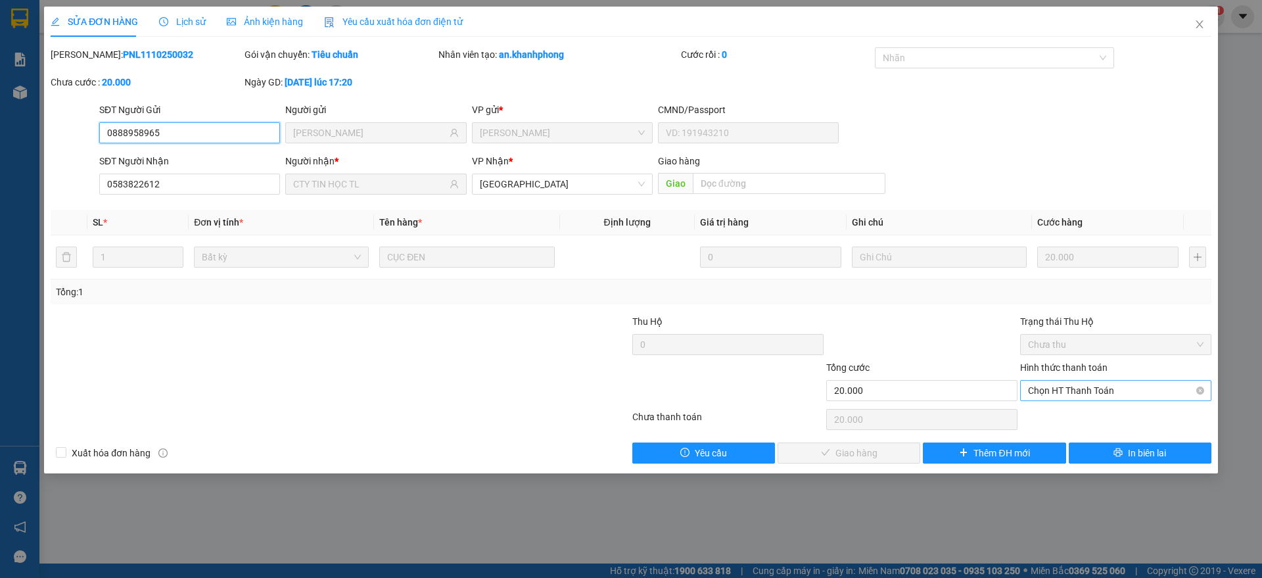
click at [1078, 389] on span "Chọn HT Thanh Toán" at bounding box center [1116, 391] width 176 height 20
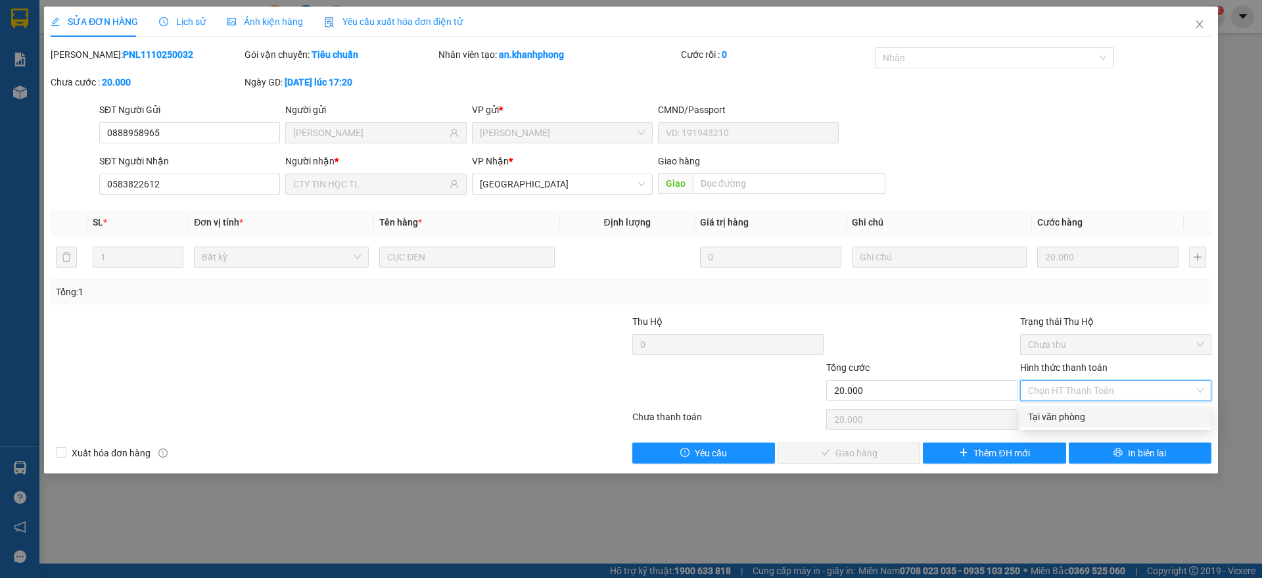
click at [1058, 421] on div "Tại văn phòng" at bounding box center [1116, 417] width 176 height 14
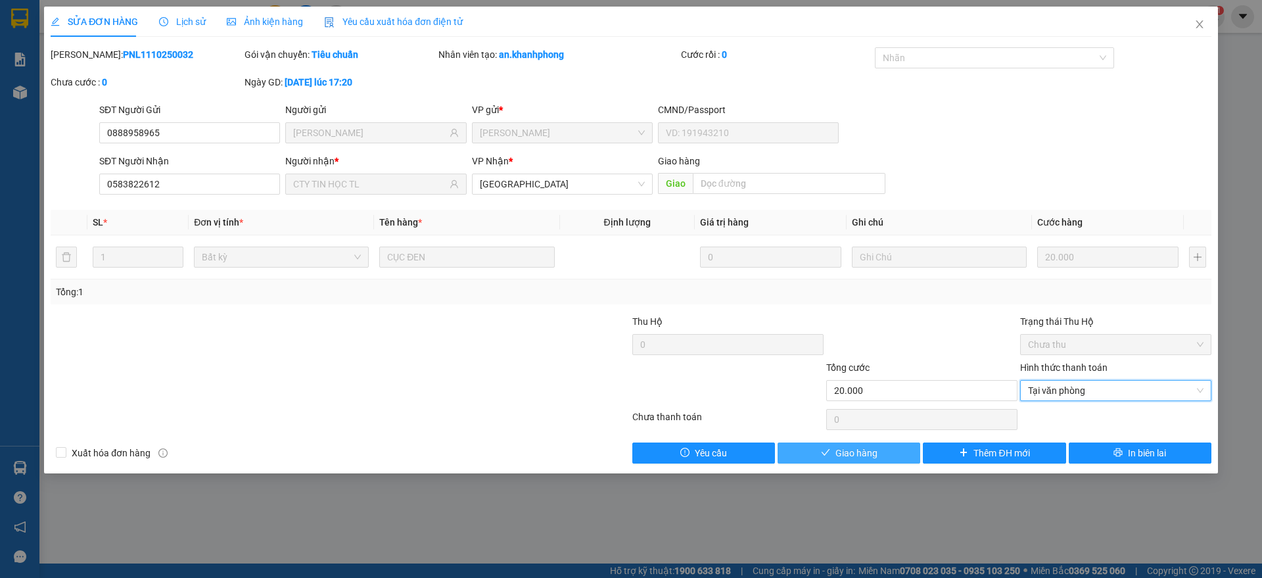
click at [857, 456] on span "Giao hàng" at bounding box center [857, 453] width 42 height 14
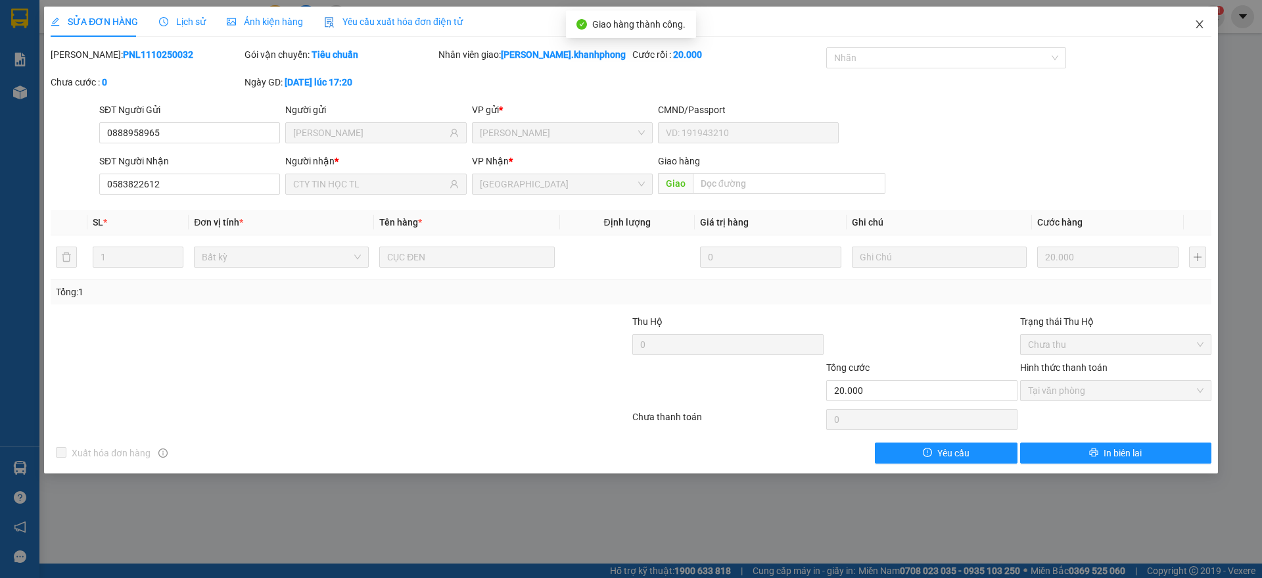
click at [1203, 25] on icon "close" at bounding box center [1200, 24] width 11 height 11
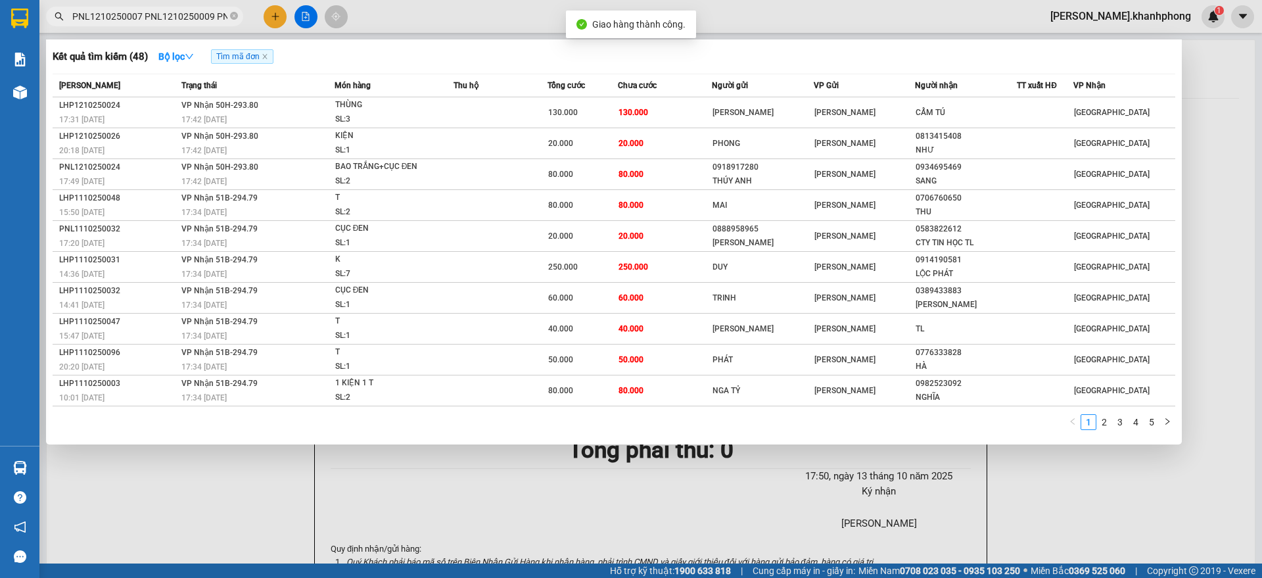
scroll to position [0, 3119]
click at [170, 18] on input "PNL1210250007 PNL1210250009 PNL1210250013 PNL1210250017 PNL1210250022 PNL121025…" at bounding box center [149, 16] width 155 height 14
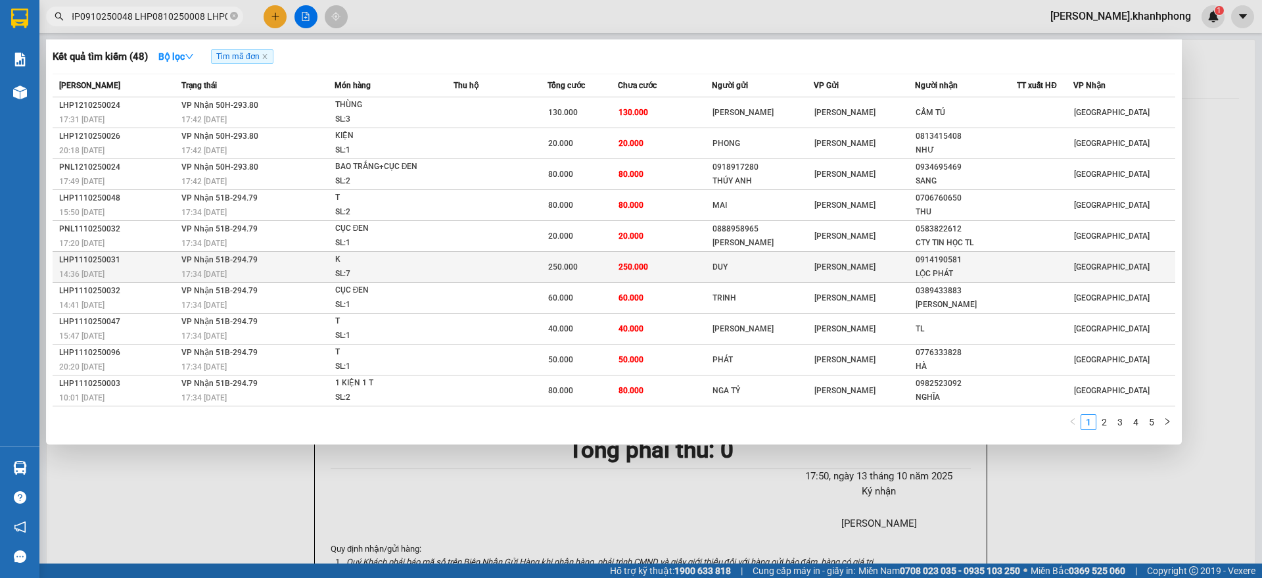
scroll to position [0, 0]
click at [147, 275] on div "14:36 - 11/10" at bounding box center [118, 274] width 118 height 14
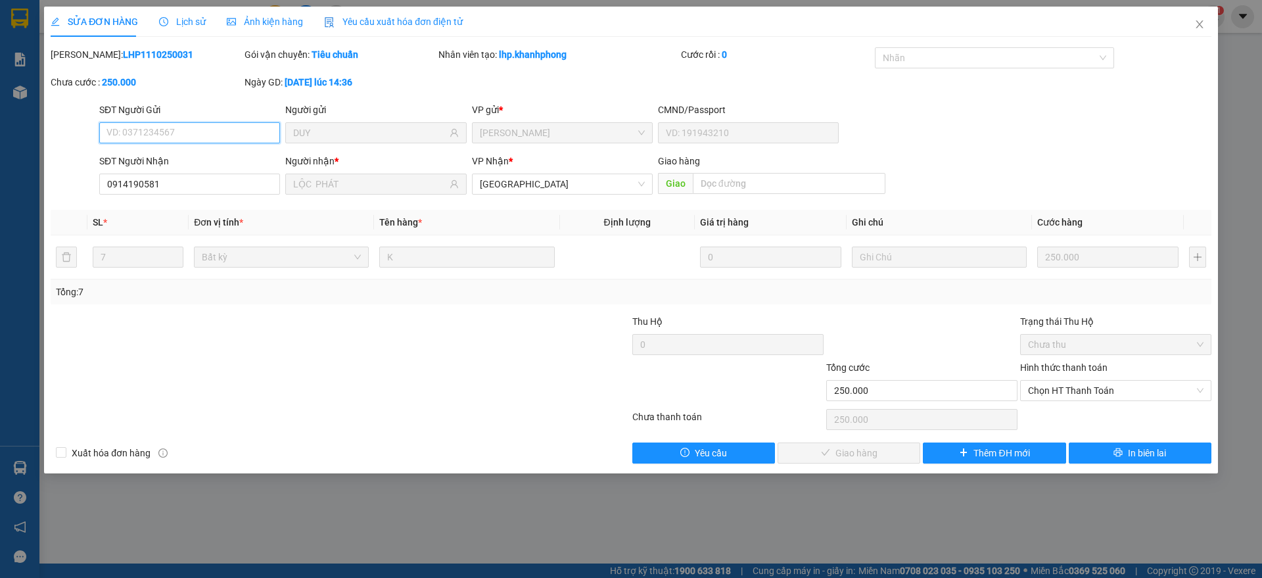
drag, startPoint x: 1047, startPoint y: 391, endPoint x: 1045, endPoint y: 409, distance: 18.6
click at [1048, 396] on span "Chọn HT Thanh Toán" at bounding box center [1116, 391] width 176 height 20
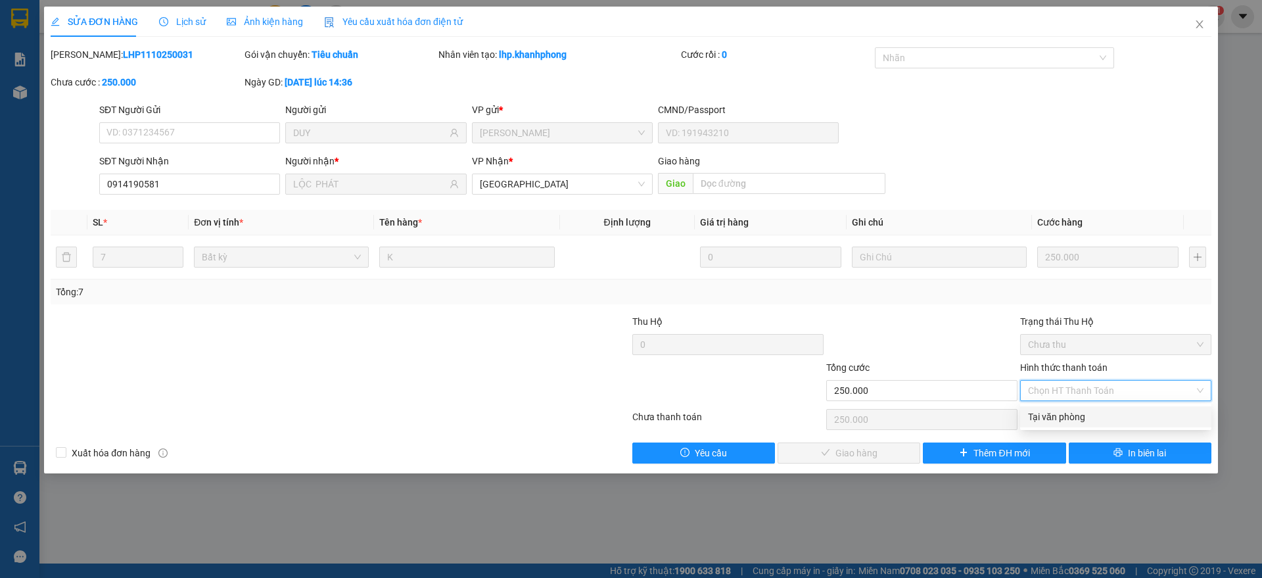
drag, startPoint x: 1047, startPoint y: 417, endPoint x: 1021, endPoint y: 424, distance: 26.6
click at [1047, 417] on div "Tại văn phòng" at bounding box center [1116, 417] width 176 height 14
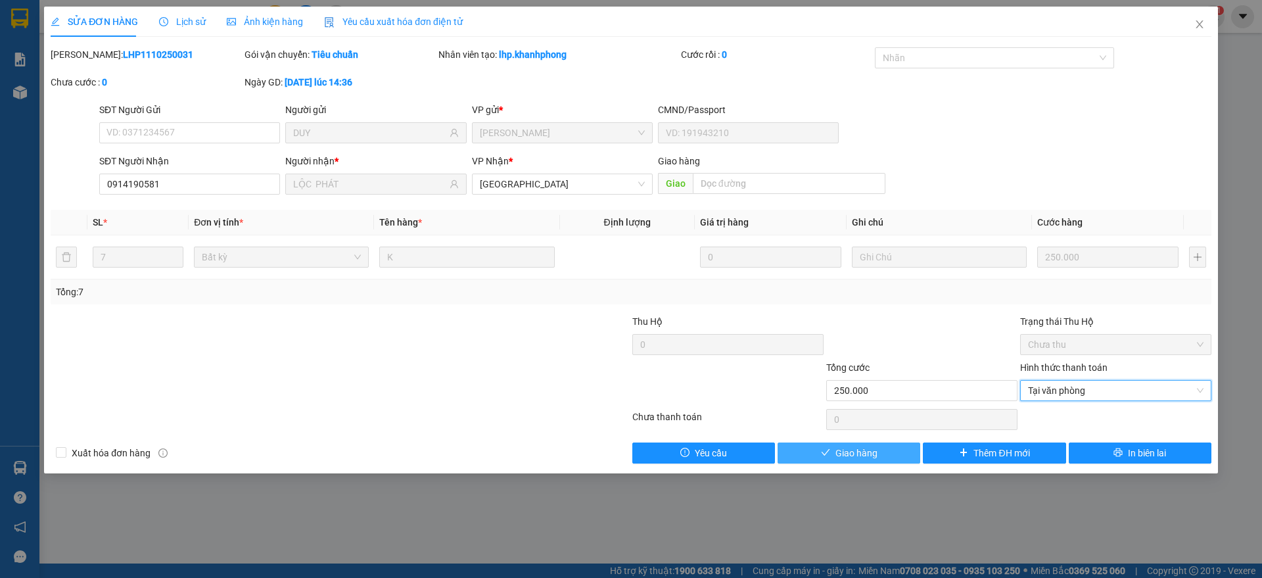
click at [868, 446] on span "Giao hàng" at bounding box center [857, 453] width 42 height 14
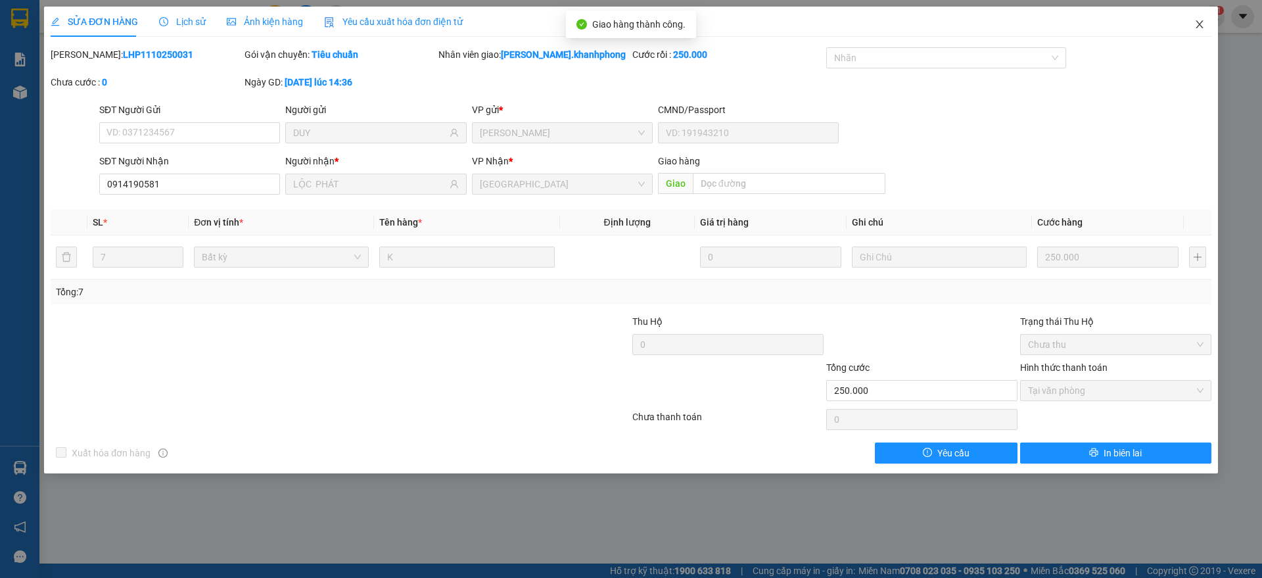
click at [1201, 18] on span "Close" at bounding box center [1199, 25] width 37 height 37
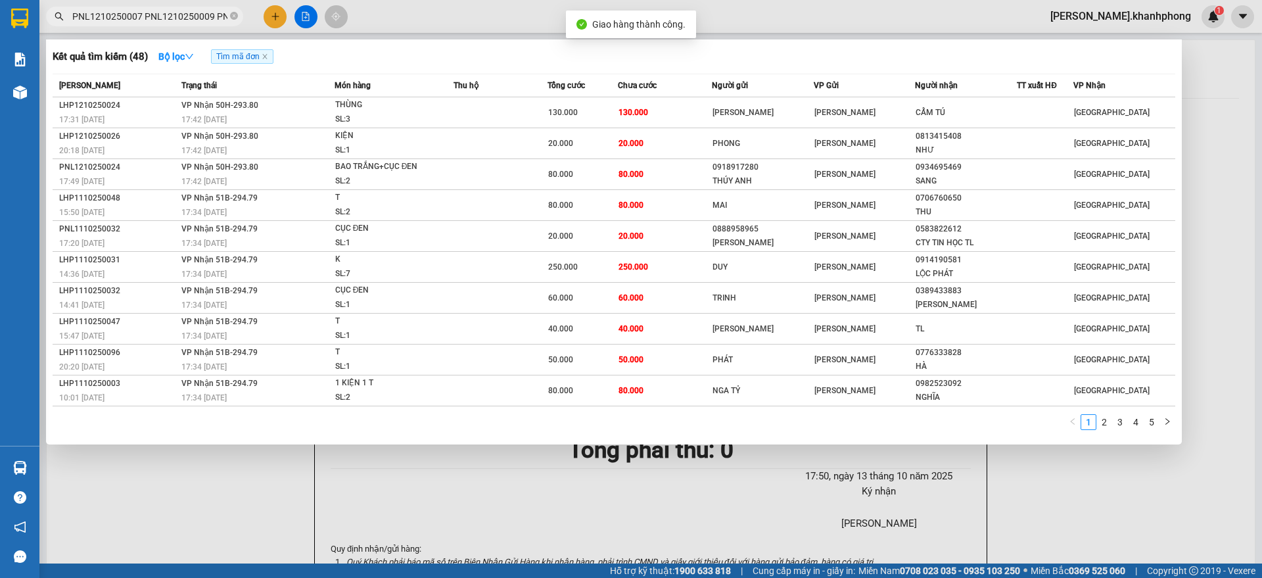
scroll to position [0, 3119]
click at [158, 19] on input "PNL1210250007 PNL1210250009 PNL1210250013 PNL1210250017 PNL1210250022 PNL121025…" at bounding box center [149, 16] width 155 height 14
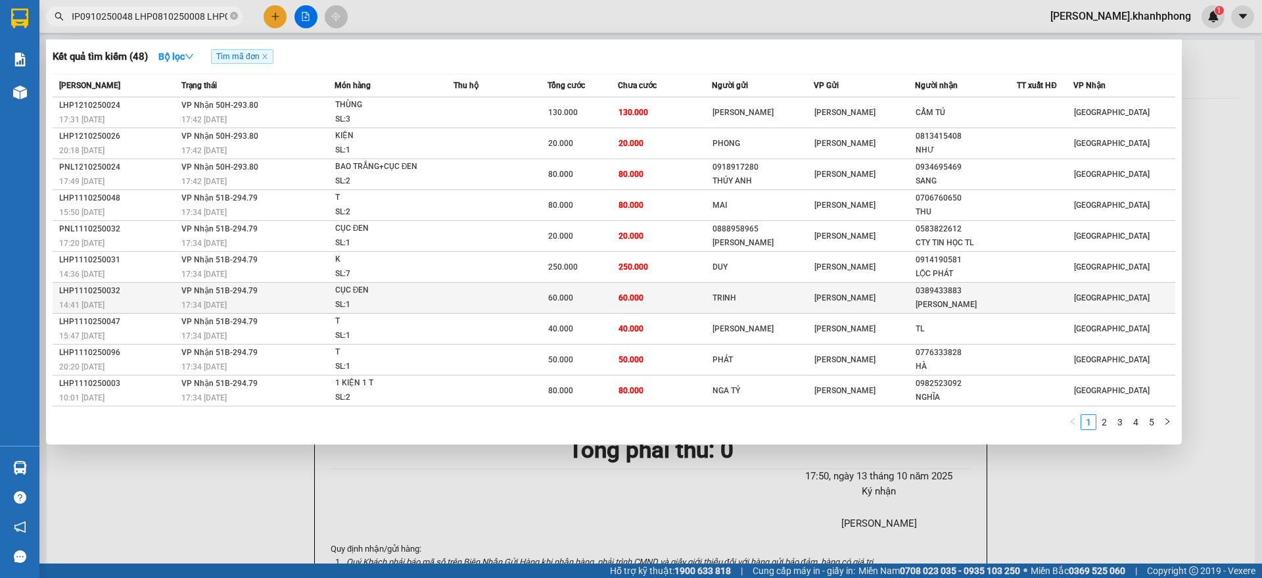
scroll to position [0, 0]
click at [148, 293] on div "LHP1110250032" at bounding box center [118, 291] width 118 height 14
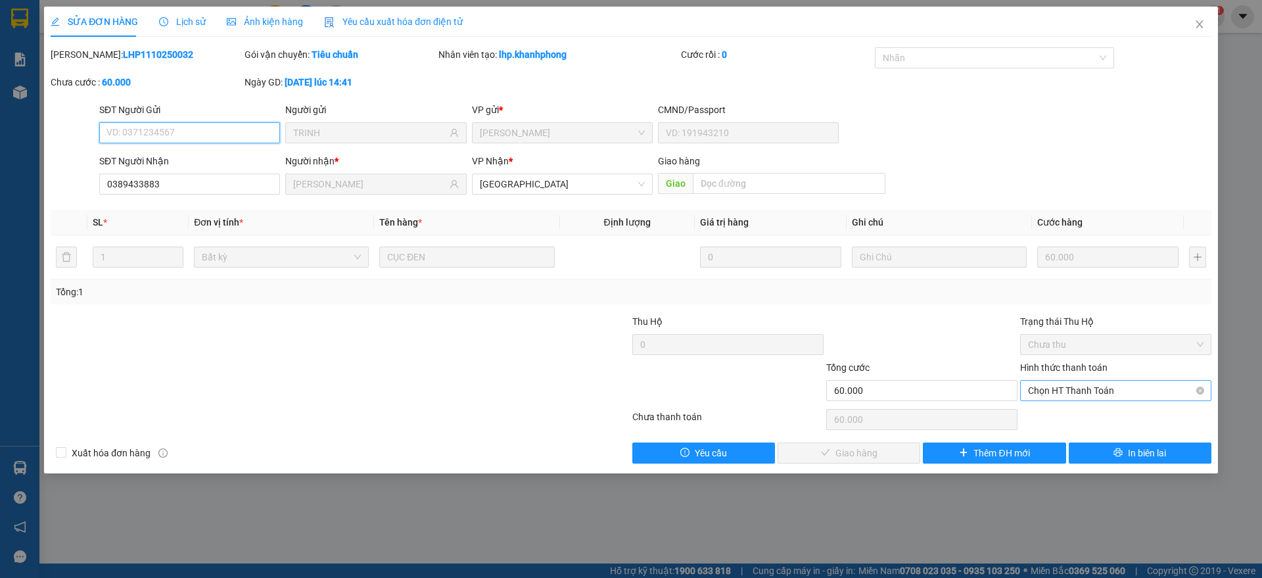
click at [1070, 392] on span "Chọn HT Thanh Toán" at bounding box center [1116, 391] width 176 height 20
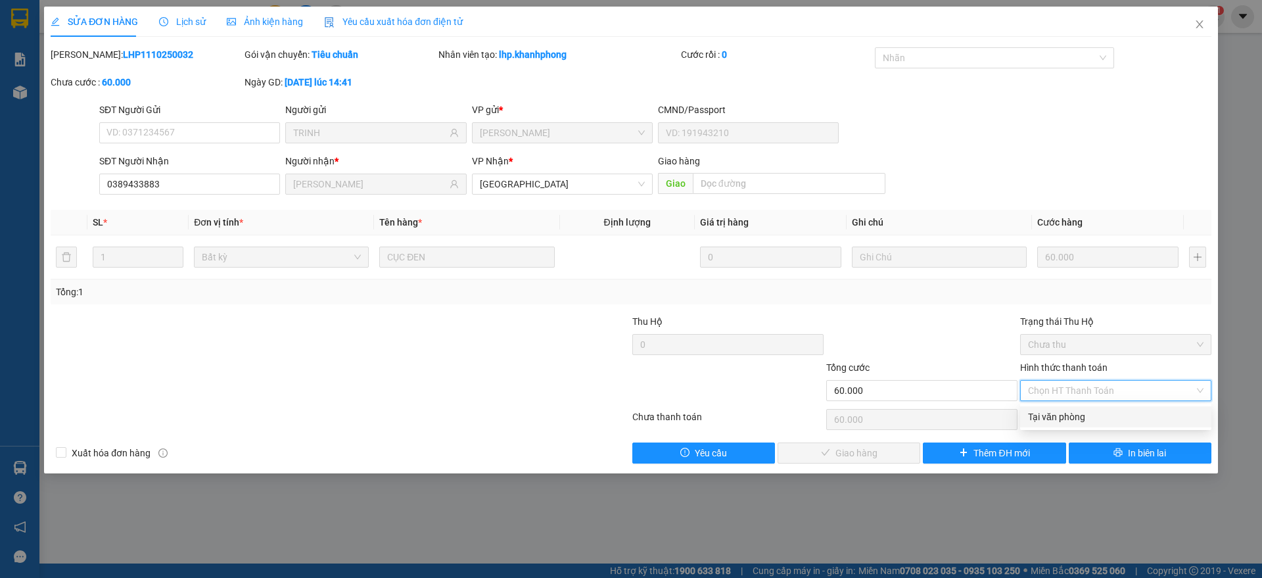
click at [1061, 417] on div "Tại văn phòng" at bounding box center [1116, 417] width 176 height 14
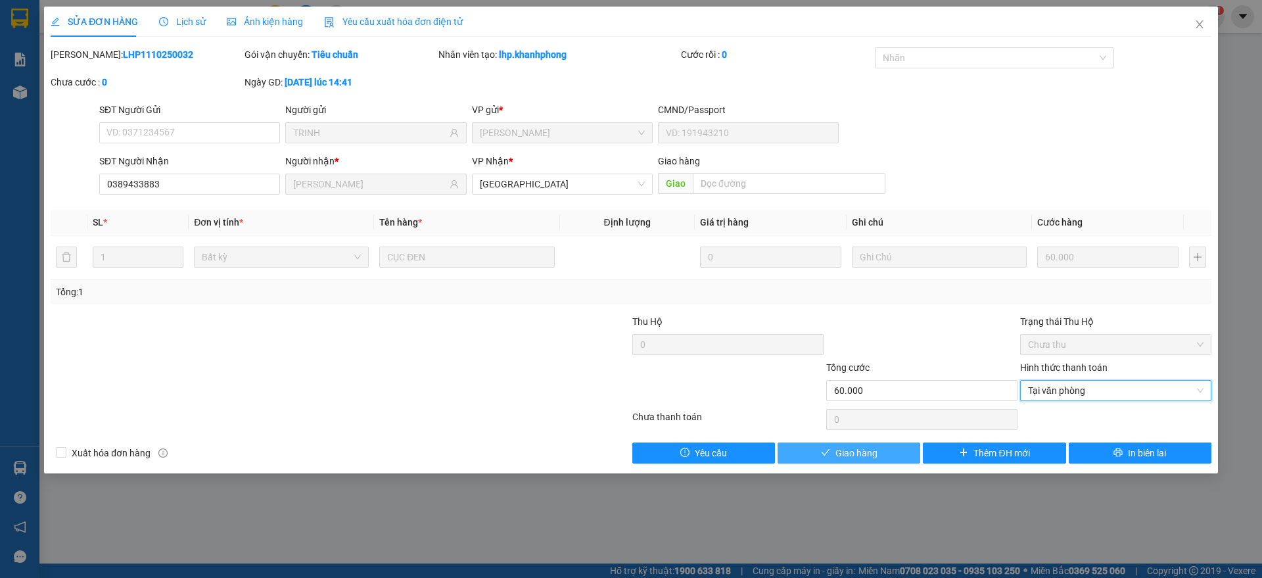
click at [849, 450] on span "Giao hàng" at bounding box center [857, 453] width 42 height 14
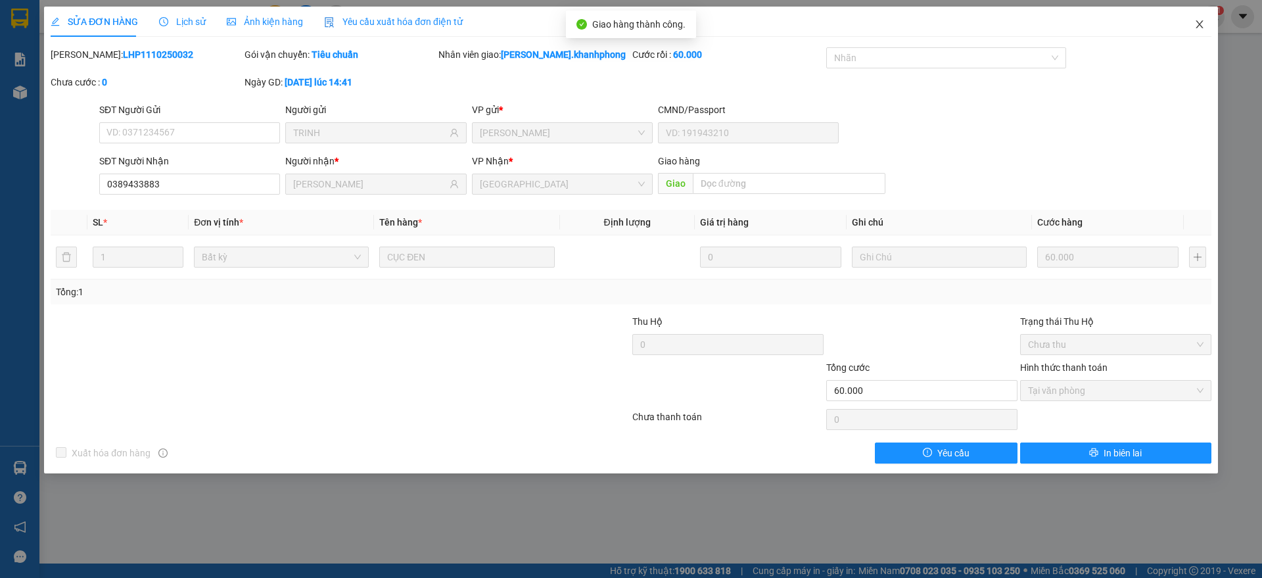
click at [1203, 22] on icon "close" at bounding box center [1200, 24] width 11 height 11
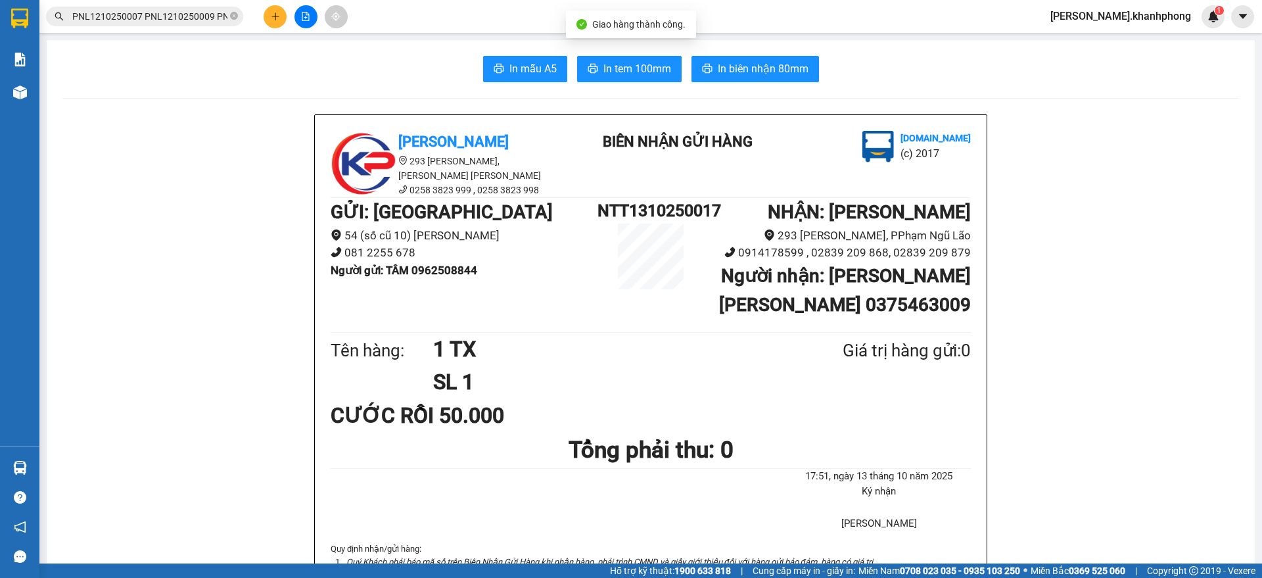
scroll to position [0, 3119]
click at [169, 11] on input "PNL1210250007 PNL1210250009 PNL1210250013 PNL1210250017 PNL1210250022 PNL121025…" at bounding box center [149, 16] width 155 height 14
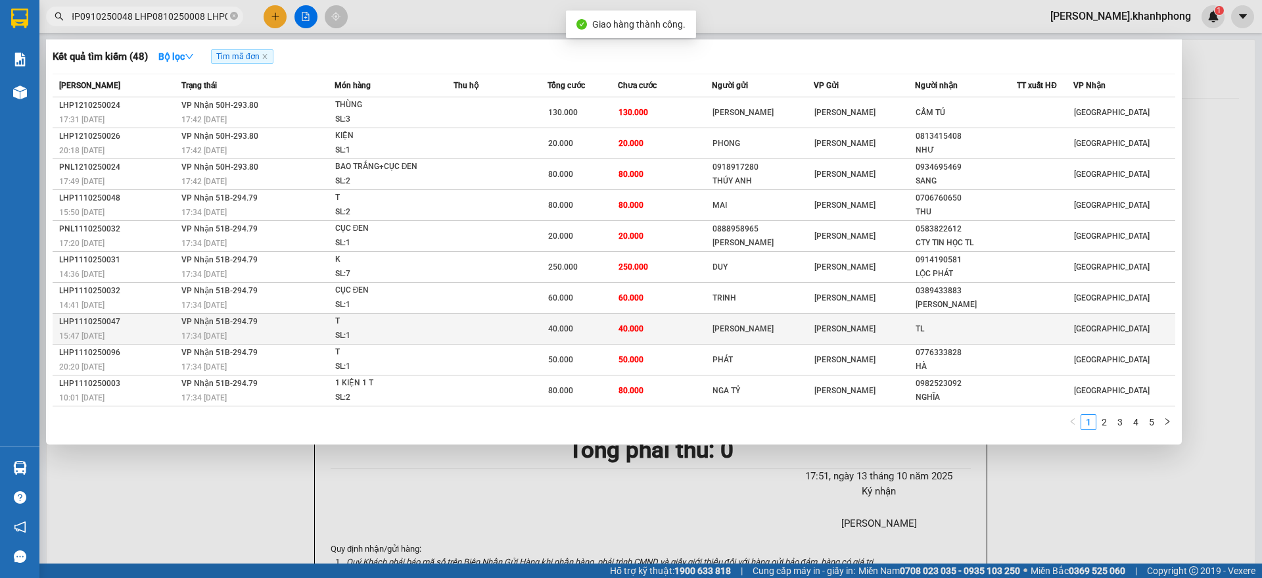
click at [130, 335] on div "15:47 - 11/10" at bounding box center [118, 336] width 118 height 14
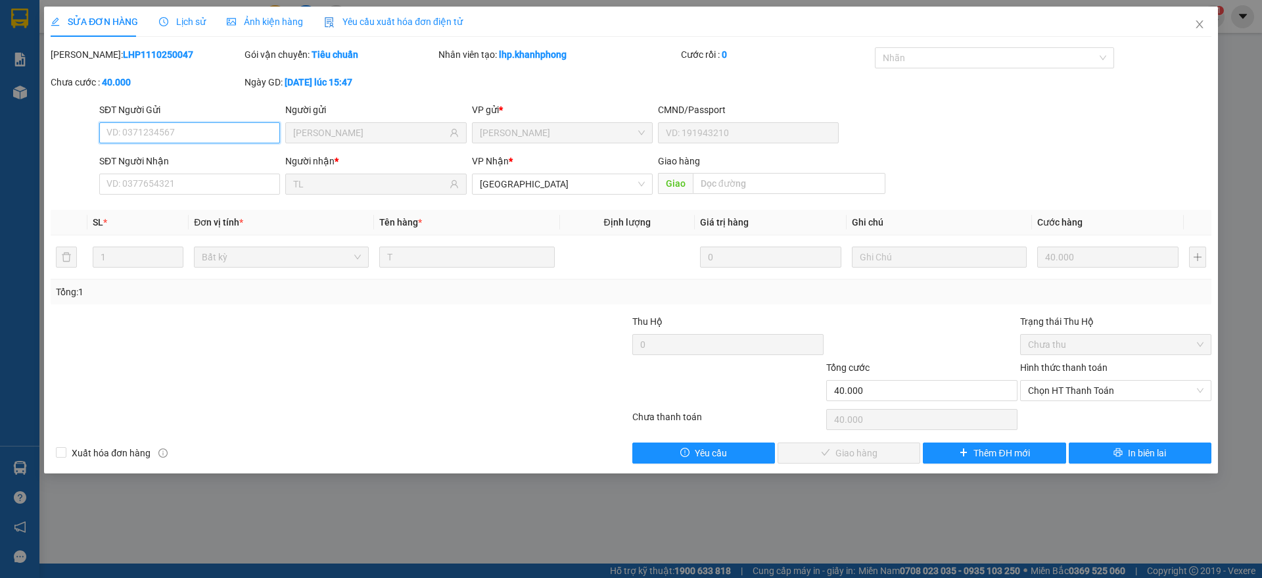
drag, startPoint x: 1080, startPoint y: 393, endPoint x: 1078, endPoint y: 402, distance: 9.6
click at [1081, 394] on span "Chọn HT Thanh Toán" at bounding box center [1116, 391] width 176 height 20
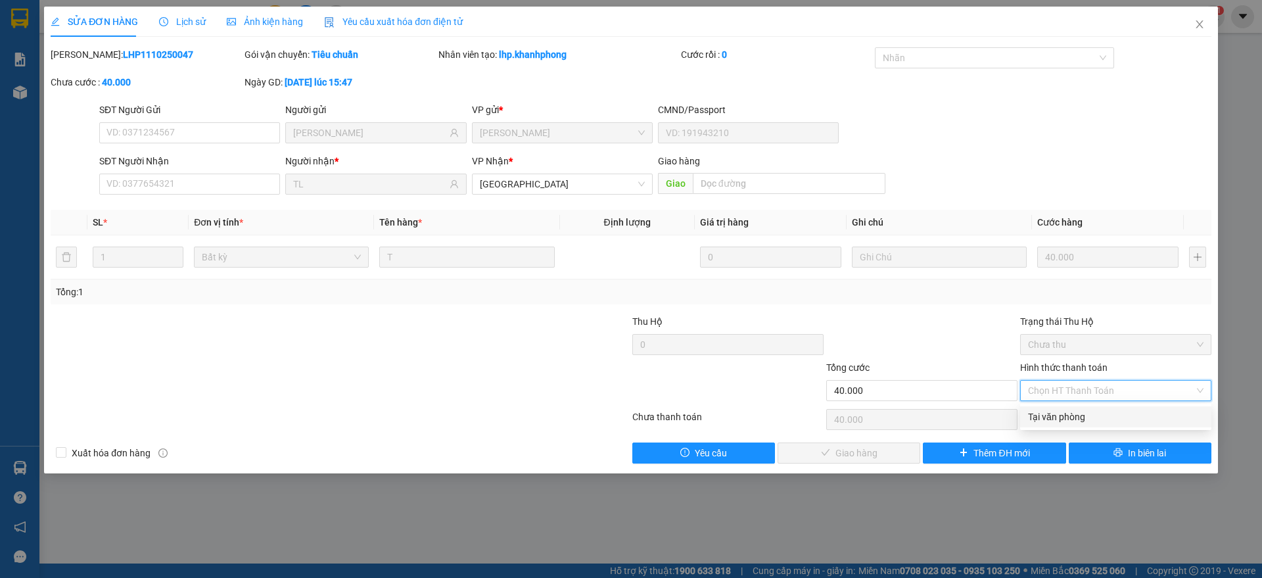
drag, startPoint x: 1068, startPoint y: 421, endPoint x: 1009, endPoint y: 437, distance: 60.6
click at [1067, 421] on div "Tại văn phòng" at bounding box center [1116, 417] width 176 height 14
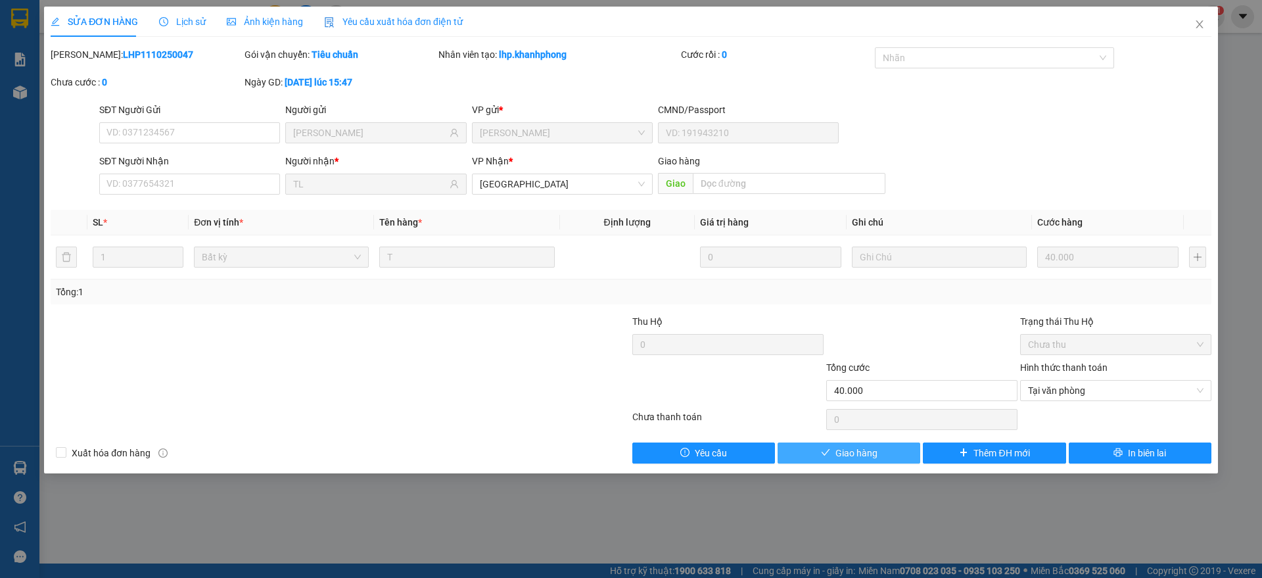
click at [855, 456] on span "Giao hàng" at bounding box center [857, 453] width 42 height 14
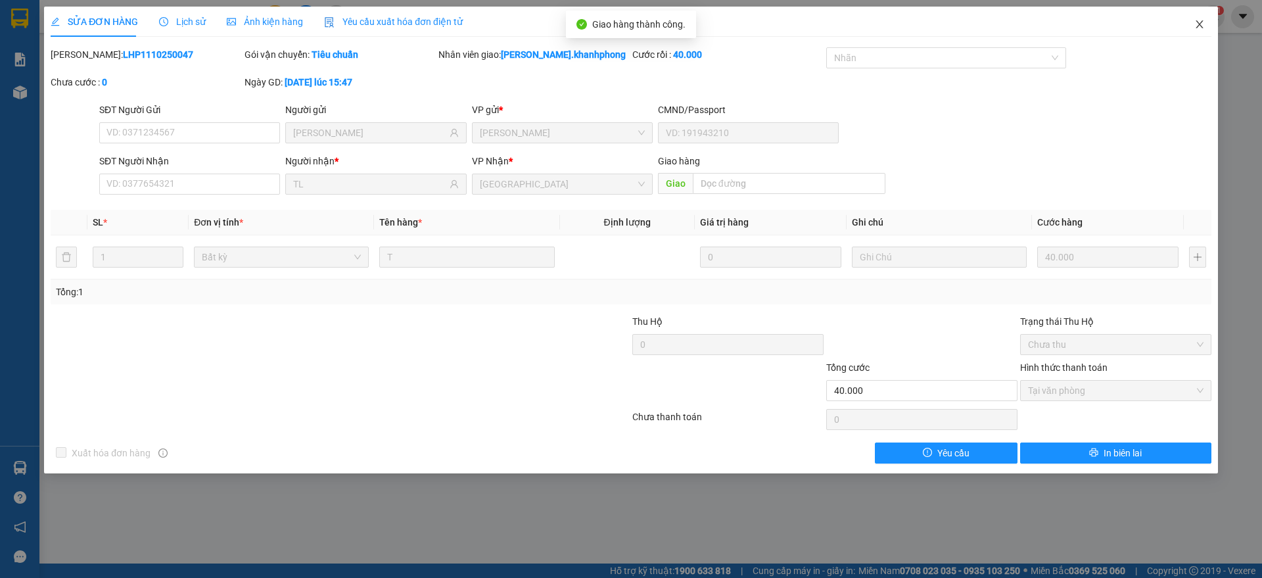
click at [1199, 21] on icon "close" at bounding box center [1200, 24] width 11 height 11
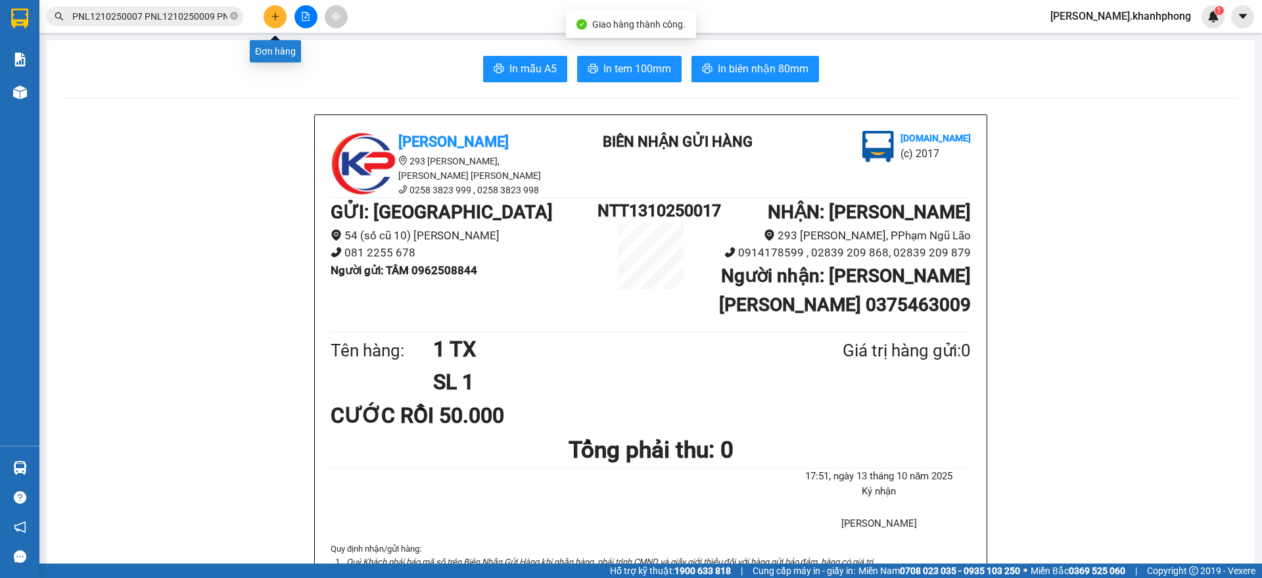
click at [279, 10] on button at bounding box center [275, 16] width 23 height 23
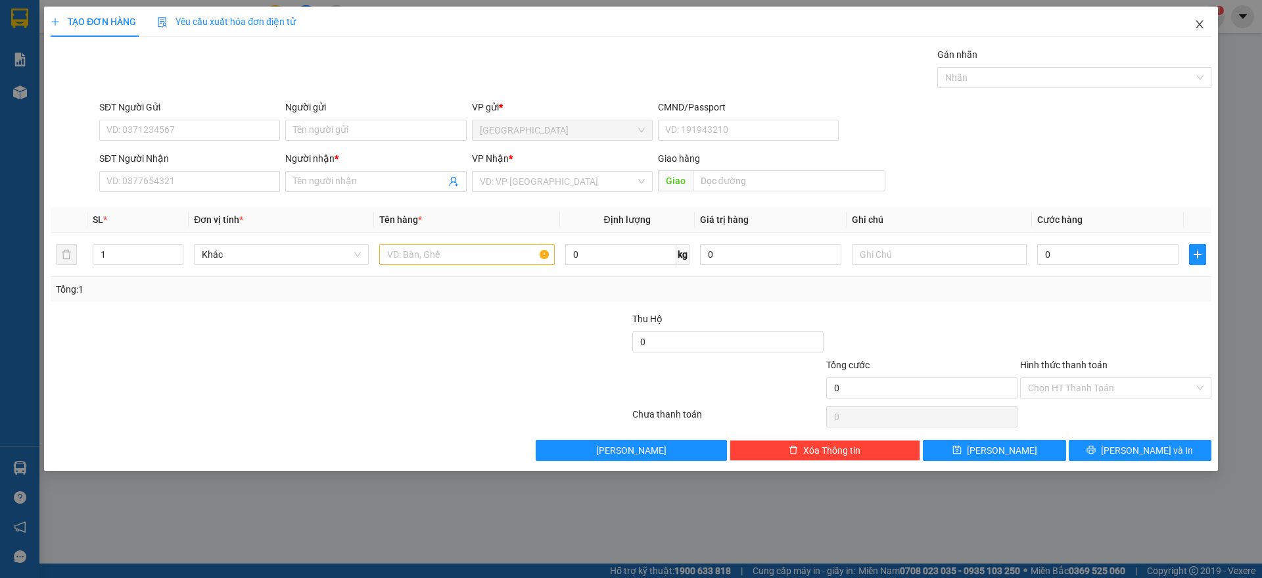
click at [1205, 24] on span "Close" at bounding box center [1199, 25] width 37 height 37
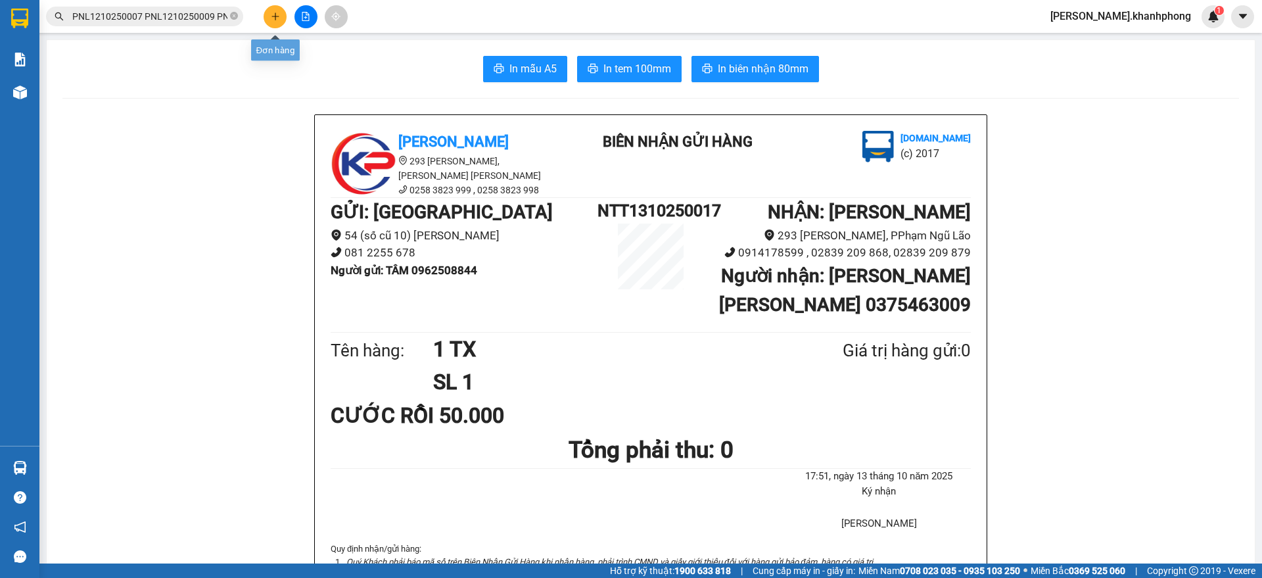
click at [279, 12] on icon "plus" at bounding box center [275, 16] width 9 height 9
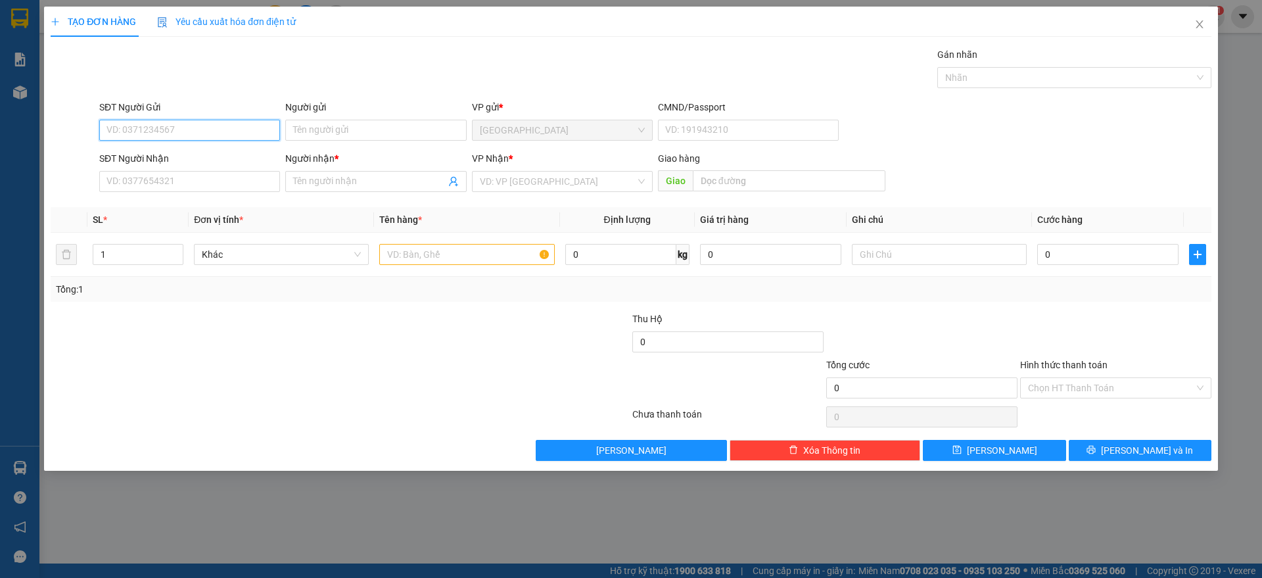
click at [187, 130] on input "SĐT Người Gửi" at bounding box center [189, 130] width 181 height 21
drag, startPoint x: 183, startPoint y: 156, endPoint x: 160, endPoint y: 189, distance: 39.8
click at [182, 158] on div "0258822612 - TL" at bounding box center [189, 156] width 165 height 14
click at [160, 189] on input "SĐT Người Nhận" at bounding box center [189, 181] width 181 height 21
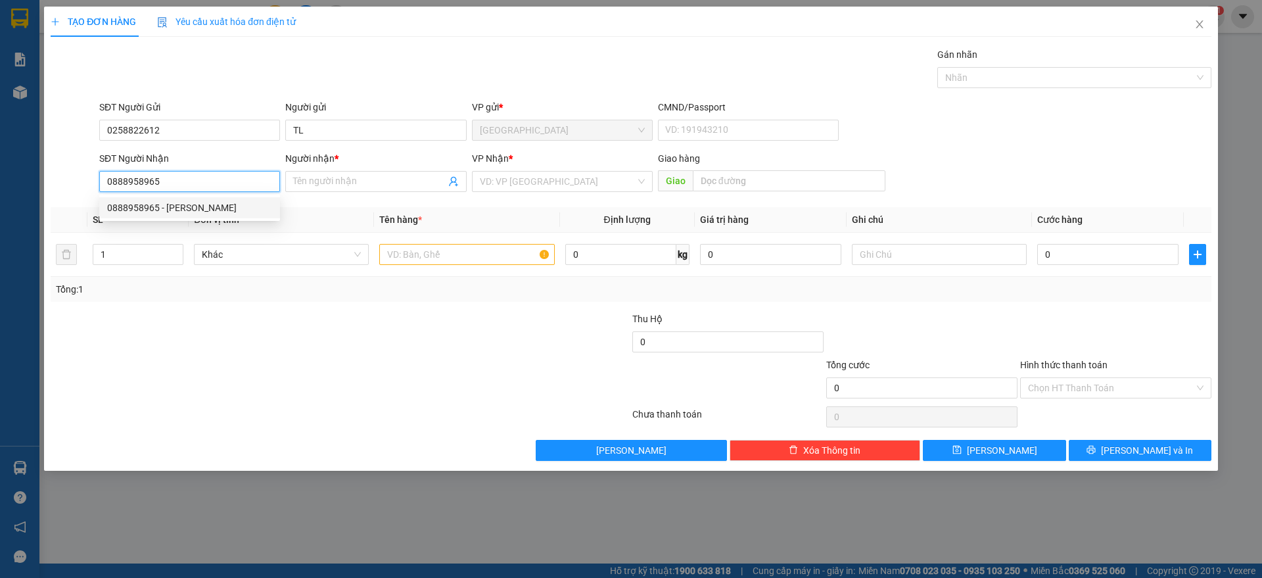
click at [153, 203] on div "0888958965 - LÊ PHỤNG" at bounding box center [189, 208] width 165 height 14
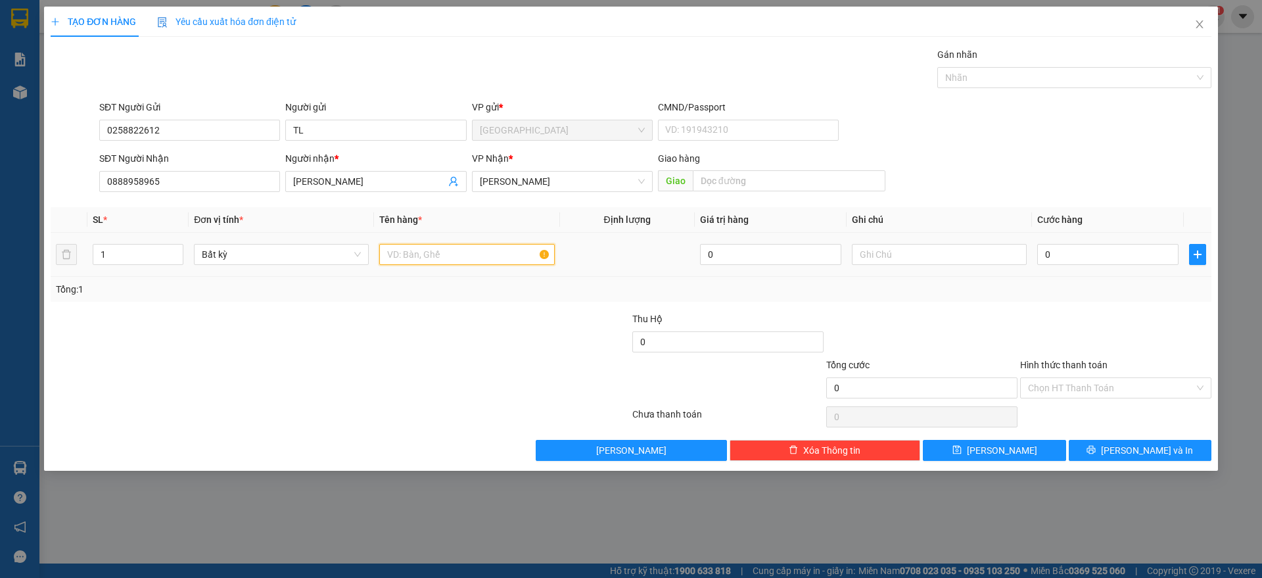
click at [406, 260] on input "text" at bounding box center [466, 254] width 175 height 21
click at [1091, 247] on input "0" at bounding box center [1107, 254] width 141 height 21
click at [1137, 320] on div at bounding box center [1116, 335] width 194 height 46
click at [1103, 387] on input "Hình thức thanh toán" at bounding box center [1111, 388] width 166 height 20
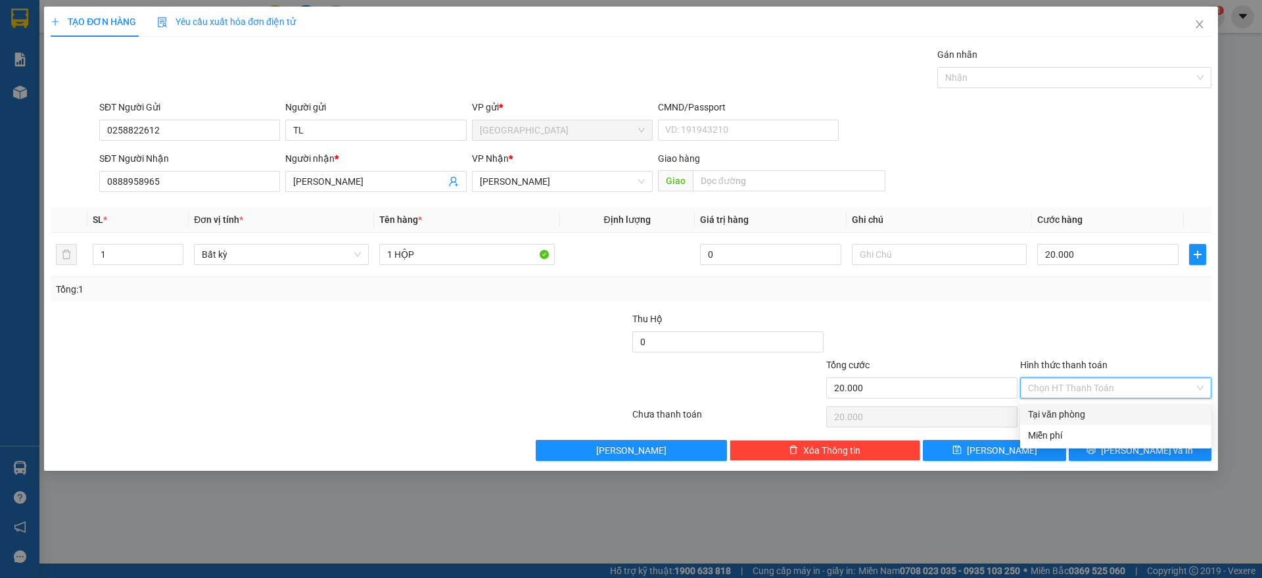
click at [1079, 415] on div "Tại văn phòng" at bounding box center [1116, 414] width 176 height 14
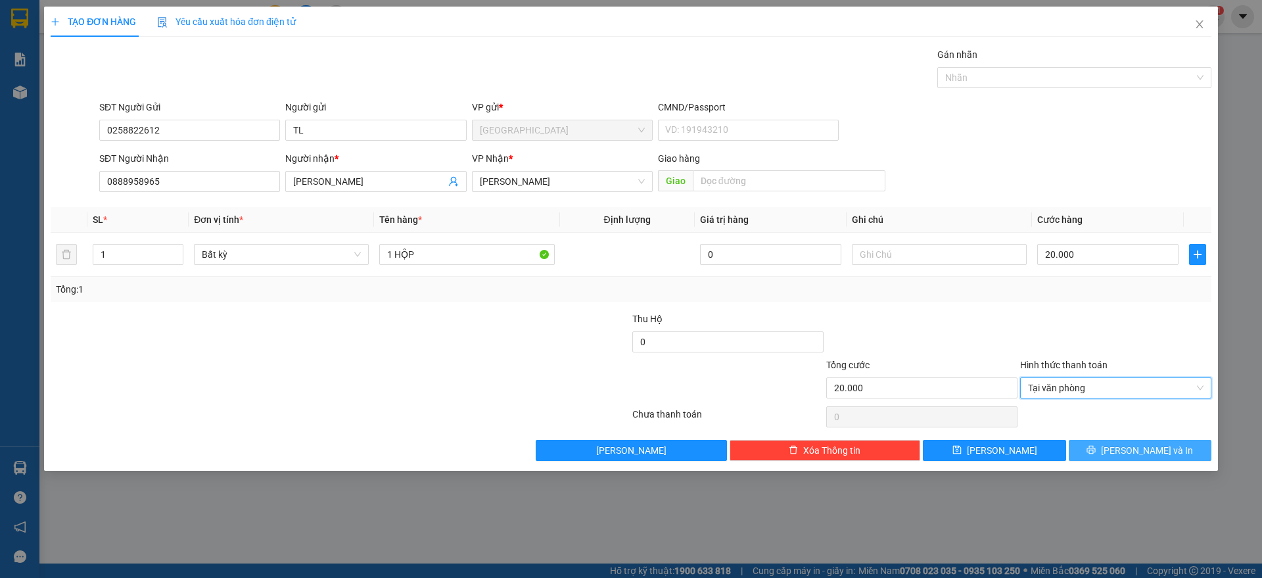
click at [1096, 454] on icon "printer" at bounding box center [1091, 449] width 9 height 9
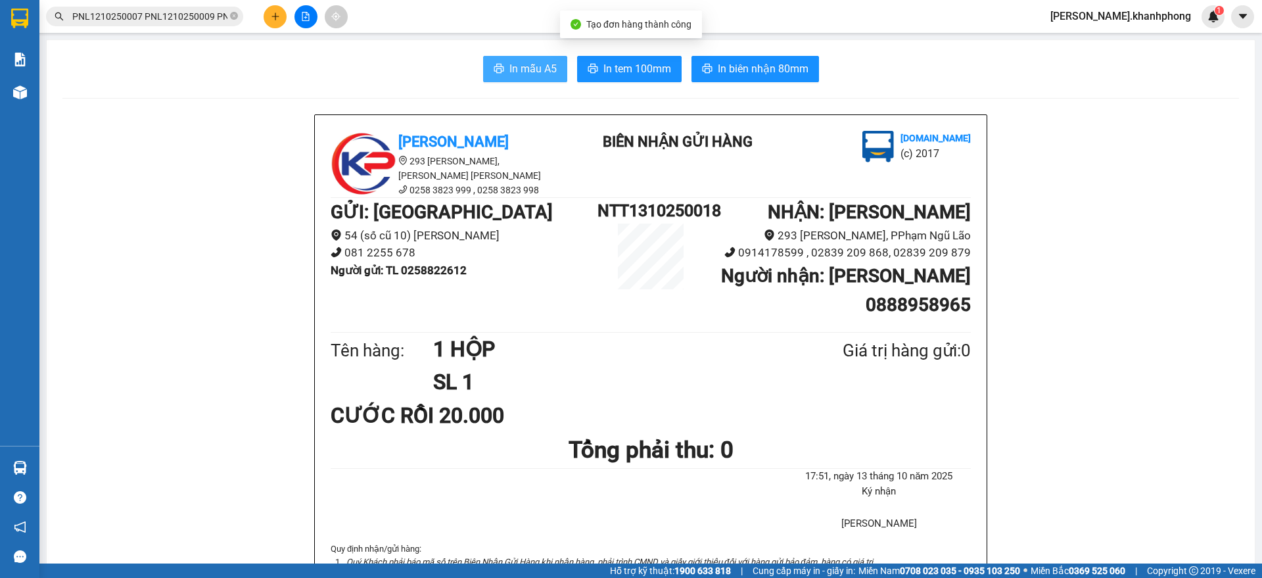
click at [510, 74] on span "In mẫu A5" at bounding box center [533, 68] width 47 height 16
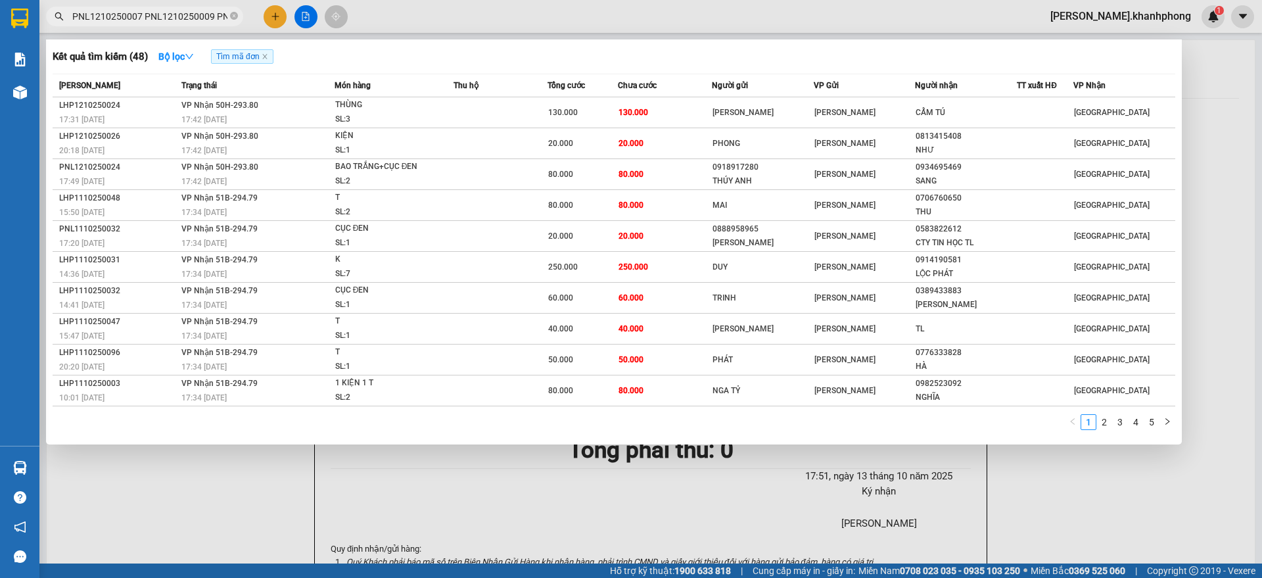
click at [131, 16] on input "PNL1210250007 PNL1210250009 PNL1210250013 PNL1210250017 PNL1210250022 PNL121025…" at bounding box center [149, 16] width 155 height 14
click at [1105, 424] on link "2" at bounding box center [1104, 422] width 14 height 14
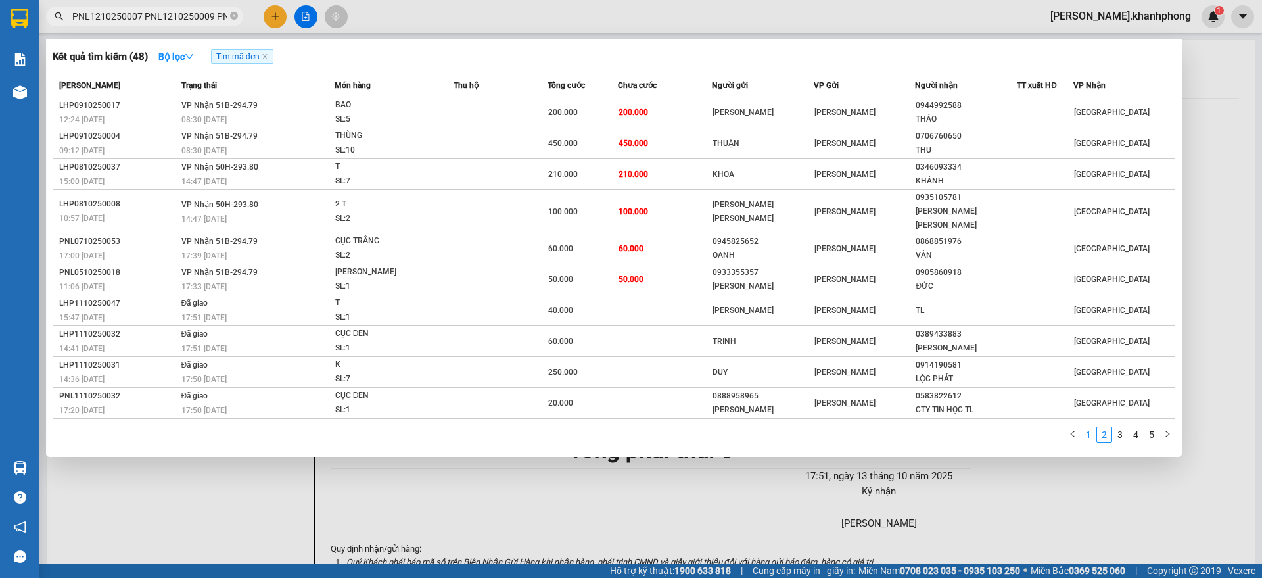
click at [1088, 427] on link "1" at bounding box center [1088, 434] width 14 height 14
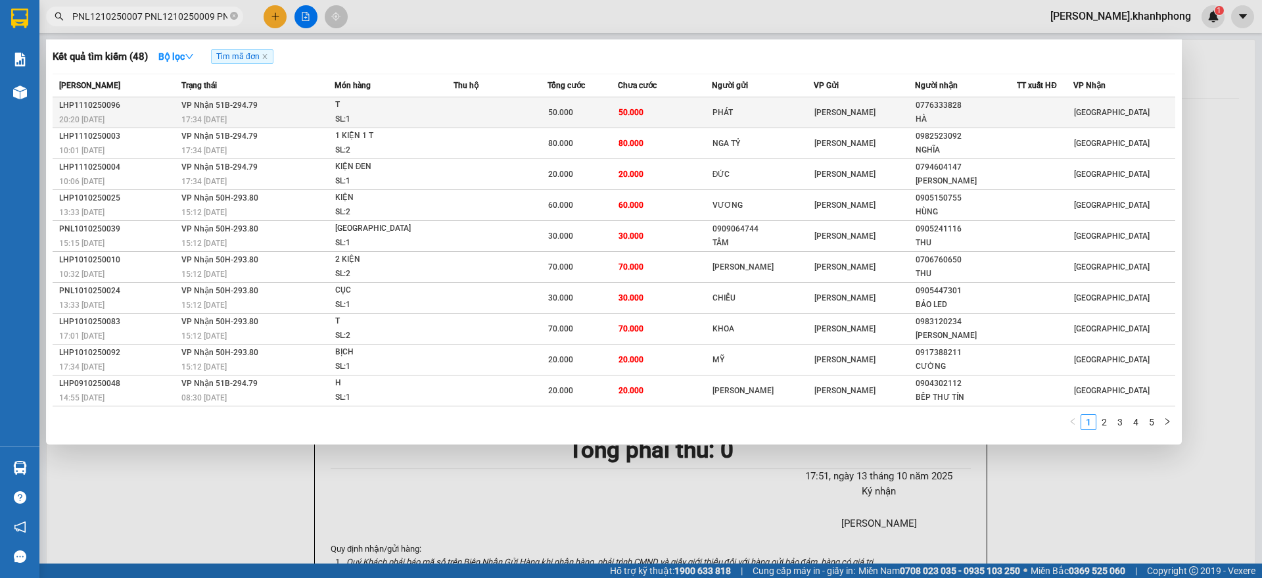
click at [705, 108] on td "50.000" at bounding box center [665, 112] width 94 height 31
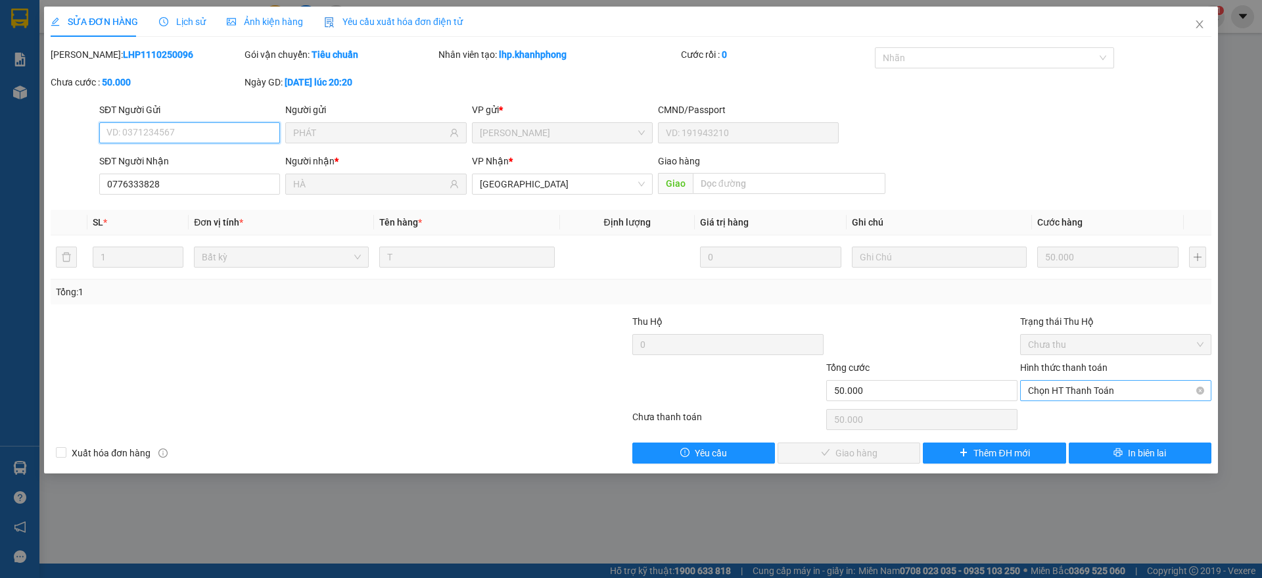
click at [1080, 398] on span "Chọn HT Thanh Toán" at bounding box center [1116, 391] width 176 height 20
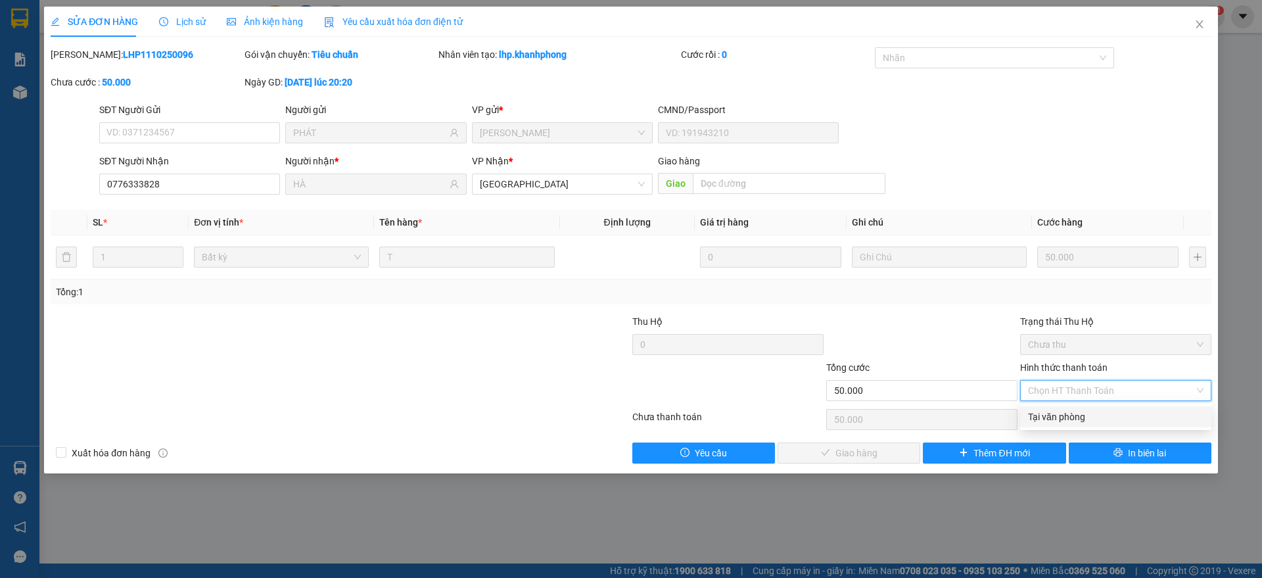
drag, startPoint x: 1064, startPoint y: 421, endPoint x: 899, endPoint y: 465, distance: 171.3
click at [1064, 421] on div "Tại văn phòng" at bounding box center [1116, 417] width 176 height 14
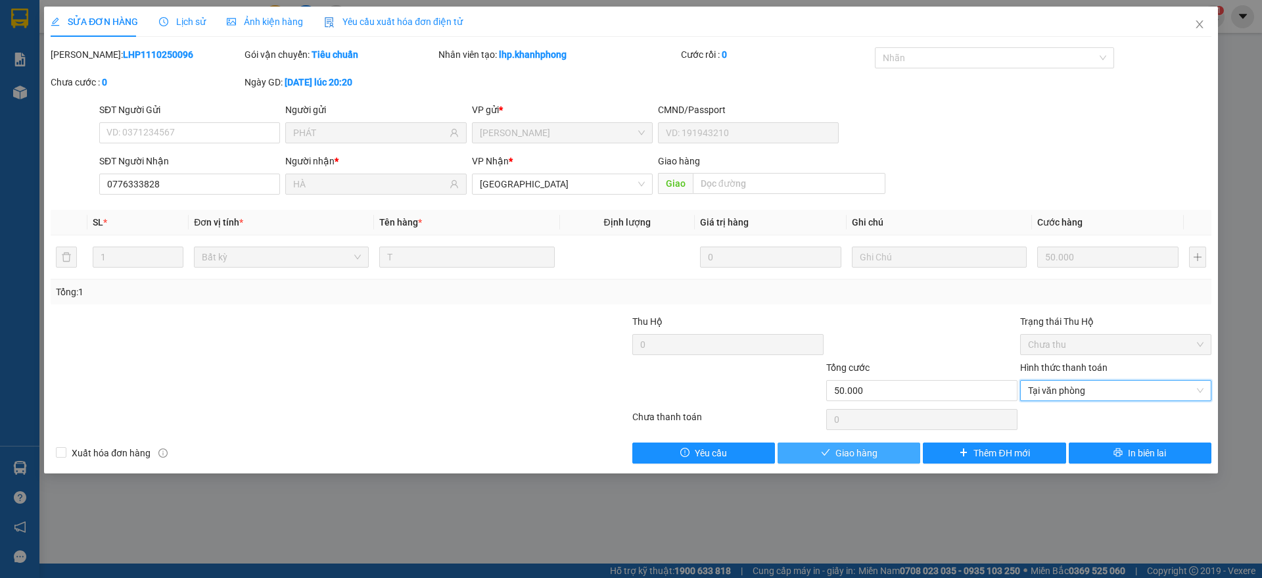
click at [855, 449] on span "Giao hàng" at bounding box center [857, 453] width 42 height 14
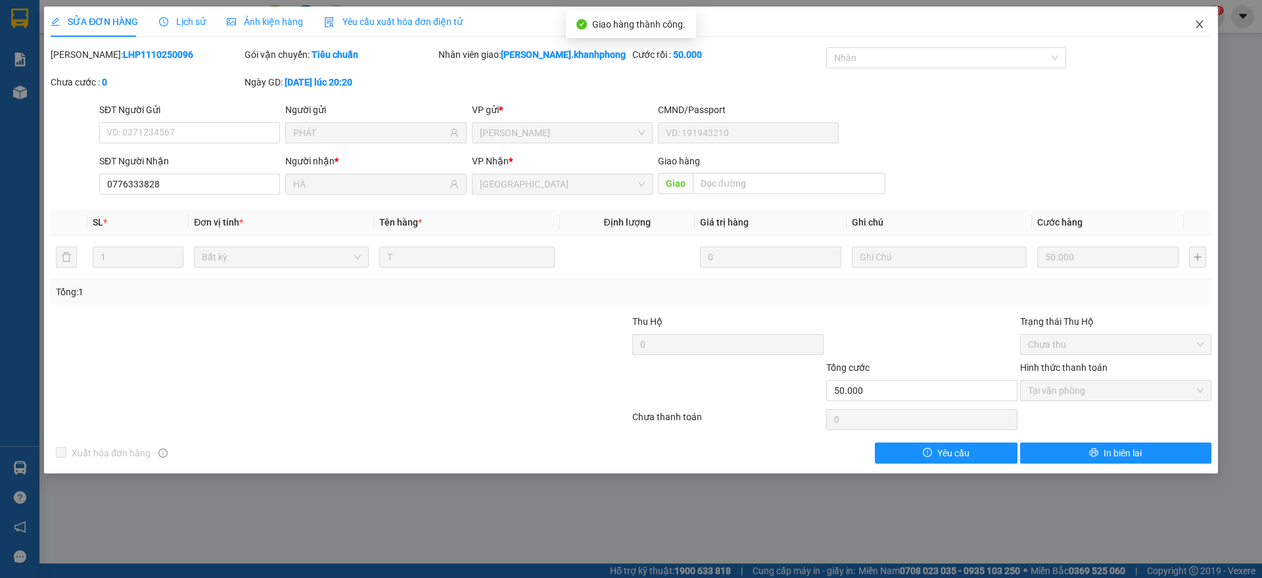
click at [1200, 24] on icon "close" at bounding box center [1199, 24] width 7 height 8
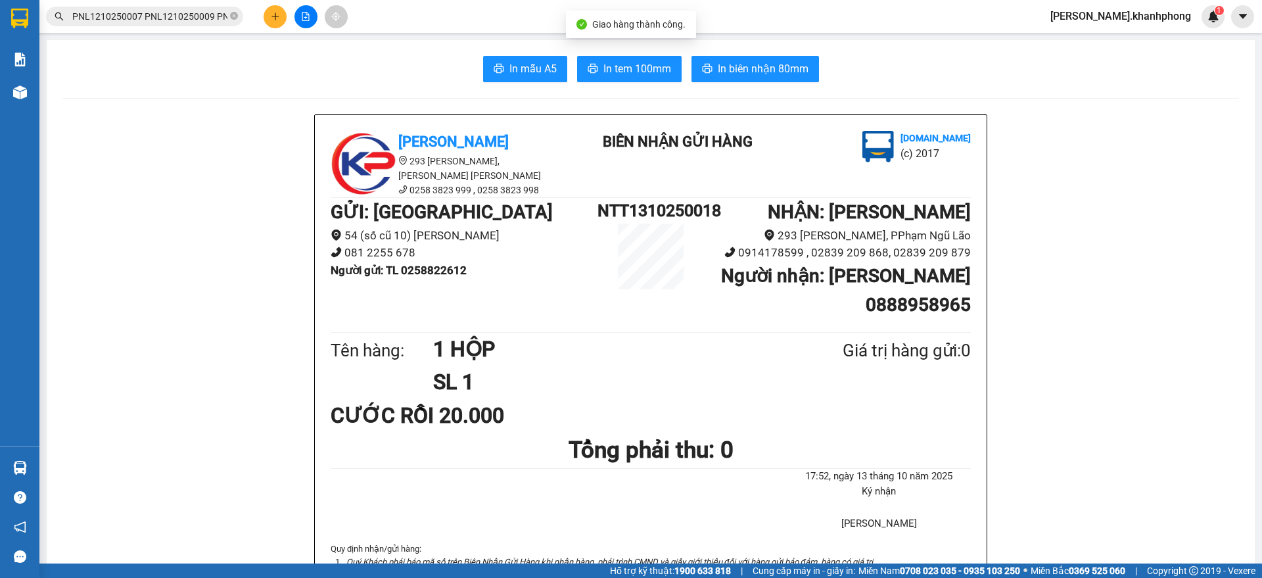
scroll to position [0, 3098]
click at [190, 12] on input "PNL1210250007 PNL1210250009 PNL1210250013 PNL1210250017 PNL1210250022 PNL121025…" at bounding box center [149, 16] width 155 height 14
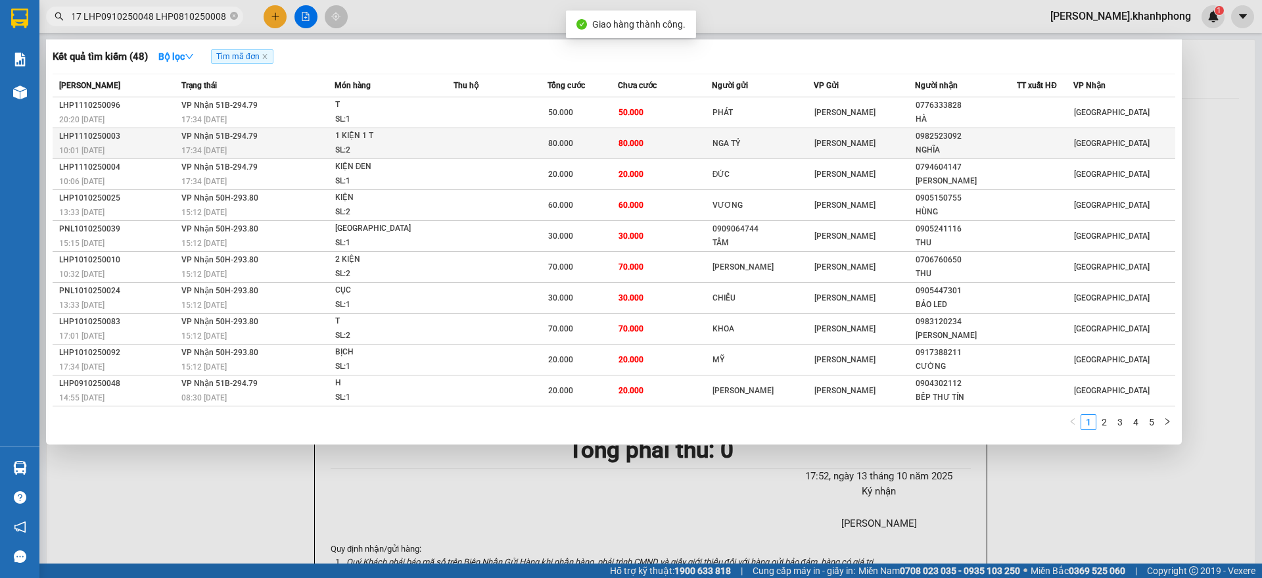
scroll to position [0, 0]
click at [375, 139] on div "1 KIỆN 1 T" at bounding box center [384, 136] width 99 height 14
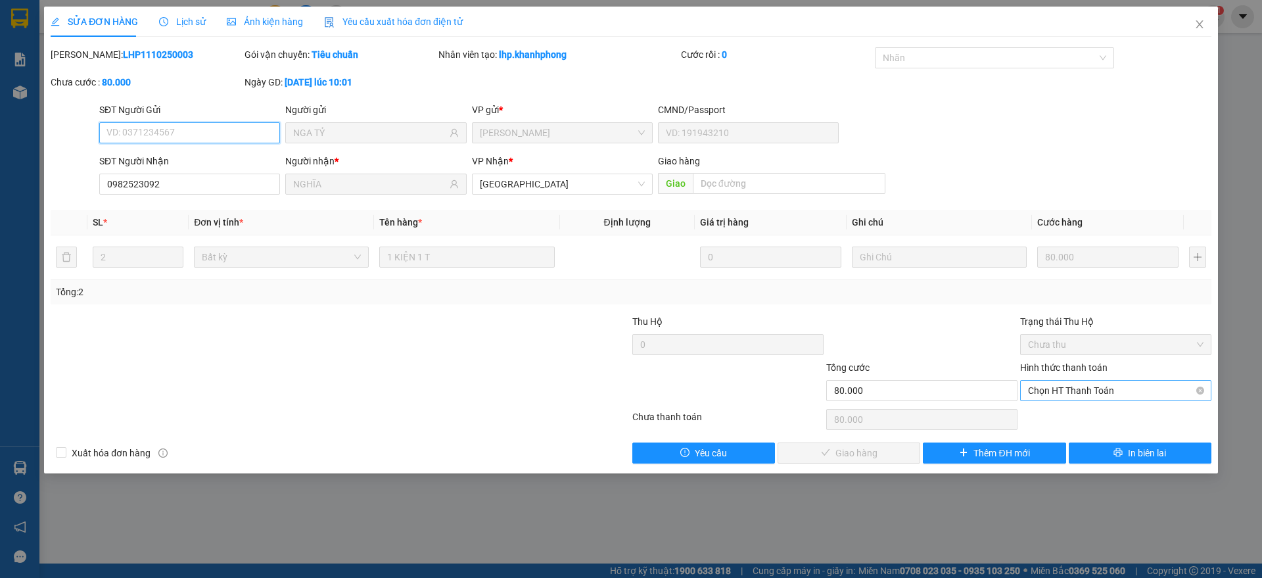
drag, startPoint x: 1075, startPoint y: 397, endPoint x: 1057, endPoint y: 413, distance: 23.7
click at [1073, 398] on span "Chọn HT Thanh Toán" at bounding box center [1116, 391] width 176 height 20
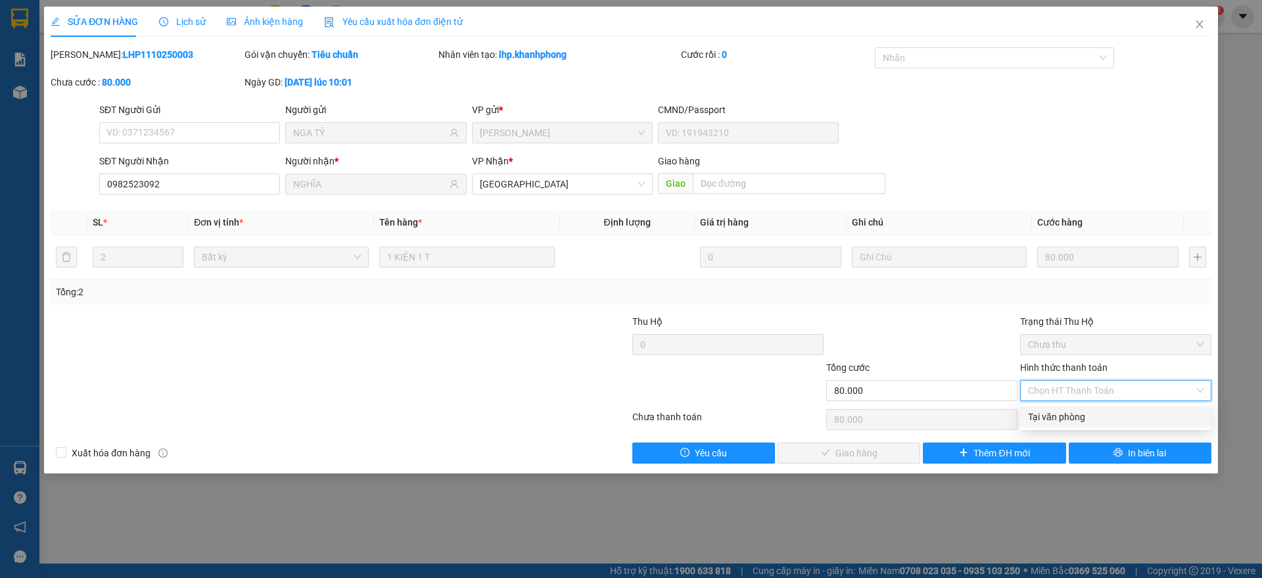
click at [1060, 415] on div "Tại văn phòng" at bounding box center [1116, 417] width 176 height 14
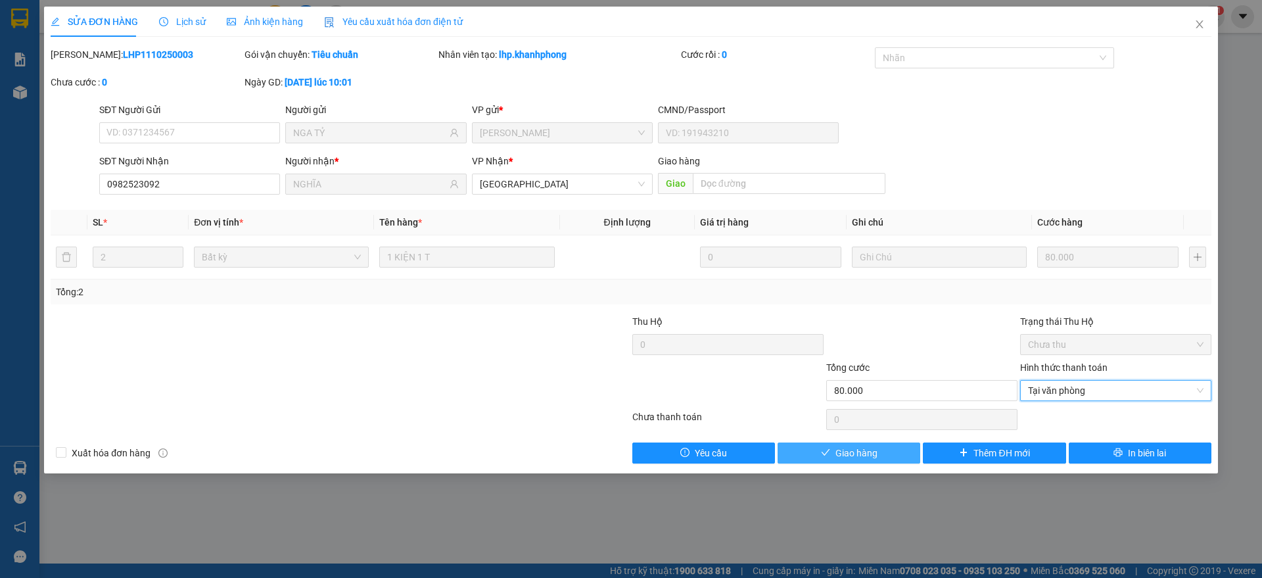
click at [838, 450] on span "Giao hàng" at bounding box center [857, 453] width 42 height 14
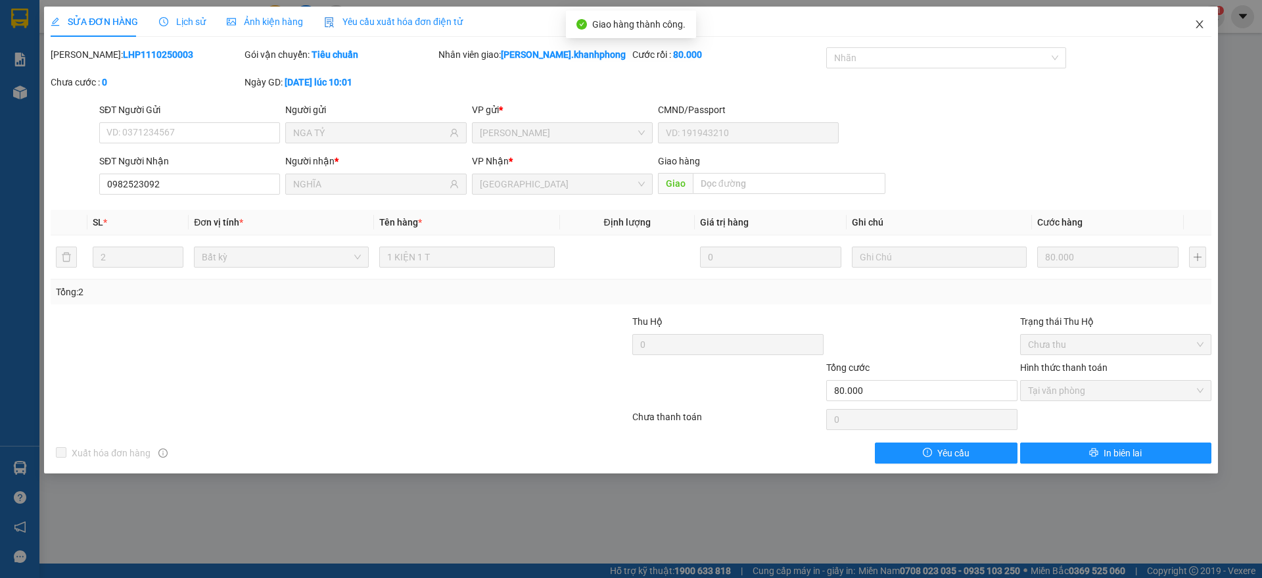
click at [1200, 27] on icon "close" at bounding box center [1200, 24] width 11 height 11
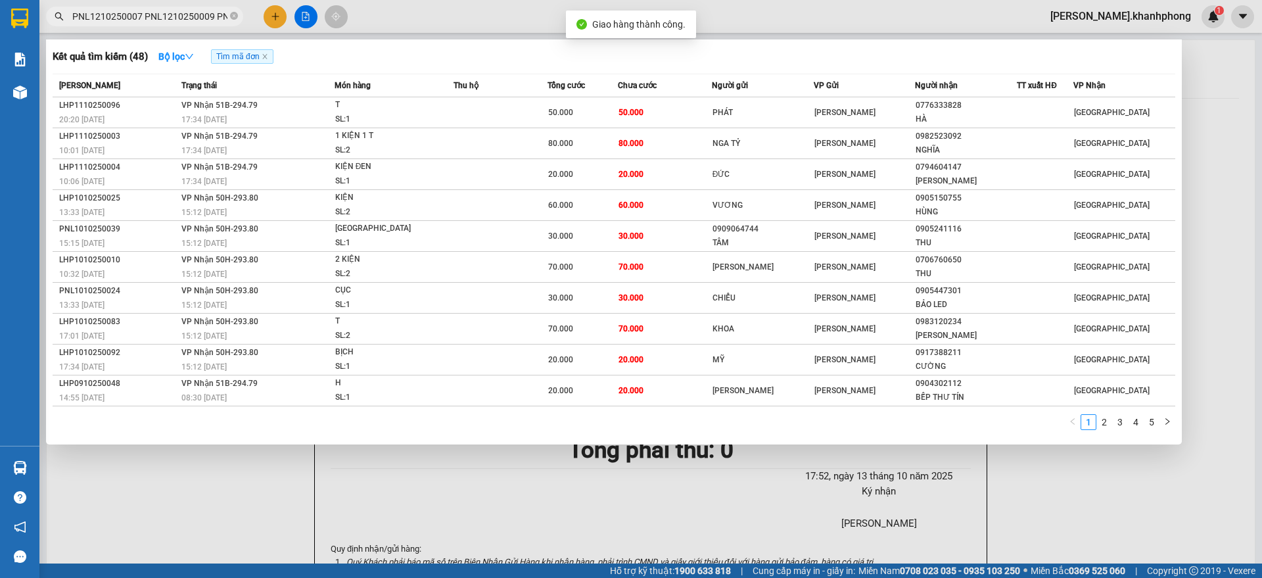
scroll to position [0, 3119]
click at [169, 11] on input "PNL1210250007 PNL1210250009 PNL1210250013 PNL1210250017 PNL1210250022 PNL121025…" at bounding box center [149, 16] width 155 height 14
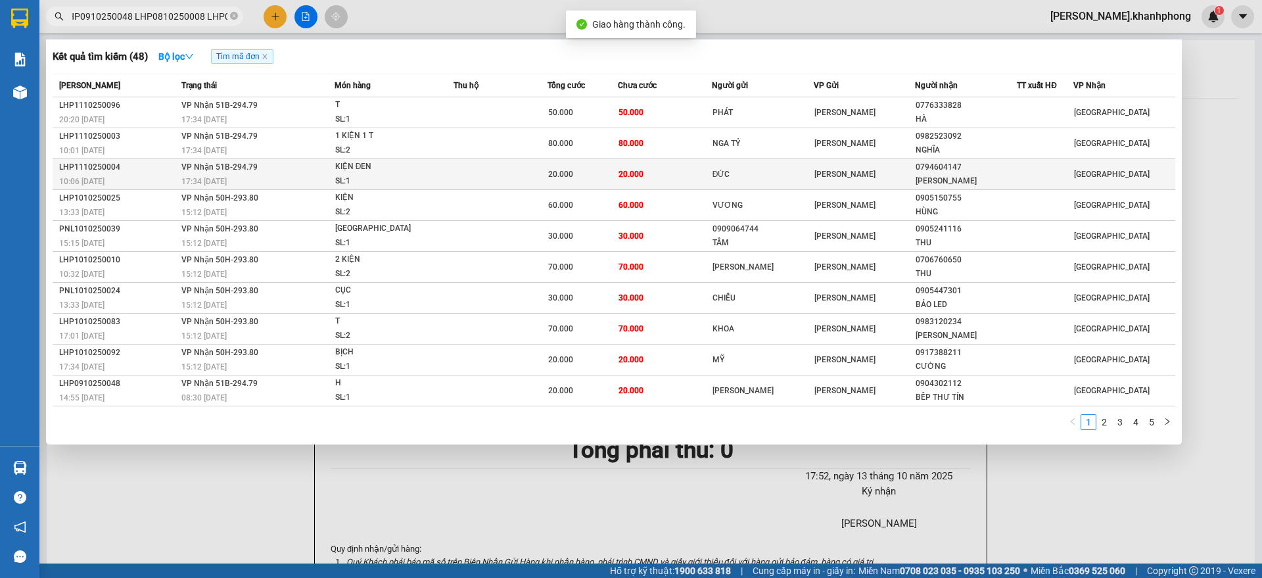
scroll to position [0, 0]
click at [156, 176] on div "10:06 - 11/10" at bounding box center [118, 181] width 118 height 14
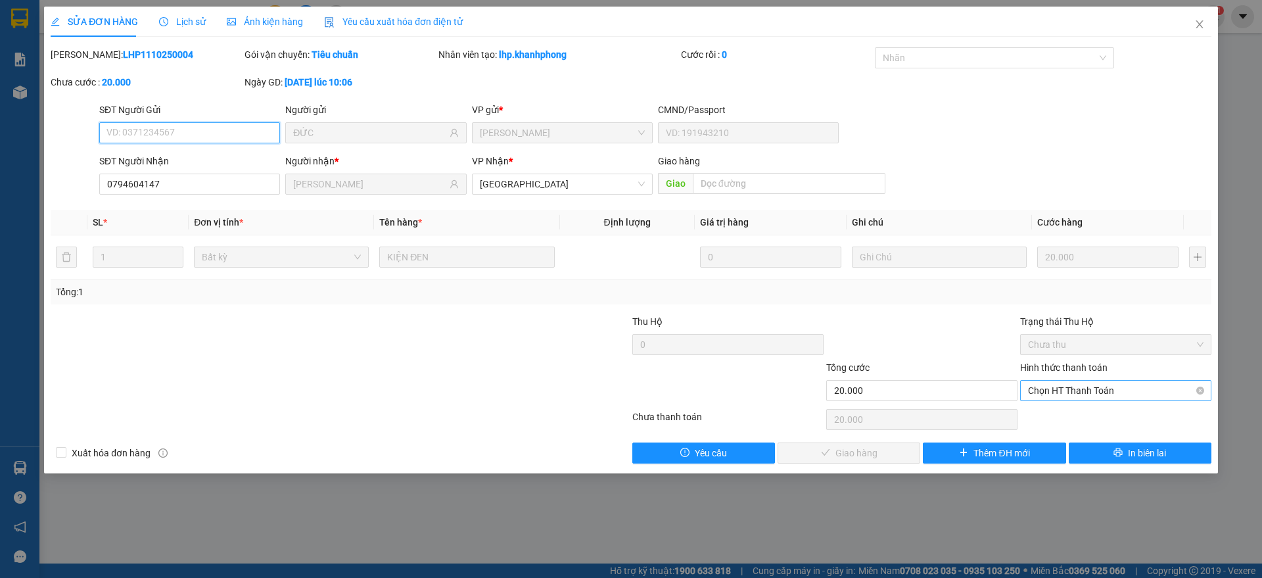
drag, startPoint x: 1060, startPoint y: 389, endPoint x: 1050, endPoint y: 406, distance: 19.5
click at [1061, 390] on span "Chọn HT Thanh Toán" at bounding box center [1116, 391] width 176 height 20
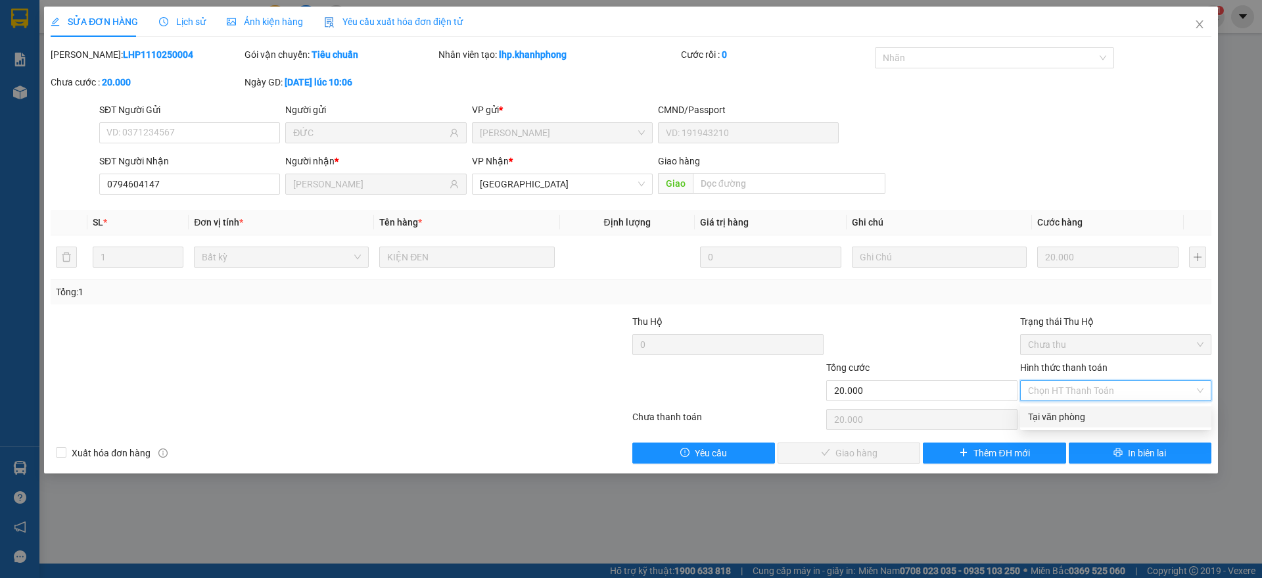
click at [1041, 414] on div "Tại văn phòng" at bounding box center [1116, 417] width 176 height 14
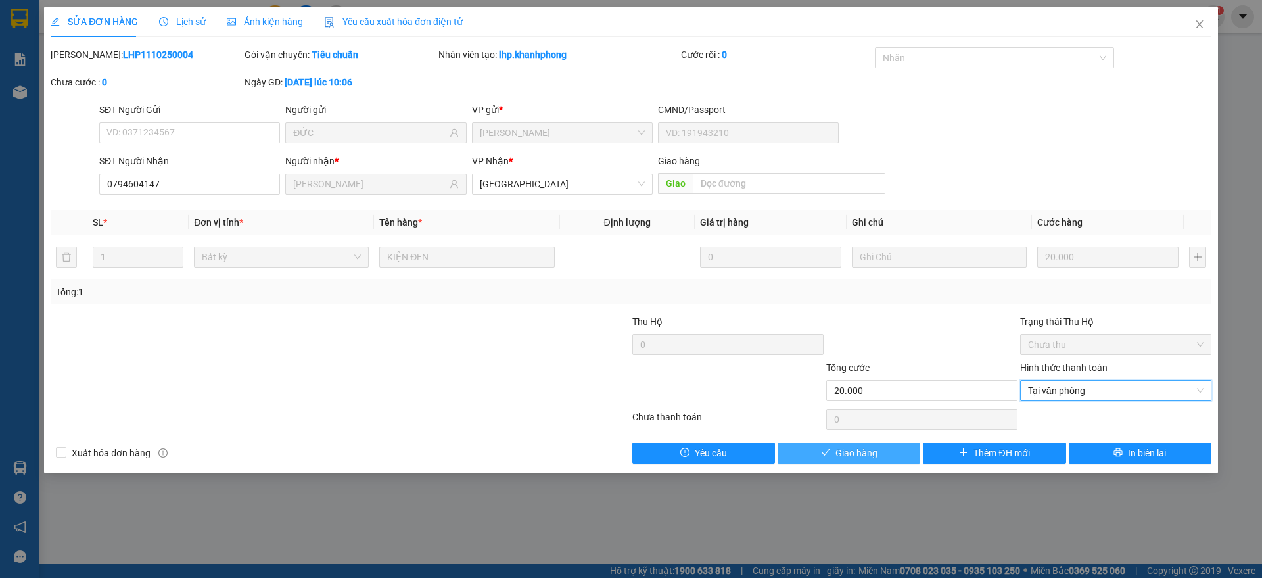
click at [849, 454] on span "Giao hàng" at bounding box center [857, 453] width 42 height 14
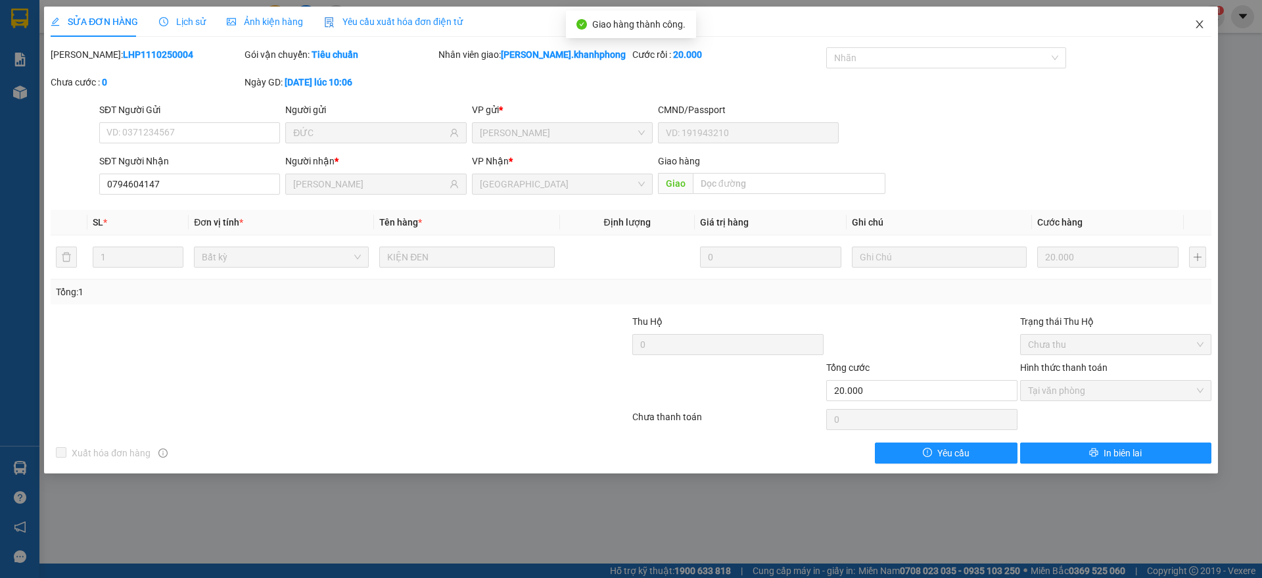
click at [1203, 20] on icon "close" at bounding box center [1200, 24] width 11 height 11
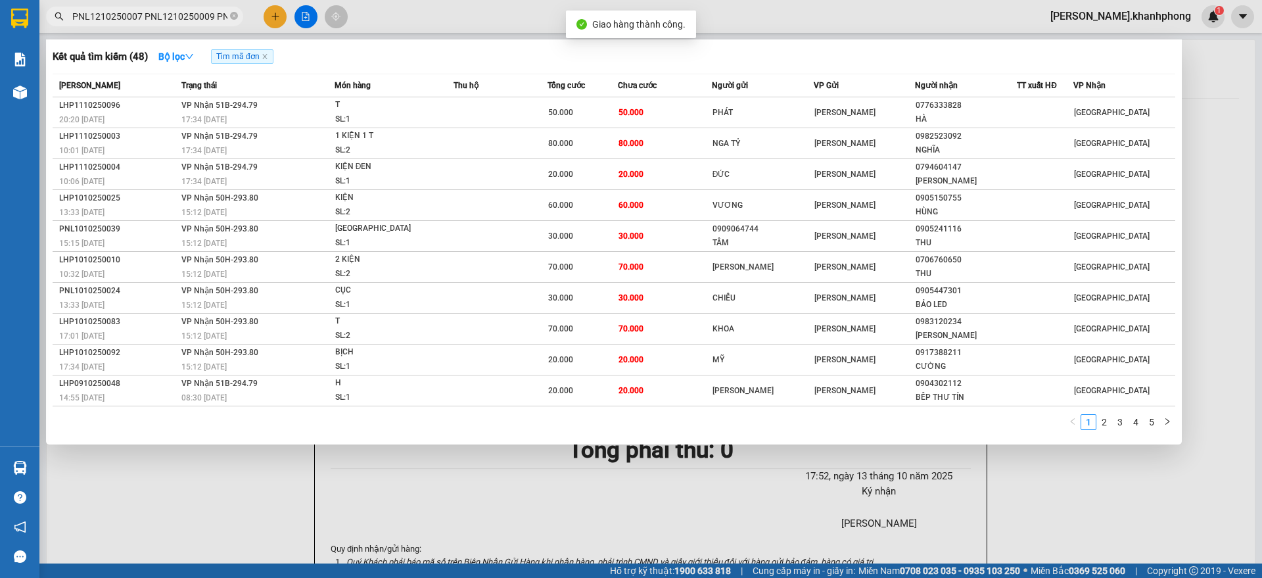
scroll to position [0, 3119]
click at [151, 11] on input "PNL1210250007 PNL1210250009 PNL1210250013 PNL1210250017 PNL1210250022 PNL121025…" at bounding box center [149, 16] width 155 height 14
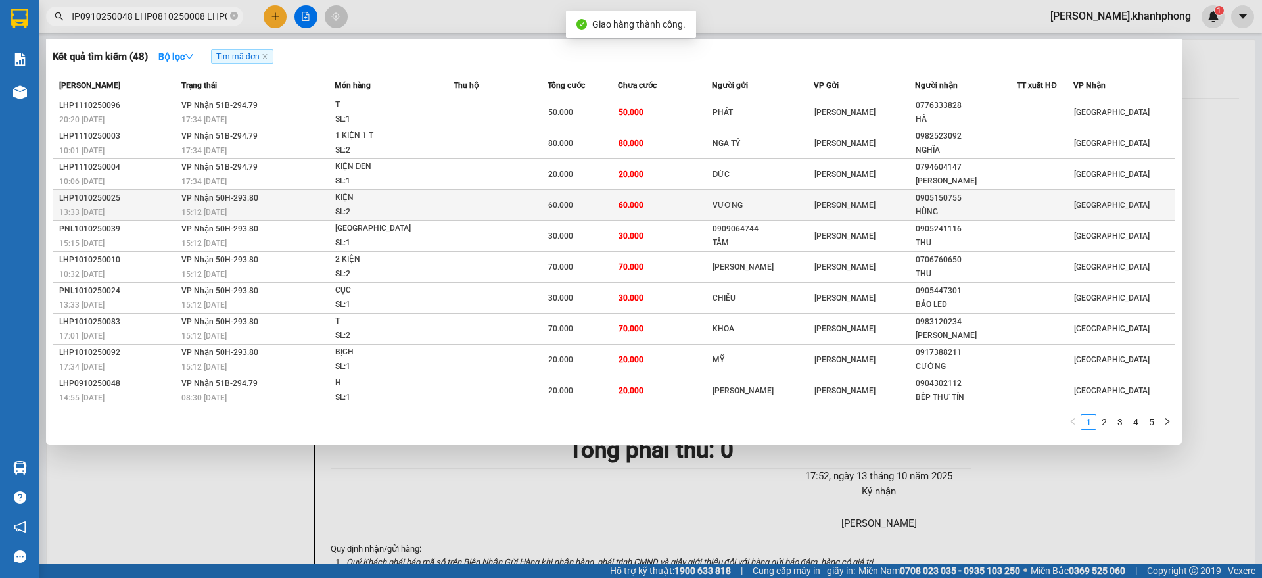
scroll to position [0, 0]
click at [153, 210] on div "13:33 - 10/10" at bounding box center [118, 212] width 118 height 14
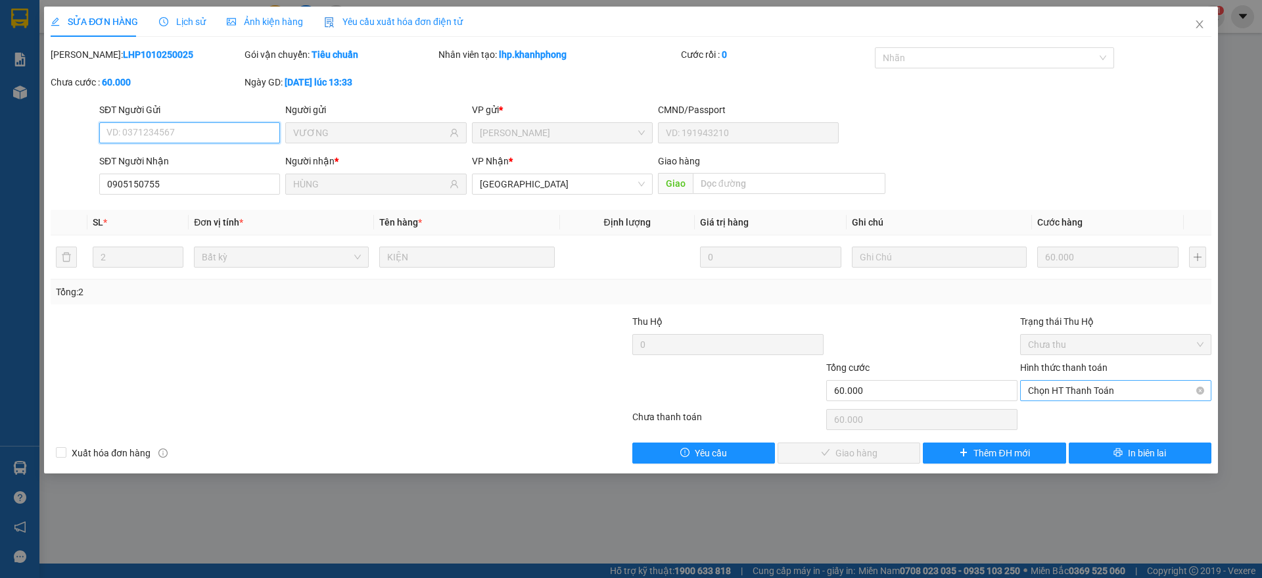
drag, startPoint x: 1057, startPoint y: 390, endPoint x: 1064, endPoint y: 402, distance: 13.9
click at [1058, 390] on span "Chọn HT Thanh Toán" at bounding box center [1116, 391] width 176 height 20
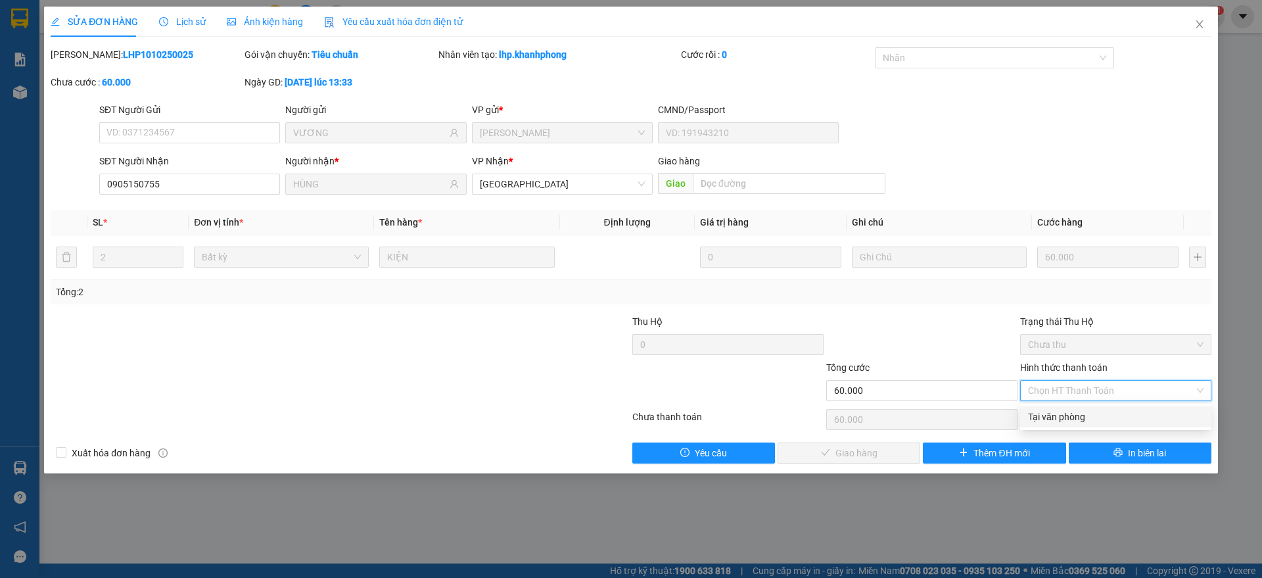
drag, startPoint x: 1068, startPoint y: 415, endPoint x: 1043, endPoint y: 425, distance: 27.7
click at [1066, 417] on div "Tại văn phòng" at bounding box center [1116, 417] width 176 height 14
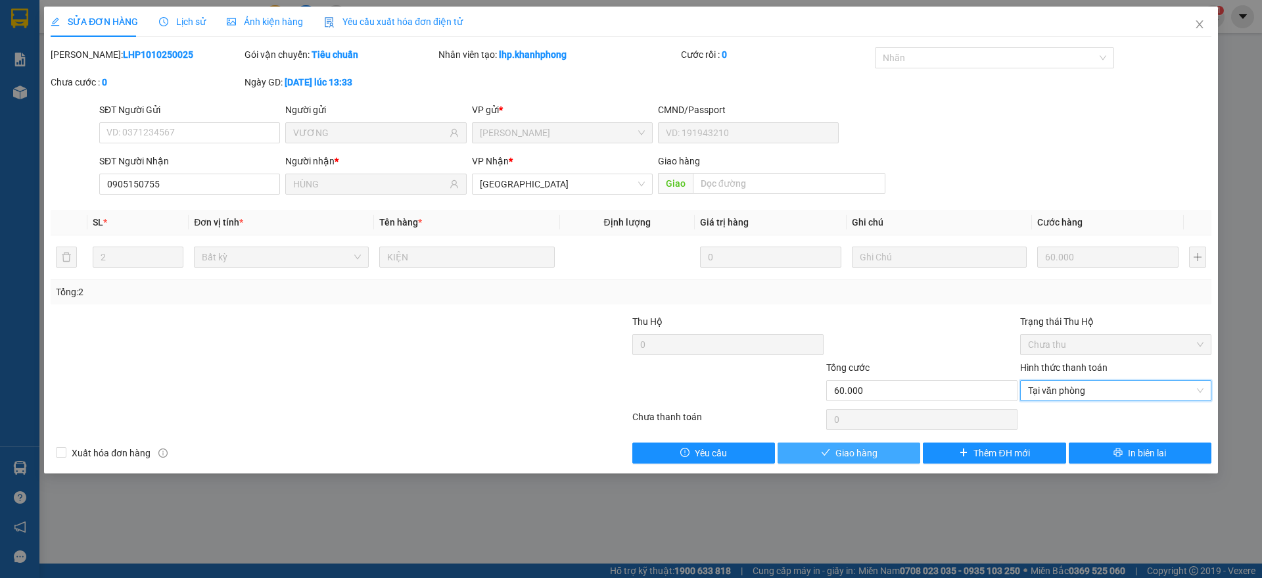
drag, startPoint x: 849, startPoint y: 457, endPoint x: 895, endPoint y: 427, distance: 55.3
click at [852, 457] on span "Giao hàng" at bounding box center [857, 453] width 42 height 14
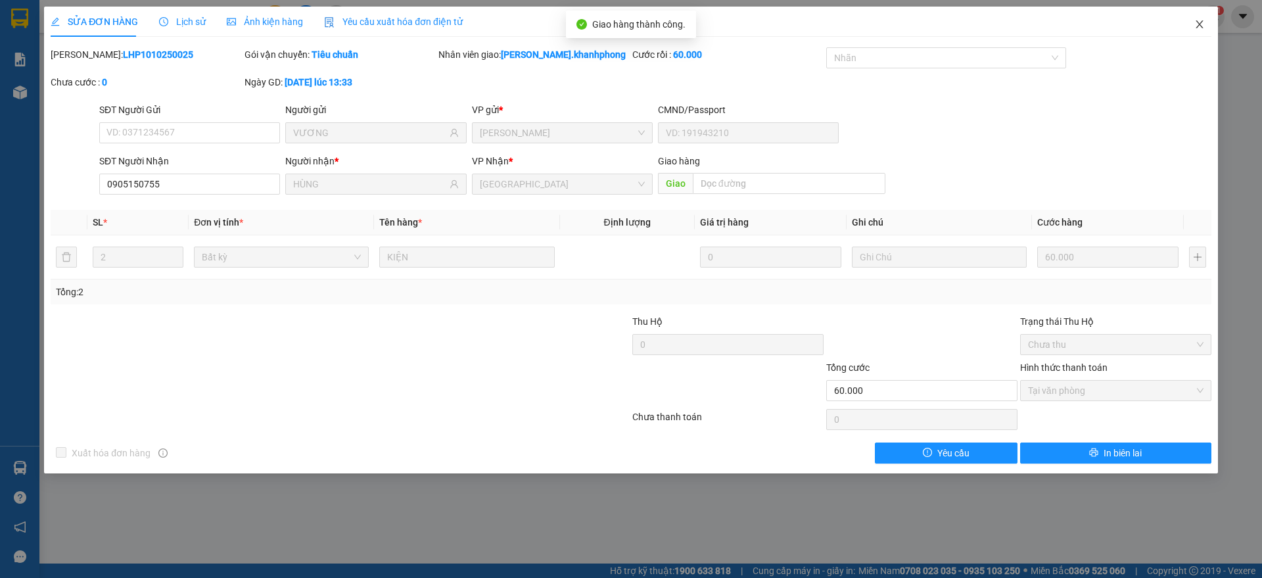
click at [1202, 15] on span "Close" at bounding box center [1199, 25] width 37 height 37
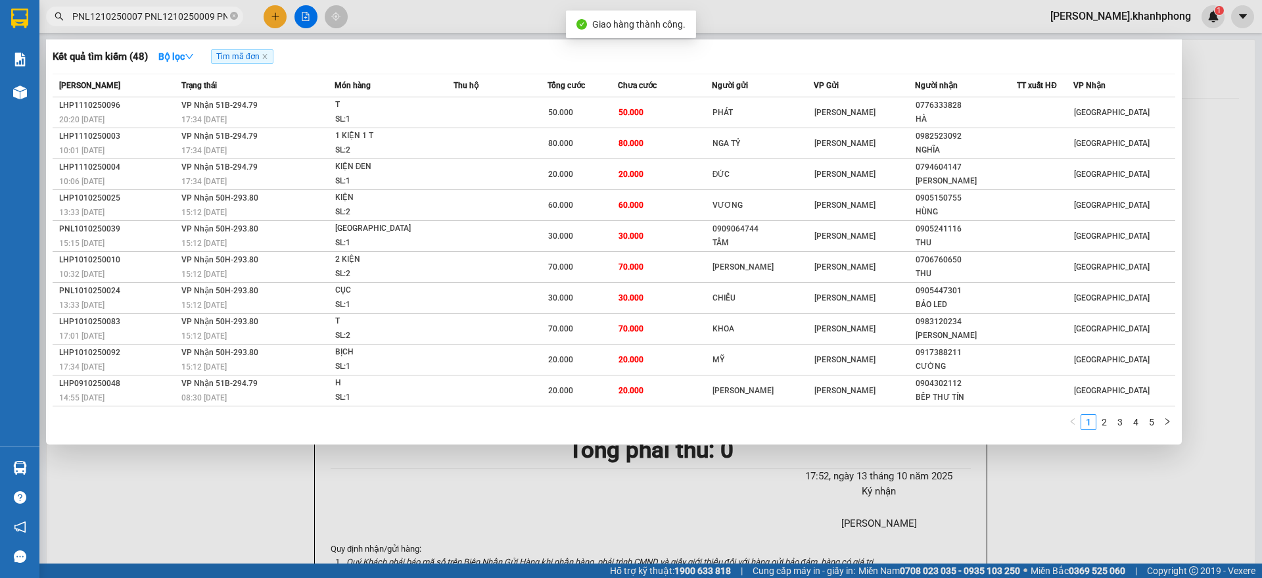
click at [134, 18] on input "PNL1210250007 PNL1210250009 PNL1210250013 PNL1210250017 PNL1210250022 PNL121025…" at bounding box center [149, 16] width 155 height 14
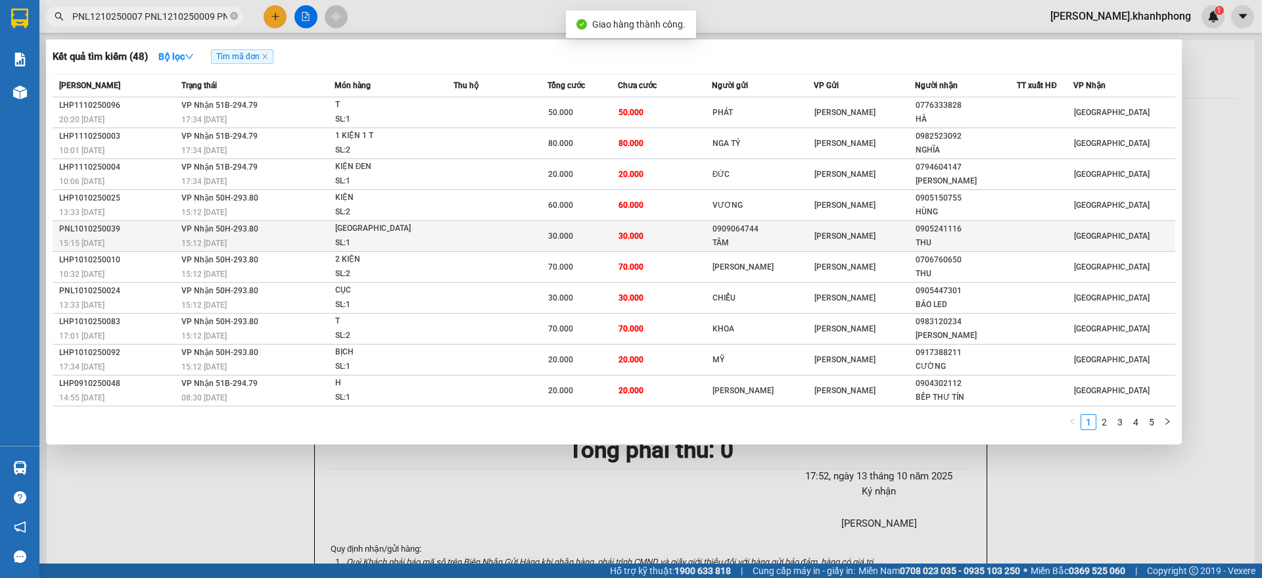
click at [135, 239] on div "15:15 - 10/10" at bounding box center [118, 243] width 118 height 14
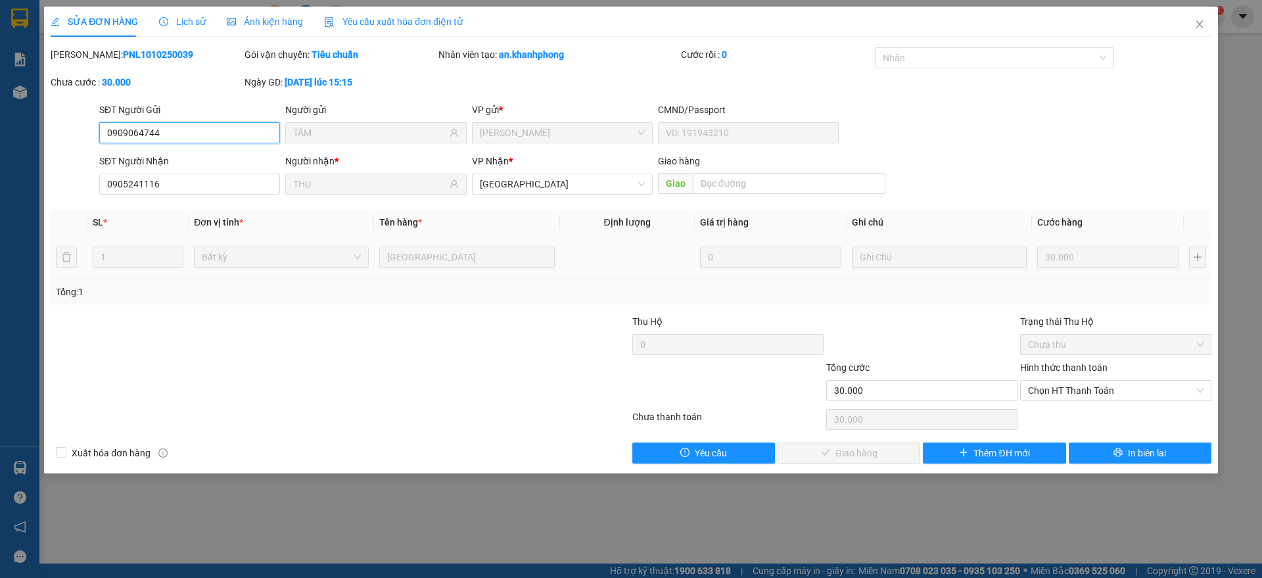
drag, startPoint x: 1049, startPoint y: 389, endPoint x: 1032, endPoint y: 406, distance: 24.2
click at [1045, 395] on span "Chọn HT Thanh Toán" at bounding box center [1116, 391] width 176 height 20
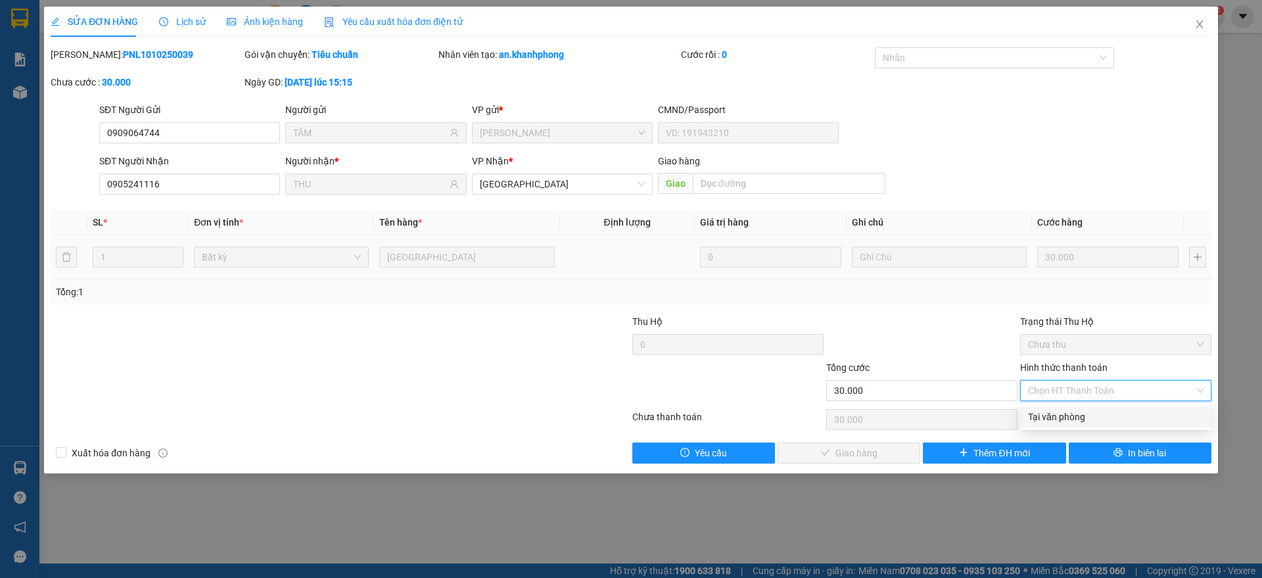
click at [1045, 417] on div "Tại văn phòng" at bounding box center [1116, 417] width 176 height 14
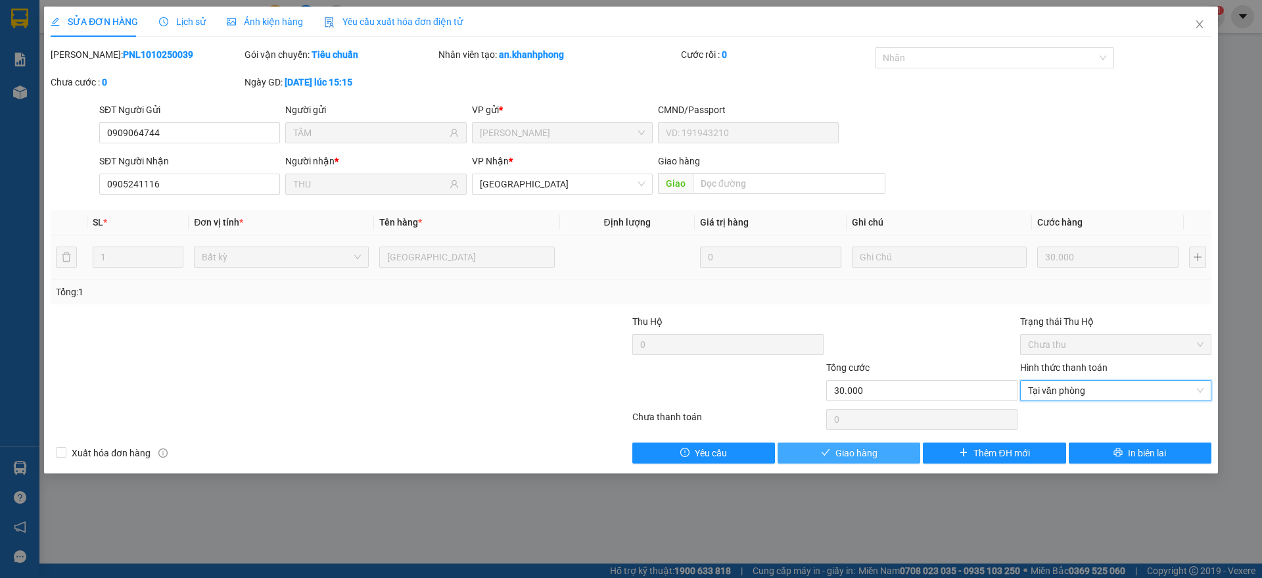
click at [868, 448] on span "Giao hàng" at bounding box center [857, 453] width 42 height 14
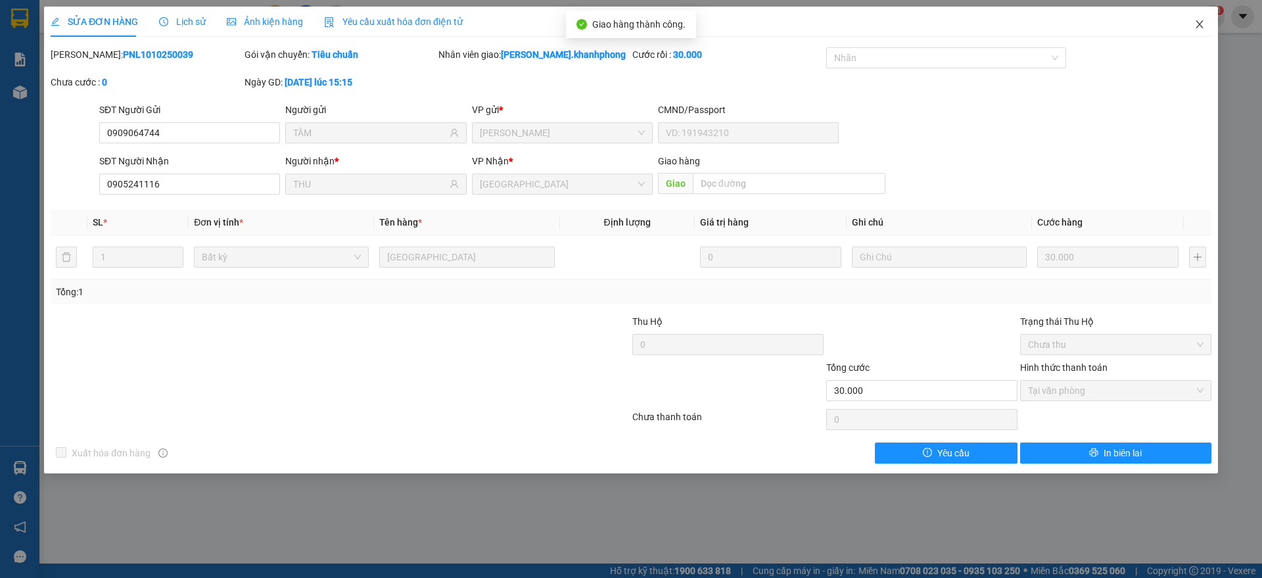
click at [1200, 22] on icon "close" at bounding box center [1200, 24] width 11 height 11
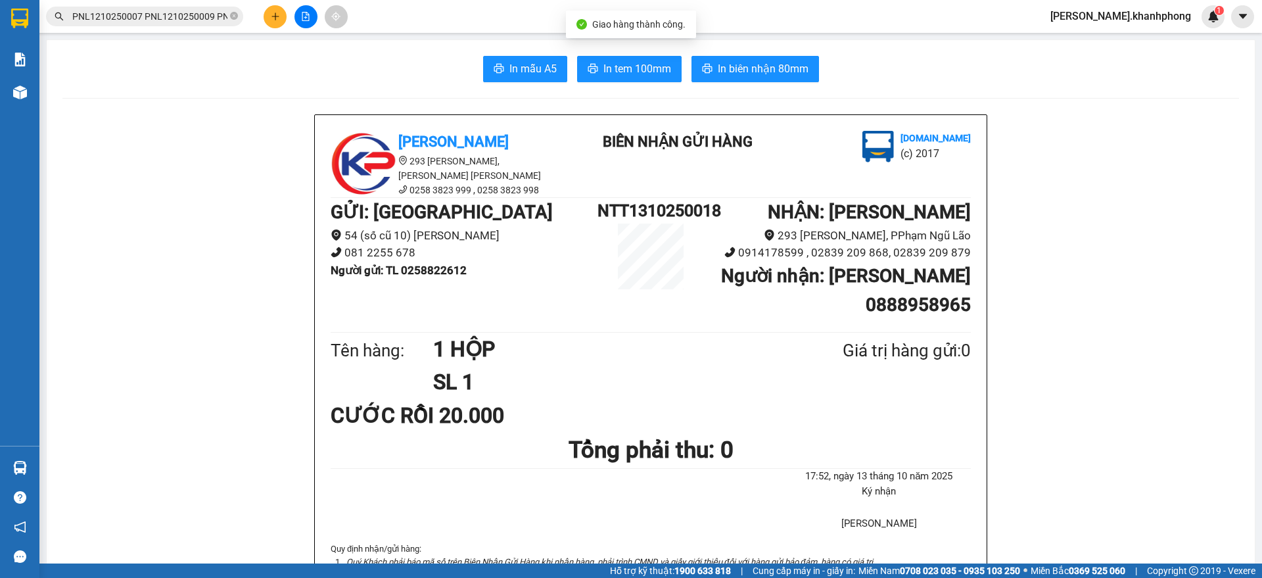
scroll to position [0, 3104]
click at [178, 18] on input "PNL1210250007 PNL1210250009 PNL1210250013 PNL1210250017 PNL1210250022 PNL121025…" at bounding box center [149, 16] width 155 height 14
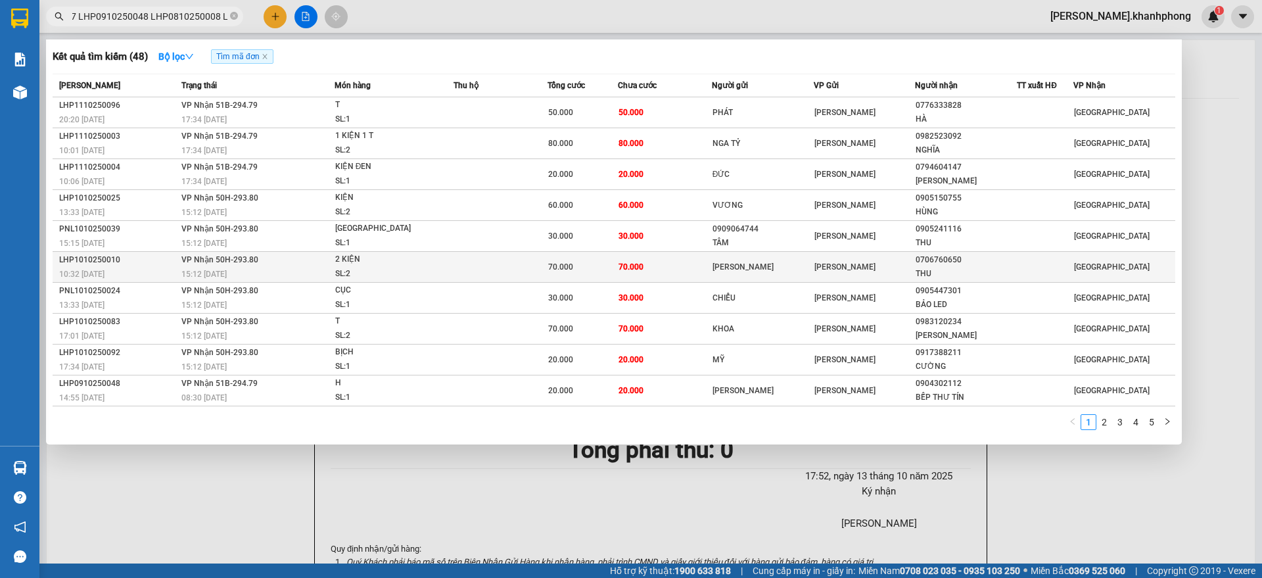
scroll to position [0, 0]
click at [149, 274] on div "10:32 - 10/10" at bounding box center [118, 274] width 118 height 14
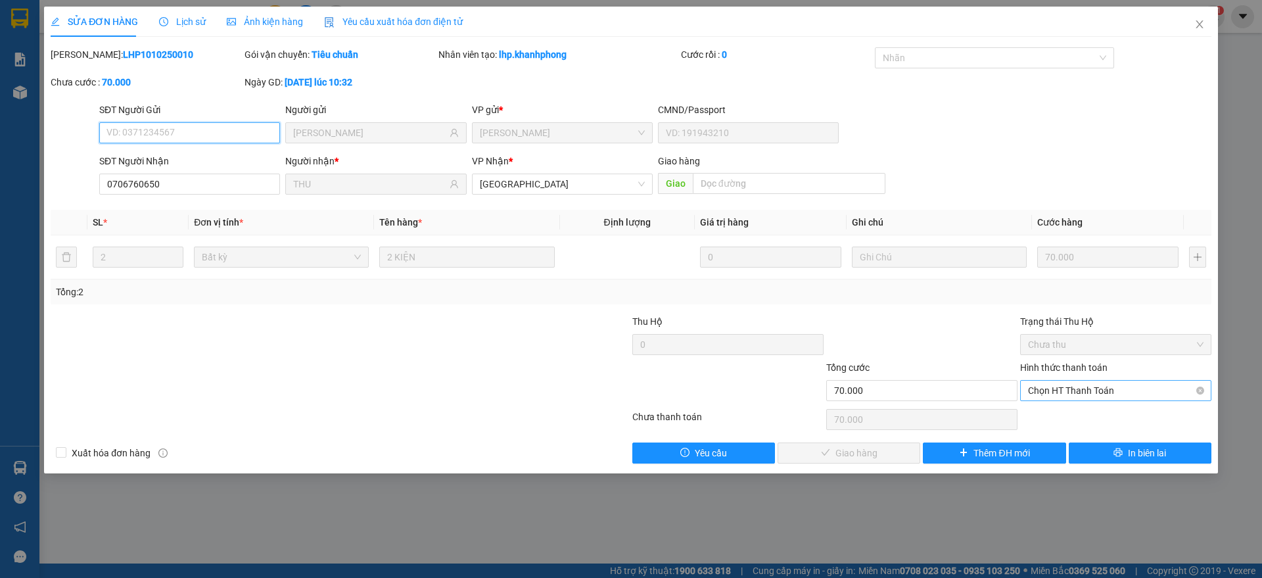
drag, startPoint x: 1055, startPoint y: 387, endPoint x: 1056, endPoint y: 394, distance: 7.3
click at [1056, 387] on span "Chọn HT Thanh Toán" at bounding box center [1116, 391] width 176 height 20
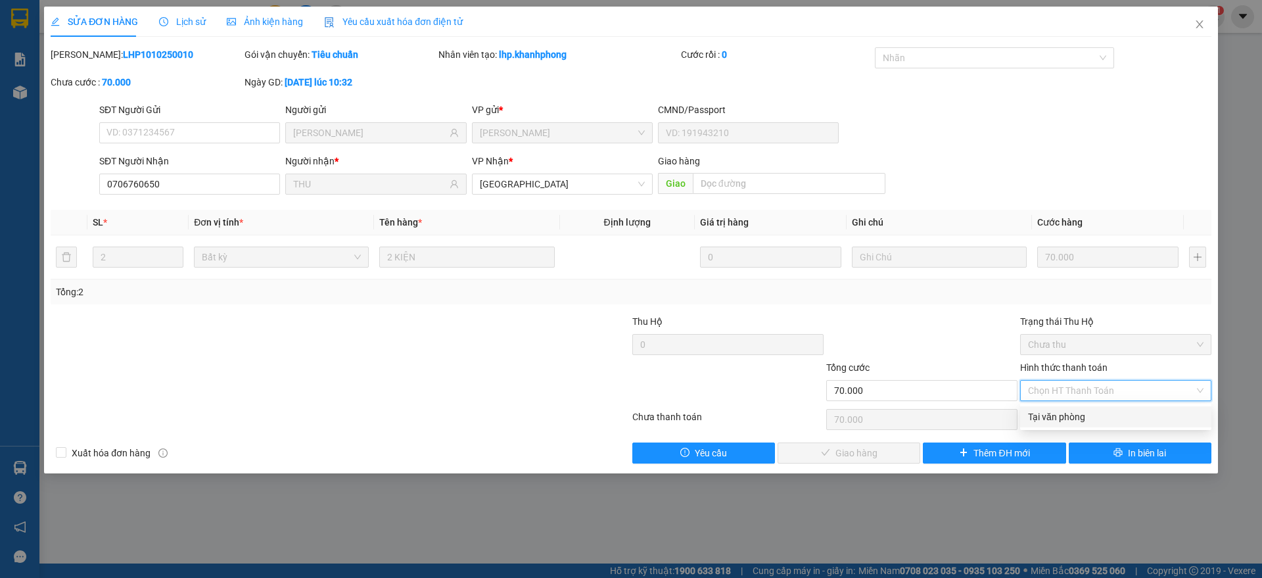
drag, startPoint x: 1059, startPoint y: 414, endPoint x: 899, endPoint y: 447, distance: 163.1
click at [1058, 415] on div "Tại văn phòng" at bounding box center [1116, 417] width 176 height 14
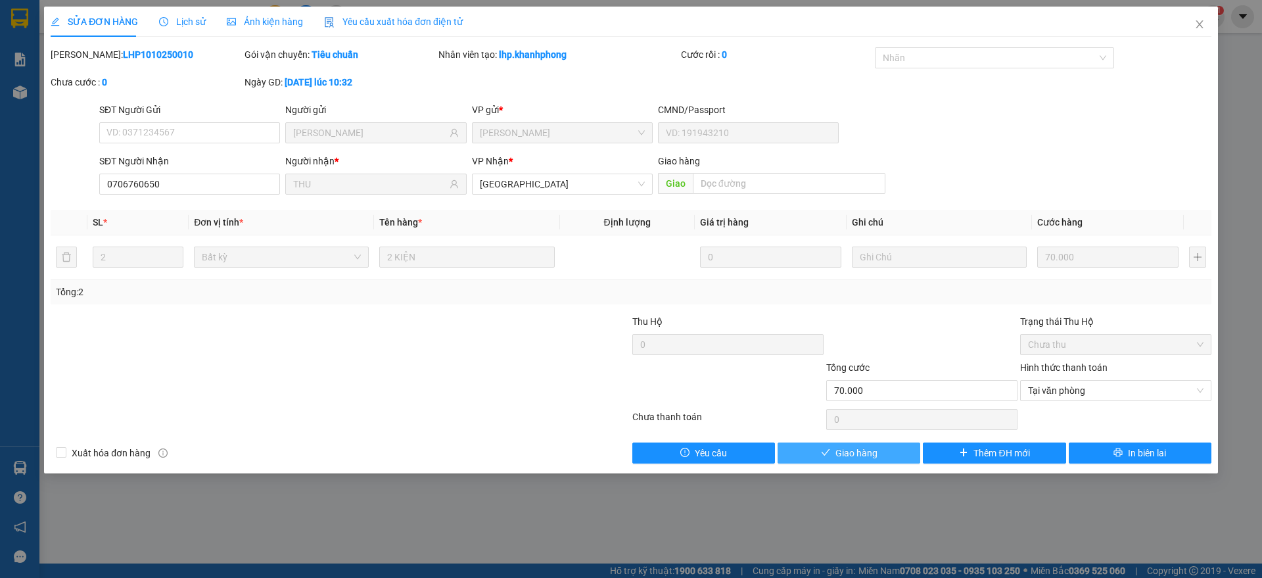
click at [834, 452] on button "Giao hàng" at bounding box center [849, 452] width 143 height 21
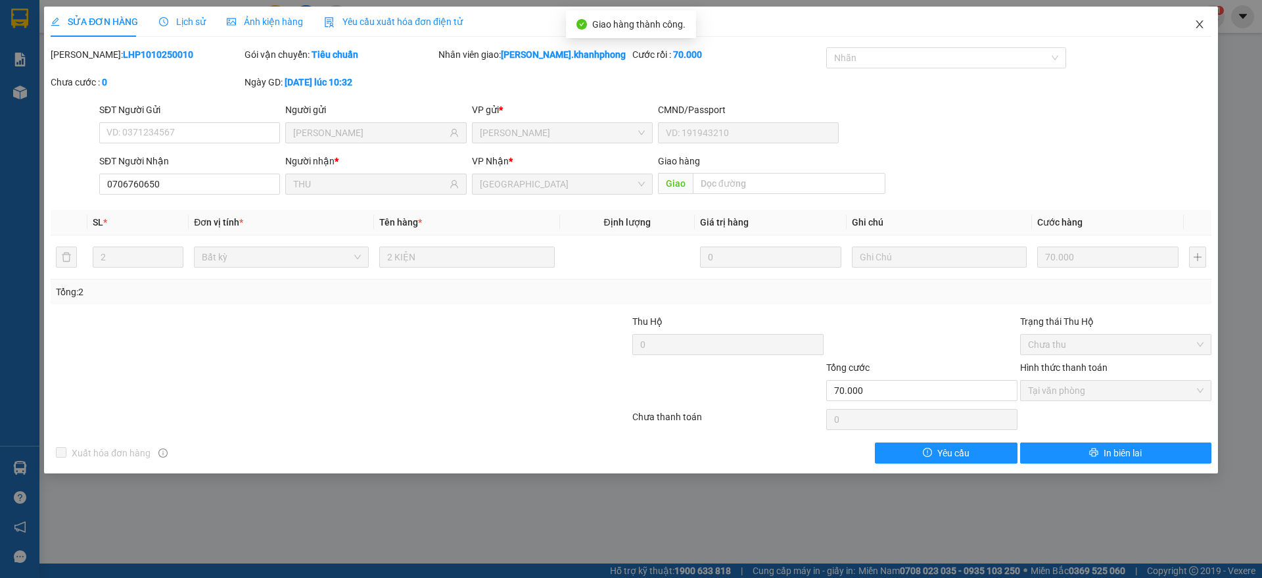
click at [1200, 22] on icon "close" at bounding box center [1200, 24] width 11 height 11
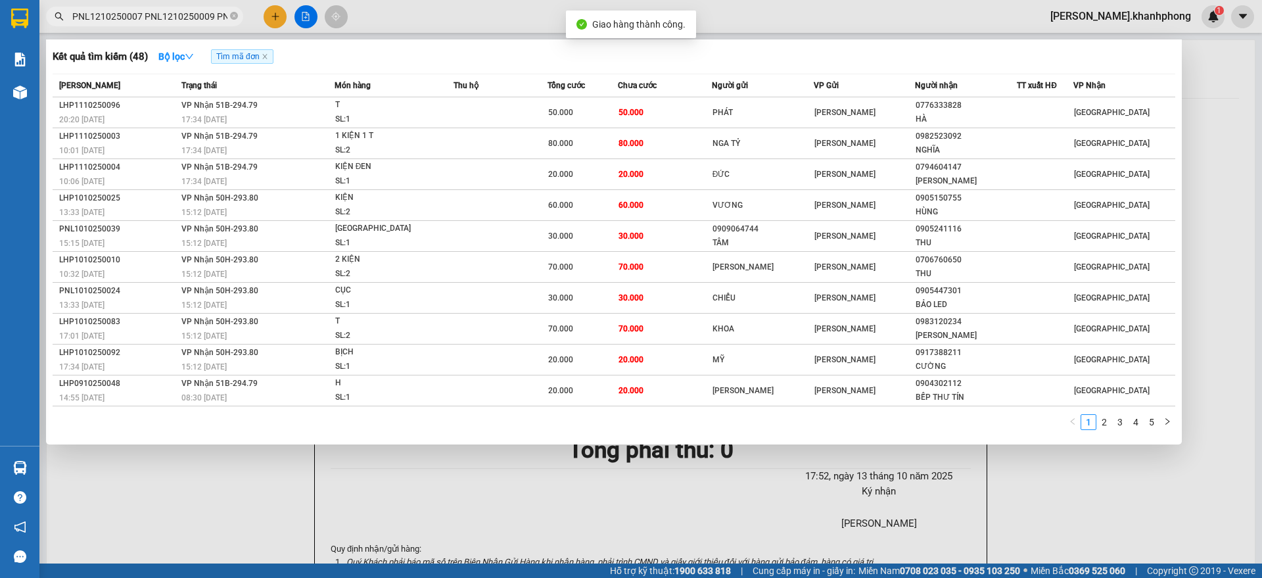
scroll to position [0, 3119]
click at [187, 14] on input "PNL1210250007 PNL1210250009 PNL1210250013 PNL1210250017 PNL1210250022 PNL121025…" at bounding box center [149, 16] width 155 height 14
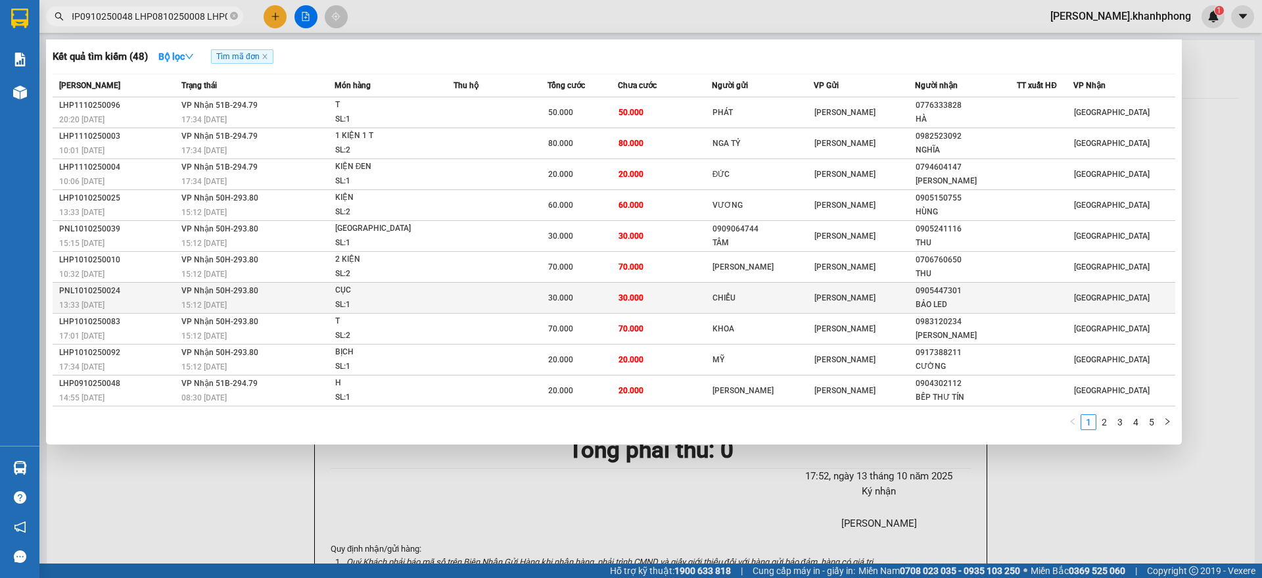
scroll to position [0, 0]
click at [151, 291] on div "PNL1010250024" at bounding box center [118, 291] width 118 height 14
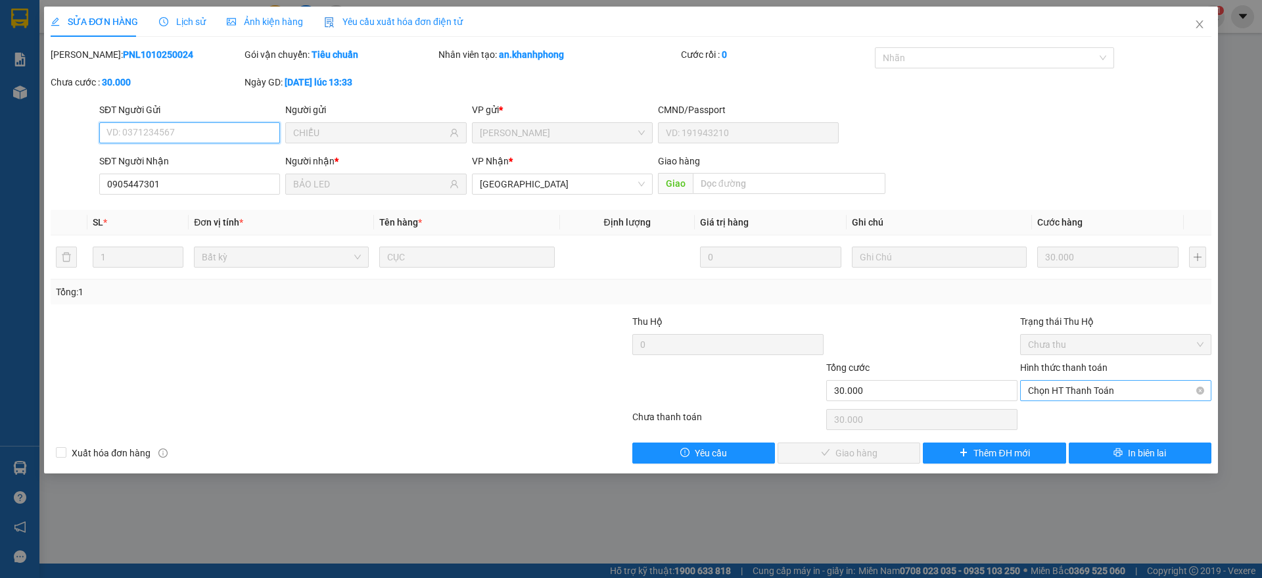
drag, startPoint x: 1049, startPoint y: 386, endPoint x: 1048, endPoint y: 396, distance: 9.9
click at [1050, 387] on span "Chọn HT Thanh Toán" at bounding box center [1116, 391] width 176 height 20
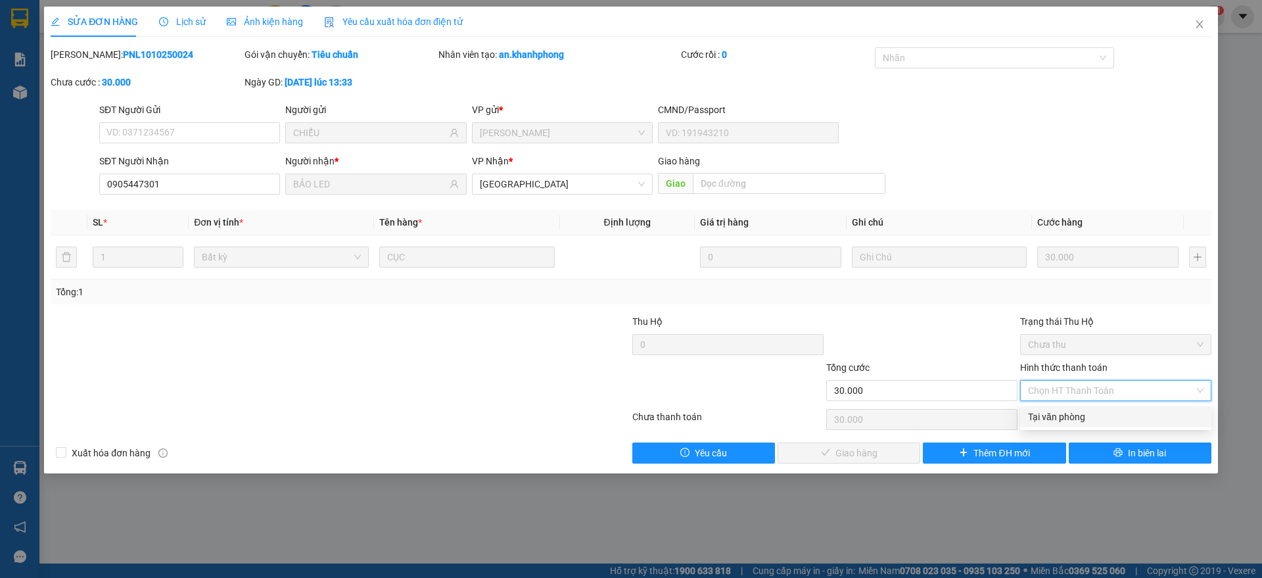
click at [1053, 421] on div "Tại văn phòng" at bounding box center [1116, 417] width 176 height 14
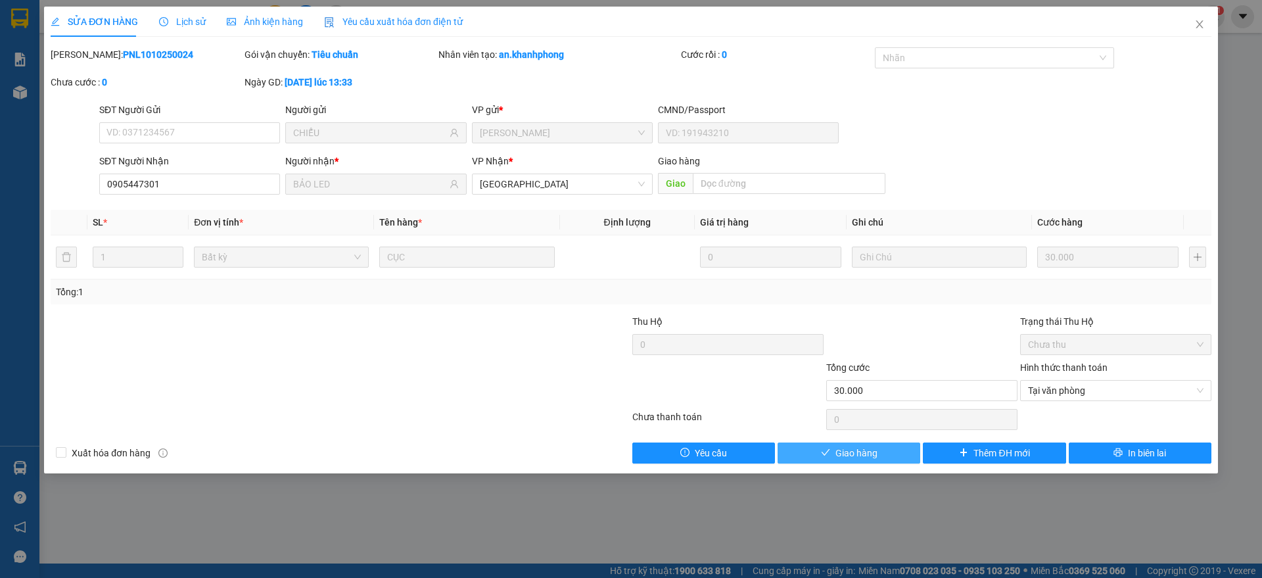
drag, startPoint x: 827, startPoint y: 457, endPoint x: 856, endPoint y: 448, distance: 30.4
click at [828, 456] on span "check" at bounding box center [825, 453] width 9 height 11
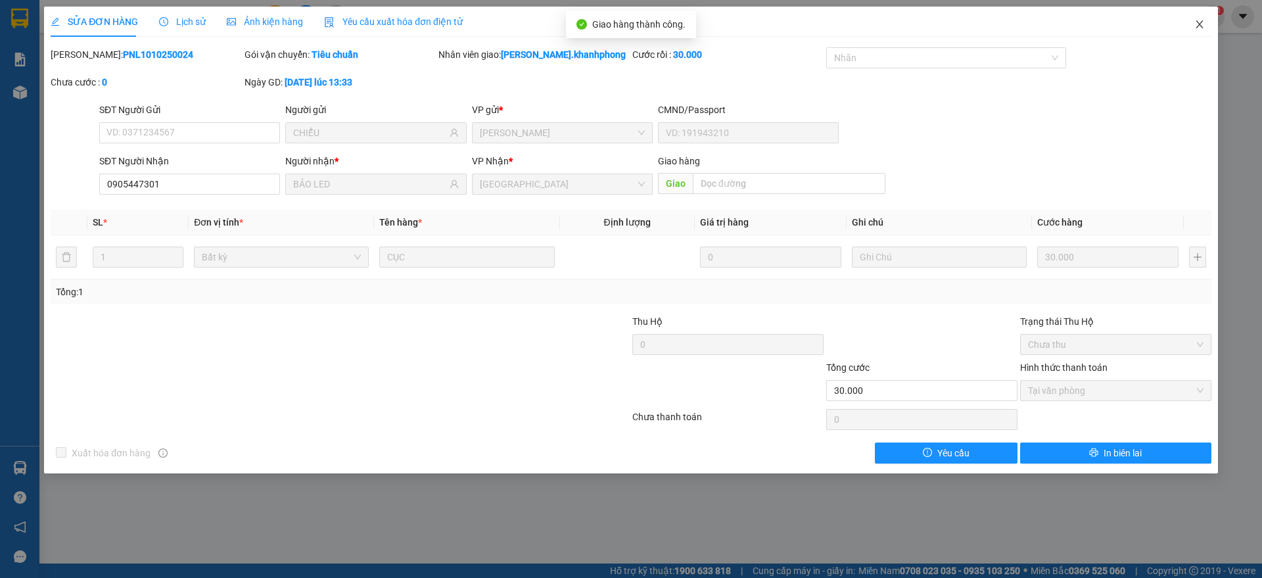
click at [1197, 26] on icon "close" at bounding box center [1200, 24] width 11 height 11
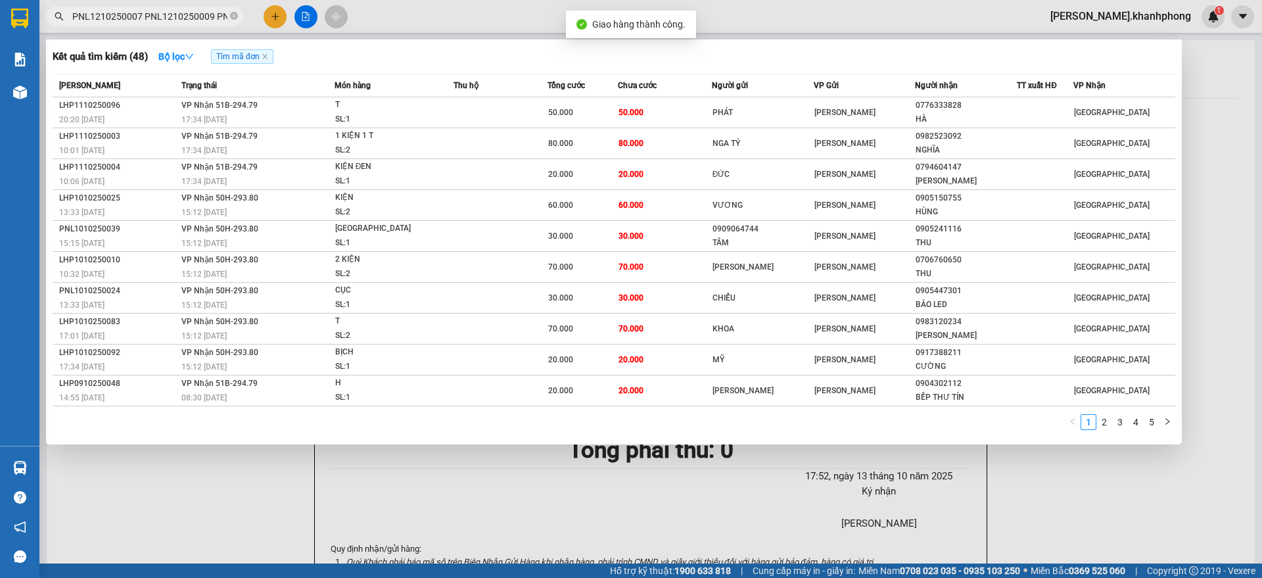
scroll to position [0, 3119]
click at [177, 16] on input "PNL1210250007 PNL1210250009 PNL1210250013 PNL1210250017 PNL1210250022 PNL121025…" at bounding box center [149, 16] width 155 height 14
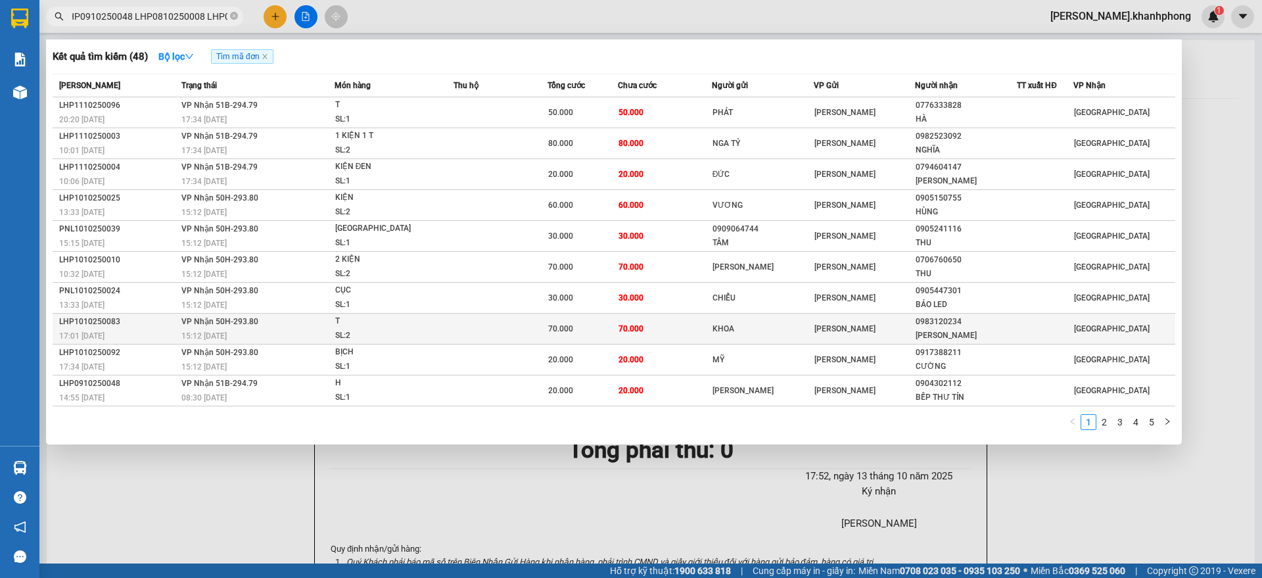
scroll to position [0, 0]
click at [160, 325] on div "LHP1010250083" at bounding box center [118, 322] width 118 height 14
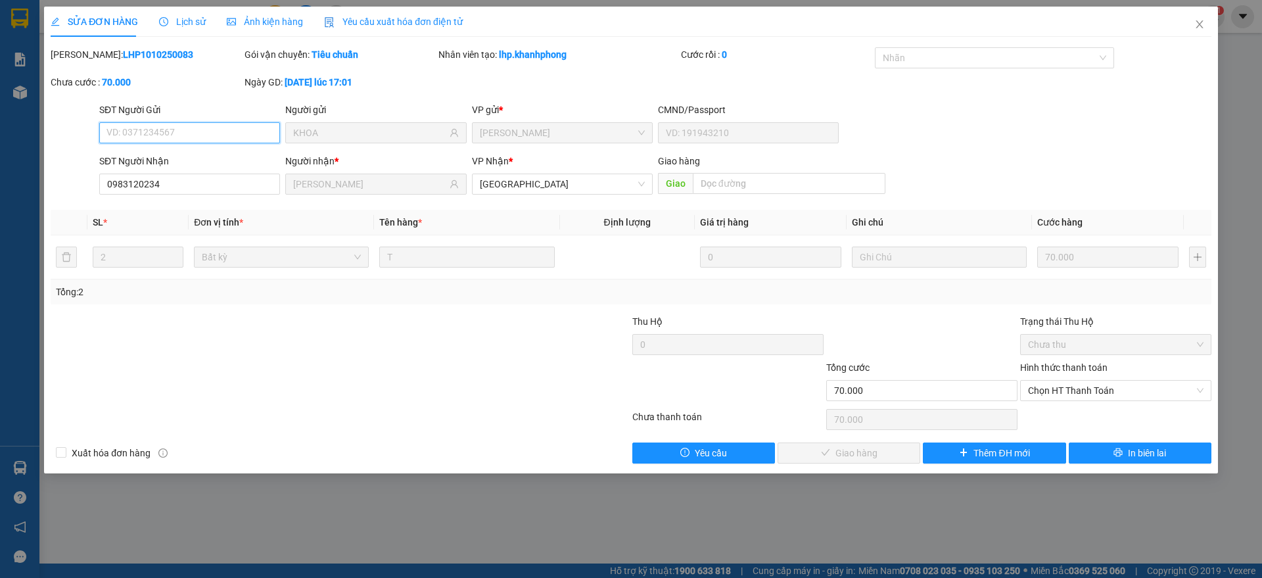
drag, startPoint x: 1085, startPoint y: 386, endPoint x: 1037, endPoint y: 437, distance: 69.8
click at [1082, 387] on span "Chọn HT Thanh Toán" at bounding box center [1116, 391] width 176 height 20
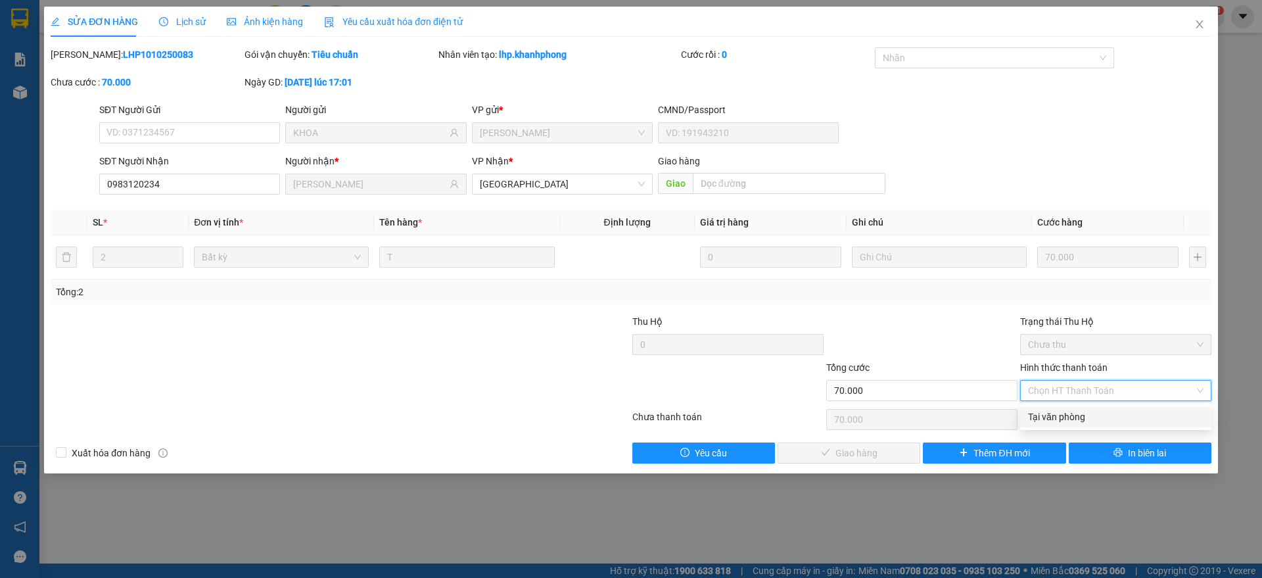
click at [1057, 415] on div "Tại văn phòng" at bounding box center [1116, 417] width 176 height 14
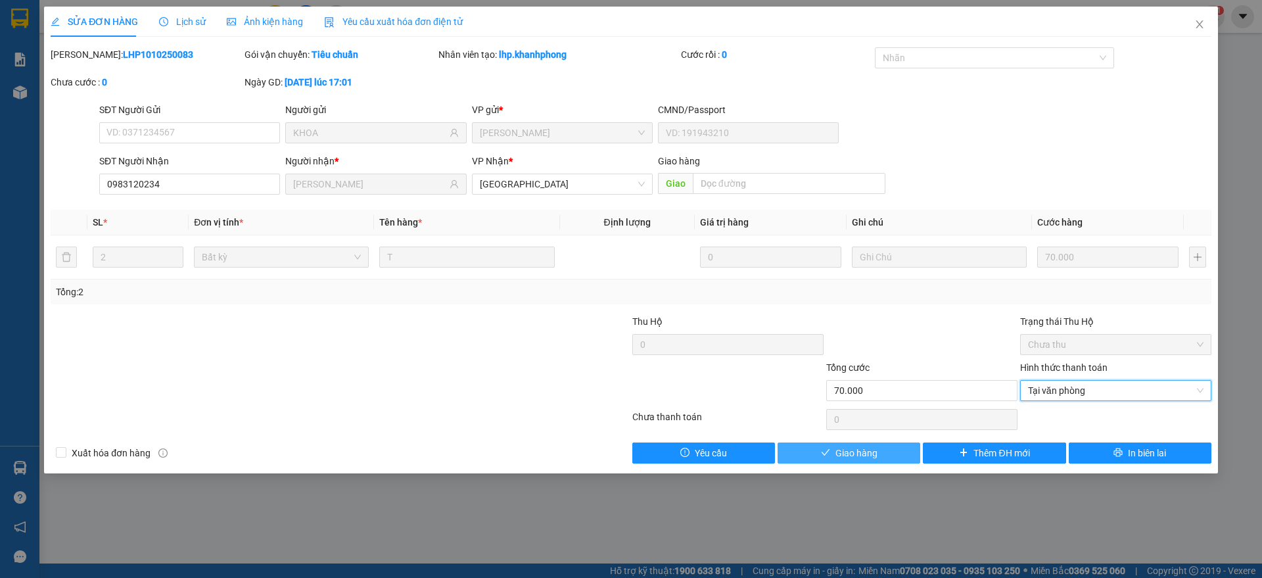
click at [851, 452] on span "Giao hàng" at bounding box center [857, 453] width 42 height 14
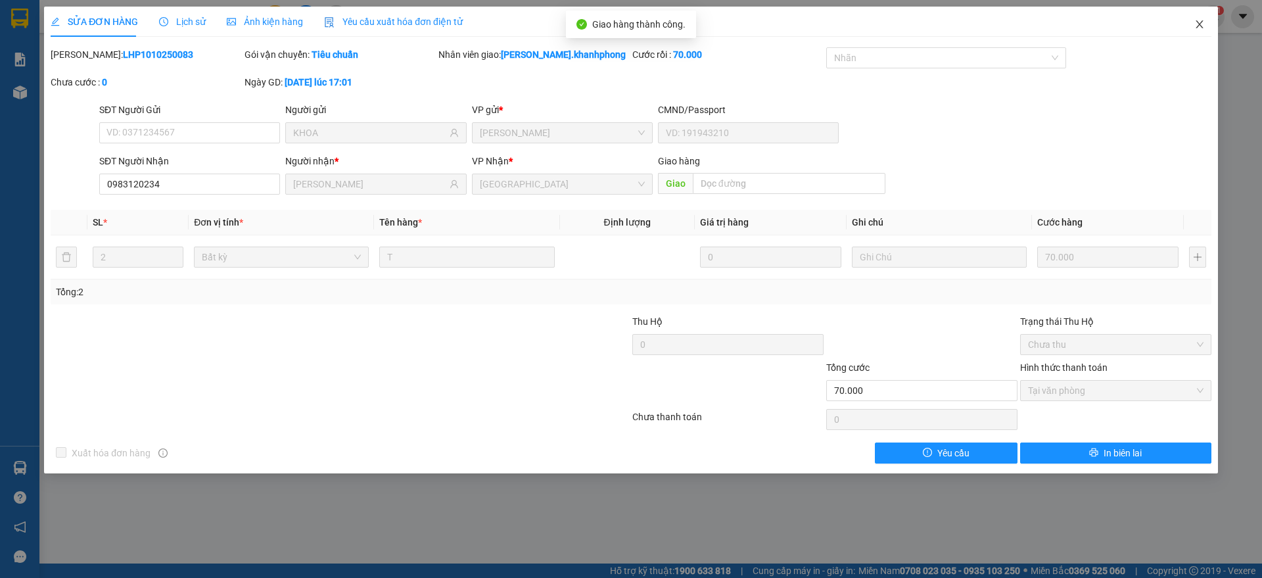
click at [1203, 19] on icon "close" at bounding box center [1200, 24] width 11 height 11
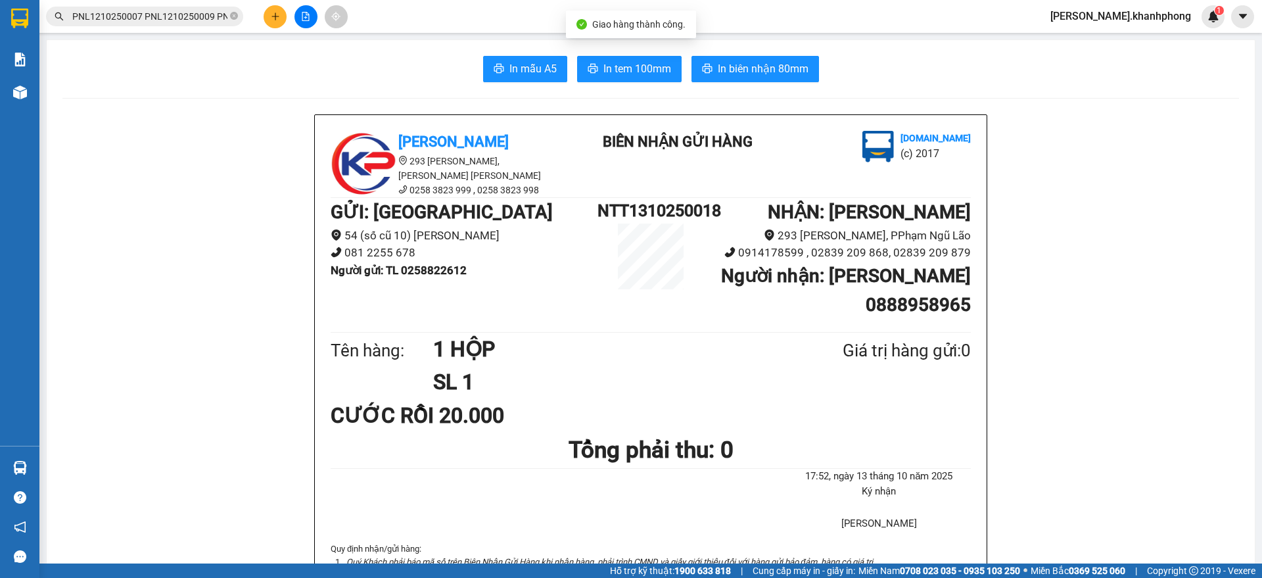
scroll to position [0, 3119]
click at [168, 14] on input "PNL1210250007 PNL1210250009 PNL1210250013 PNL1210250017 PNL1210250022 PNL121025…" at bounding box center [149, 16] width 155 height 14
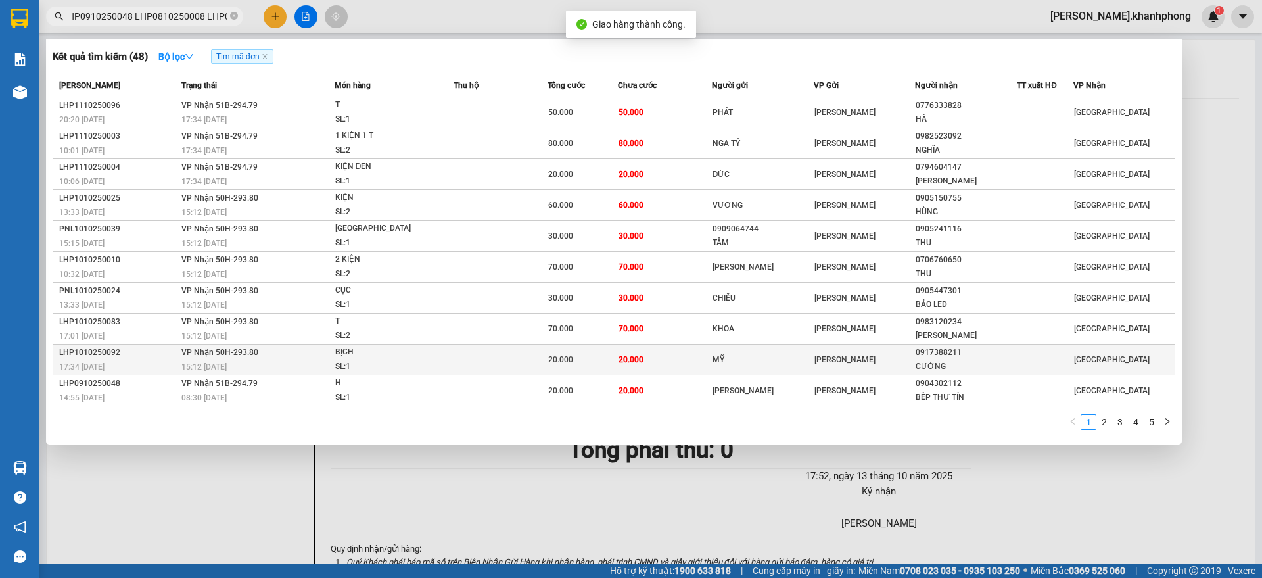
scroll to position [0, 0]
click at [161, 362] on div "17:34 - 10/10" at bounding box center [118, 367] width 118 height 14
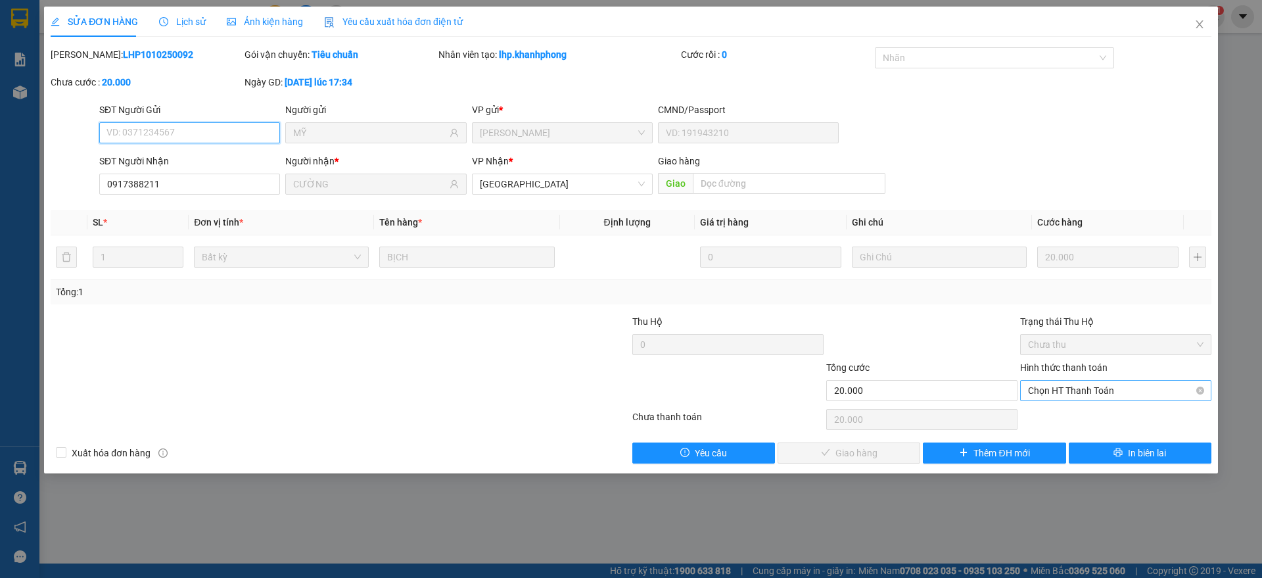
click at [1059, 389] on span "Chọn HT Thanh Toán" at bounding box center [1116, 391] width 176 height 20
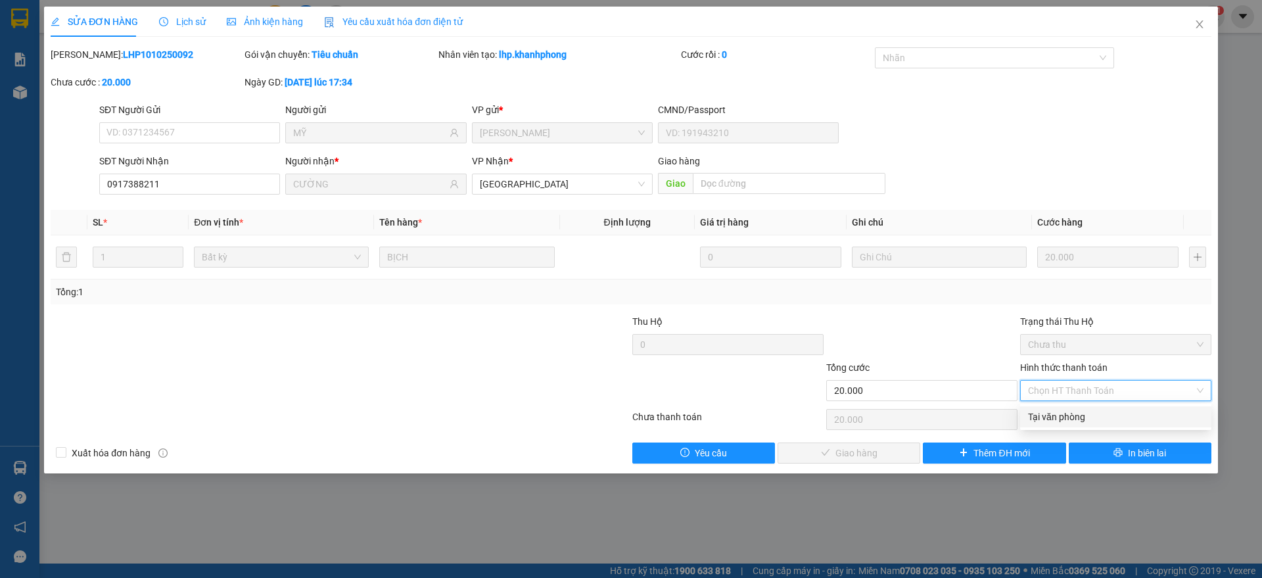
click at [1053, 412] on div "Tại văn phòng" at bounding box center [1116, 417] width 176 height 14
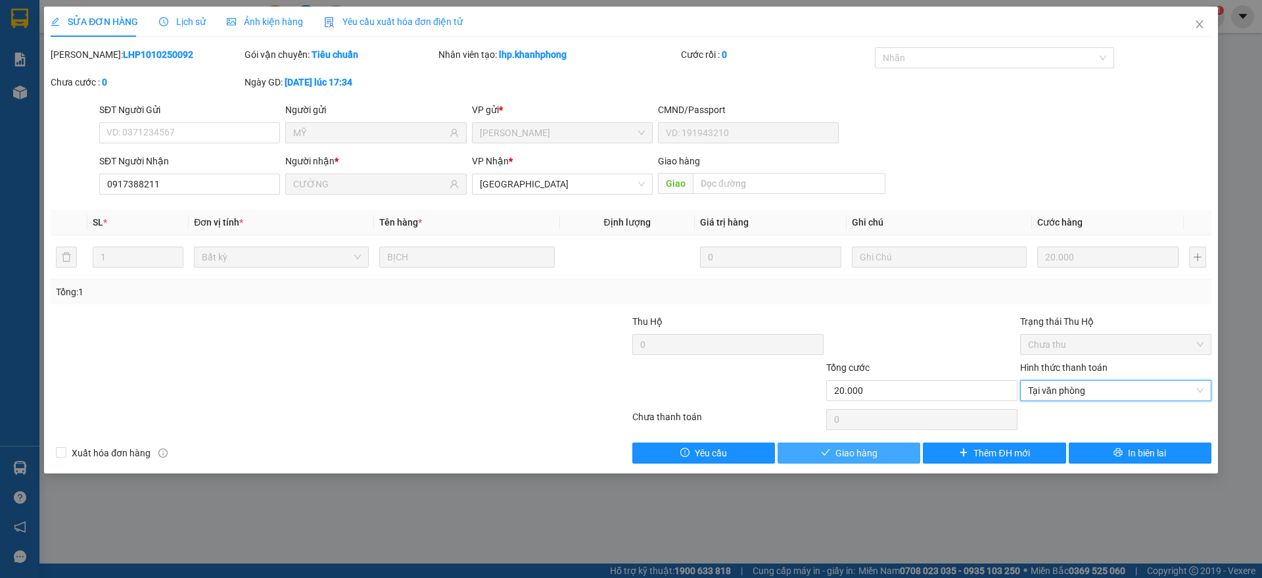
click at [845, 450] on span "Giao hàng" at bounding box center [857, 453] width 42 height 14
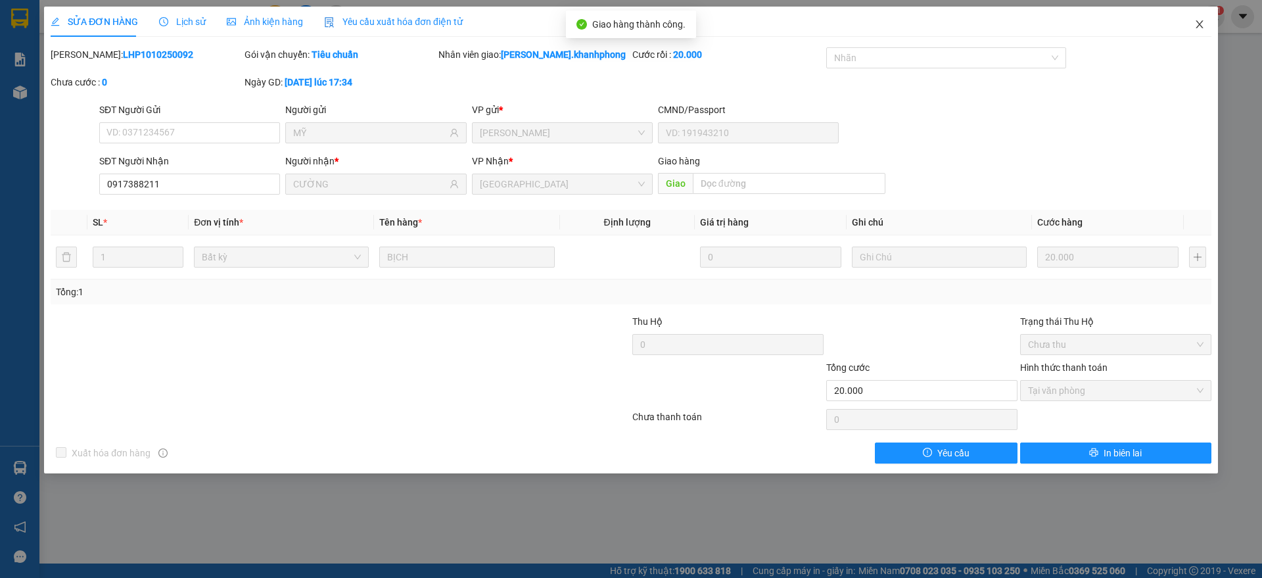
click at [1200, 20] on icon "close" at bounding box center [1200, 24] width 11 height 11
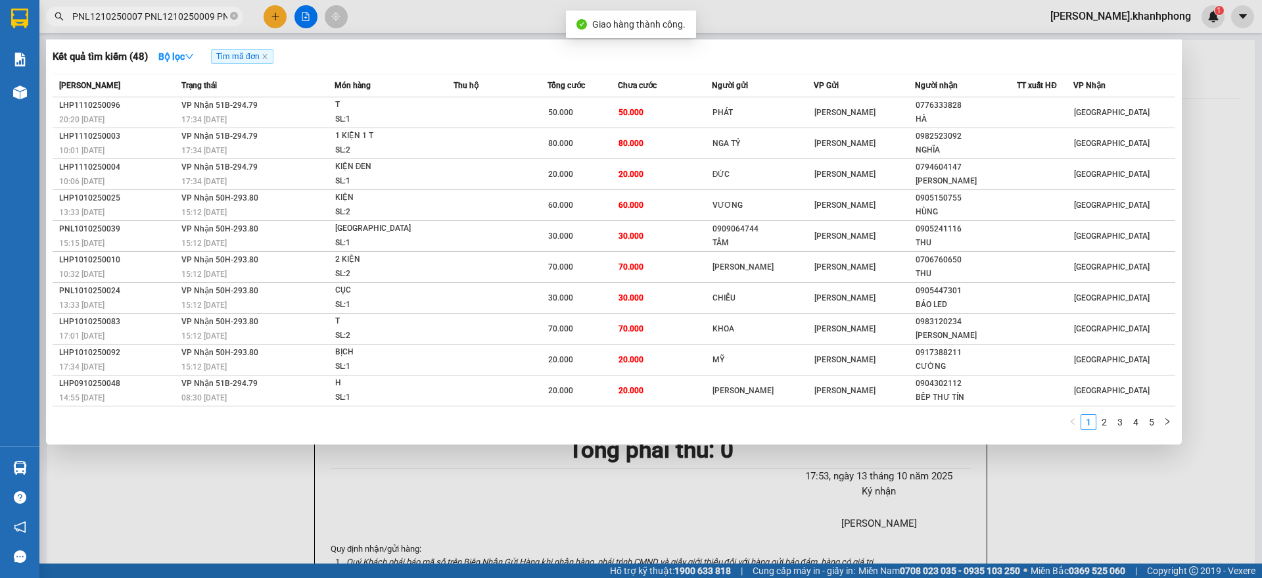
scroll to position [0, 3119]
click at [187, 17] on input "PNL1210250007 PNL1210250009 PNL1210250013 PNL1210250017 PNL1210250022 PNL121025…" at bounding box center [149, 16] width 155 height 14
click at [185, 391] on div "08:30 - 10/10" at bounding box center [257, 398] width 153 height 14
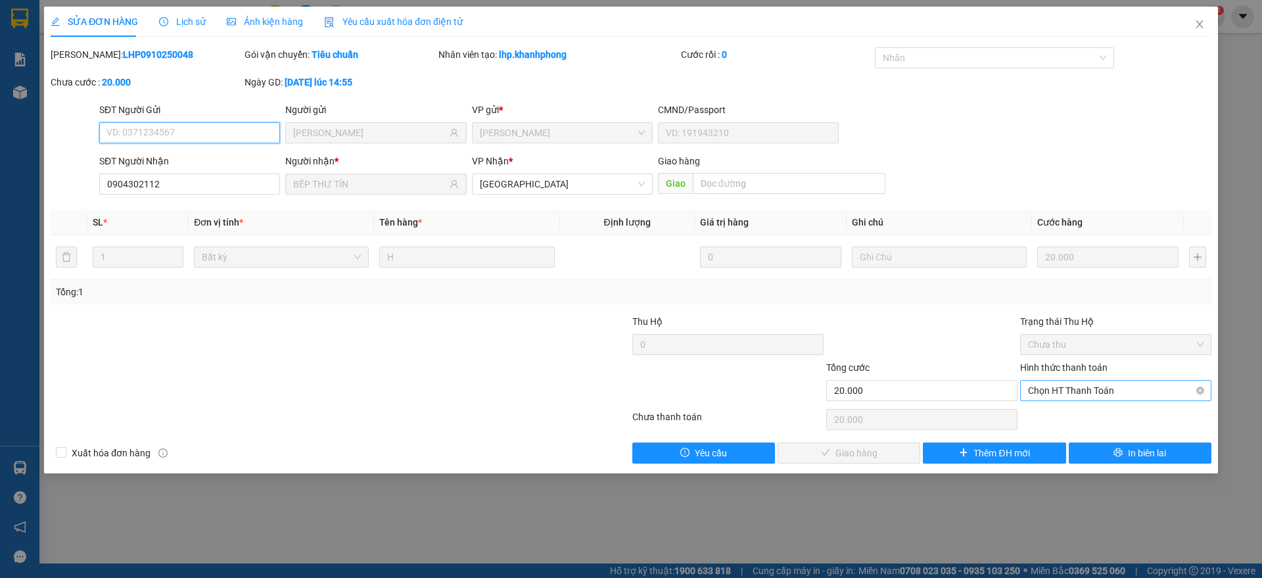
click at [1044, 387] on span "Chọn HT Thanh Toán" at bounding box center [1116, 391] width 176 height 20
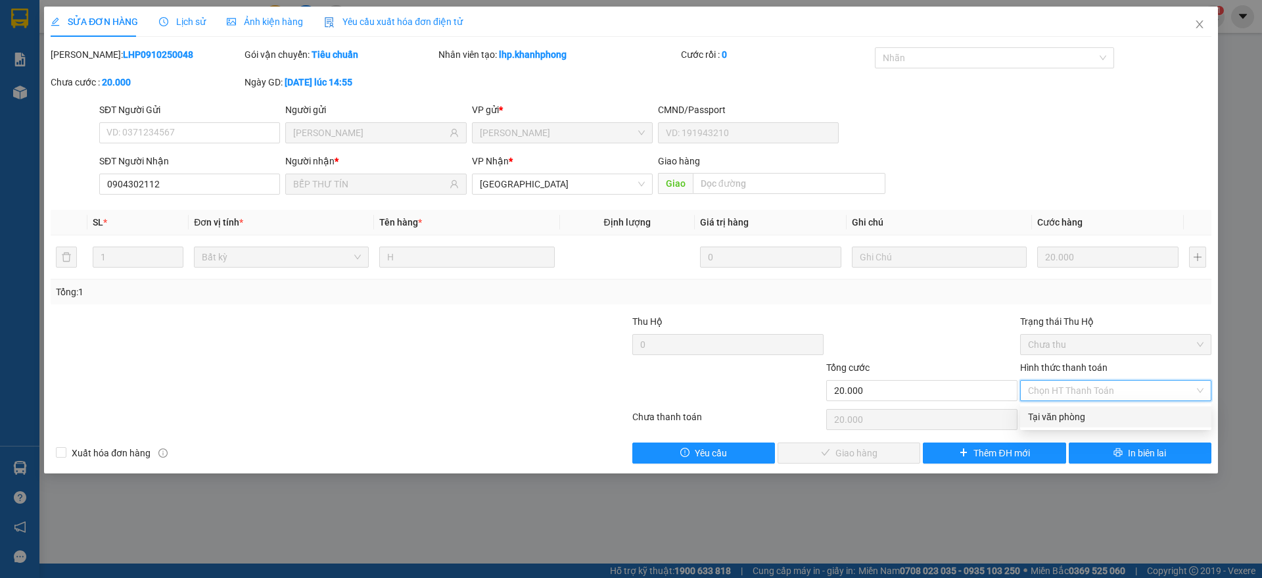
click at [1043, 417] on div "Tại văn phòng" at bounding box center [1116, 417] width 176 height 14
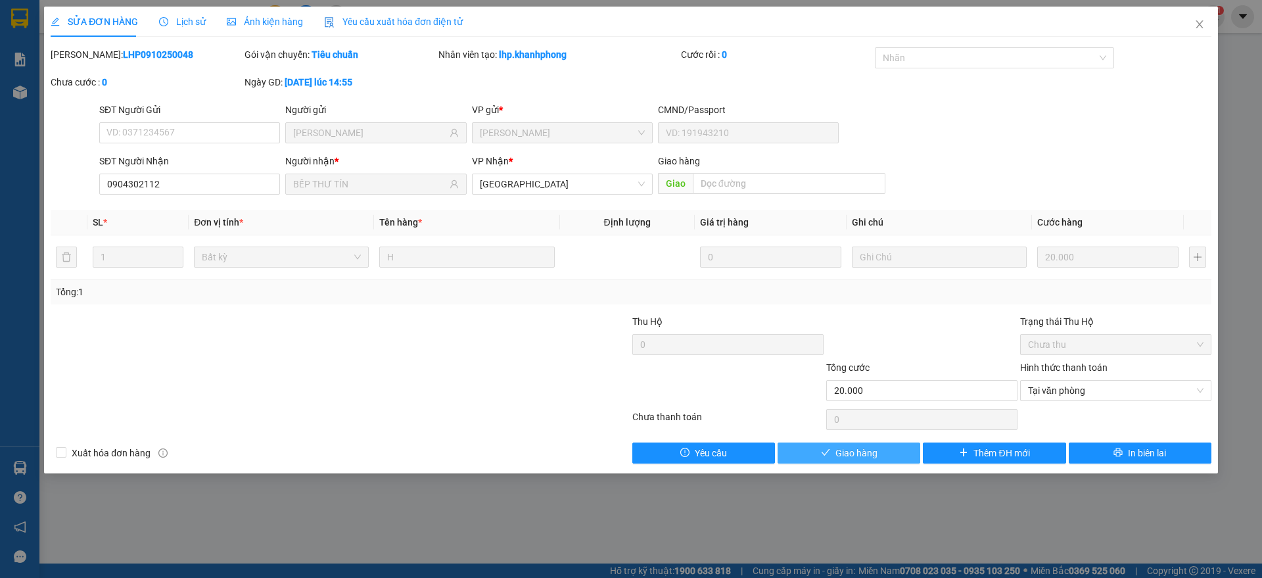
click at [841, 458] on span "Giao hàng" at bounding box center [857, 453] width 42 height 14
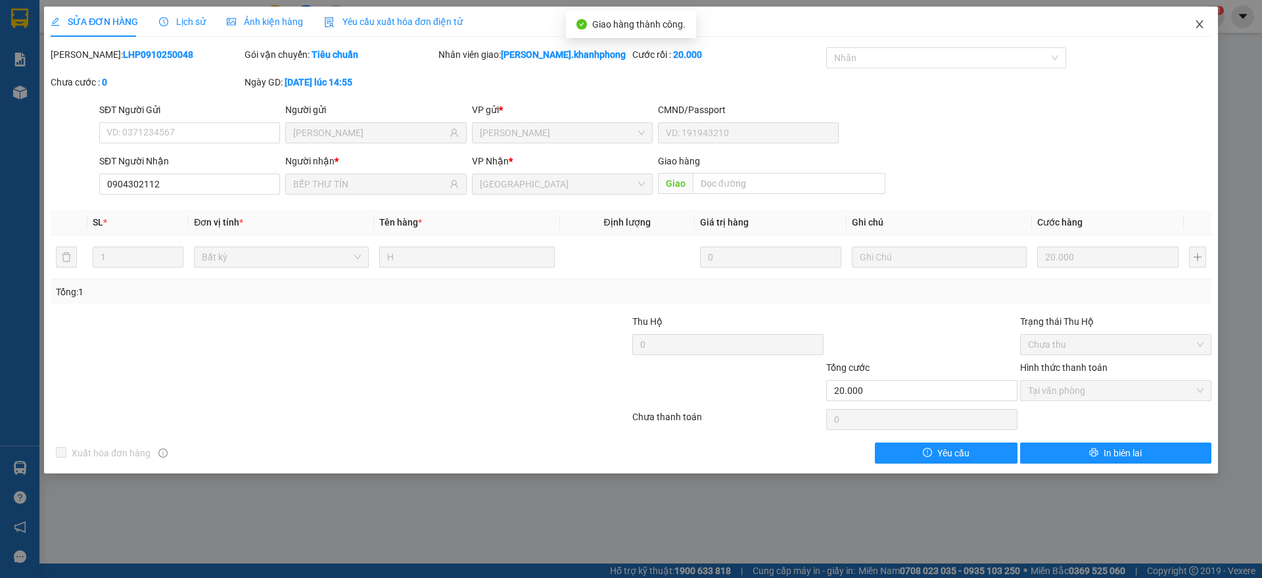
click at [1197, 24] on icon "close" at bounding box center [1200, 24] width 11 height 11
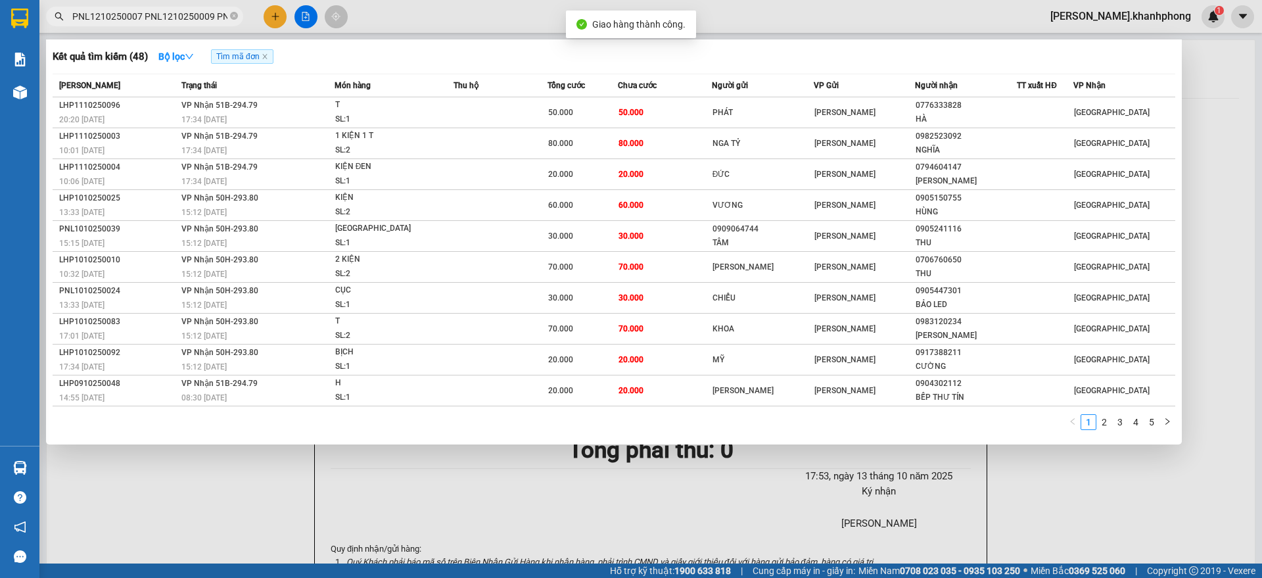
click at [183, 16] on input "PNL1210250007 PNL1210250009 PNL1210250013 PNL1210250017 PNL1210250022 PNL121025…" at bounding box center [149, 16] width 155 height 14
click at [1101, 425] on link "2" at bounding box center [1104, 422] width 14 height 14
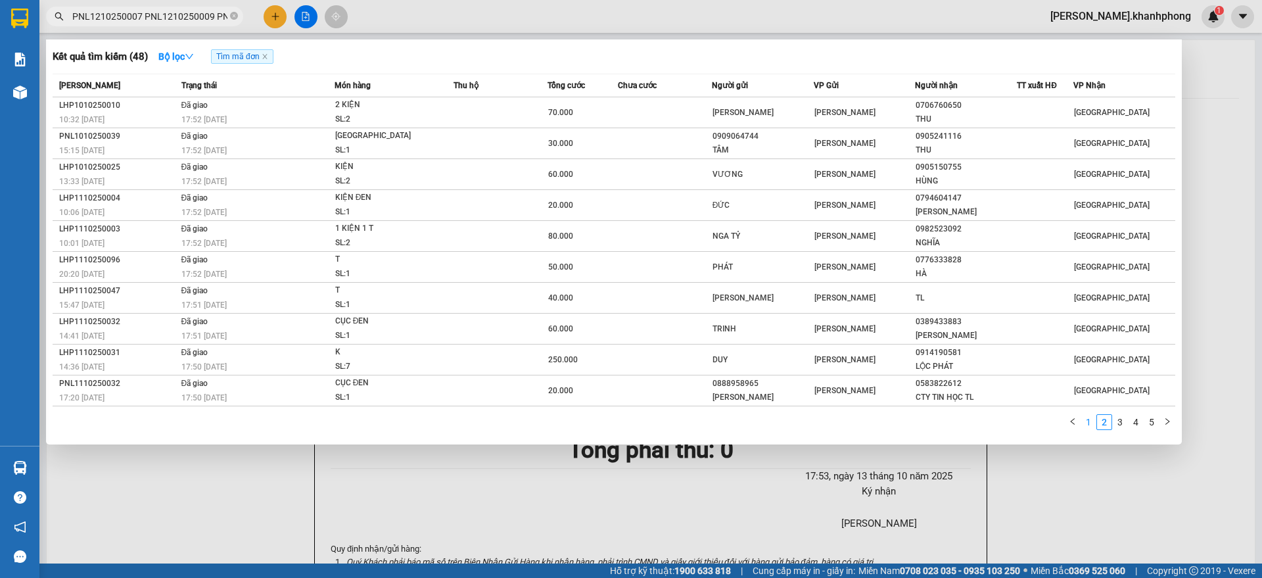
click at [1087, 427] on link "1" at bounding box center [1088, 422] width 14 height 14
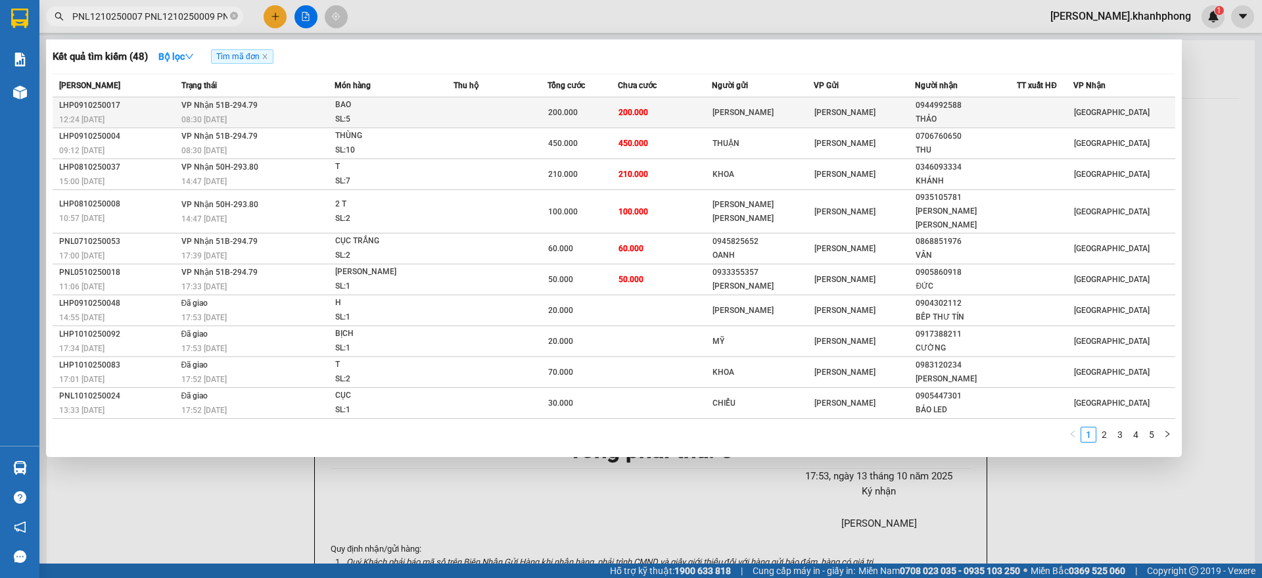
click at [659, 110] on td "200.000" at bounding box center [665, 112] width 94 height 31
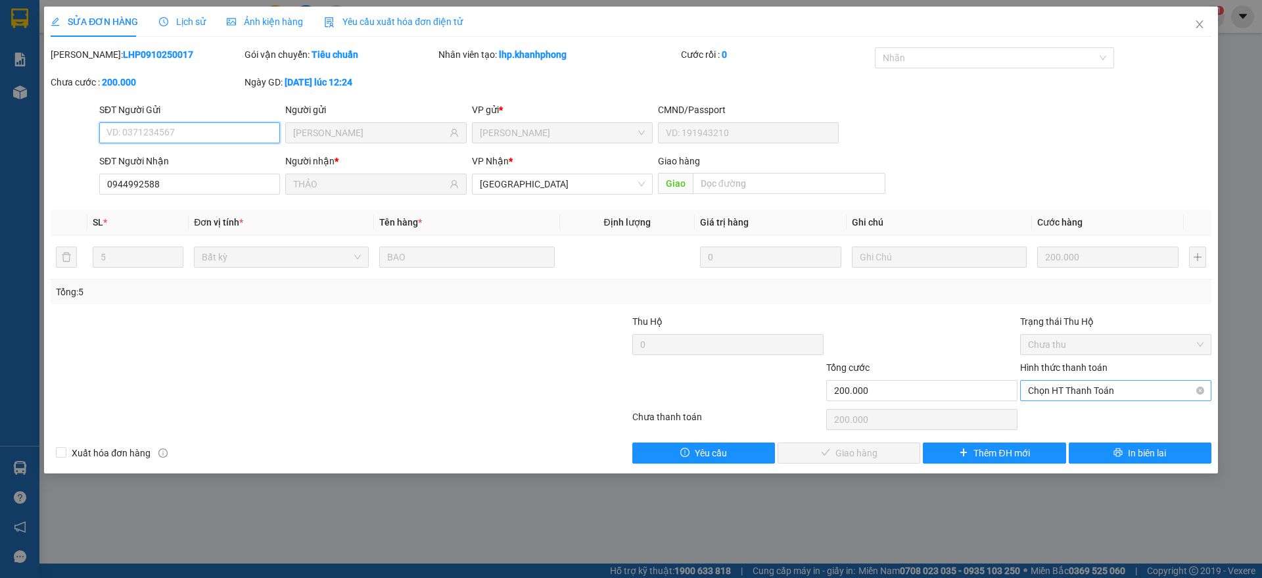
click at [1068, 392] on span "Chọn HT Thanh Toán" at bounding box center [1116, 391] width 176 height 20
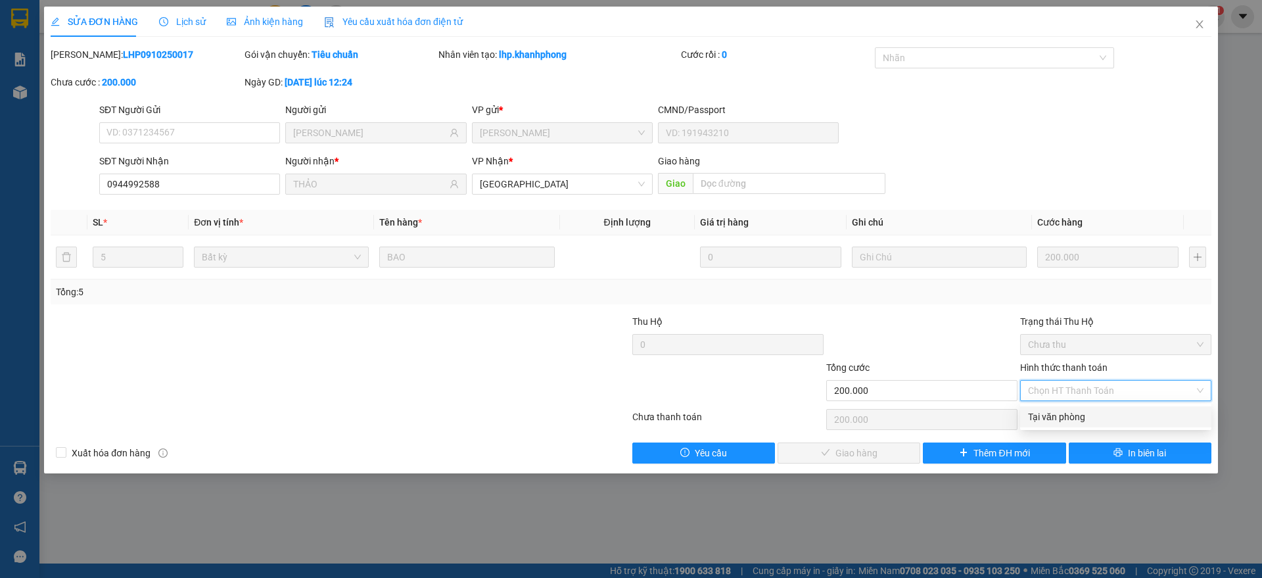
click at [1061, 417] on div "Tại văn phòng" at bounding box center [1116, 417] width 176 height 14
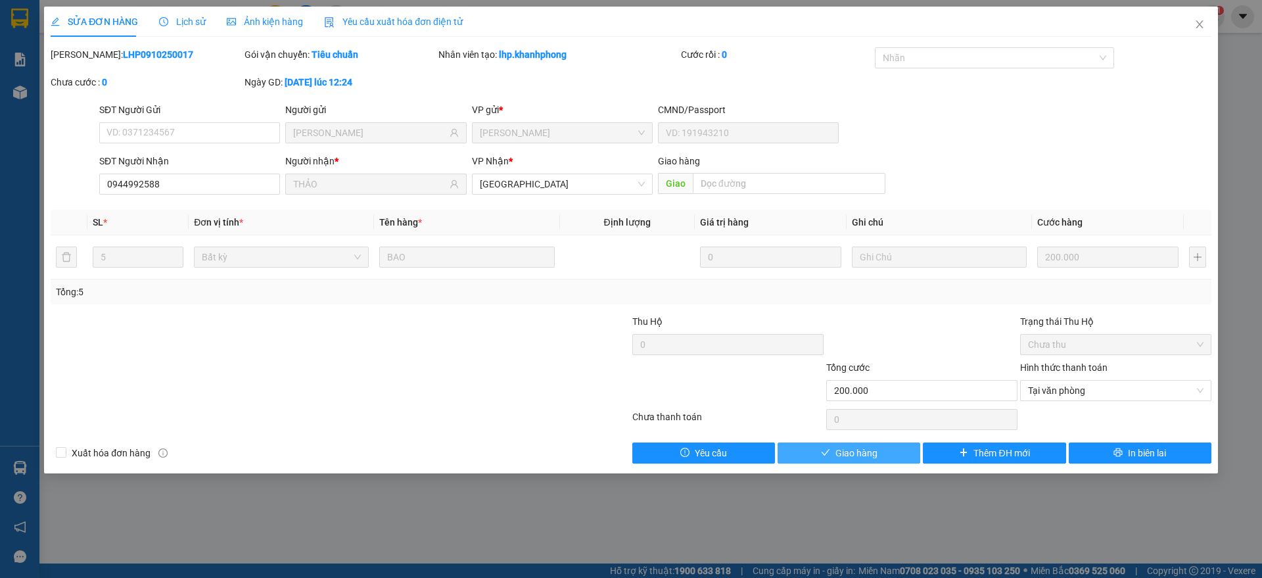
drag, startPoint x: 867, startPoint y: 452, endPoint x: 959, endPoint y: 341, distance: 143.9
click at [870, 452] on span "Giao hàng" at bounding box center [857, 453] width 42 height 14
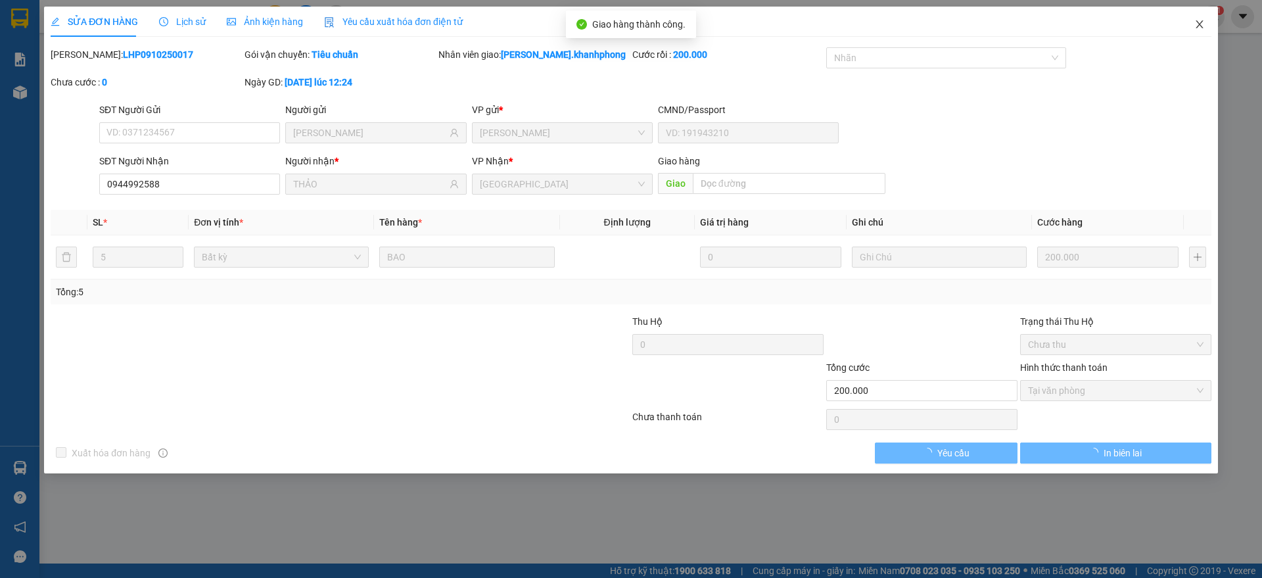
click at [1202, 25] on icon "close" at bounding box center [1200, 24] width 11 height 11
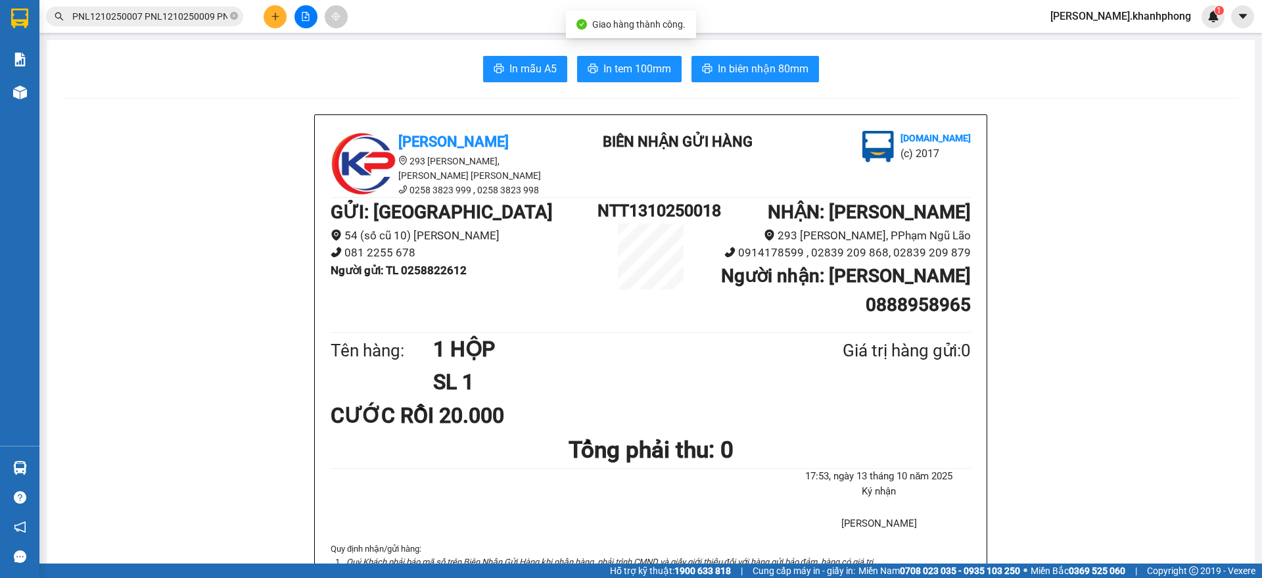
scroll to position [0, 3119]
click at [191, 13] on input "PNL1210250007 PNL1210250009 PNL1210250013 PNL1210250017 PNL1210250022 PNL121025…" at bounding box center [149, 16] width 155 height 14
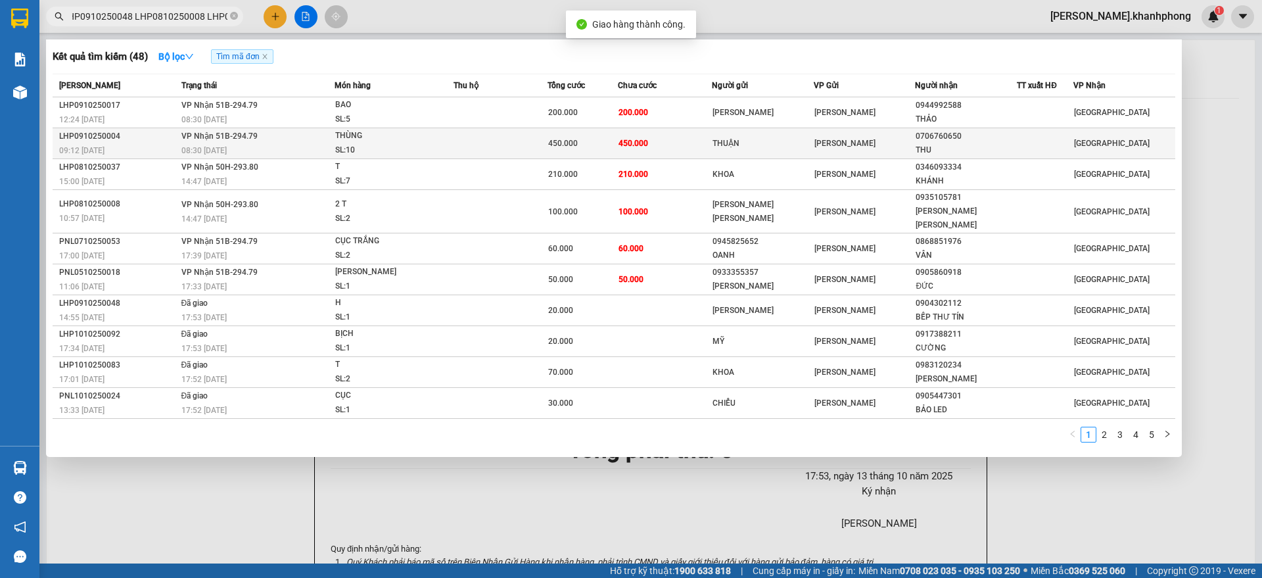
scroll to position [0, 0]
click at [372, 135] on div "THÙNG" at bounding box center [384, 136] width 99 height 14
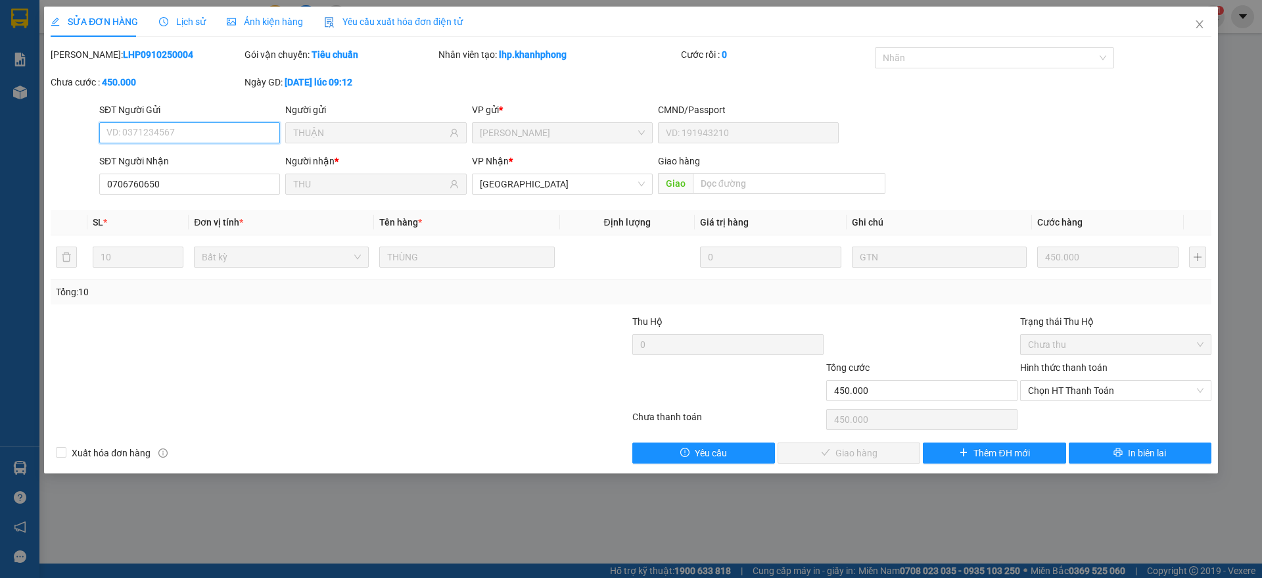
drag, startPoint x: 1067, startPoint y: 387, endPoint x: 1064, endPoint y: 403, distance: 16.0
click at [1068, 387] on span "Chọn HT Thanh Toán" at bounding box center [1116, 391] width 176 height 20
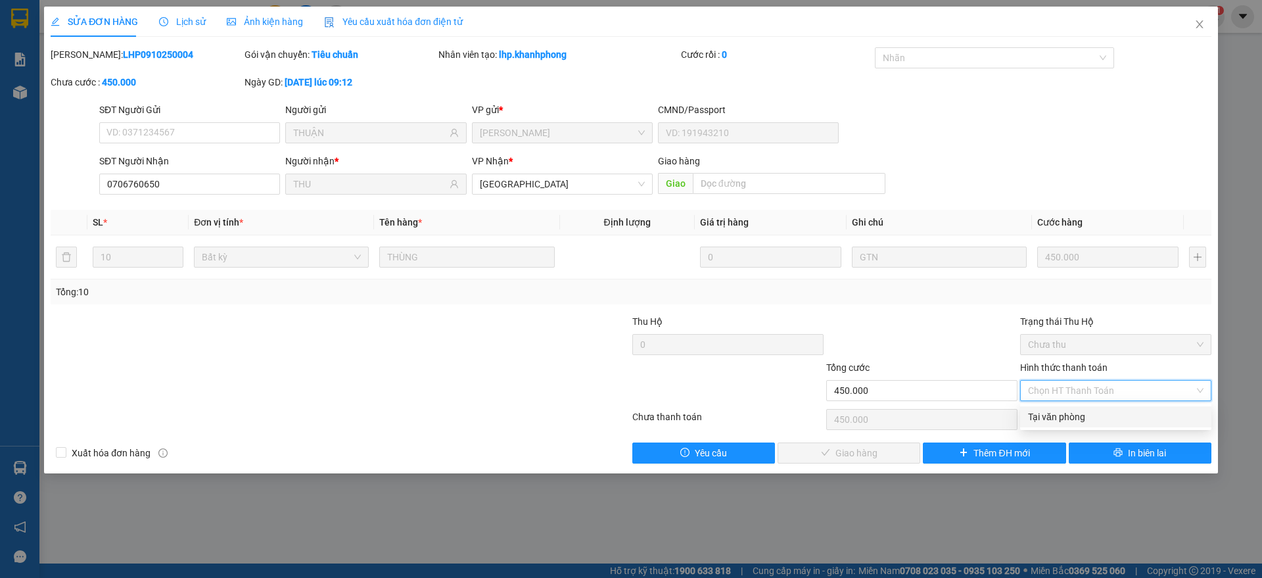
click at [1055, 419] on div "Tại văn phòng" at bounding box center [1116, 417] width 176 height 14
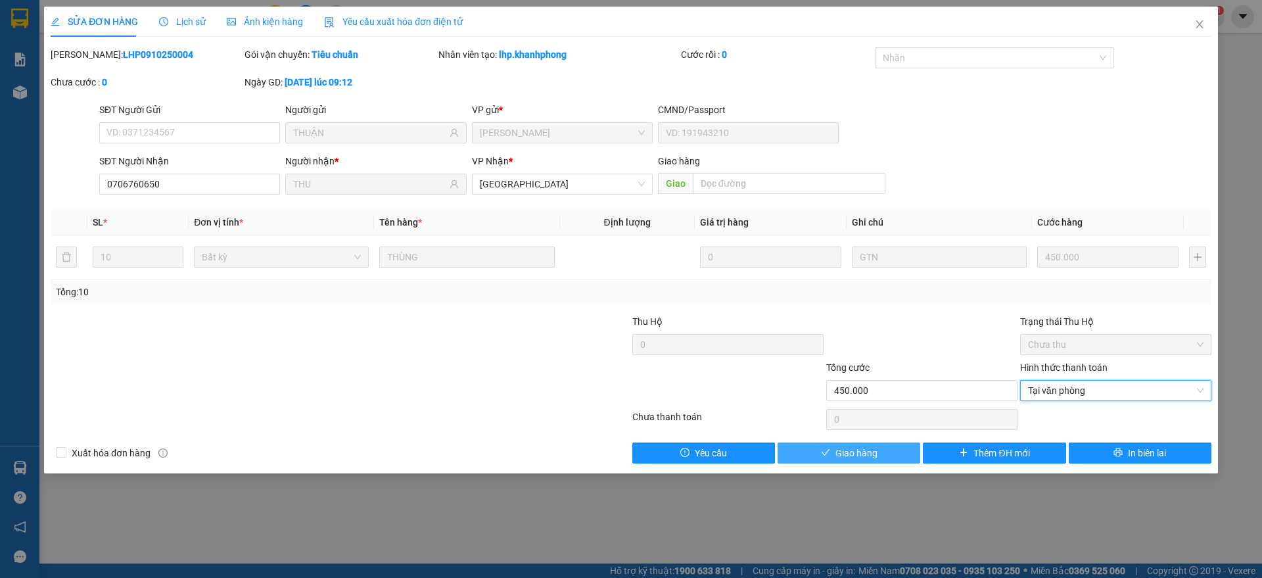
click at [851, 446] on span "Giao hàng" at bounding box center [857, 453] width 42 height 14
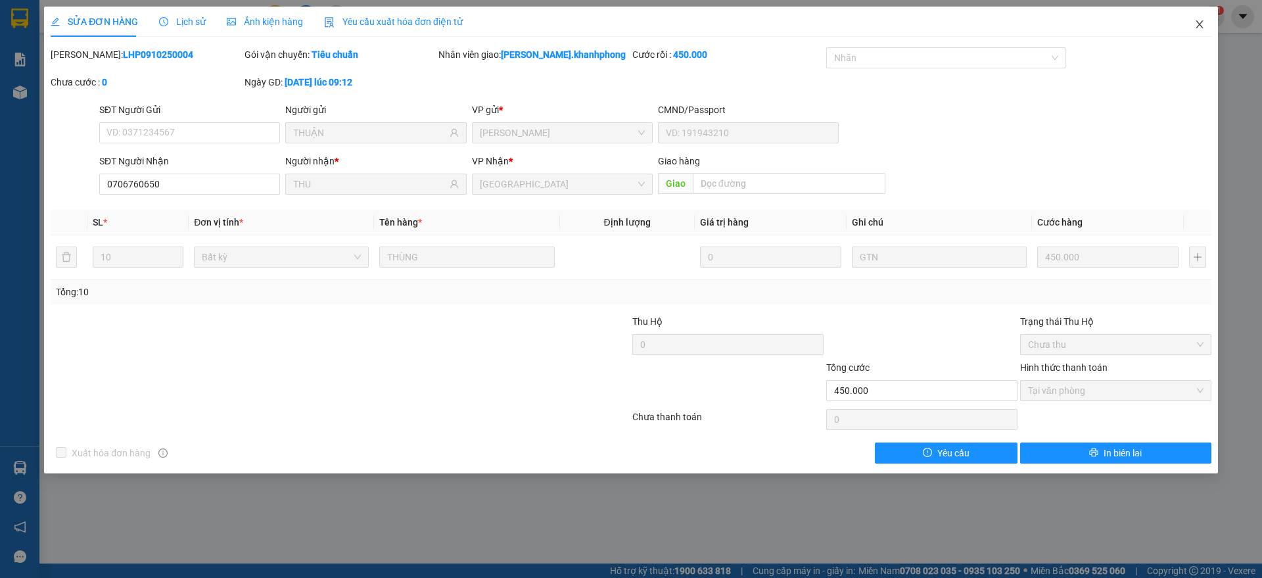
click at [1195, 21] on icon "close" at bounding box center [1200, 24] width 11 height 11
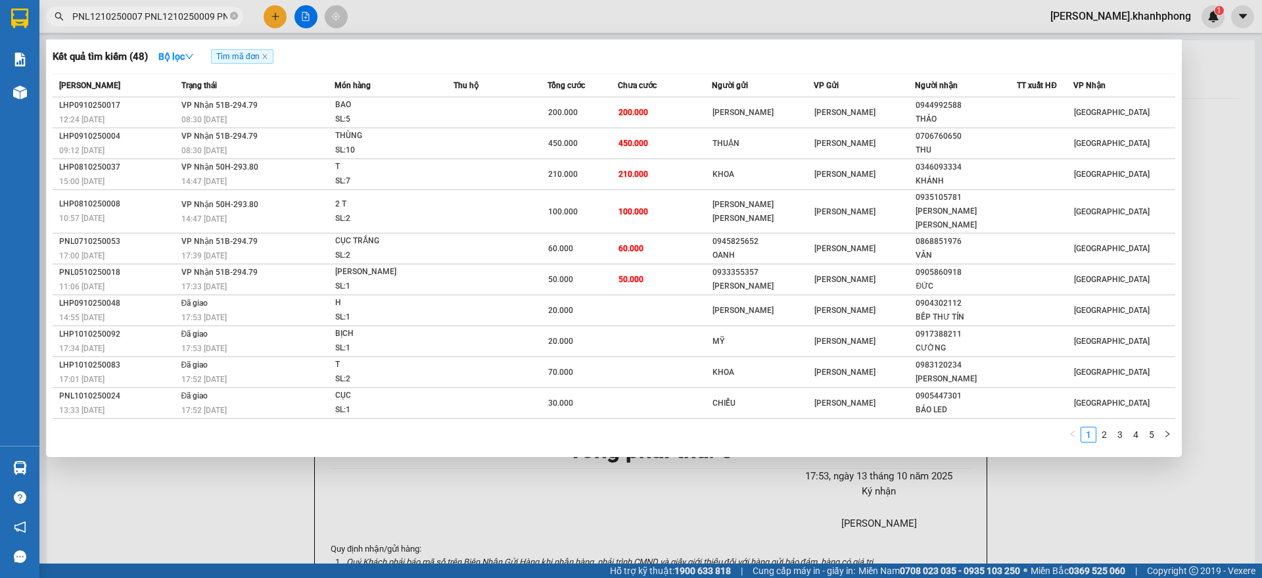
drag, startPoint x: 158, startPoint y: 8, endPoint x: 187, endPoint y: 36, distance: 40.0
click at [159, 11] on span "PNL1210250007 PNL1210250009 PNL1210250013 PNL1210250017 PNL1210250022 PNL121025…" at bounding box center [144, 17] width 197 height 20
click at [1102, 427] on link "2" at bounding box center [1104, 434] width 14 height 14
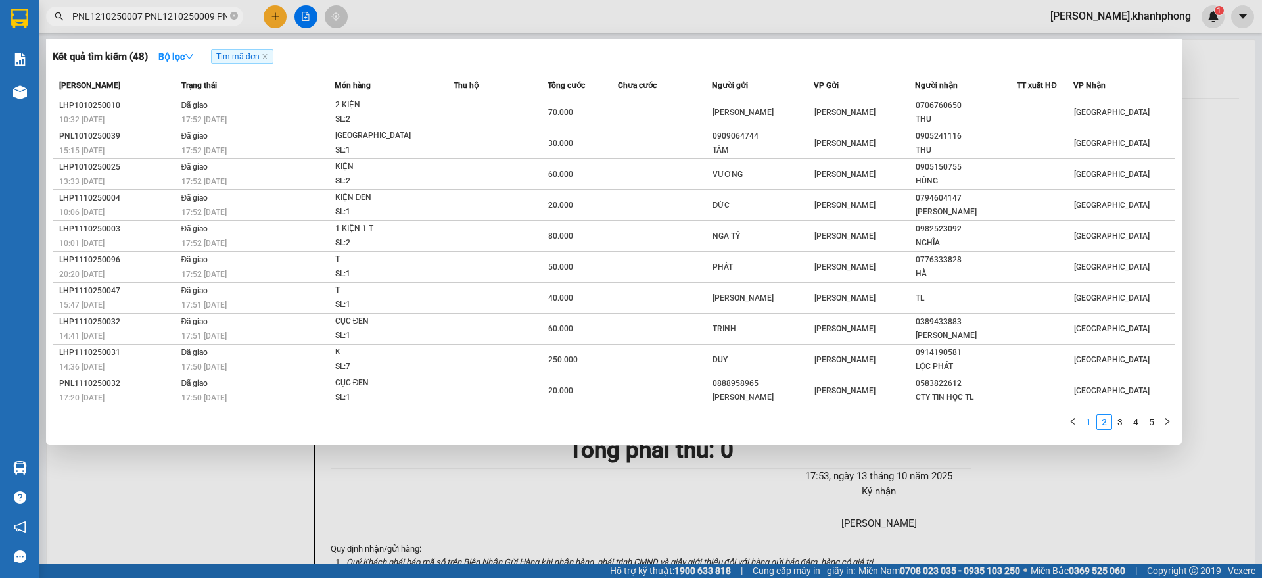
click at [1089, 425] on link "1" at bounding box center [1088, 422] width 14 height 14
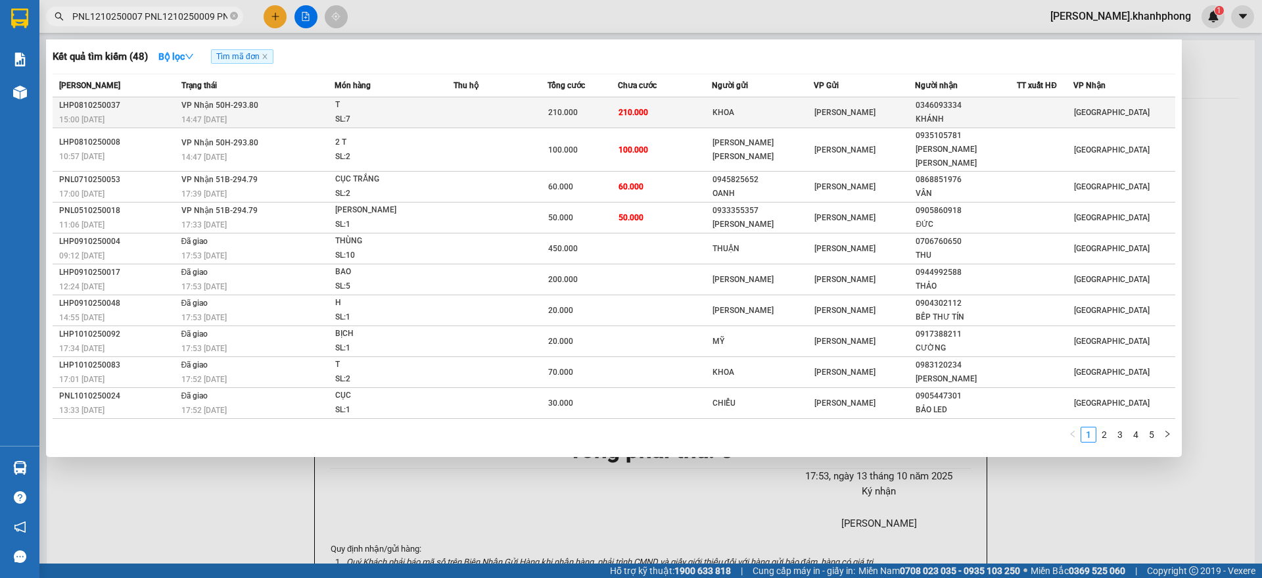
click at [634, 107] on span "210.000" at bounding box center [634, 112] width 30 height 11
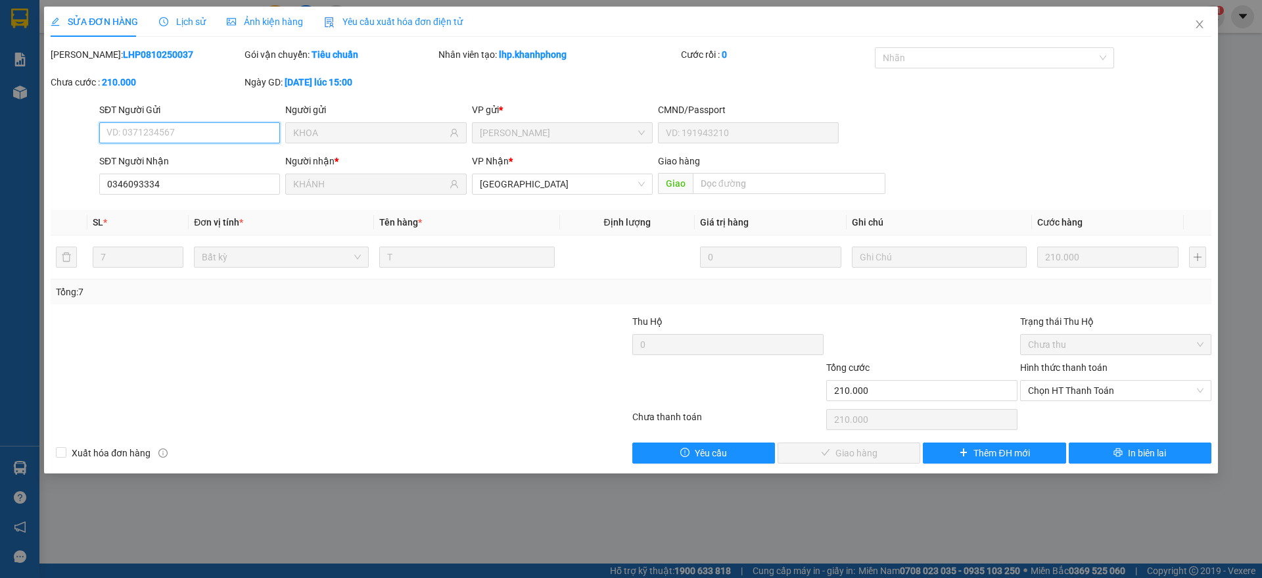
drag, startPoint x: 1057, startPoint y: 387, endPoint x: 1069, endPoint y: 408, distance: 23.6
click at [1068, 396] on span "Chọn HT Thanh Toán" at bounding box center [1116, 391] width 176 height 20
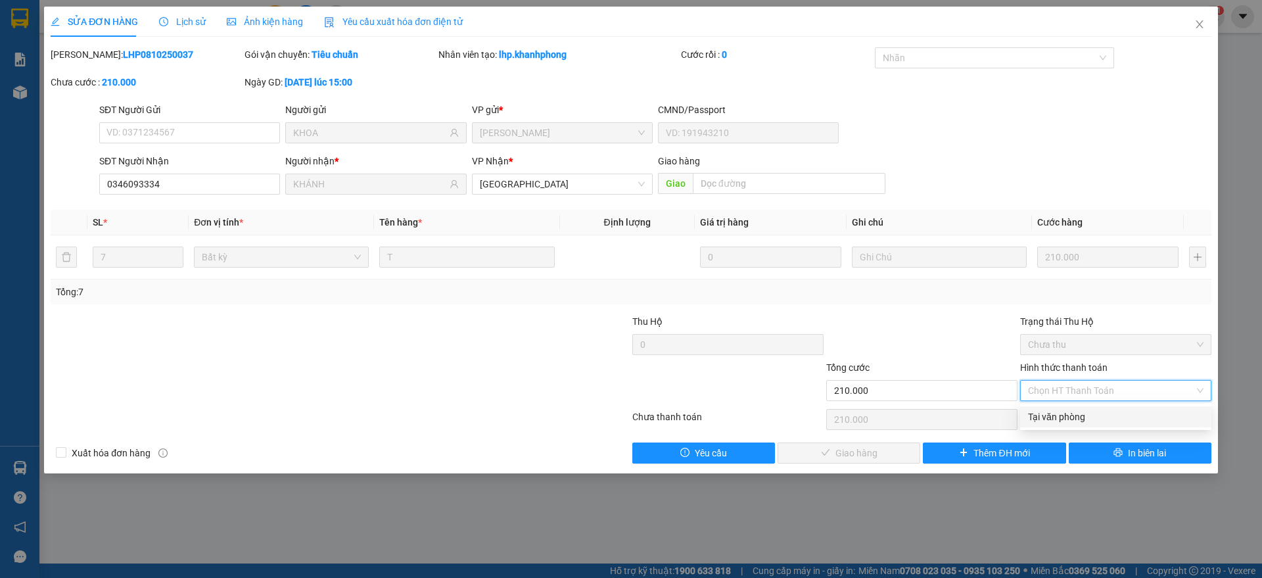
drag, startPoint x: 1064, startPoint y: 411, endPoint x: 1019, endPoint y: 430, distance: 49.2
click at [1064, 413] on div "Tại văn phòng" at bounding box center [1116, 417] width 176 height 14
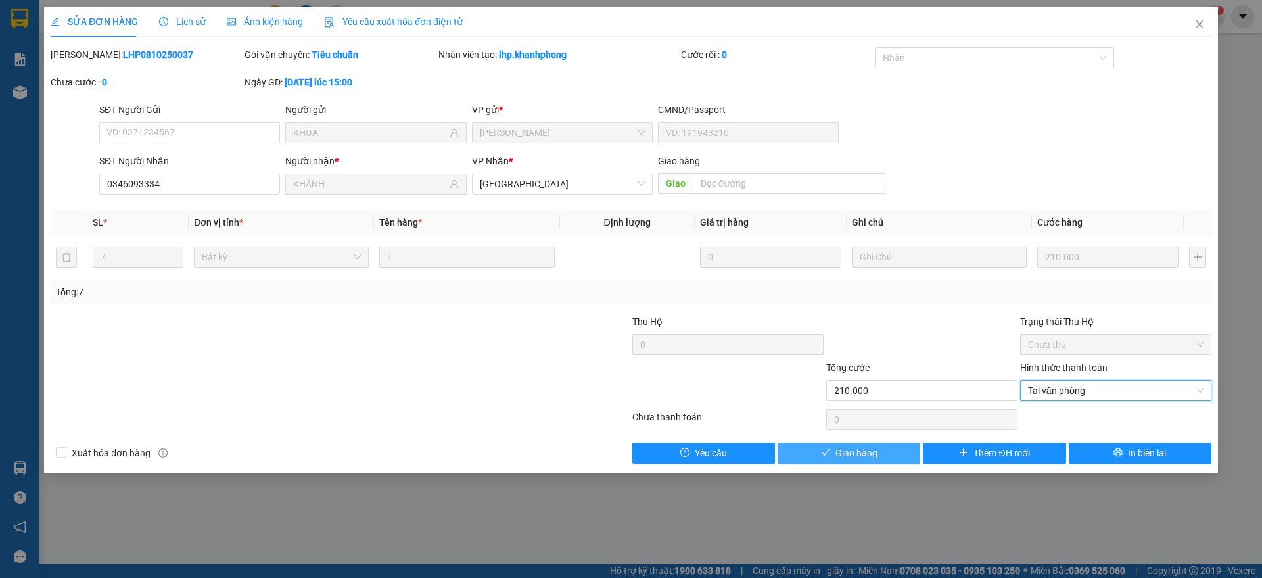
click at [870, 458] on span "Giao hàng" at bounding box center [857, 453] width 42 height 14
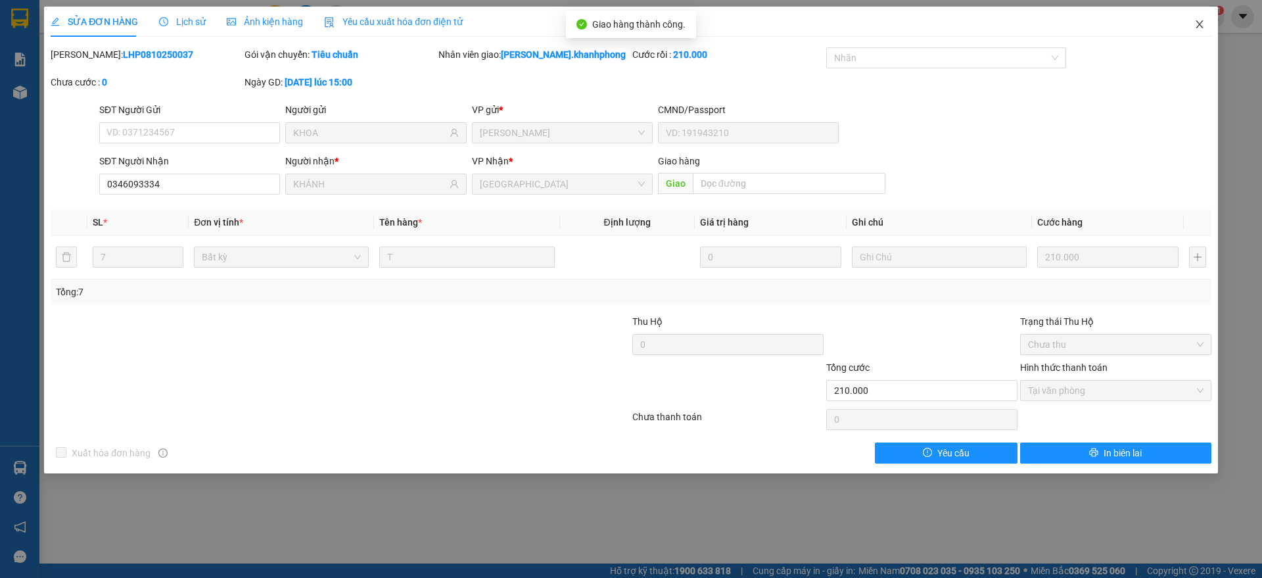
click at [1205, 24] on span "Close" at bounding box center [1199, 25] width 37 height 37
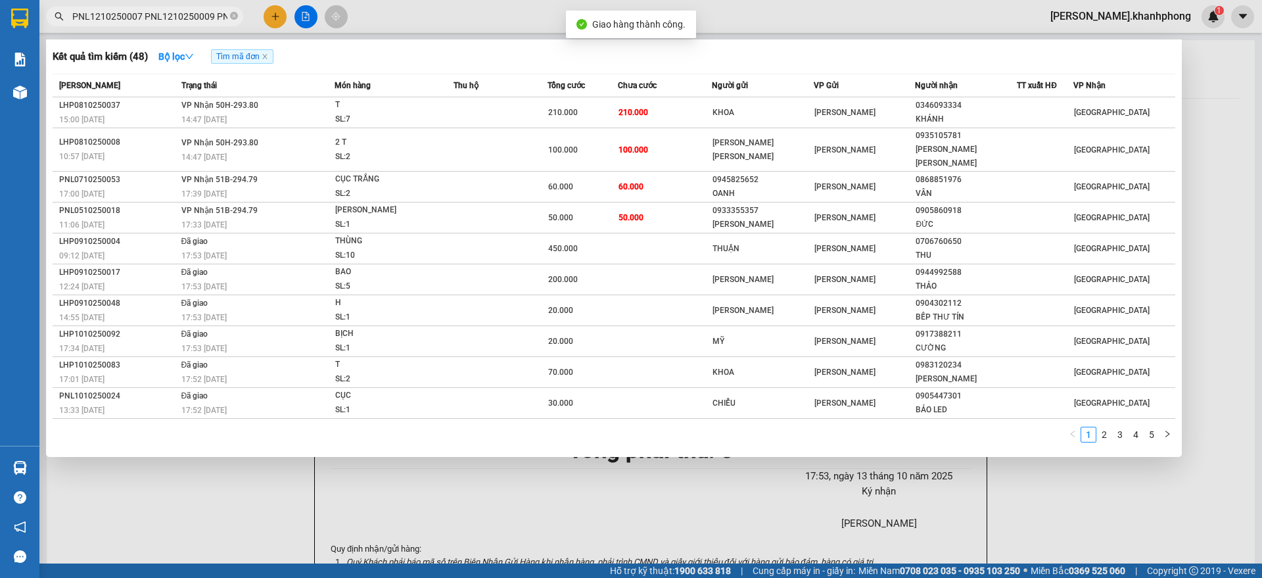
scroll to position [0, 3119]
click at [210, 21] on input "PNL1210250007 PNL1210250009 PNL1210250013 PNL1210250017 PNL1210250022 PNL121025…" at bounding box center [149, 16] width 155 height 14
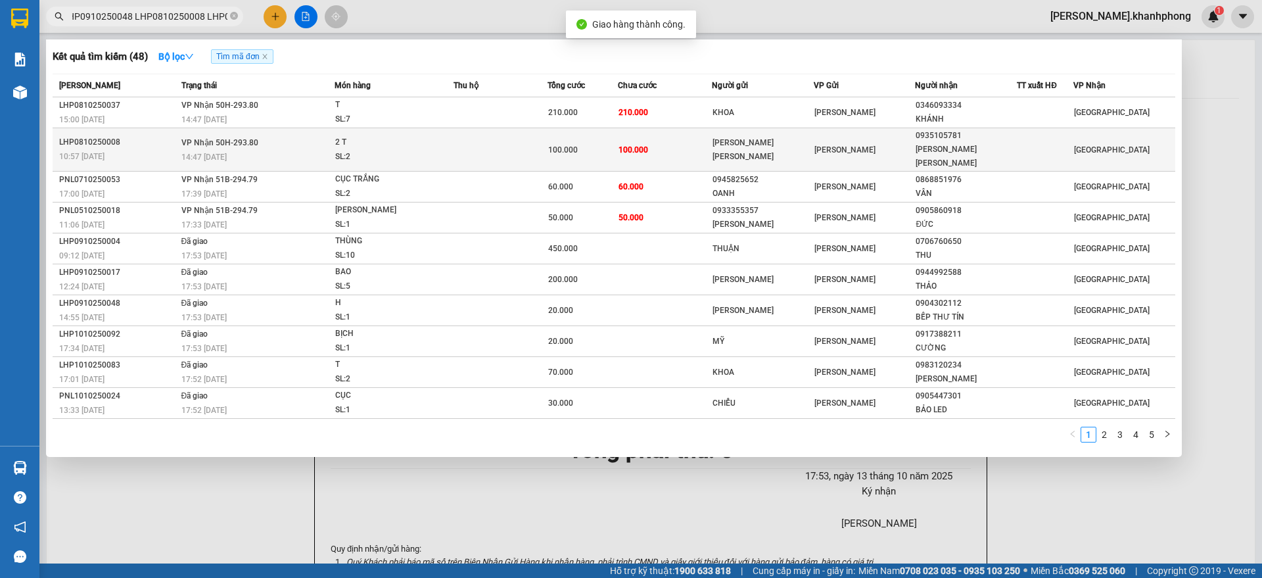
scroll to position [0, 0]
click at [575, 147] on span "100.000" at bounding box center [563, 149] width 30 height 9
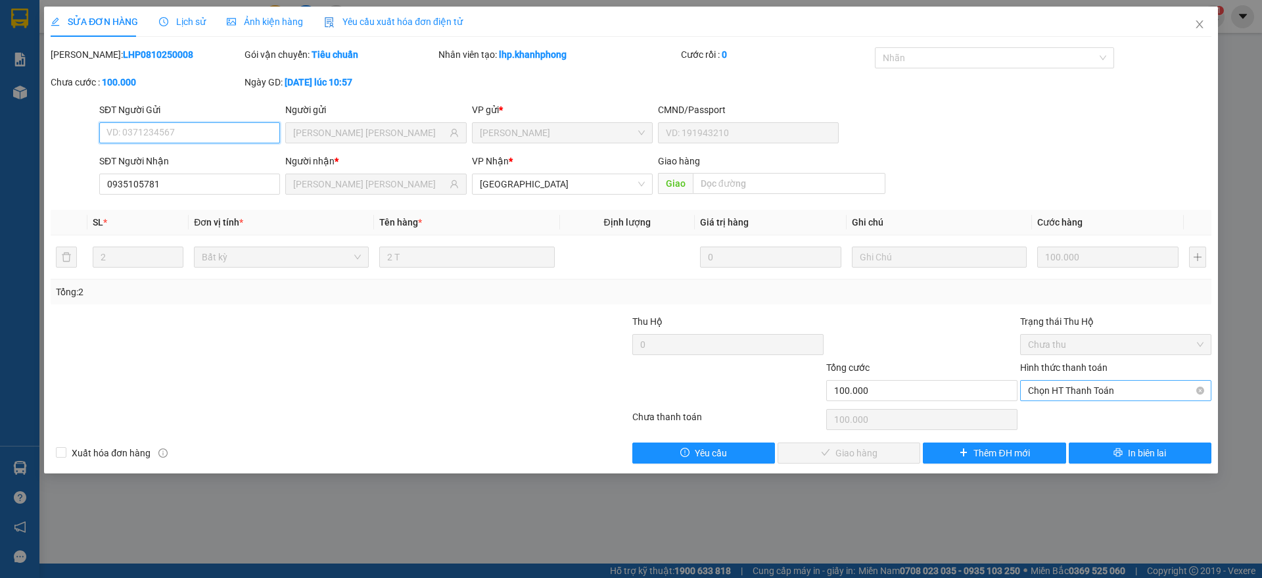
click at [1095, 390] on span "Chọn HT Thanh Toán" at bounding box center [1116, 391] width 176 height 20
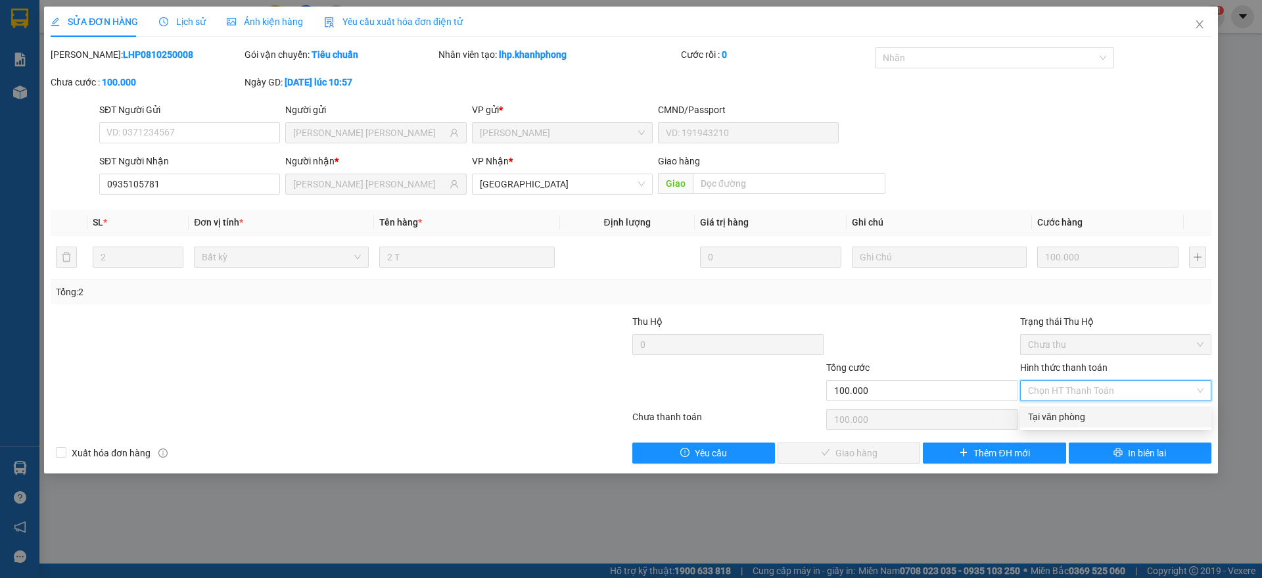
drag, startPoint x: 1067, startPoint y: 415, endPoint x: 844, endPoint y: 456, distance: 226.4
click at [1060, 416] on div "Tại văn phòng" at bounding box center [1116, 417] width 176 height 14
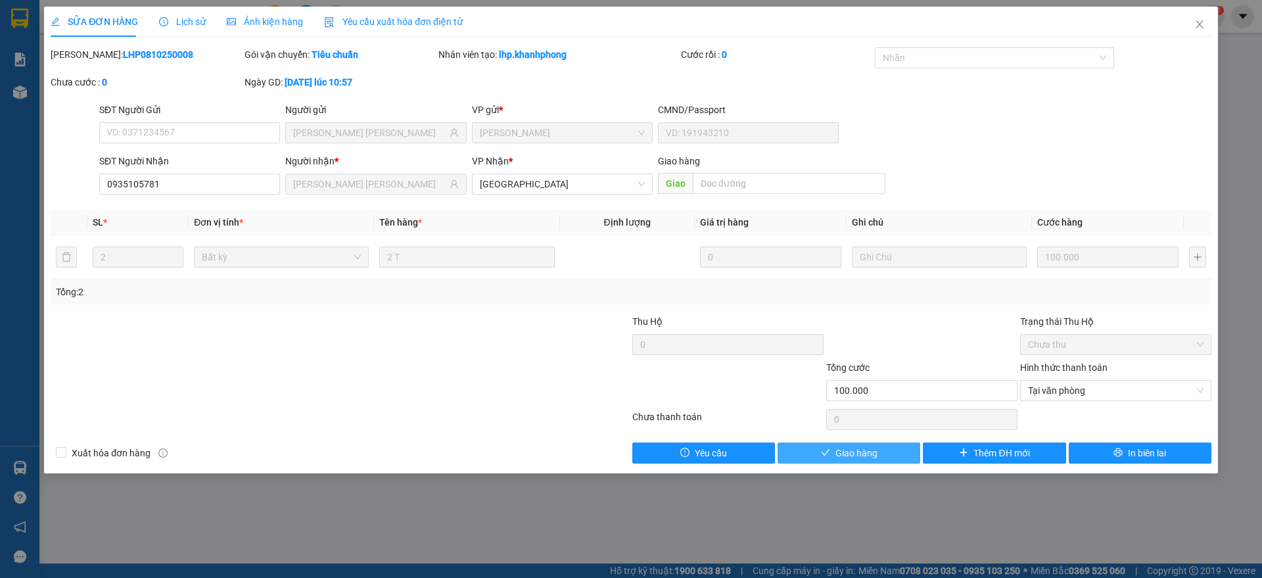
click at [832, 455] on button "Giao hàng" at bounding box center [849, 452] width 143 height 21
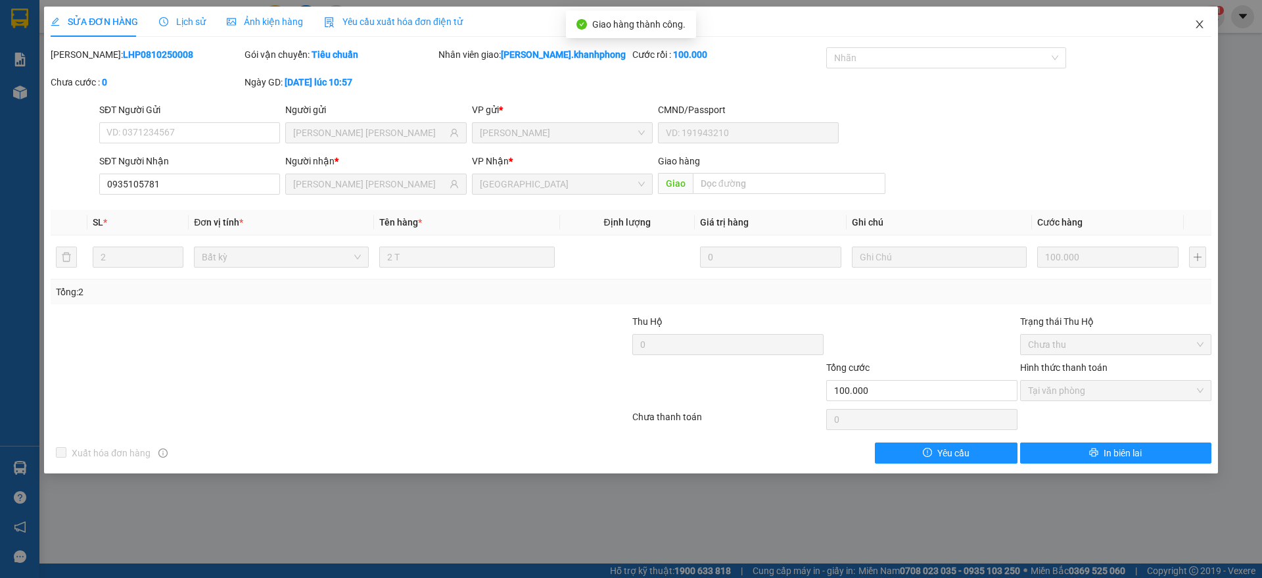
drag, startPoint x: 1203, startPoint y: 17, endPoint x: 698, endPoint y: 28, distance: 505.7
click at [1202, 17] on span "Close" at bounding box center [1199, 25] width 37 height 37
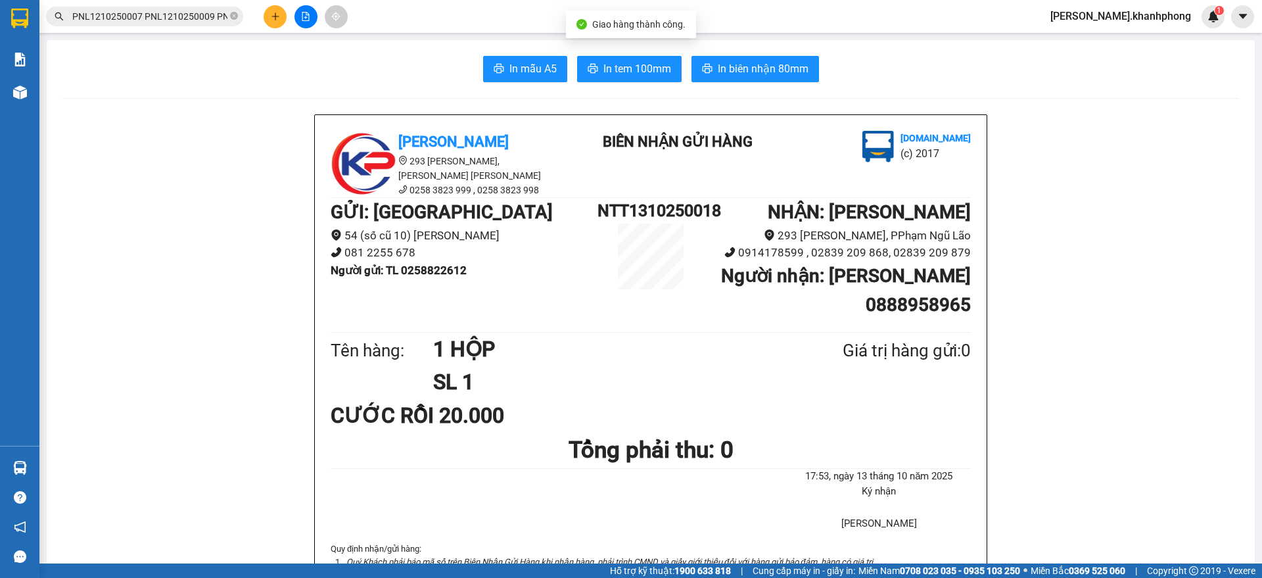
scroll to position [0, 3119]
click at [196, 19] on input "PNL1210250007 PNL1210250009 PNL1210250013 PNL1210250017 PNL1210250022 PNL121025…" at bounding box center [149, 16] width 155 height 14
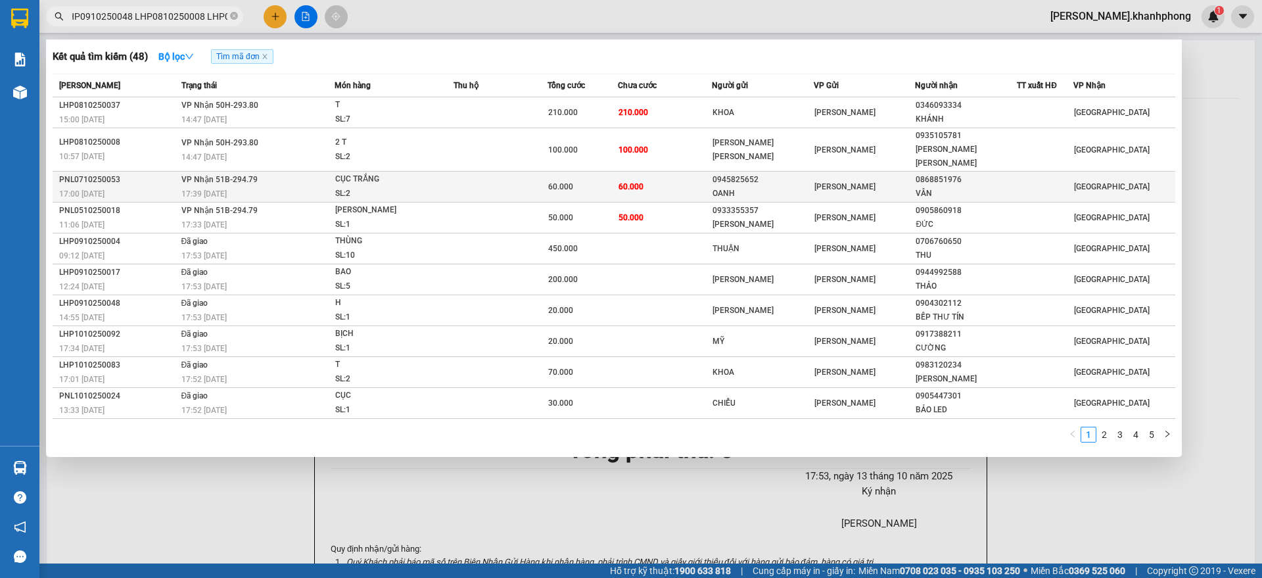
scroll to position [0, 0]
click at [411, 172] on div "CỤC TRẮNG" at bounding box center [384, 179] width 99 height 14
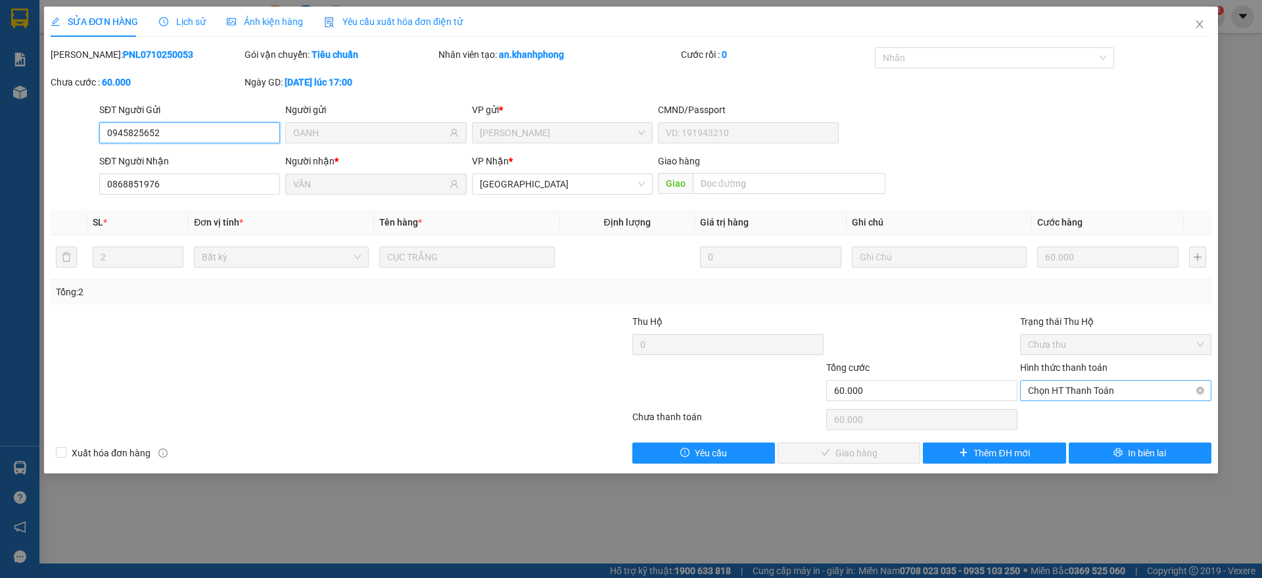
drag, startPoint x: 1066, startPoint y: 387, endPoint x: 1052, endPoint y: 406, distance: 24.5
click at [1066, 389] on span "Chọn HT Thanh Toán" at bounding box center [1116, 391] width 176 height 20
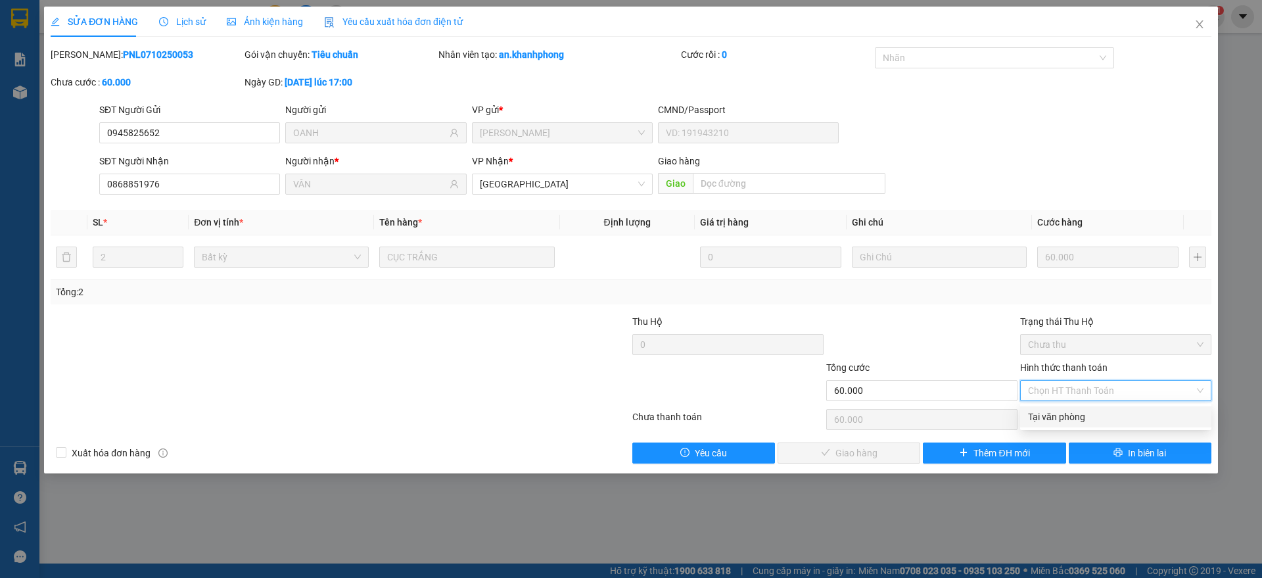
click at [1052, 416] on div "Tại văn phòng" at bounding box center [1116, 417] width 176 height 14
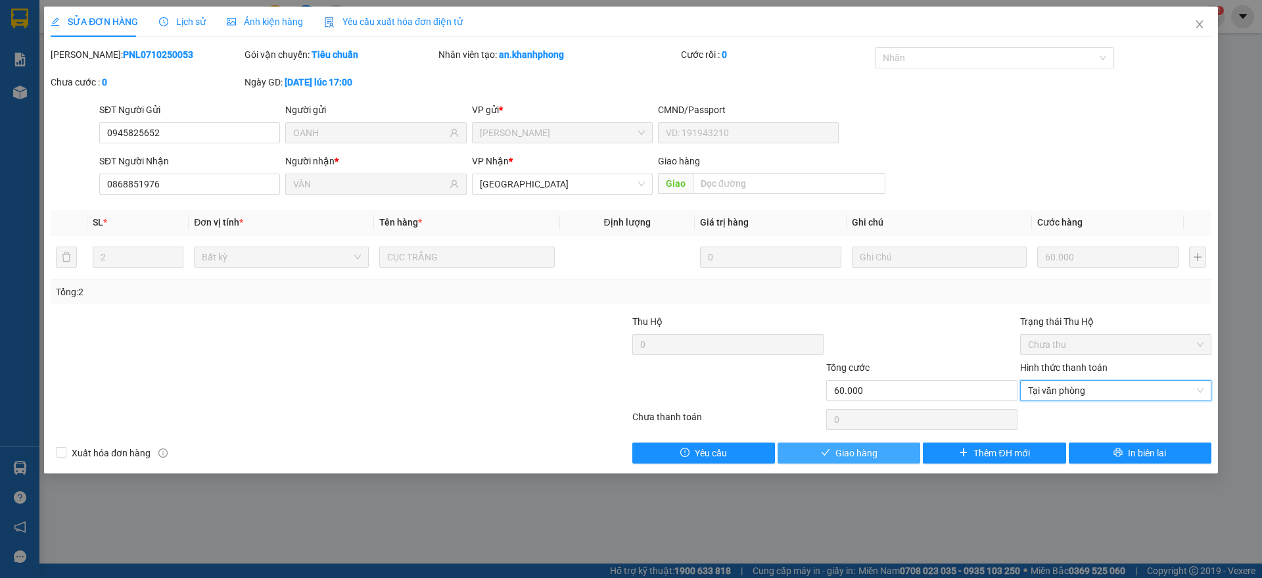
click at [837, 452] on button "Giao hàng" at bounding box center [849, 452] width 143 height 21
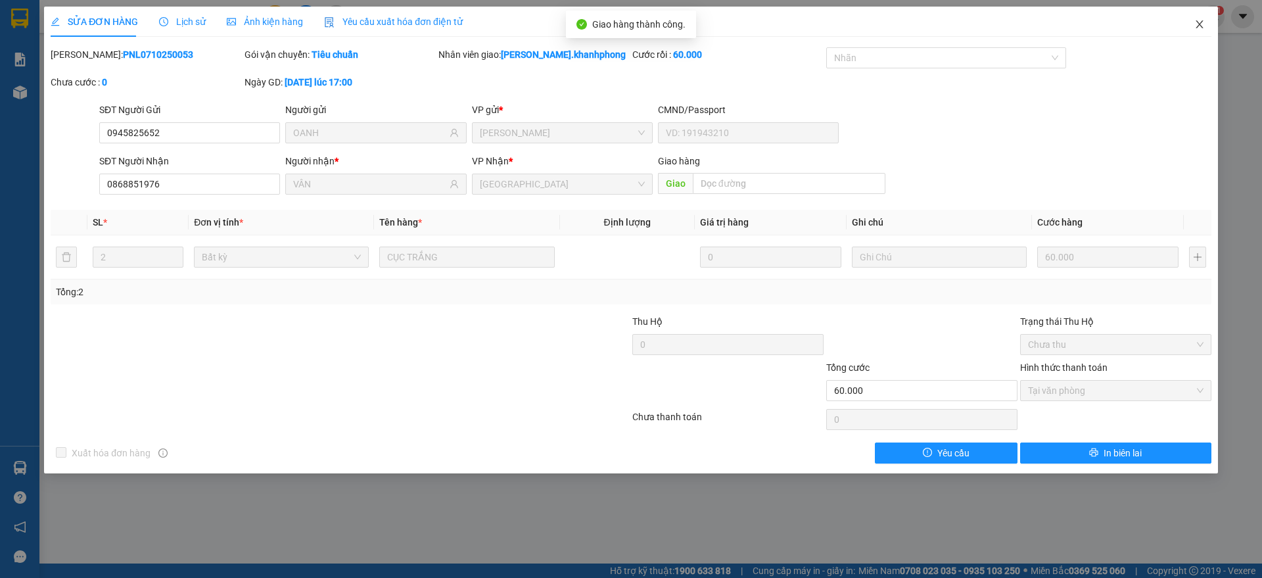
drag, startPoint x: 1198, startPoint y: 16, endPoint x: 888, endPoint y: 38, distance: 311.7
click at [1199, 17] on span "Close" at bounding box center [1199, 25] width 37 height 37
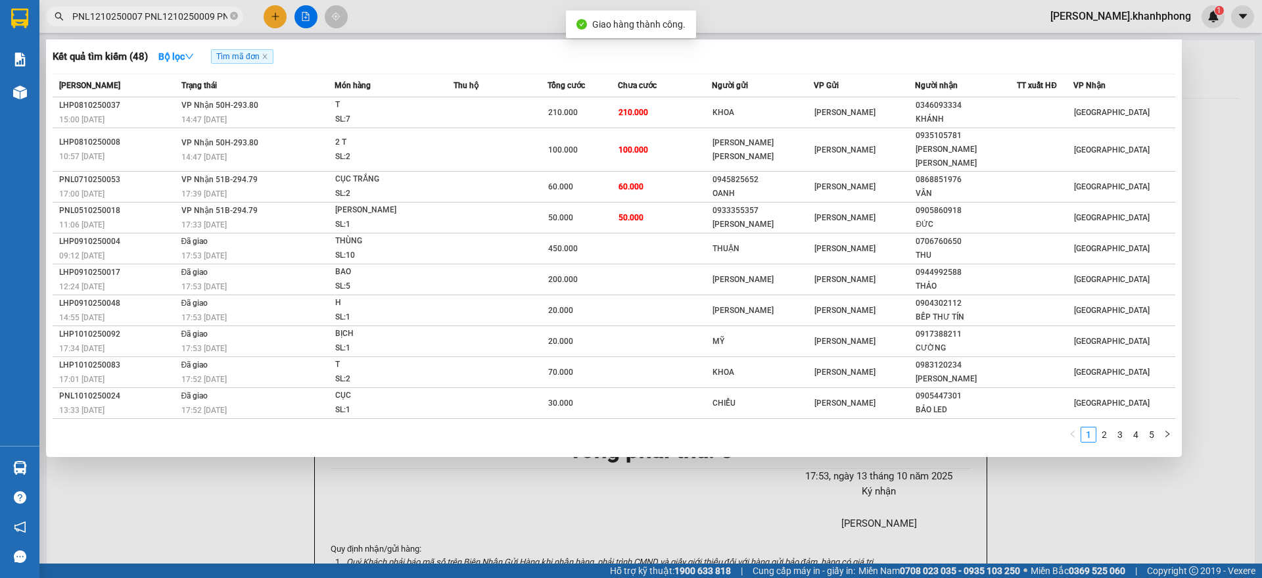
scroll to position [0, 3119]
click at [212, 11] on input "PNL1210250007 PNL1210250009 PNL1210250013 PNL1210250017 PNL1210250022 PNL121025…" at bounding box center [149, 16] width 155 height 14
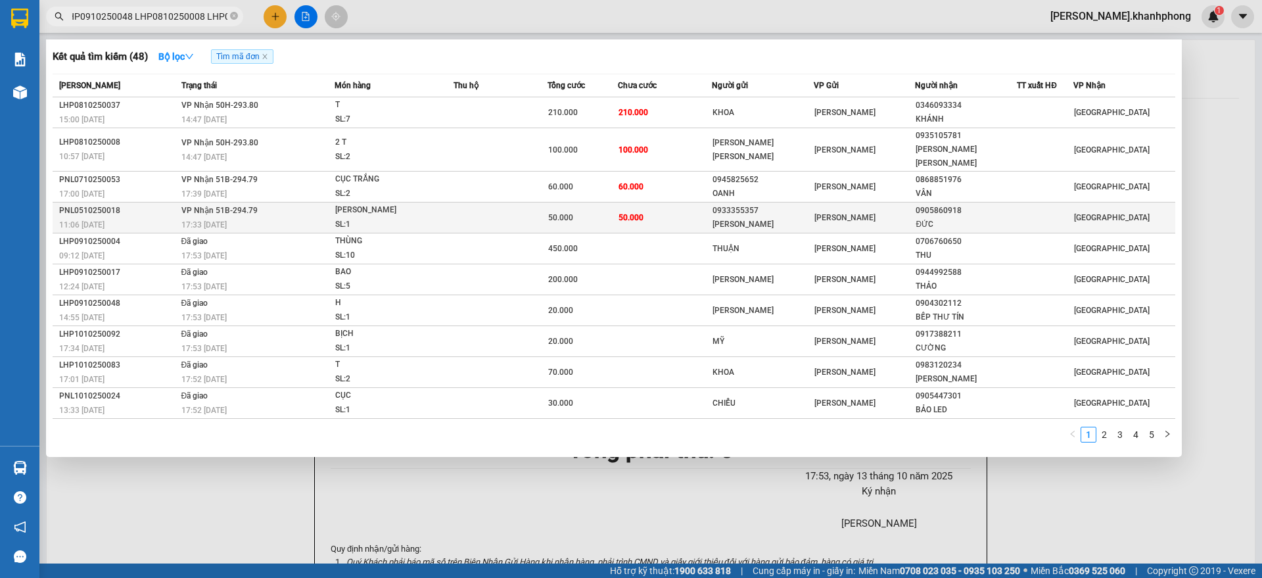
scroll to position [0, 0]
click at [512, 204] on td at bounding box center [501, 217] width 94 height 31
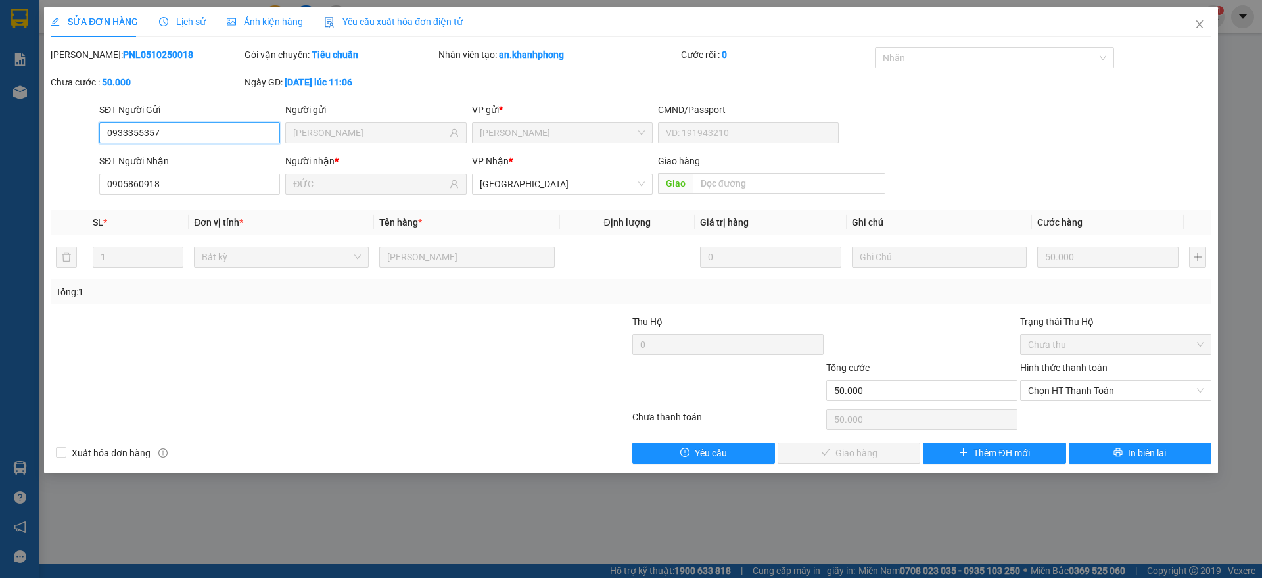
drag, startPoint x: 1097, startPoint y: 392, endPoint x: 1096, endPoint y: 409, distance: 16.5
click at [1097, 400] on div "Chọn HT Thanh Toán" at bounding box center [1115, 390] width 191 height 21
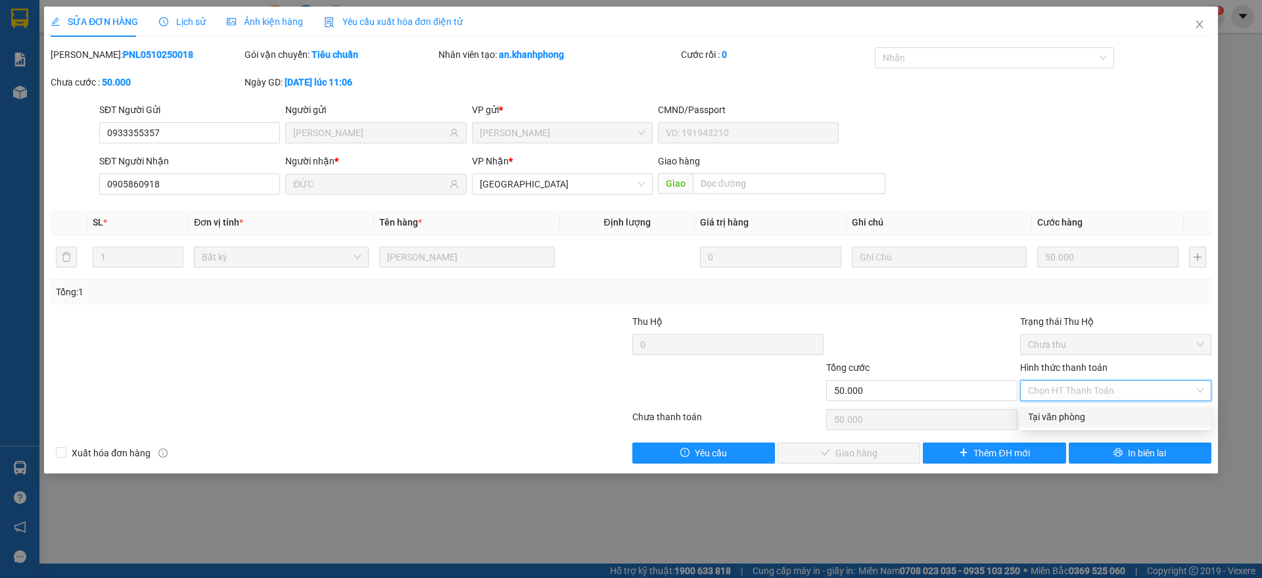
drag, startPoint x: 1080, startPoint y: 414, endPoint x: 1037, endPoint y: 422, distance: 43.6
click at [1067, 419] on div "Tại văn phòng" at bounding box center [1116, 417] width 176 height 14
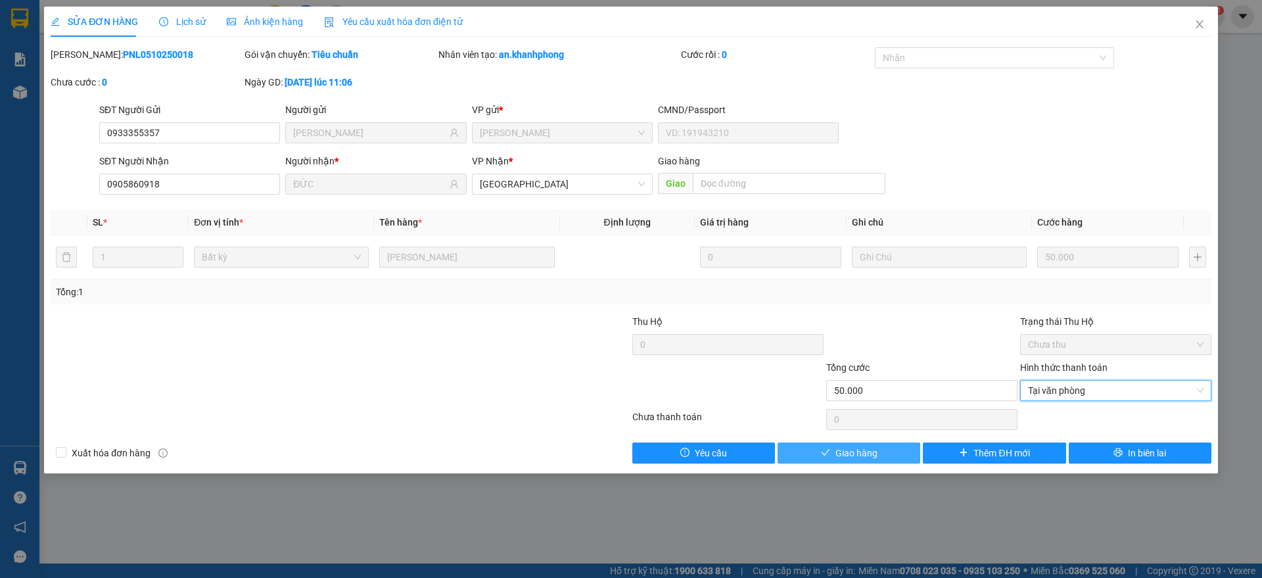
drag, startPoint x: 839, startPoint y: 449, endPoint x: 959, endPoint y: 370, distance: 143.3
click at [840, 449] on span "Giao hàng" at bounding box center [857, 453] width 42 height 14
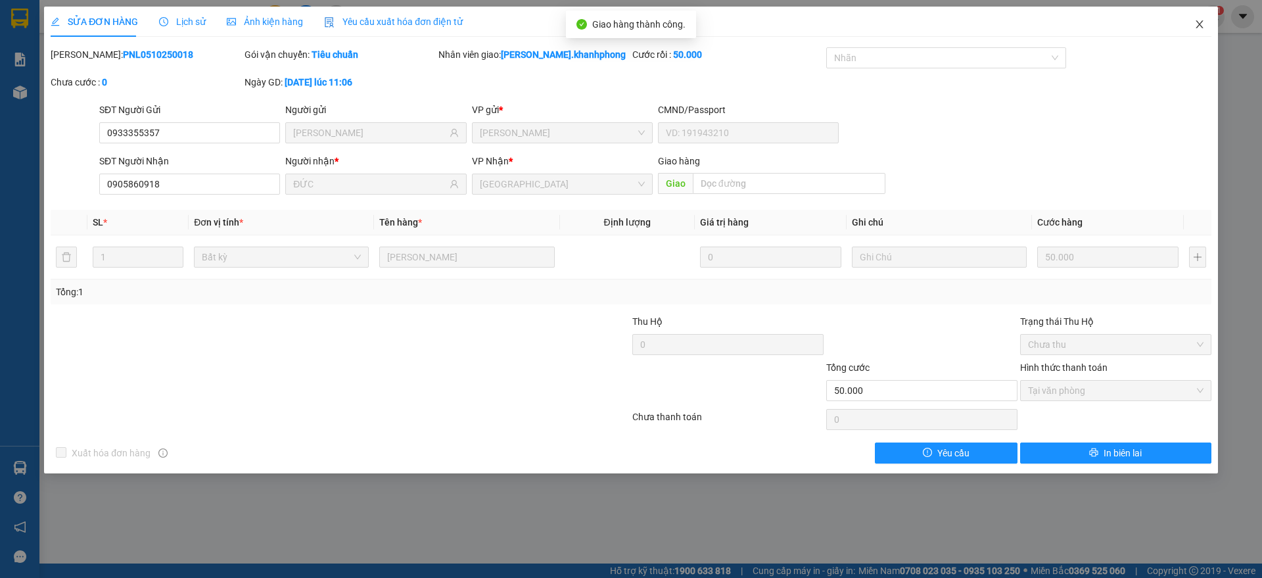
click at [1196, 22] on icon "close" at bounding box center [1200, 24] width 11 height 11
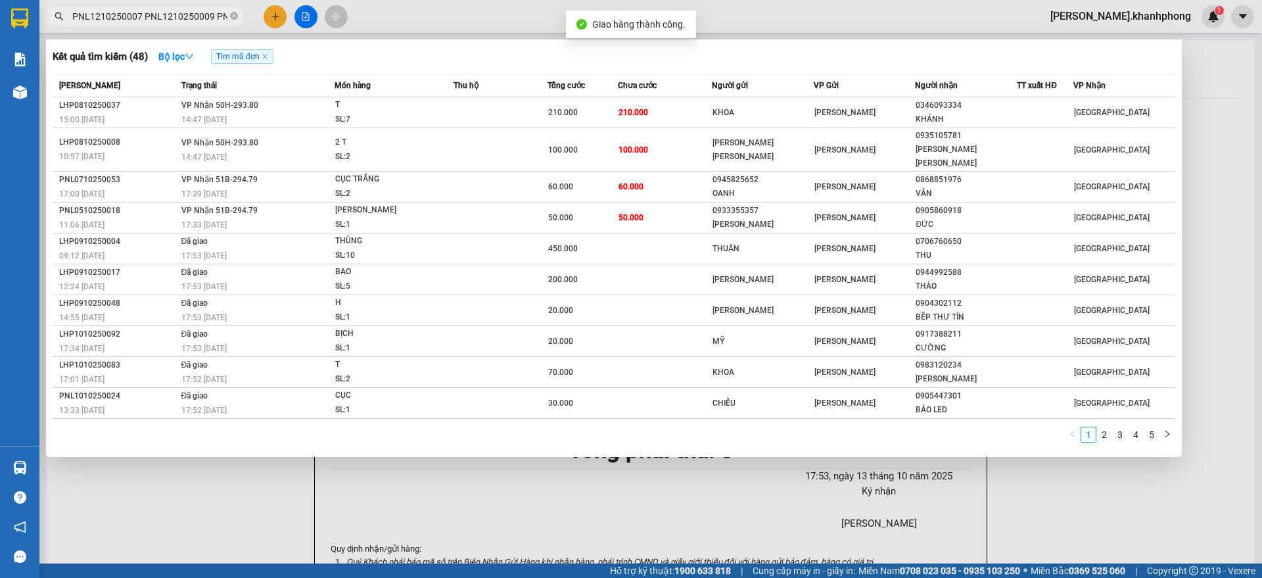
click at [191, 24] on span "PNL1210250007 PNL1210250009 PNL1210250013 PNL1210250017 PNL1210250022 PNL121025…" at bounding box center [144, 17] width 197 height 20
click at [1104, 427] on link "2" at bounding box center [1104, 434] width 14 height 14
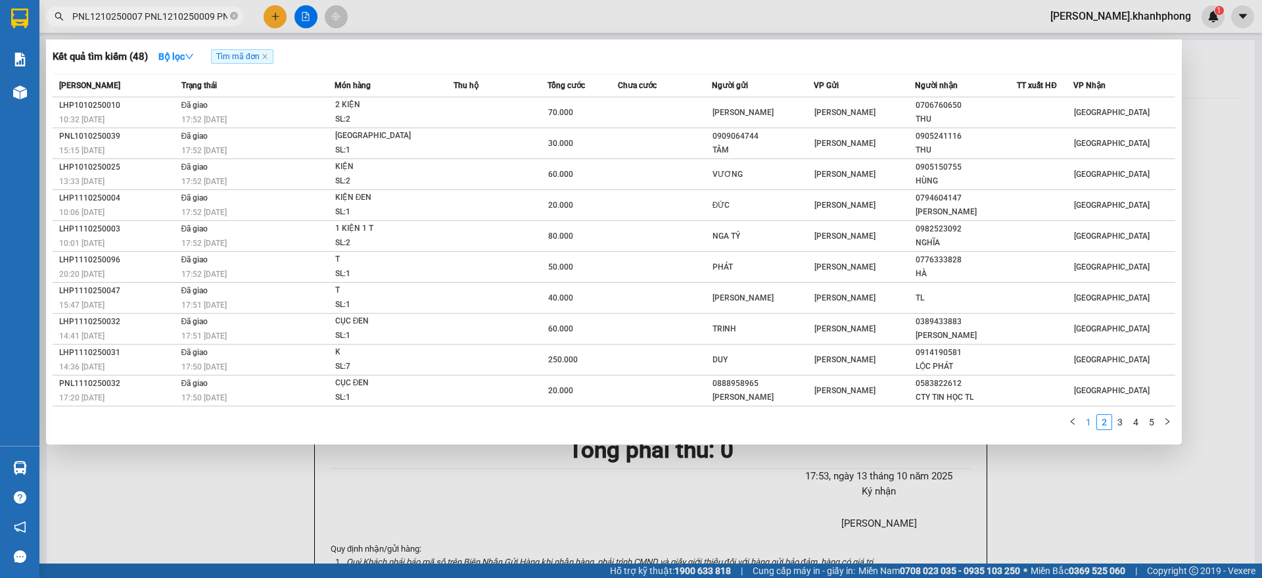
click at [1087, 425] on link "1" at bounding box center [1088, 422] width 14 height 14
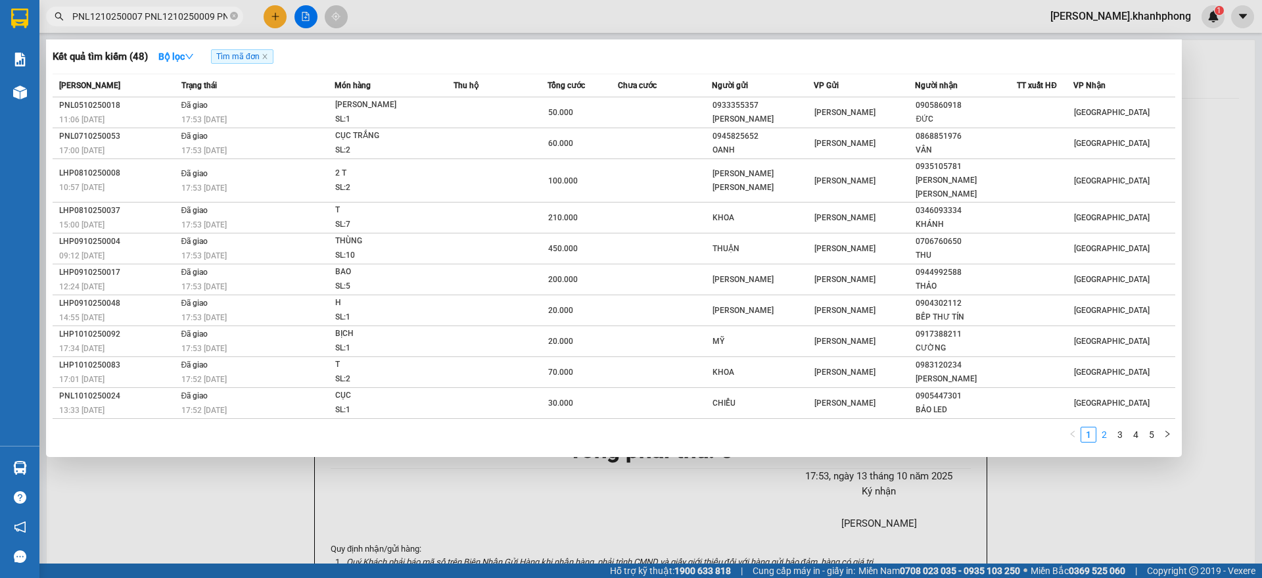
click at [1103, 427] on link "2" at bounding box center [1104, 434] width 14 height 14
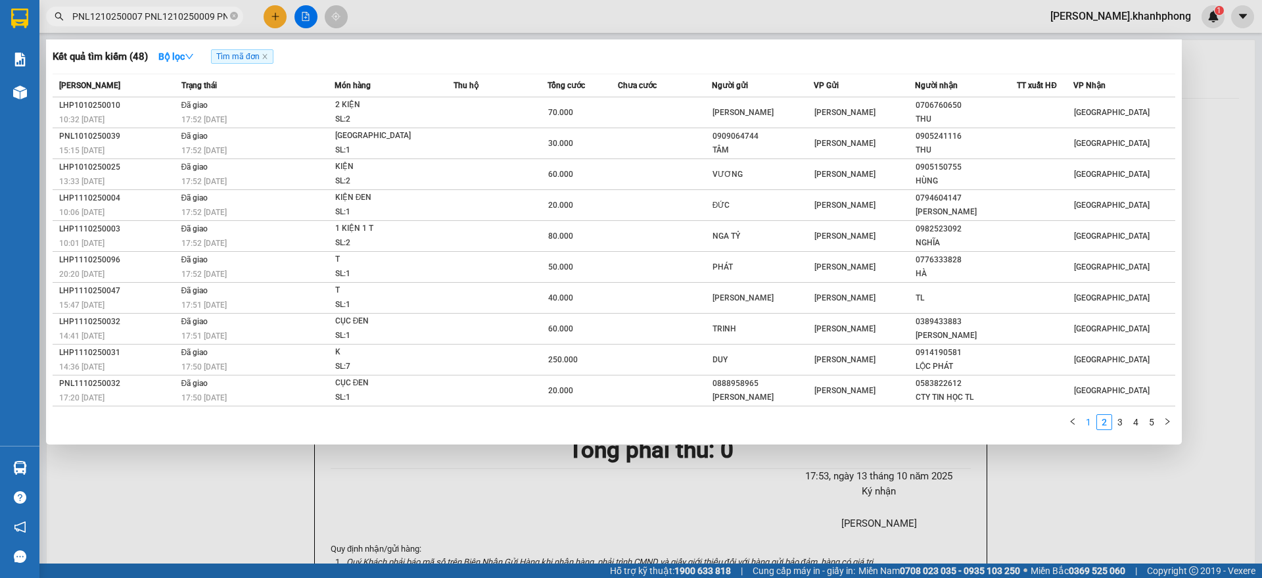
click at [1086, 423] on link "1" at bounding box center [1088, 422] width 14 height 14
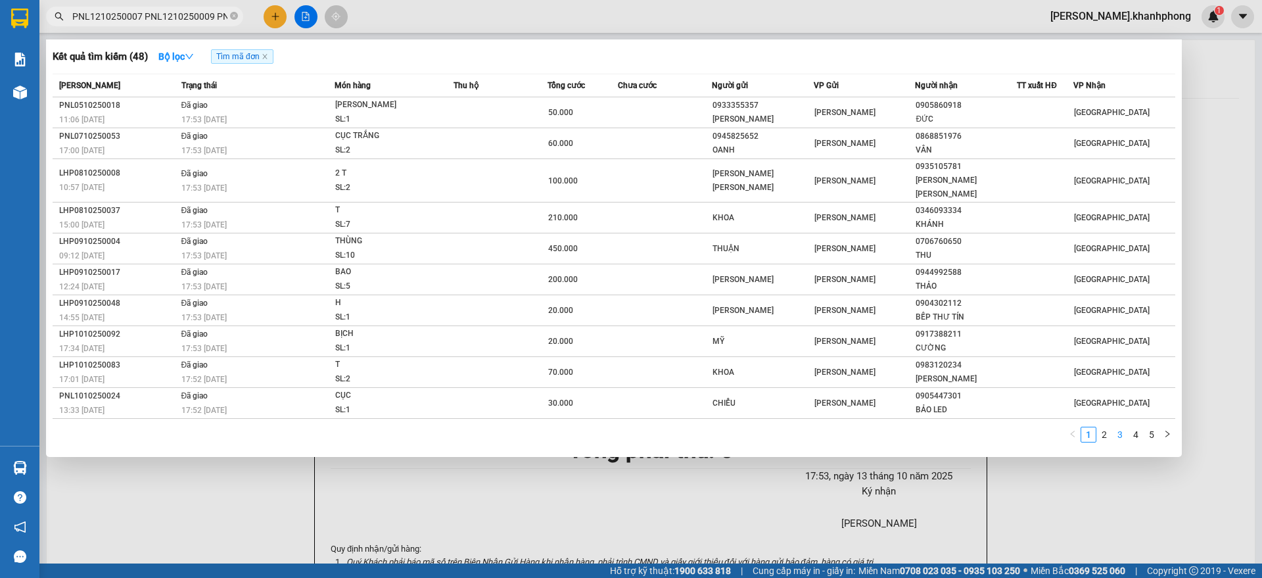
click at [1116, 427] on link "3" at bounding box center [1120, 434] width 14 height 14
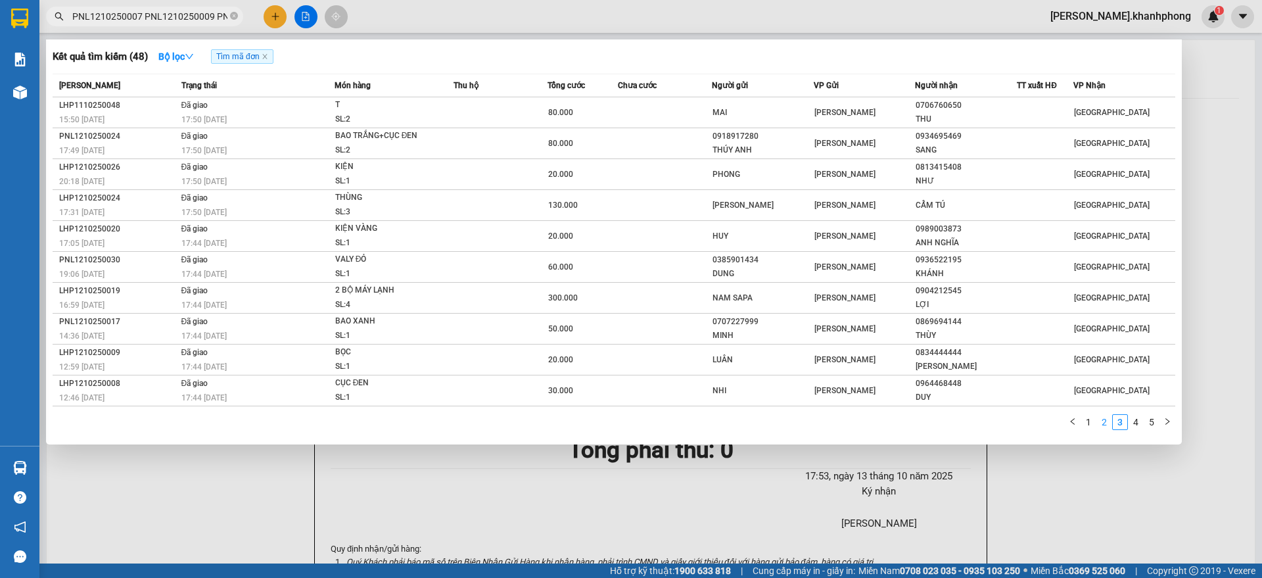
click at [1099, 423] on link "2" at bounding box center [1104, 422] width 14 height 14
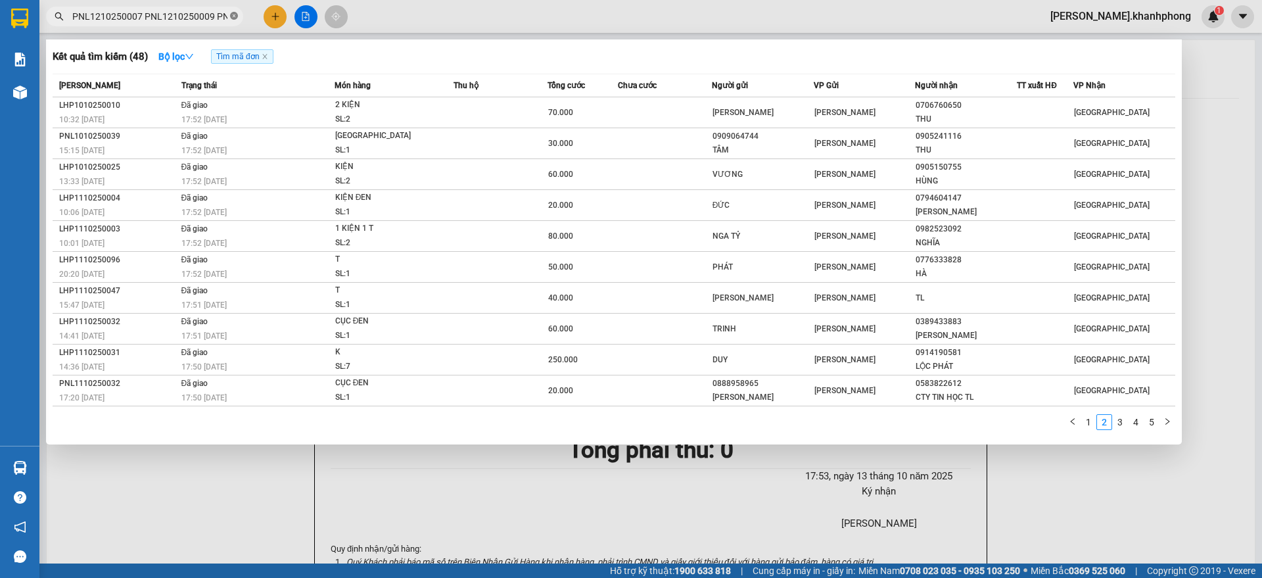
scroll to position [0, 3119]
click at [235, 12] on icon "close-circle" at bounding box center [234, 16] width 8 height 8
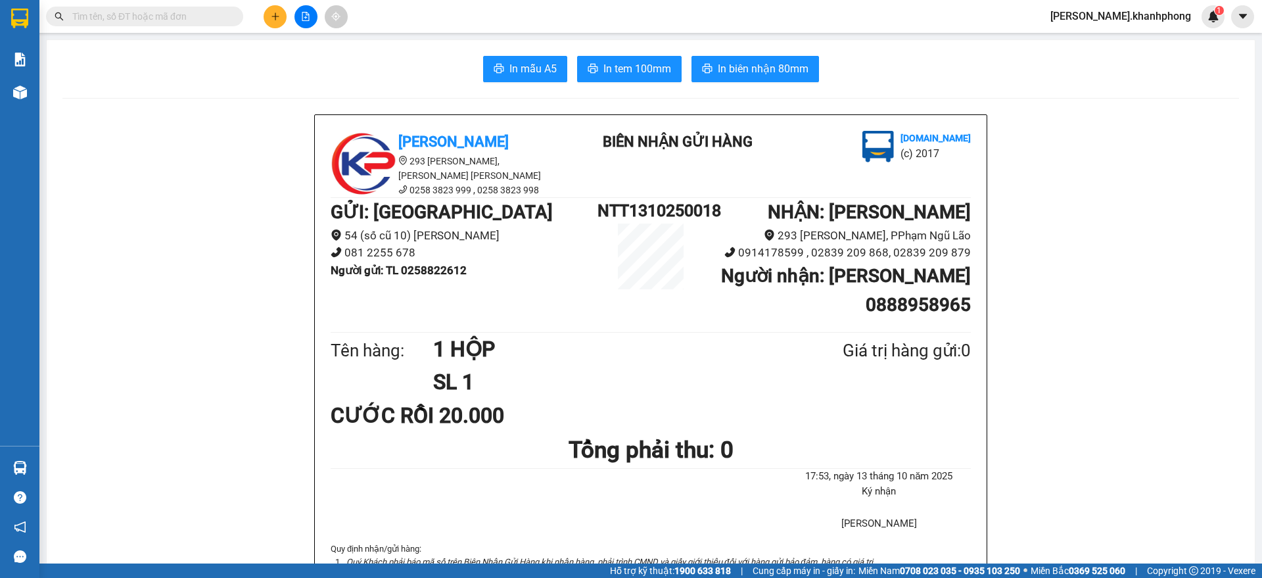
scroll to position [0, 0]
click at [196, 13] on input "text" at bounding box center [149, 16] width 155 height 14
paste input "PNL1210250007 PNL1210250009 PNL1210250013 PNL1210250017 PNL1210250022 PNL121025…"
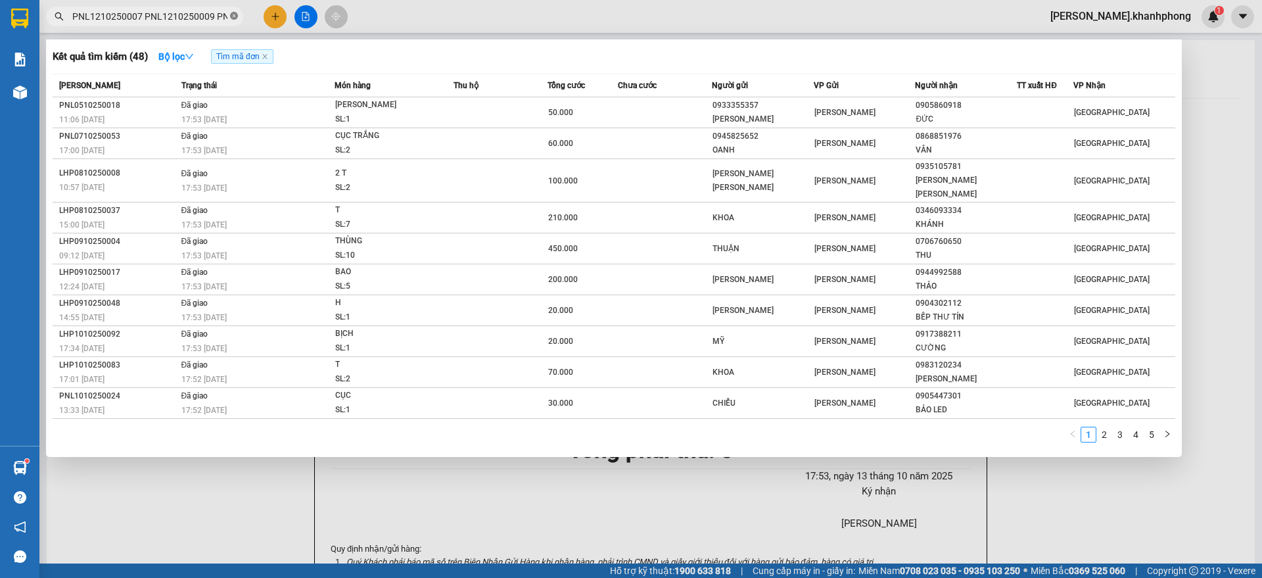
click at [237, 11] on span at bounding box center [234, 17] width 8 height 12
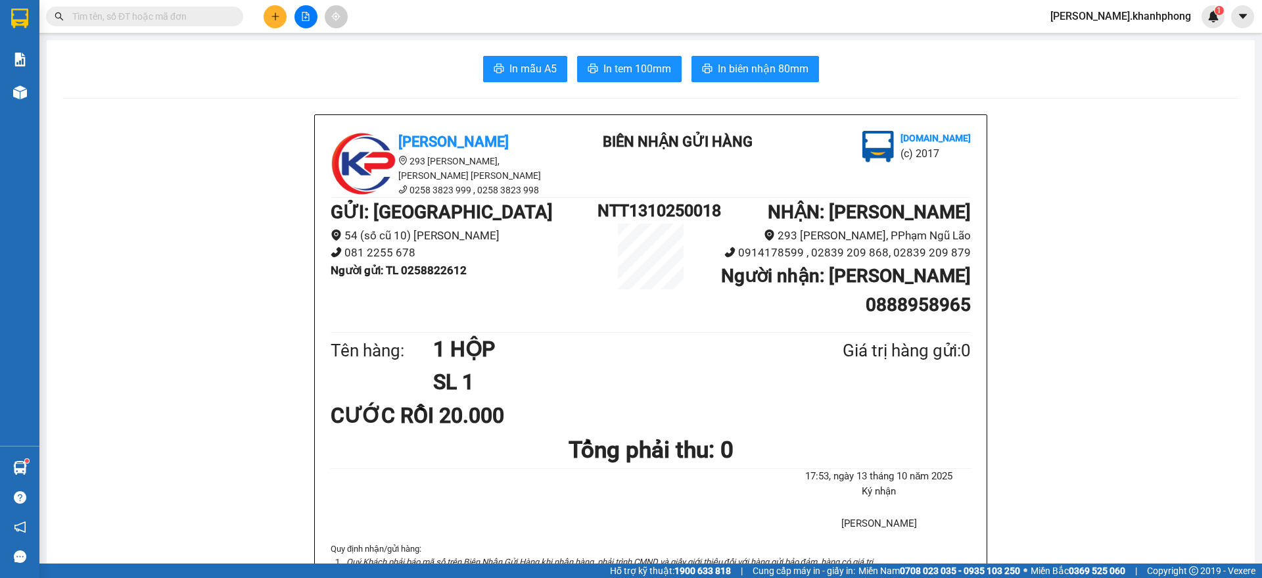
click at [195, 22] on input "text" at bounding box center [149, 16] width 155 height 14
paste input "PNL1210250010 PNL1210250015 PNL1210250016 PNL1210250018 PNL1210250020 PNL121025…"
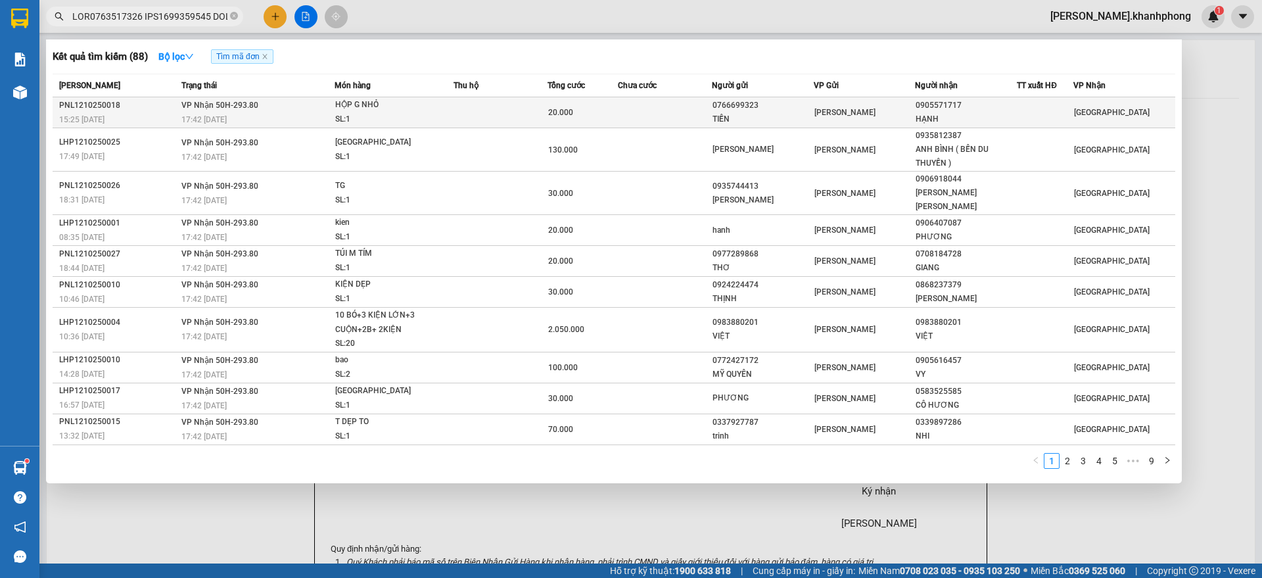
click at [638, 110] on td at bounding box center [665, 112] width 94 height 31
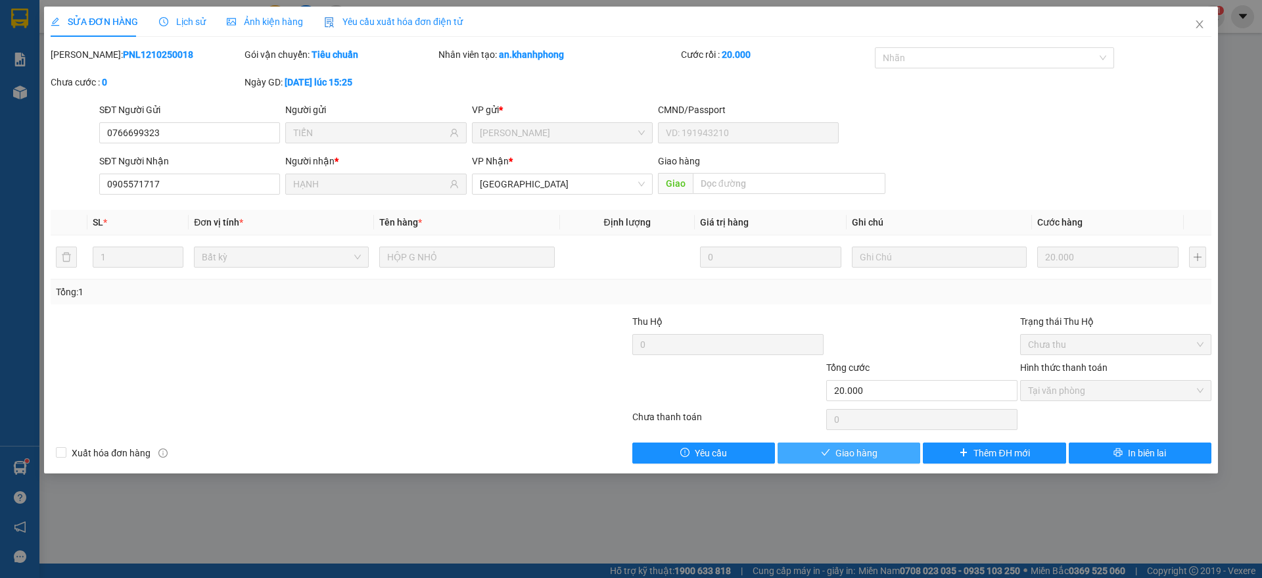
click at [858, 452] on span "Giao hàng" at bounding box center [857, 453] width 42 height 14
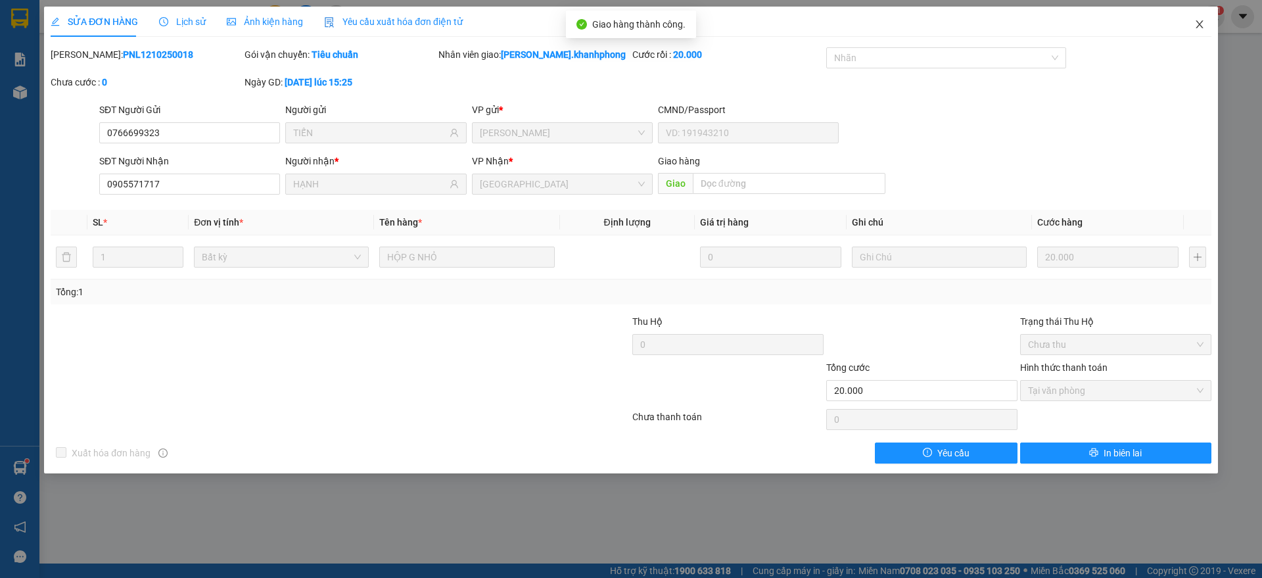
click at [1193, 20] on span "Close" at bounding box center [1199, 25] width 37 height 37
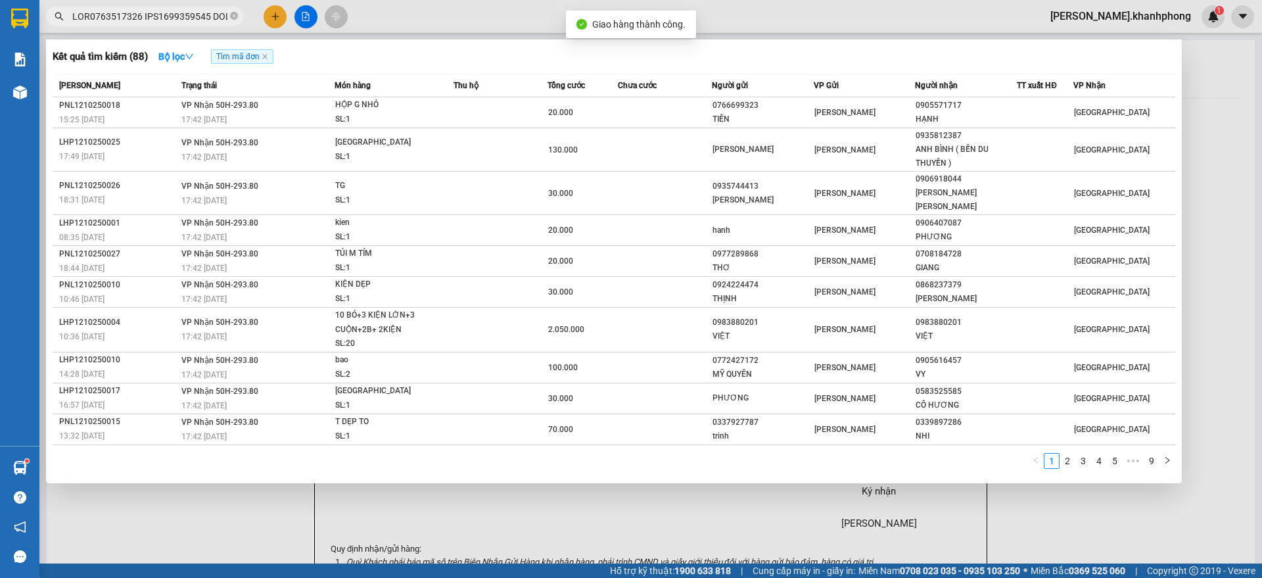
scroll to position [0, 5865]
click at [206, 11] on input "text" at bounding box center [149, 16] width 155 height 14
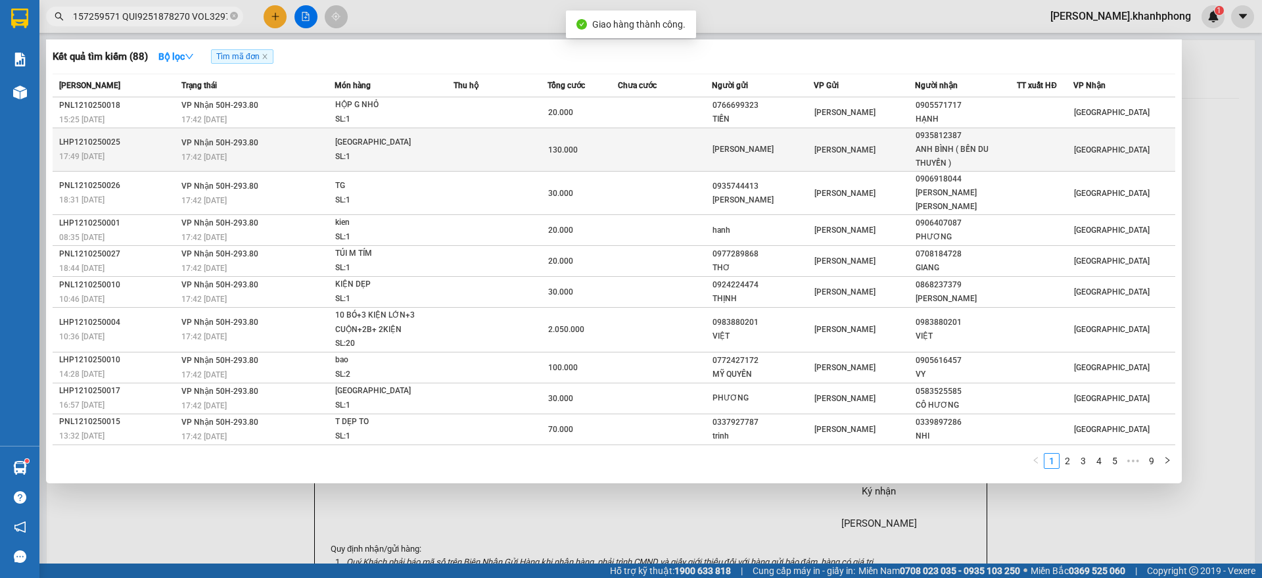
scroll to position [0, 0]
click at [422, 144] on div "[GEOGRAPHIC_DATA]" at bounding box center [384, 142] width 99 height 14
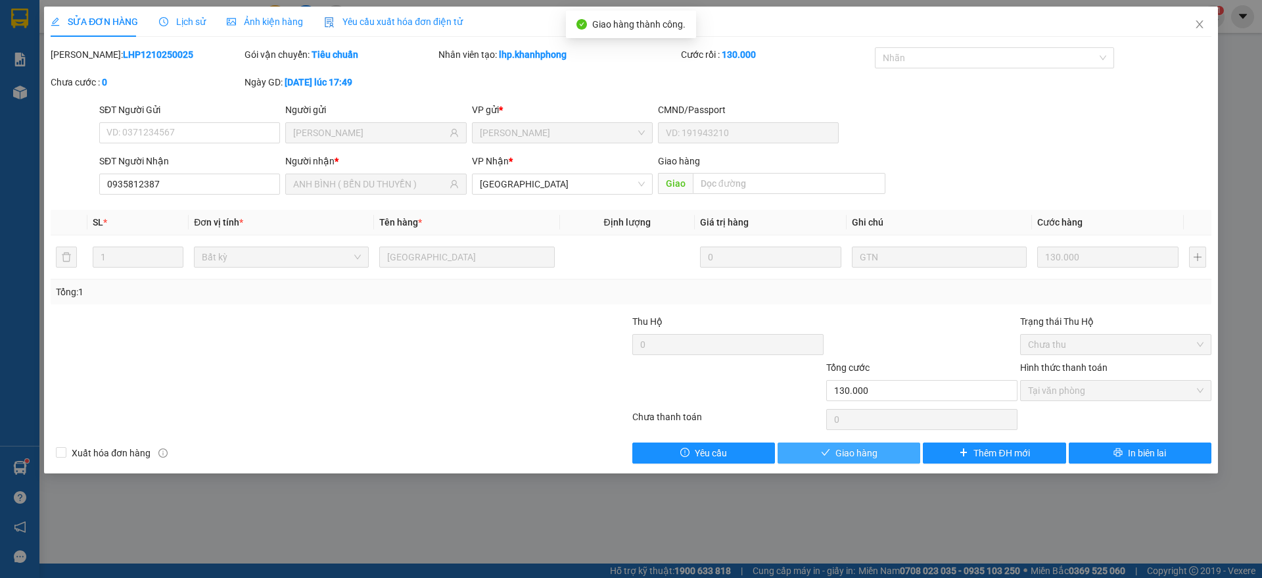
drag, startPoint x: 807, startPoint y: 452, endPoint x: 813, endPoint y: 448, distance: 6.8
click at [809, 452] on button "Giao hàng" at bounding box center [849, 452] width 143 height 21
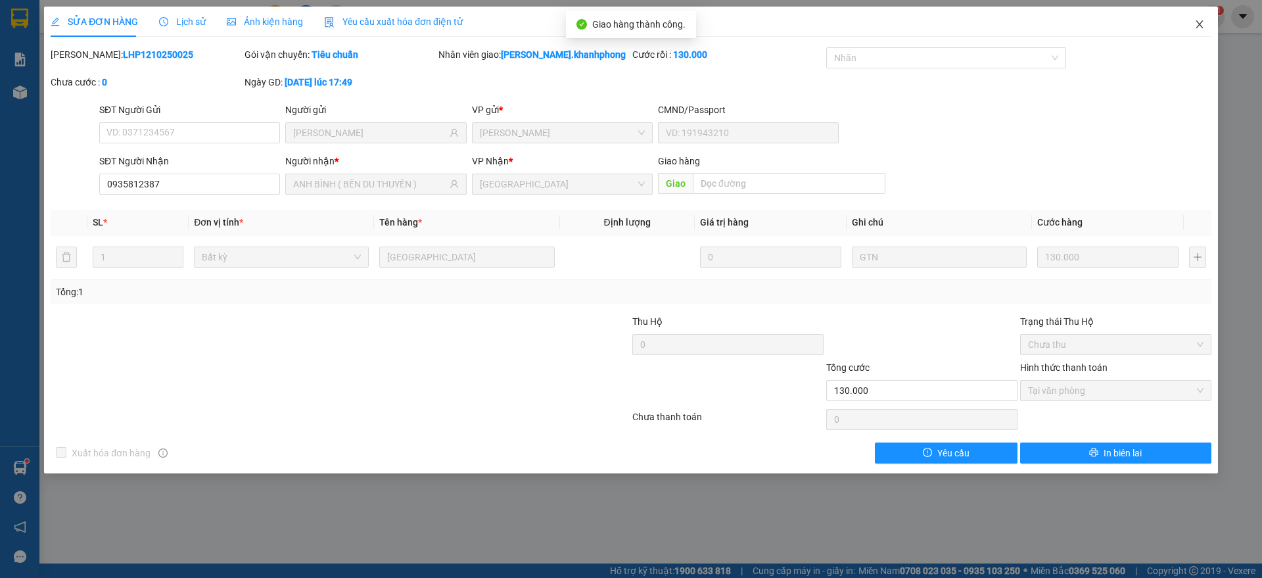
click at [1192, 22] on span "Close" at bounding box center [1199, 25] width 37 height 37
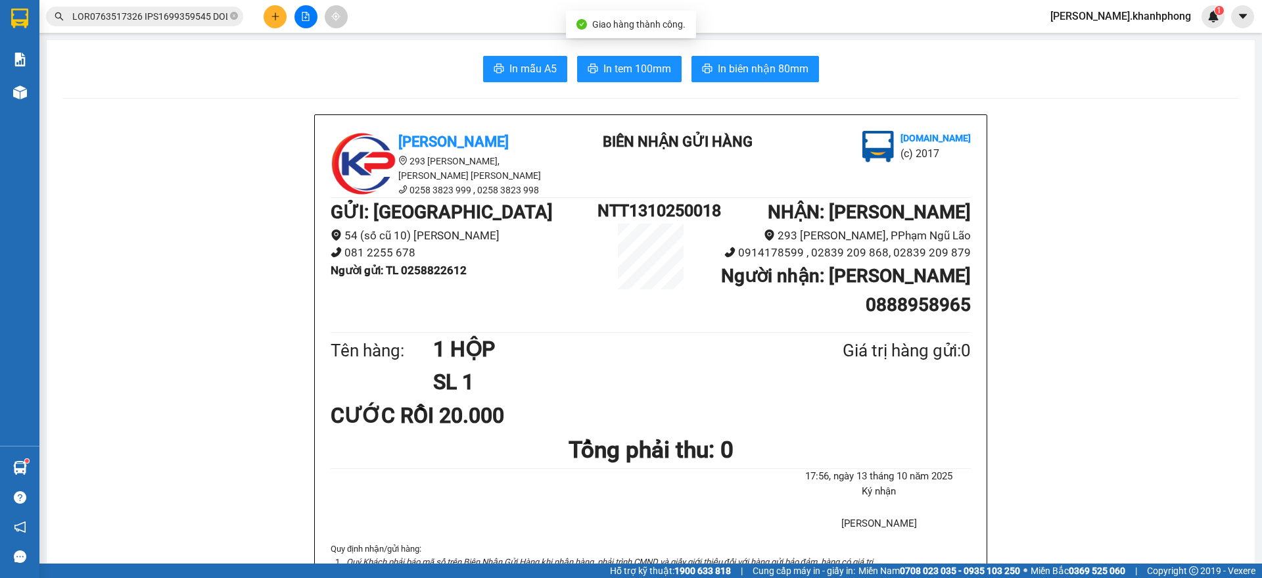
scroll to position [0, 5865]
click at [171, 15] on input "text" at bounding box center [149, 16] width 155 height 14
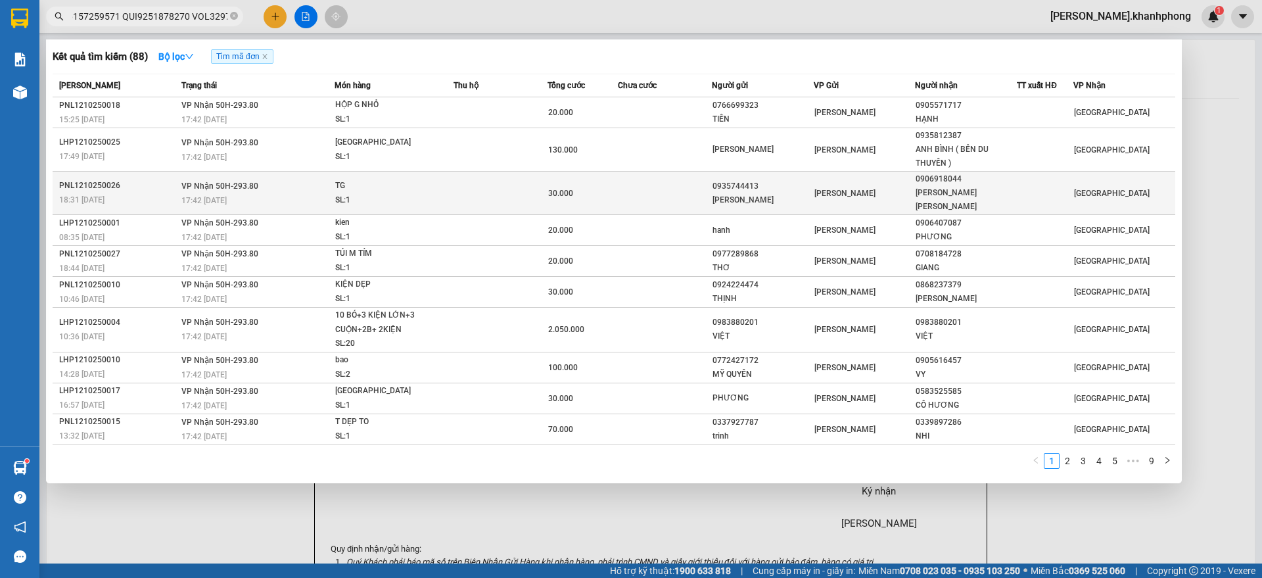
drag, startPoint x: 158, startPoint y: 189, endPoint x: 170, endPoint y: 188, distance: 11.9
click at [170, 193] on div "18:31 - 12/10" at bounding box center [118, 200] width 118 height 14
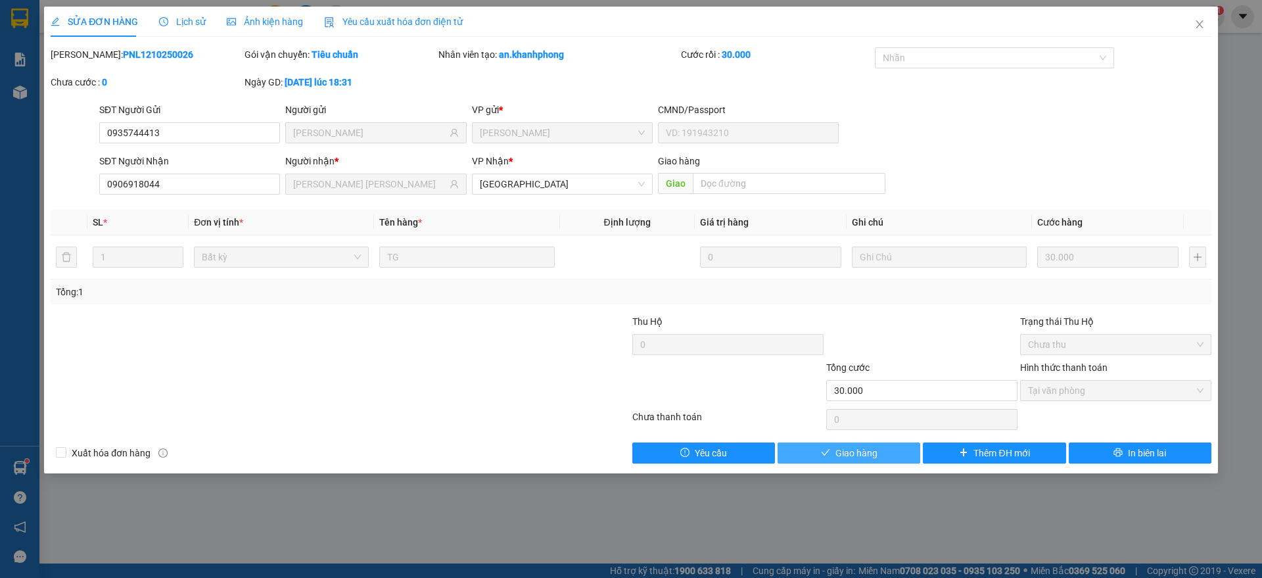
click at [845, 450] on span "Giao hàng" at bounding box center [857, 453] width 42 height 14
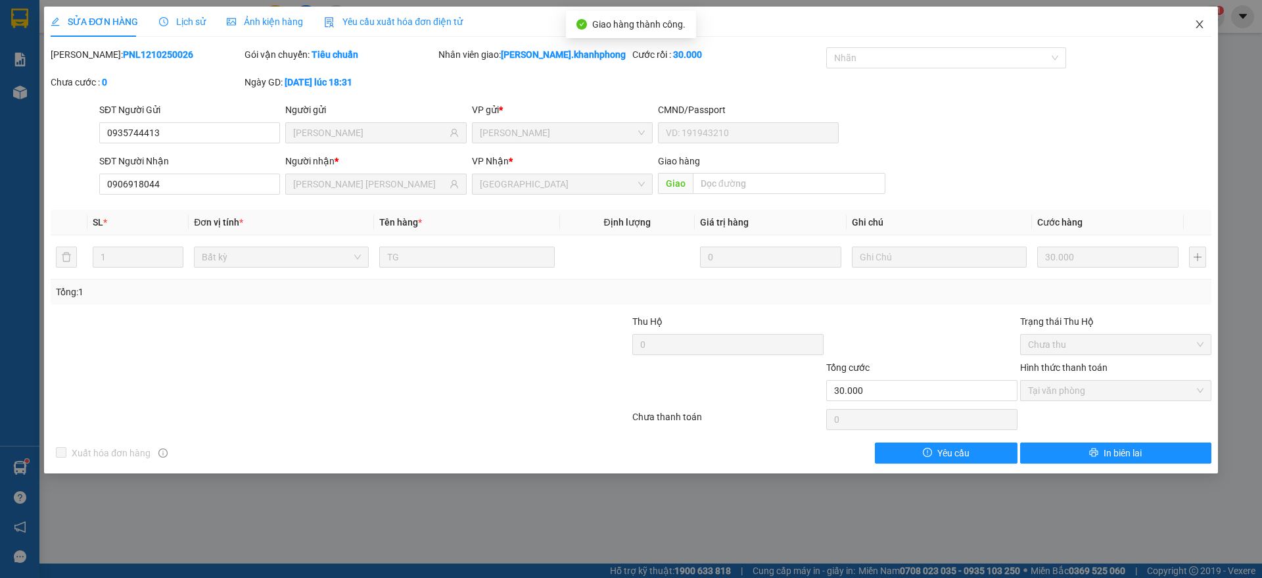
click at [1196, 15] on span "Close" at bounding box center [1199, 25] width 37 height 37
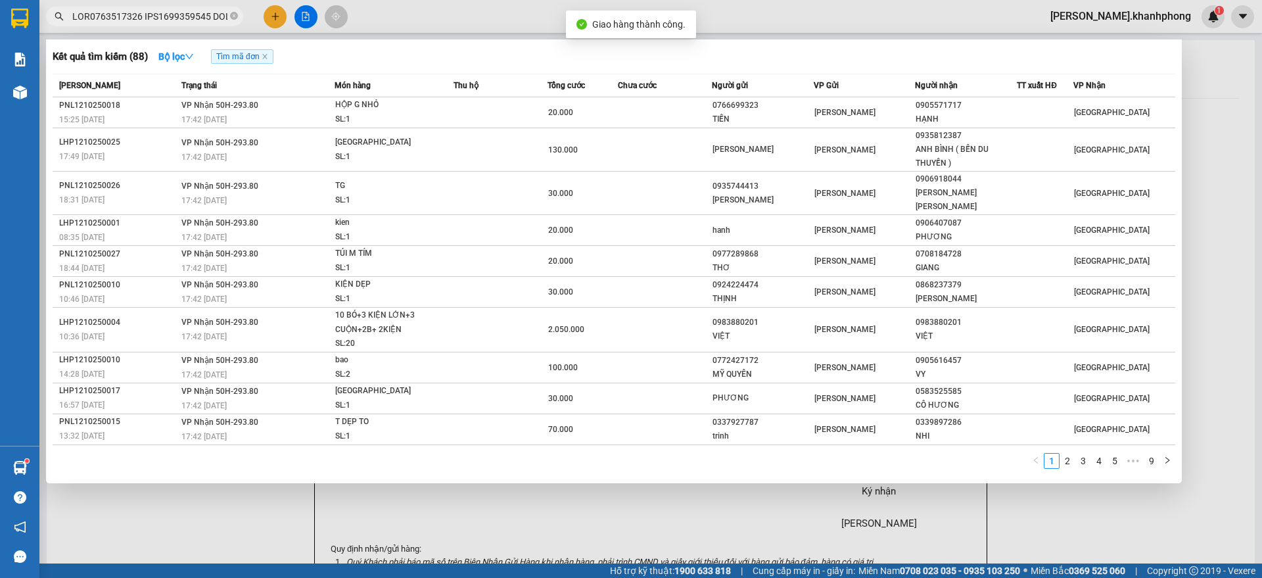
scroll to position [0, 5865]
click at [187, 21] on input "text" at bounding box center [149, 16] width 155 height 14
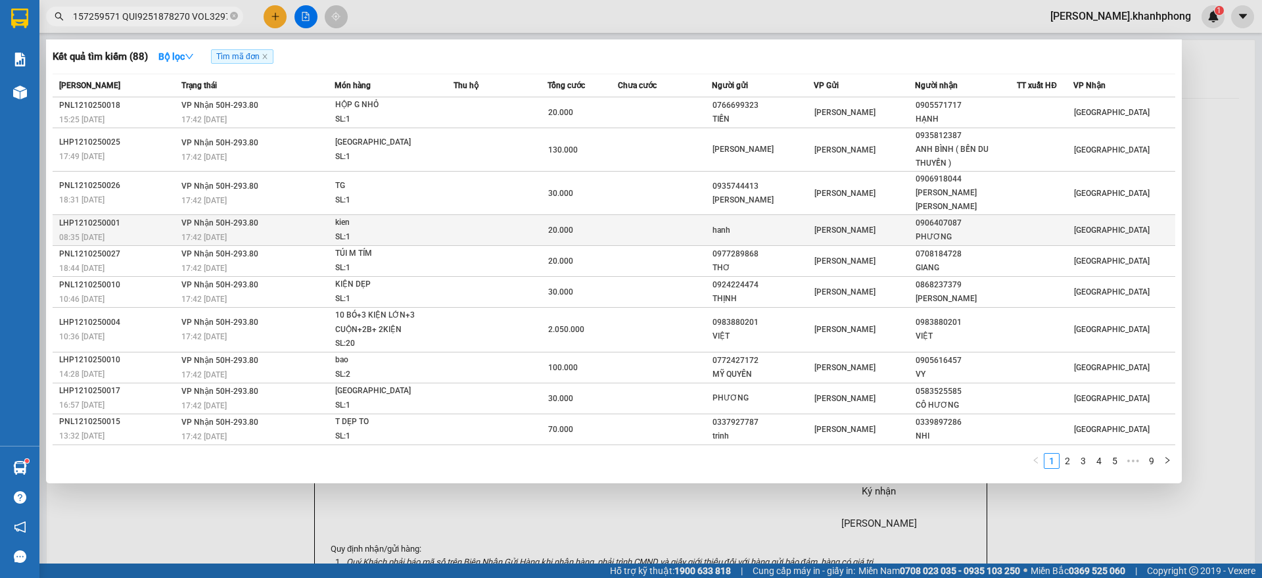
click at [141, 216] on div "LHP1210250001" at bounding box center [118, 223] width 118 height 14
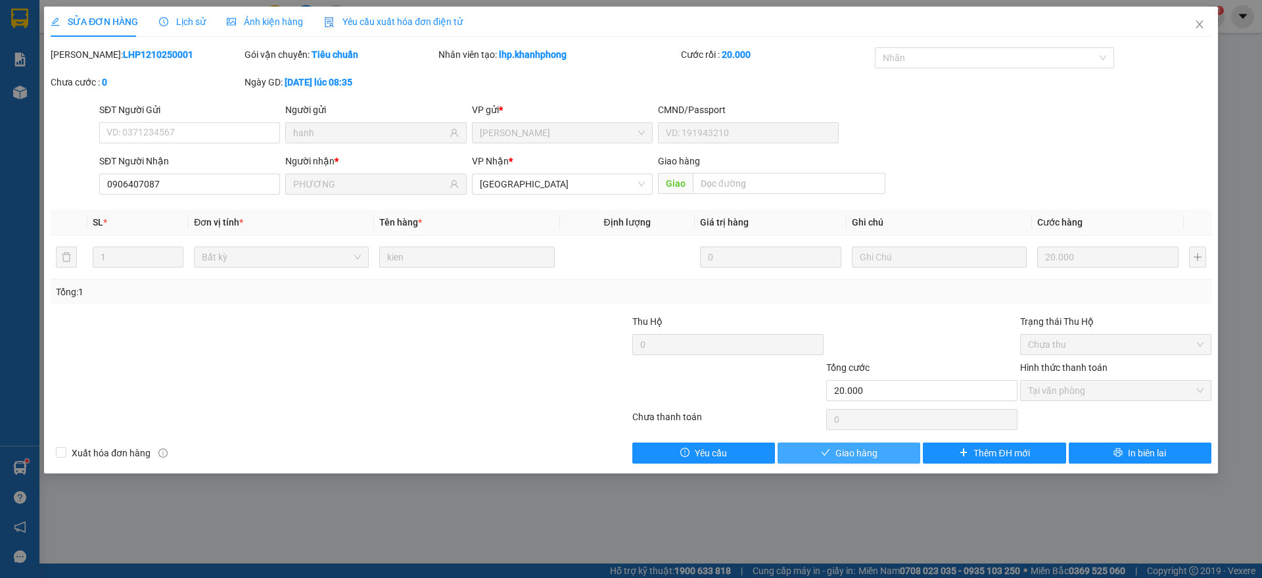
click at [830, 454] on icon "check" at bounding box center [825, 452] width 9 height 9
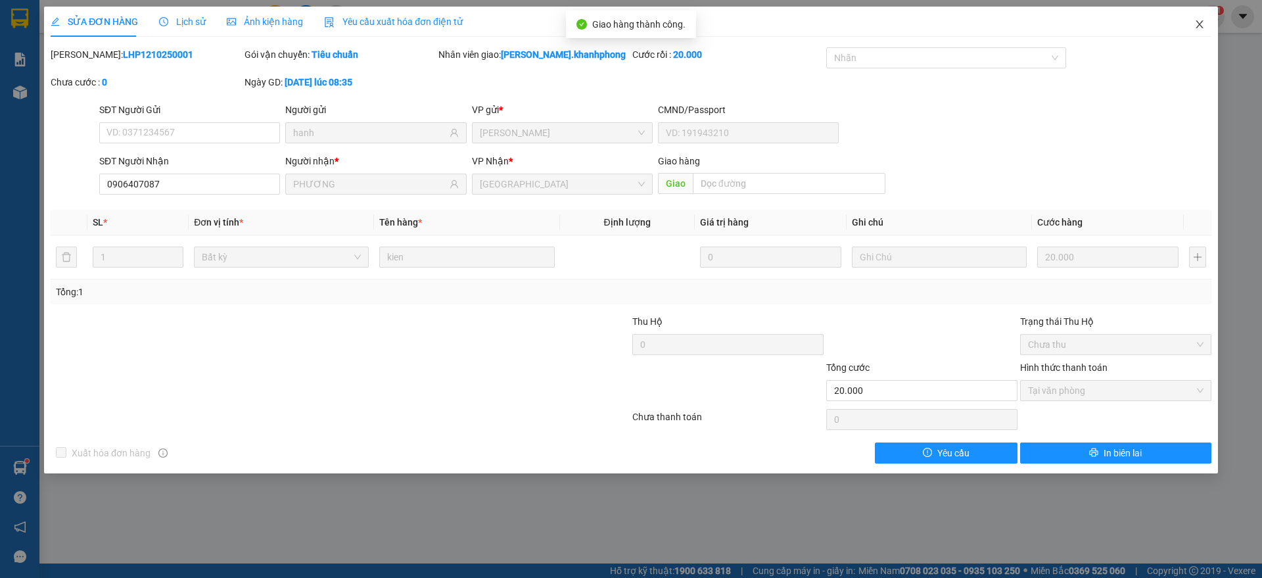
drag, startPoint x: 1197, startPoint y: 16, endPoint x: 1135, endPoint y: 36, distance: 64.9
click at [1197, 17] on span "Close" at bounding box center [1199, 25] width 37 height 37
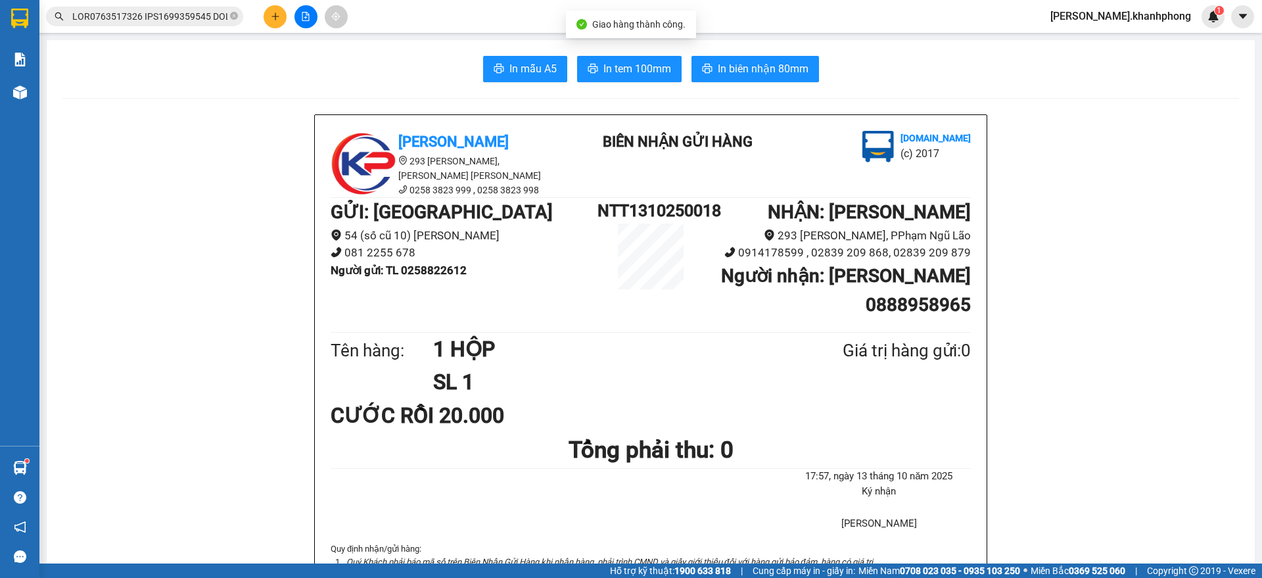
click at [167, 24] on span at bounding box center [144, 17] width 197 height 20
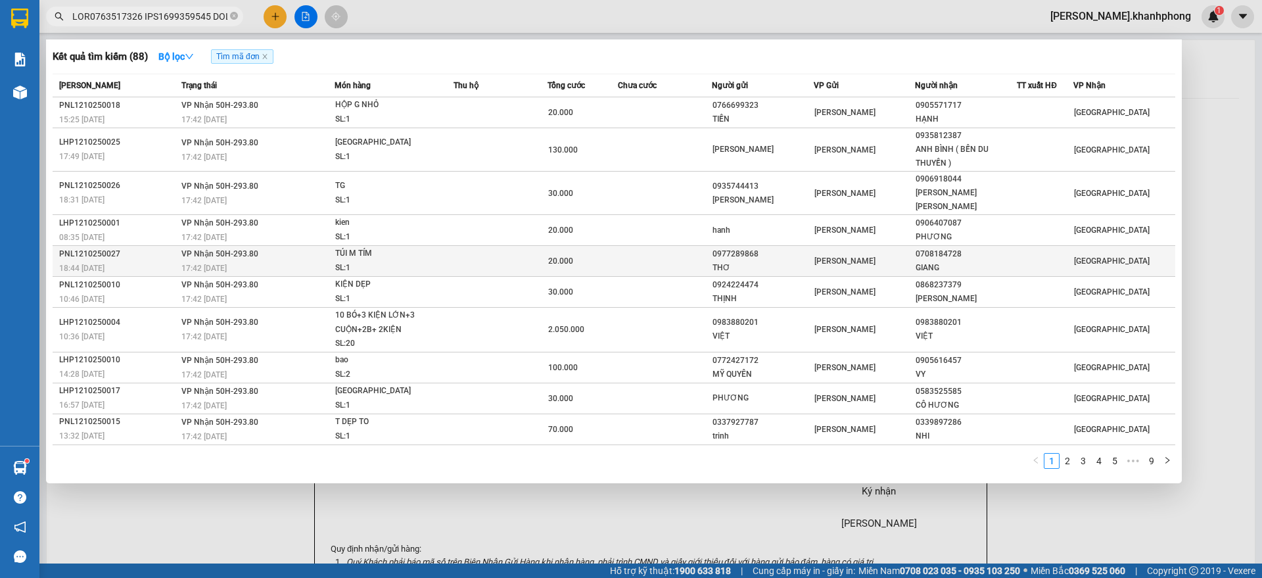
click at [152, 247] on div "PNL1210250027" at bounding box center [118, 254] width 118 height 14
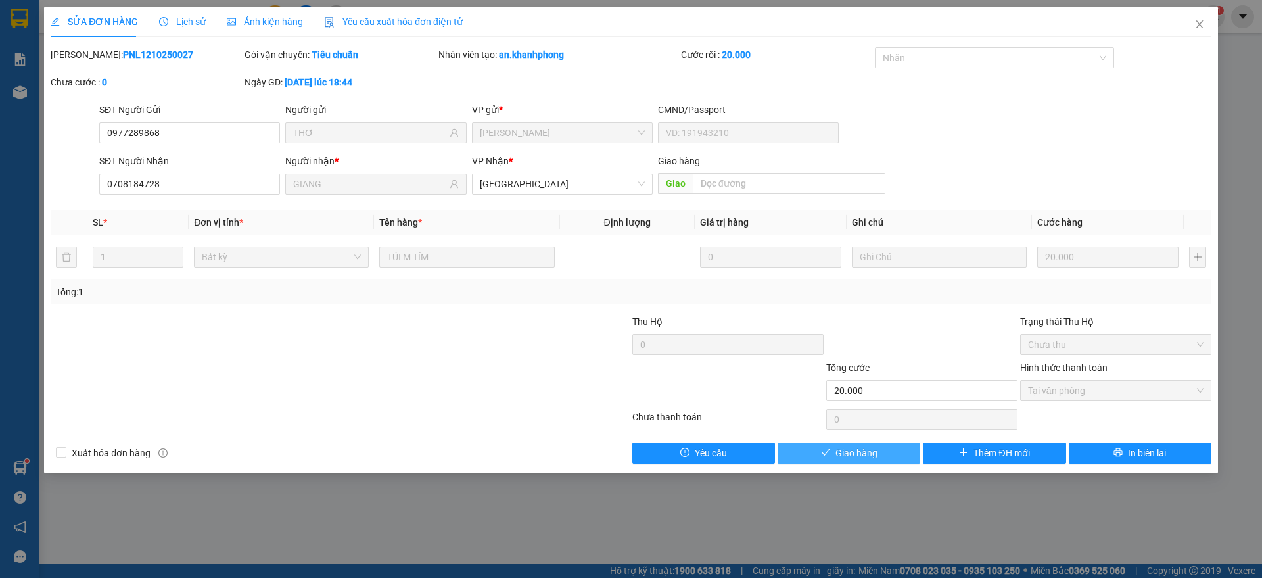
click at [831, 456] on button "Giao hàng" at bounding box center [849, 452] width 143 height 21
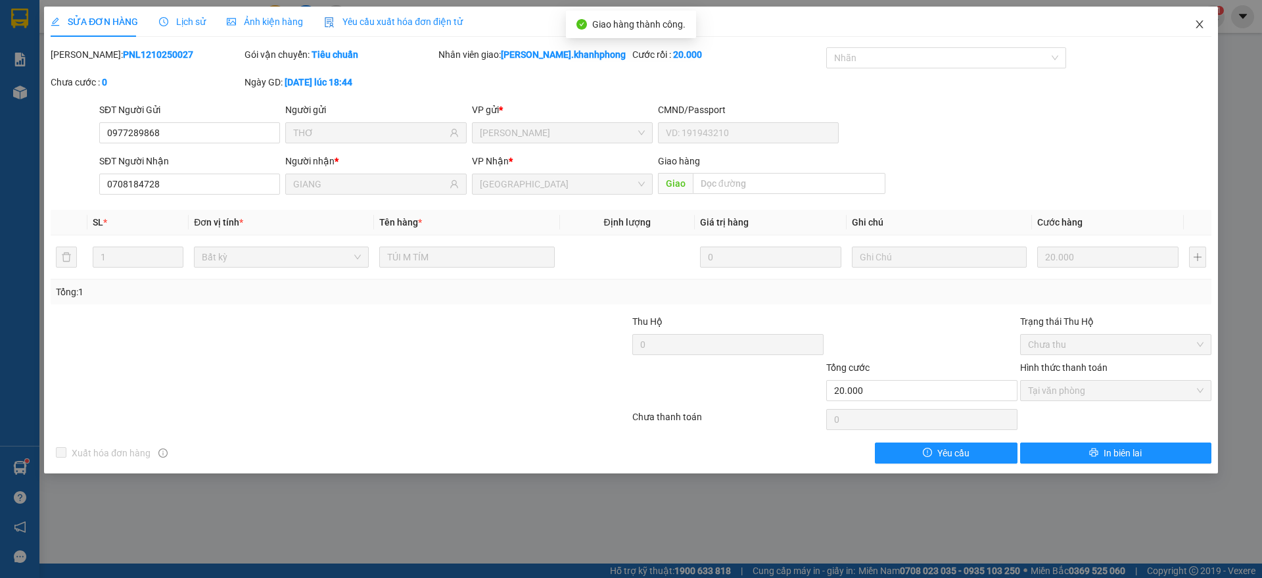
click at [1202, 18] on span "Close" at bounding box center [1199, 25] width 37 height 37
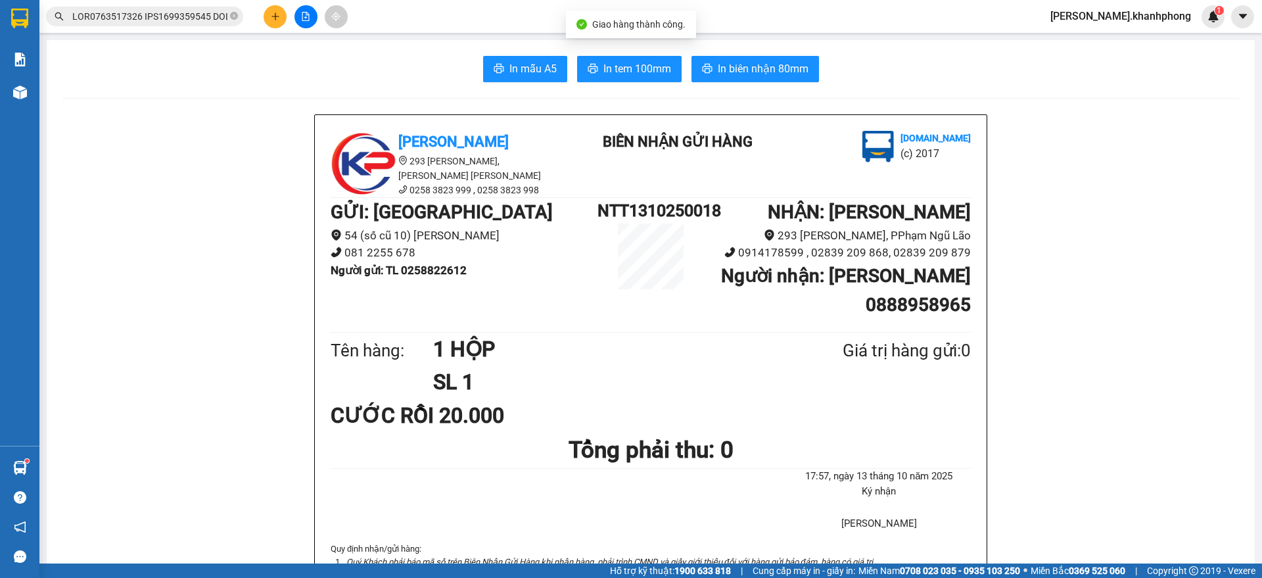
scroll to position [0, 5865]
click at [166, 17] on input "text" at bounding box center [149, 16] width 155 height 14
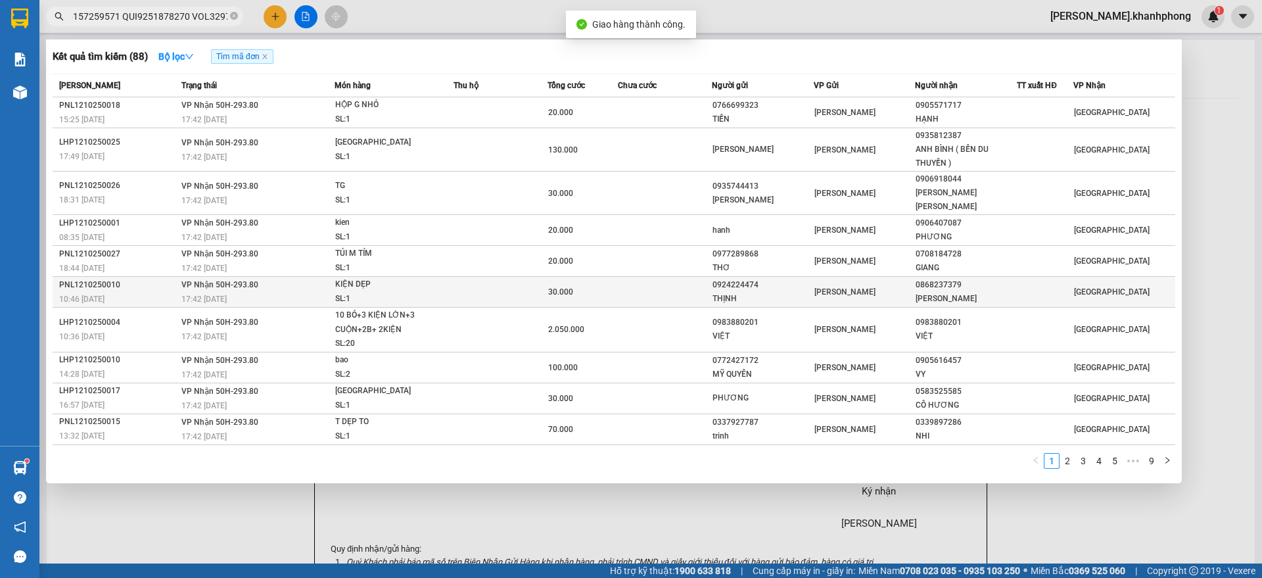
click at [144, 278] on div "PNL1210250010" at bounding box center [118, 285] width 118 height 14
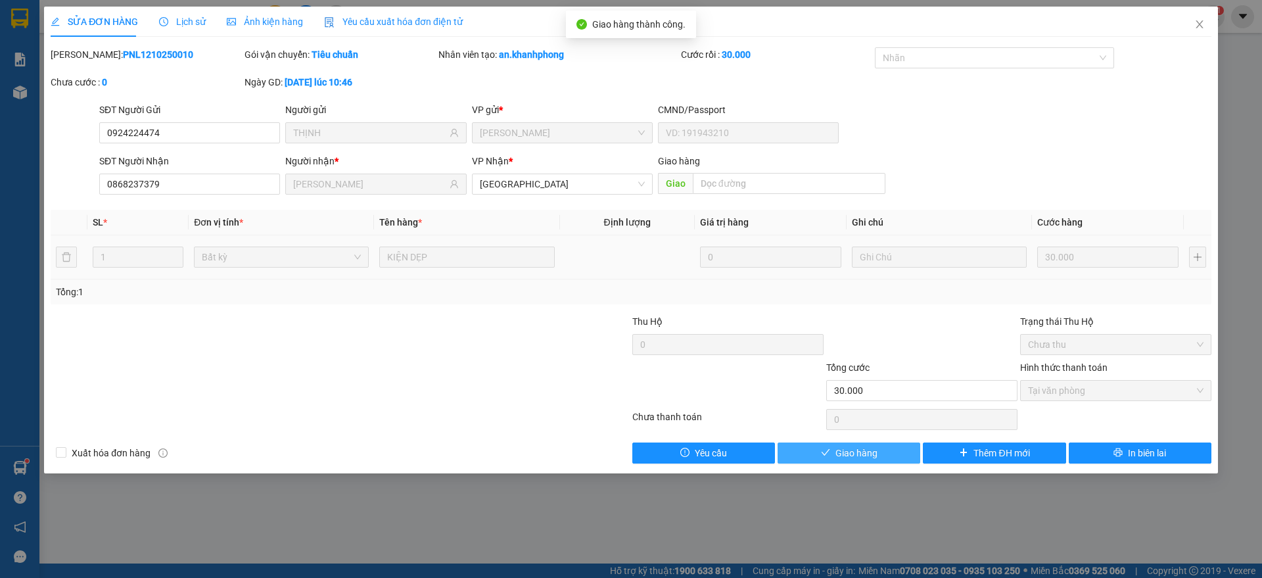
drag, startPoint x: 818, startPoint y: 448, endPoint x: 832, endPoint y: 435, distance: 18.6
click at [821, 447] on button "Giao hàng" at bounding box center [849, 452] width 143 height 21
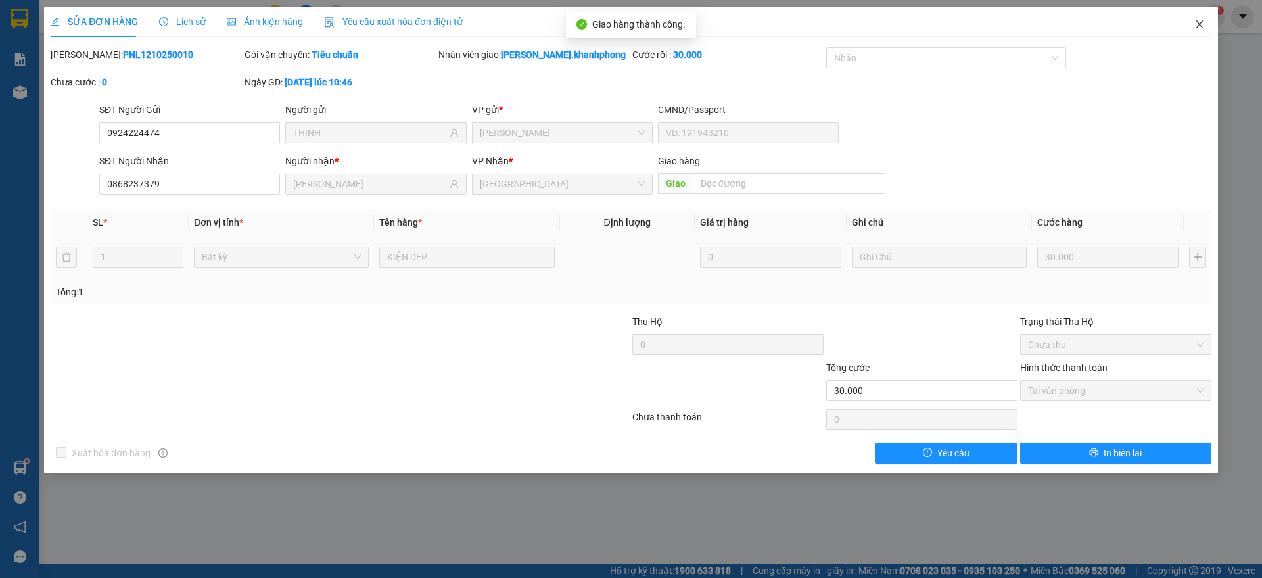
click at [1198, 20] on icon "close" at bounding box center [1200, 24] width 11 height 11
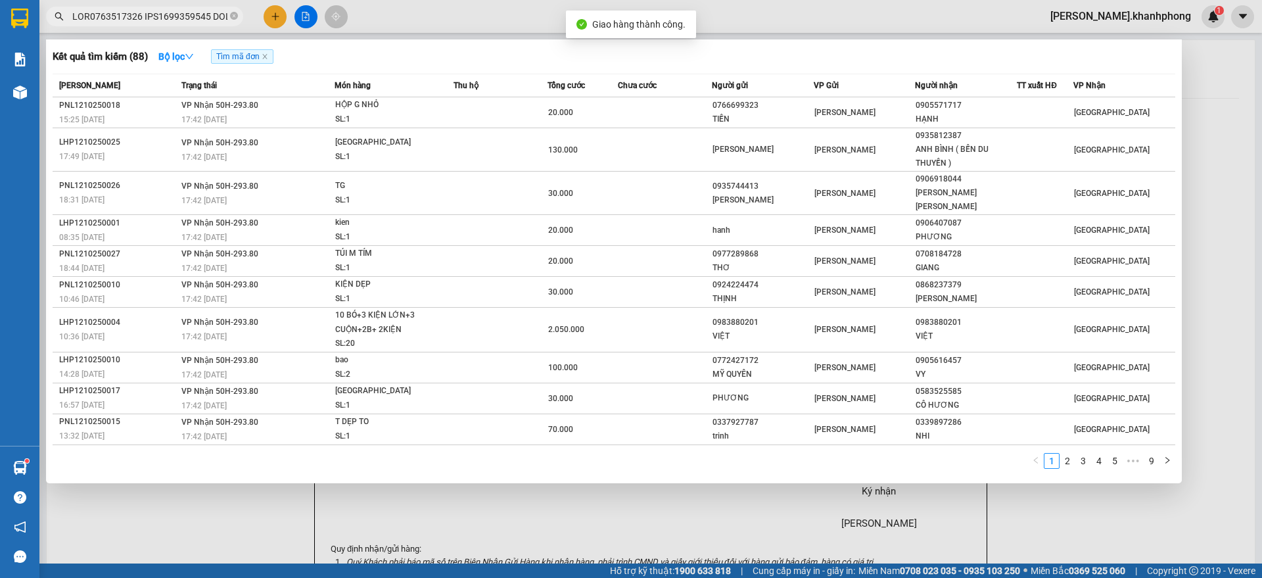
scroll to position [0, 5865]
click at [147, 16] on input "text" at bounding box center [149, 16] width 155 height 14
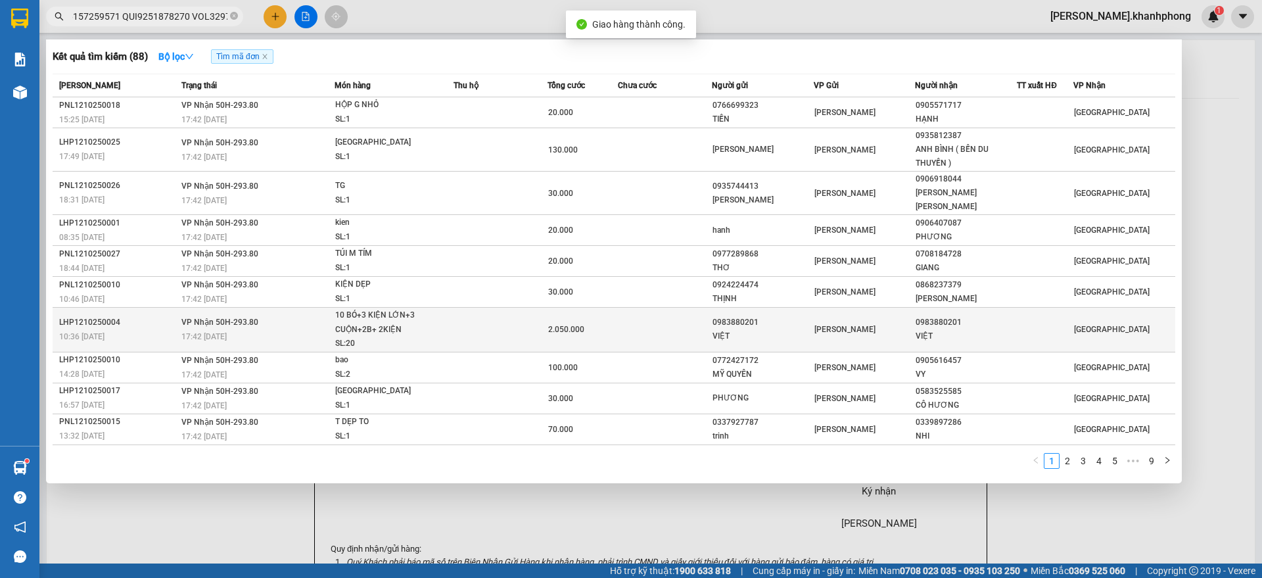
click at [164, 316] on div "LHP1210250004" at bounding box center [118, 323] width 118 height 14
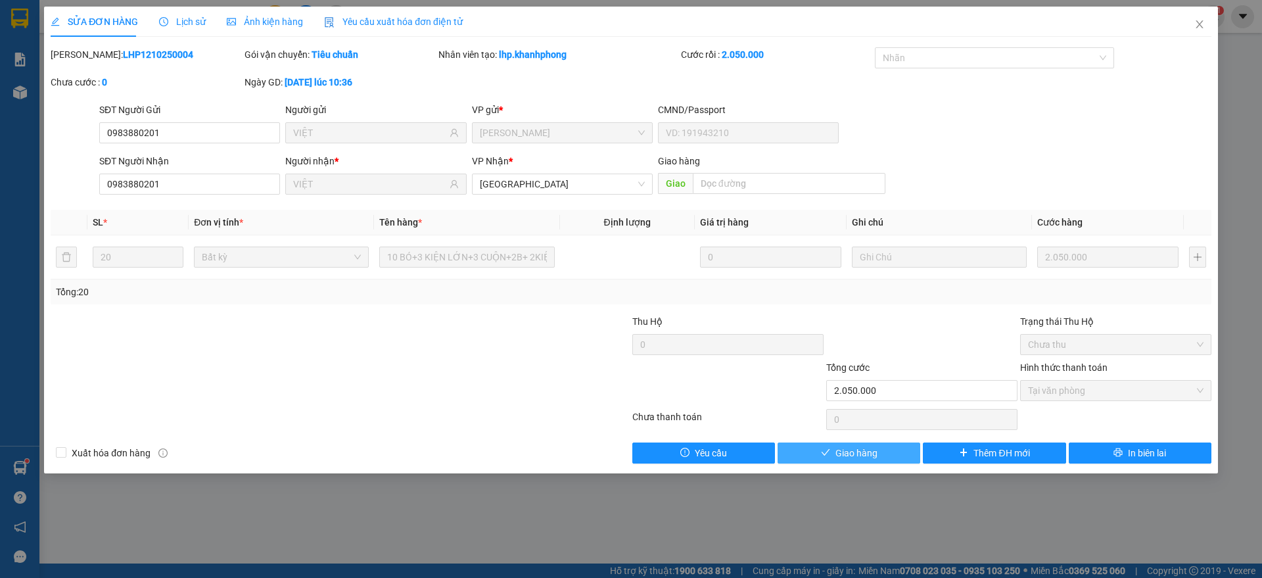
drag, startPoint x: 852, startPoint y: 450, endPoint x: 949, endPoint y: 352, distance: 137.6
click at [854, 450] on span "Giao hàng" at bounding box center [857, 453] width 42 height 14
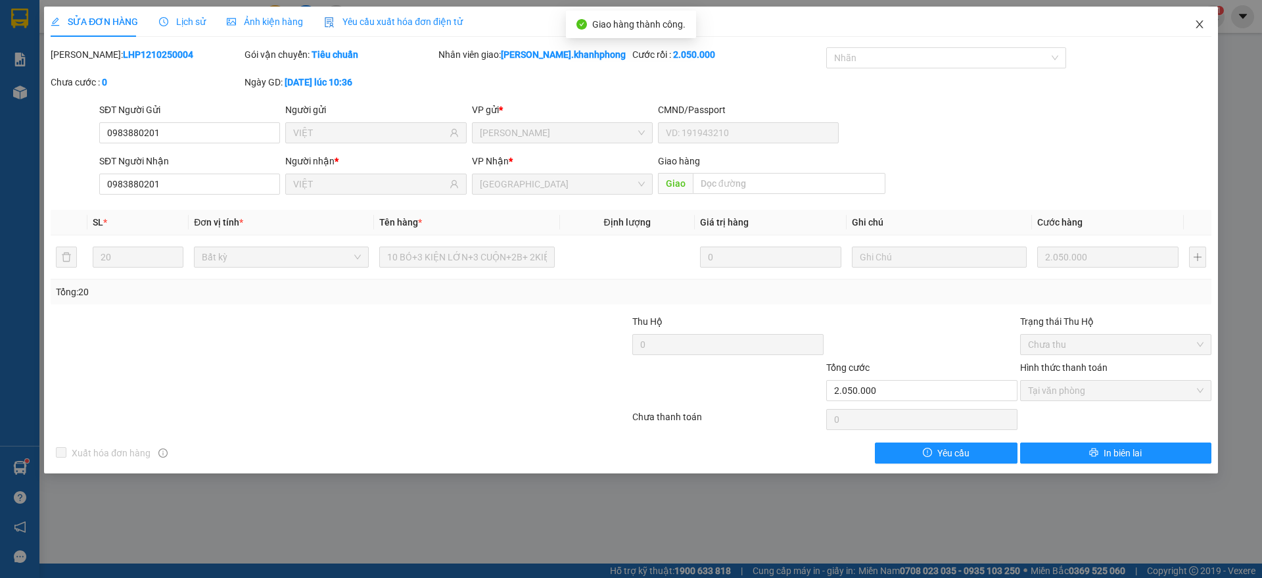
click at [1196, 25] on icon "close" at bounding box center [1200, 24] width 11 height 11
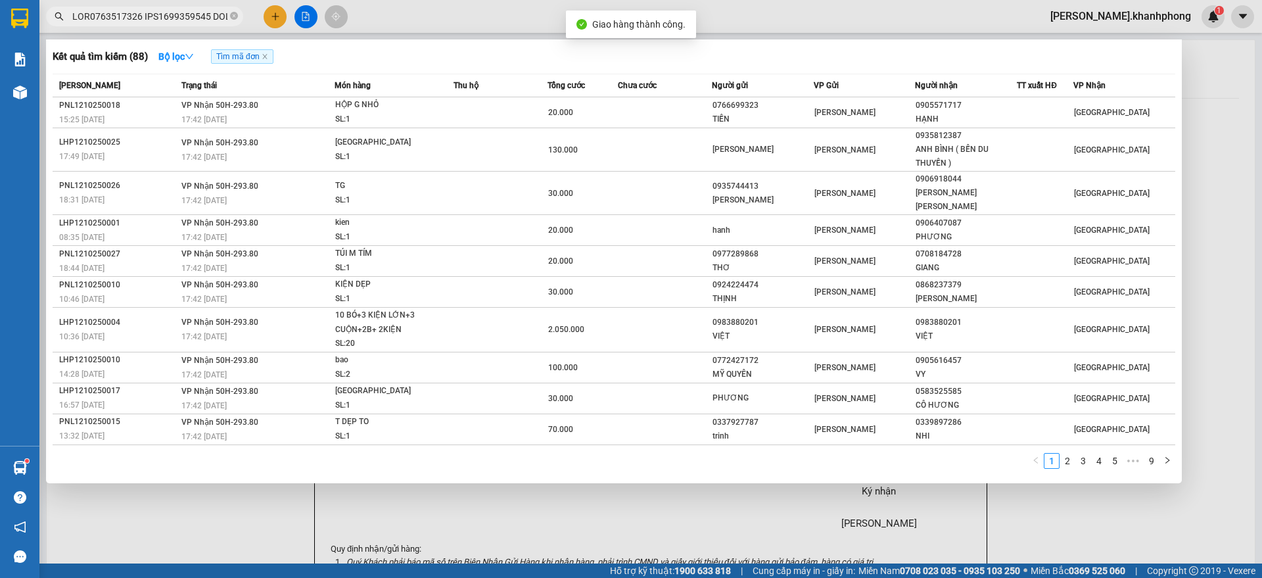
scroll to position [0, 5864]
click at [144, 18] on input "text" at bounding box center [149, 16] width 155 height 14
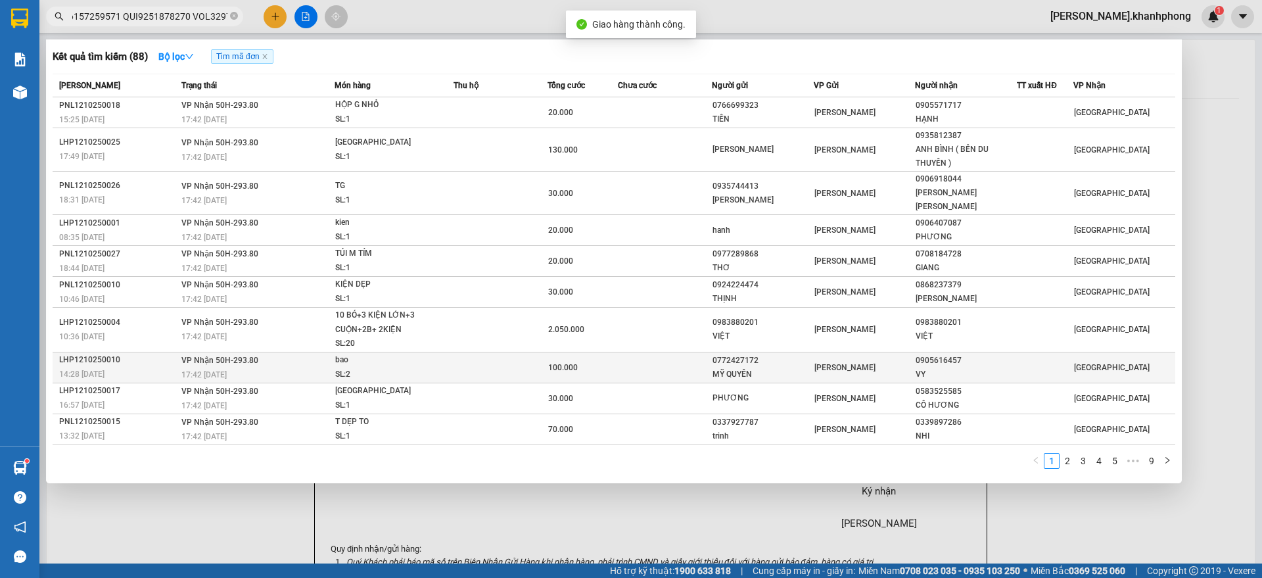
scroll to position [0, 0]
click at [152, 353] on div "LHP1210250010" at bounding box center [118, 360] width 118 height 14
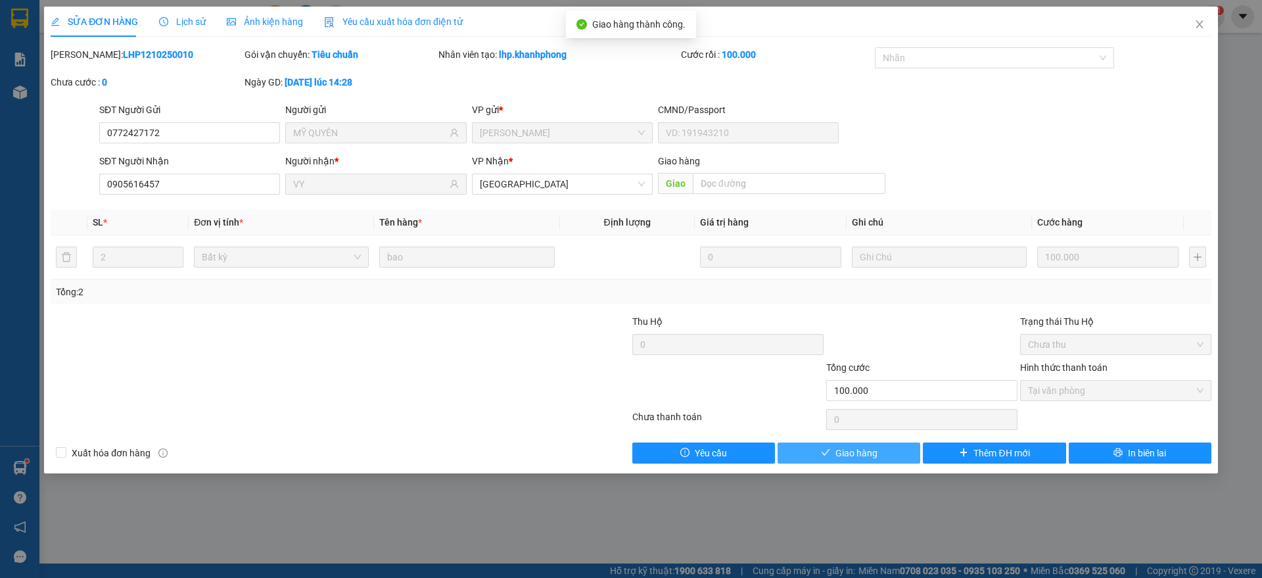
click at [836, 453] on span "Giao hàng" at bounding box center [857, 453] width 42 height 14
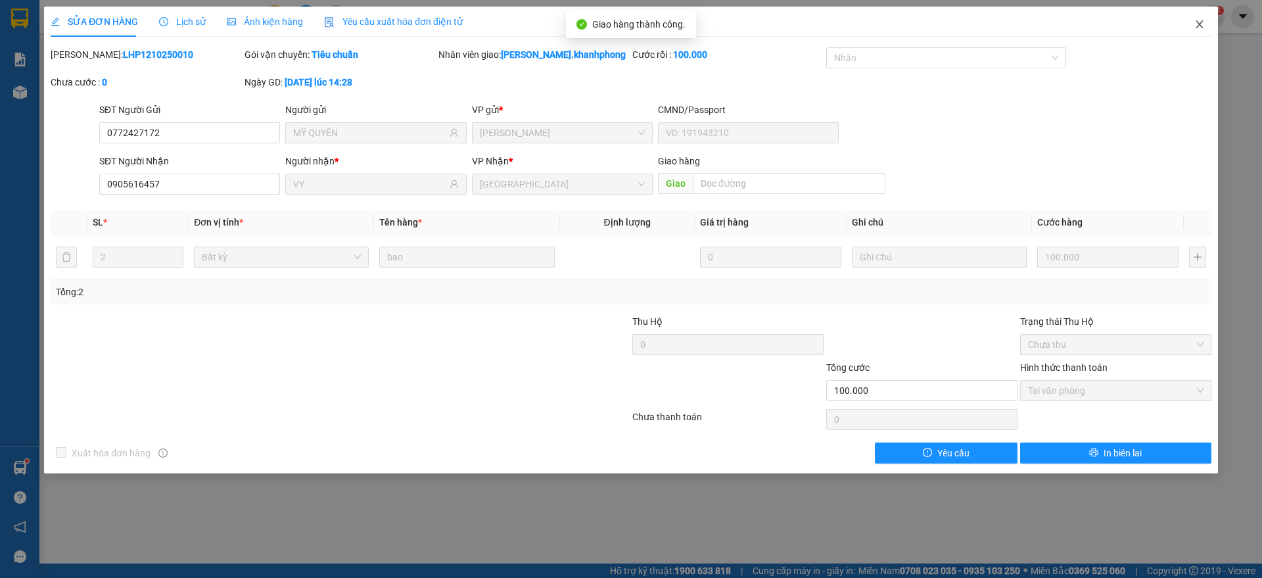
click at [1197, 22] on icon "close" at bounding box center [1200, 24] width 11 height 11
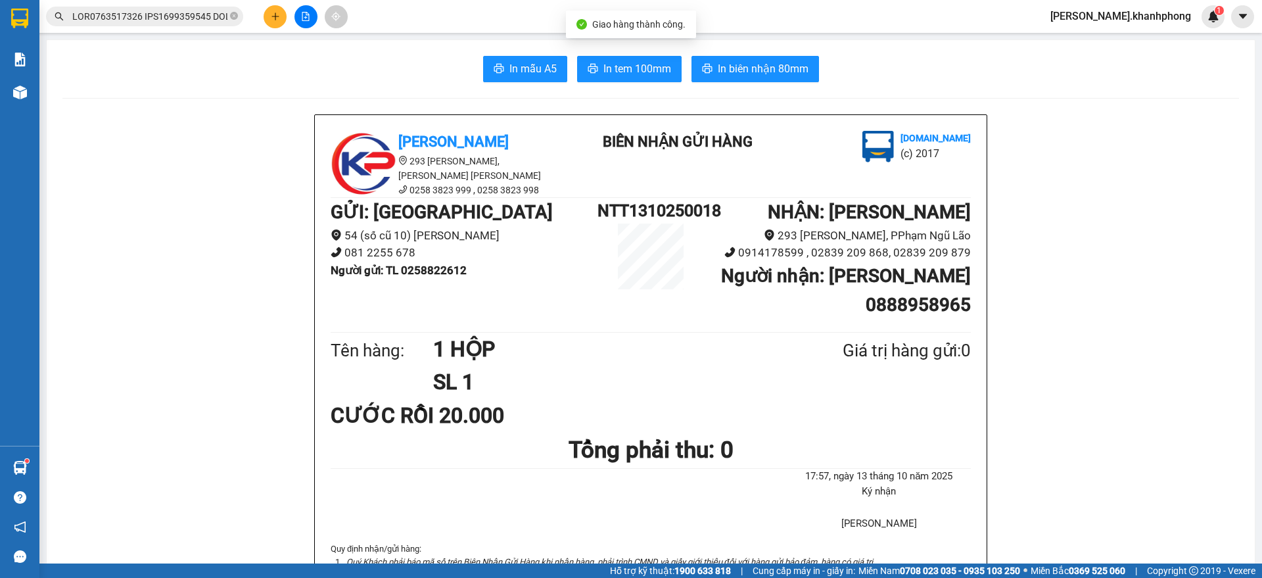
scroll to position [0, 5859]
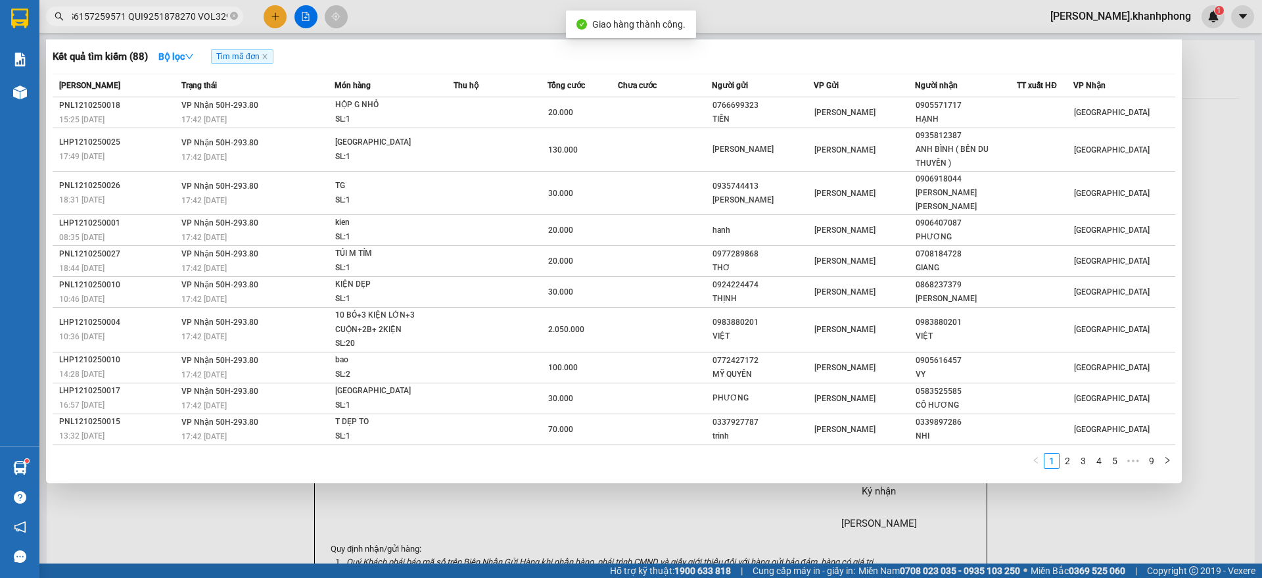
click at [153, 18] on input "text" at bounding box center [149, 16] width 155 height 14
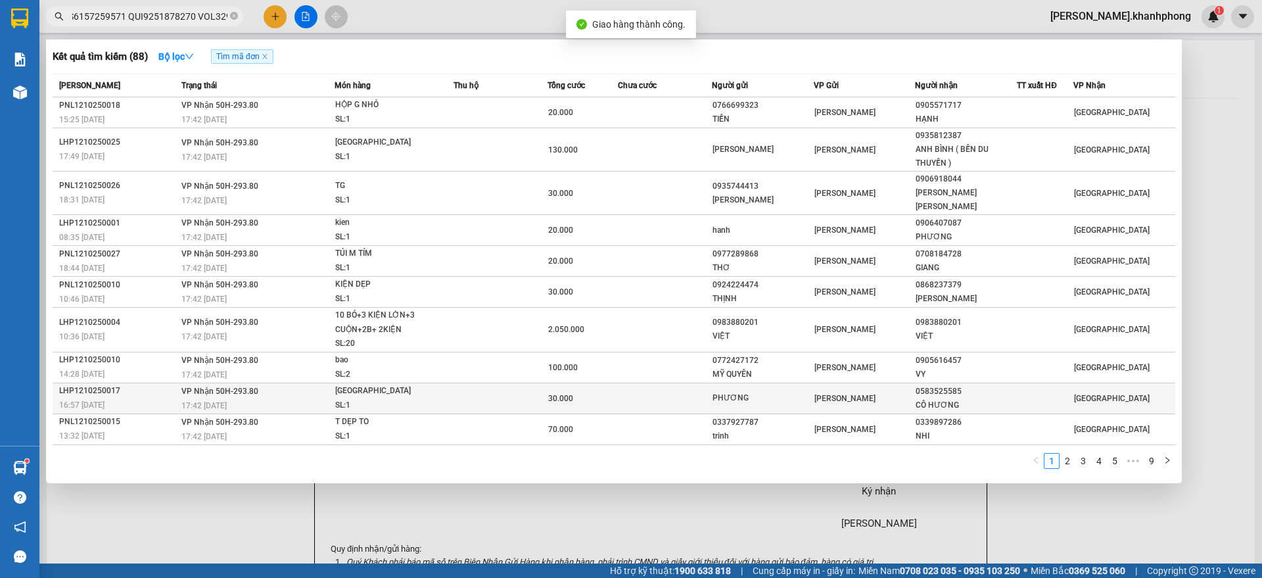
click at [143, 384] on div "LHP1210250017" at bounding box center [118, 391] width 118 height 14
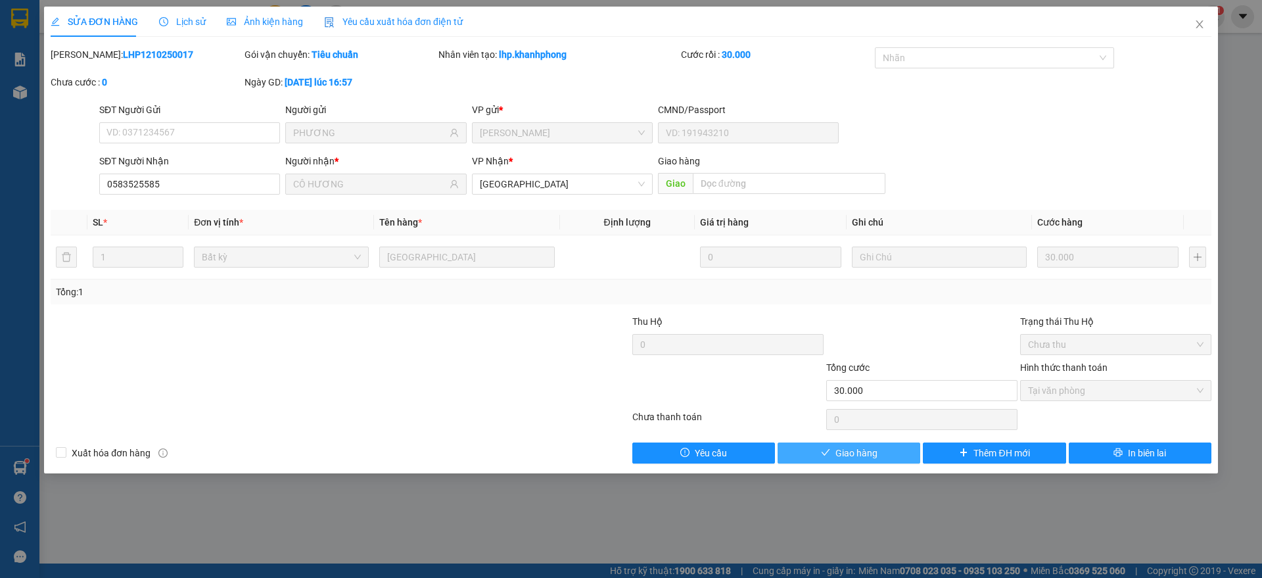
drag, startPoint x: 840, startPoint y: 448, endPoint x: 909, endPoint y: 402, distance: 83.0
click at [841, 448] on span "Giao hàng" at bounding box center [857, 453] width 42 height 14
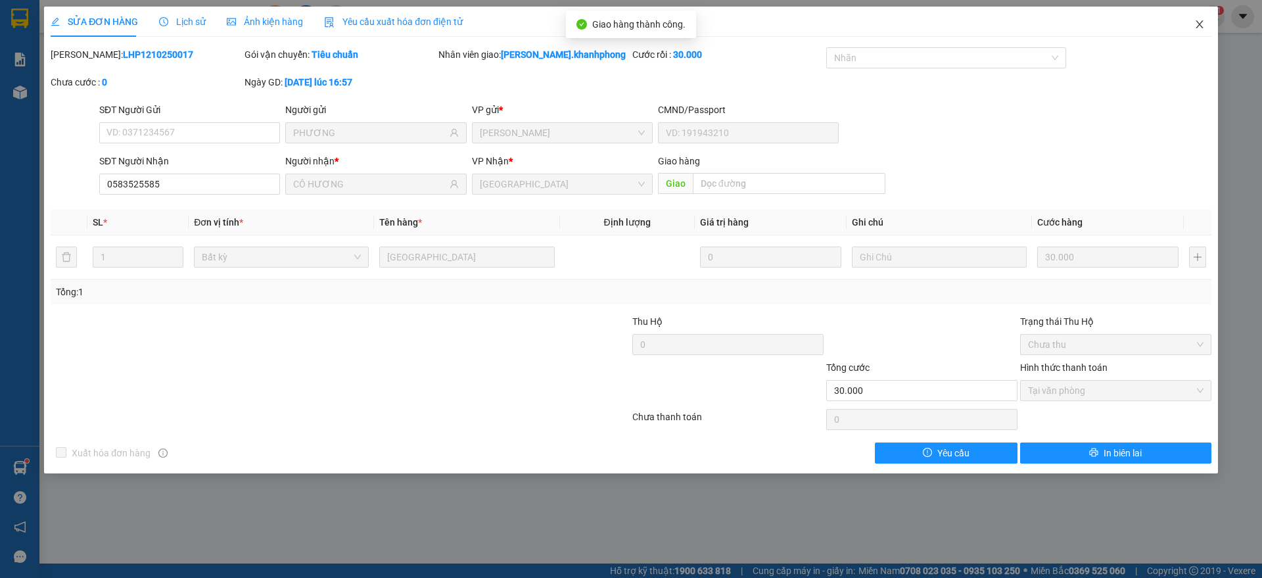
drag, startPoint x: 1203, startPoint y: 16, endPoint x: 1139, endPoint y: 35, distance: 66.4
click at [1208, 19] on span "Close" at bounding box center [1199, 25] width 37 height 37
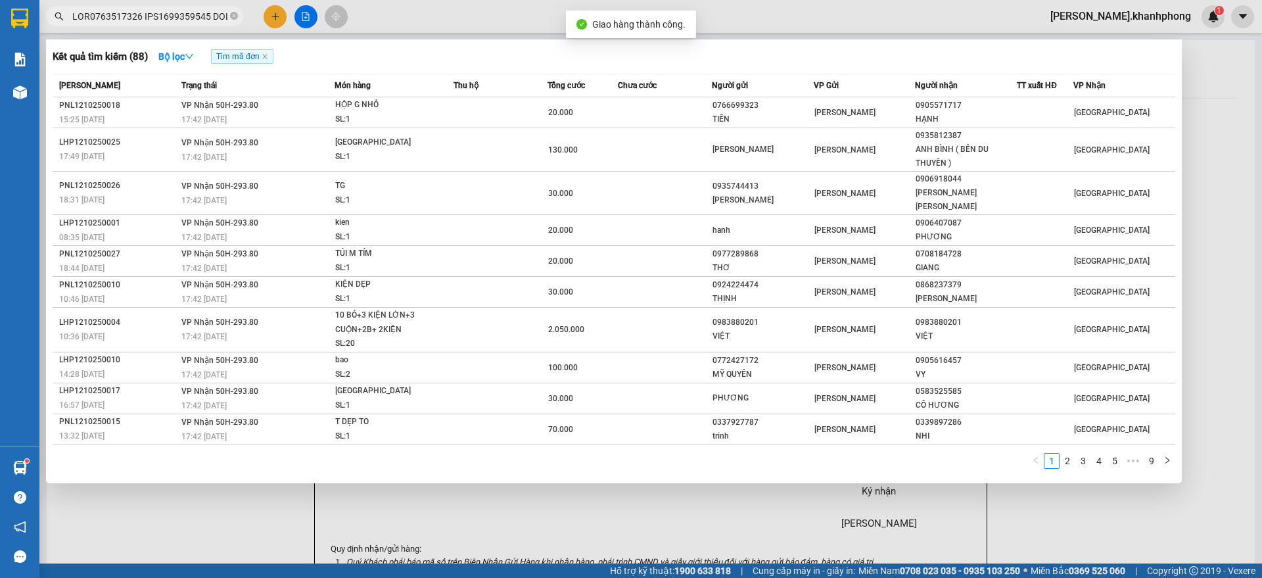
scroll to position [0, 5864]
click at [178, 20] on input "text" at bounding box center [149, 16] width 155 height 14
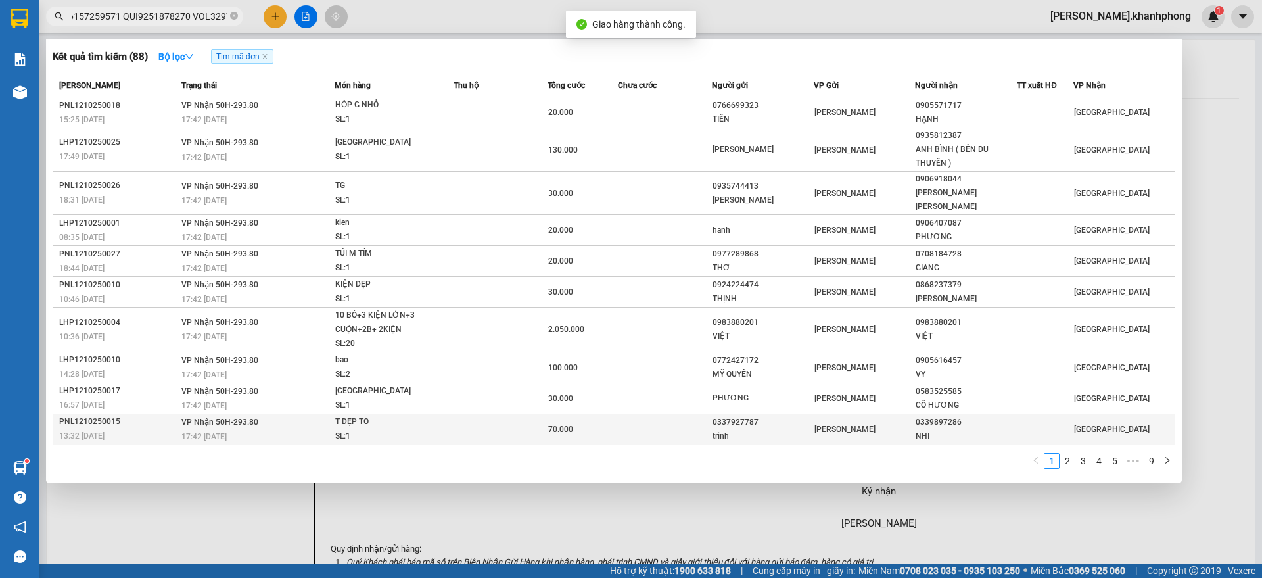
click at [129, 415] on div "PNL1210250015" at bounding box center [118, 422] width 118 height 14
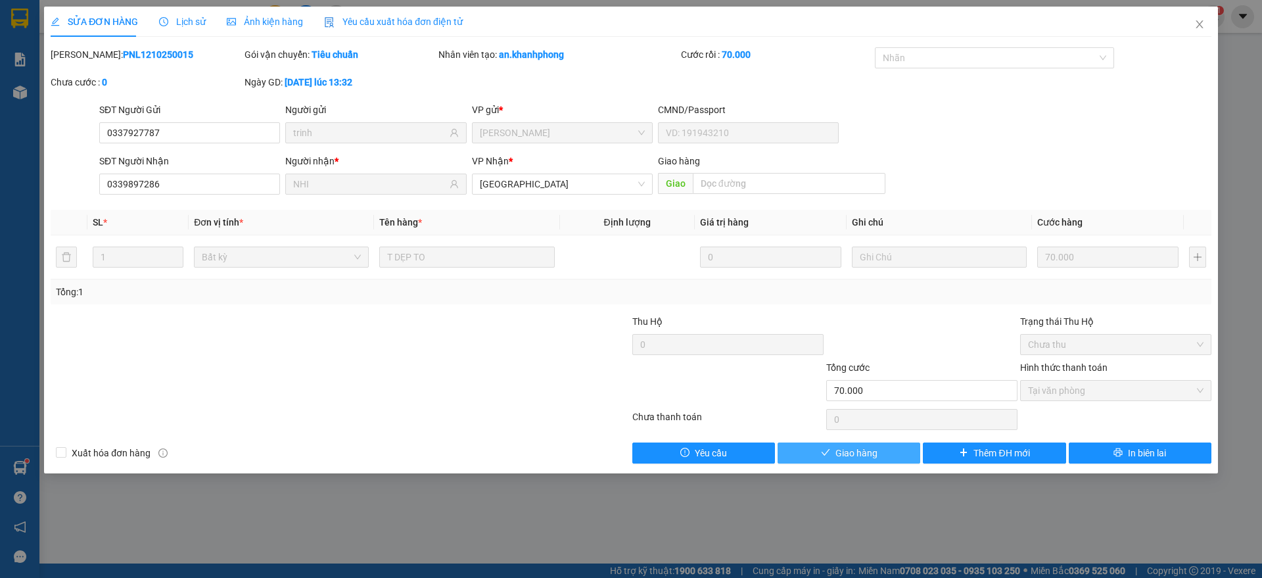
click at [828, 453] on icon "check" at bounding box center [825, 452] width 9 height 9
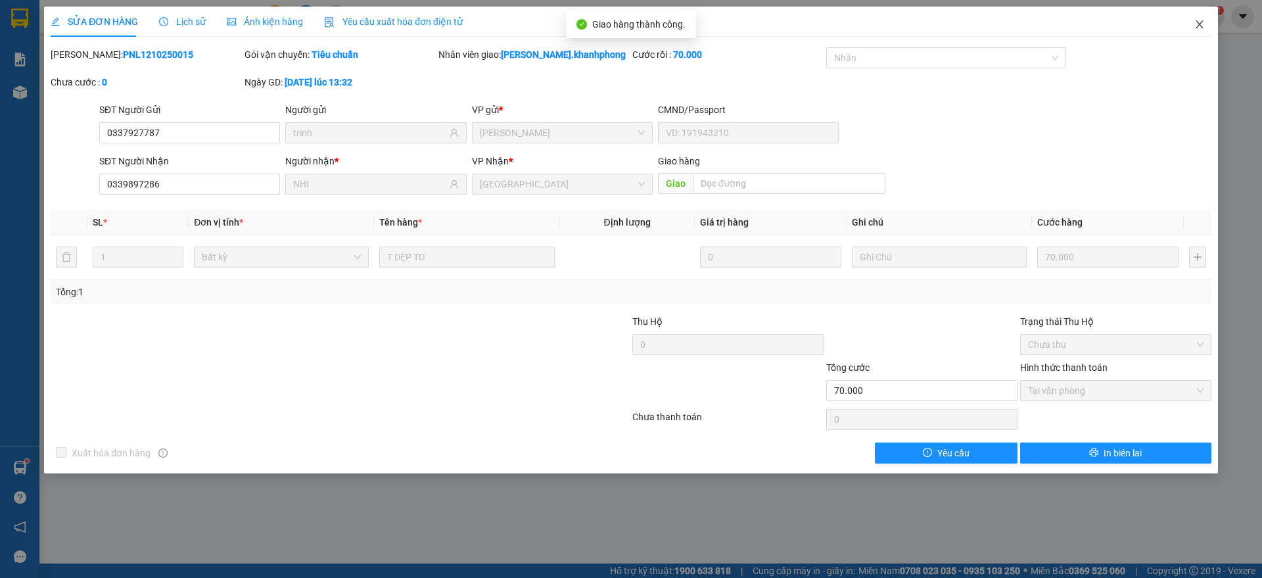
drag, startPoint x: 1196, startPoint y: 21, endPoint x: 752, endPoint y: 35, distance: 444.0
click at [1197, 21] on icon "close" at bounding box center [1200, 24] width 11 height 11
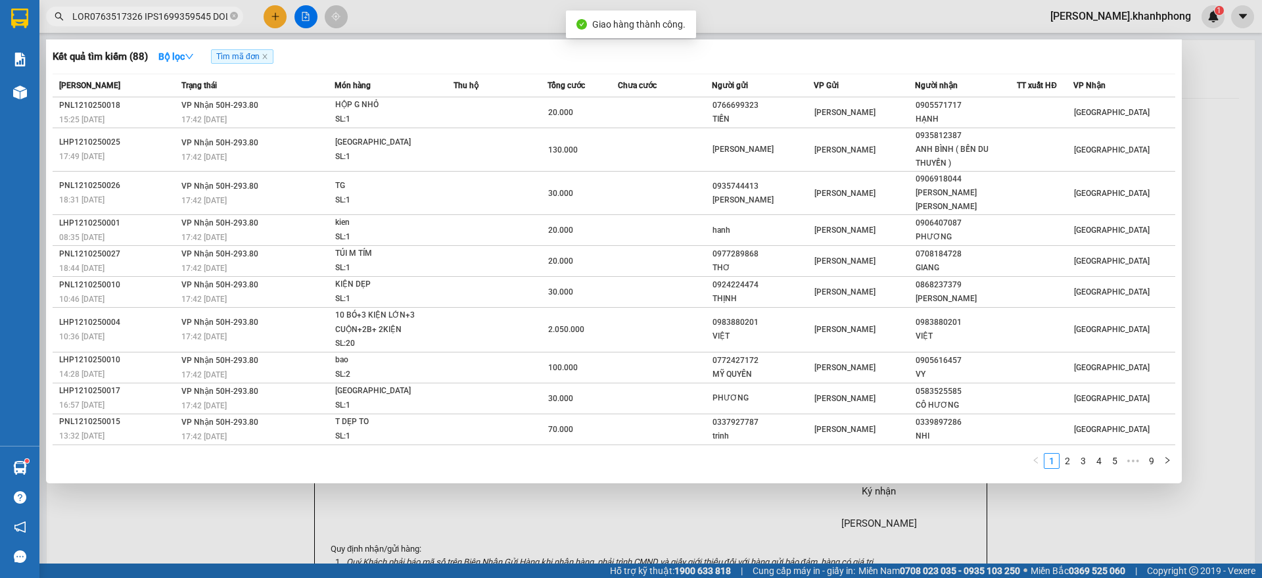
scroll to position [0, 5865]
click at [178, 15] on input "text" at bounding box center [149, 16] width 155 height 14
click at [1070, 454] on link "2" at bounding box center [1067, 461] width 14 height 14
click at [1077, 454] on link "3" at bounding box center [1083, 461] width 14 height 14
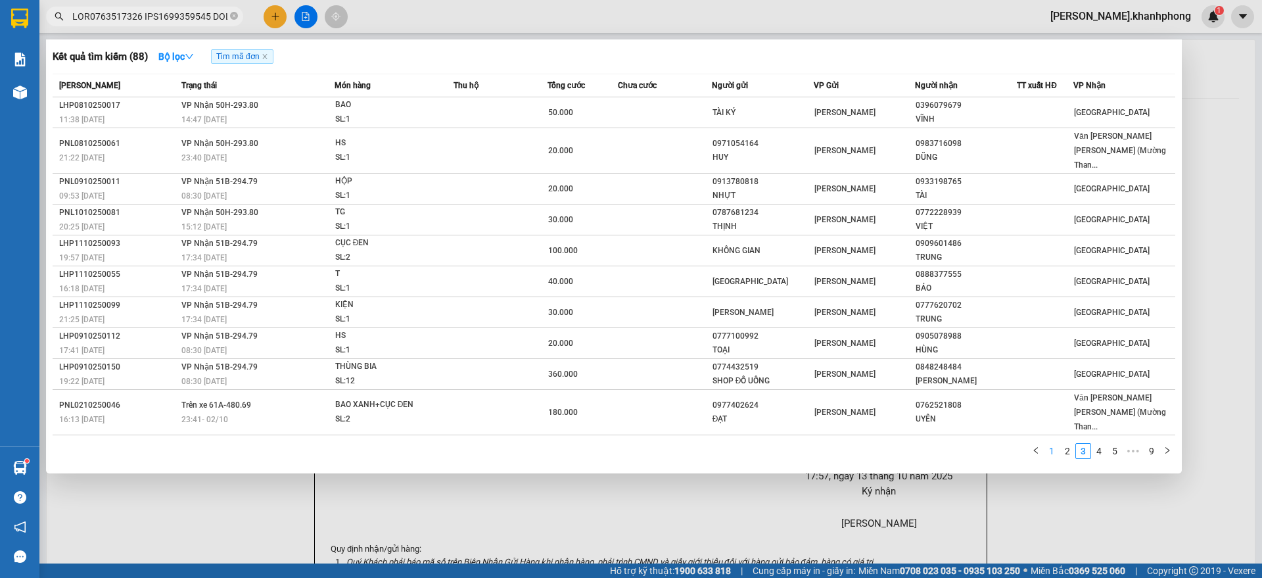
click at [1051, 444] on link "1" at bounding box center [1052, 451] width 14 height 14
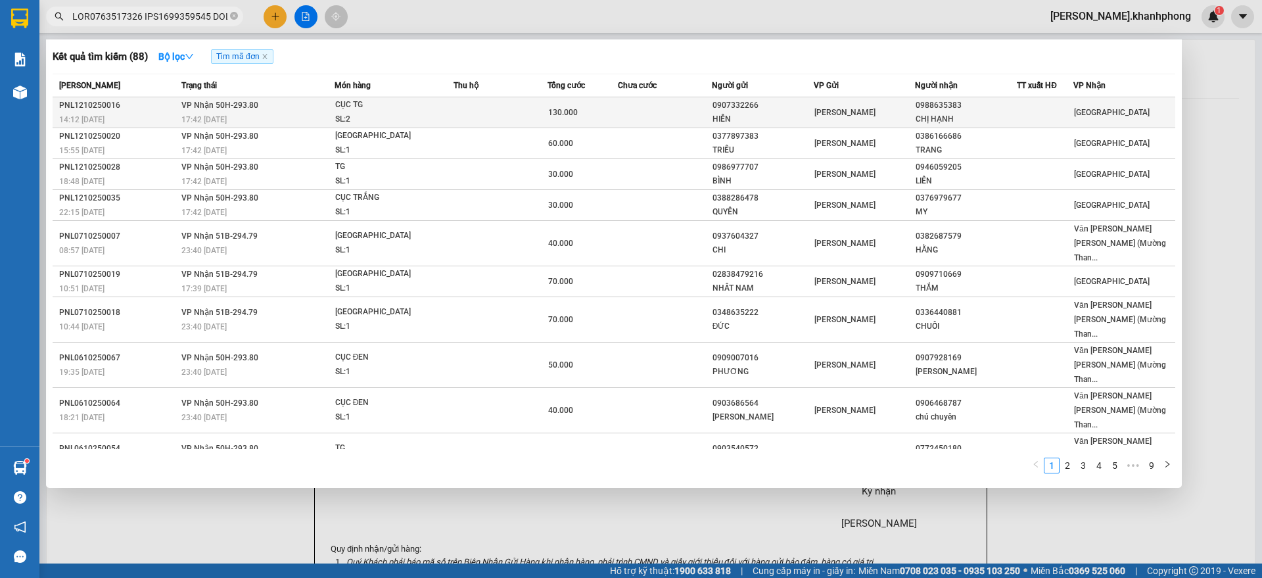
click at [866, 112] on span "[PERSON_NAME]" at bounding box center [845, 112] width 61 height 9
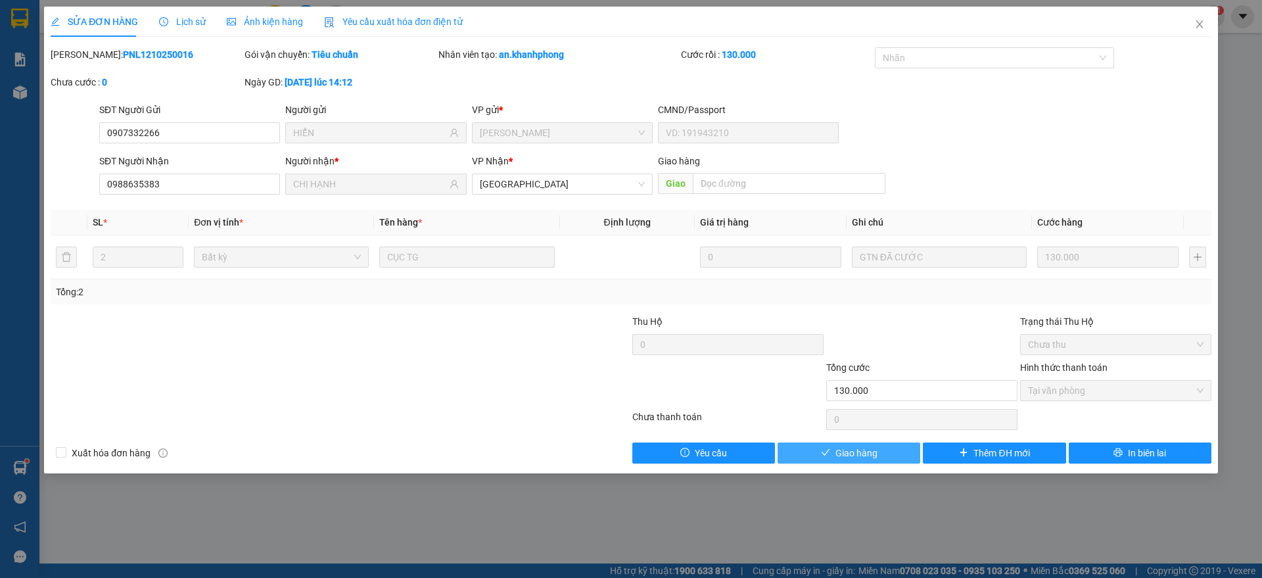
click at [861, 448] on span "Giao hàng" at bounding box center [857, 453] width 42 height 14
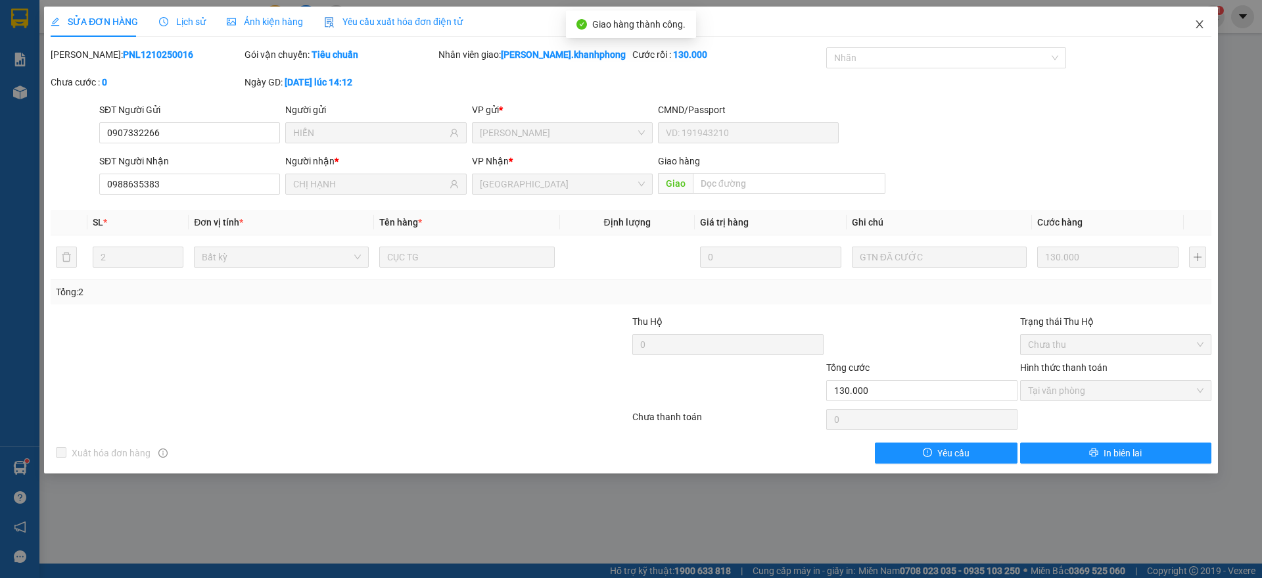
click at [1189, 18] on span "Close" at bounding box center [1199, 25] width 37 height 37
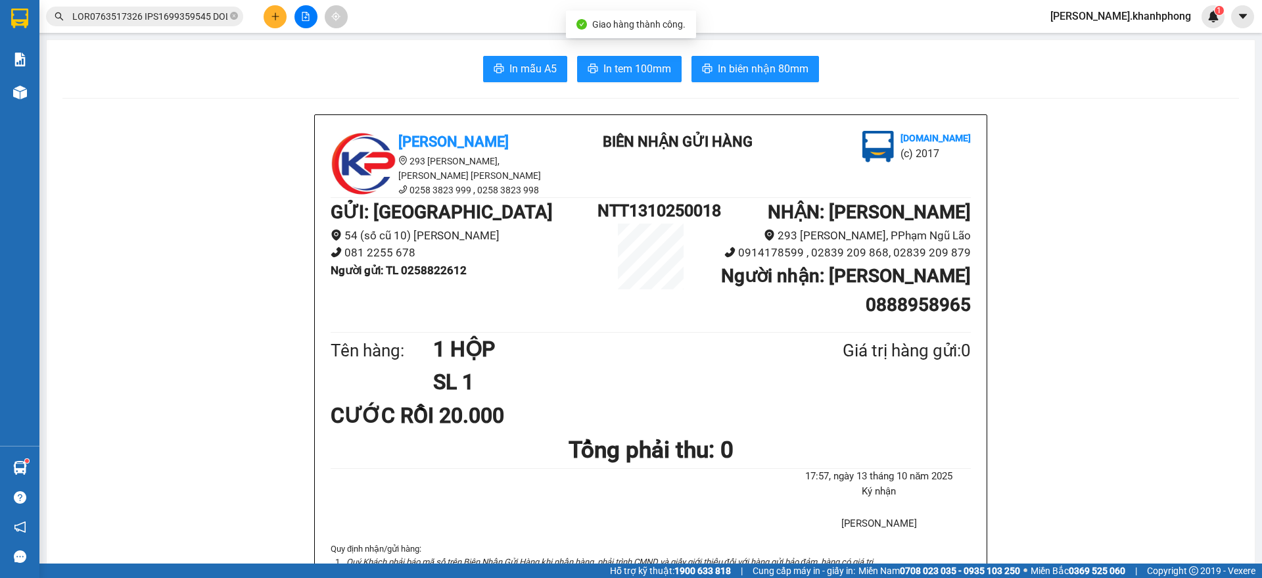
scroll to position [0, 5865]
click at [184, 20] on input "text" at bounding box center [149, 16] width 155 height 14
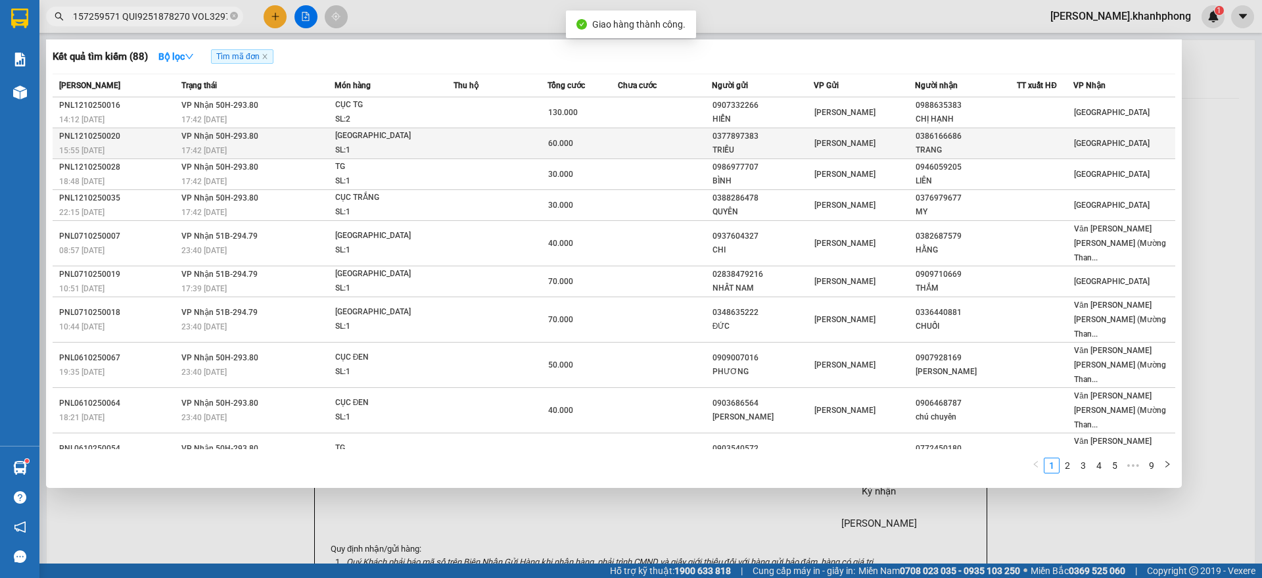
scroll to position [0, 0]
click at [550, 139] on span "60.000" at bounding box center [560, 143] width 25 height 9
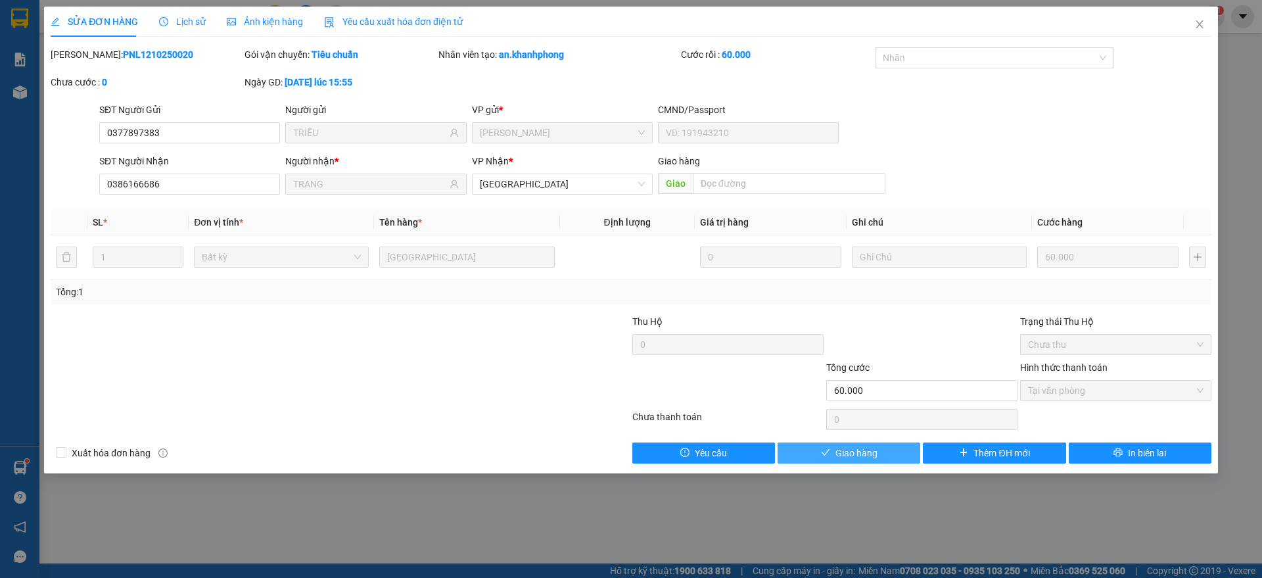
drag, startPoint x: 825, startPoint y: 443, endPoint x: 848, endPoint y: 437, distance: 23.9
click at [828, 443] on button "Giao hàng" at bounding box center [849, 452] width 143 height 21
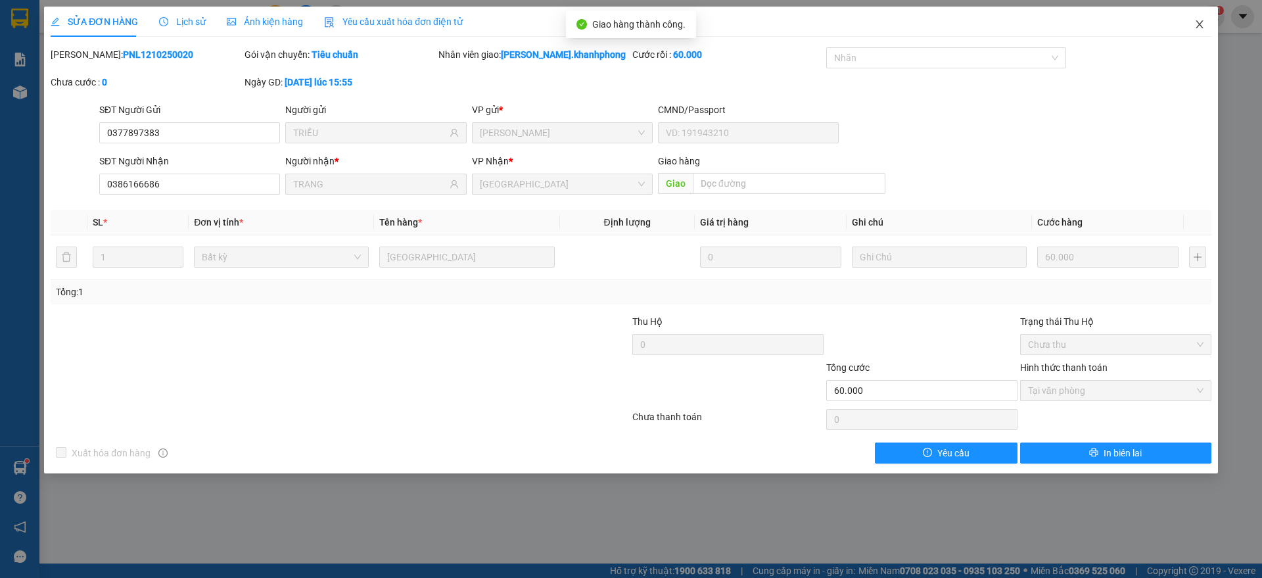
click at [1196, 16] on span "Close" at bounding box center [1199, 25] width 37 height 37
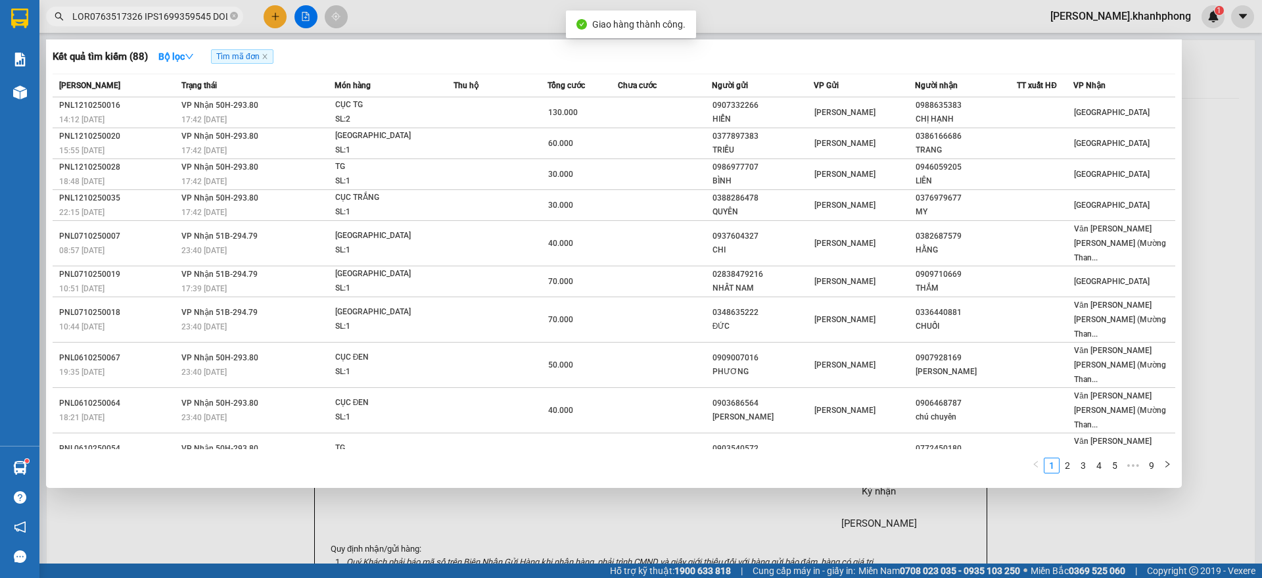
click at [164, 9] on input "text" at bounding box center [149, 16] width 155 height 14
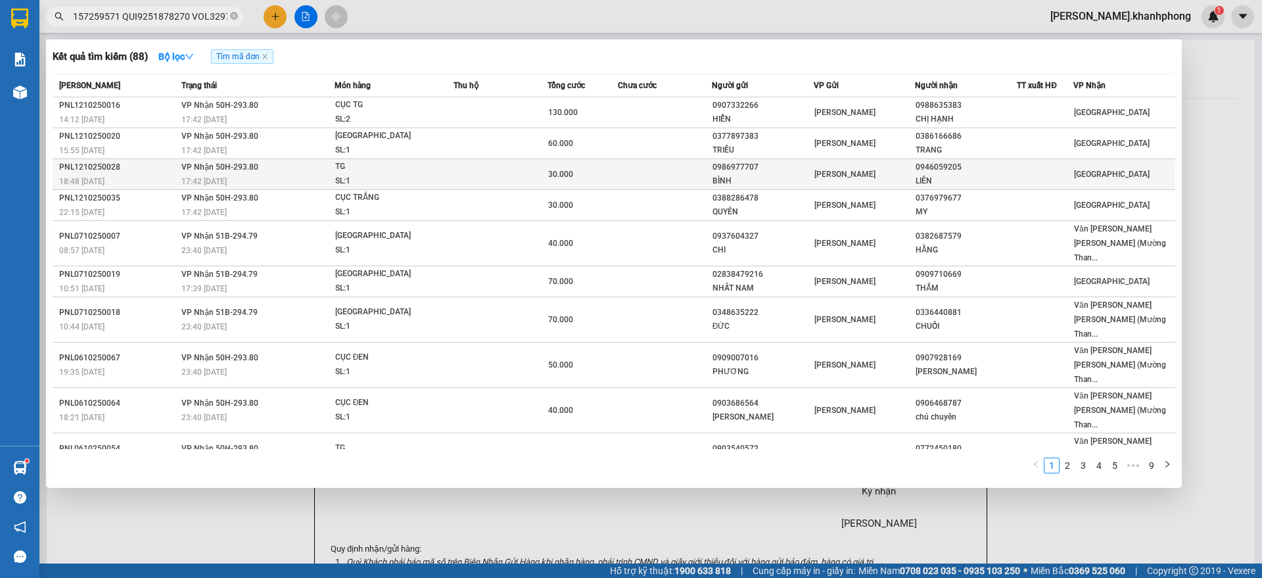
click at [632, 174] on td at bounding box center [665, 174] width 94 height 31
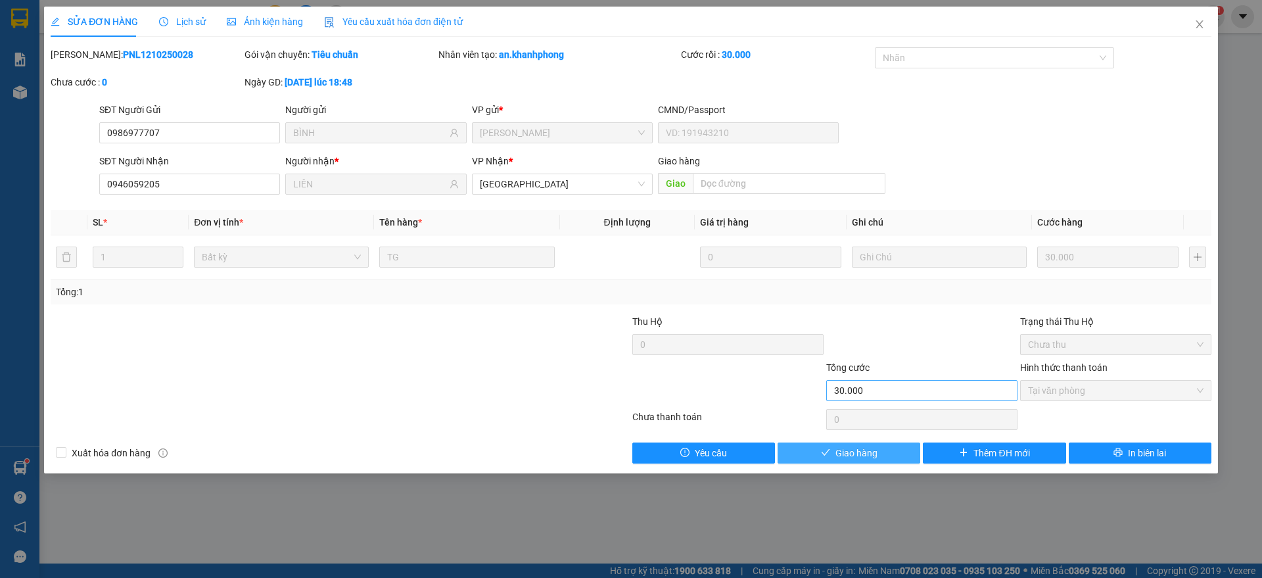
drag, startPoint x: 855, startPoint y: 452, endPoint x: 925, endPoint y: 381, distance: 99.9
click at [865, 449] on span "Giao hàng" at bounding box center [857, 453] width 42 height 14
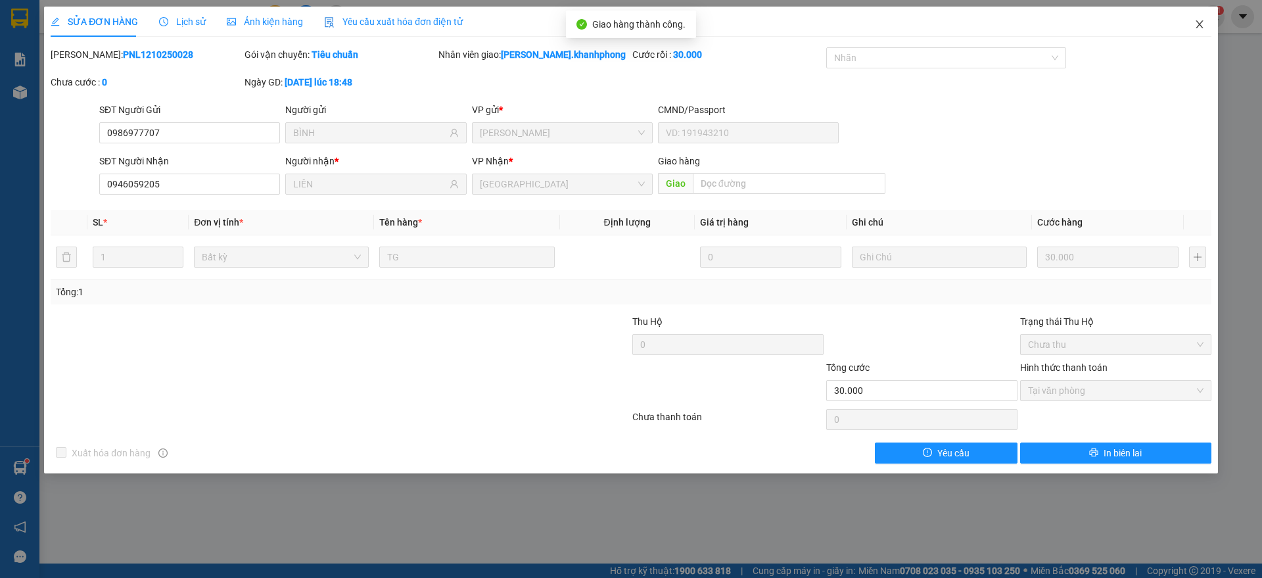
click at [1195, 22] on icon "close" at bounding box center [1200, 24] width 11 height 11
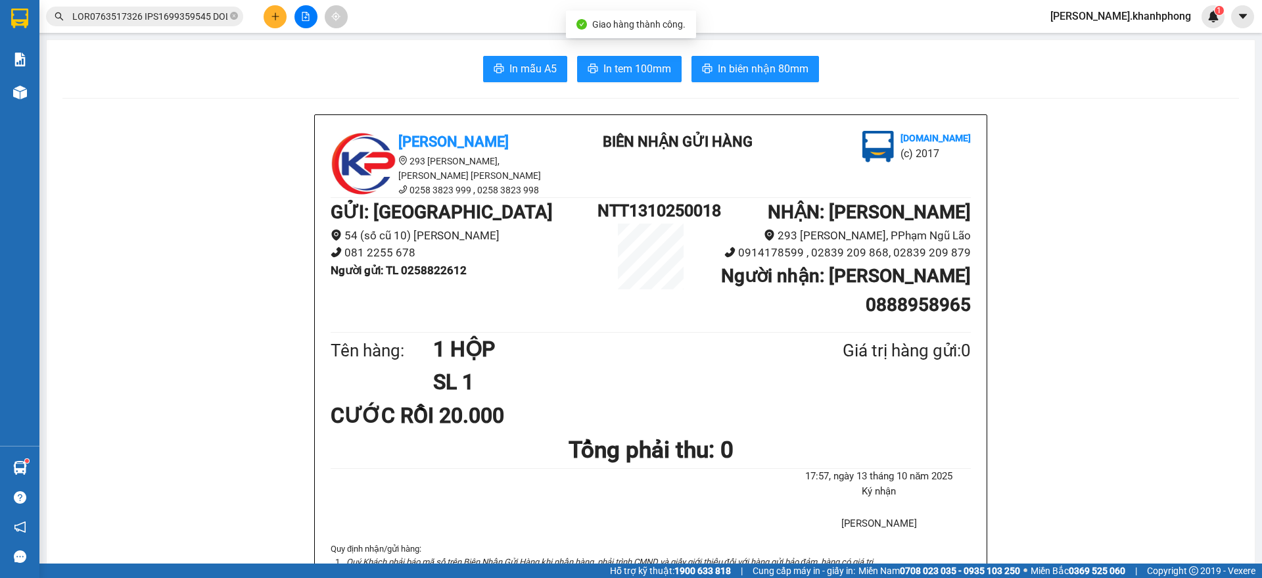
scroll to position [0, 5865]
click at [192, 17] on input "text" at bounding box center [149, 16] width 155 height 14
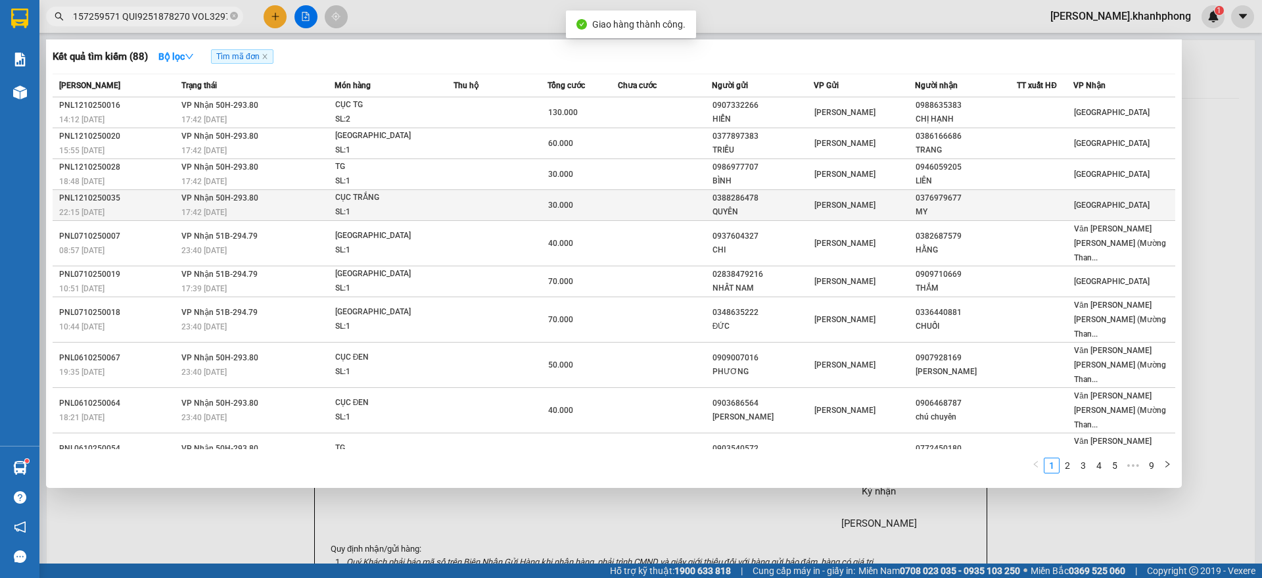
scroll to position [0, 0]
click at [849, 205] on span "[PERSON_NAME]" at bounding box center [845, 205] width 61 height 9
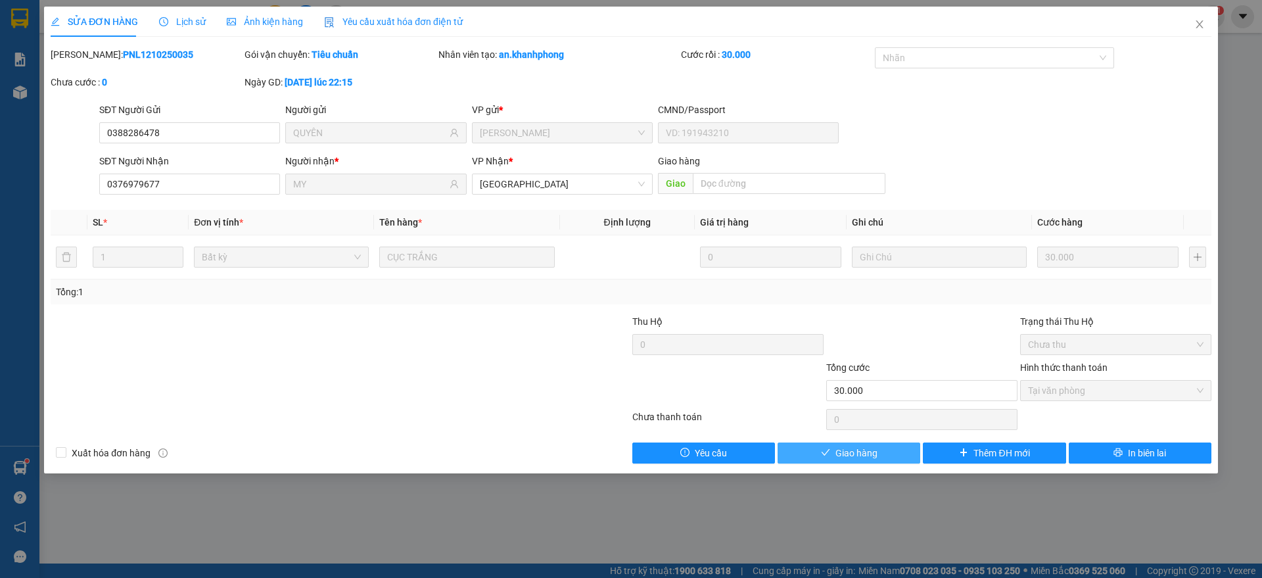
click at [865, 452] on span "Giao hàng" at bounding box center [857, 453] width 42 height 14
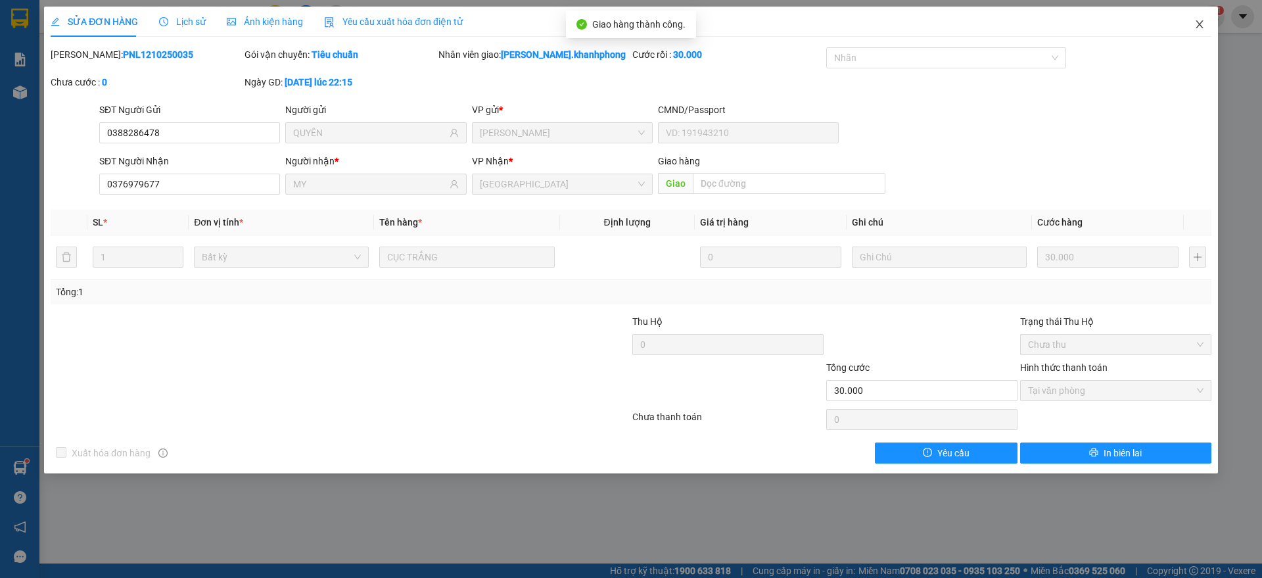
click at [1200, 18] on span "Close" at bounding box center [1199, 25] width 37 height 37
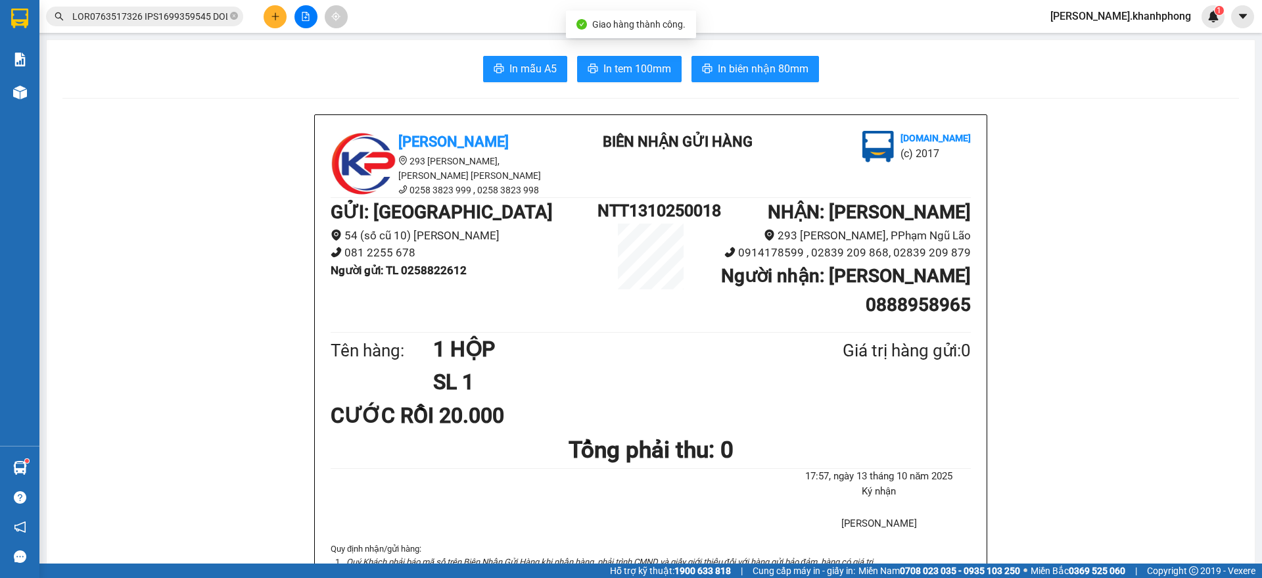
scroll to position [0, 5865]
click at [192, 19] on input "text" at bounding box center [149, 16] width 155 height 14
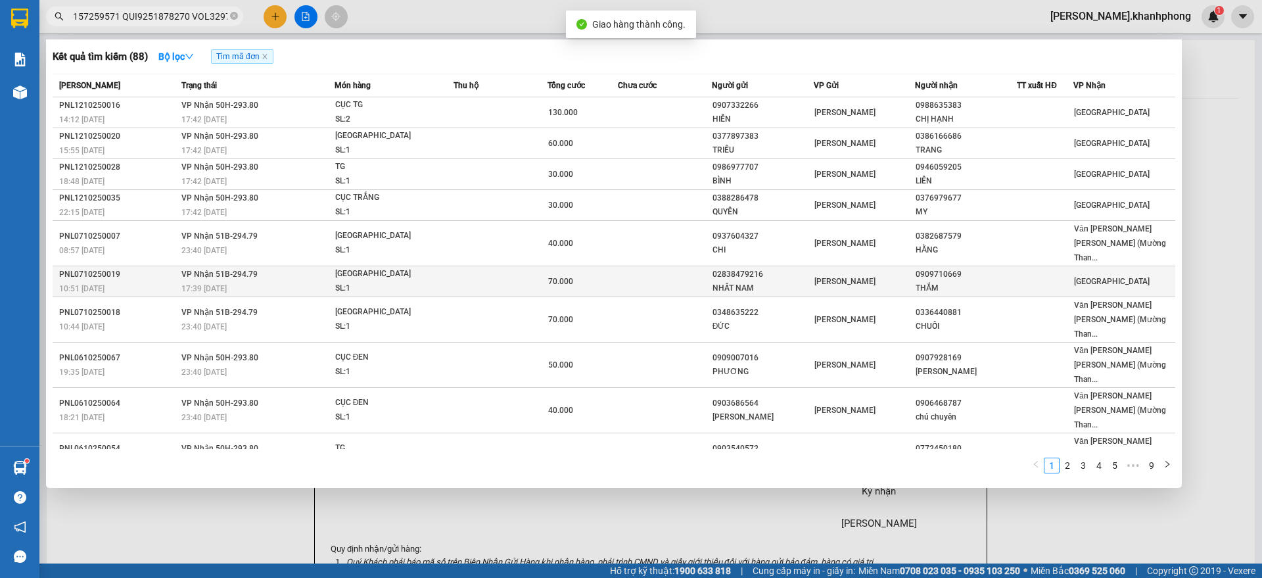
scroll to position [0, 0]
click at [770, 281] on div "NHẤT NAM" at bounding box center [763, 288] width 101 height 14
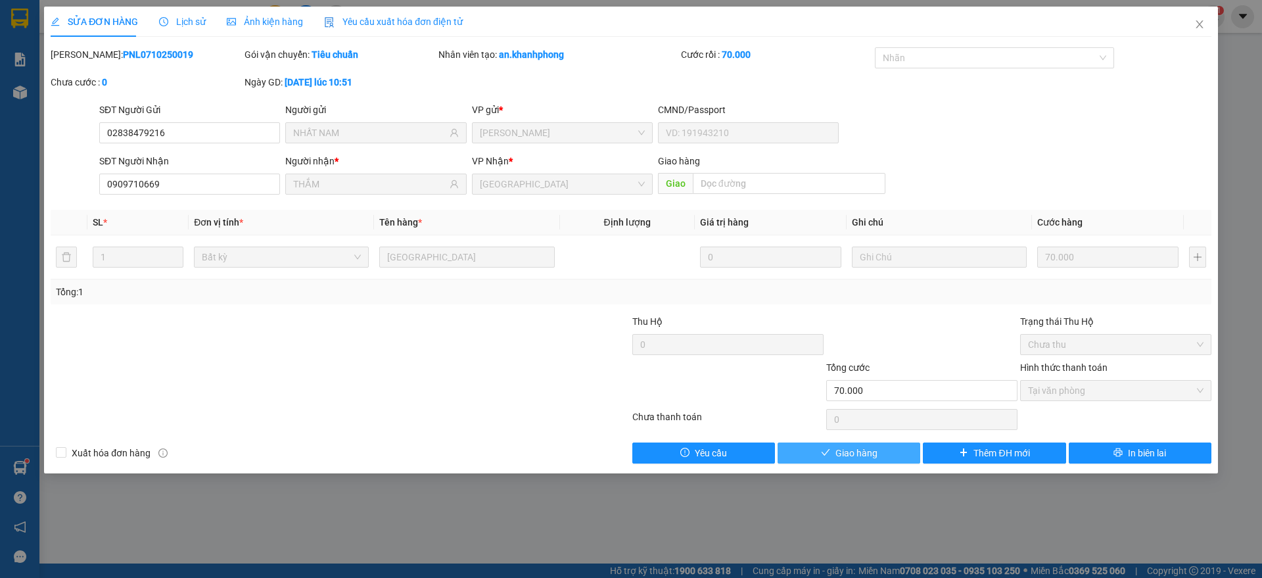
click at [864, 449] on span "Giao hàng" at bounding box center [857, 453] width 42 height 14
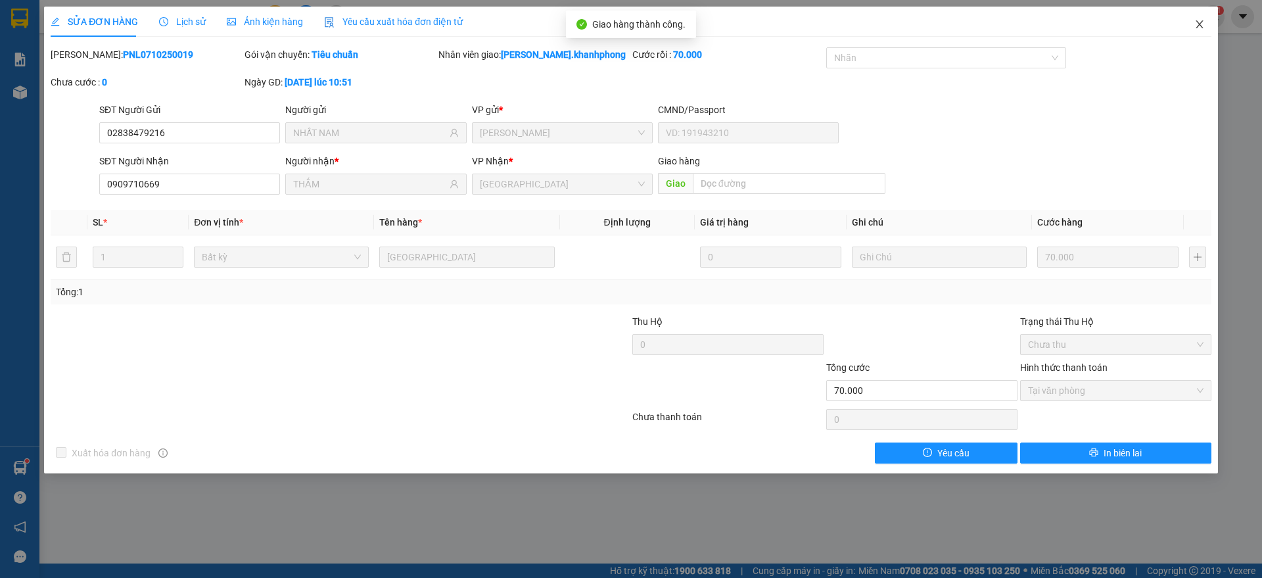
click at [1209, 22] on span "Close" at bounding box center [1199, 25] width 37 height 37
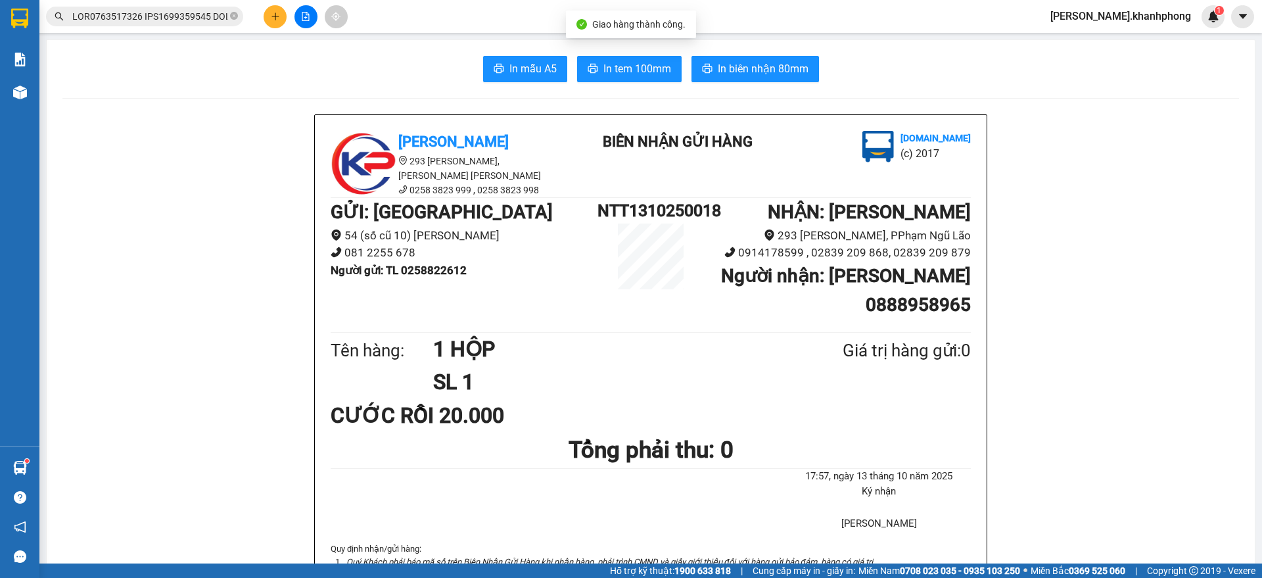
scroll to position [0, 5865]
click at [199, 17] on input "text" at bounding box center [149, 16] width 155 height 14
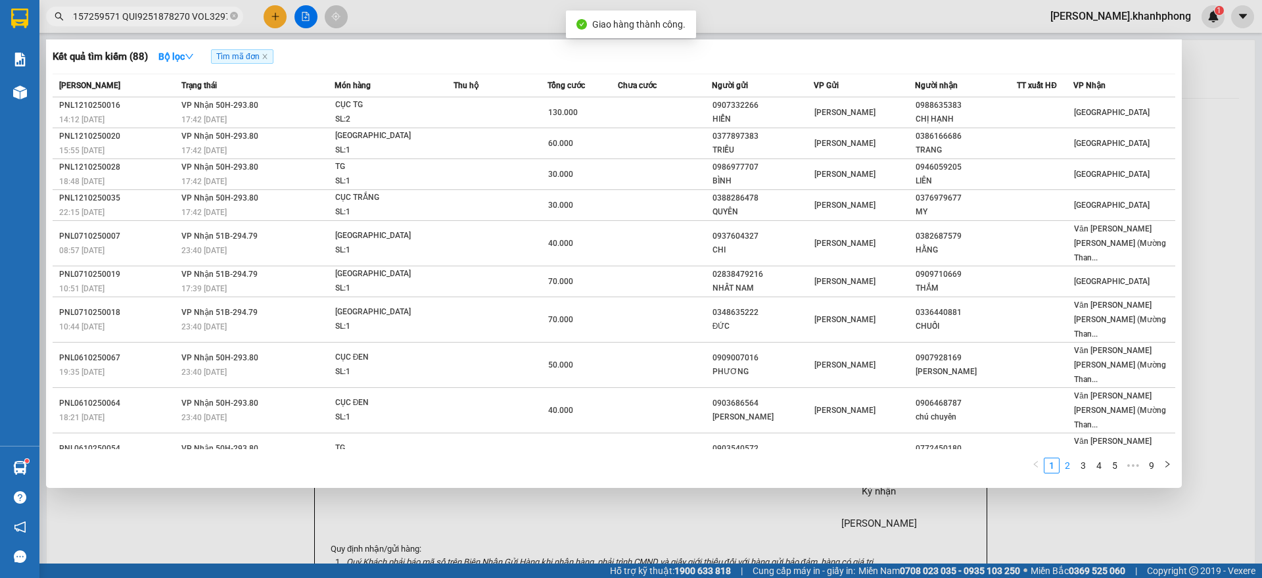
scroll to position [0, 0]
click at [1071, 458] on link "2" at bounding box center [1067, 465] width 14 height 14
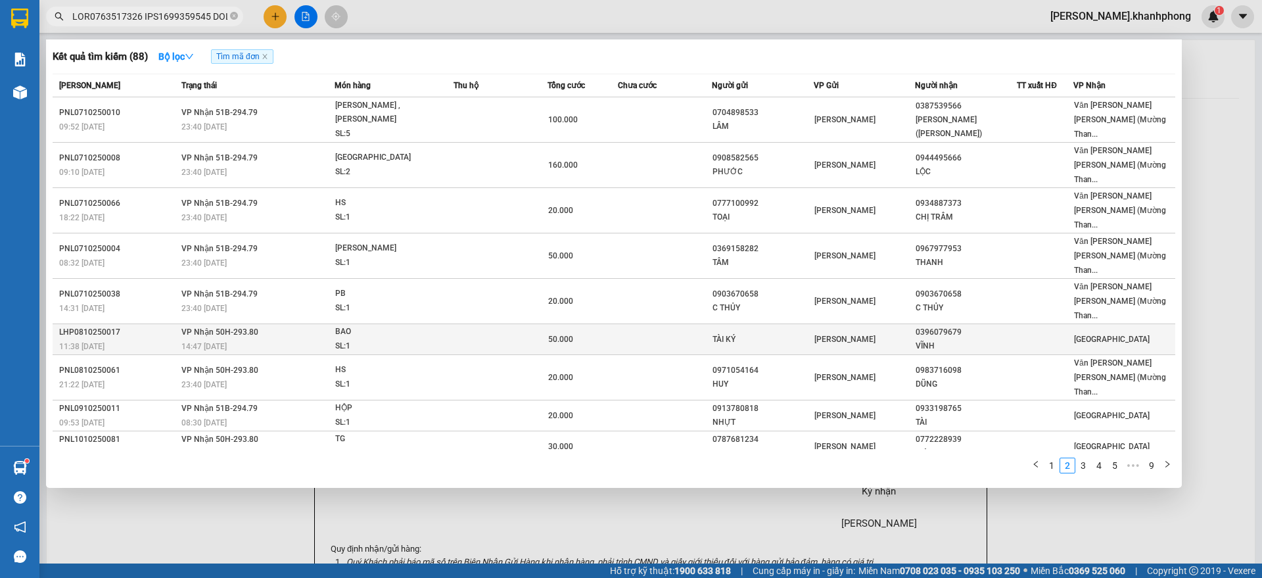
click at [1020, 333] on div at bounding box center [1045, 340] width 55 height 14
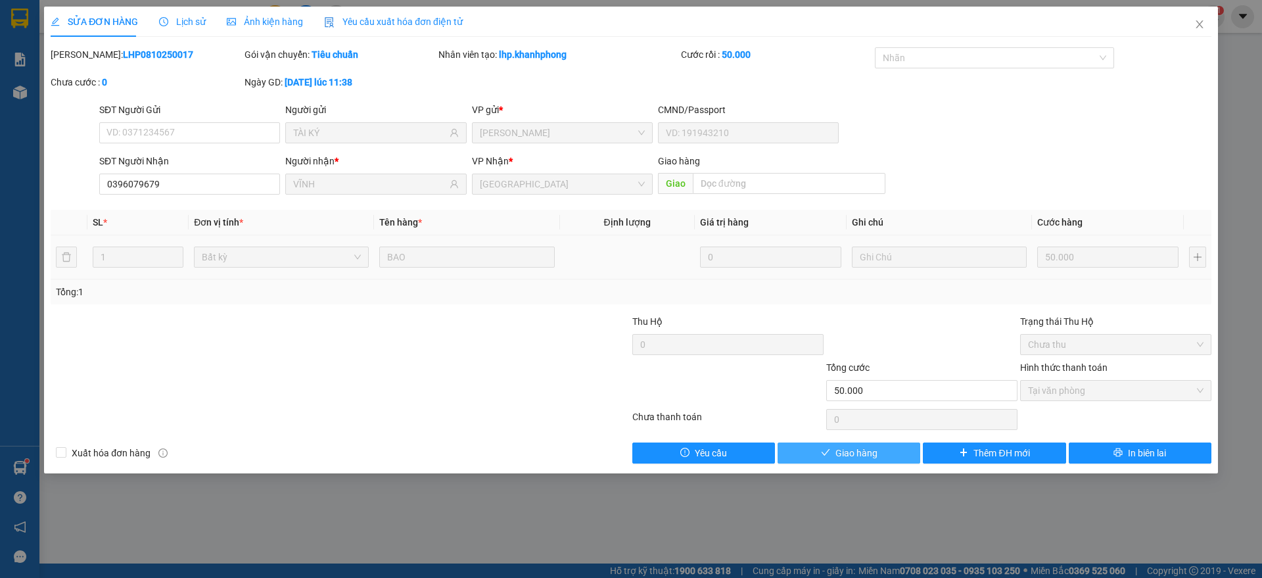
drag, startPoint x: 818, startPoint y: 436, endPoint x: 824, endPoint y: 453, distance: 18.1
click at [822, 445] on div "Total Paid Fee 50.000 Total UnPaid Fee 0 Cash Collection Total Fee Mã ĐH: LHP08…" at bounding box center [631, 255] width 1161 height 416
drag, startPoint x: 826, startPoint y: 453, endPoint x: 878, endPoint y: 443, distance: 53.5
click at [830, 453] on icon "check" at bounding box center [825, 452] width 9 height 9
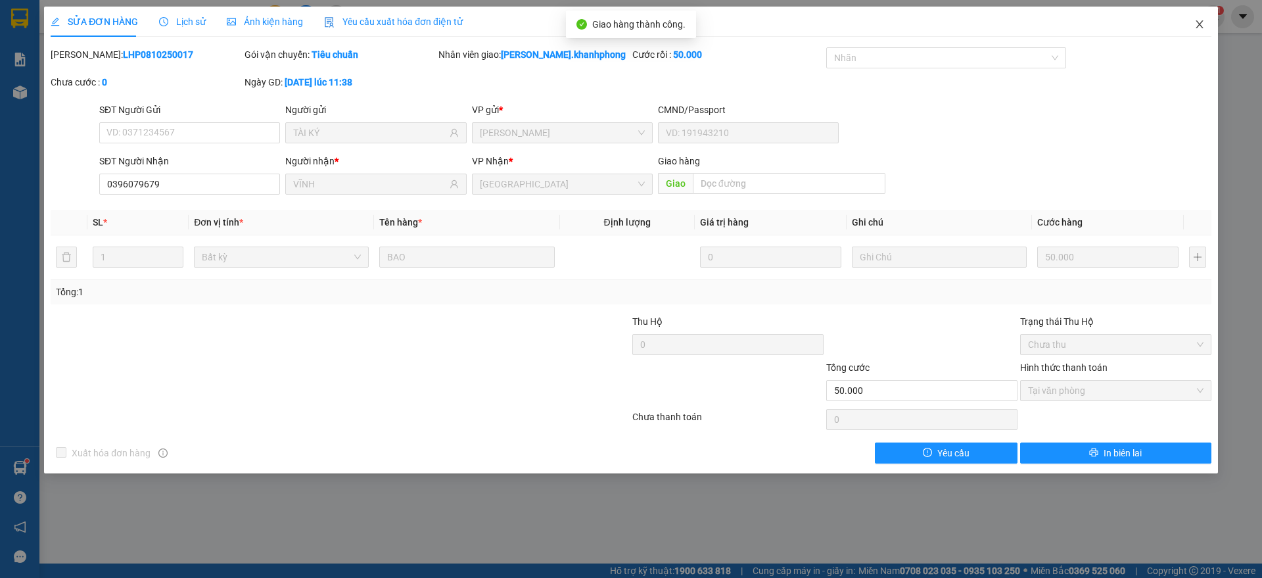
drag, startPoint x: 1202, startPoint y: 16, endPoint x: 1105, endPoint y: 37, distance: 99.4
click at [1199, 21] on span "Close" at bounding box center [1199, 25] width 37 height 37
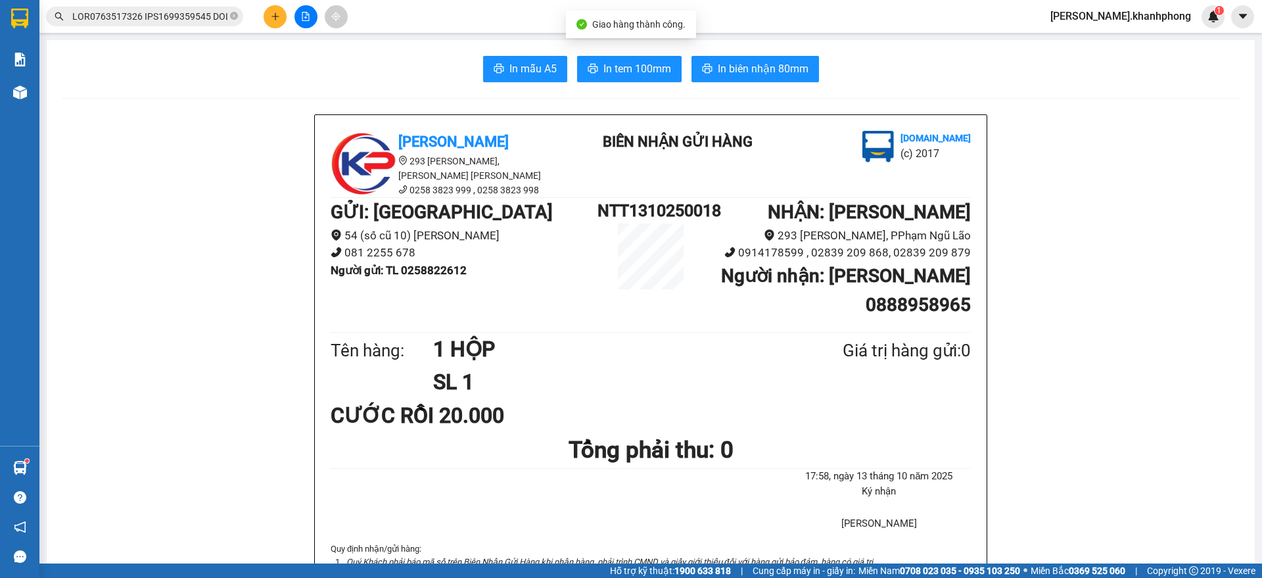
scroll to position [0, 5865]
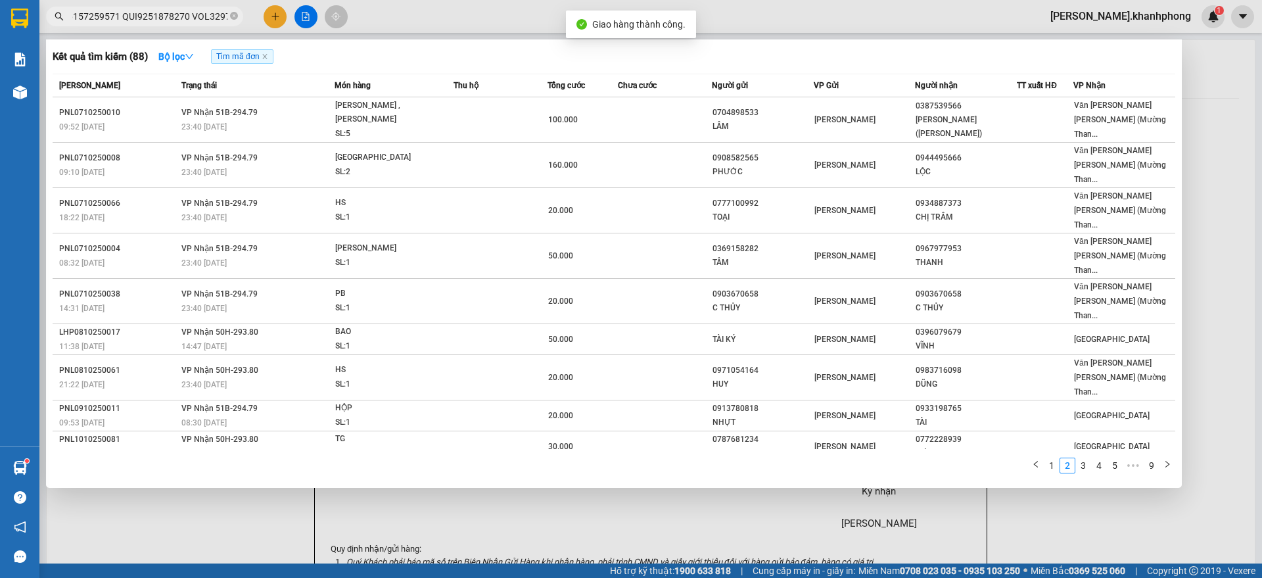
click at [206, 18] on input "text" at bounding box center [149, 16] width 155 height 14
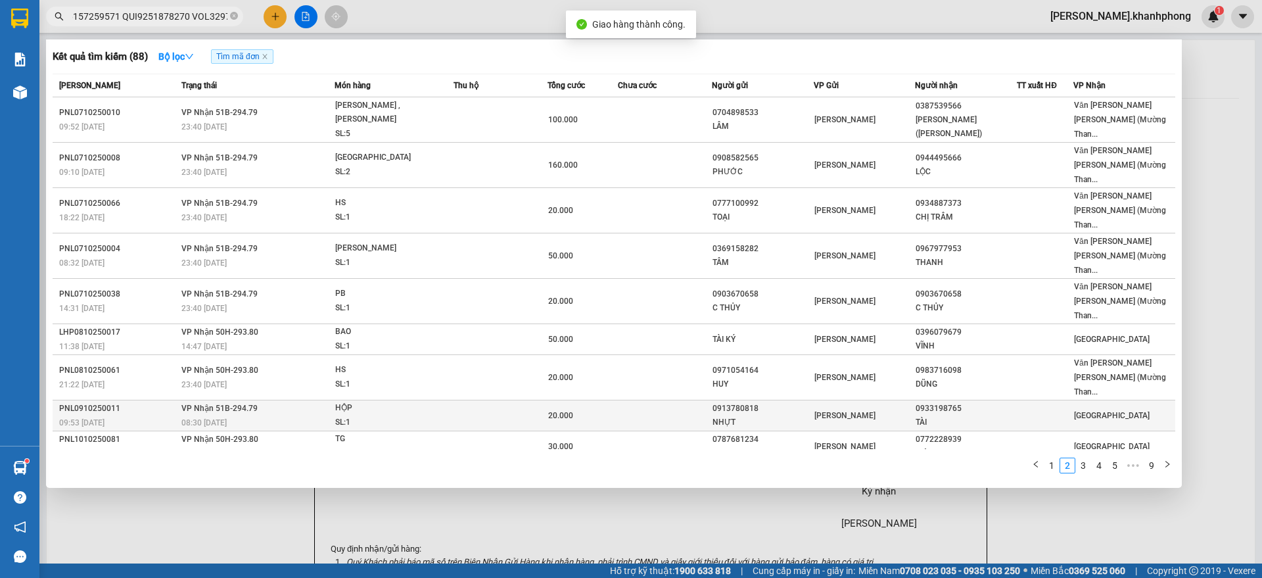
click at [939, 402] on div "0933198765" at bounding box center [966, 409] width 101 height 14
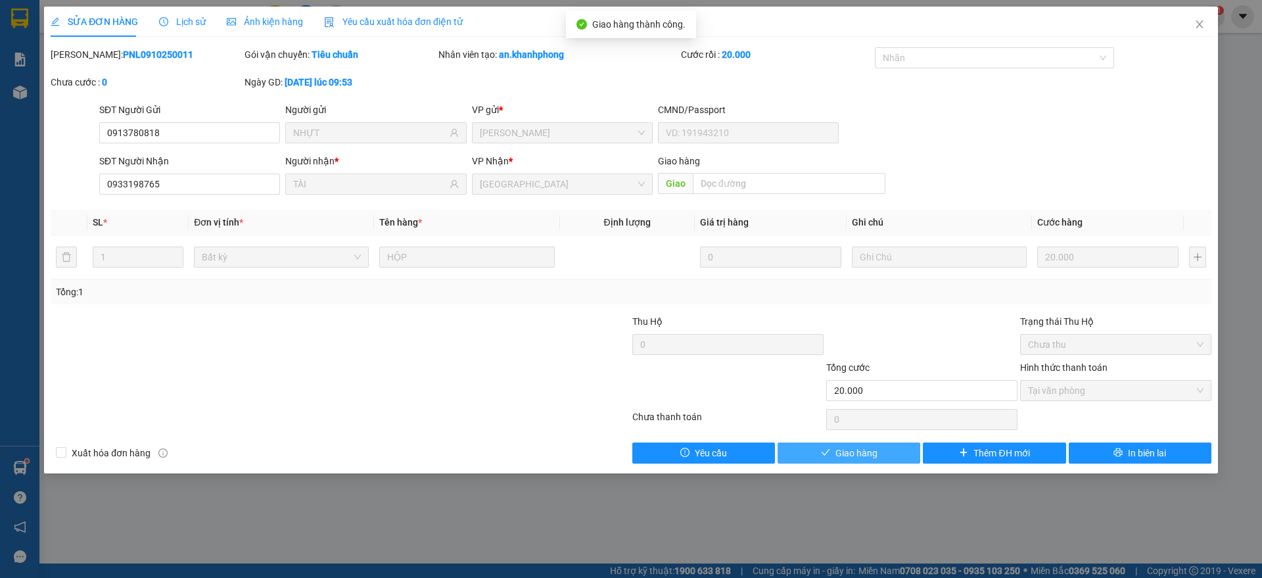
drag, startPoint x: 857, startPoint y: 454, endPoint x: 865, endPoint y: 444, distance: 12.6
click at [859, 453] on span "Giao hàng" at bounding box center [857, 453] width 42 height 14
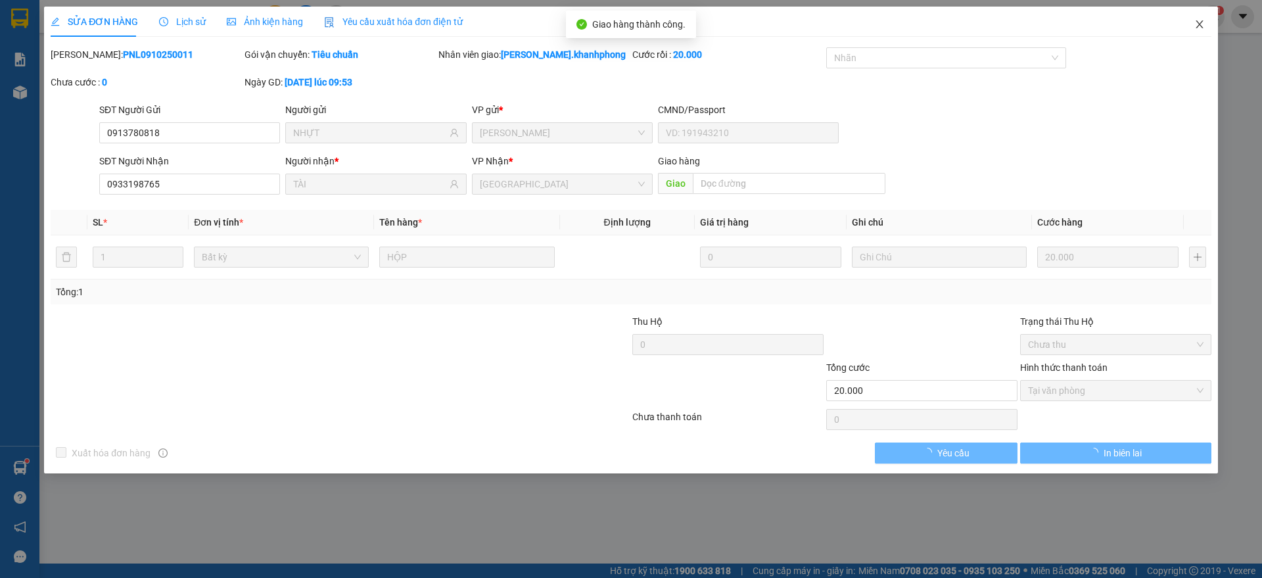
click at [1206, 18] on span "Close" at bounding box center [1199, 25] width 37 height 37
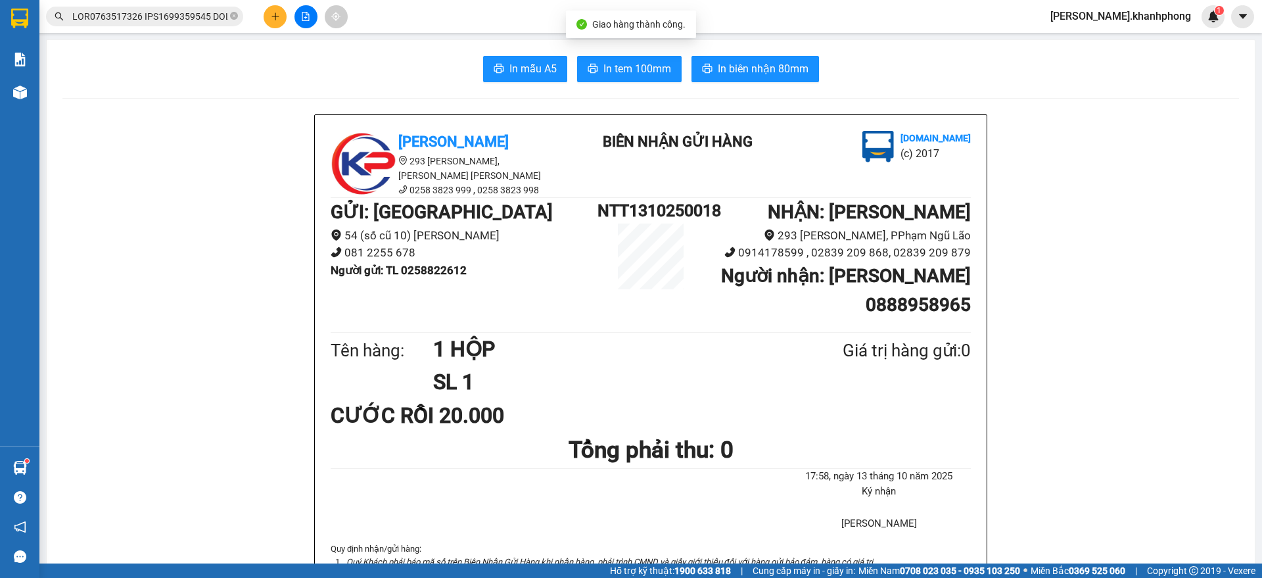
scroll to position [0, 5865]
click at [198, 16] on input "text" at bounding box center [149, 16] width 155 height 14
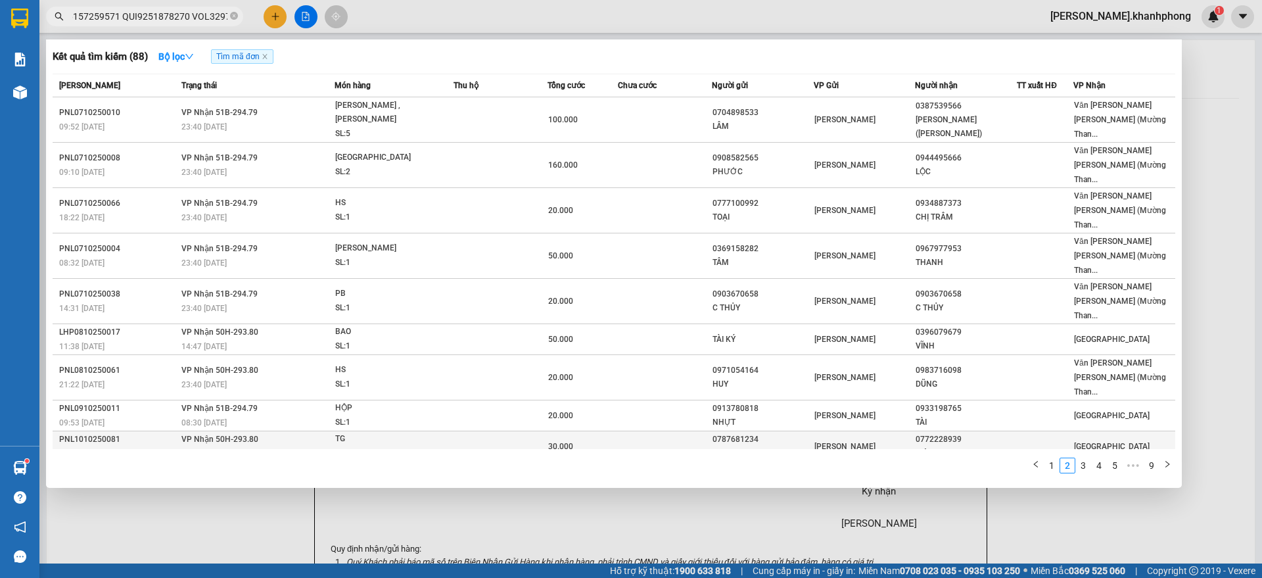
scroll to position [0, 0]
click at [920, 433] on div "0772228939" at bounding box center [966, 440] width 101 height 14
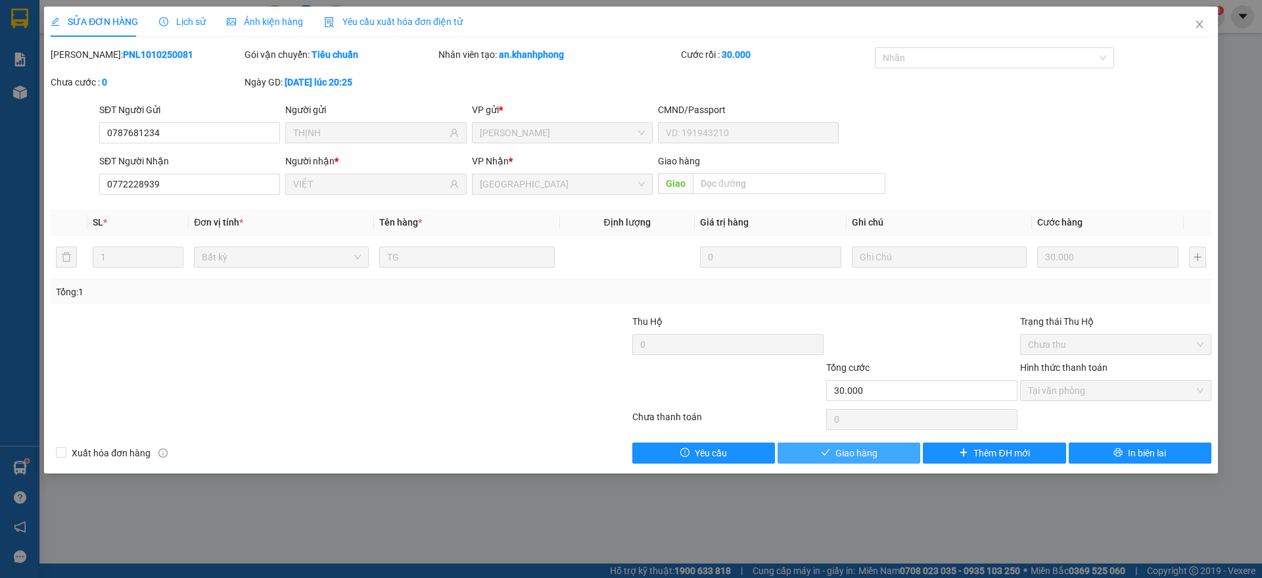
drag, startPoint x: 864, startPoint y: 452, endPoint x: 878, endPoint y: 451, distance: 14.5
click at [866, 452] on span "Giao hàng" at bounding box center [857, 453] width 42 height 14
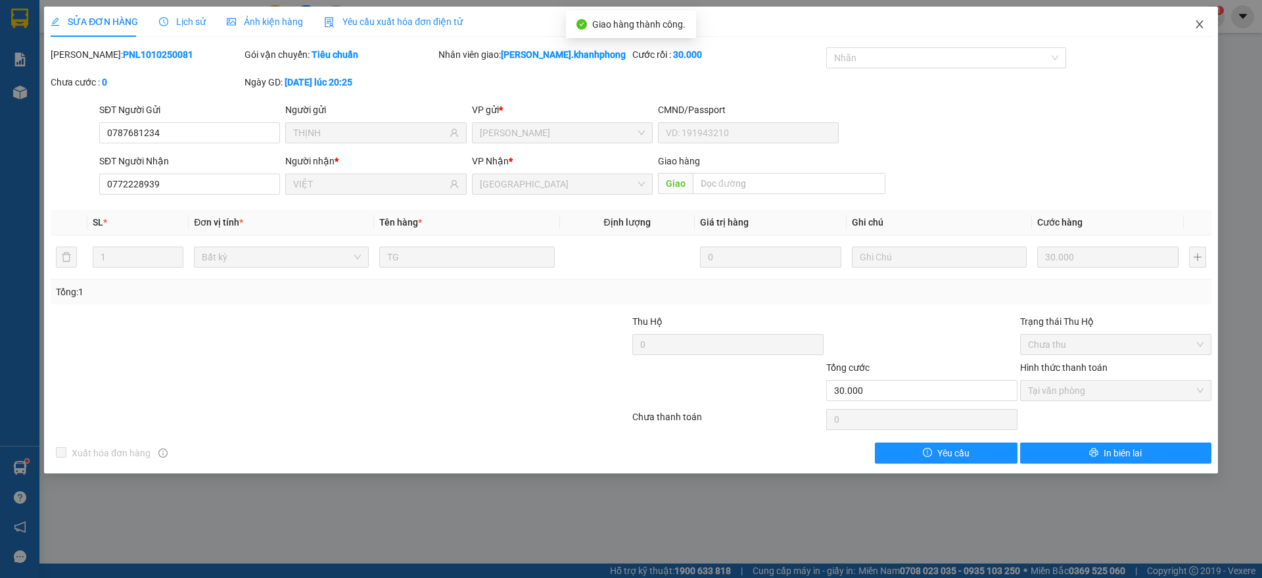
click at [1191, 20] on span "Close" at bounding box center [1199, 25] width 37 height 37
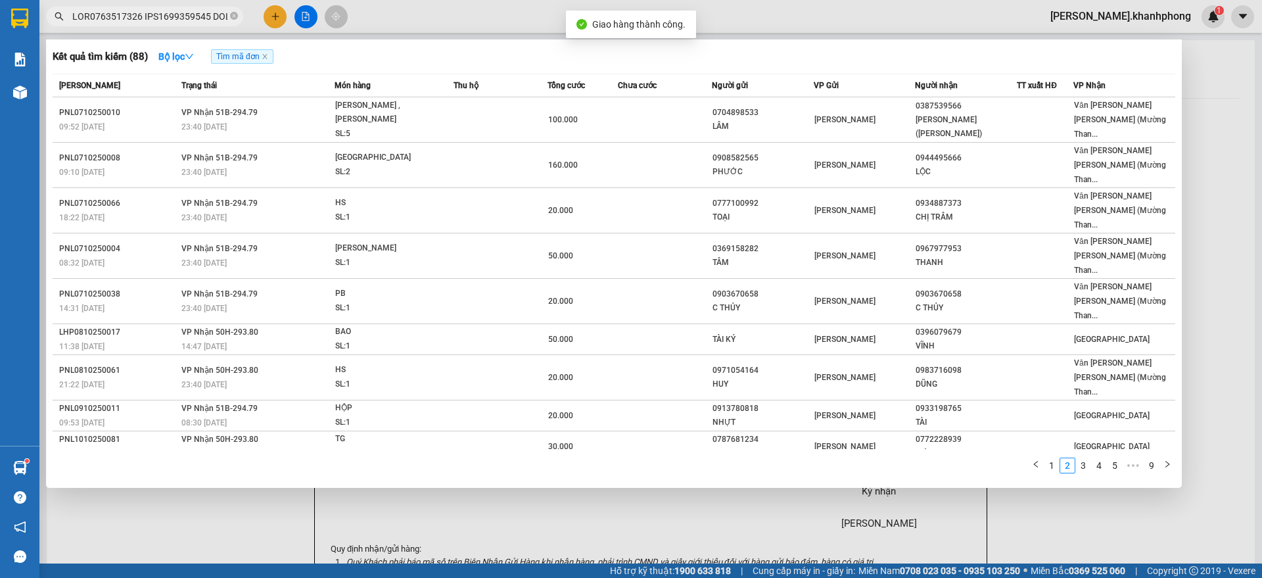
scroll to position [0, 5865]
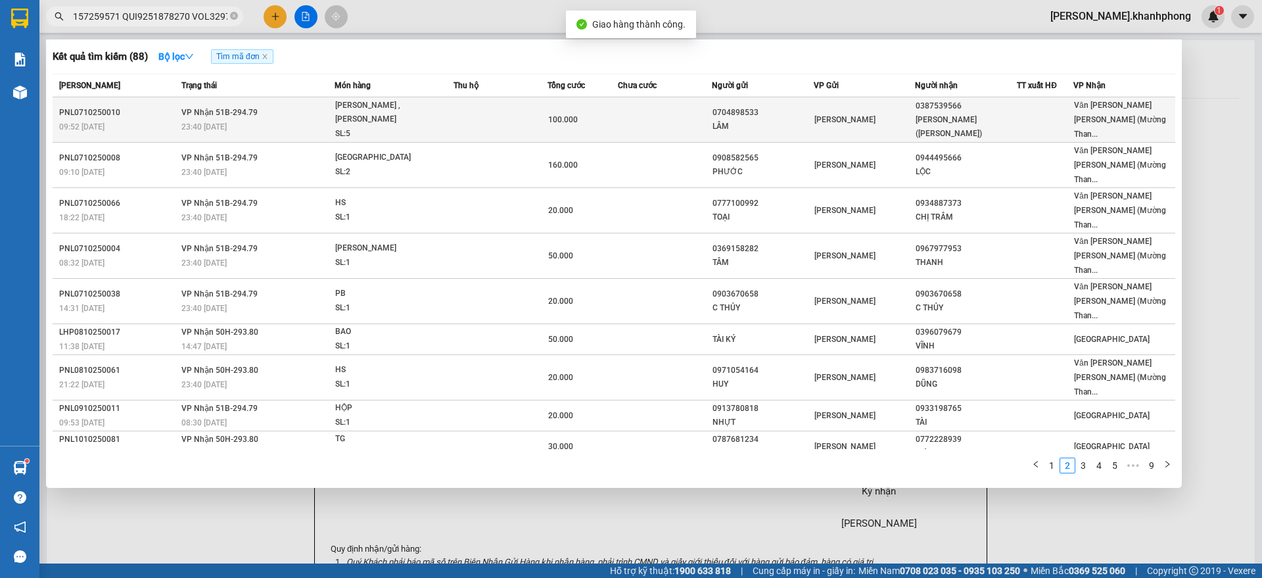
drag, startPoint x: 141, startPoint y: 13, endPoint x: 238, endPoint y: 117, distance: 142.3
click at [141, 13] on input "text" at bounding box center [149, 16] width 155 height 14
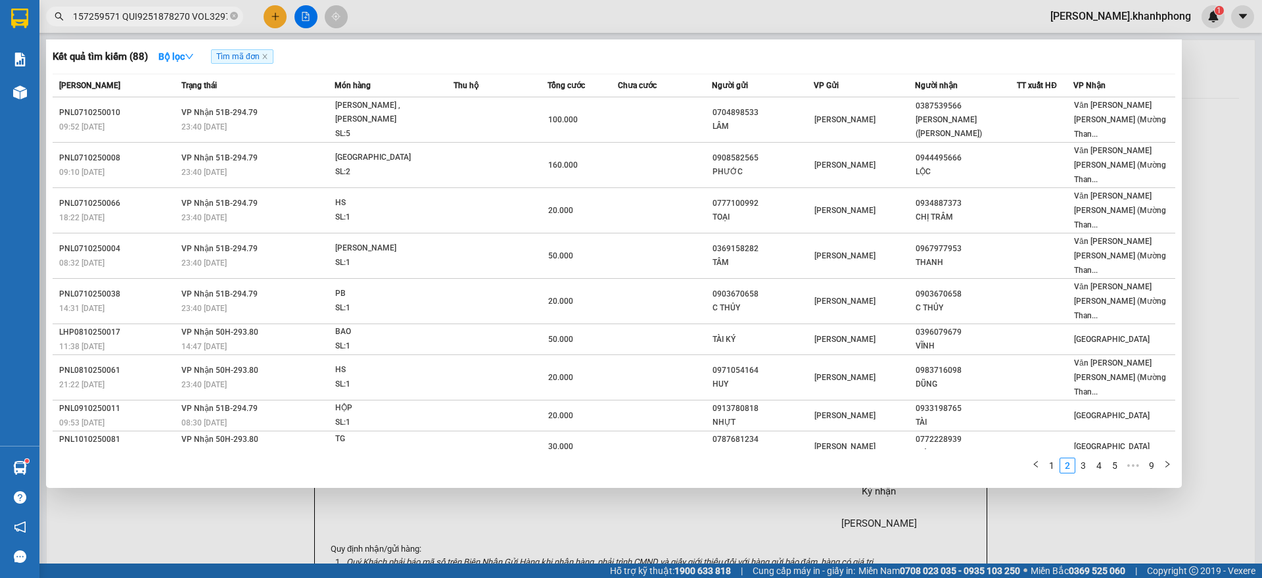
scroll to position [0, 0]
click at [600, 462] on td "100.000" at bounding box center [583, 477] width 70 height 31
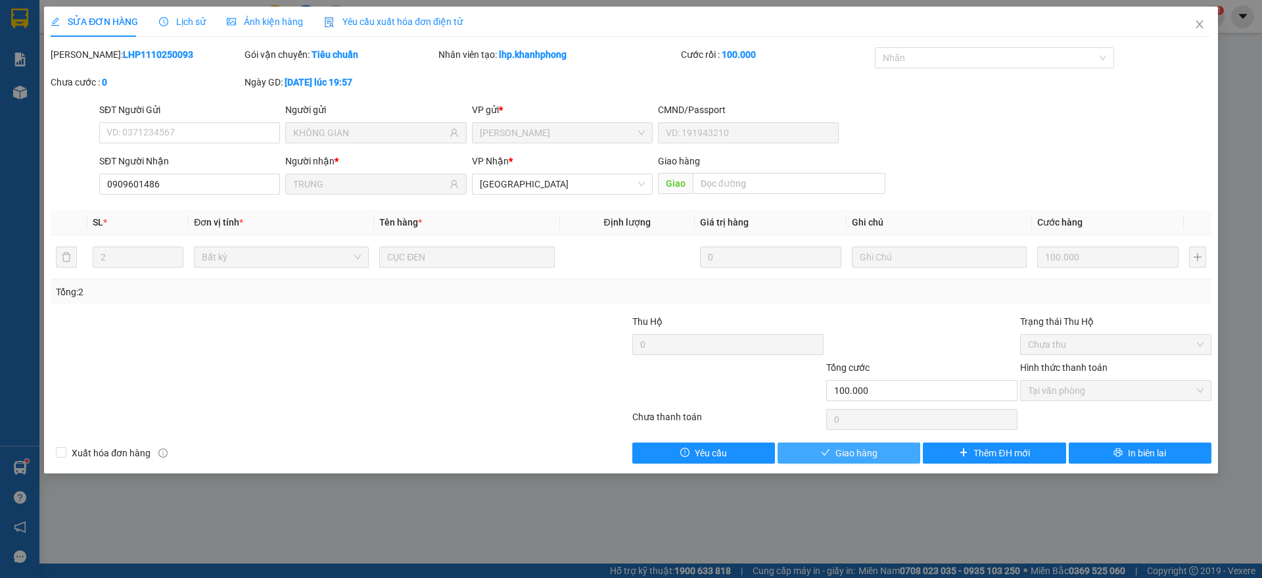
click at [834, 451] on button "Giao hàng" at bounding box center [849, 452] width 143 height 21
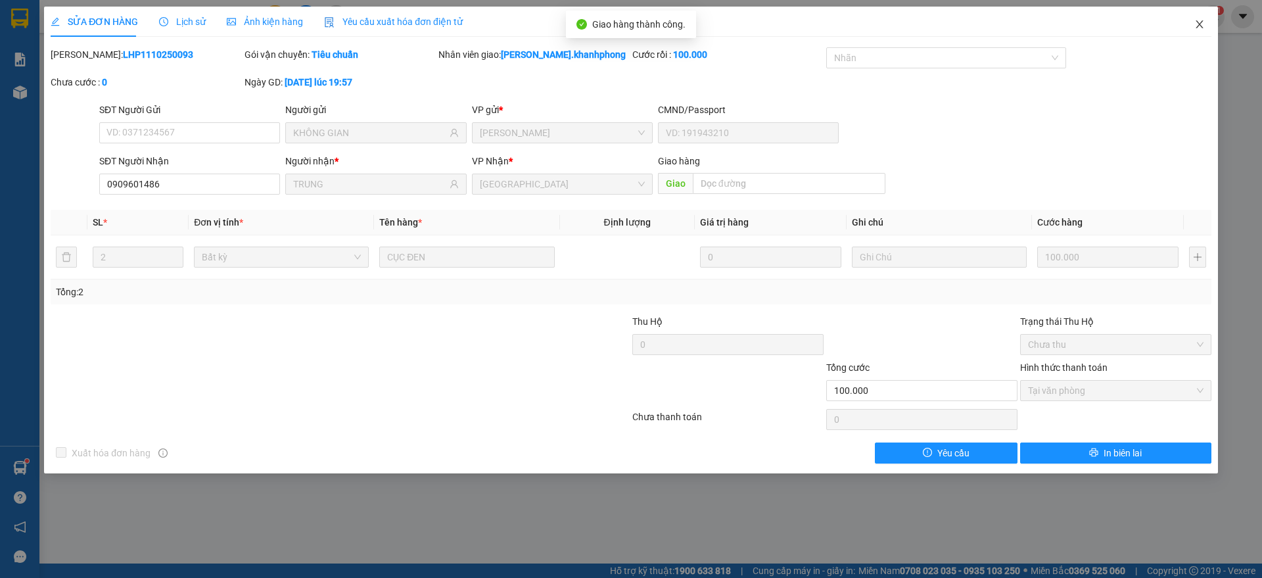
click at [1203, 22] on icon "close" at bounding box center [1200, 24] width 11 height 11
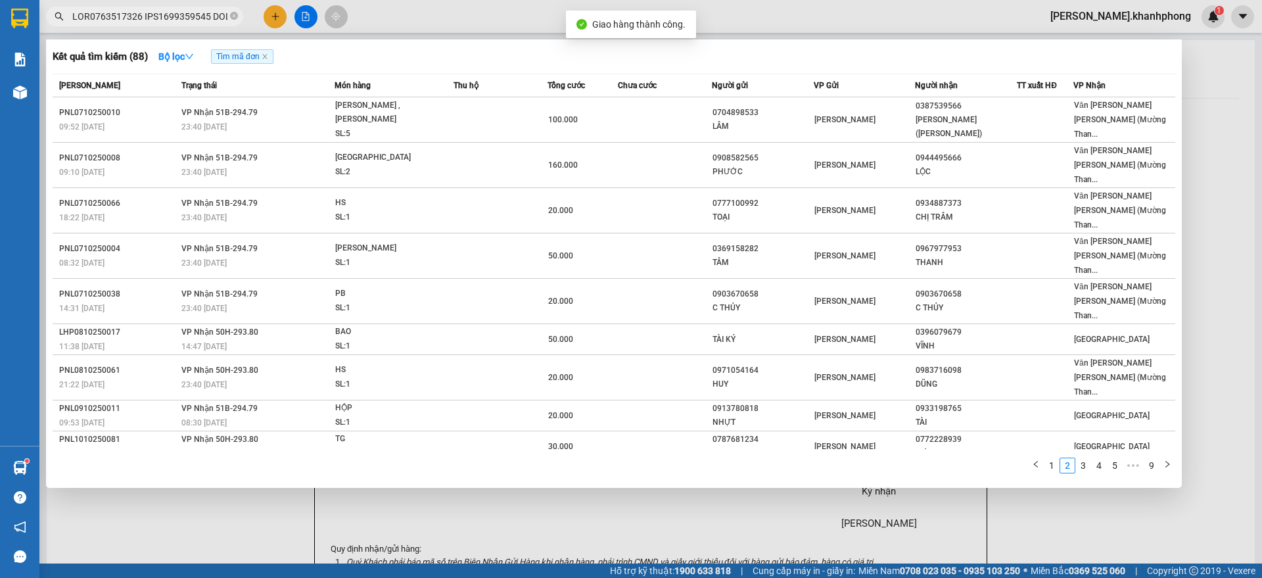
scroll to position [0, 5854]
click at [190, 20] on input "text" at bounding box center [149, 16] width 155 height 14
click at [1055, 458] on link "1" at bounding box center [1052, 465] width 14 height 14
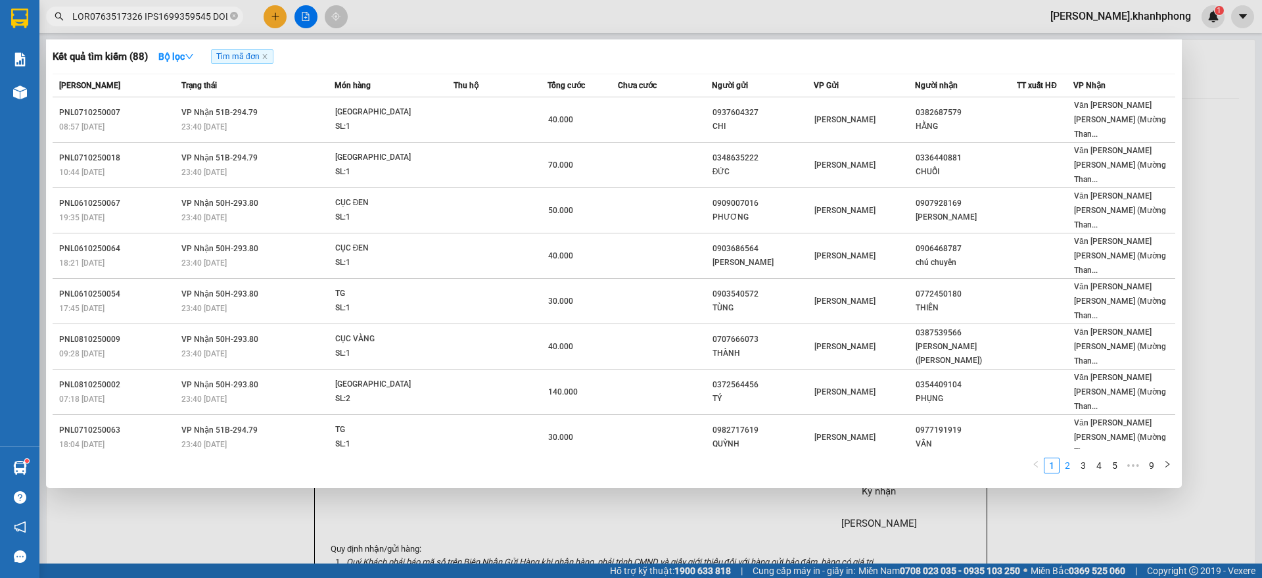
click at [1066, 458] on link "2" at bounding box center [1067, 465] width 14 height 14
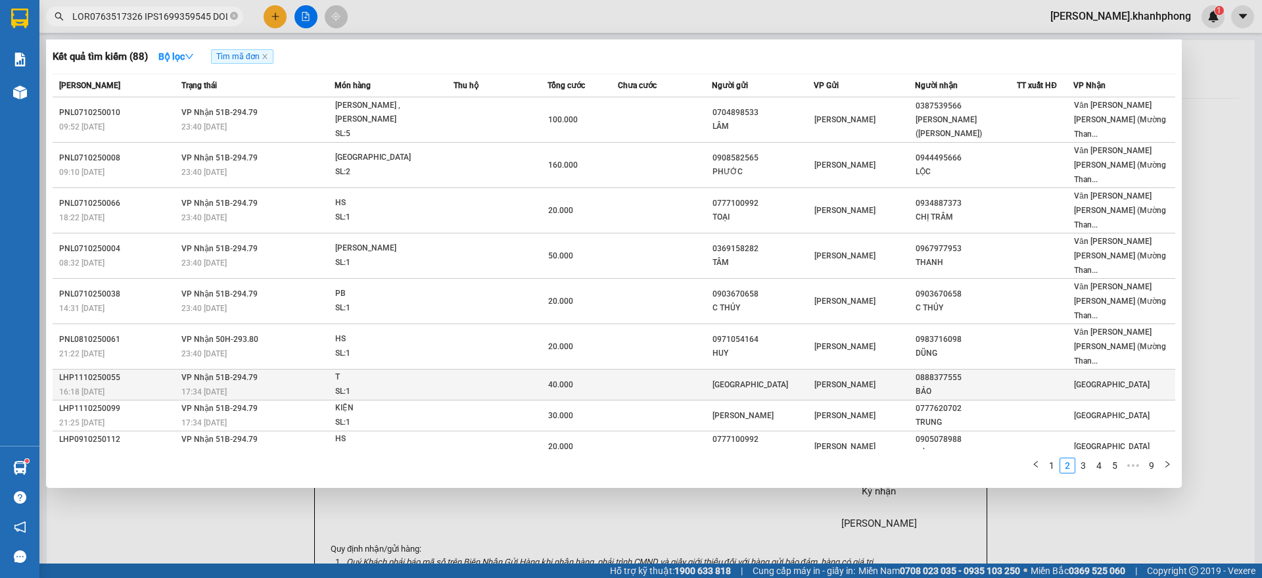
click at [1031, 378] on div at bounding box center [1045, 385] width 55 height 14
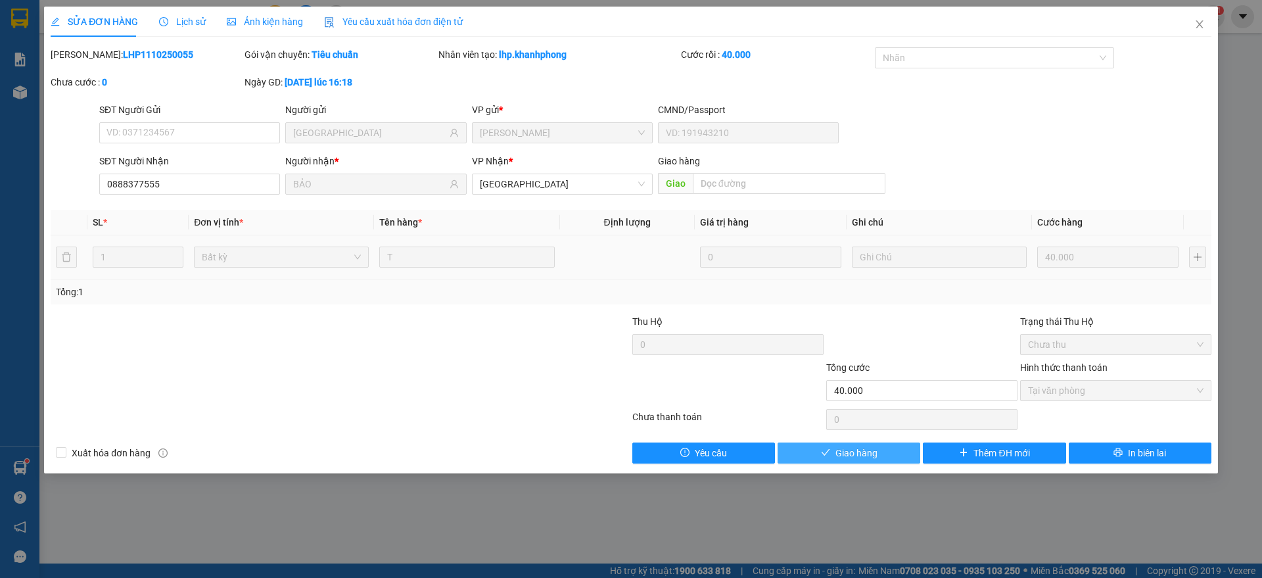
click at [848, 455] on span "Giao hàng" at bounding box center [857, 453] width 42 height 14
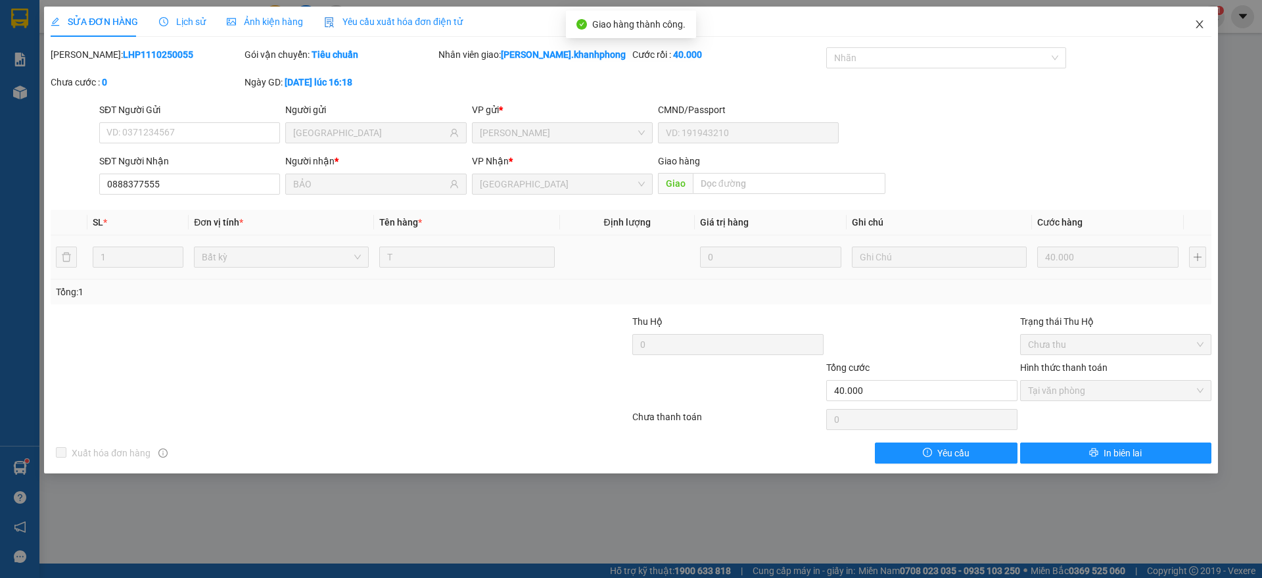
drag, startPoint x: 1204, startPoint y: 18, endPoint x: 860, endPoint y: 36, distance: 345.0
click at [1204, 18] on span "Close" at bounding box center [1199, 25] width 37 height 37
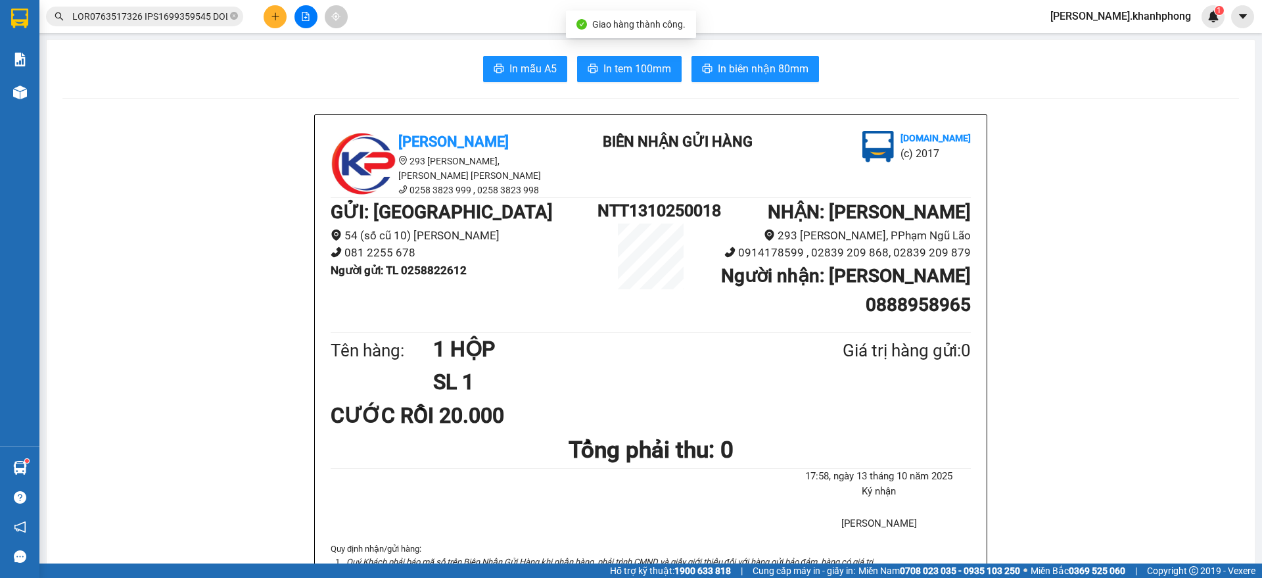
click at [189, 9] on input "text" at bounding box center [149, 16] width 155 height 14
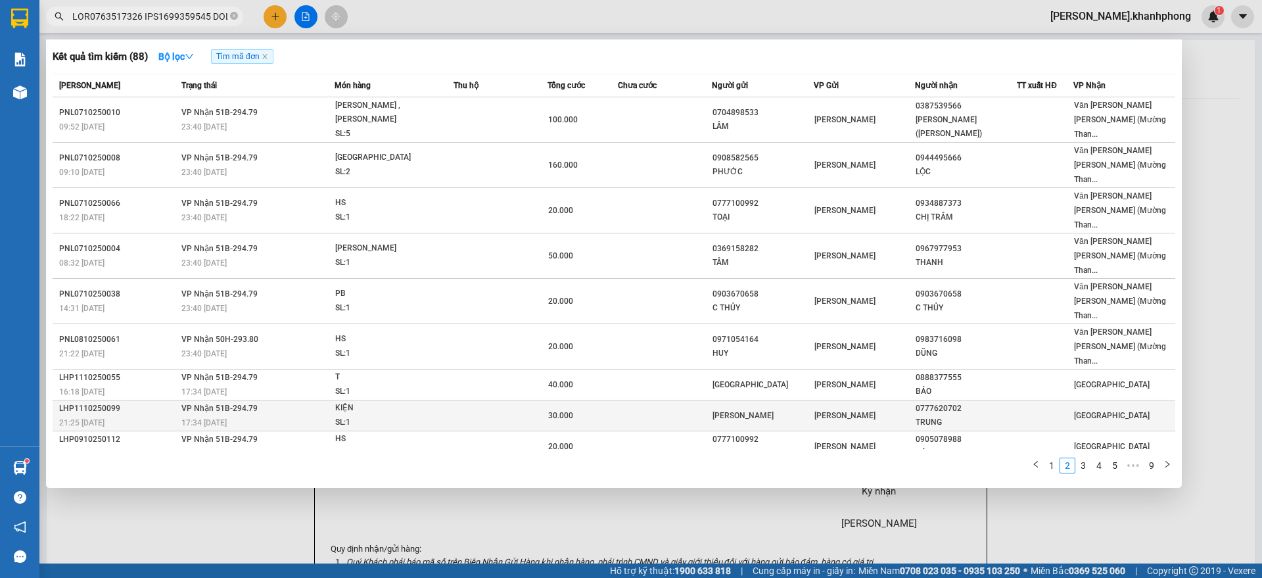
click at [1012, 402] on div "0777620702" at bounding box center [966, 409] width 101 height 14
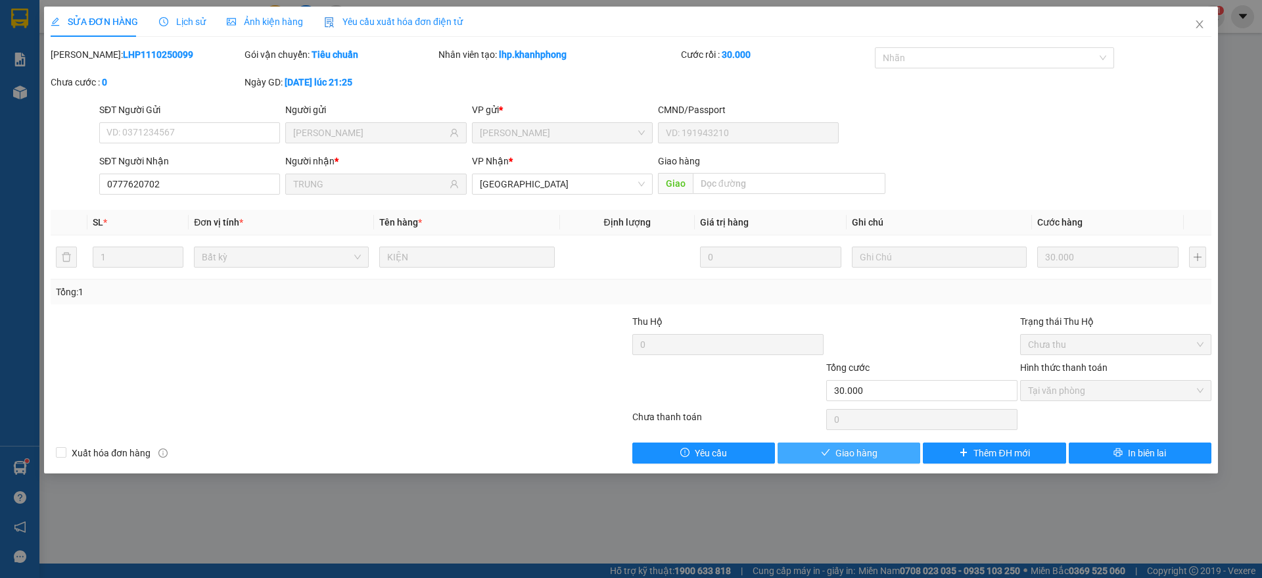
drag, startPoint x: 838, startPoint y: 458, endPoint x: 849, endPoint y: 456, distance: 11.3
click at [840, 458] on span "Giao hàng" at bounding box center [857, 453] width 42 height 14
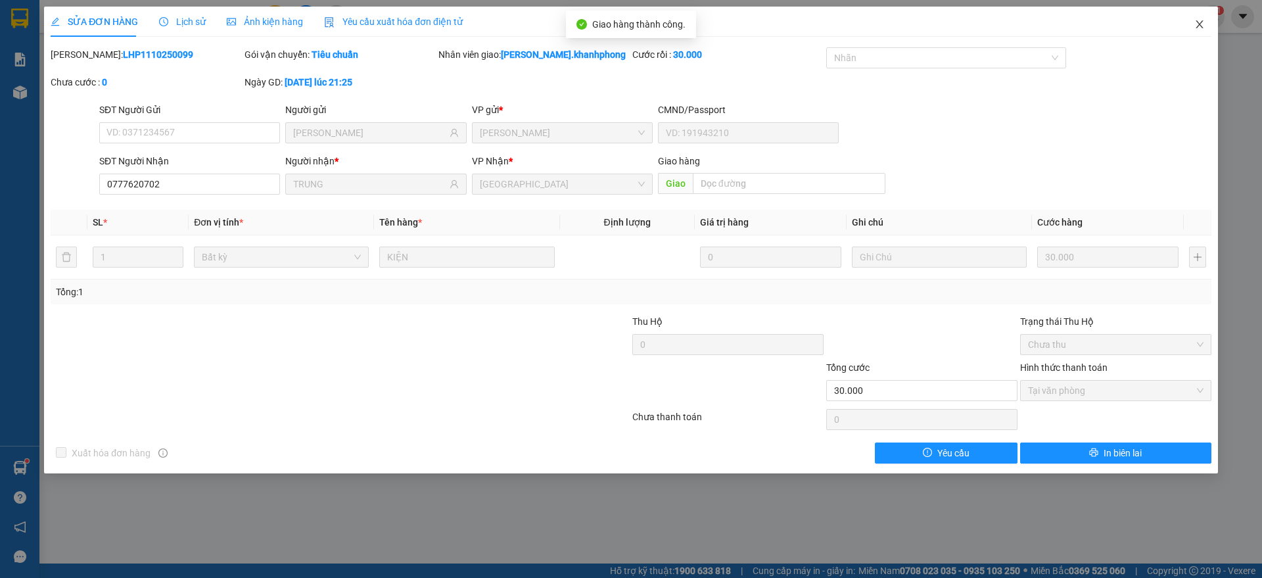
click at [1195, 19] on icon "close" at bounding box center [1200, 24] width 11 height 11
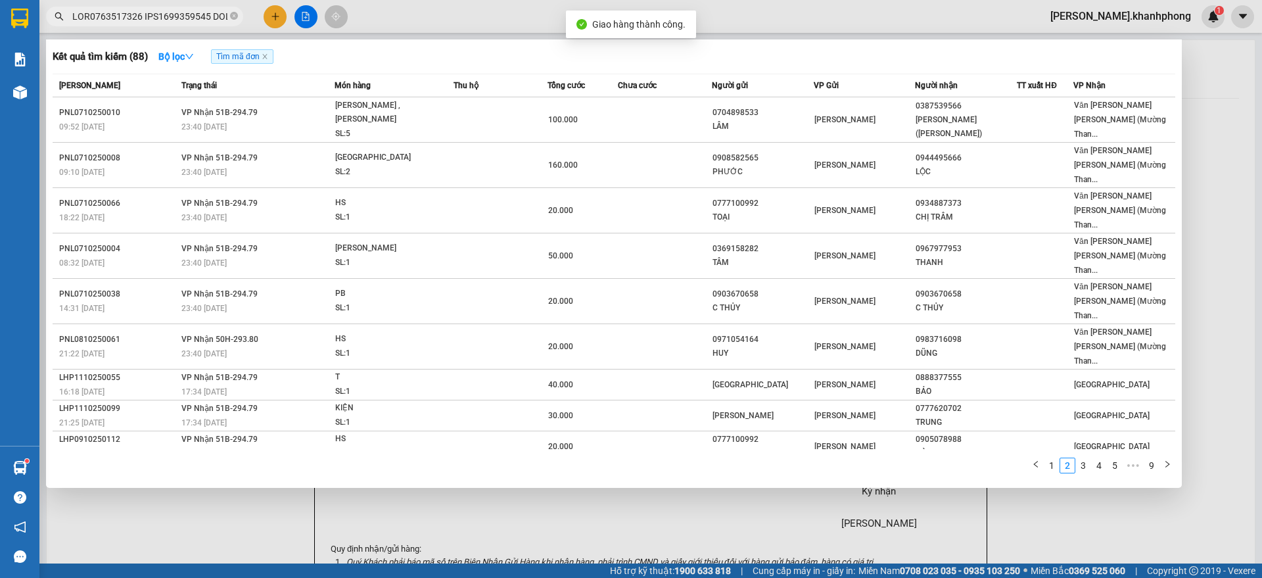
scroll to position [0, 5865]
click at [174, 14] on input "text" at bounding box center [149, 16] width 155 height 14
click at [337, 432] on div "HS" at bounding box center [384, 439] width 99 height 14
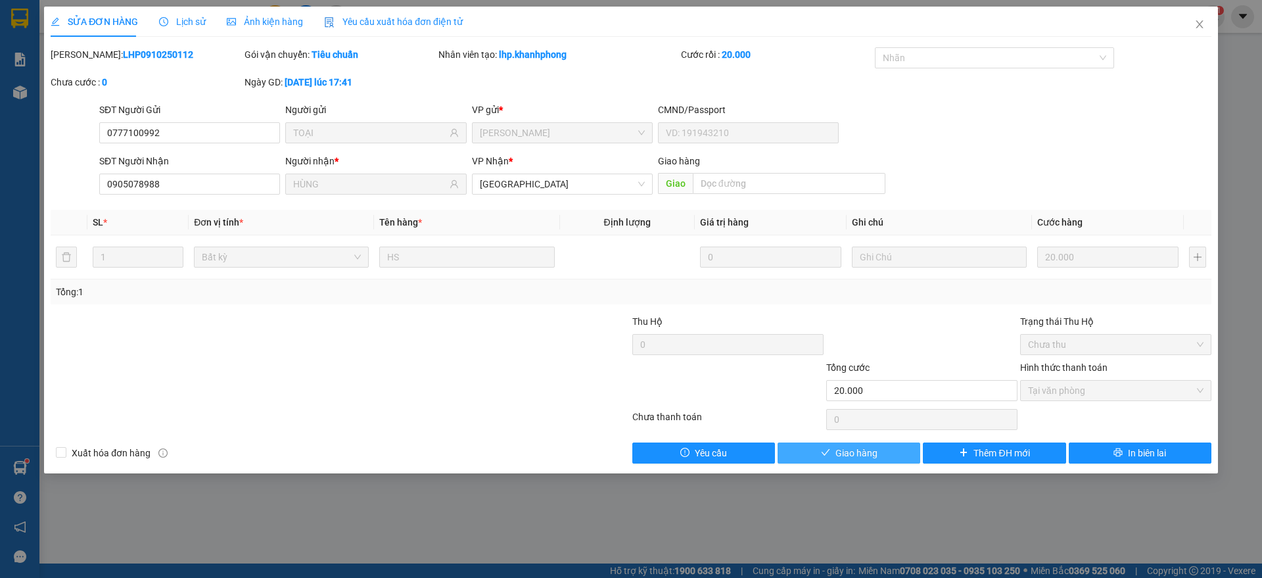
click at [859, 452] on span "Giao hàng" at bounding box center [857, 453] width 42 height 14
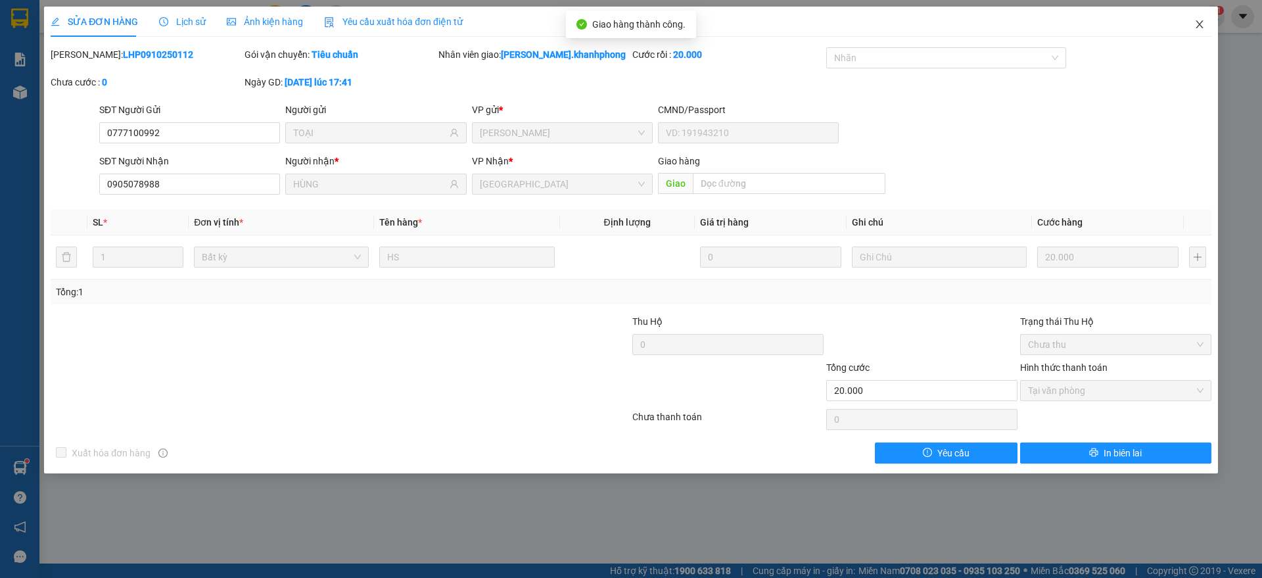
click at [1205, 19] on span "Close" at bounding box center [1199, 25] width 37 height 37
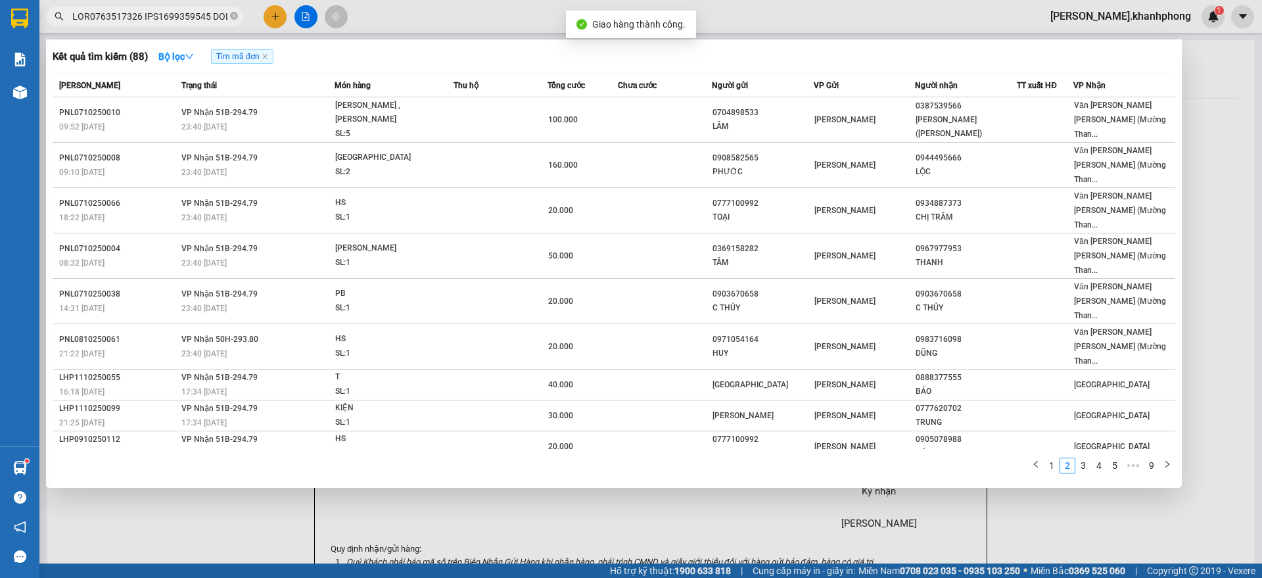
scroll to position [0, 5865]
click at [168, 16] on input "text" at bounding box center [149, 16] width 155 height 14
click at [283, 477] on div "08:30 - 10/10" at bounding box center [257, 484] width 153 height 14
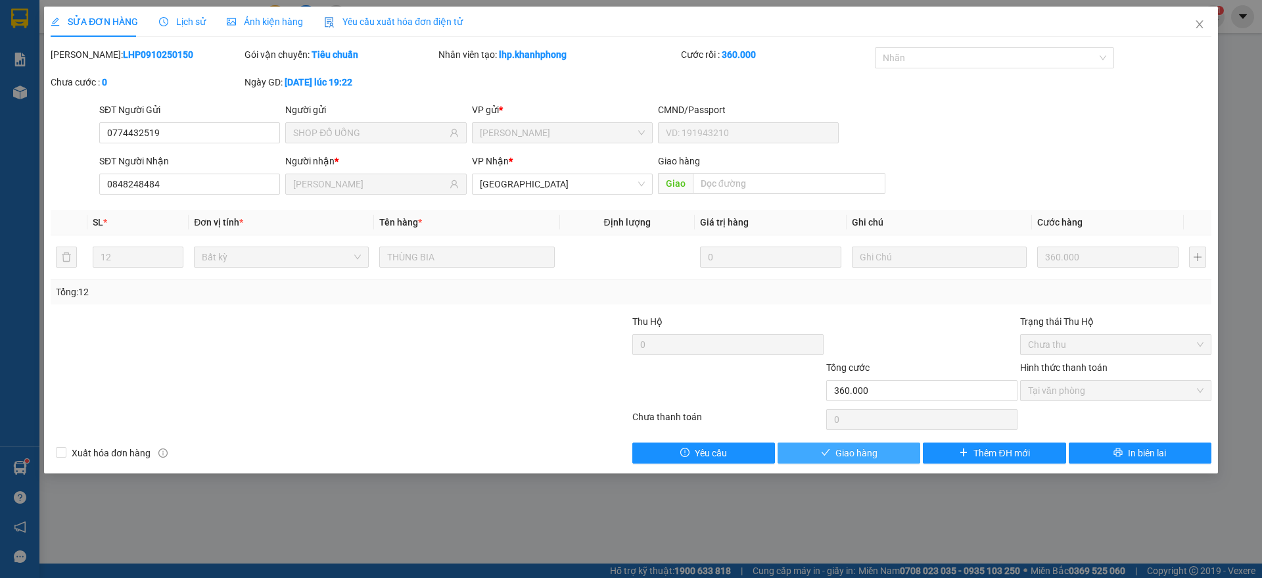
click at [855, 448] on span "Giao hàng" at bounding box center [857, 453] width 42 height 14
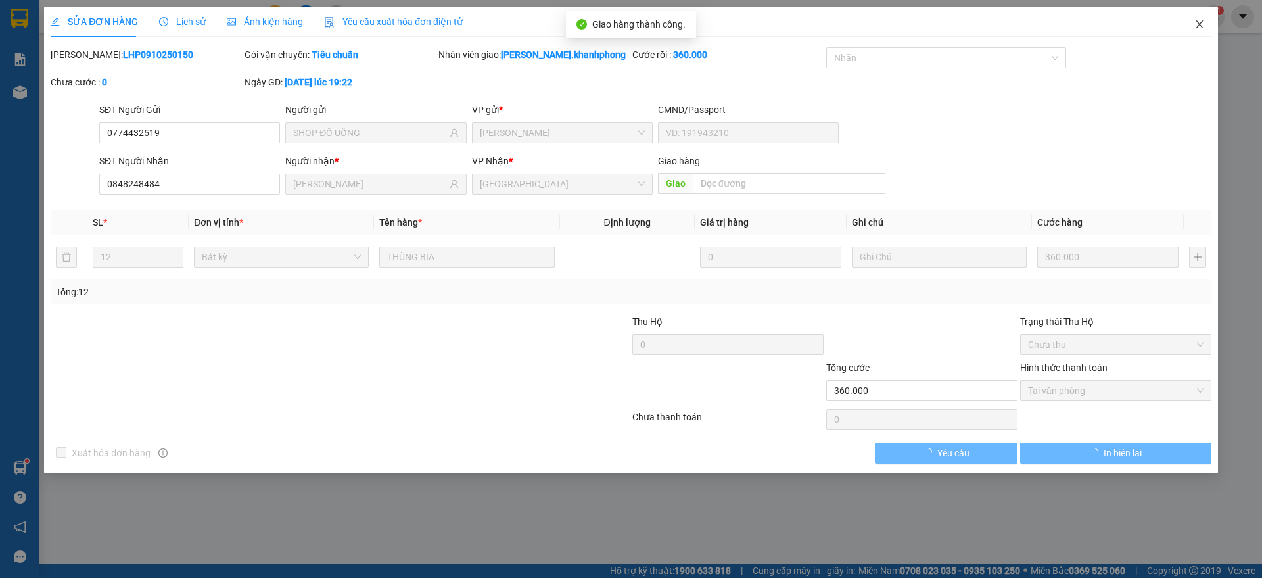
click at [1200, 21] on icon "close" at bounding box center [1200, 24] width 11 height 11
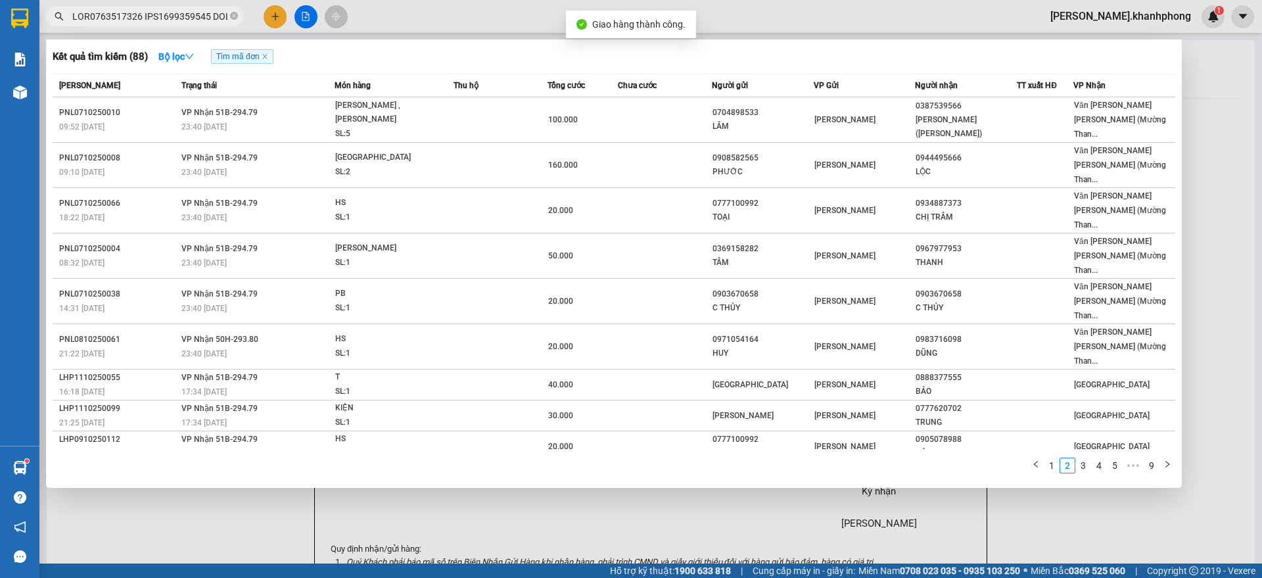
scroll to position [0, 5865]
click at [177, 22] on input "text" at bounding box center [149, 16] width 155 height 14
click at [1085, 458] on link "3" at bounding box center [1083, 465] width 14 height 14
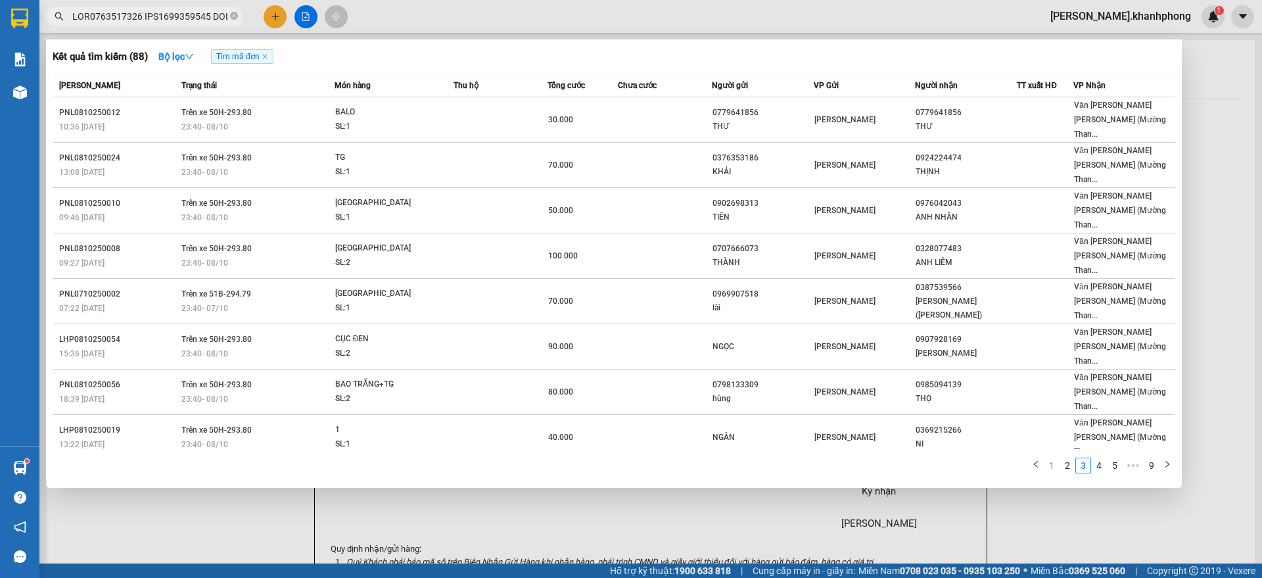
click at [1058, 458] on link "1" at bounding box center [1052, 465] width 14 height 14
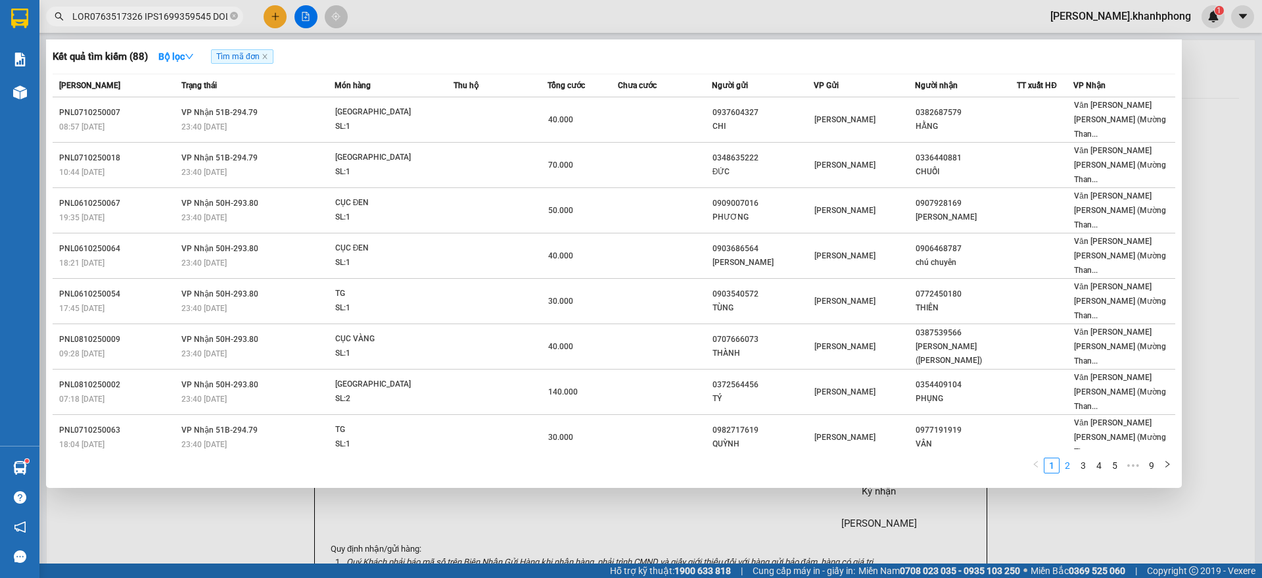
click at [1070, 458] on link "2" at bounding box center [1067, 465] width 14 height 14
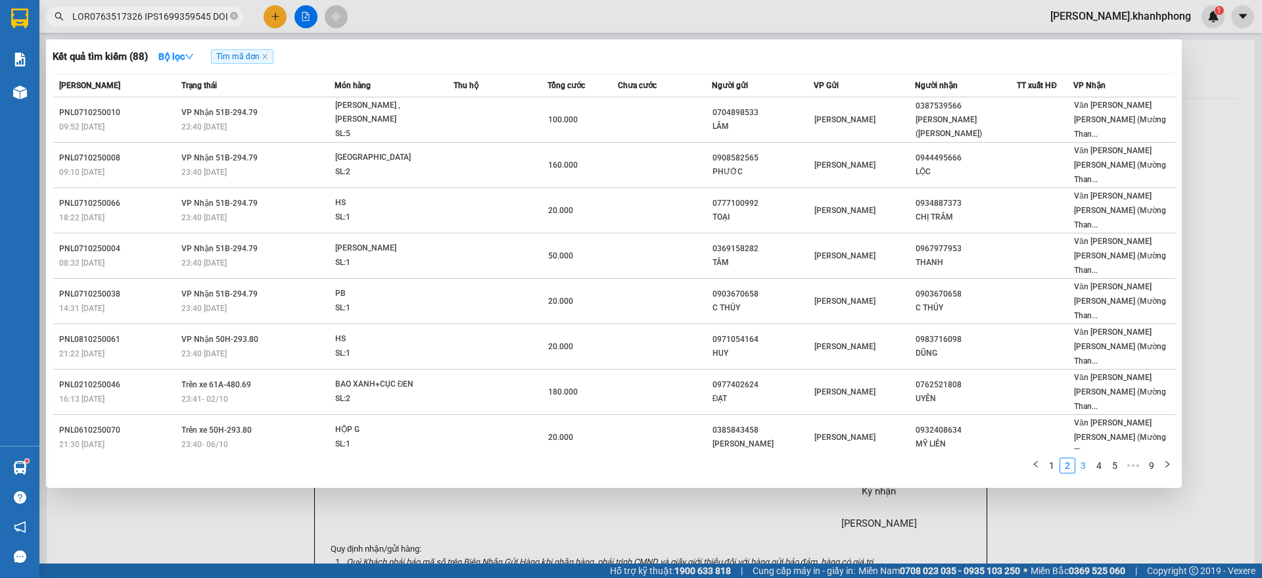
click at [1087, 458] on link "3" at bounding box center [1083, 465] width 14 height 14
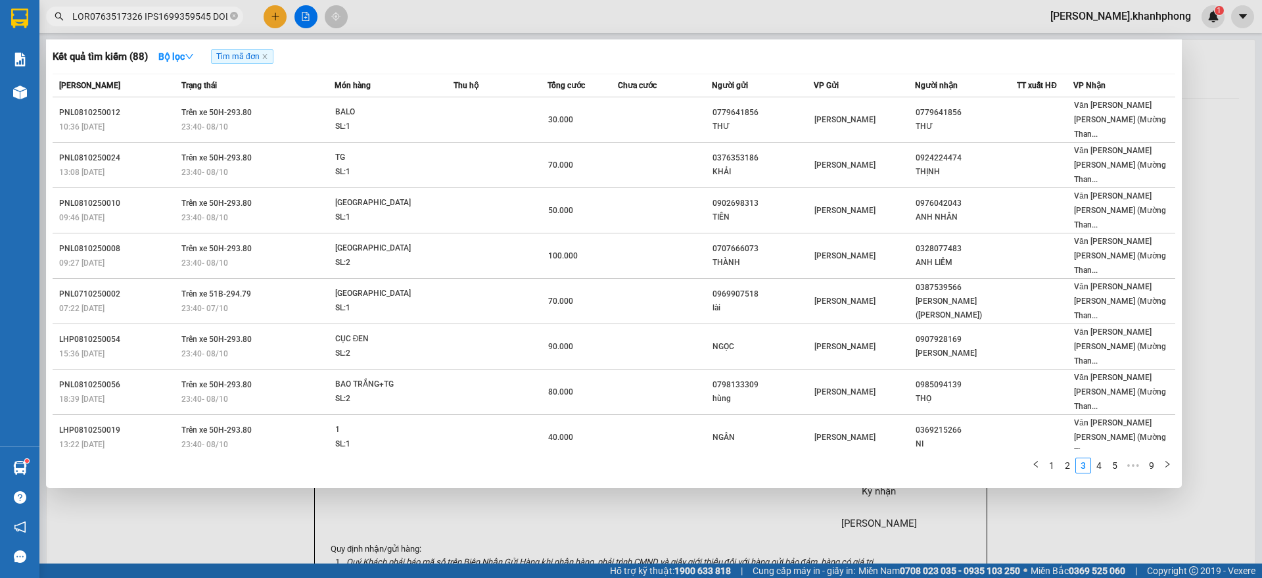
click at [283, 20] on div at bounding box center [631, 289] width 1262 height 578
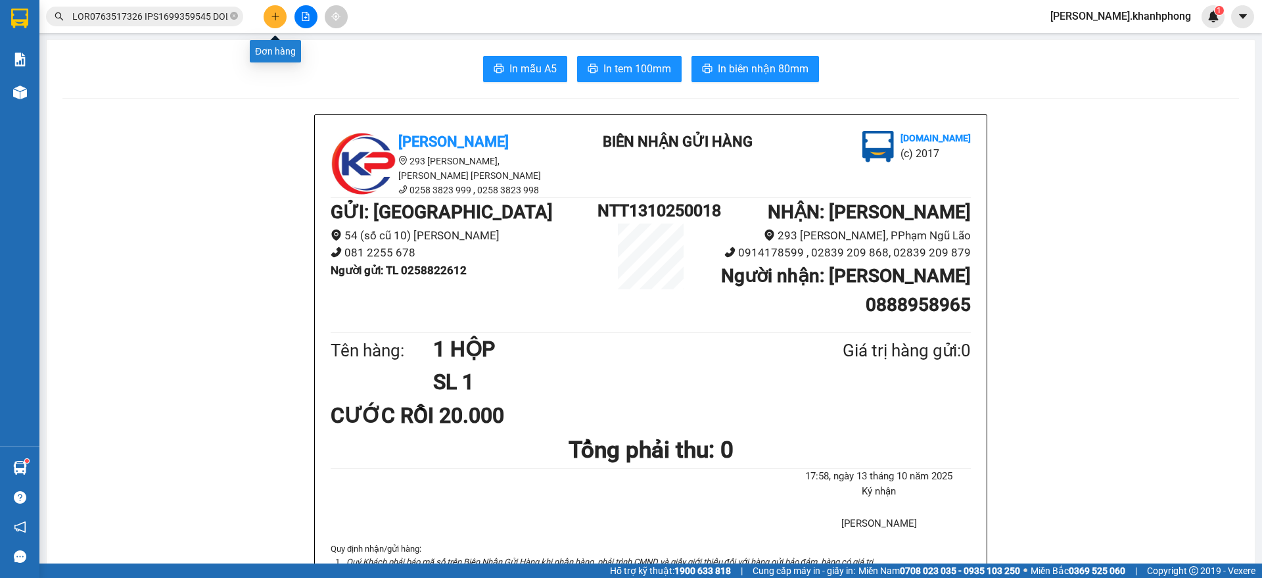
click at [280, 20] on button at bounding box center [275, 16] width 23 height 23
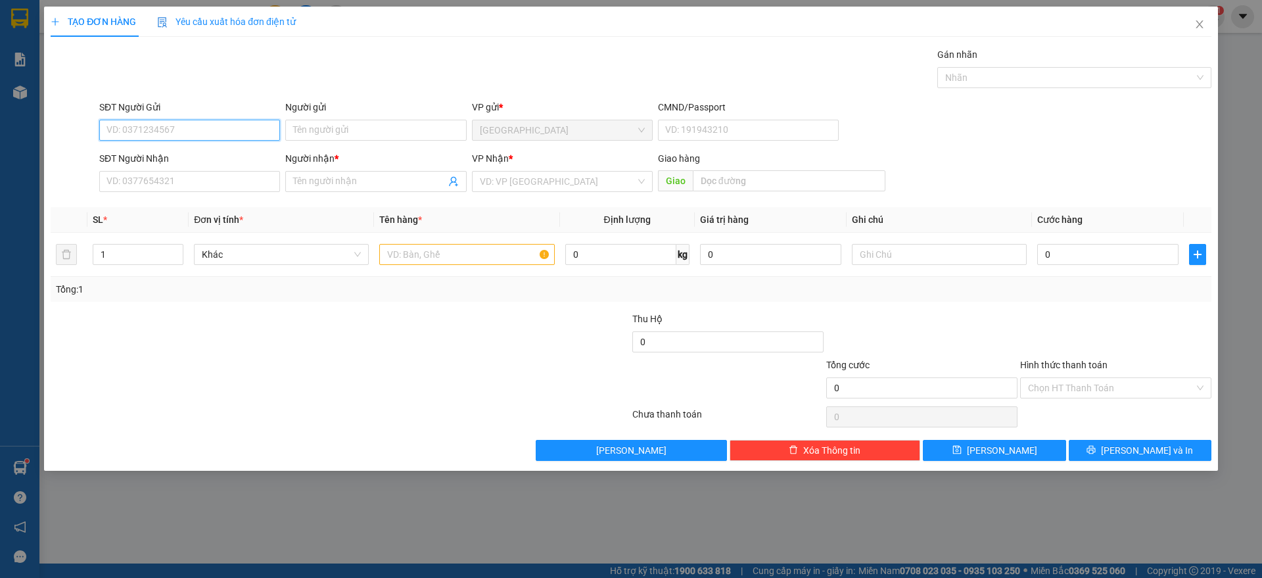
click at [231, 127] on input "SĐT Người Gửi" at bounding box center [189, 130] width 181 height 21
click at [180, 129] on input "SĐT Người Gửi" at bounding box center [189, 130] width 181 height 21
click at [179, 155] on div "0935806543 - TRÂN" at bounding box center [189, 156] width 165 height 14
click at [181, 191] on input "SĐT Người Nhận" at bounding box center [189, 181] width 181 height 21
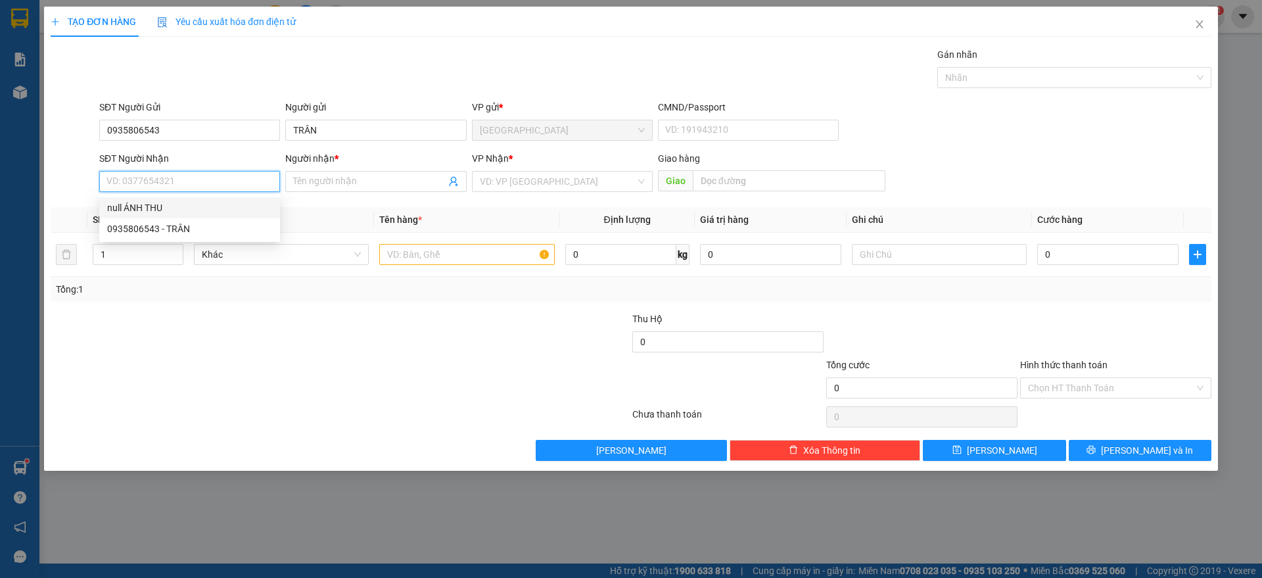
click at [170, 184] on input "SĐT Người Nhận" at bounding box center [189, 181] width 181 height 21
click at [162, 204] on div "0988710220 - TÙNG" at bounding box center [189, 208] width 165 height 14
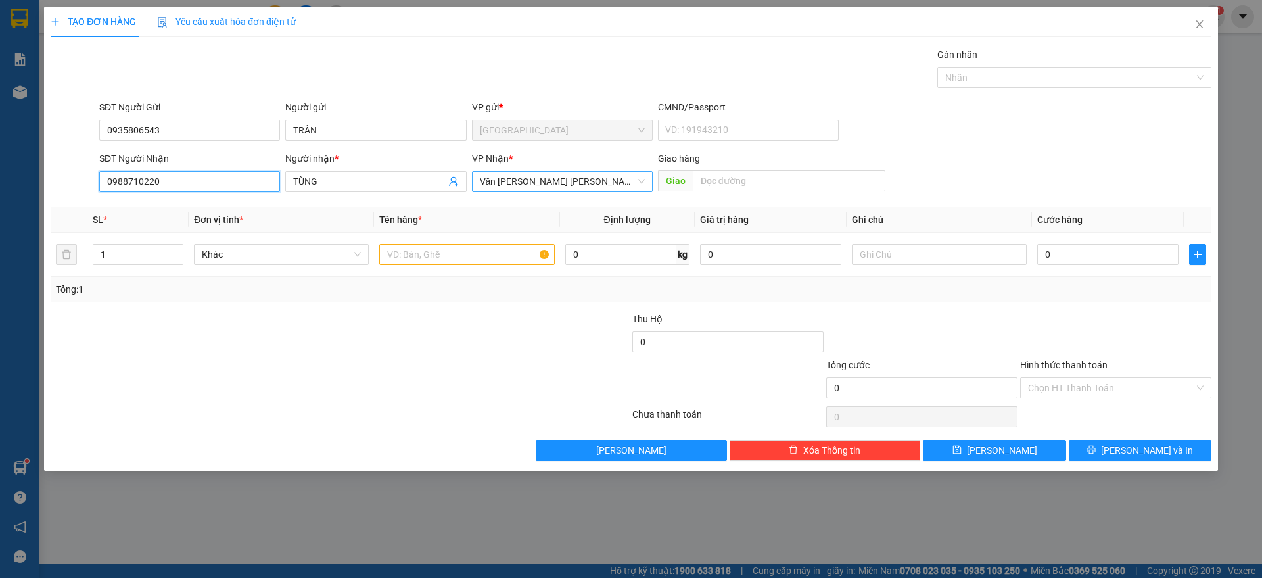
drag, startPoint x: 563, startPoint y: 183, endPoint x: 563, endPoint y: 196, distance: 12.5
click at [563, 182] on span "Văn Phòng [PERSON_NAME] (Mường Thanh)" at bounding box center [562, 182] width 165 height 20
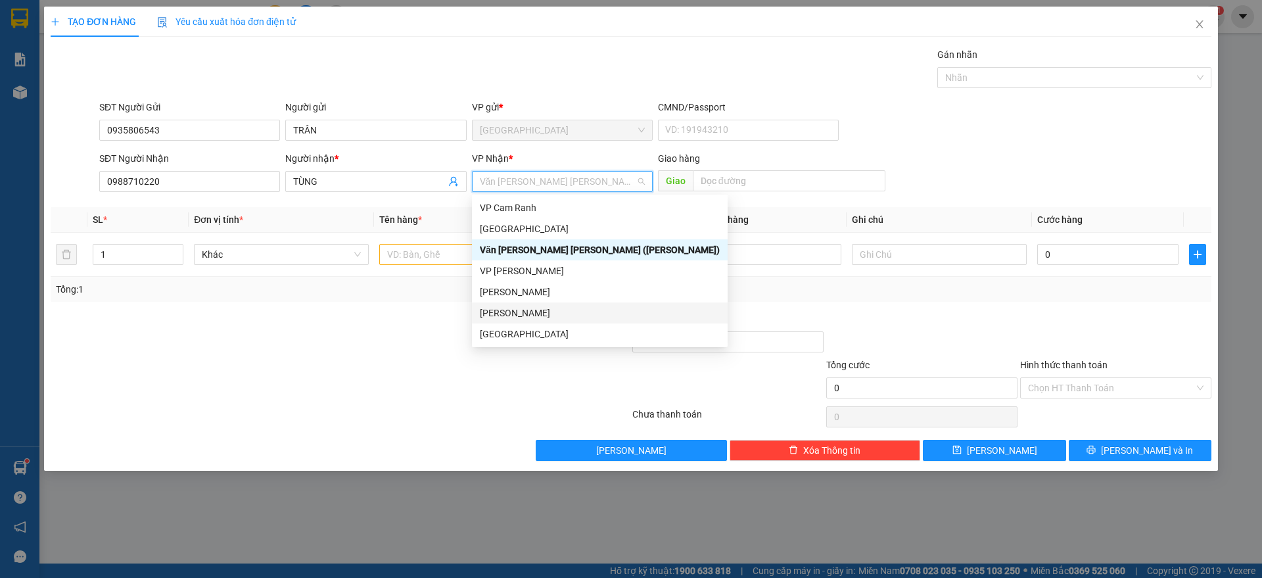
click at [531, 308] on div "[PERSON_NAME]" at bounding box center [600, 313] width 240 height 14
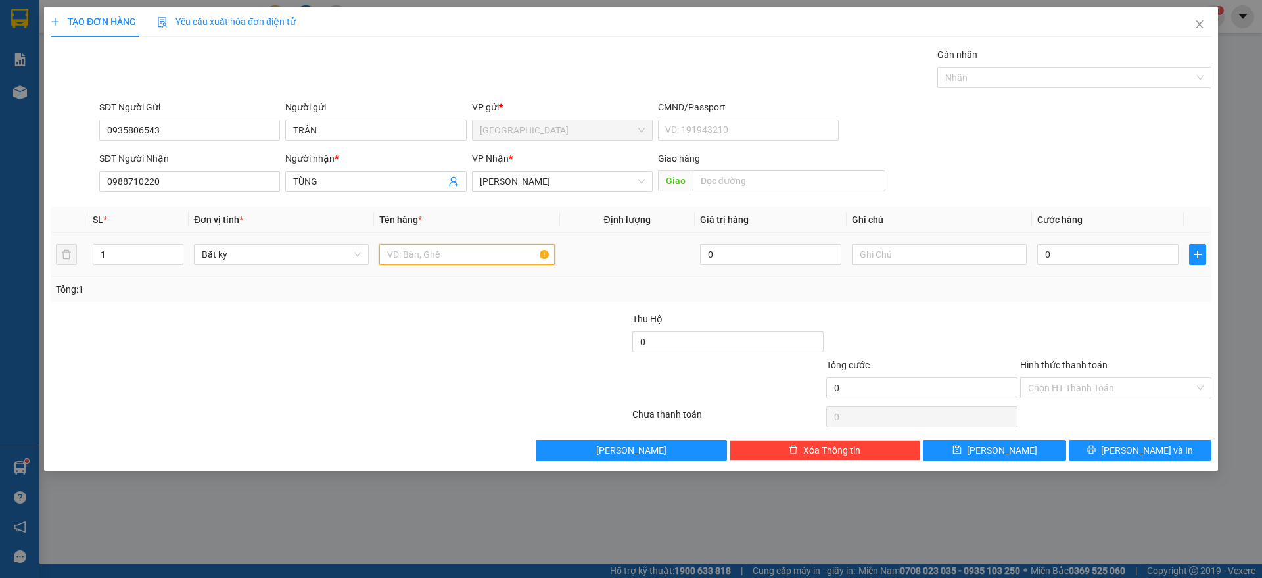
click at [449, 260] on input "text" at bounding box center [466, 254] width 175 height 21
click at [1059, 258] on input "0" at bounding box center [1107, 254] width 141 height 21
drag, startPoint x: 1069, startPoint y: 298, endPoint x: 1075, endPoint y: 288, distance: 11.5
click at [1075, 291] on div "Tổng: 1" at bounding box center [631, 289] width 1161 height 25
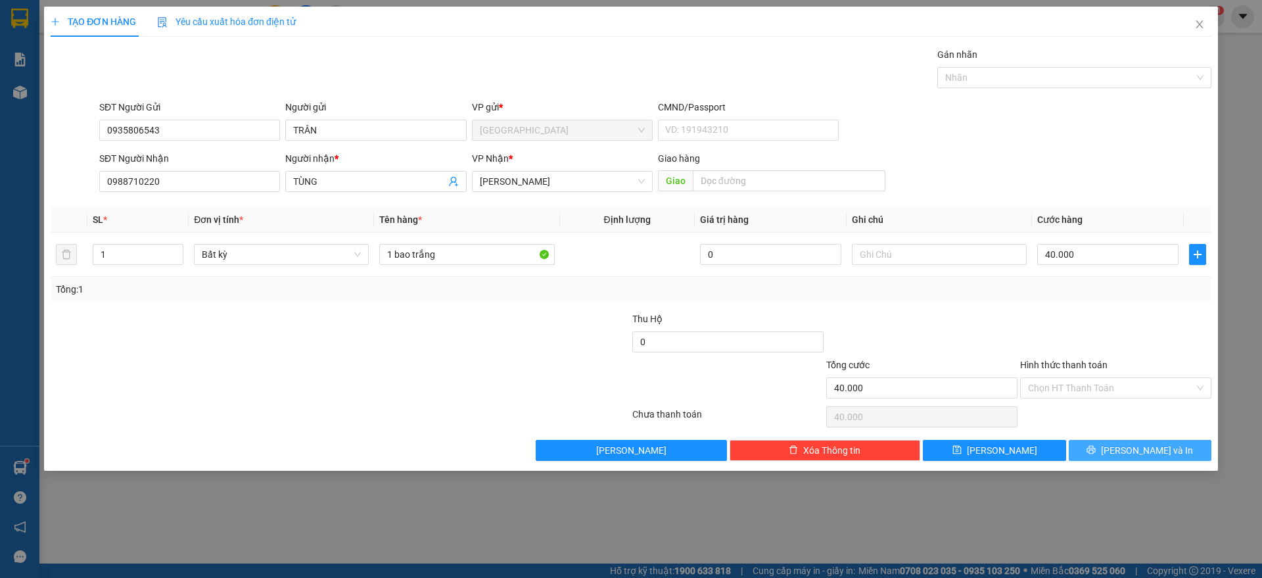
click at [1133, 458] on button "[PERSON_NAME] và In" at bounding box center [1140, 450] width 143 height 21
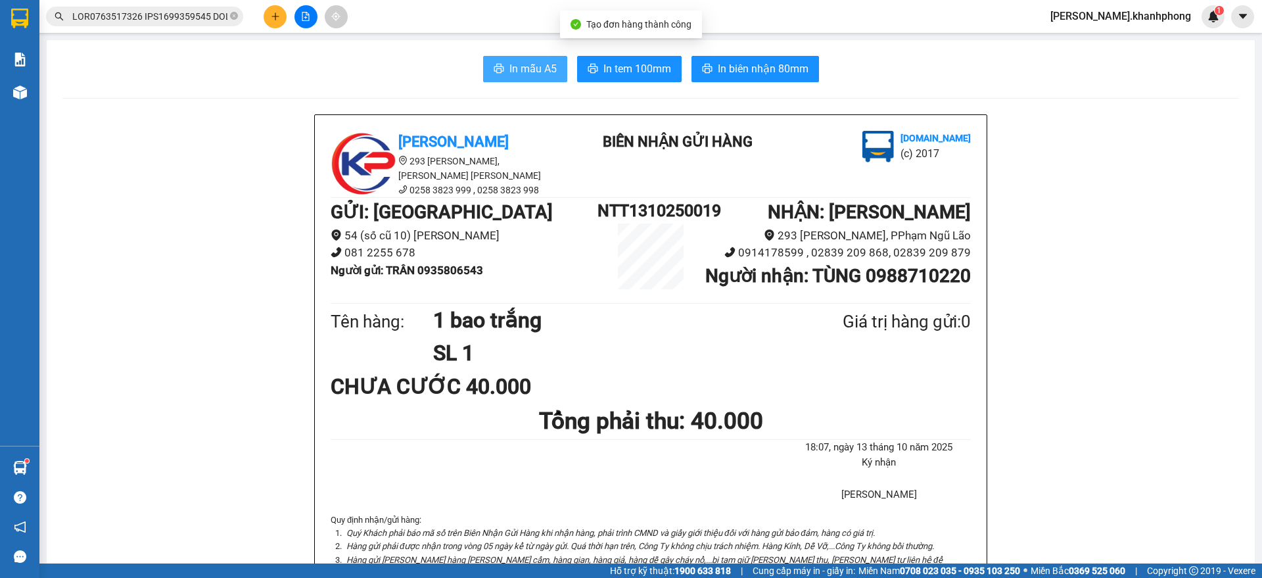
click at [513, 57] on button "In mẫu A5" at bounding box center [525, 69] width 84 height 26
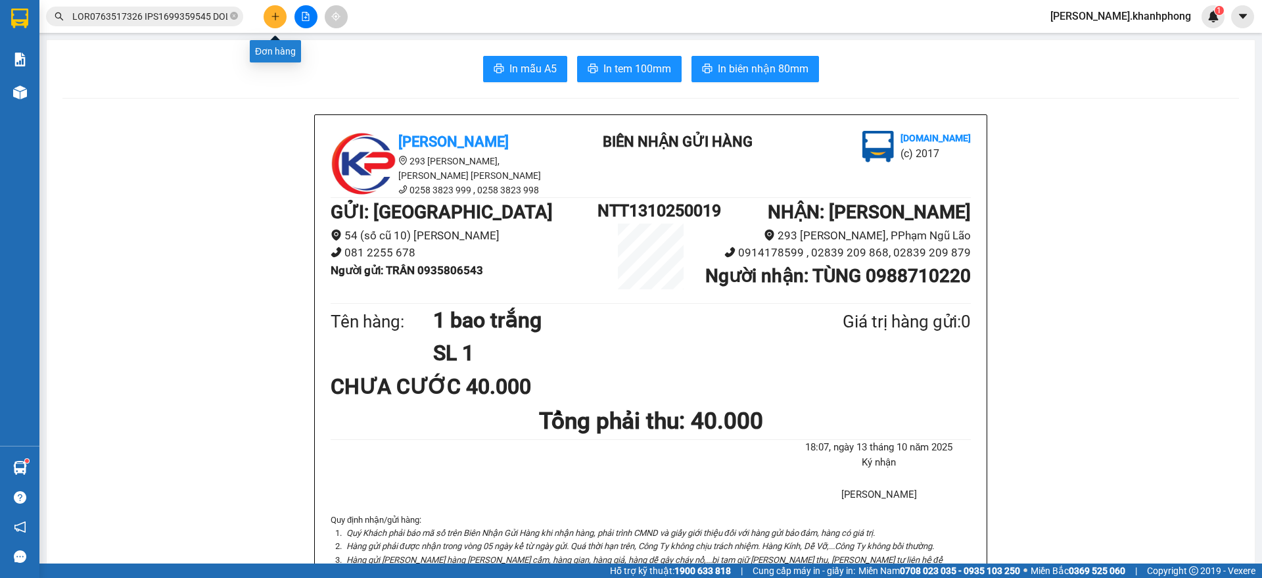
click at [272, 9] on button at bounding box center [275, 16] width 23 height 23
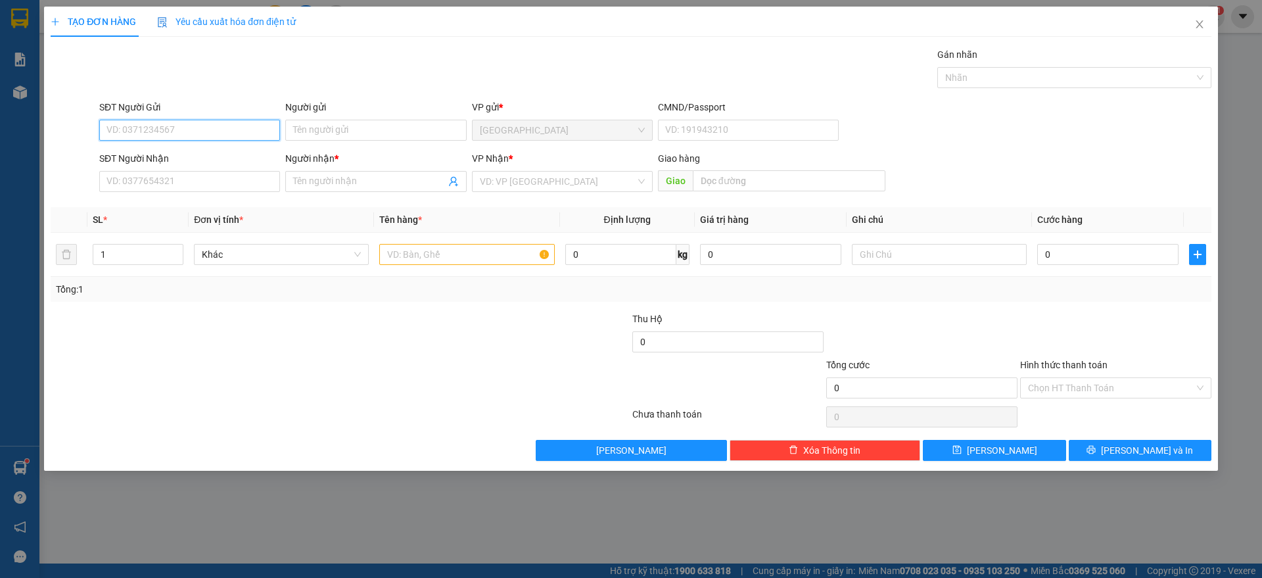
click at [195, 134] on input "SĐT Người Gửi" at bounding box center [189, 130] width 181 height 21
click at [201, 159] on div "0794695428 - KIM THÀNH" at bounding box center [189, 156] width 165 height 14
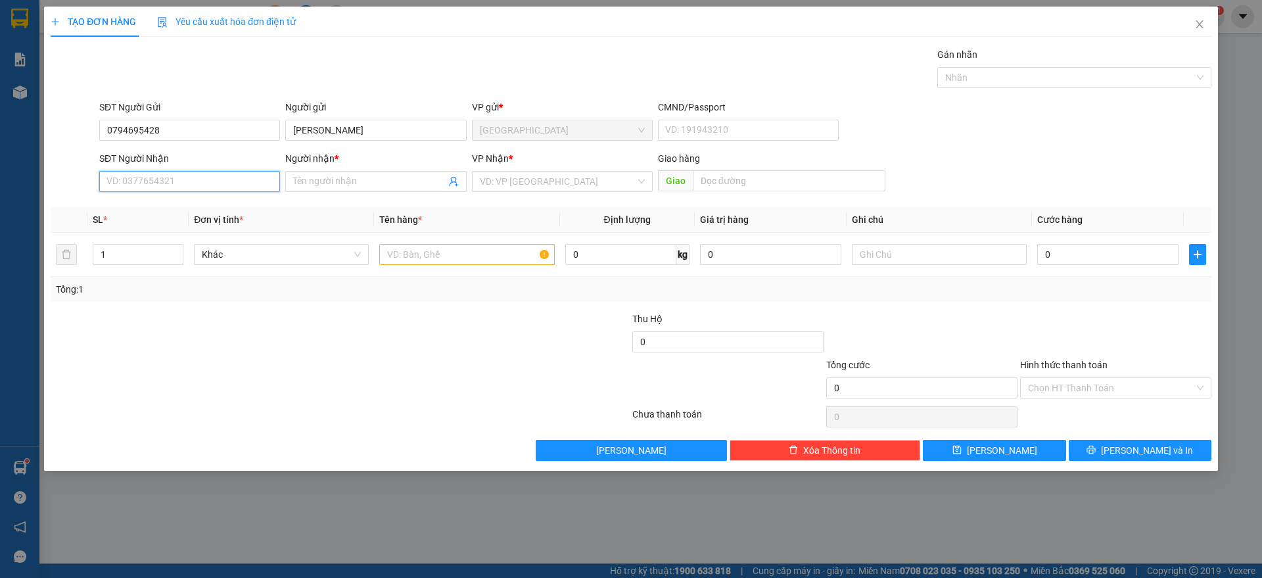
click at [195, 181] on input "SĐT Người Nhận" at bounding box center [189, 181] width 181 height 21
click at [192, 206] on div "0387604981 - QUỲNH NHI" at bounding box center [189, 208] width 165 height 14
click at [509, 247] on input "text" at bounding box center [466, 254] width 175 height 21
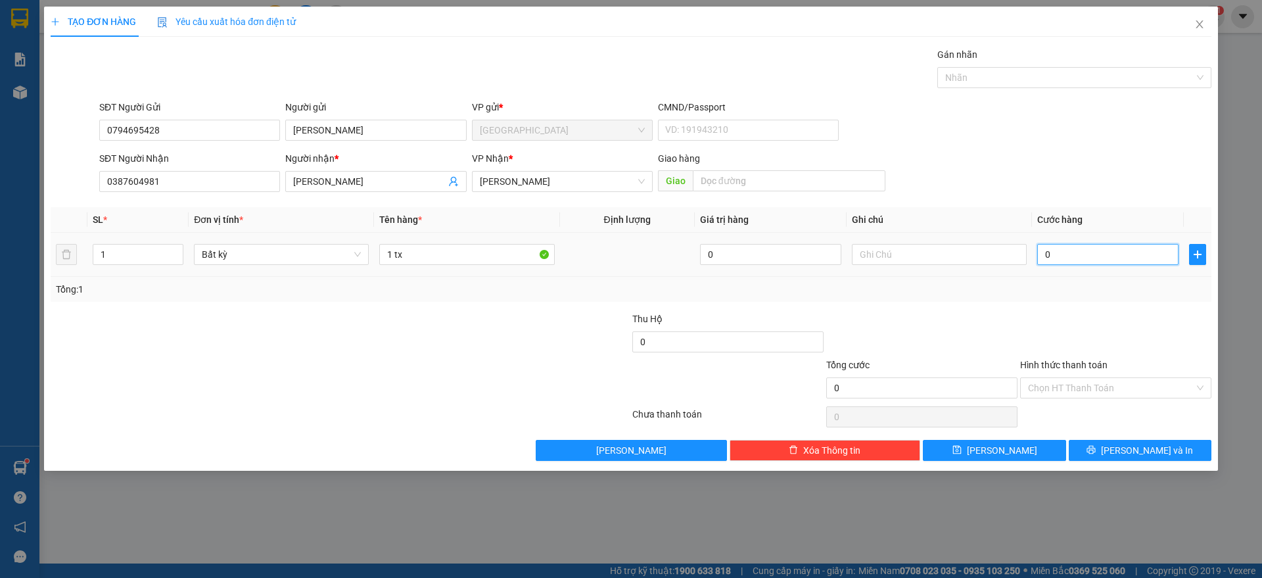
click at [1081, 256] on input "0" at bounding box center [1107, 254] width 141 height 21
click at [1017, 312] on div at bounding box center [922, 335] width 194 height 46
drag, startPoint x: 1127, startPoint y: 385, endPoint x: 1093, endPoint y: 392, distance: 34.3
click at [1126, 385] on input "Hình thức thanh toán" at bounding box center [1111, 388] width 166 height 20
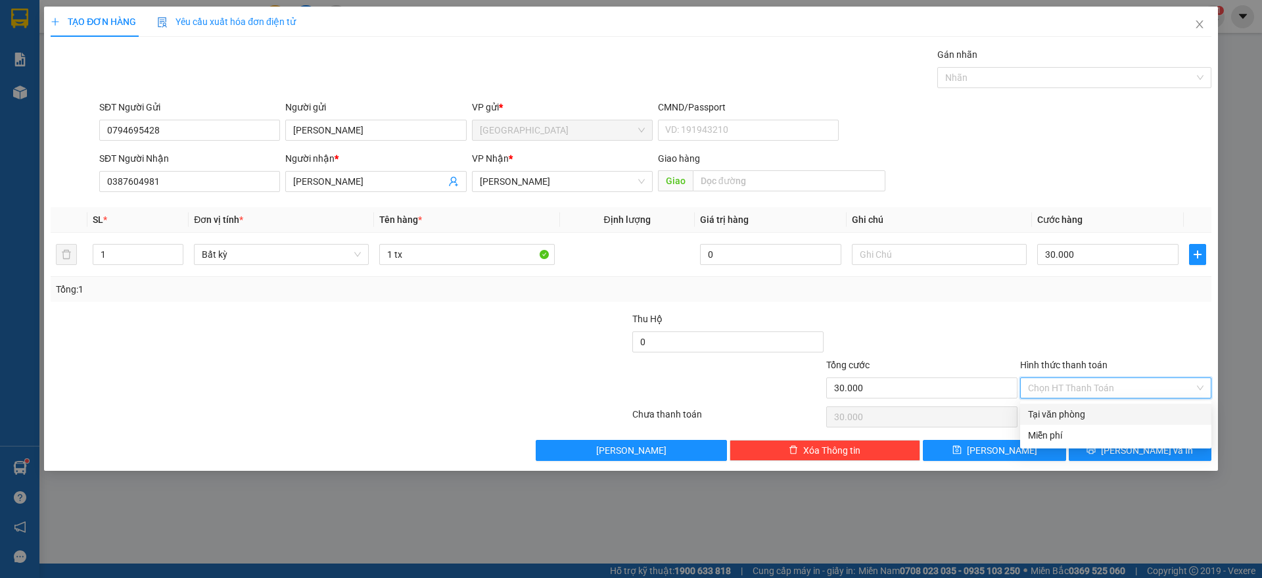
click at [1090, 410] on div "Tại văn phòng" at bounding box center [1116, 414] width 176 height 14
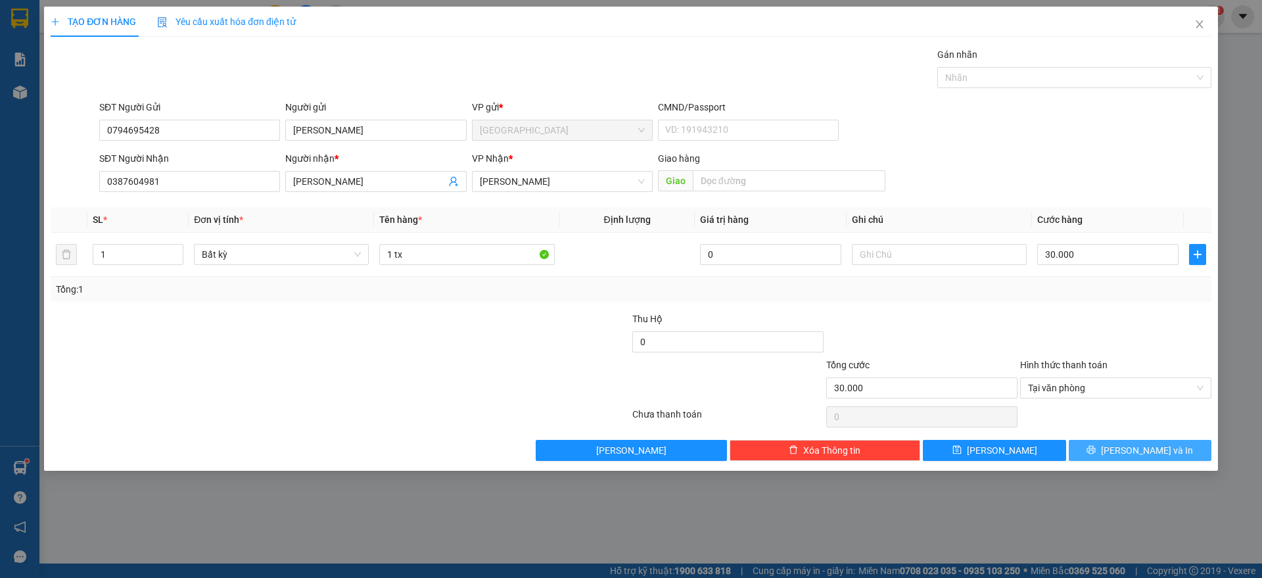
click at [1130, 457] on button "[PERSON_NAME] và In" at bounding box center [1140, 450] width 143 height 21
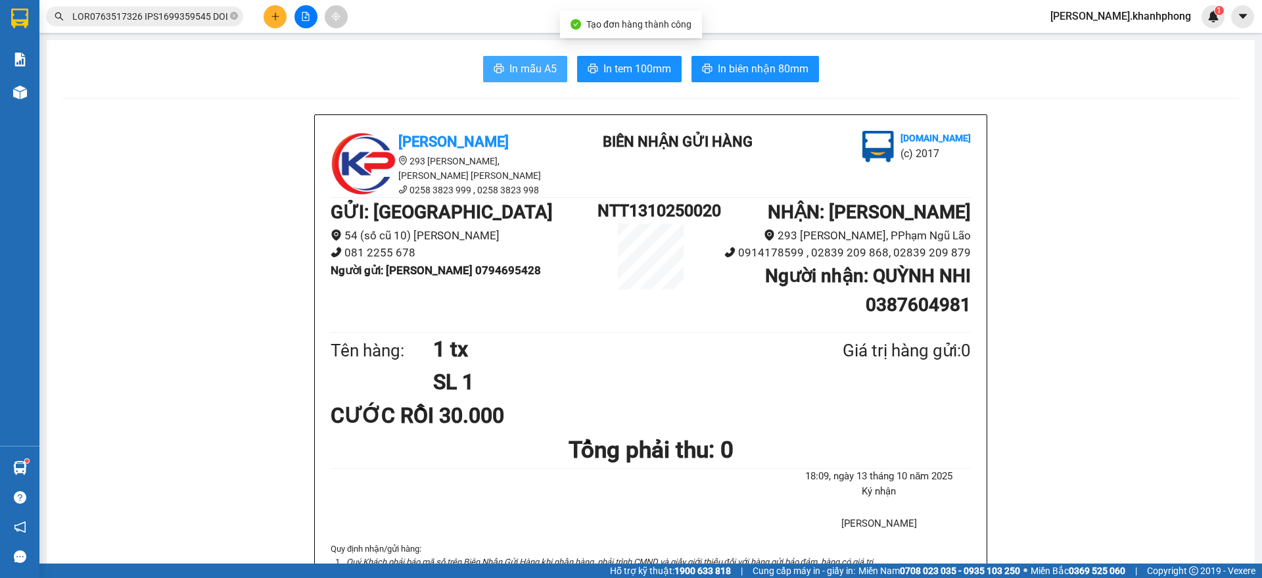
click at [518, 74] on span "In mẫu A5" at bounding box center [533, 68] width 47 height 16
click at [277, 16] on icon "plus" at bounding box center [275, 16] width 9 height 9
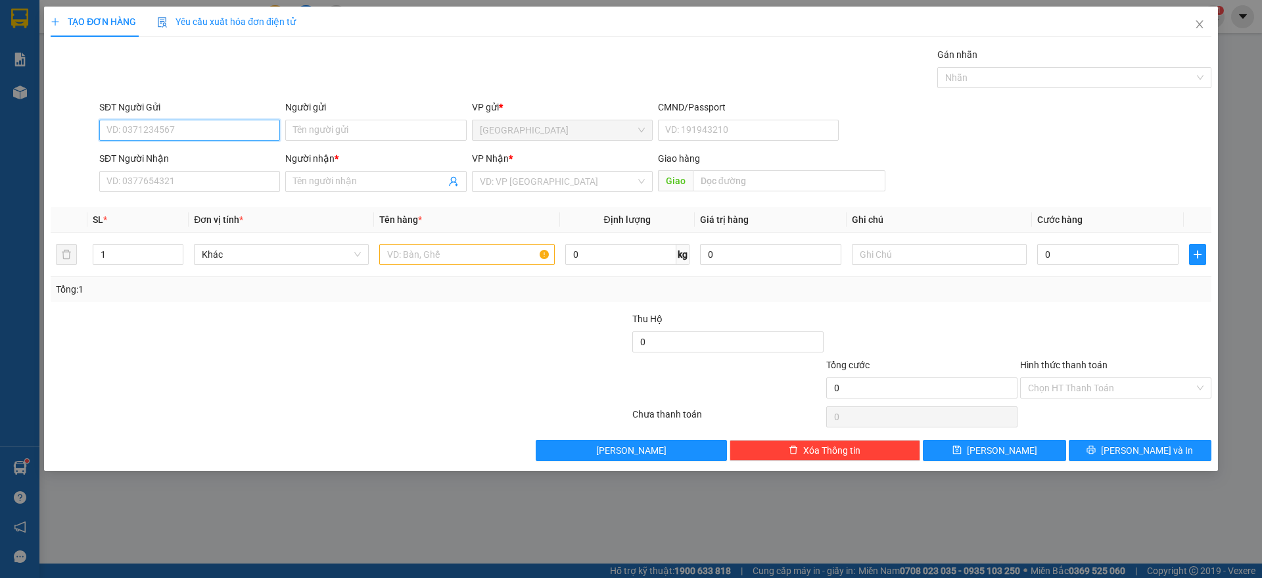
drag, startPoint x: 169, startPoint y: 127, endPoint x: 298, endPoint y: 157, distance: 132.4
click at [169, 128] on input "SĐT Người Gửi" at bounding box center [189, 130] width 181 height 21
click at [311, 126] on input "Người gửi" at bounding box center [375, 130] width 181 height 21
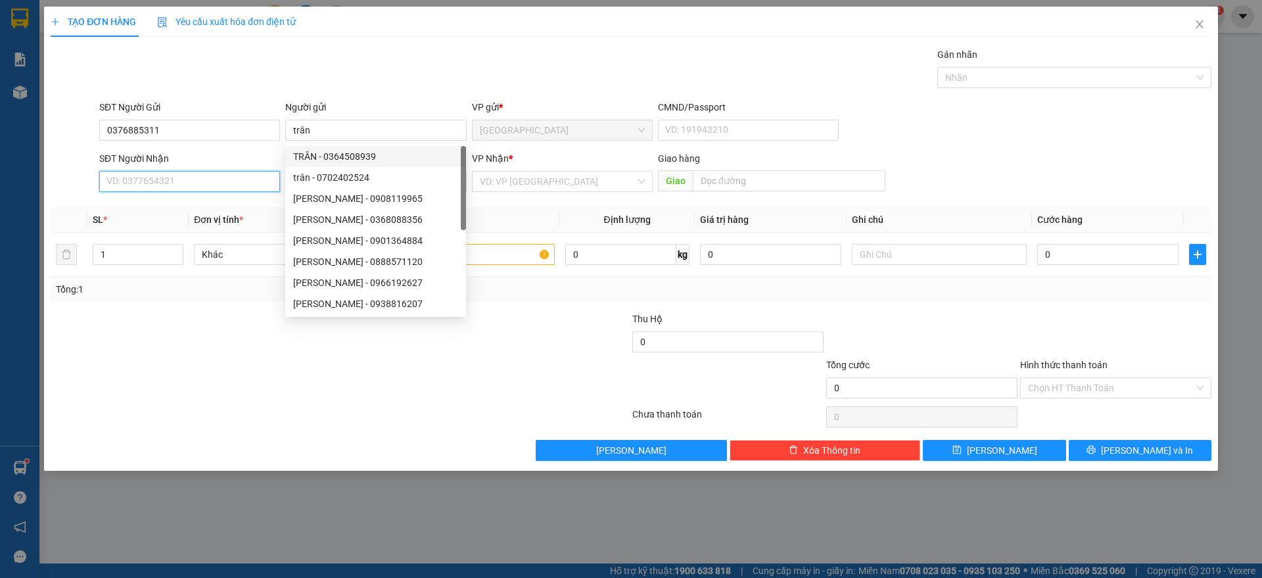
click at [161, 181] on input "SĐT Người Nhận" at bounding box center [189, 181] width 181 height 21
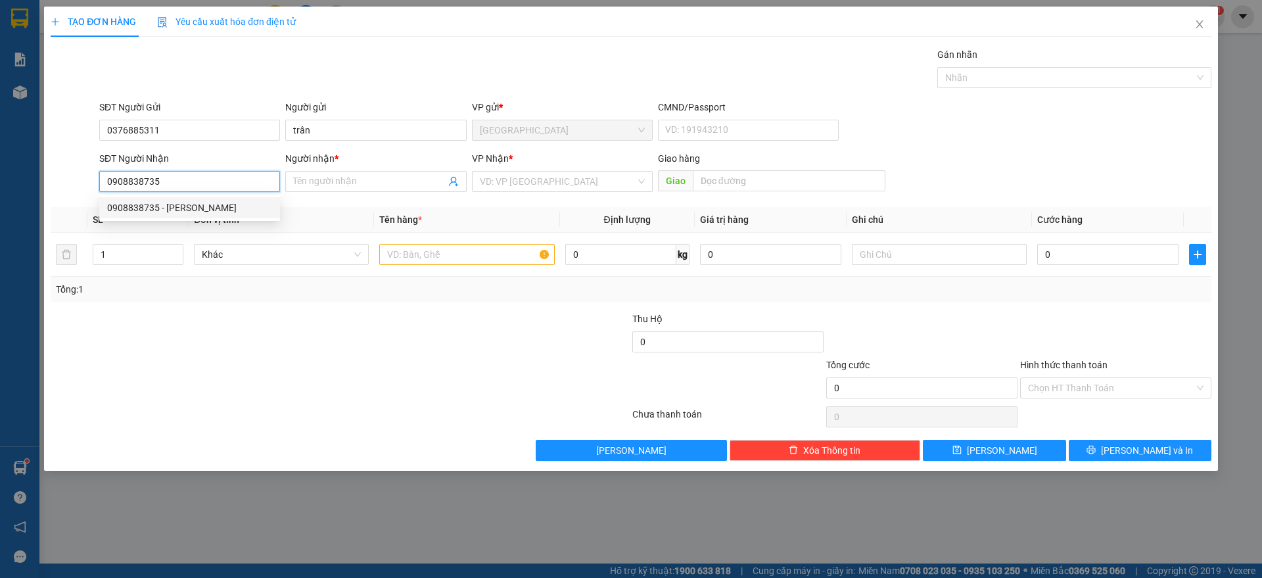
click at [159, 207] on div "0908838735 - HƯƠNG" at bounding box center [189, 208] width 165 height 14
click at [433, 253] on input "text" at bounding box center [466, 254] width 175 height 21
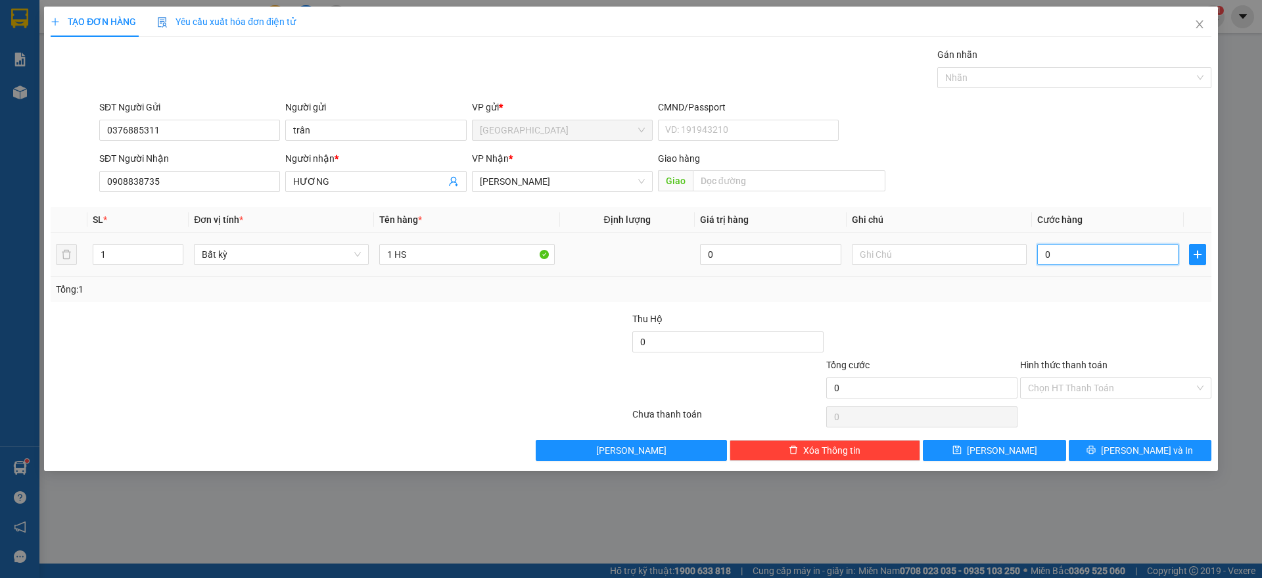
click at [1058, 252] on input "0" at bounding box center [1107, 254] width 141 height 21
click at [1044, 284] on div "Tổng: 1" at bounding box center [631, 289] width 1150 height 14
click at [1078, 312] on div at bounding box center [1116, 335] width 194 height 46
click at [1113, 390] on input "Hình thức thanh toán" at bounding box center [1111, 388] width 166 height 20
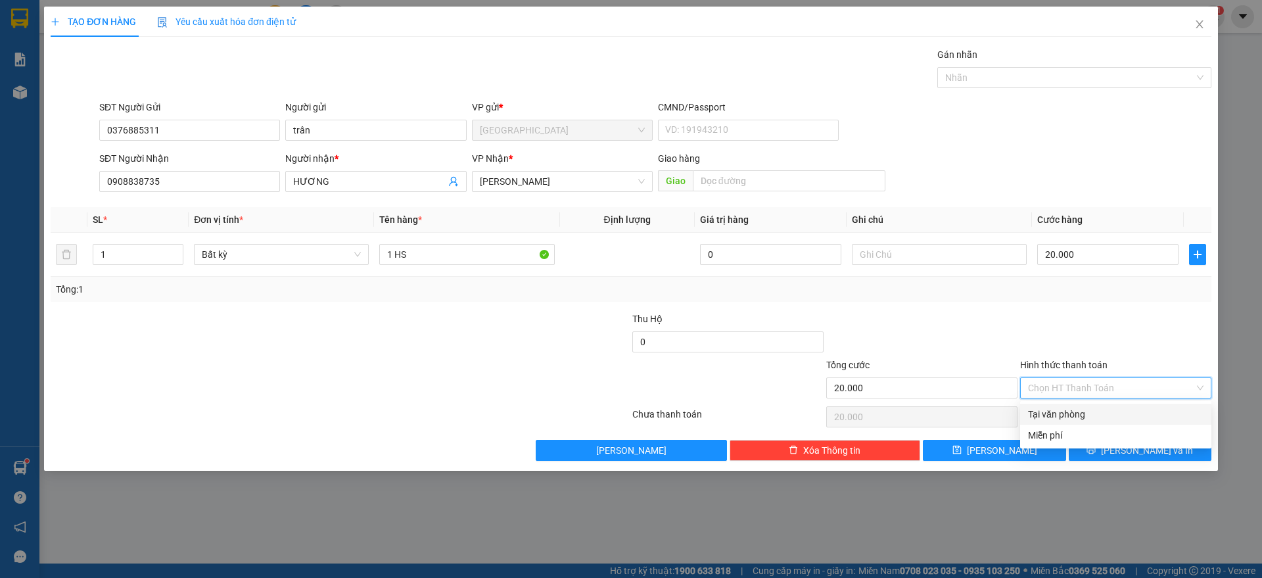
click at [1072, 415] on div "Tại văn phòng" at bounding box center [1116, 414] width 176 height 14
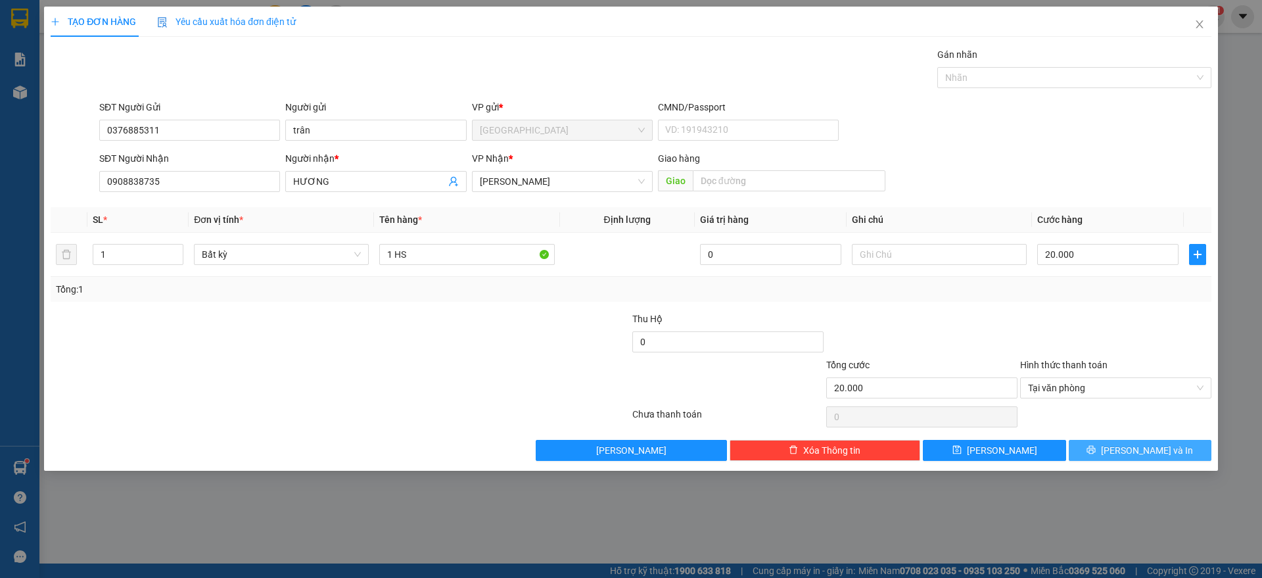
click at [1096, 450] on icon "printer" at bounding box center [1091, 450] width 9 height 9
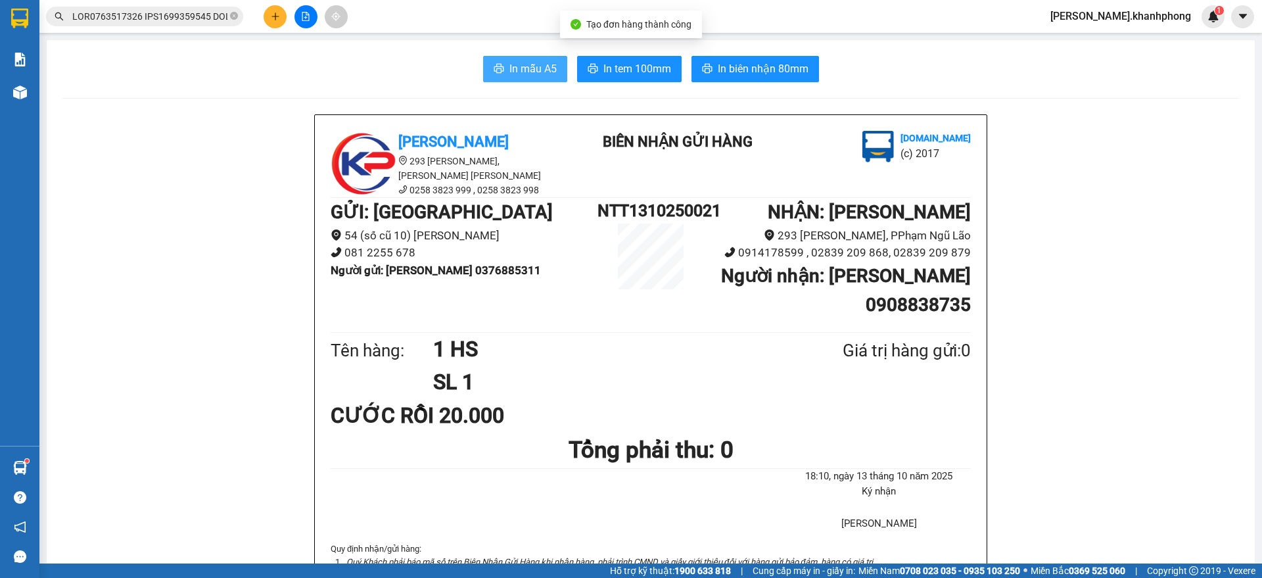
click at [521, 65] on span "In mẫu A5" at bounding box center [533, 68] width 47 height 16
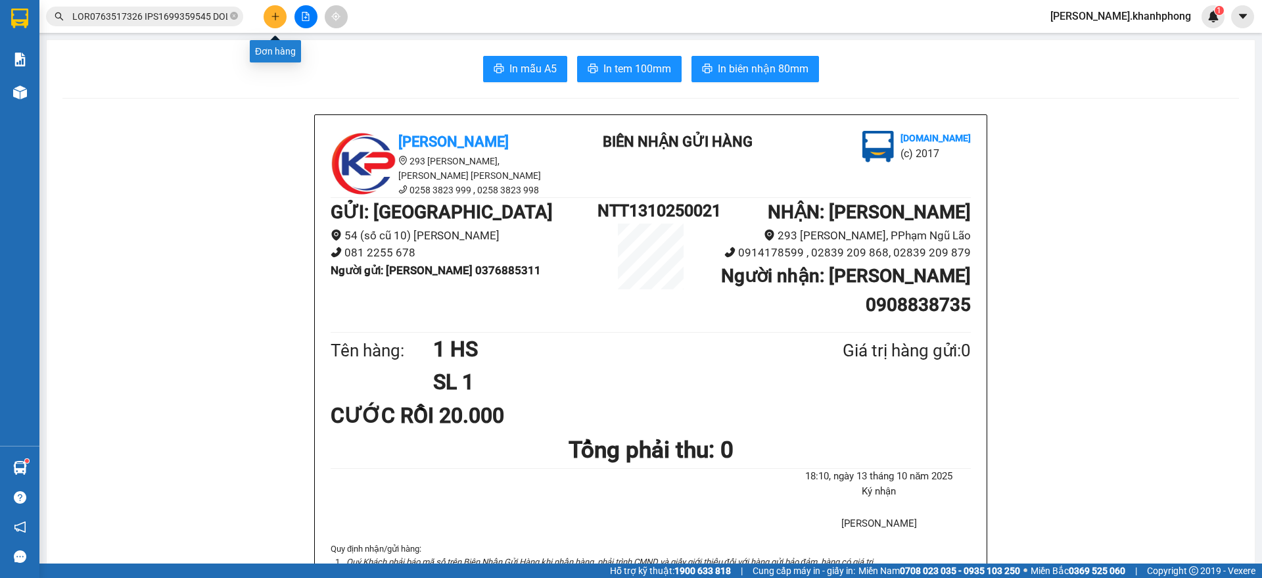
click at [275, 12] on icon "plus" at bounding box center [275, 15] width 1 height 7
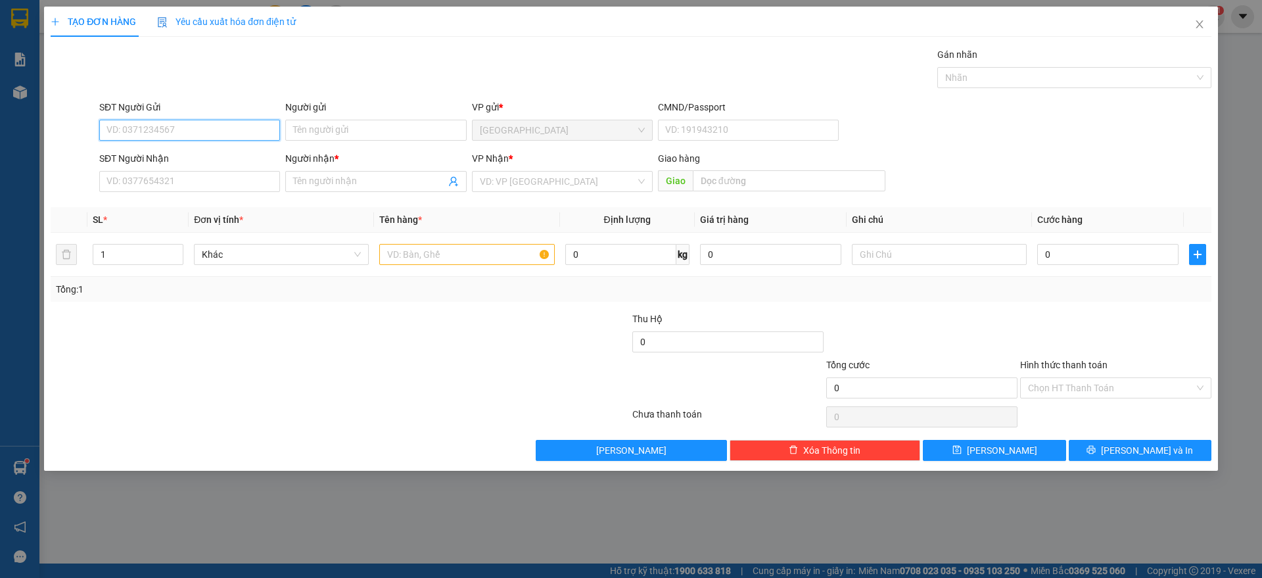
click at [225, 126] on input "SĐT Người Gửi" at bounding box center [189, 130] width 181 height 21
click at [188, 130] on input "SĐT Người Gửi" at bounding box center [189, 130] width 181 height 21
click at [174, 153] on div "0977553290 - THỦY" at bounding box center [189, 156] width 165 height 14
click at [166, 183] on input "SĐT Người Nhận" at bounding box center [189, 181] width 181 height 21
click at [335, 180] on input "Người nhận *" at bounding box center [369, 181] width 152 height 14
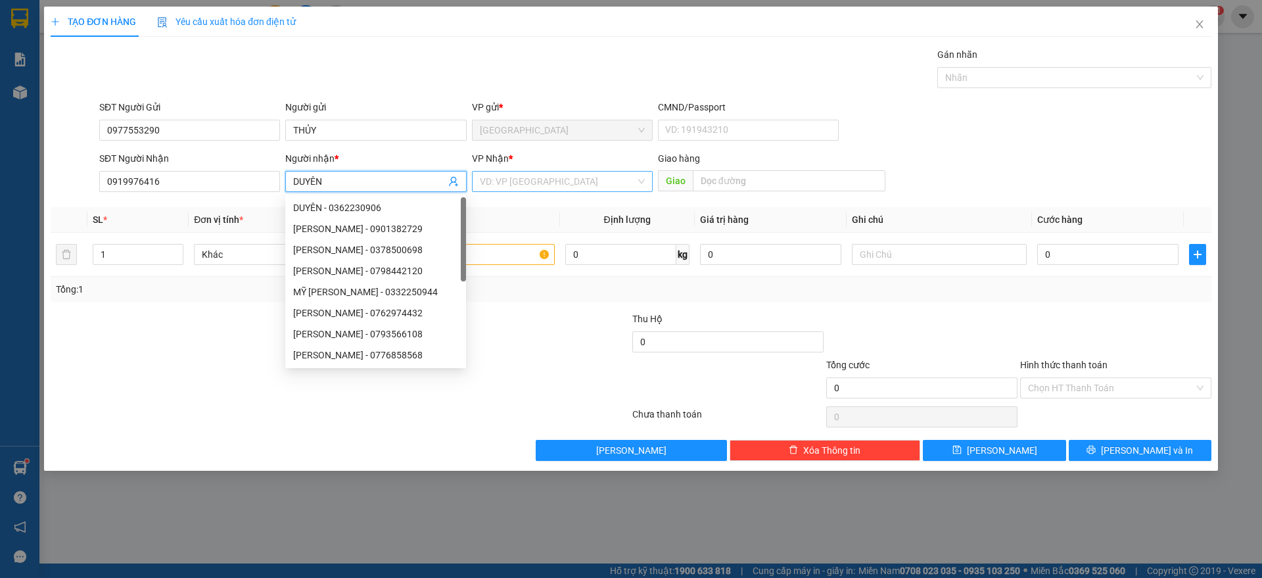
click at [558, 178] on input "search" at bounding box center [558, 182] width 156 height 20
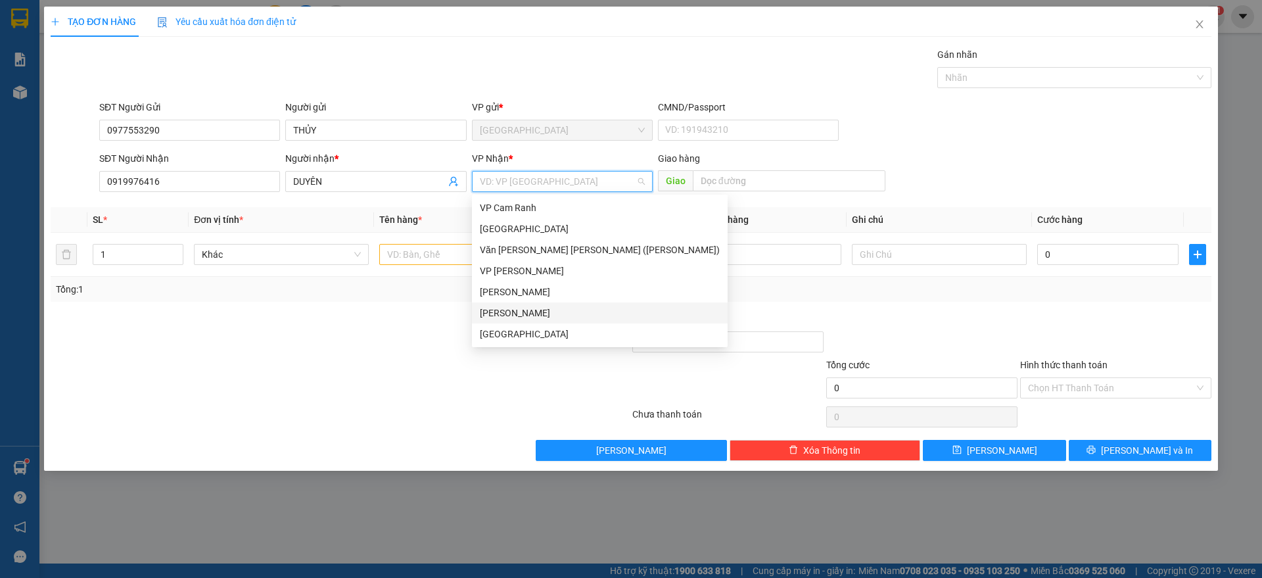
click at [526, 312] on div "[PERSON_NAME]" at bounding box center [600, 313] width 240 height 14
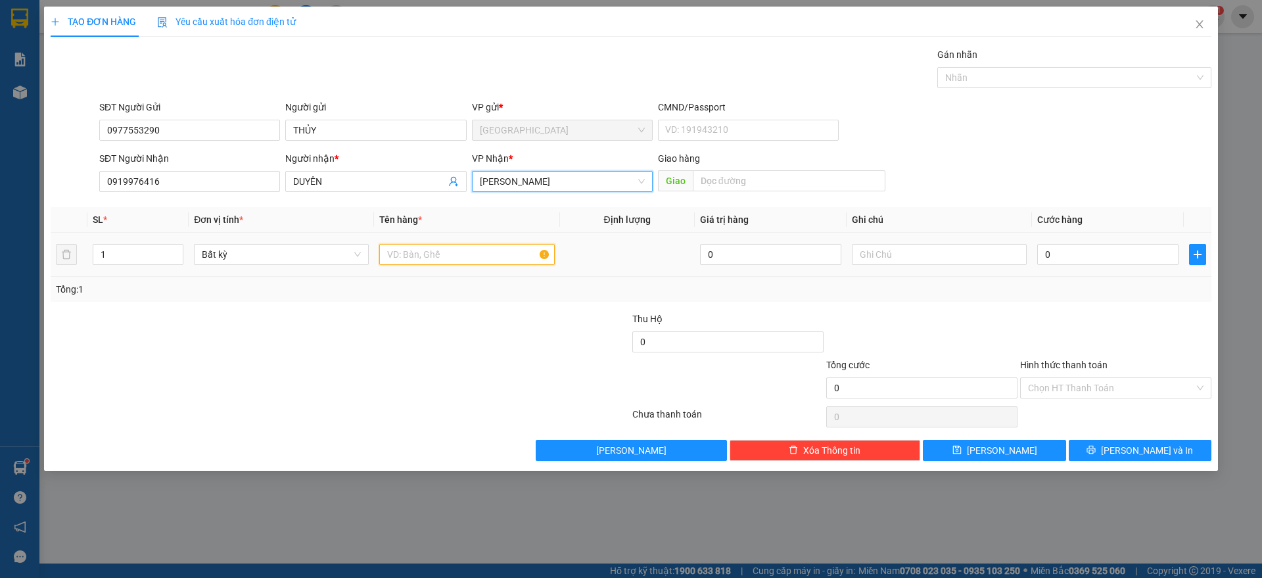
click at [451, 258] on input "text" at bounding box center [466, 254] width 175 height 21
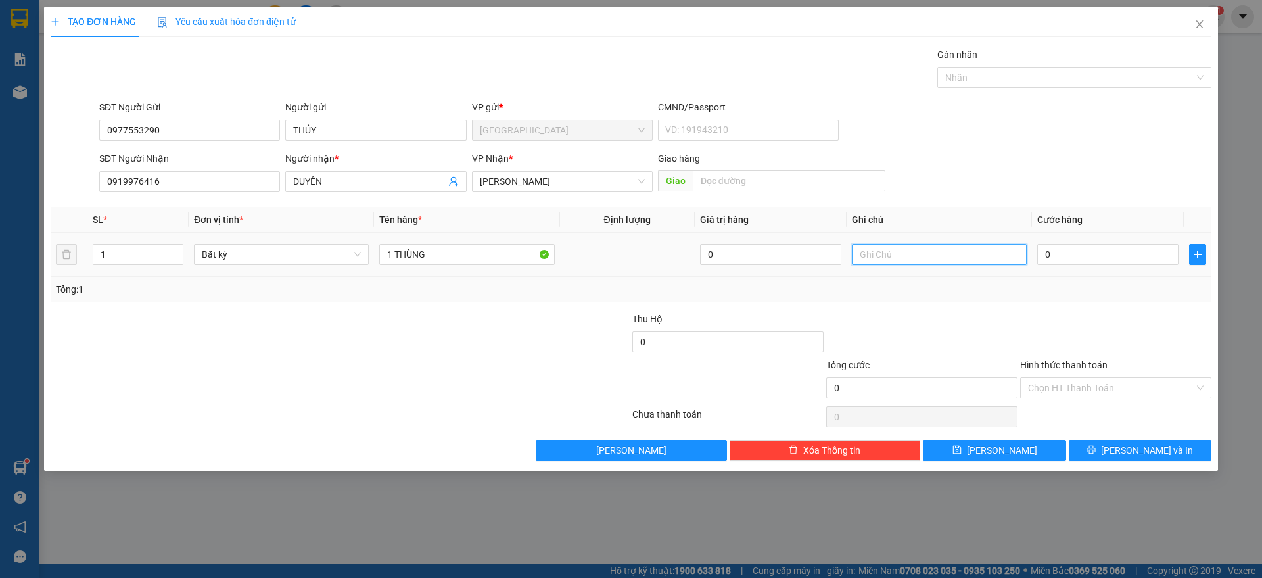
click at [891, 259] on input "text" at bounding box center [939, 254] width 175 height 21
click at [1083, 252] on input "0" at bounding box center [1107, 254] width 141 height 21
drag, startPoint x: 178, startPoint y: 130, endPoint x: 43, endPoint y: 145, distance: 135.0
click at [43, 145] on div "TẠO ĐƠN HÀNG Yêu cầu xuất hóa đơn điện tử Transit Pickup Surcharge Ids Transit …" at bounding box center [631, 289] width 1262 height 578
click at [178, 178] on input "0919976416" at bounding box center [189, 181] width 181 height 21
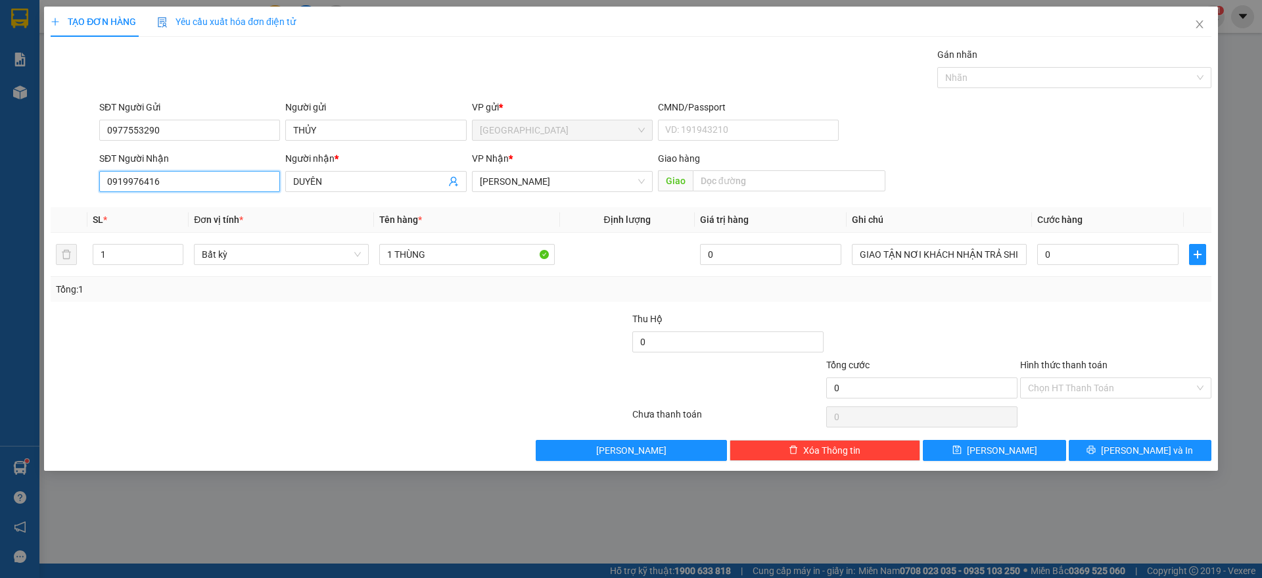
click at [178, 178] on input "0919976416" at bounding box center [189, 181] width 181 height 21
paste input "77553290"
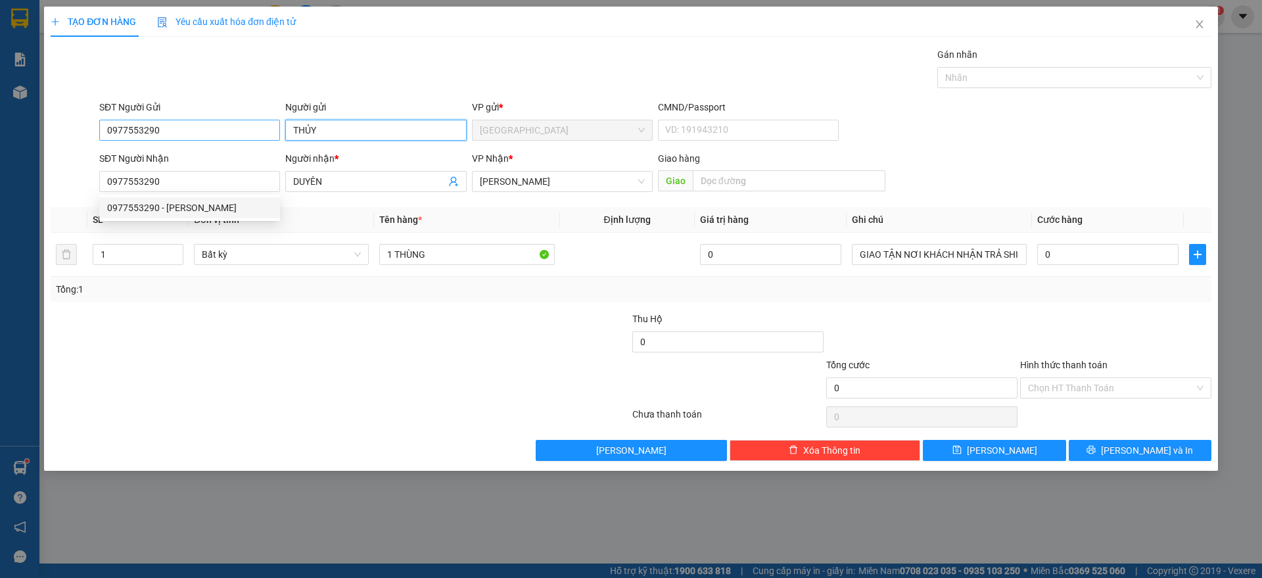
drag, startPoint x: 332, startPoint y: 123, endPoint x: 262, endPoint y: 131, distance: 70.8
click at [262, 131] on div "SĐT Người Gửi 0977553290 Người gửi THỦY THỦY VP gửi * Nha Trang CMND/Passport V…" at bounding box center [656, 123] width 1118 height 46
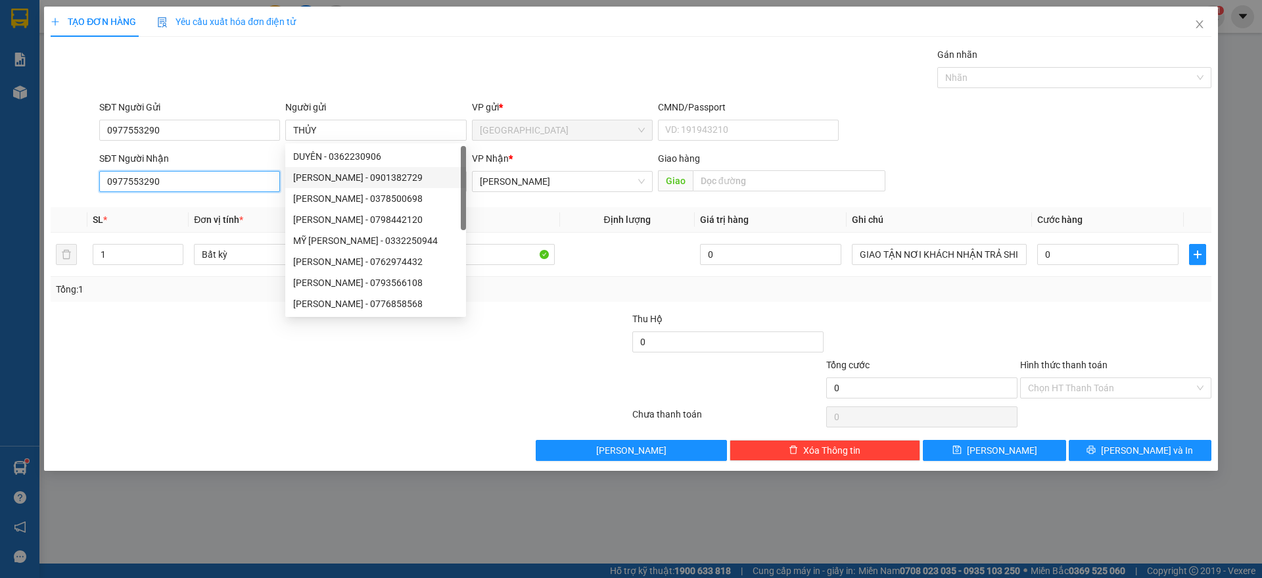
click at [242, 178] on input "0977553290" at bounding box center [189, 181] width 181 height 21
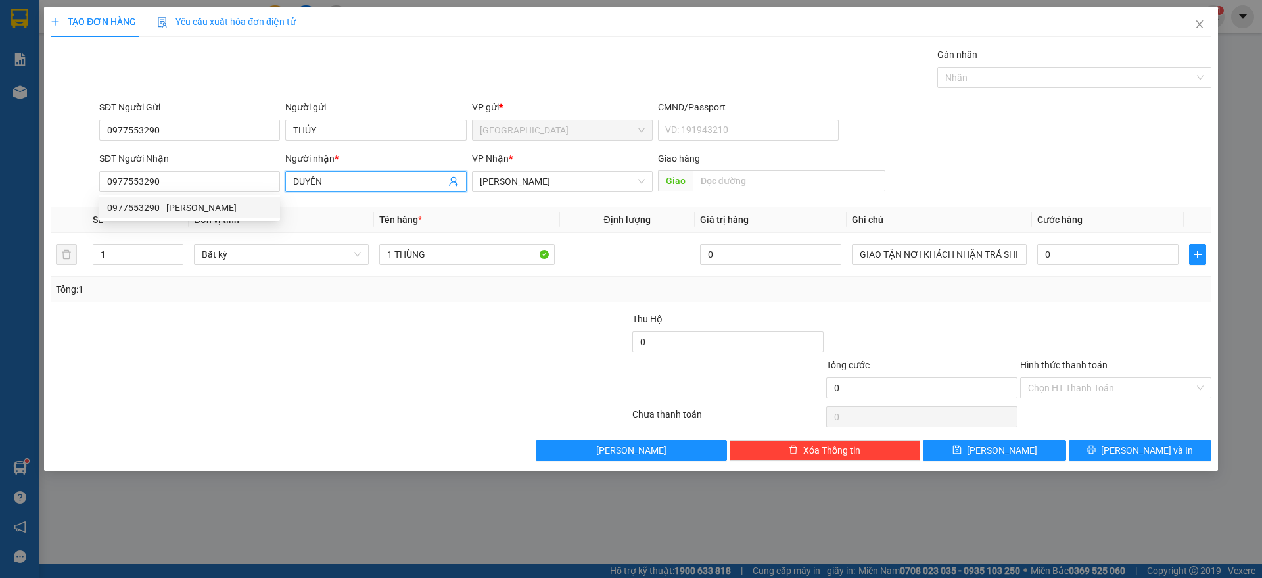
click at [325, 178] on input "DUYÊN" at bounding box center [369, 181] width 152 height 14
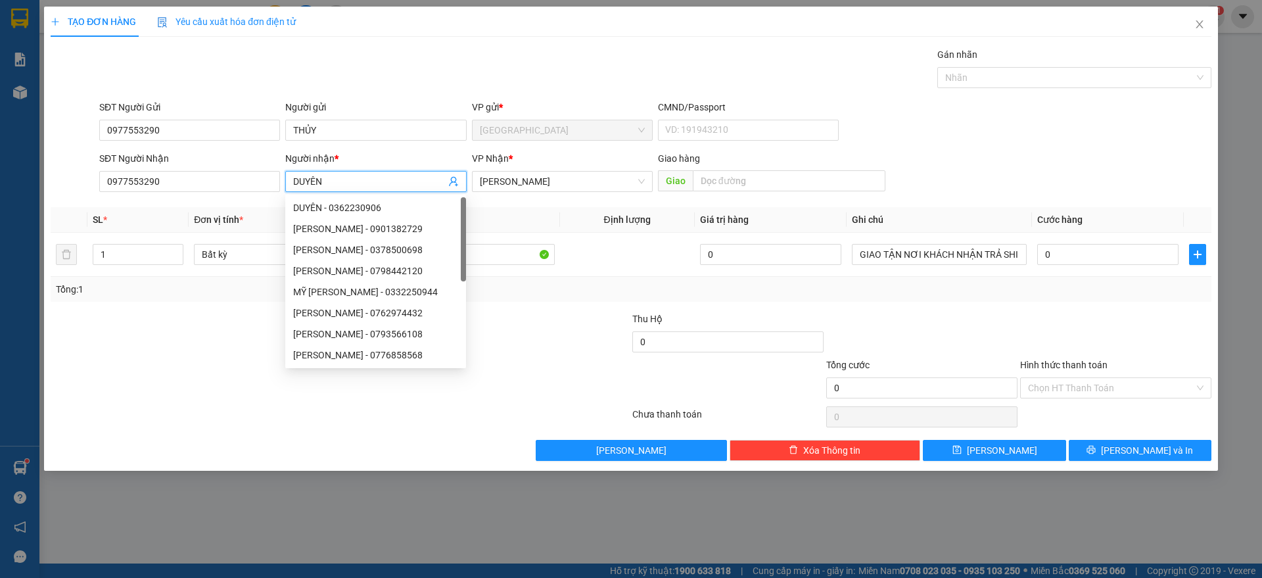
paste input "THỦY"
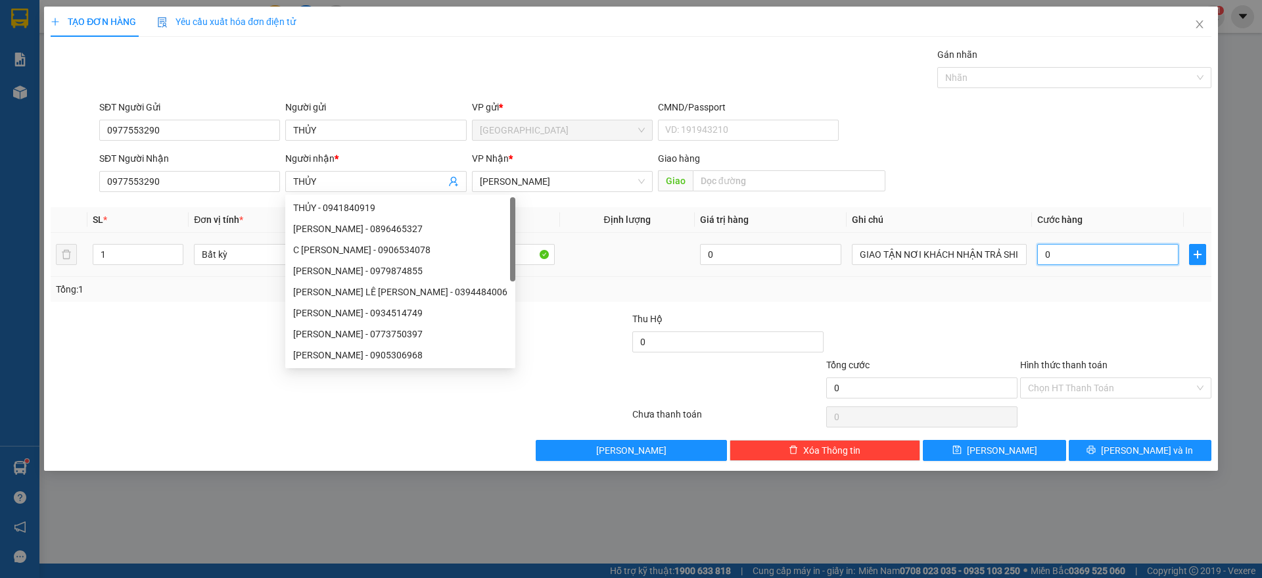
click at [1091, 257] on input "0" at bounding box center [1107, 254] width 141 height 21
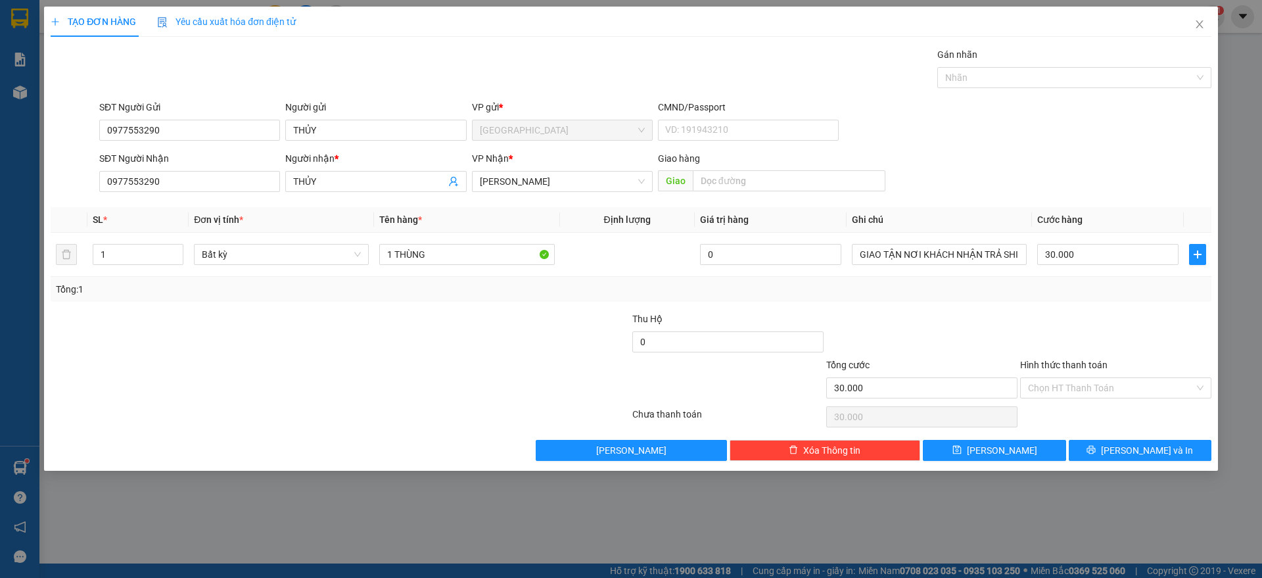
drag, startPoint x: 1056, startPoint y: 296, endPoint x: 1105, endPoint y: 410, distance: 123.7
click at [1060, 308] on div "Transit Pickup Surcharge Ids Transit Deliver Surcharge Ids Transit Deliver Surc…" at bounding box center [631, 254] width 1161 height 414
click at [1121, 394] on input "Hình thức thanh toán" at bounding box center [1111, 388] width 166 height 20
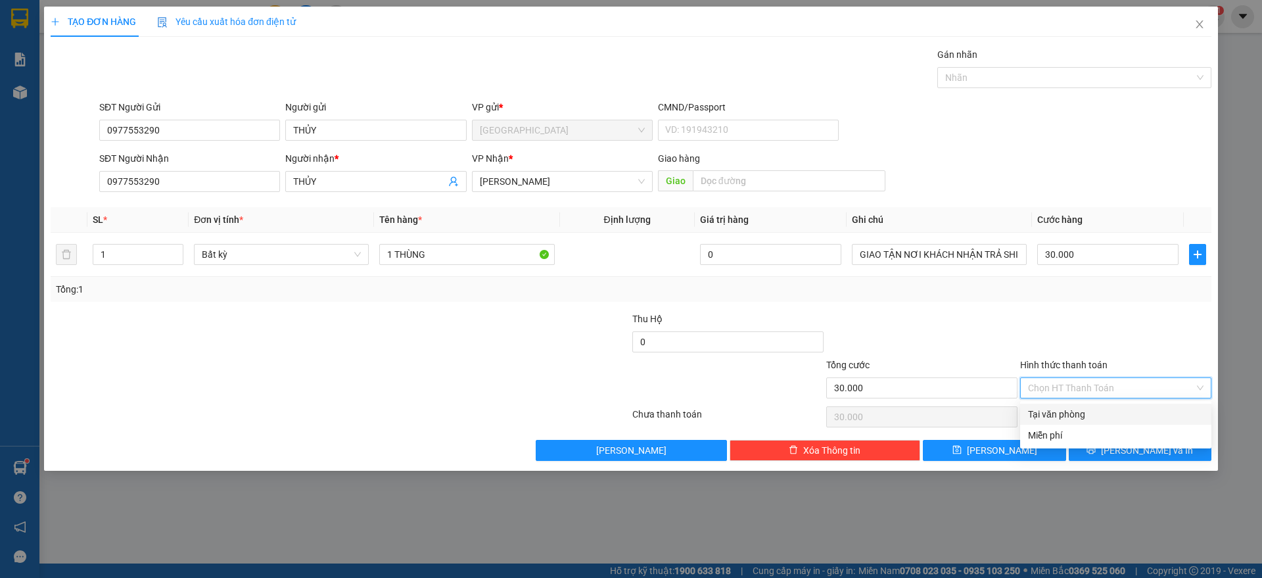
click at [1102, 413] on div "Tại văn phòng" at bounding box center [1116, 414] width 176 height 14
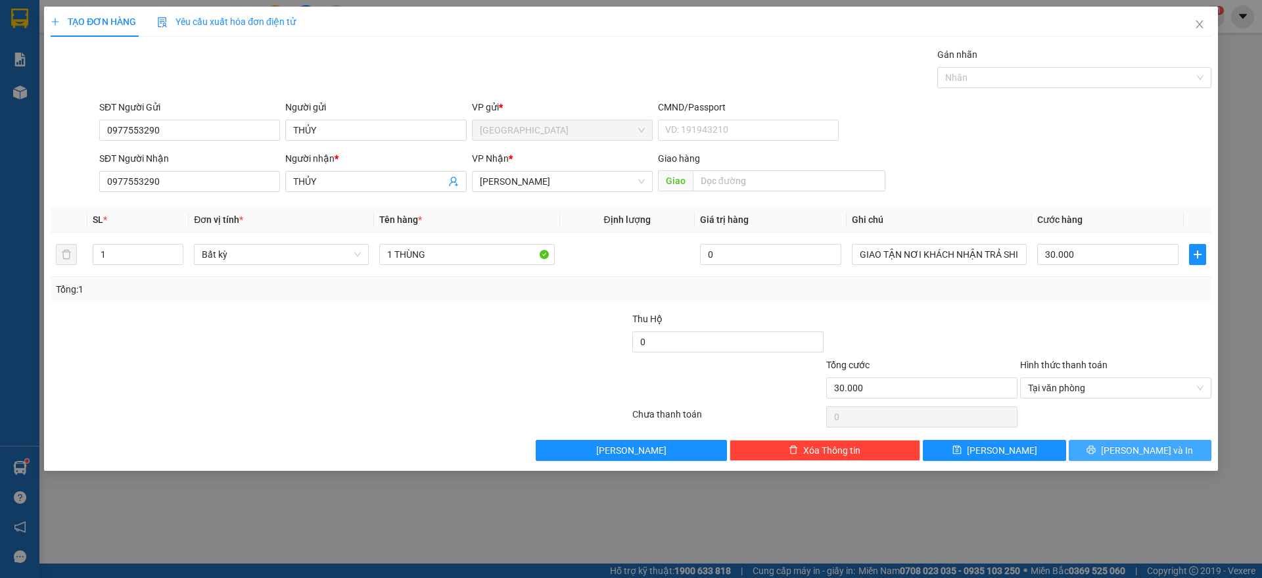
click at [1131, 451] on span "[PERSON_NAME] và In" at bounding box center [1147, 450] width 92 height 14
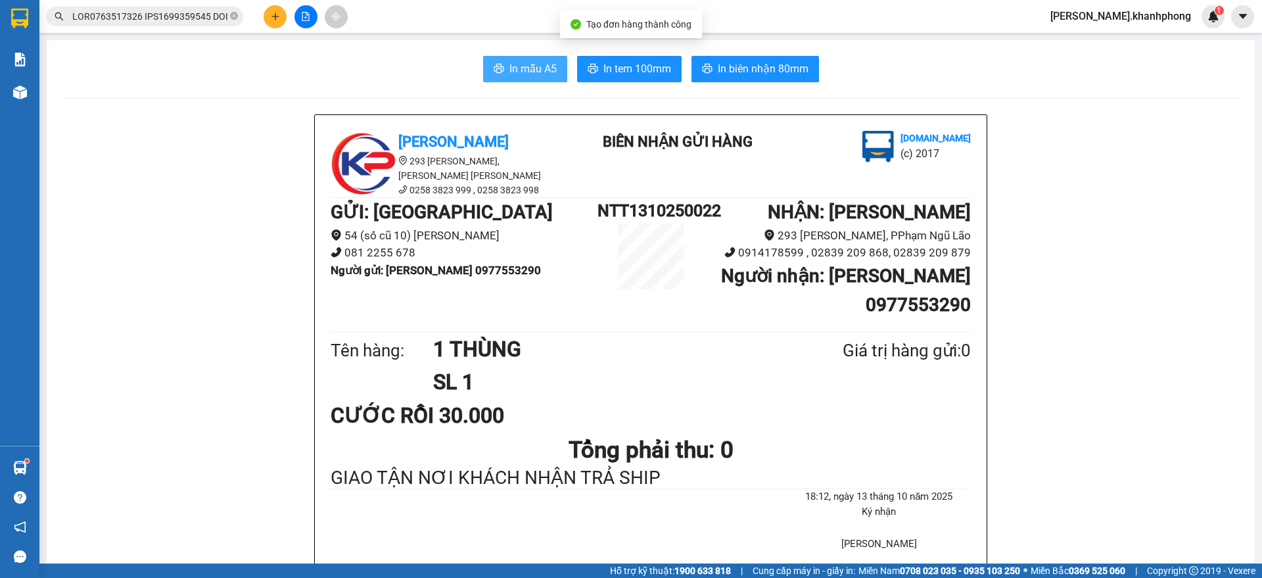
click at [513, 70] on span "In mẫu A5" at bounding box center [533, 68] width 47 height 16
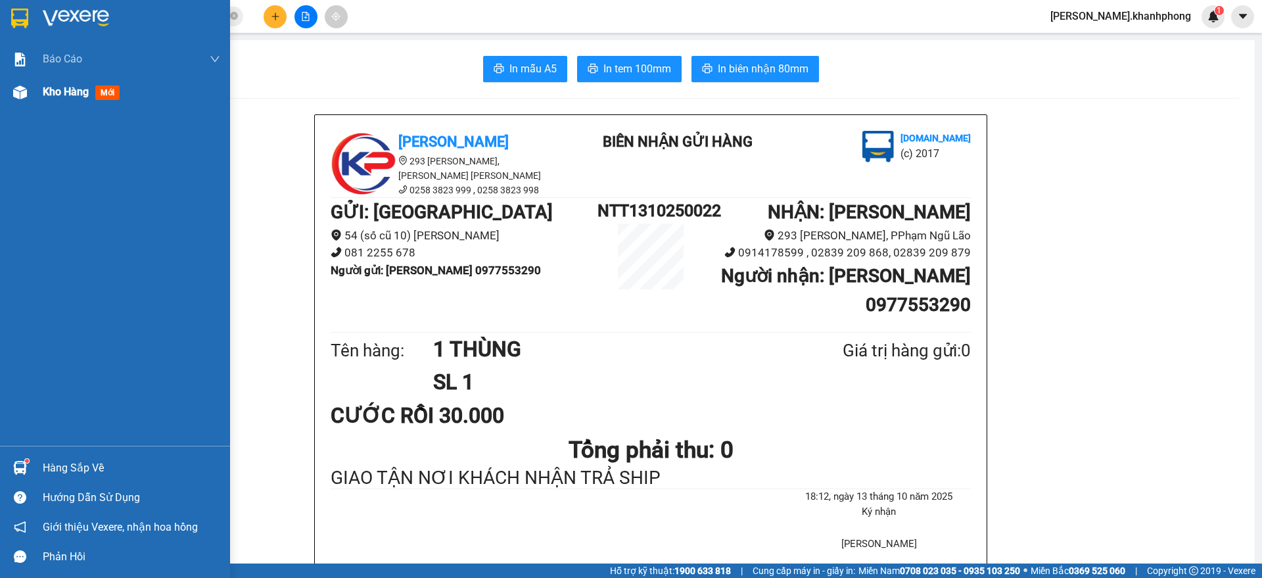
click at [30, 91] on div at bounding box center [20, 92] width 23 height 23
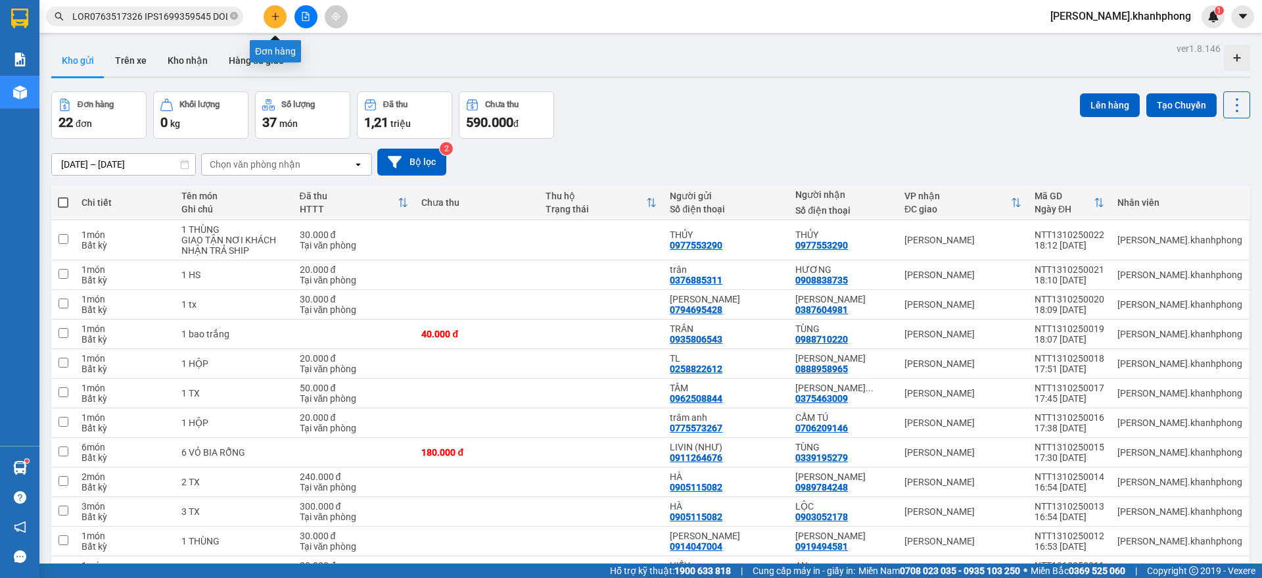
click at [268, 12] on button at bounding box center [275, 16] width 23 height 23
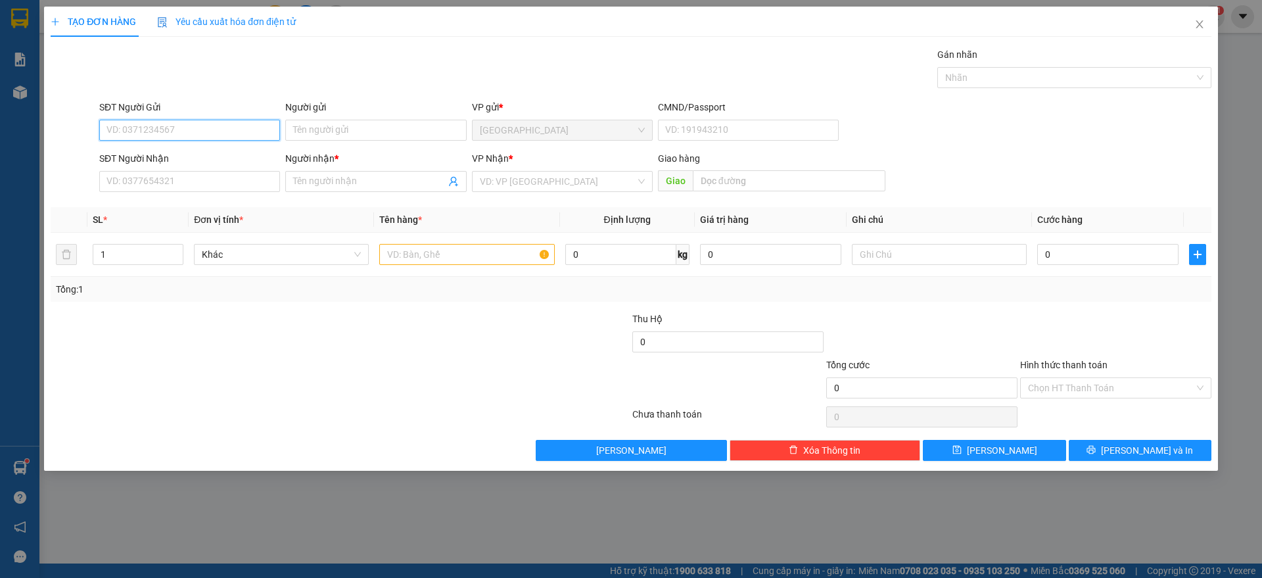
click at [209, 124] on input "SĐT Người Gửi" at bounding box center [189, 130] width 181 height 21
click at [172, 132] on input "SĐT Người Gửi" at bounding box center [189, 130] width 181 height 21
click at [153, 156] on div "0932408634 - MỸ LIÊN" at bounding box center [189, 156] width 165 height 14
click at [151, 179] on input "SĐT Người Nhận" at bounding box center [189, 181] width 181 height 21
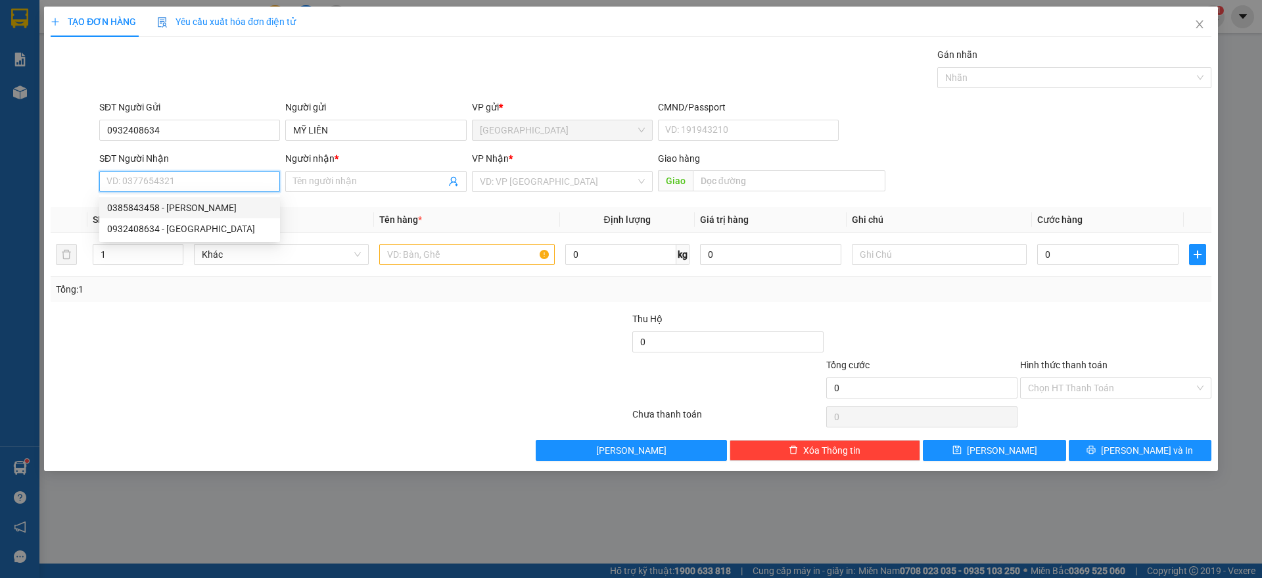
click at [181, 203] on div "0385843458 - NGỌC THƯ" at bounding box center [189, 208] width 165 height 14
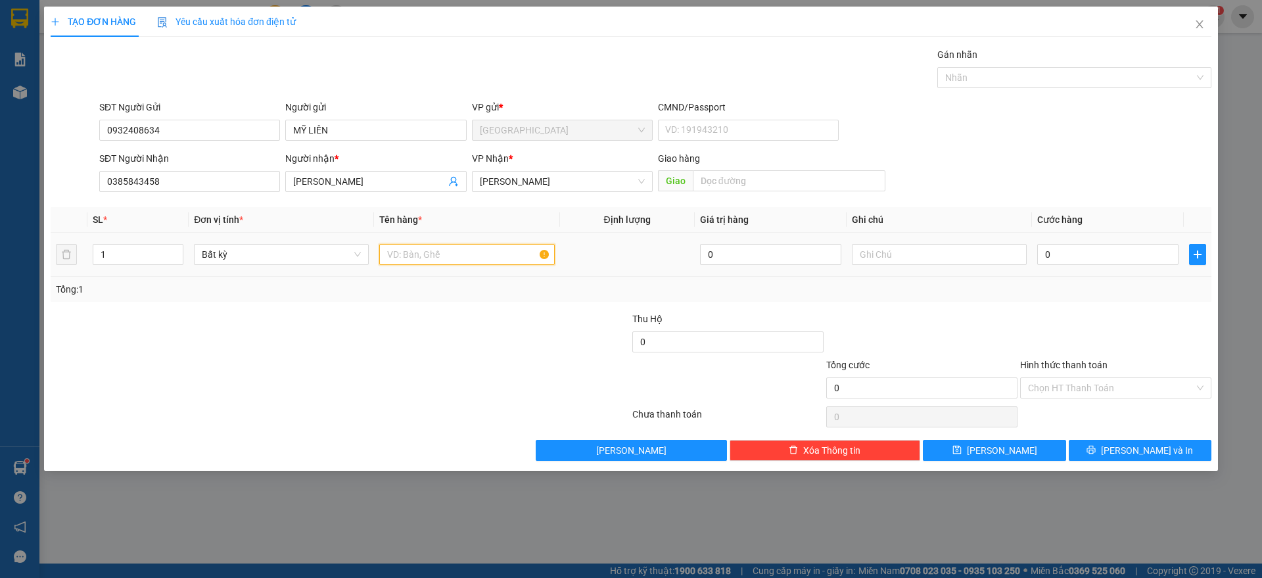
click at [437, 261] on input "text" at bounding box center [466, 254] width 175 height 21
click at [1081, 250] on input "0" at bounding box center [1107, 254] width 141 height 21
drag, startPoint x: 1112, startPoint y: 334, endPoint x: 1097, endPoint y: 431, distance: 97.7
click at [1111, 335] on div at bounding box center [1116, 335] width 194 height 46
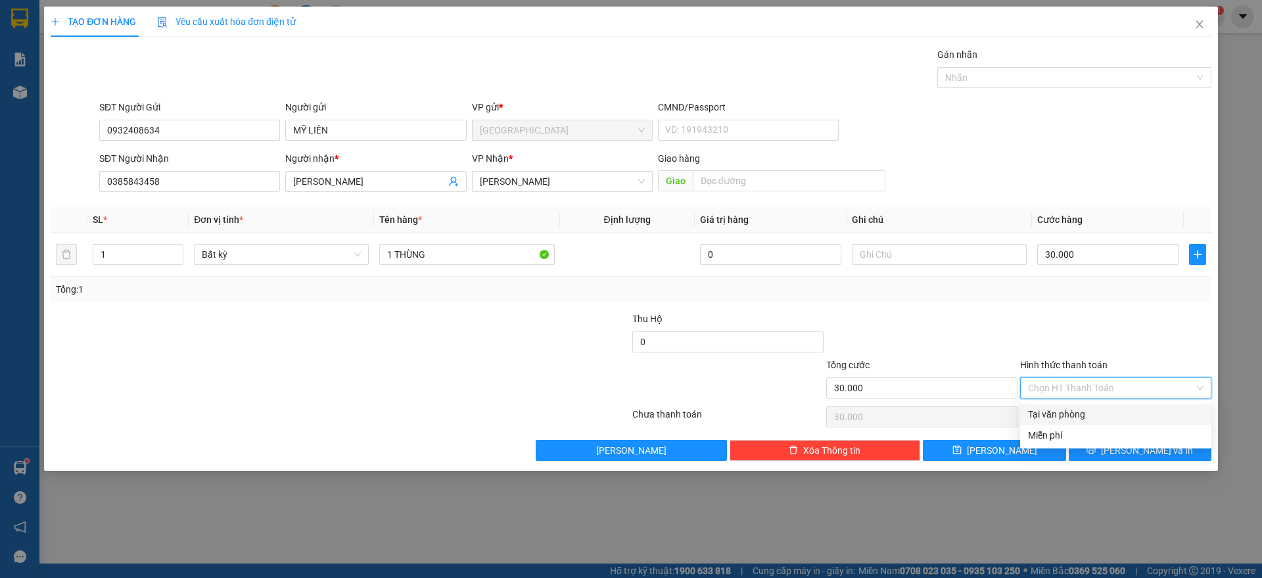
click at [1115, 387] on input "Hình thức thanh toán" at bounding box center [1111, 388] width 166 height 20
click at [1094, 418] on div "Tại văn phòng" at bounding box center [1116, 414] width 176 height 14
click at [1126, 450] on button "[PERSON_NAME] và In" at bounding box center [1140, 450] width 143 height 21
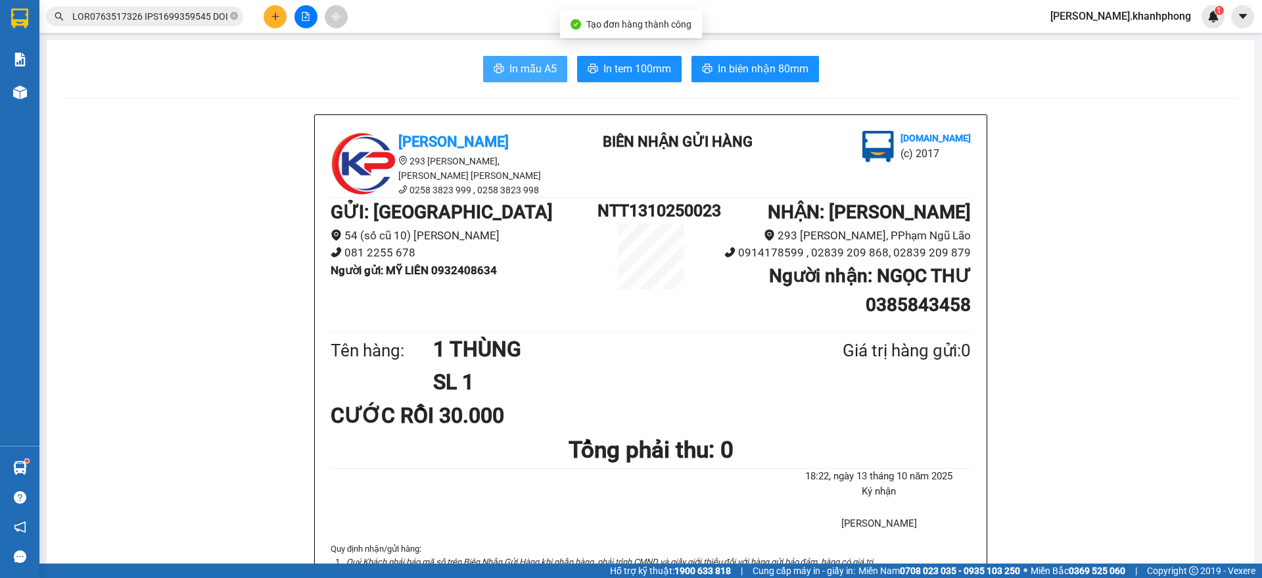
click at [498, 57] on button "In mẫu A5" at bounding box center [525, 69] width 84 height 26
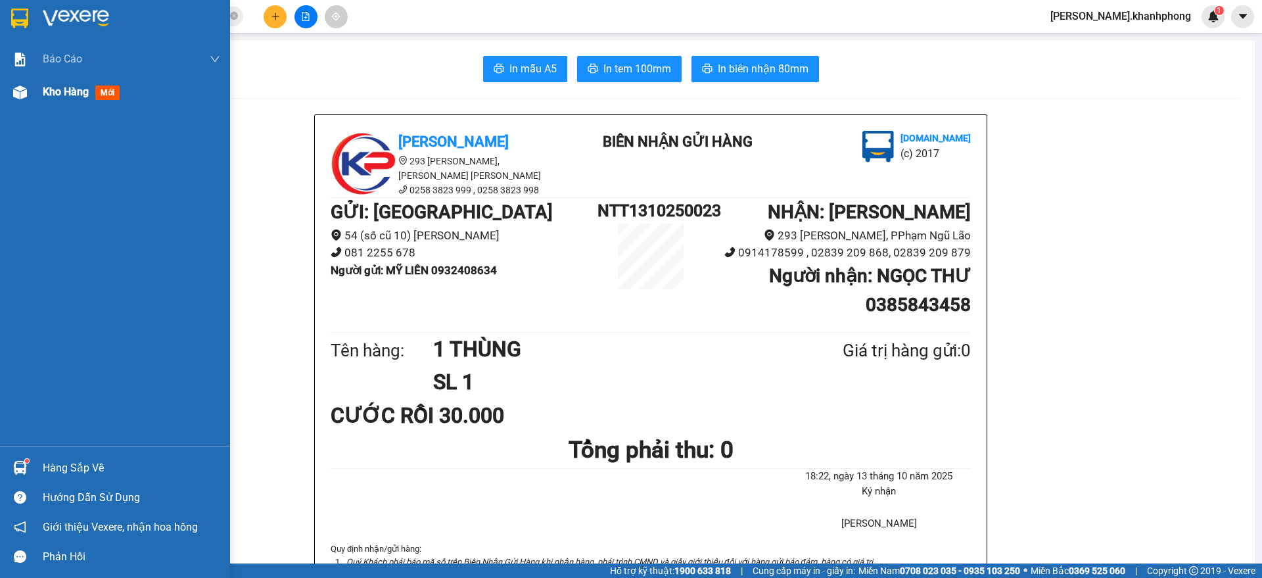
click at [34, 93] on div "Kho hàng mới" at bounding box center [115, 92] width 230 height 33
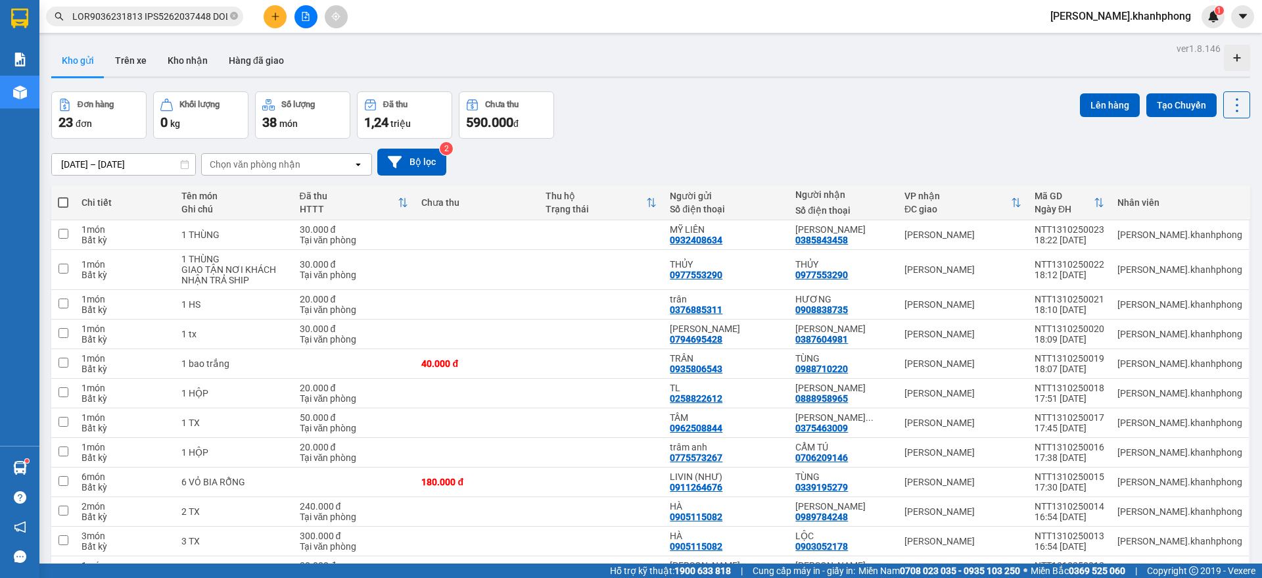
click at [311, 164] on div "Chọn văn phòng nhận" at bounding box center [277, 164] width 151 height 21
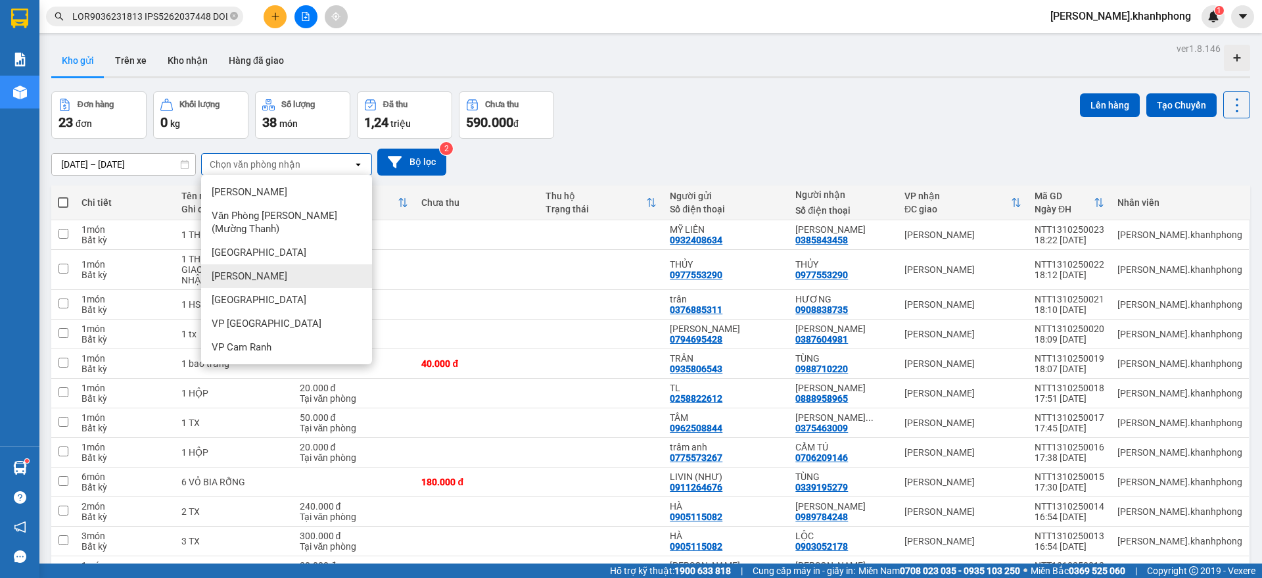
click at [280, 277] on div "[PERSON_NAME]" at bounding box center [286, 276] width 171 height 24
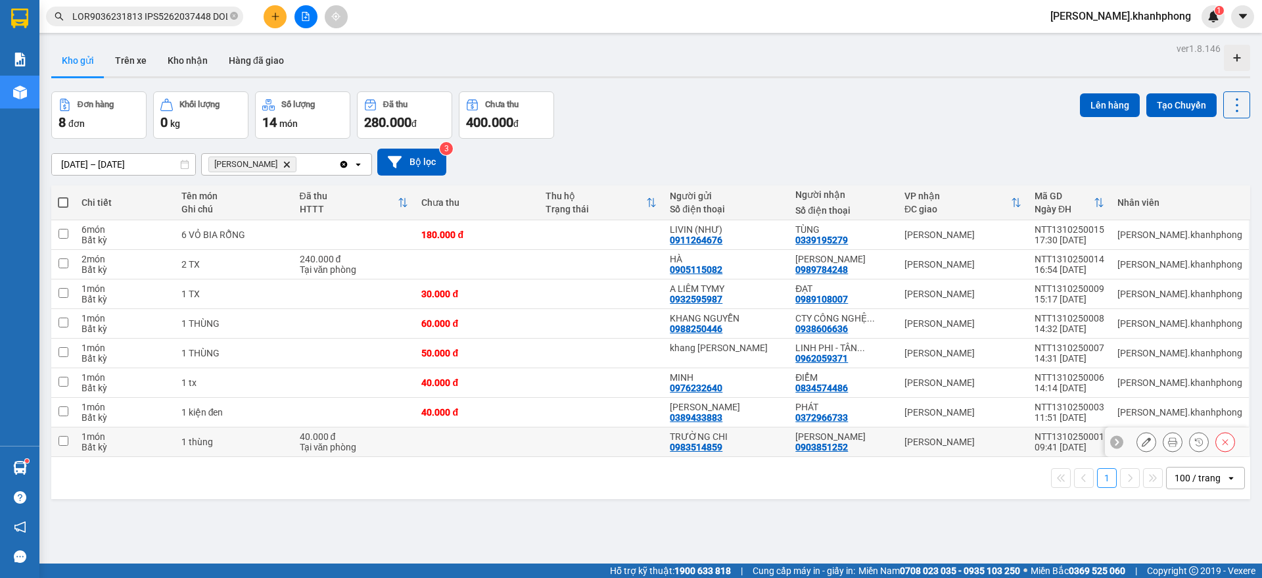
click at [1022, 437] on div "[PERSON_NAME]" at bounding box center [963, 442] width 117 height 11
checkbox input "true"
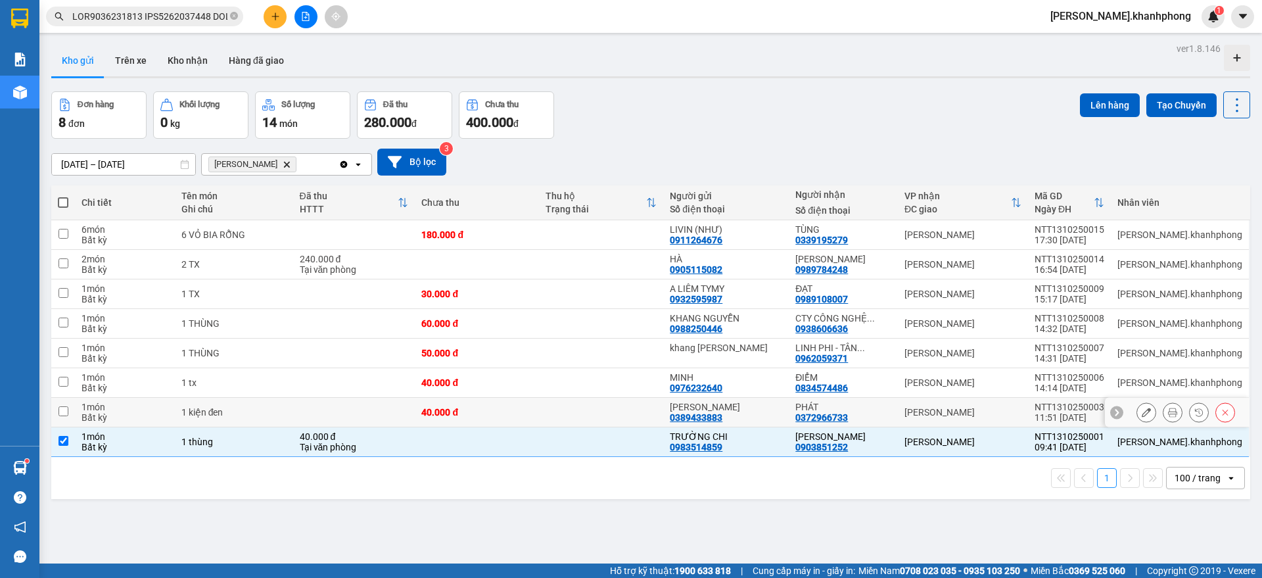
click at [1028, 417] on td "[PERSON_NAME]" at bounding box center [963, 413] width 130 height 30
checkbox input "true"
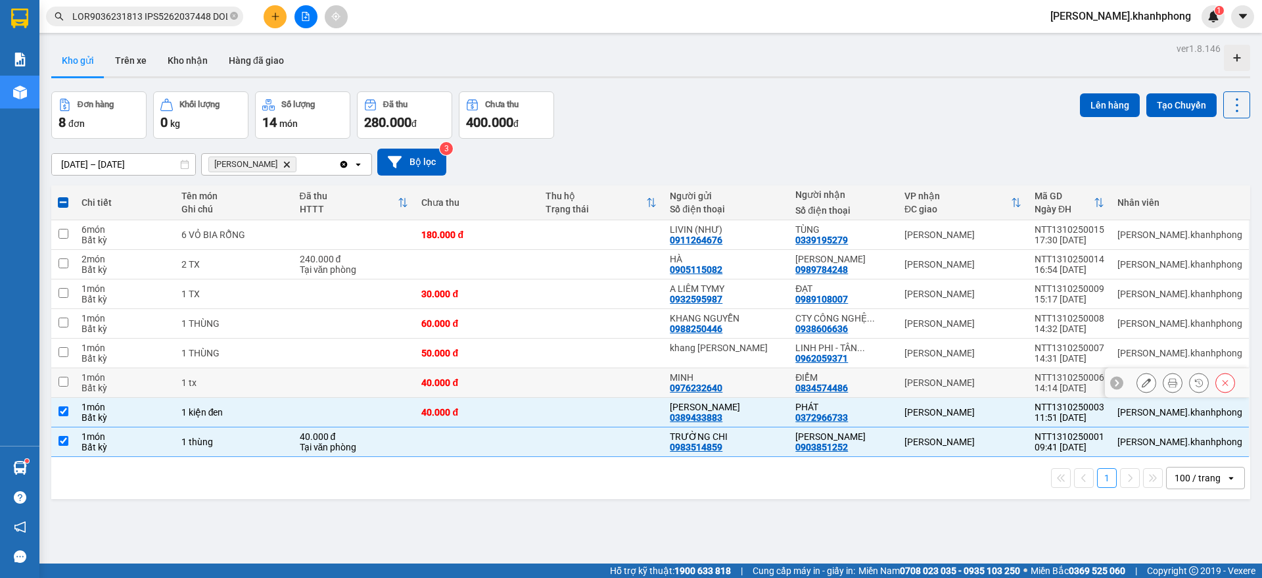
click at [1028, 391] on td "[PERSON_NAME]" at bounding box center [963, 383] width 130 height 30
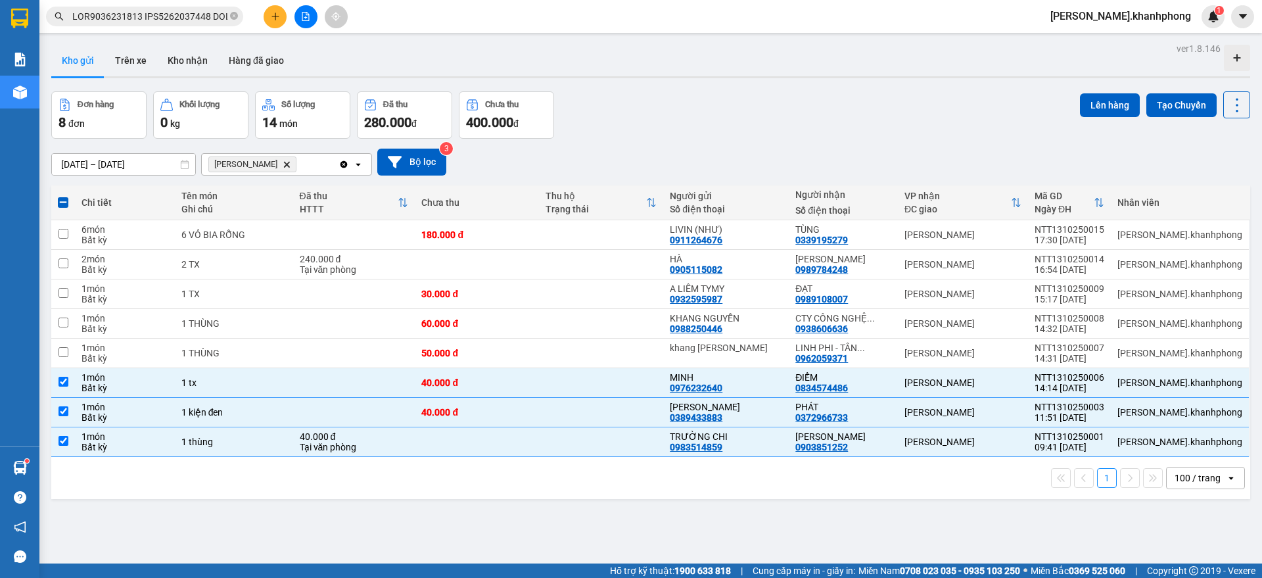
click at [339, 164] on icon "Clear all" at bounding box center [344, 164] width 11 height 11
checkbox input "false"
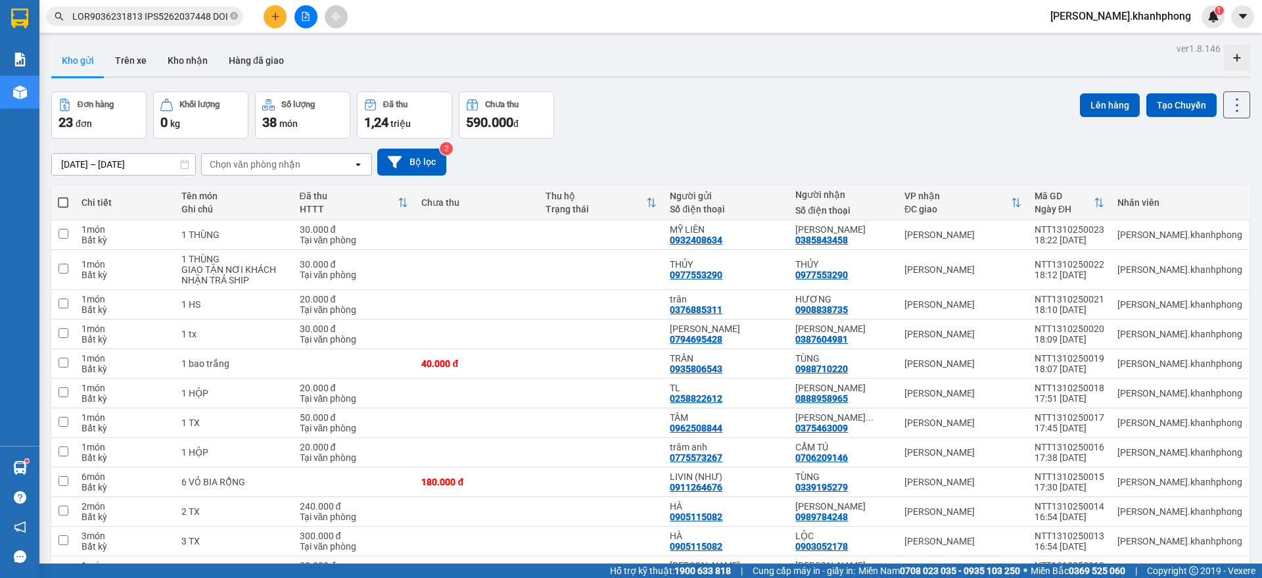
click at [329, 164] on div "Chọn văn phòng nhận" at bounding box center [277, 164] width 151 height 21
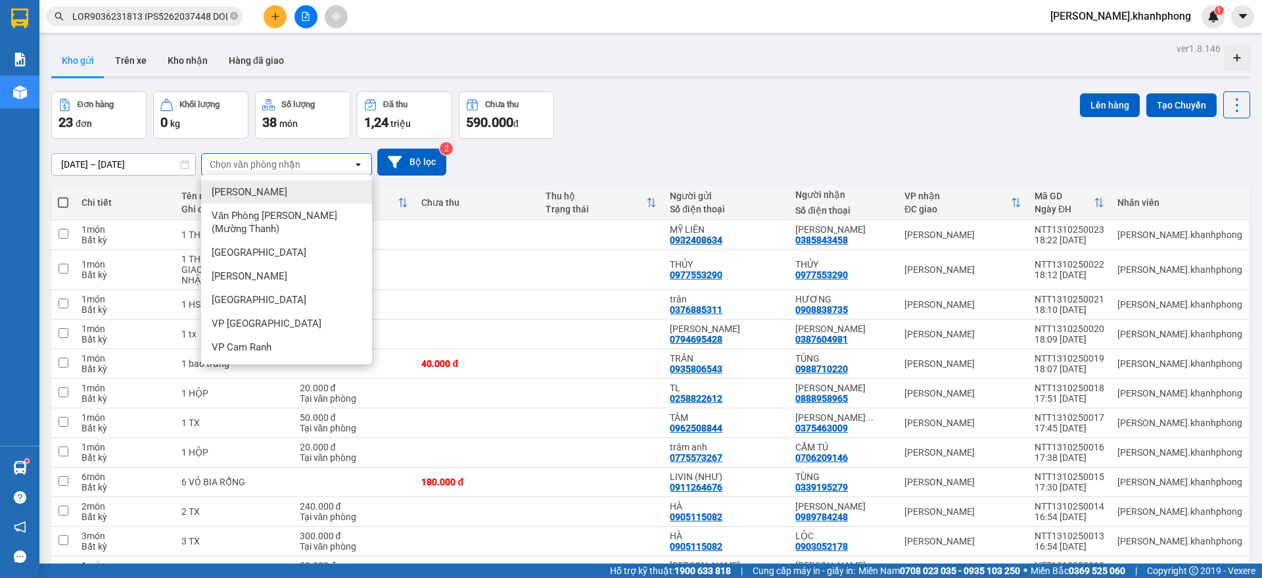
click at [252, 197] on span "[PERSON_NAME]" at bounding box center [250, 191] width 76 height 13
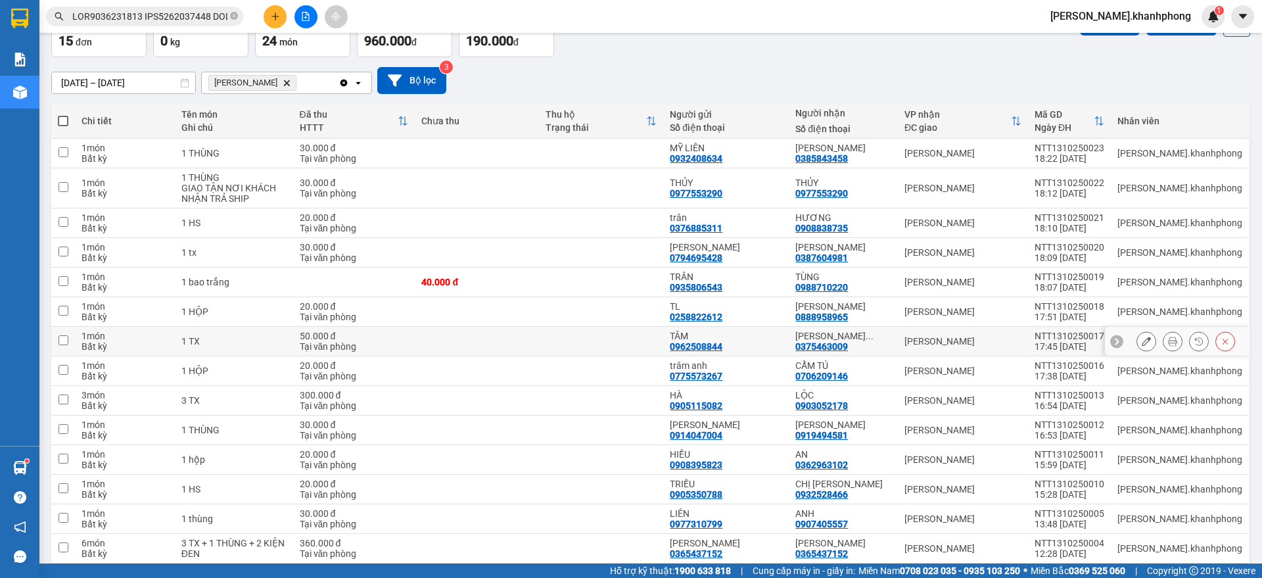
scroll to position [164, 0]
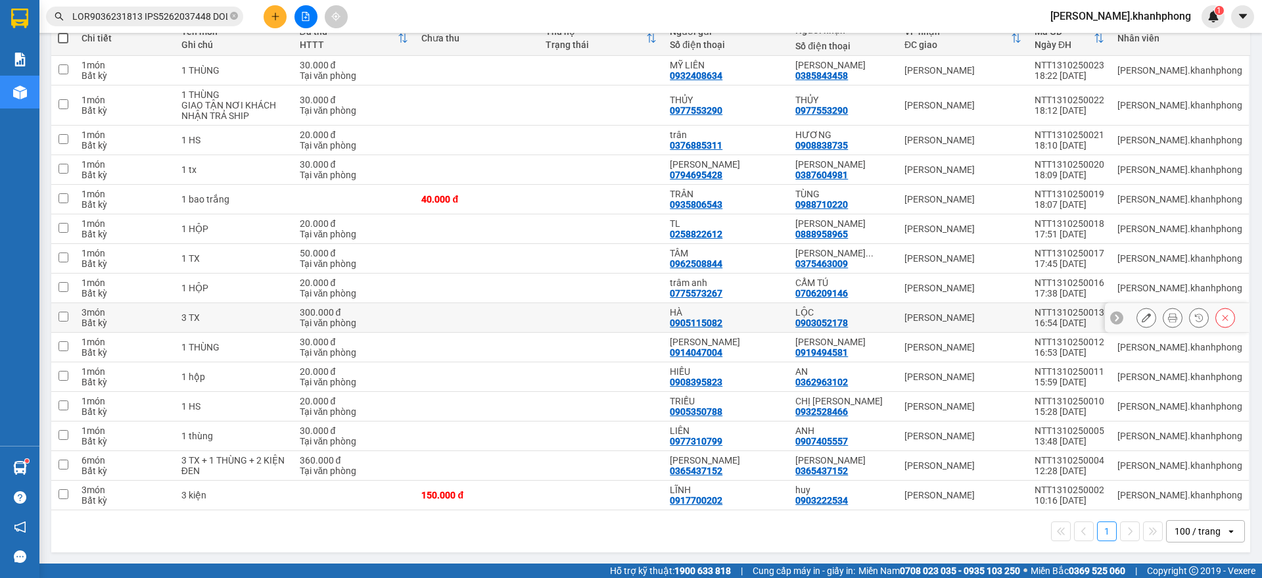
click at [998, 314] on div "[PERSON_NAME]" at bounding box center [963, 317] width 117 height 11
checkbox input "true"
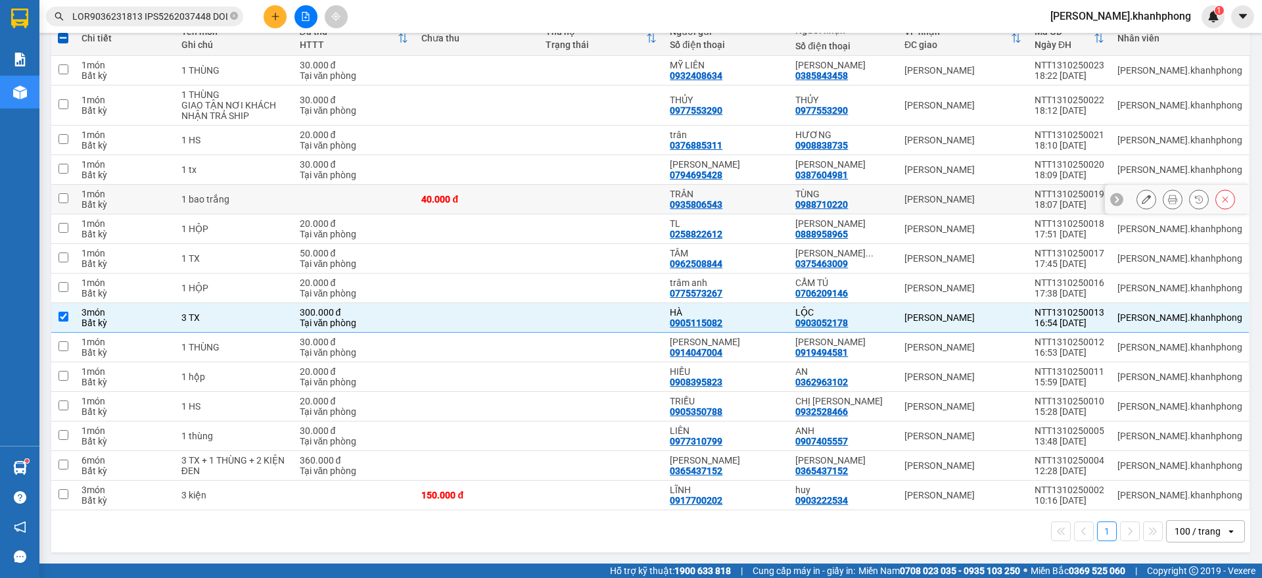
click at [1009, 194] on div "[PERSON_NAME]" at bounding box center [963, 199] width 117 height 11
checkbox input "true"
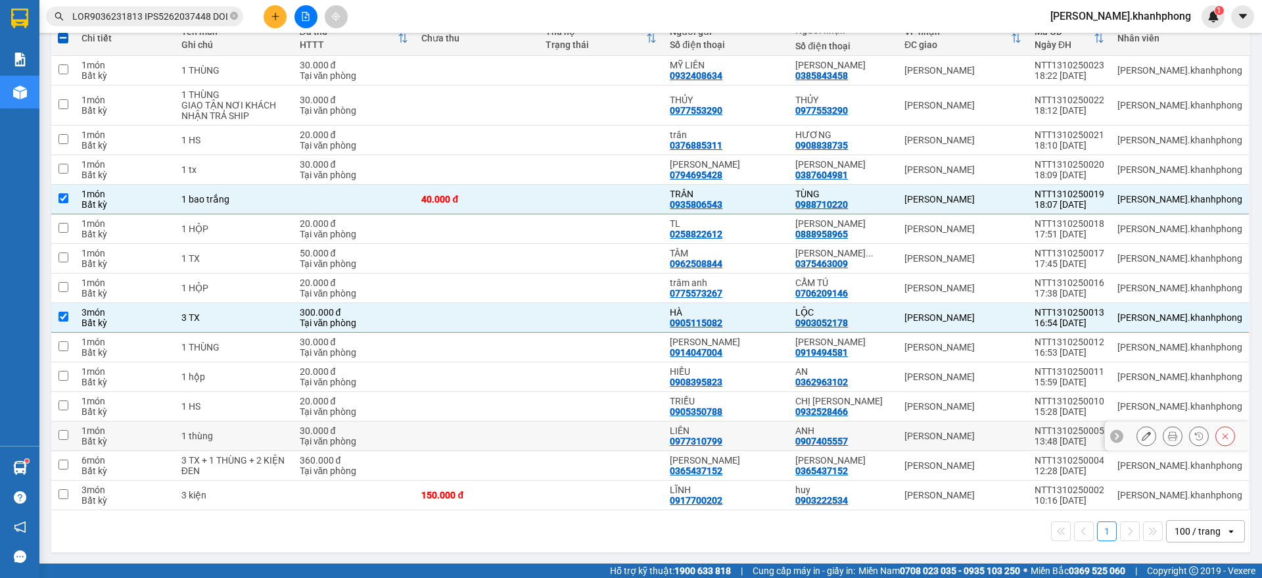
click at [1022, 436] on div "[PERSON_NAME]" at bounding box center [963, 436] width 117 height 11
checkbox input "true"
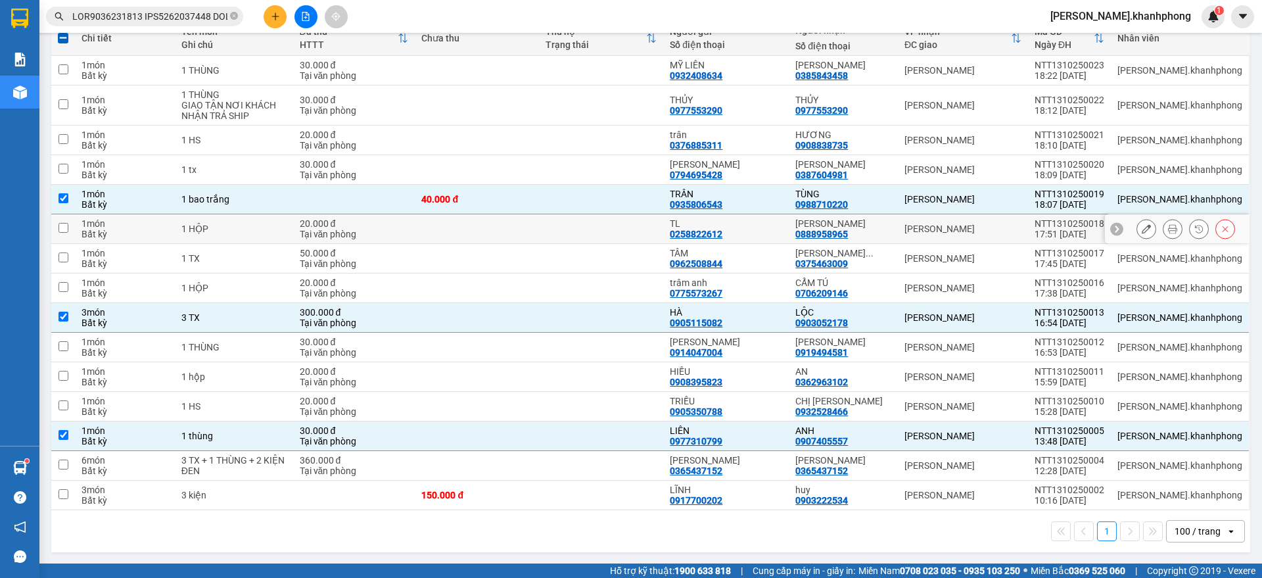
click at [1022, 224] on div "[PERSON_NAME]" at bounding box center [963, 229] width 117 height 11
checkbox input "true"
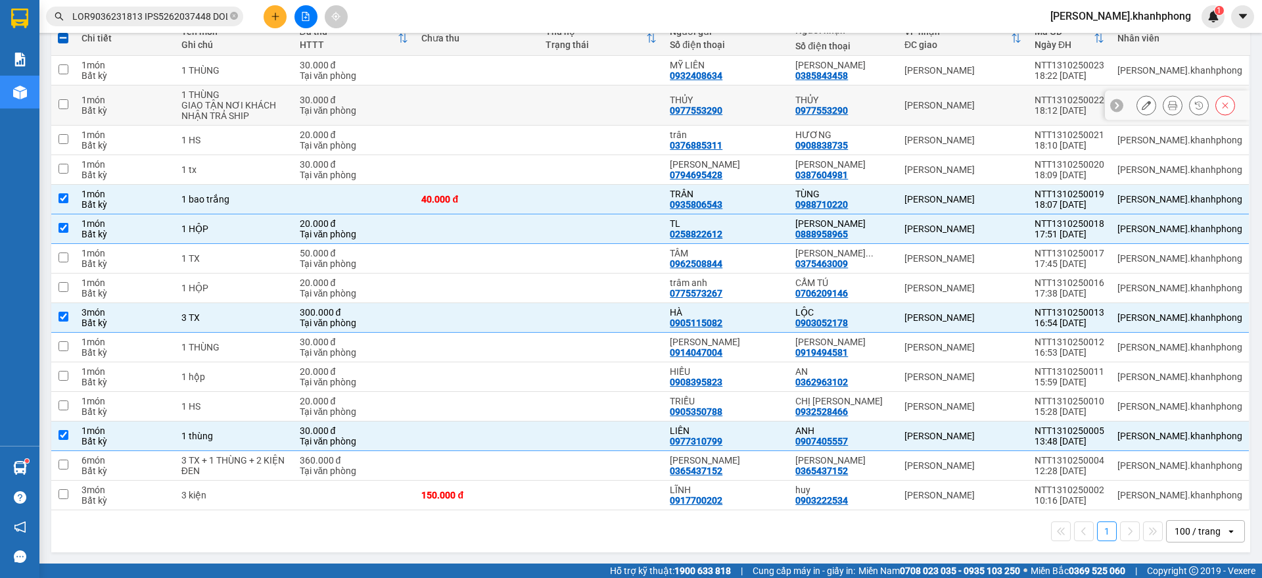
click at [1024, 110] on td "[PERSON_NAME]" at bounding box center [963, 105] width 130 height 40
checkbox input "true"
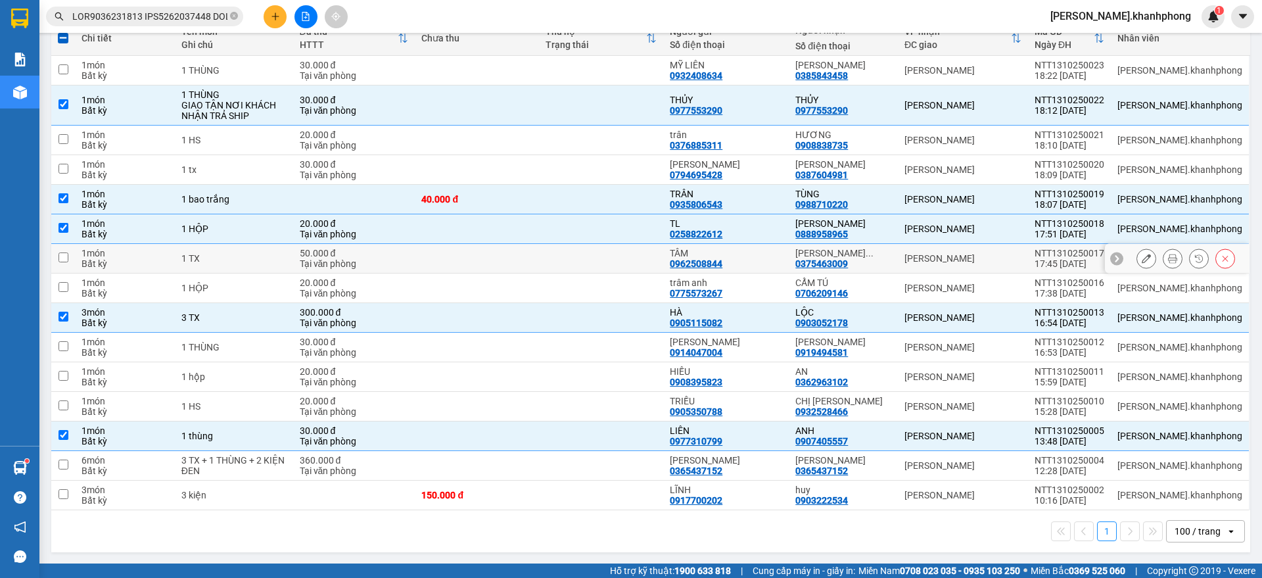
click at [1022, 260] on div "[PERSON_NAME]" at bounding box center [963, 258] width 117 height 11
checkbox input "true"
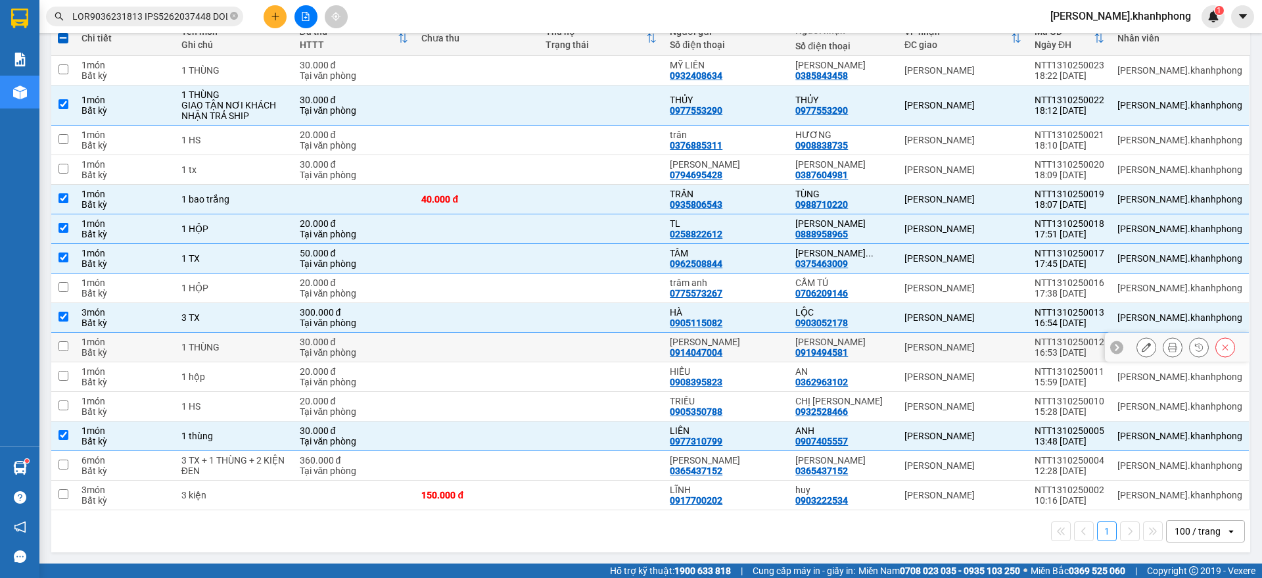
click at [1022, 342] on div "[PERSON_NAME]" at bounding box center [963, 347] width 117 height 11
checkbox input "true"
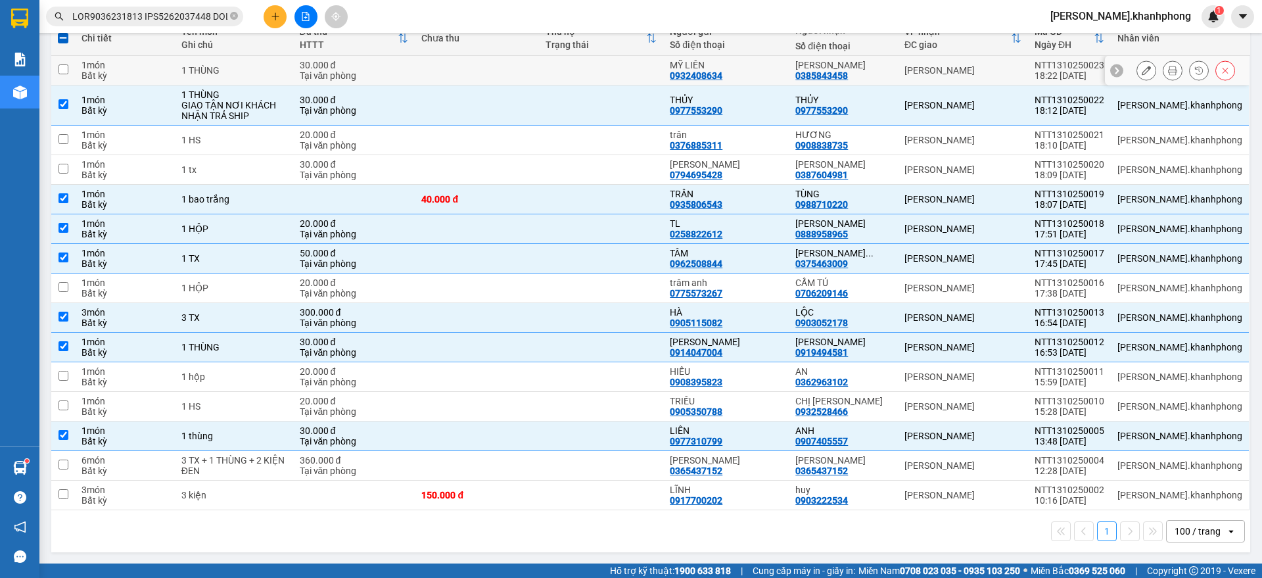
click at [1028, 59] on td "[PERSON_NAME]" at bounding box center [963, 71] width 130 height 30
checkbox input "true"
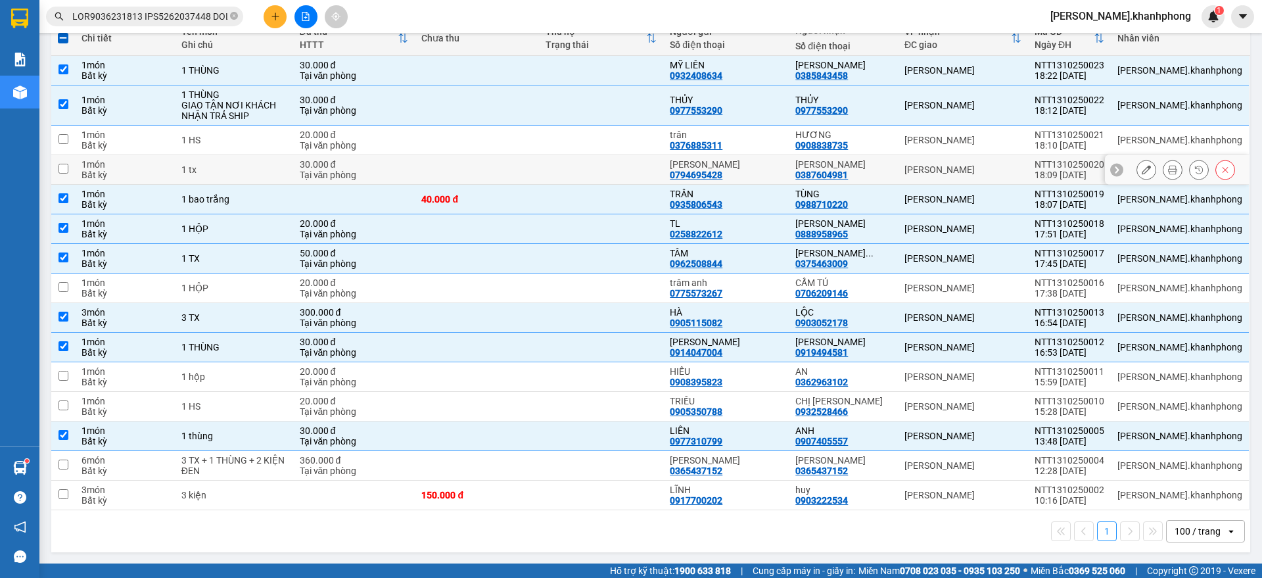
click at [1028, 161] on td "[PERSON_NAME]" at bounding box center [963, 170] width 130 height 30
checkbox input "true"
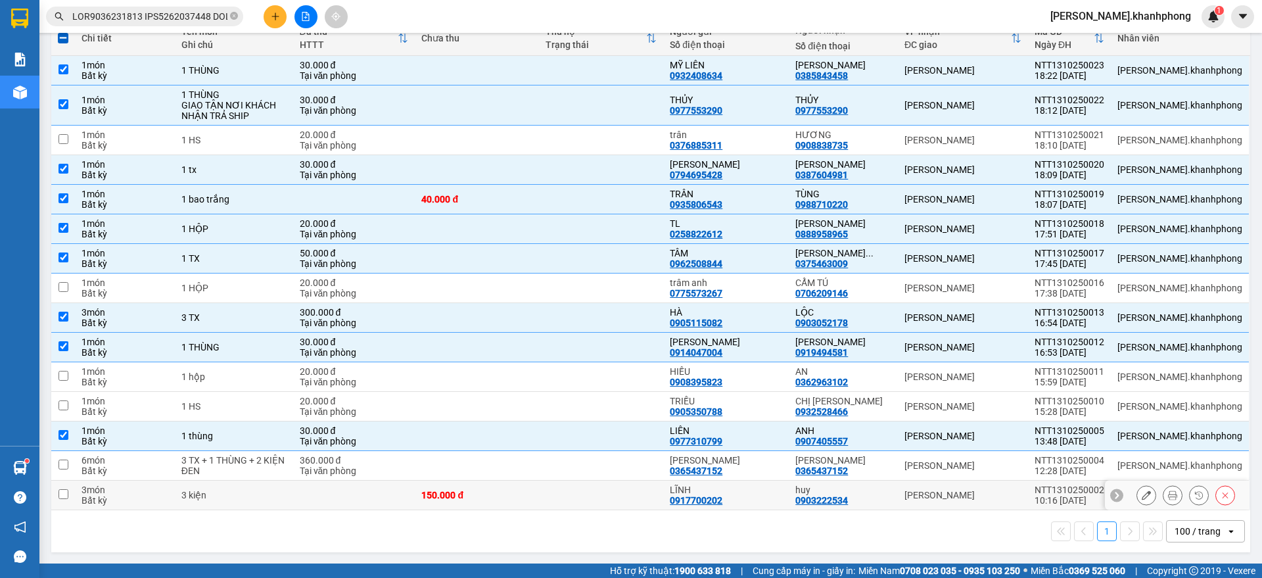
click at [1022, 498] on div "[PERSON_NAME]" at bounding box center [963, 495] width 117 height 11
checkbox input "true"
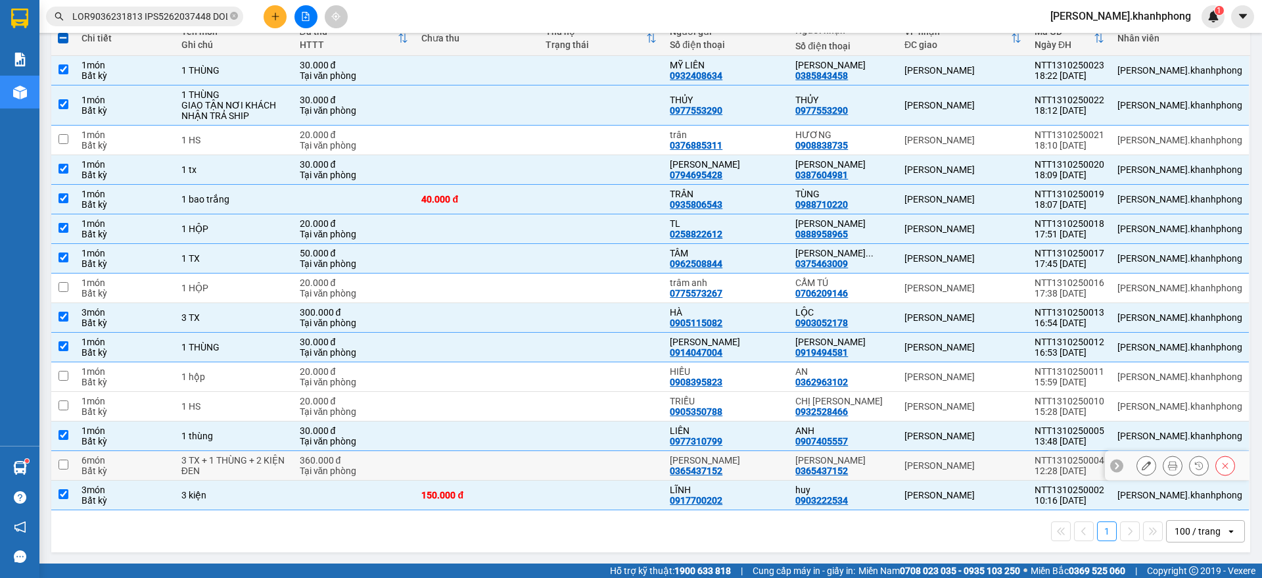
click at [1022, 465] on div "[PERSON_NAME]" at bounding box center [963, 465] width 117 height 11
checkbox input "true"
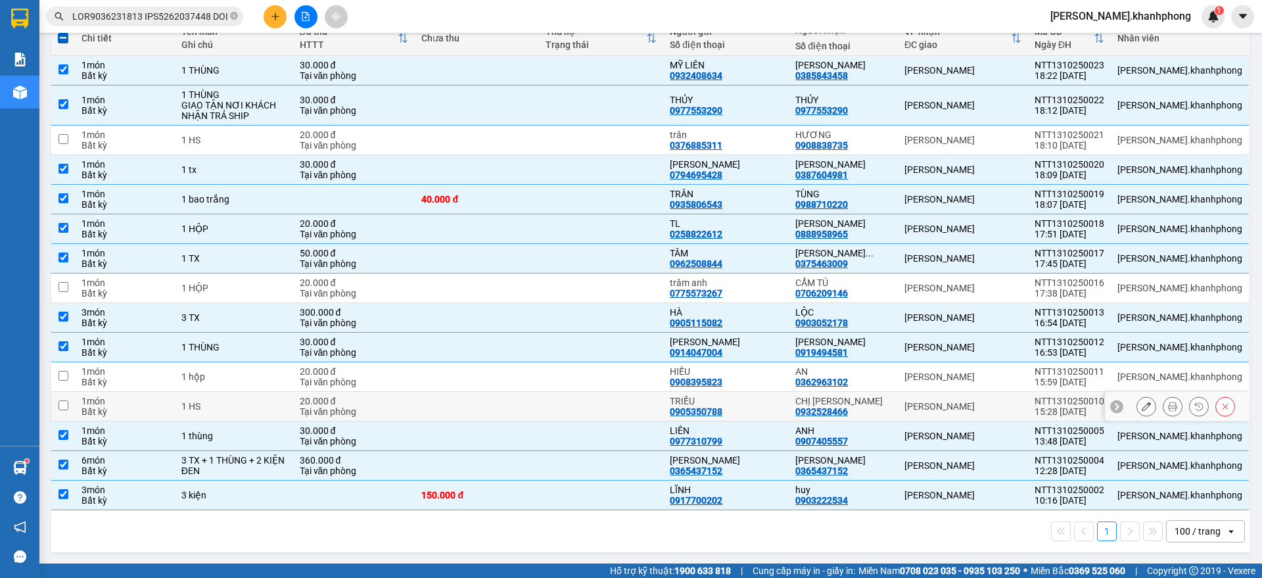
click at [1028, 412] on td "[PERSON_NAME]" at bounding box center [963, 407] width 130 height 30
checkbox input "true"
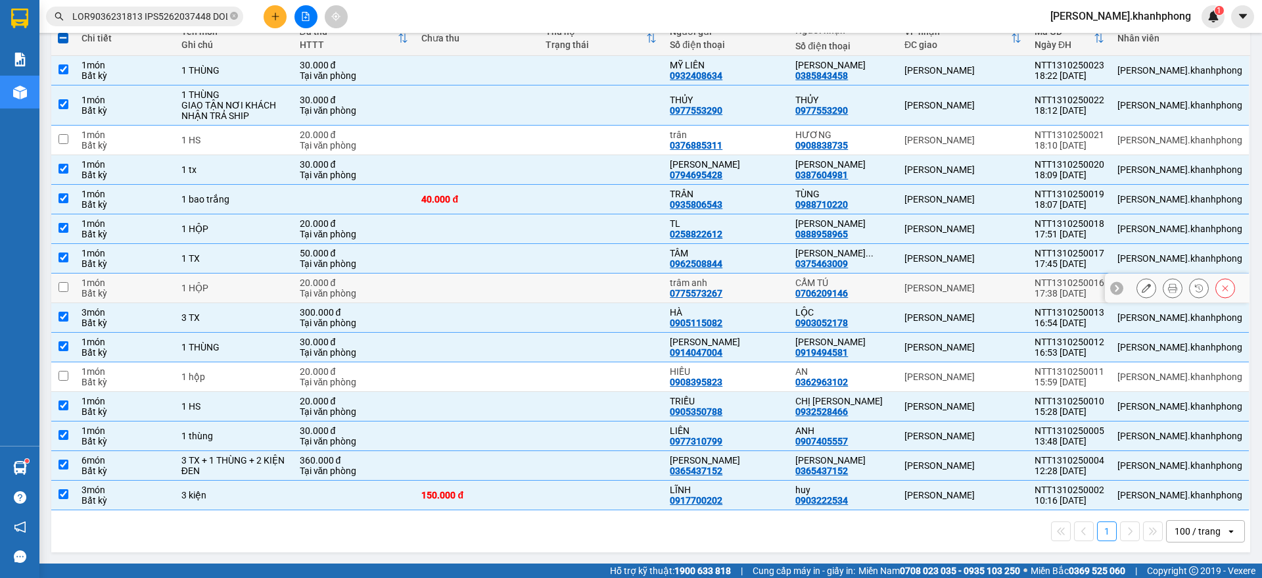
click at [1022, 289] on div "[PERSON_NAME]" at bounding box center [963, 288] width 117 height 11
checkbox input "true"
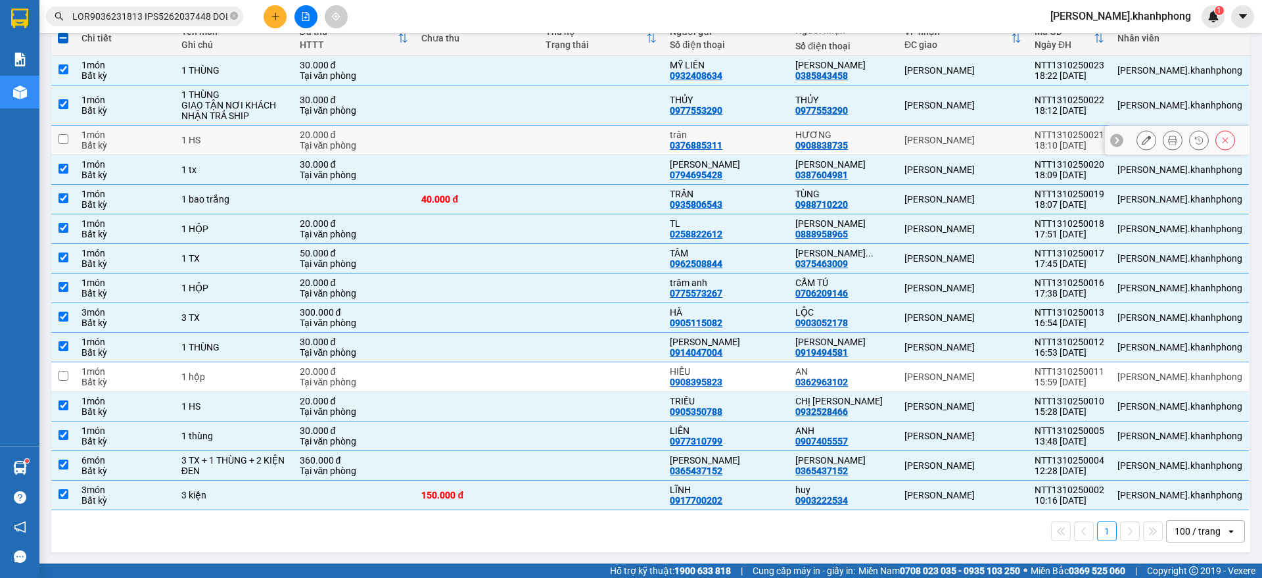
drag, startPoint x: 1045, startPoint y: 132, endPoint x: 1218, endPoint y: 257, distance: 213.3
click at [1028, 133] on td "[PERSON_NAME]" at bounding box center [963, 141] width 130 height 30
checkbox input "true"
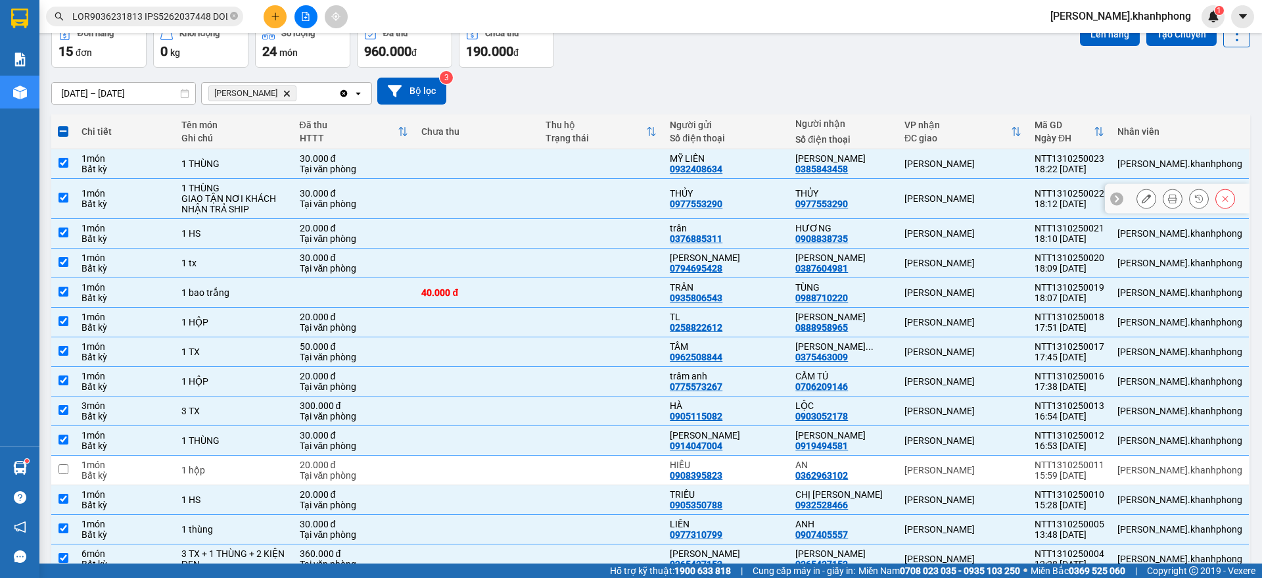
scroll to position [0, 0]
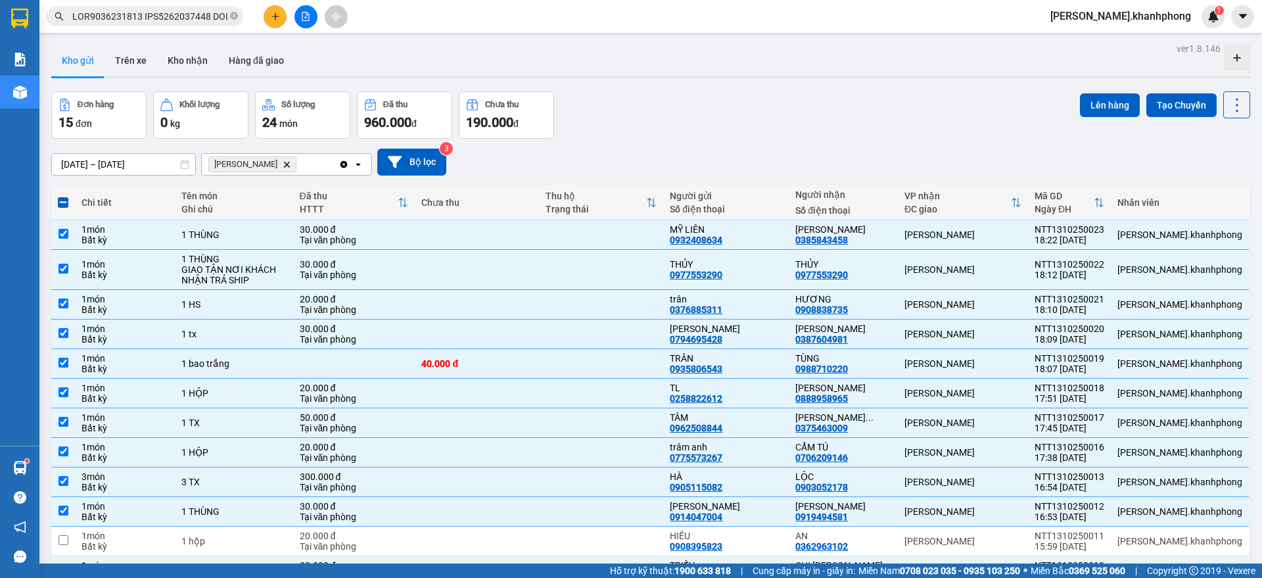
click at [283, 161] on icon "Delete" at bounding box center [287, 164] width 8 height 8
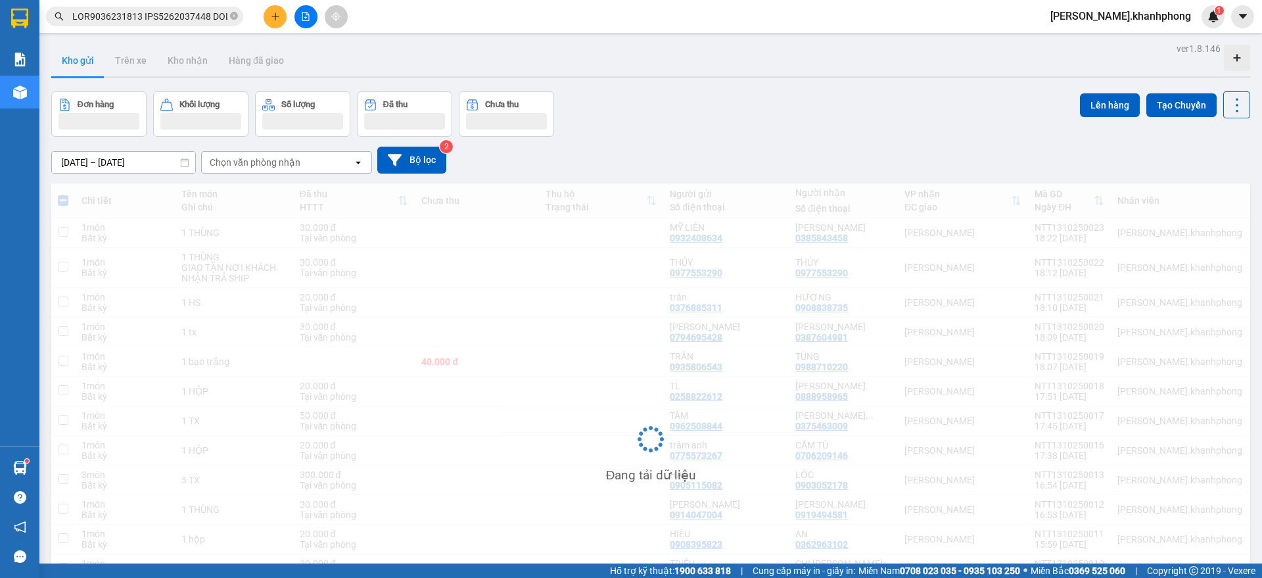
checkbox input "false"
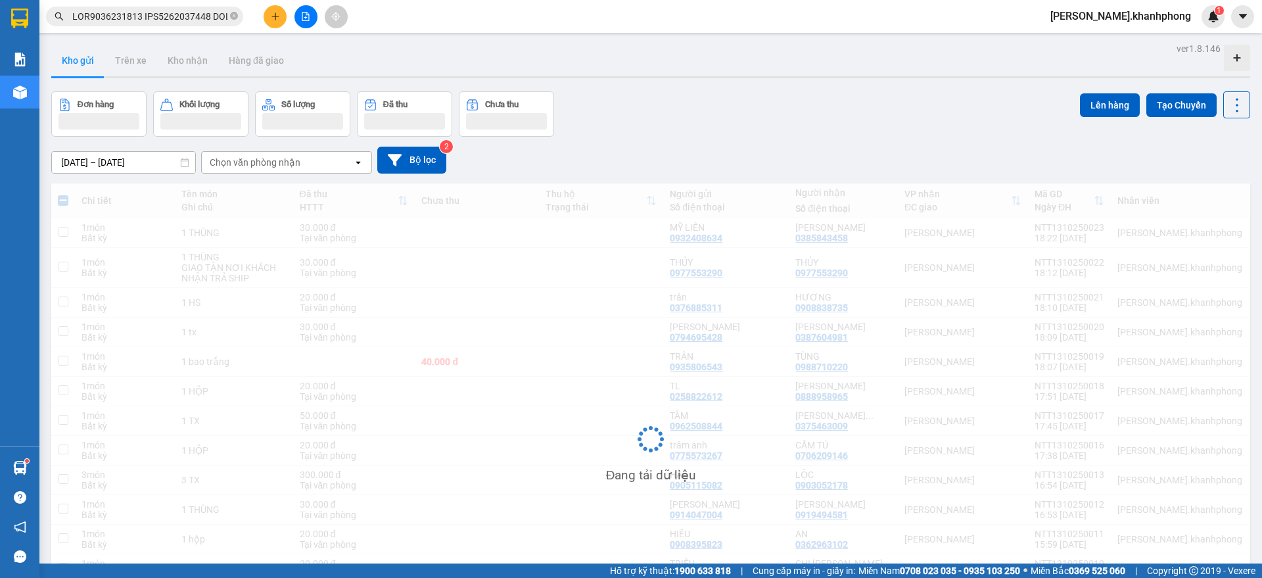
checkbox input "false"
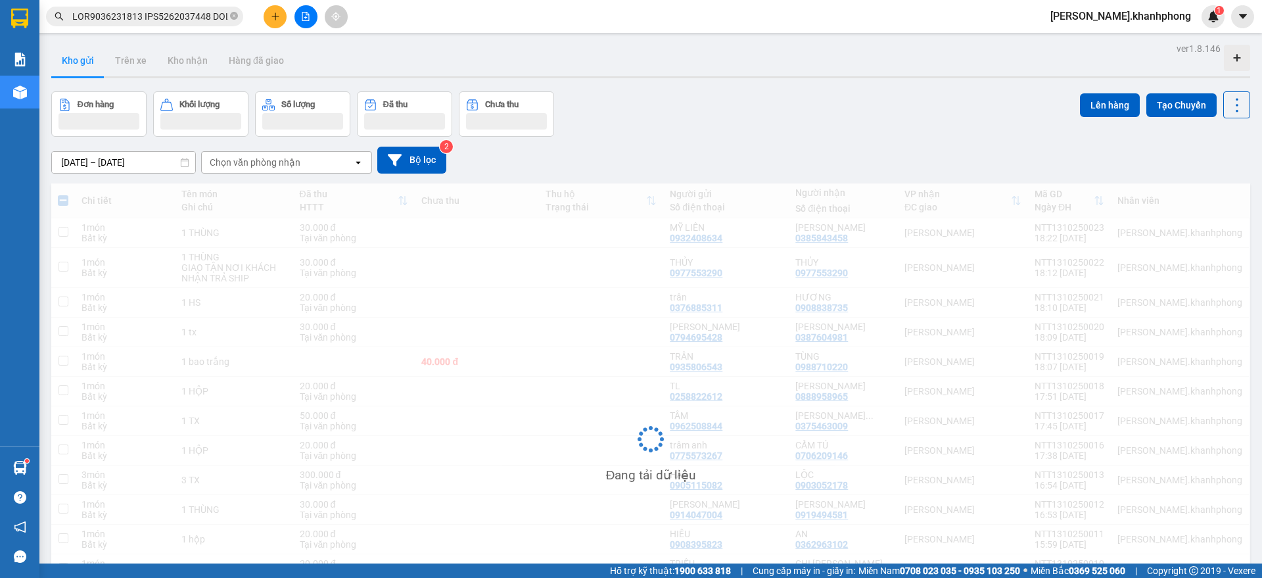
checkbox input "false"
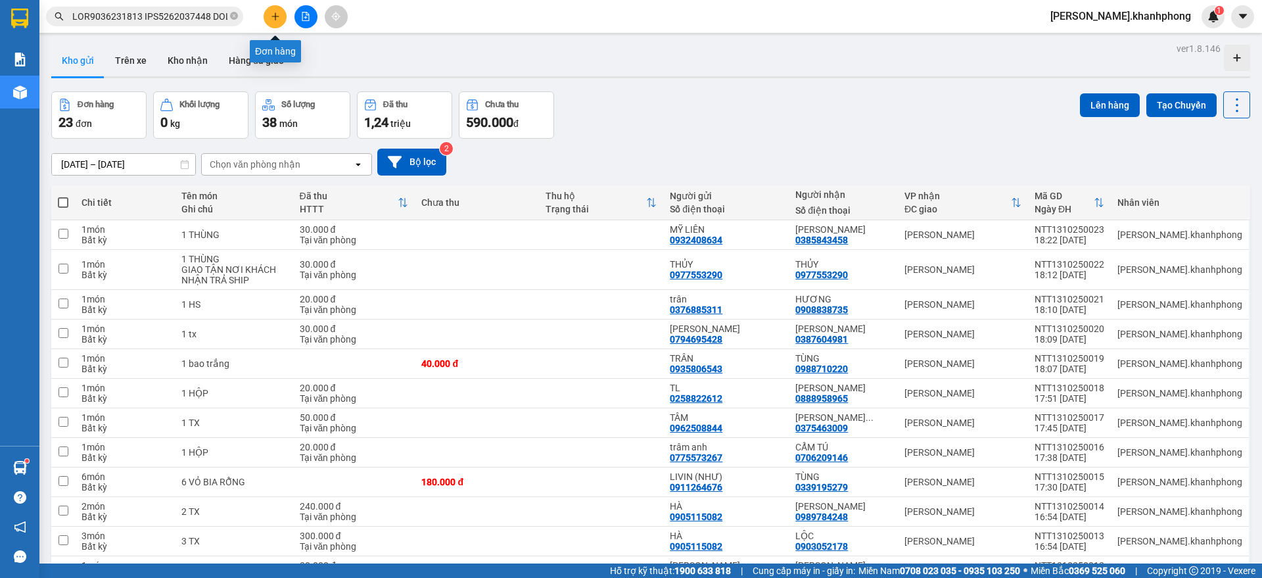
click at [277, 9] on button at bounding box center [275, 16] width 23 height 23
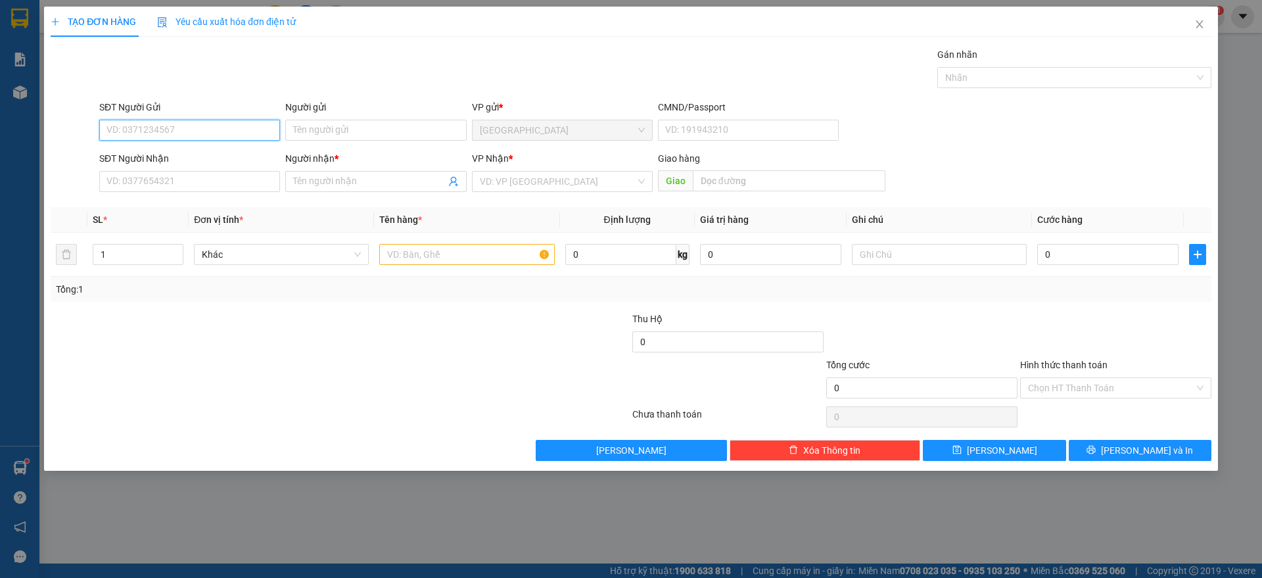
click at [186, 132] on input "SĐT Người Gửi" at bounding box center [189, 130] width 181 height 21
click at [157, 157] on div "0777620702 - TRUNG" at bounding box center [189, 156] width 165 height 14
type input "0777620702"
type input "TRUNG"
type input "0777620702"
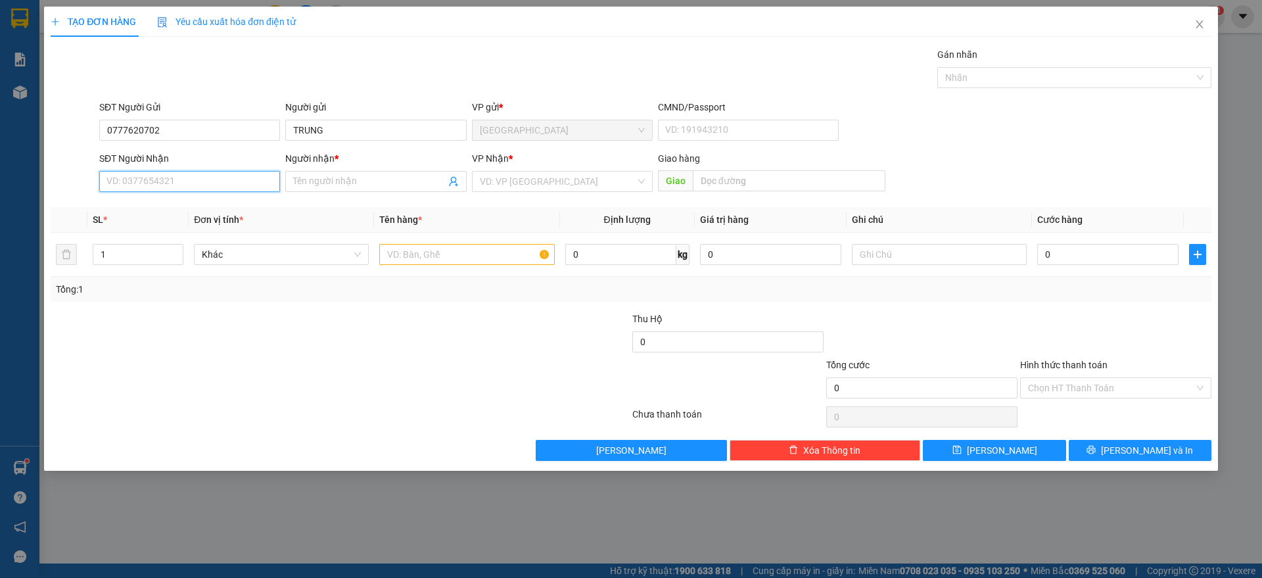
click at [166, 177] on input "SĐT Người Nhận" at bounding box center [189, 181] width 181 height 21
click at [170, 249] on div "0918711387 - [PERSON_NAME]" at bounding box center [189, 250] width 165 height 14
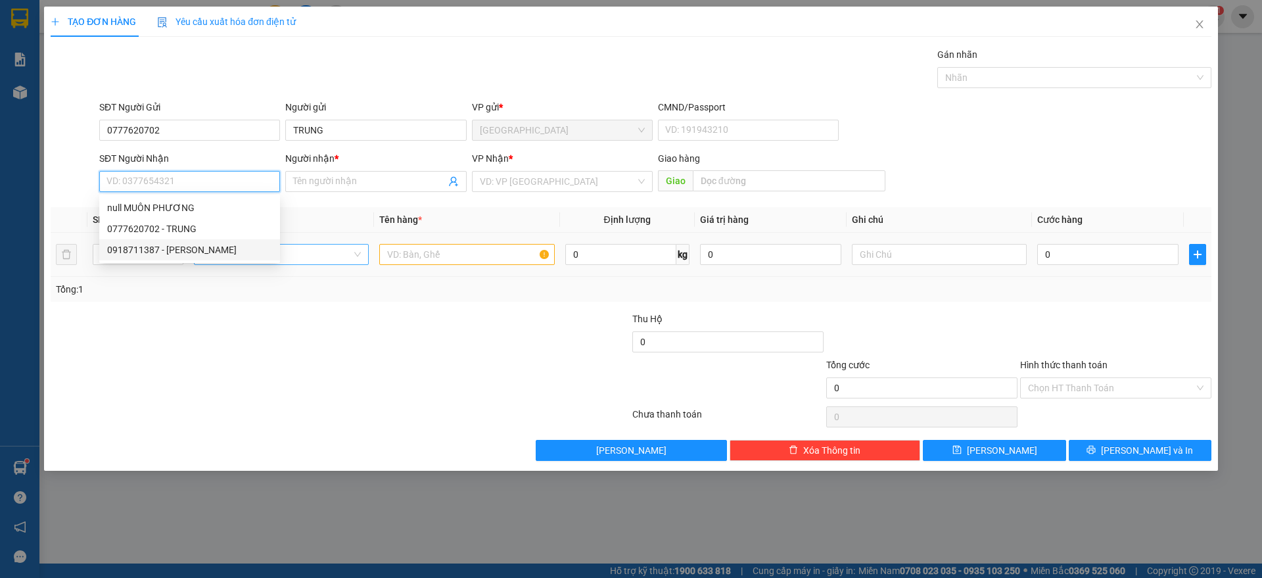
type input "0918711387"
type input "[PERSON_NAME]"
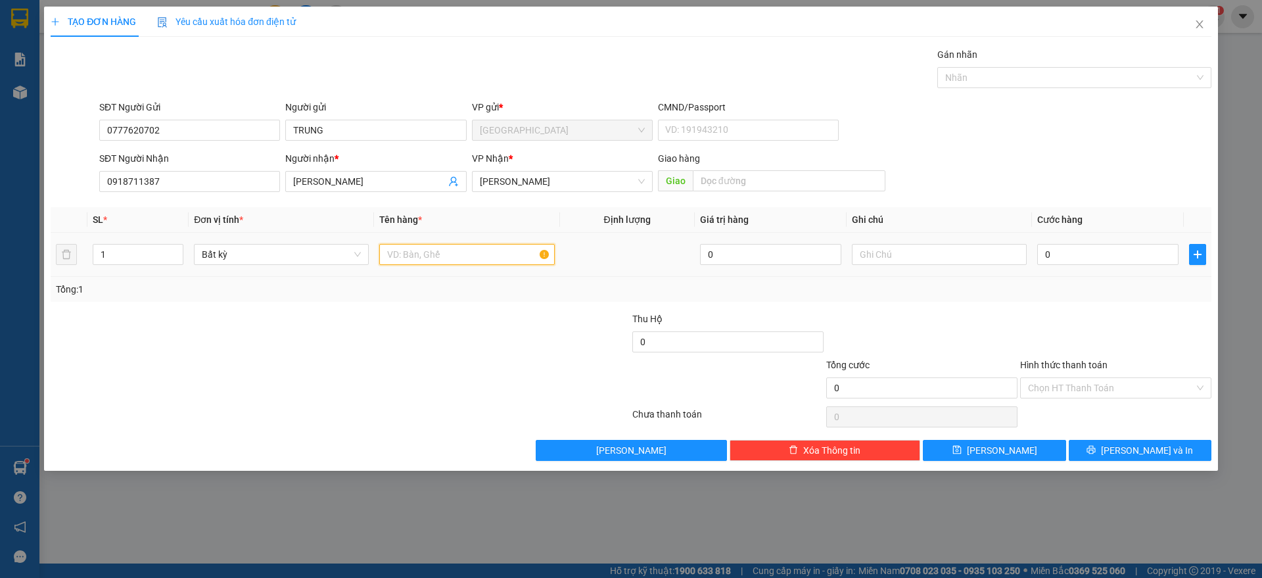
click at [456, 254] on input "text" at bounding box center [466, 254] width 175 height 21
type input "1 bao xanh"
click at [1060, 251] on input "0" at bounding box center [1107, 254] width 141 height 21
type input "5"
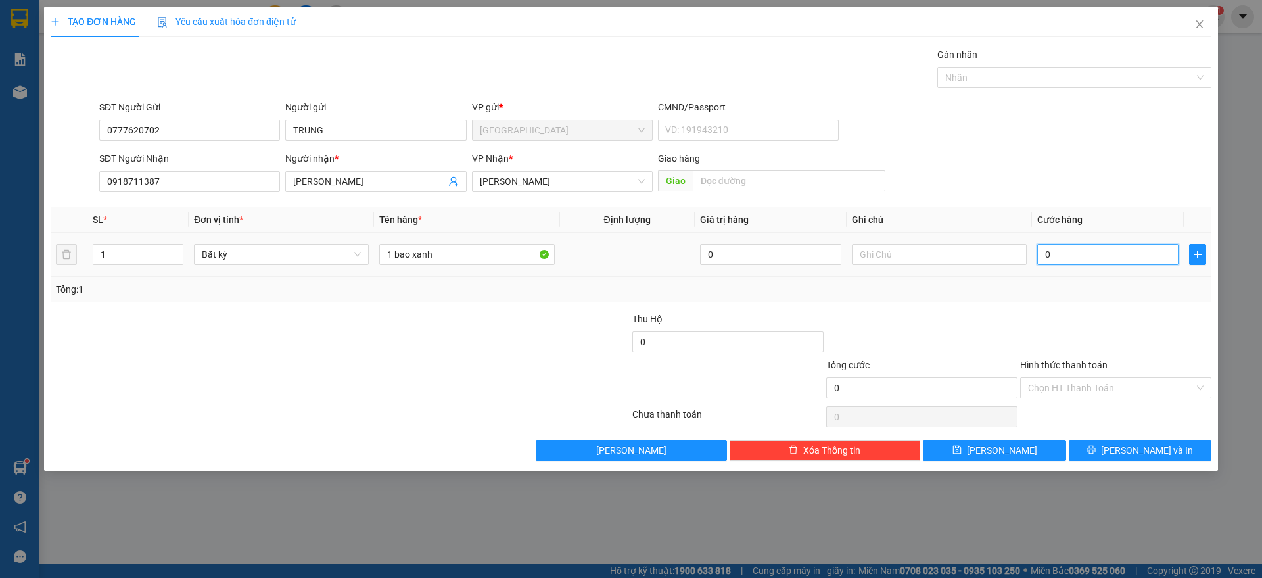
type input "5"
type input "50"
type input "50.000"
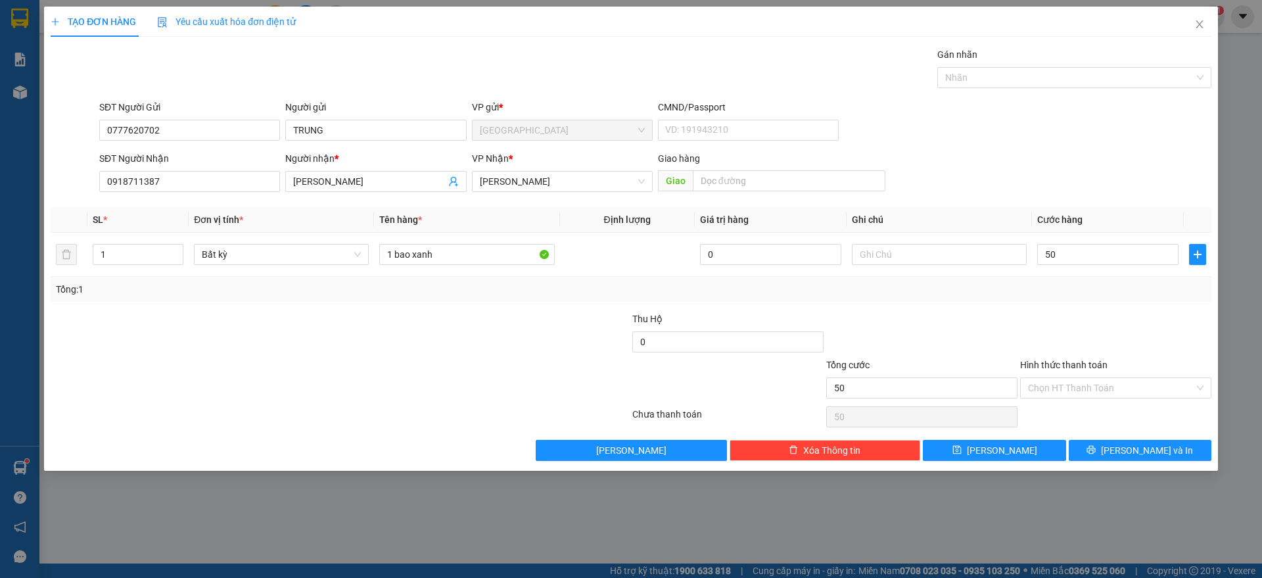
type input "50.000"
click at [1083, 285] on div "Tổng: 1" at bounding box center [631, 289] width 1150 height 14
click at [1110, 389] on input "Hình thức thanh toán" at bounding box center [1111, 388] width 166 height 20
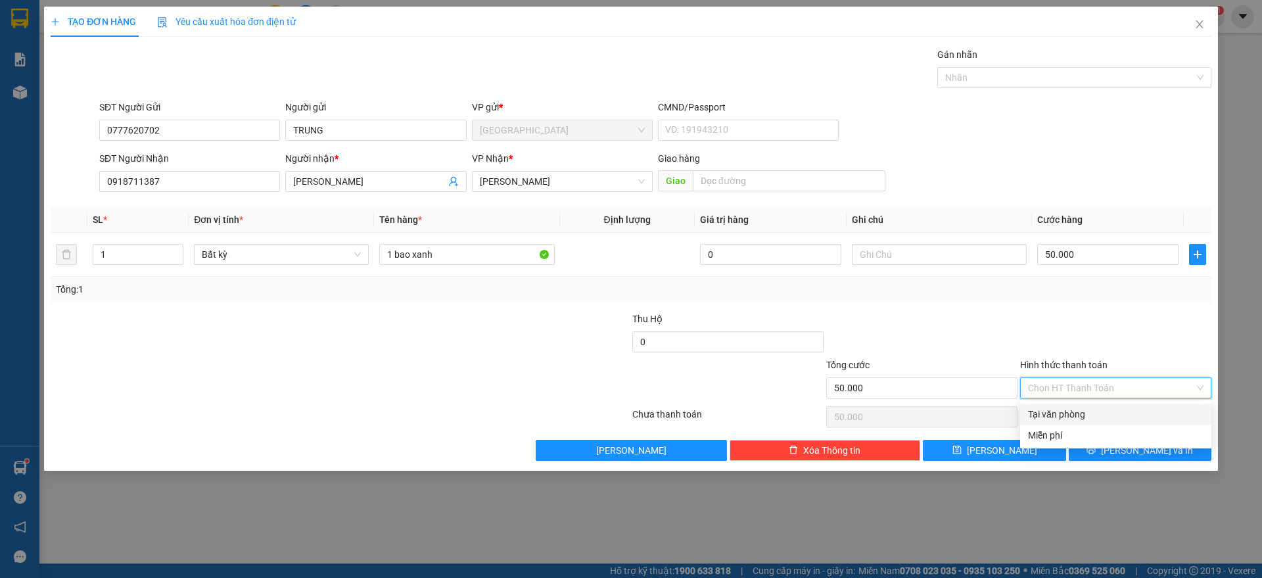
drag, startPoint x: 1092, startPoint y: 412, endPoint x: 1101, endPoint y: 424, distance: 15.5
click at [1094, 411] on div "Tại văn phòng" at bounding box center [1116, 414] width 176 height 14
type input "0"
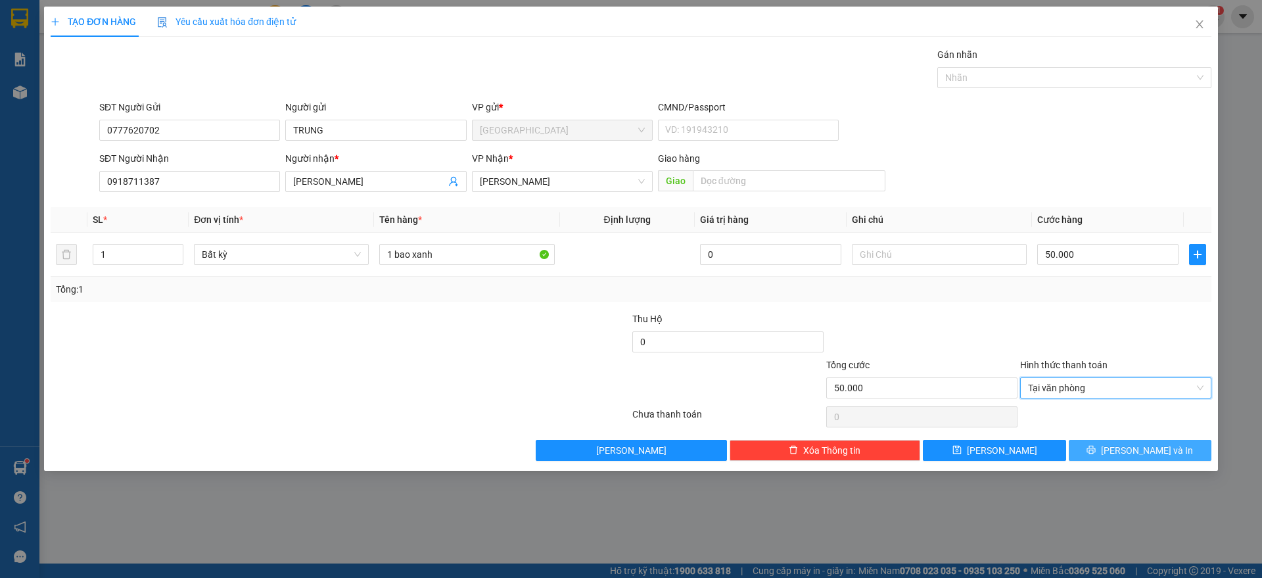
click at [1133, 451] on span "[PERSON_NAME] và In" at bounding box center [1147, 450] width 92 height 14
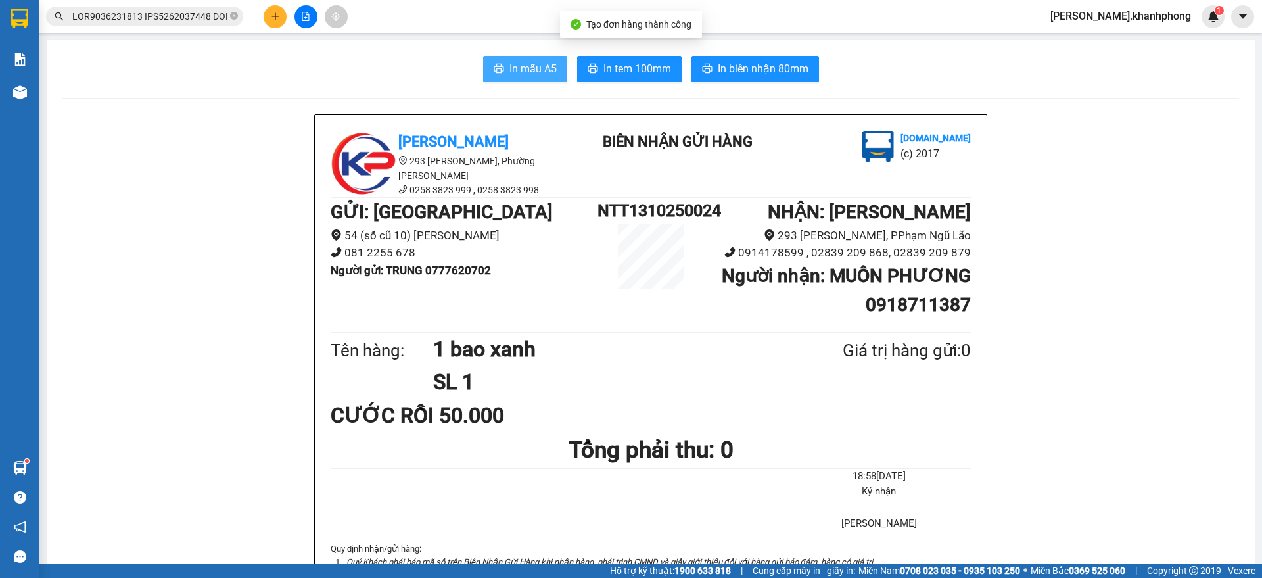
click at [508, 56] on button "In mẫu A5" at bounding box center [525, 69] width 84 height 26
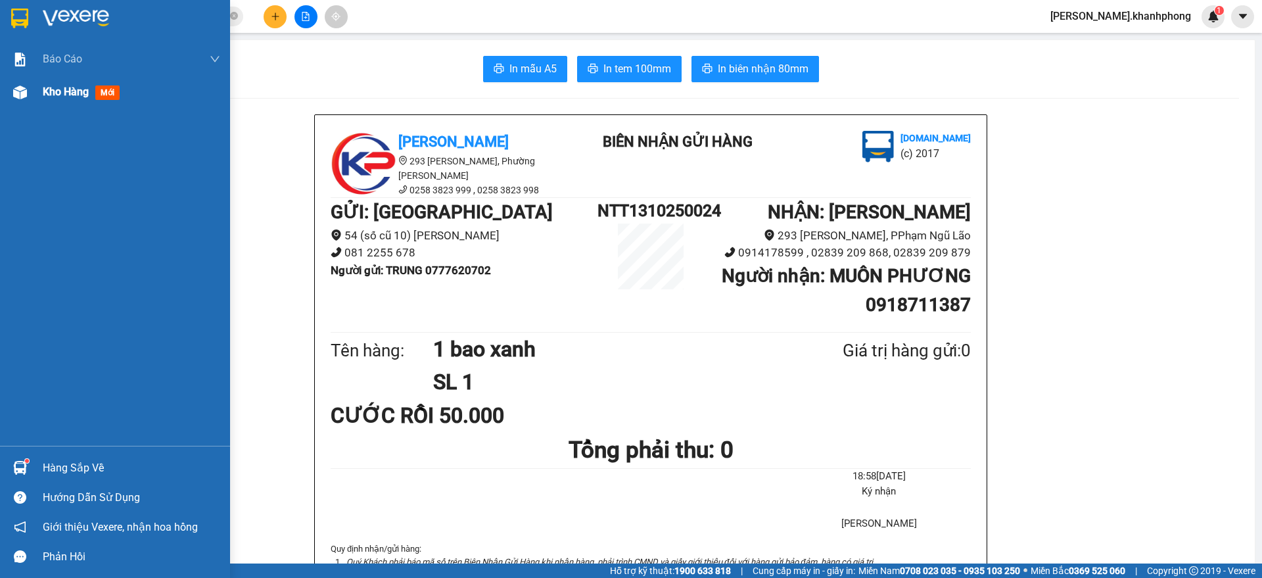
click at [26, 96] on img at bounding box center [20, 92] width 14 height 14
